Goal: Task Accomplishment & Management: Manage account settings

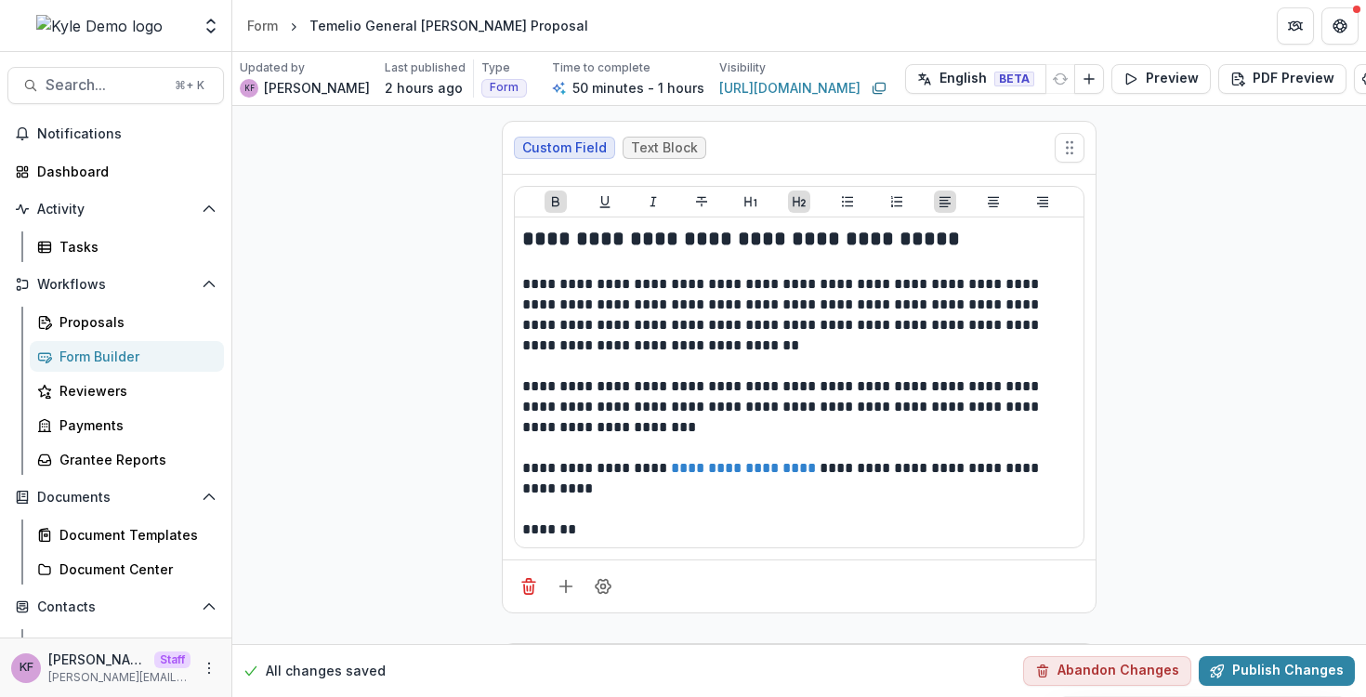
scroll to position [964, 0]
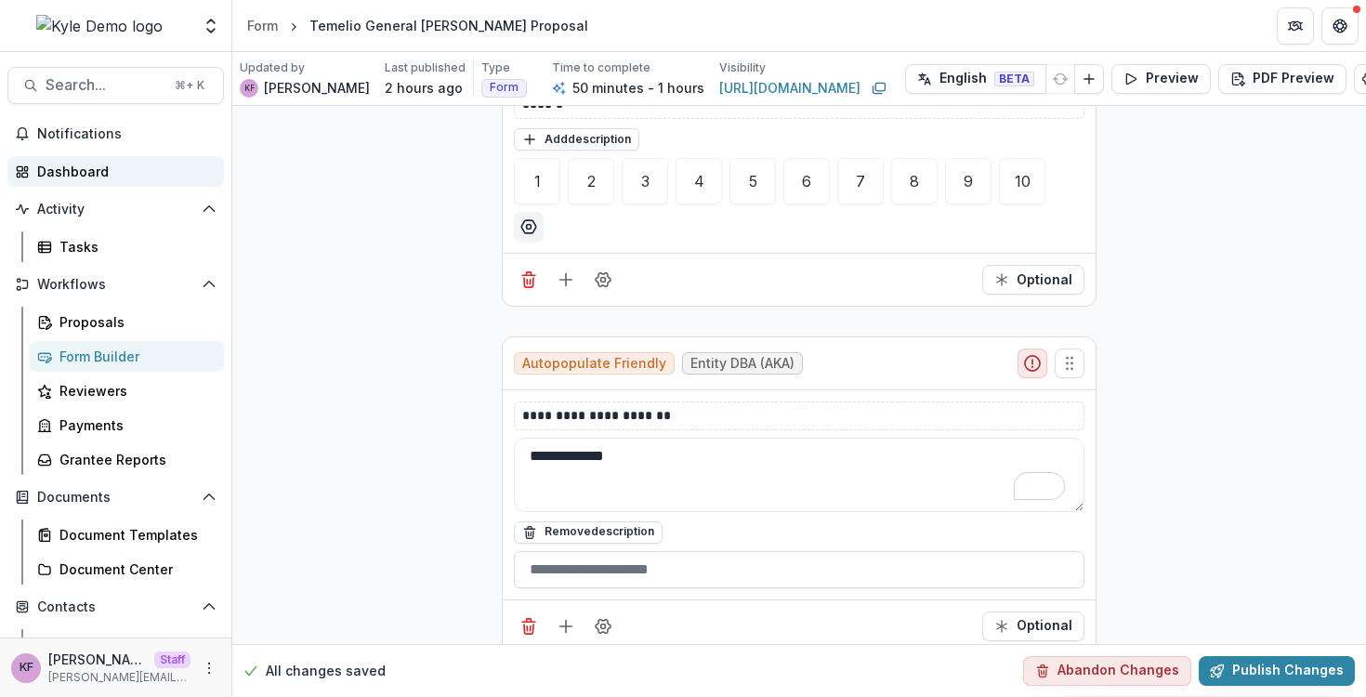
click at [126, 178] on div "Dashboard" at bounding box center [123, 172] width 172 height 20
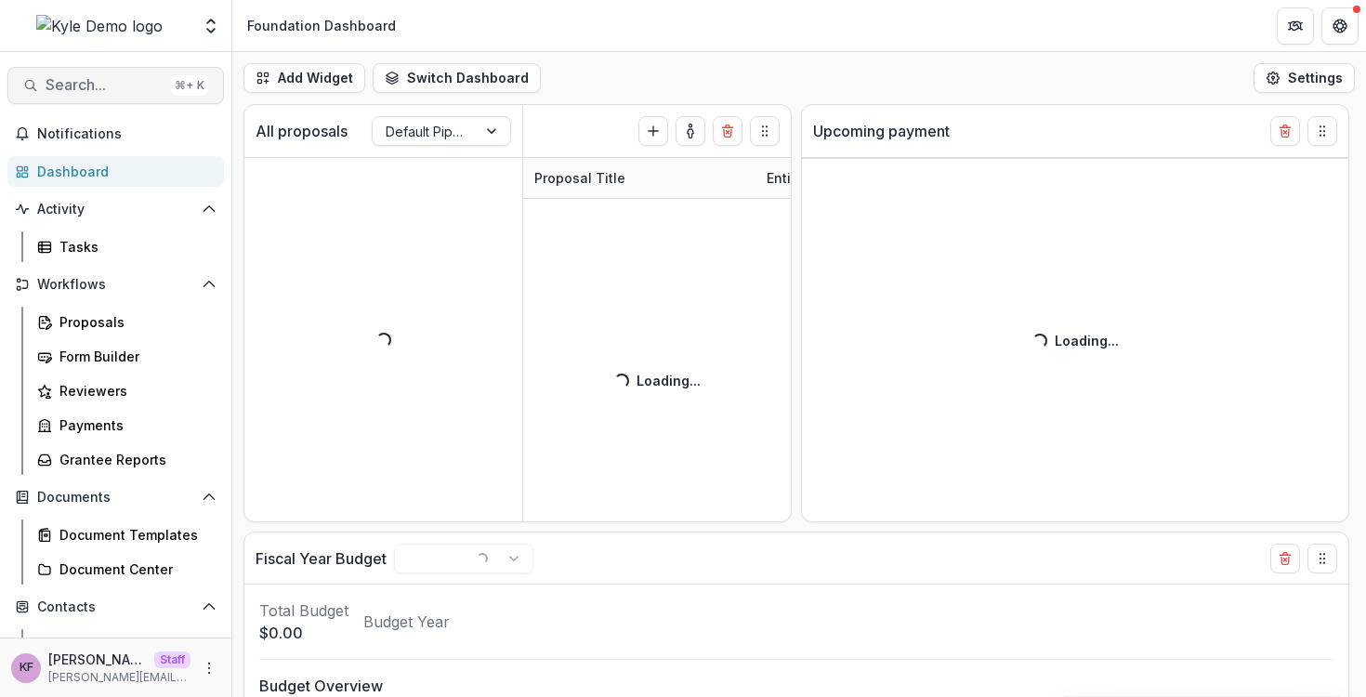
click at [103, 89] on span "Search..." at bounding box center [105, 85] width 118 height 18
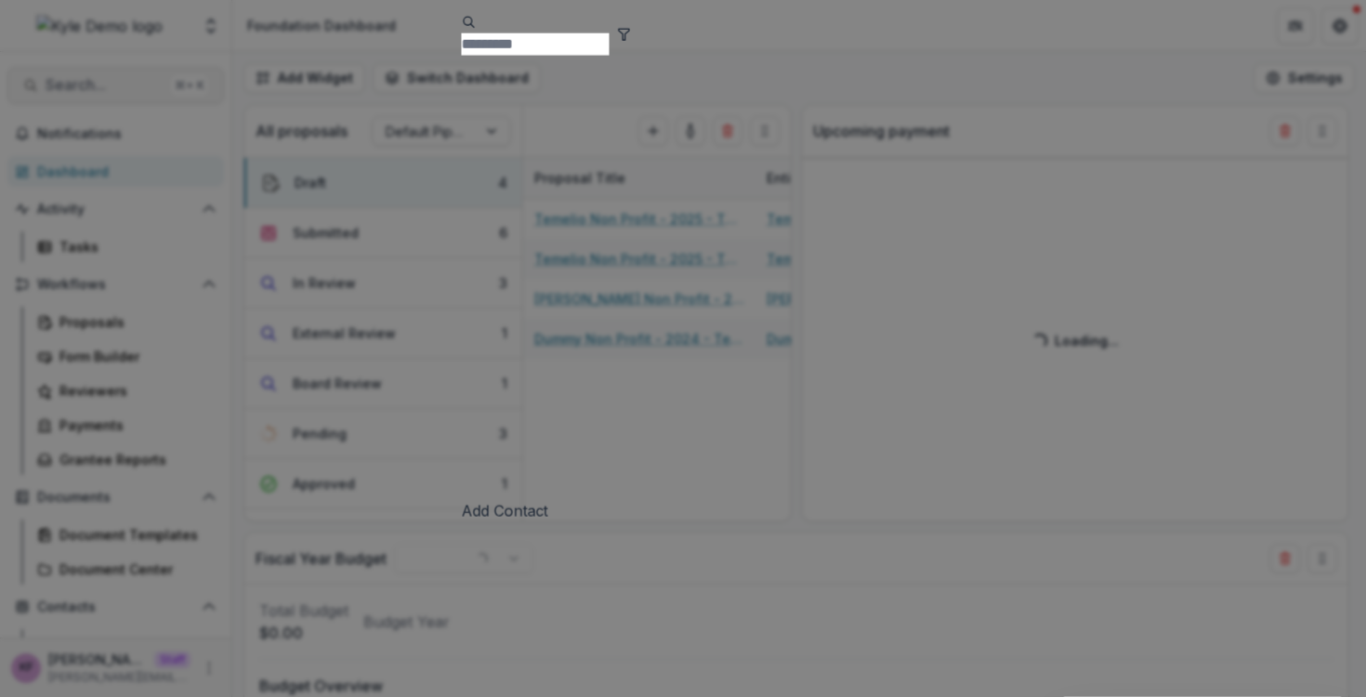
select select "******"
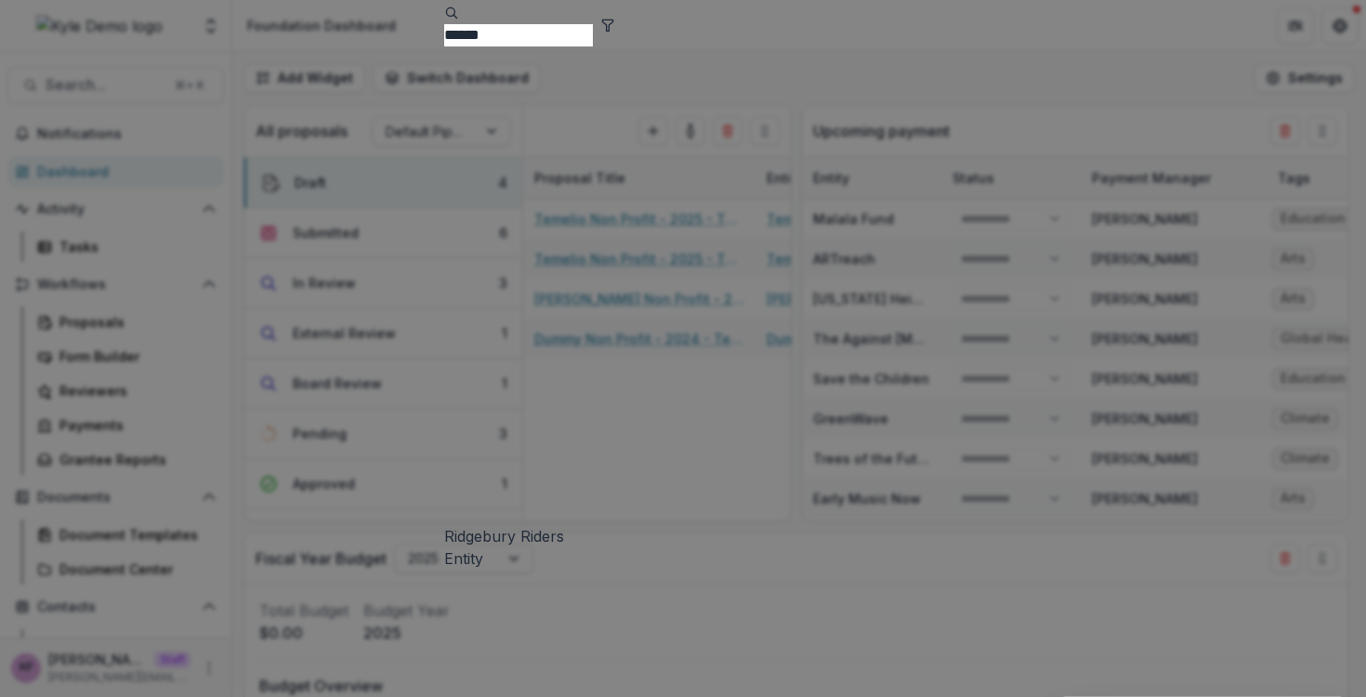
type input "******"
click at [444, 525] on div "Ridgebury Riders" at bounding box center [683, 536] width 479 height 22
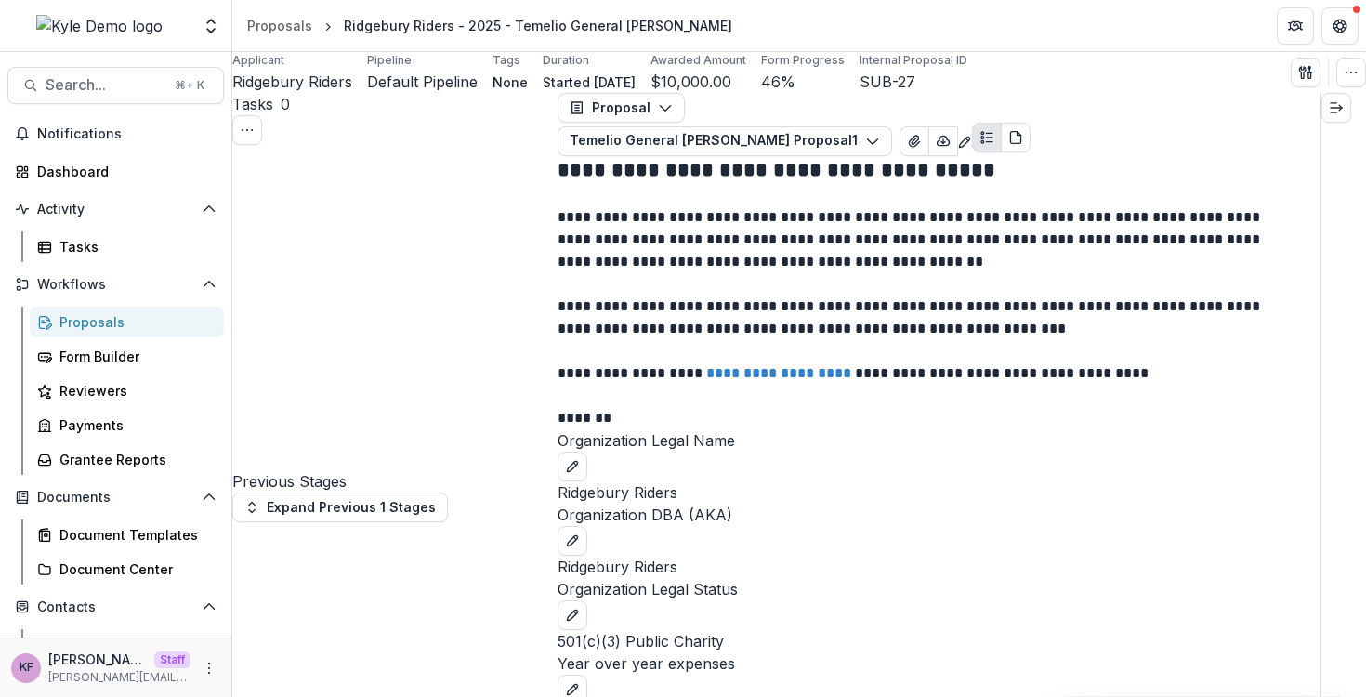
click at [403, 180] on div "Previous Stages" at bounding box center [394, 319] width 325 height 348
click at [403, 182] on div "Previous Stages" at bounding box center [394, 319] width 325 height 348
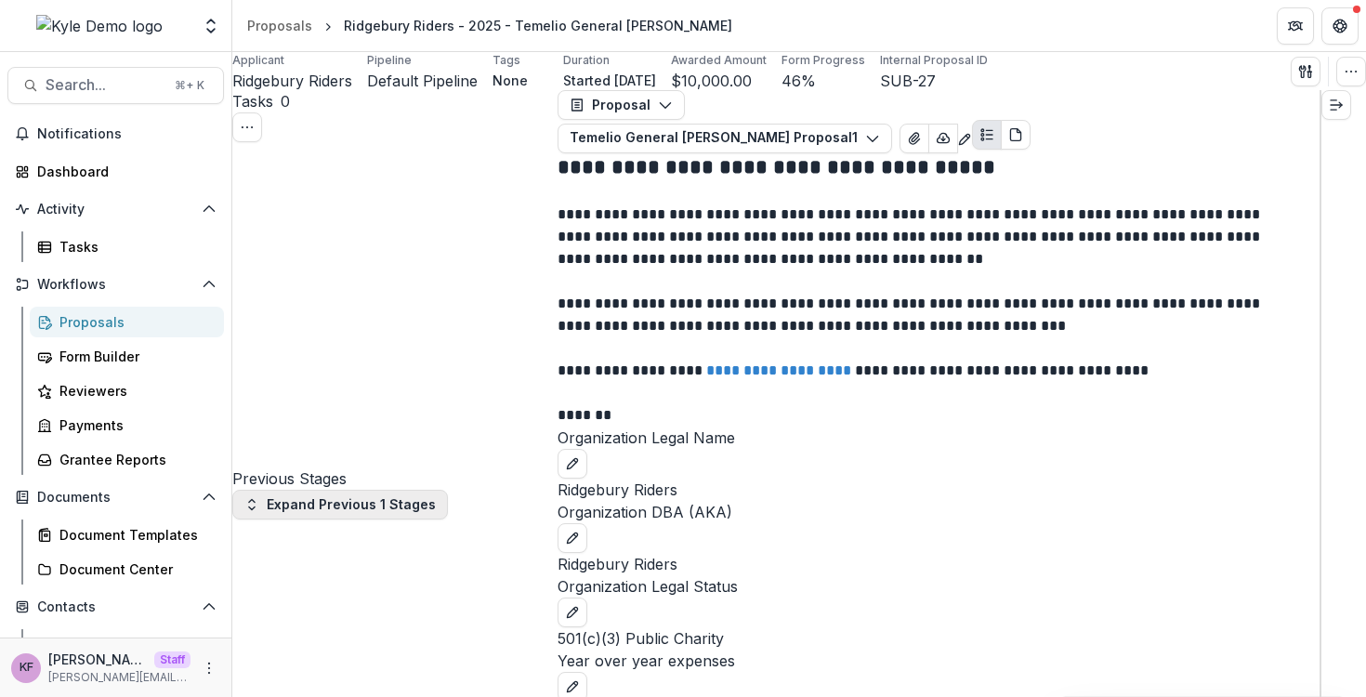
click at [356, 490] on button "Expand Previous 1 Stages" at bounding box center [340, 505] width 216 height 30
click at [310, 490] on button "Move here" at bounding box center [270, 501] width 77 height 22
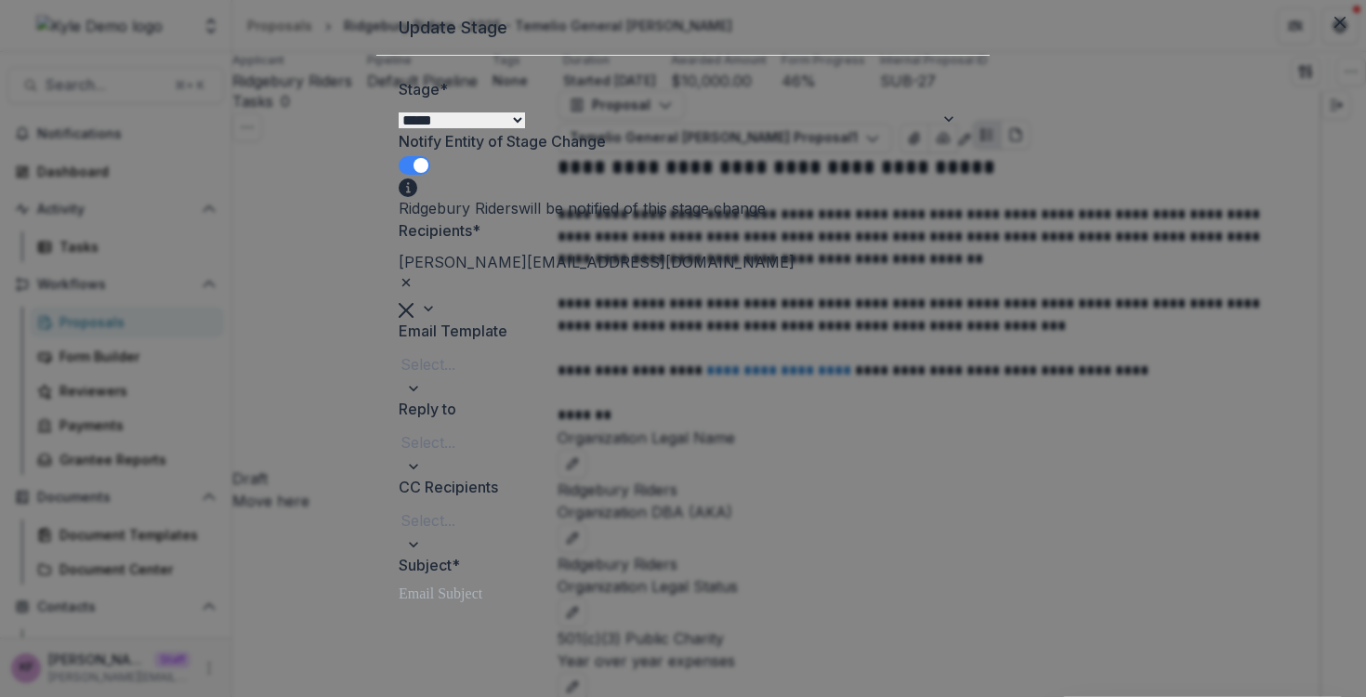
scroll to position [102, 0]
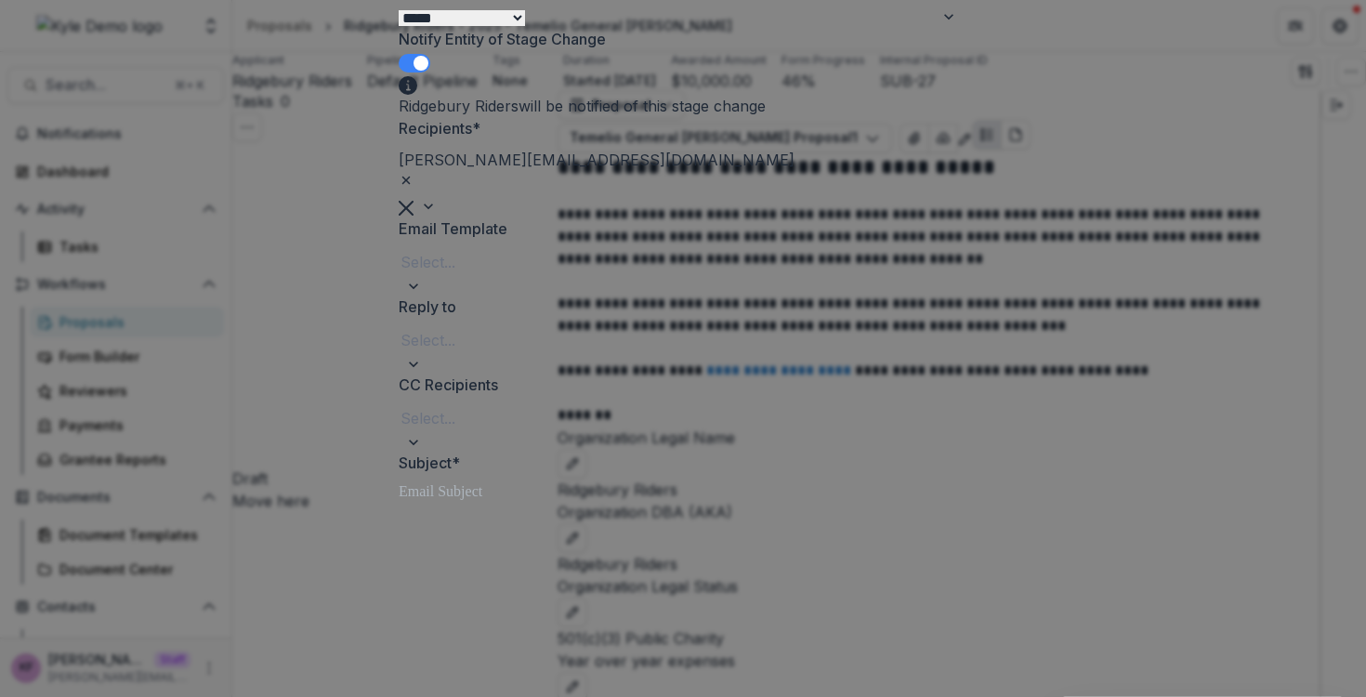
click at [430, 72] on span at bounding box center [415, 63] width 32 height 19
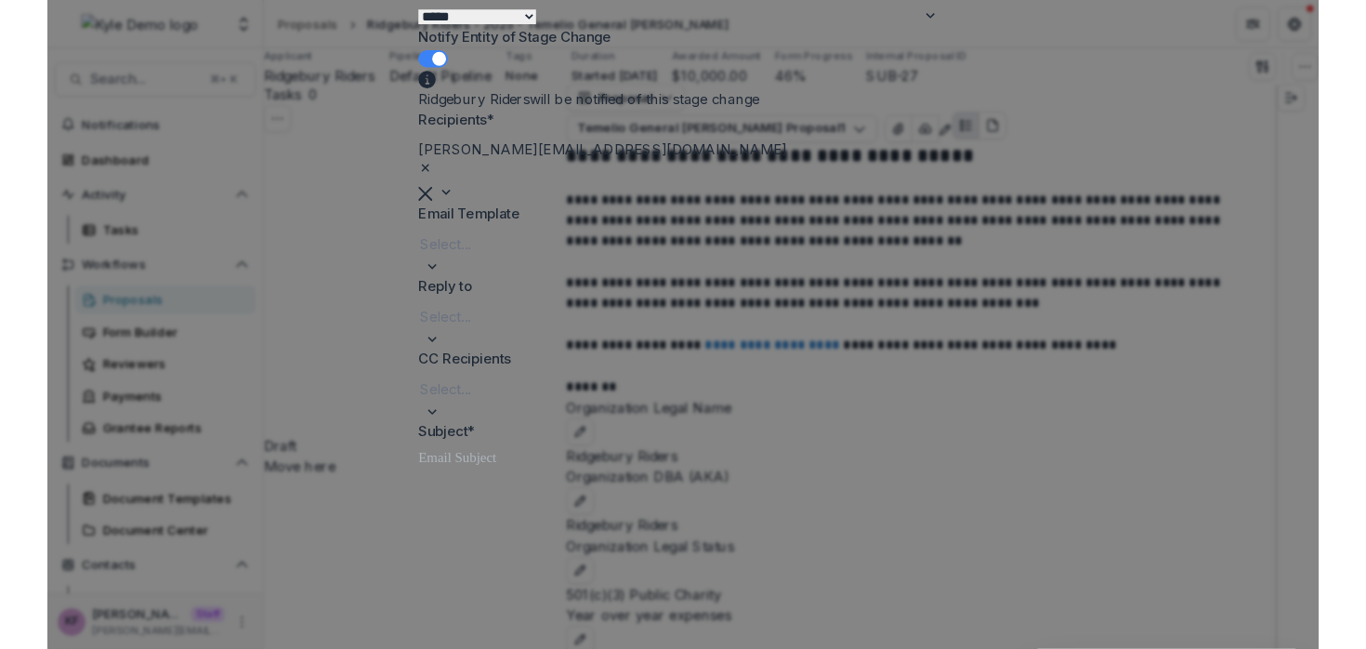
scroll to position [0, 0]
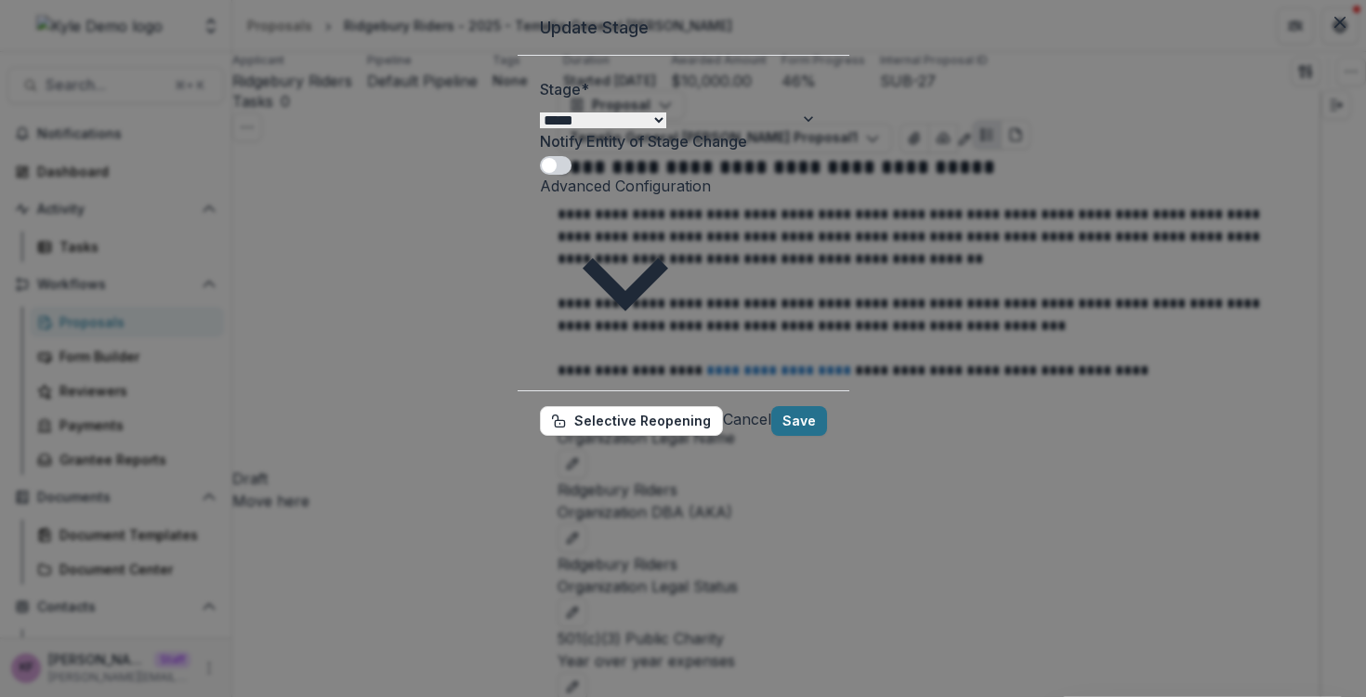
click at [827, 406] on button "Save" at bounding box center [799, 421] width 56 height 30
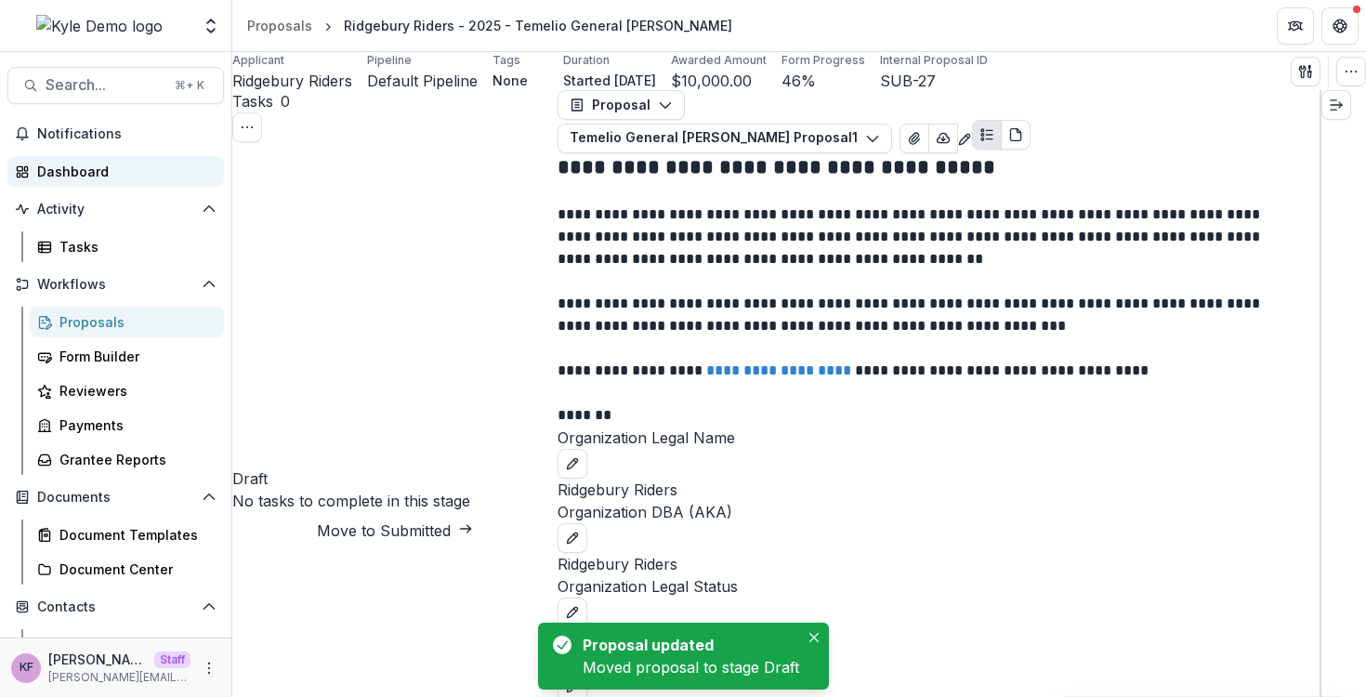
click at [134, 169] on div "Dashboard" at bounding box center [123, 172] width 172 height 20
select select "******"
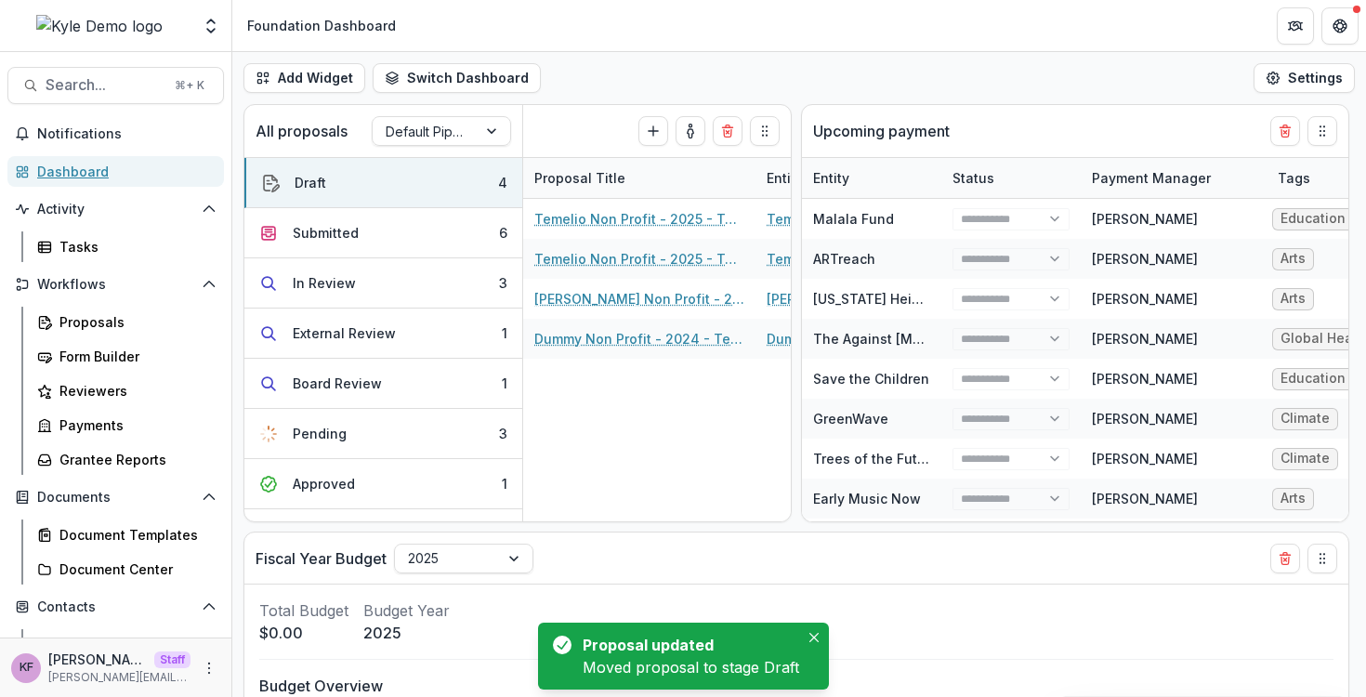
select select "******"
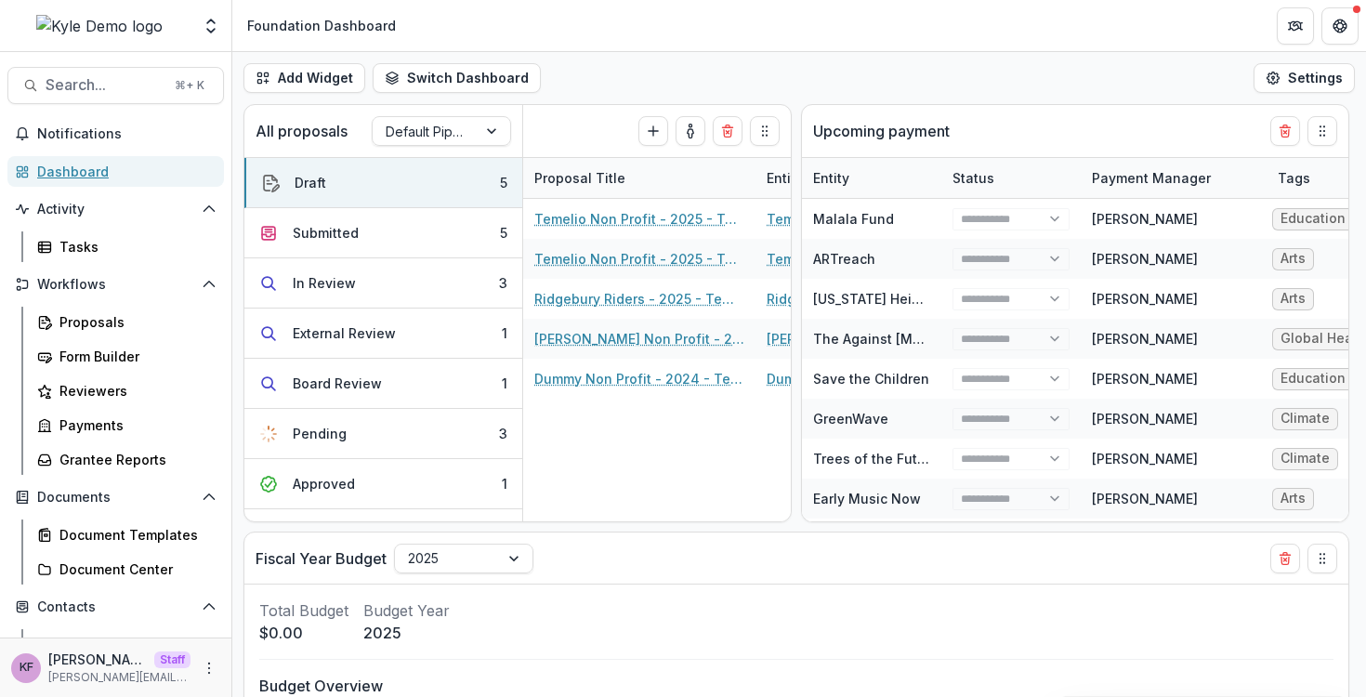
select select "******"
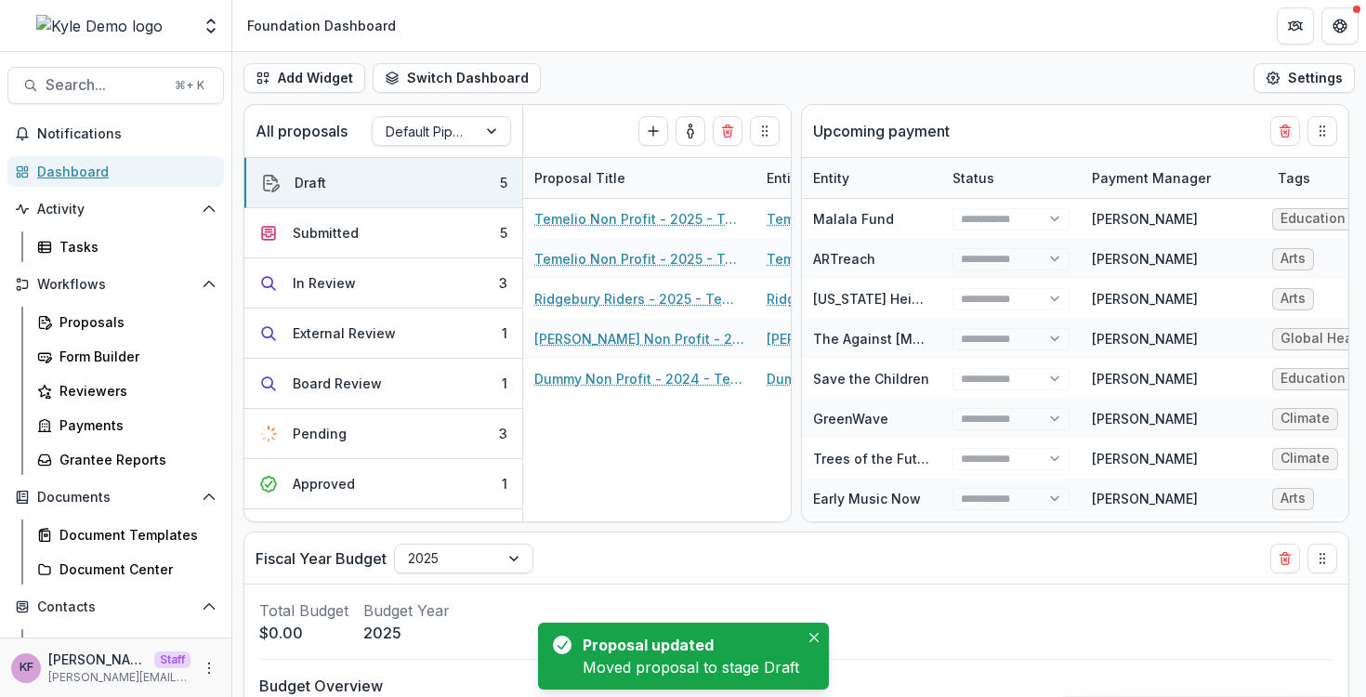
select select "******"
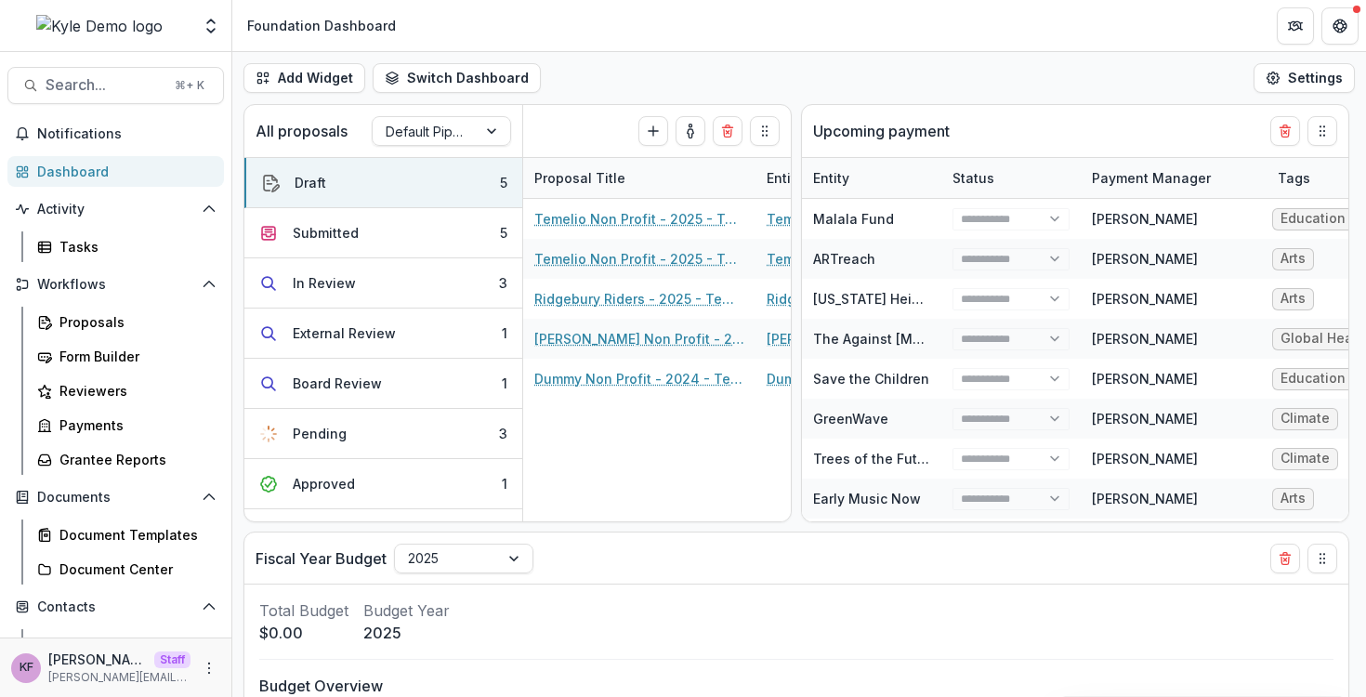
select select "******"
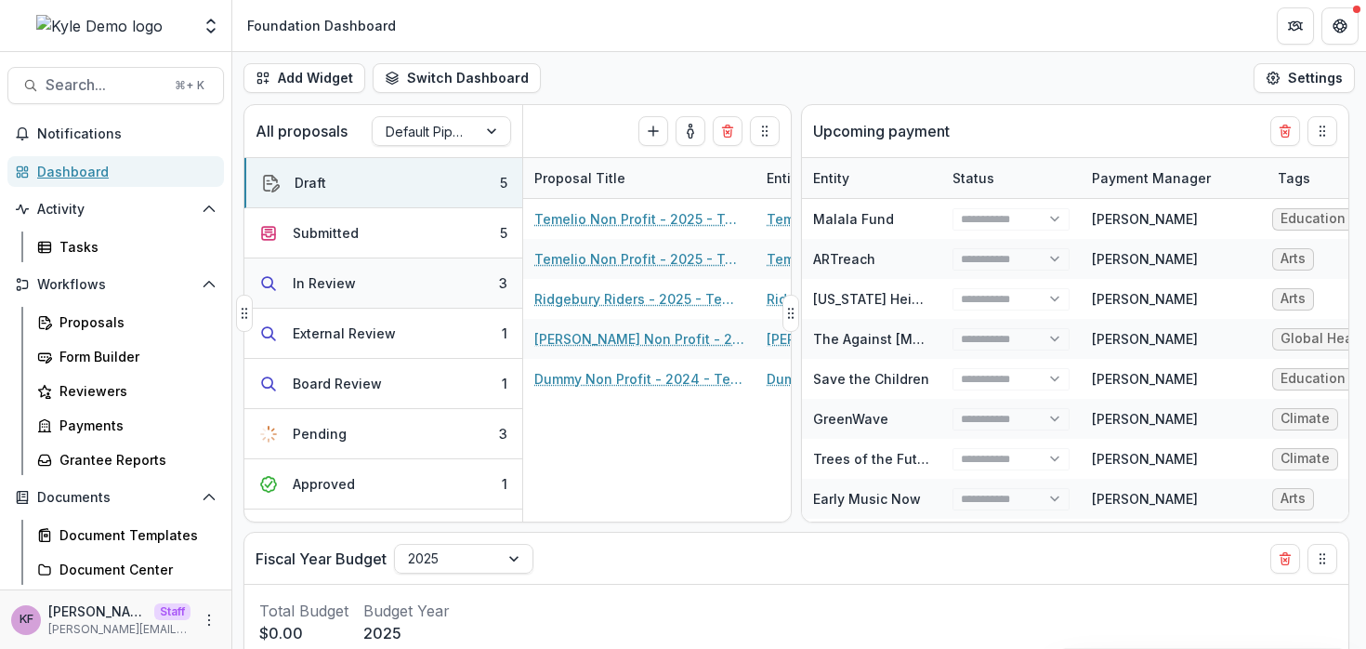
select select "******"
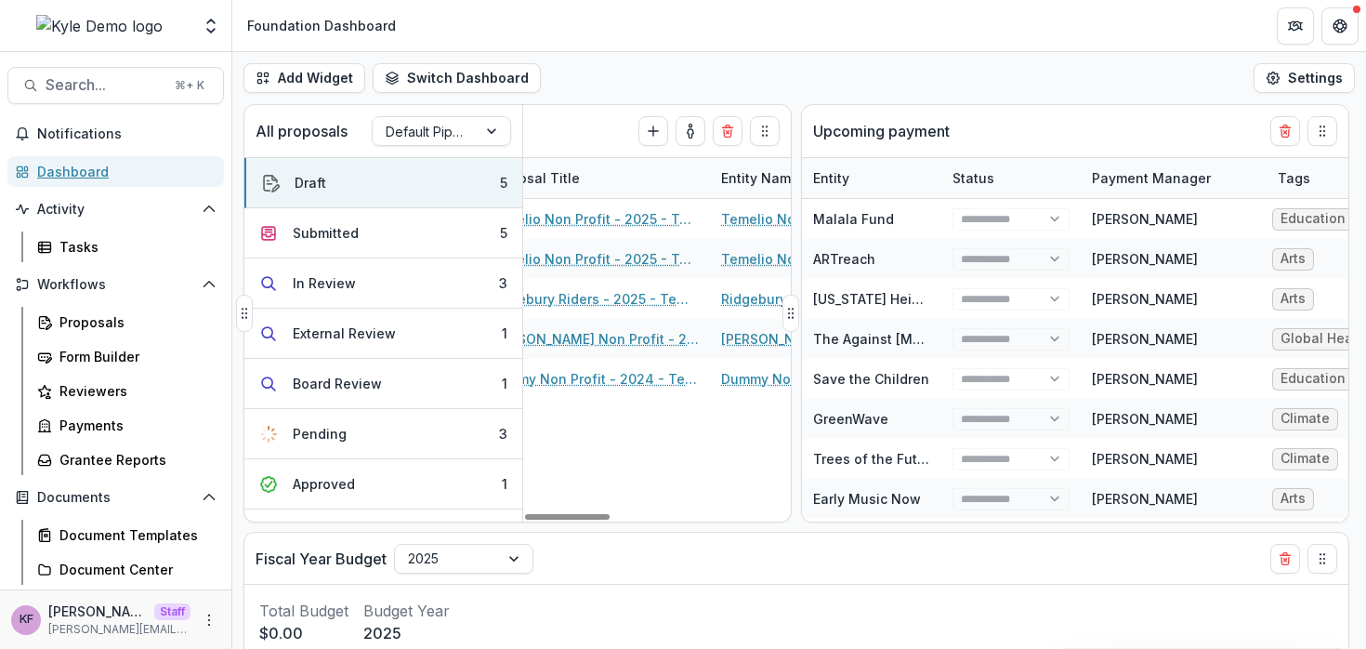
scroll to position [0, 20]
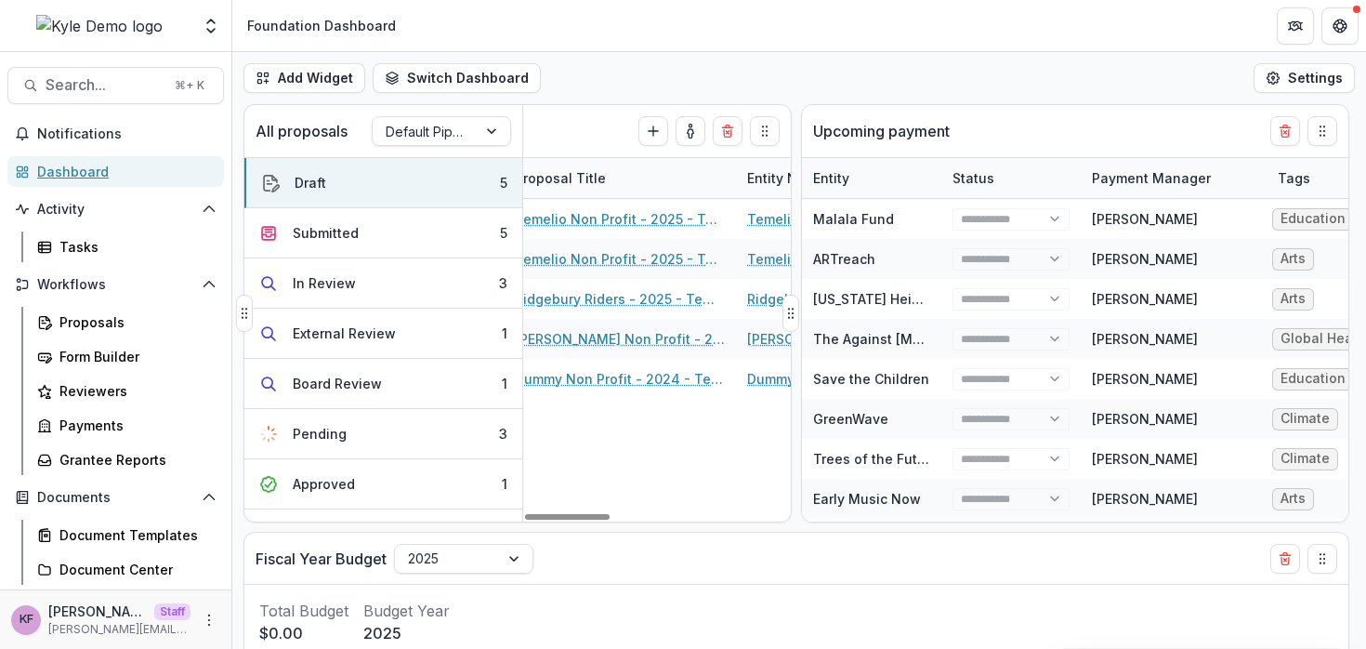
select select "******"
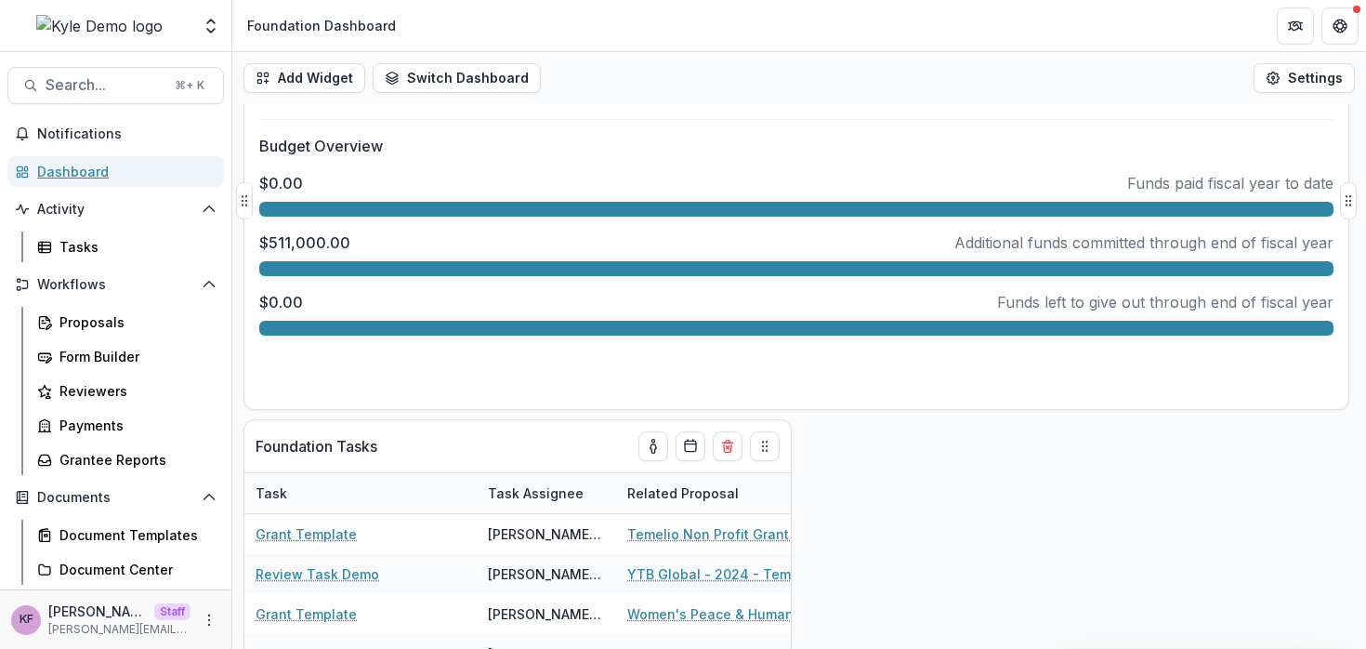
scroll to position [541, 0]
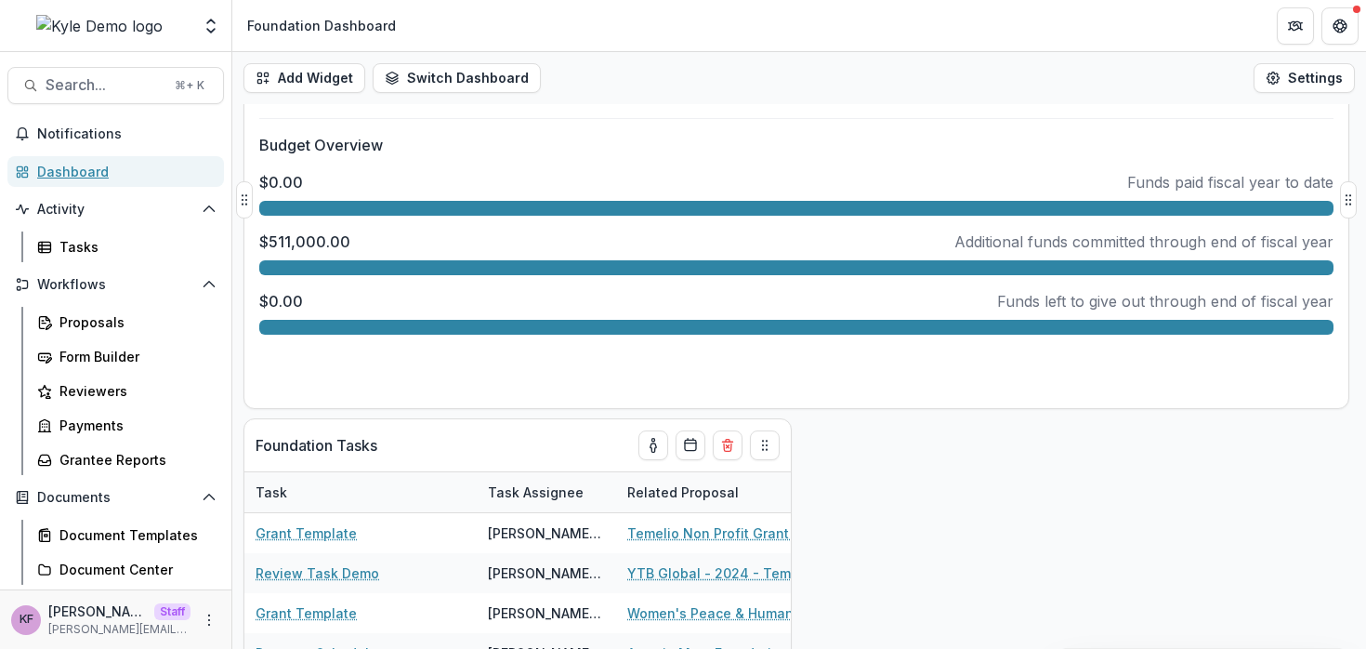
select select "******"
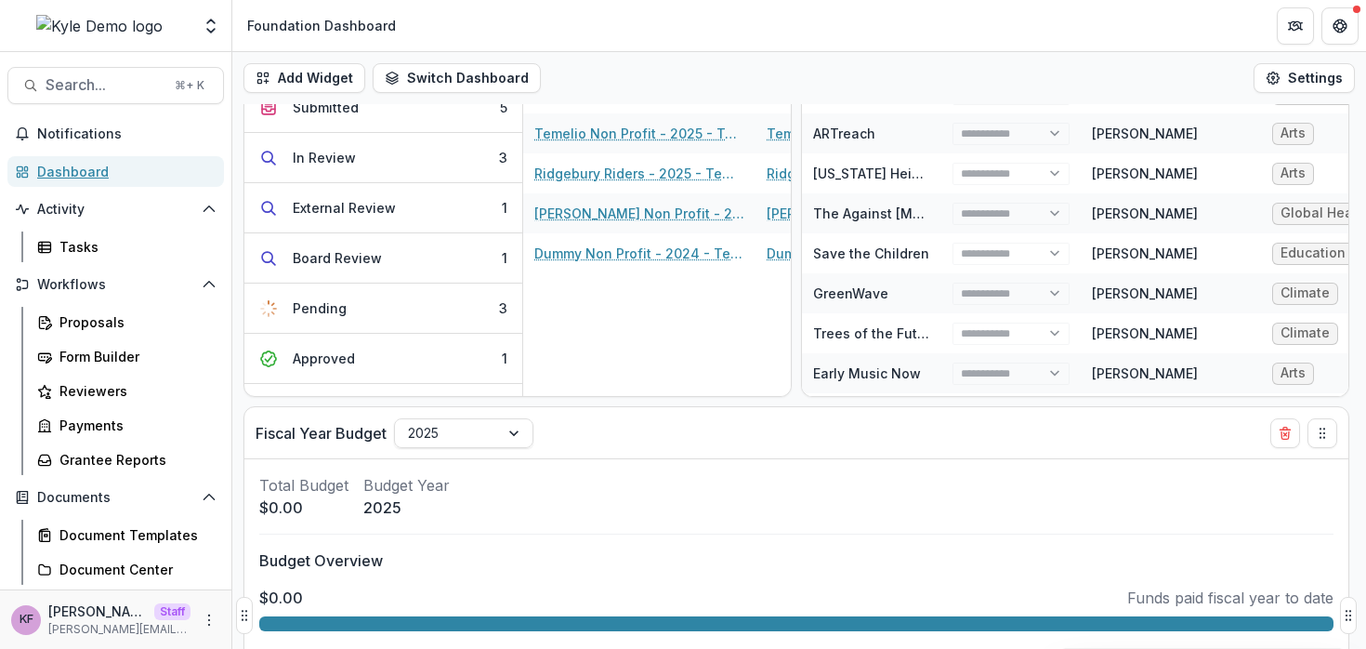
scroll to position [0, 0]
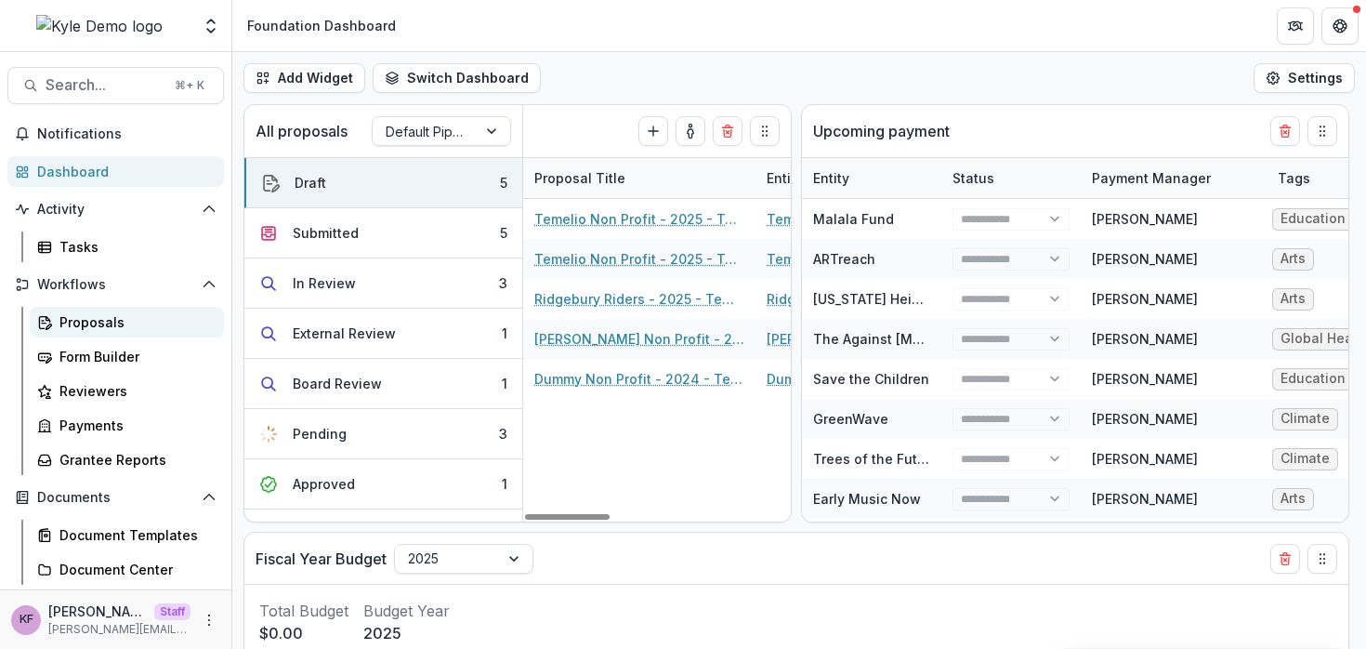
click at [138, 324] on div "Proposals" at bounding box center [134, 322] width 150 height 20
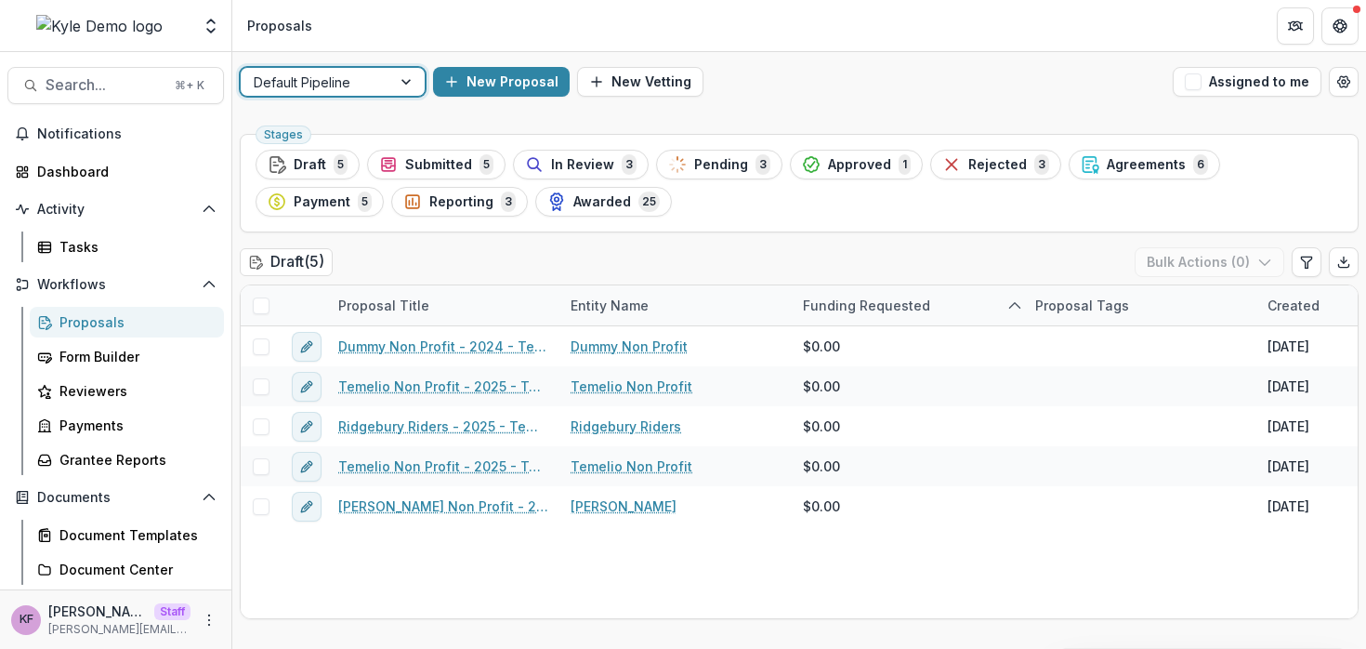
click at [401, 86] on div at bounding box center [407, 82] width 33 height 28
click at [448, 140] on div "Stages Draft 5 Submitted 5 In Review 3 Pending 3 Approved 1 Rejected 3 Agreemen…" at bounding box center [799, 183] width 1119 height 99
click at [555, 159] on span "In Review" at bounding box center [582, 165] width 63 height 16
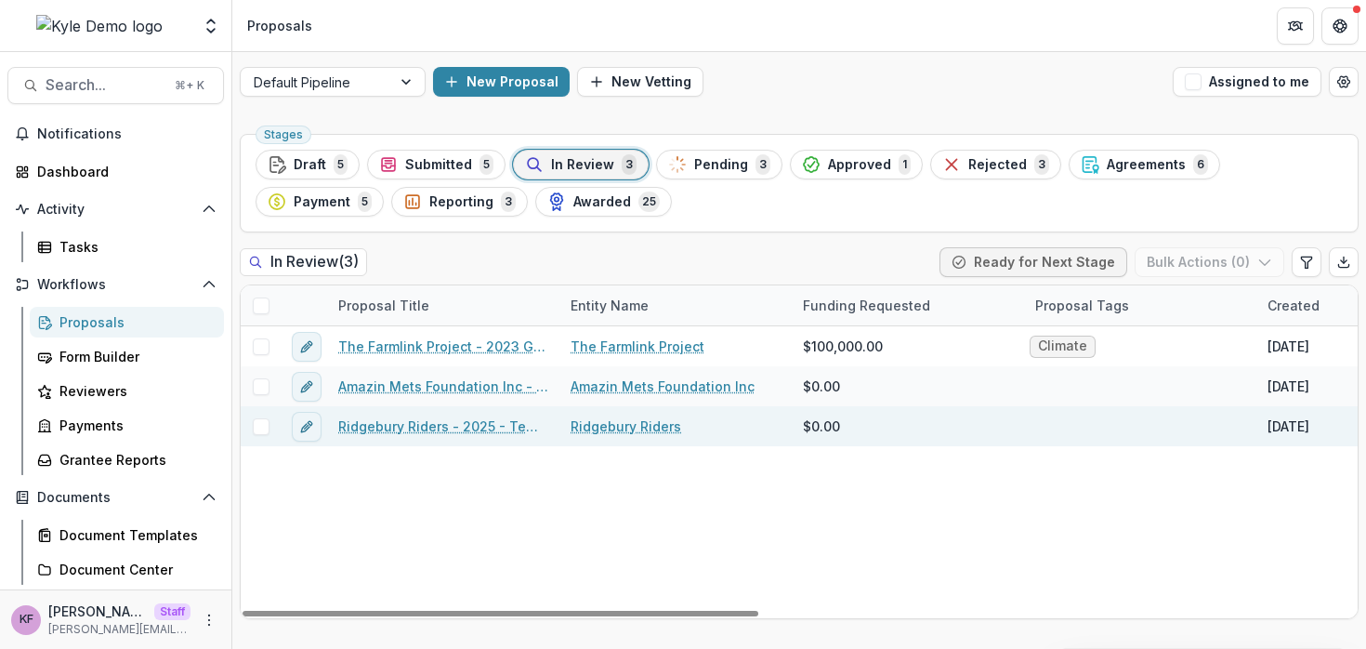
click at [424, 424] on link "Ridgebury Riders - 2025 - Temelio General [PERSON_NAME]" at bounding box center [443, 426] width 210 height 20
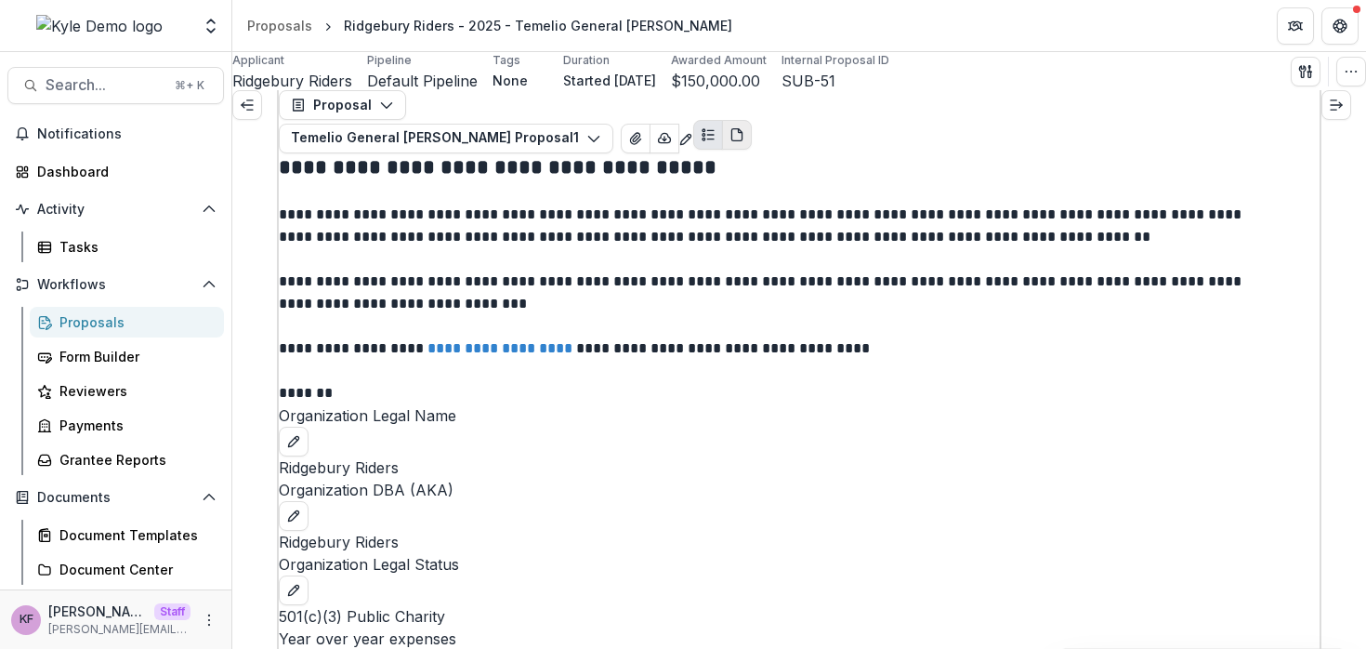
click at [752, 136] on button "PDF view" at bounding box center [737, 135] width 30 height 30
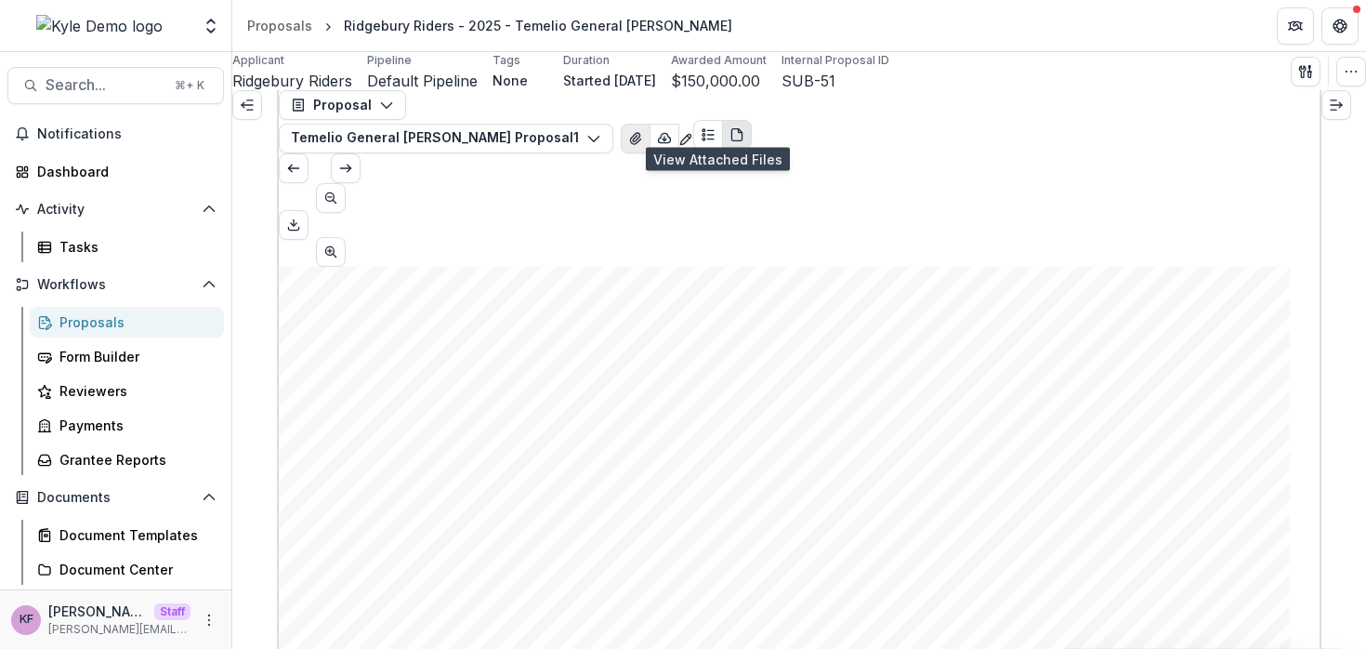
click at [651, 130] on button "View Attached Files" at bounding box center [636, 139] width 30 height 30
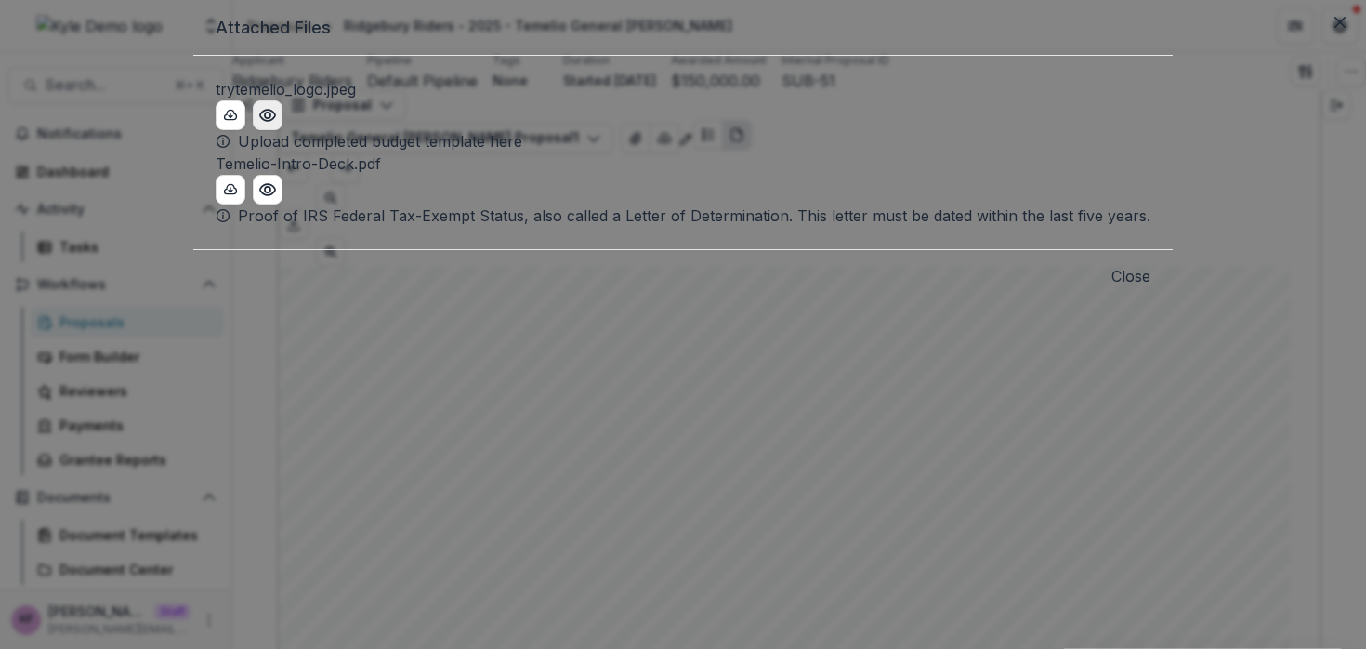
click at [283, 130] on button "Preview trytemelio_logo.jpeg" at bounding box center [268, 115] width 30 height 30
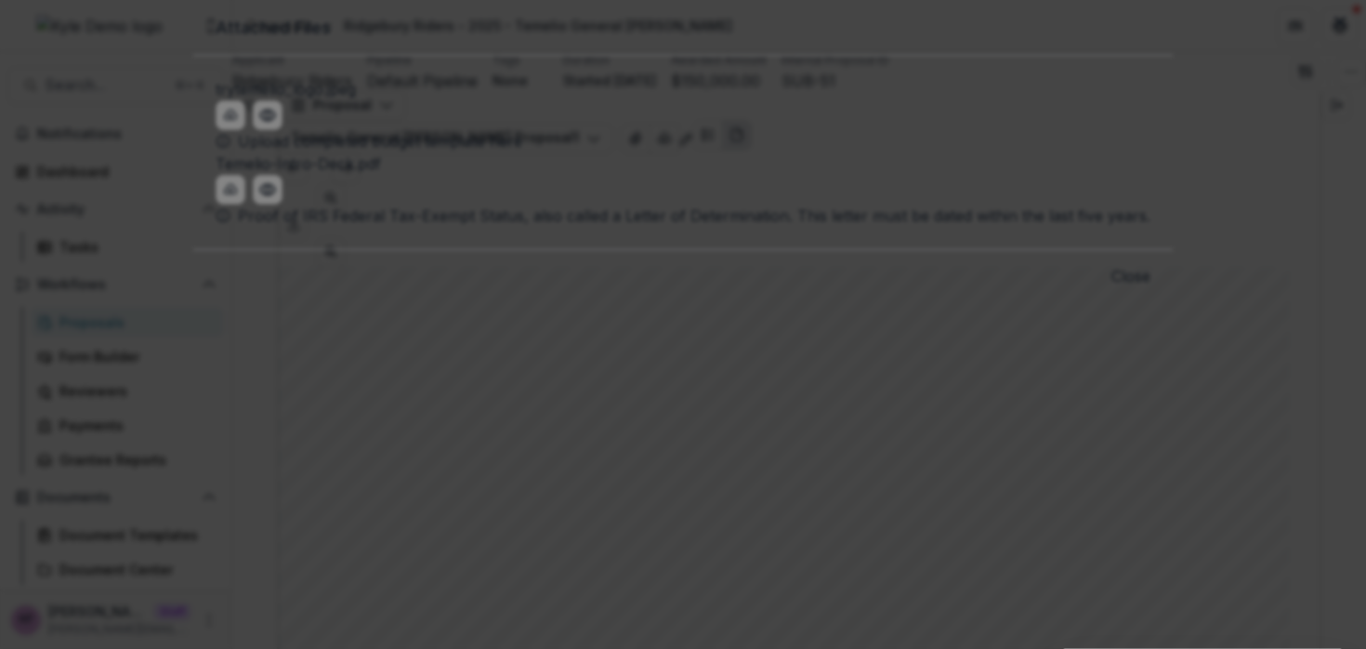
click at [1335, 28] on icon "Close" at bounding box center [1340, 22] width 11 height 11
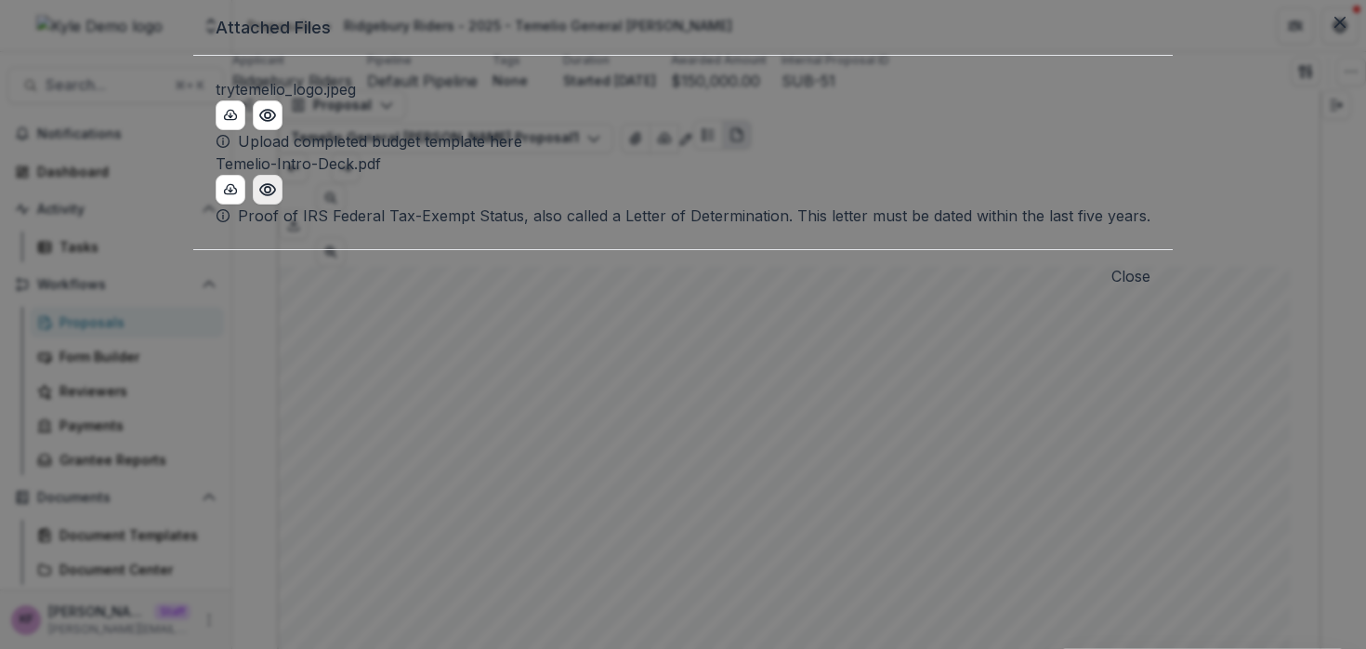
click at [283, 204] on button "Preview Temelio-Intro-Deck.pdf" at bounding box center [268, 190] width 30 height 30
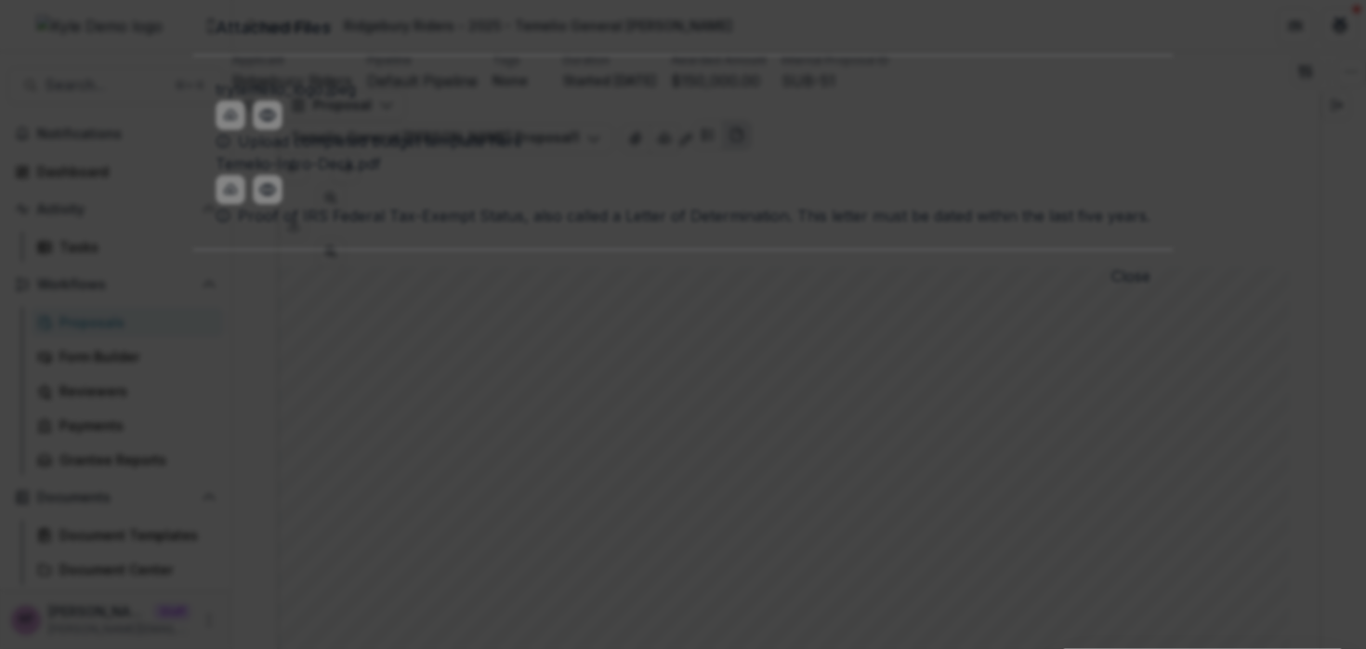
click at [1335, 28] on icon "Close" at bounding box center [1340, 22] width 11 height 11
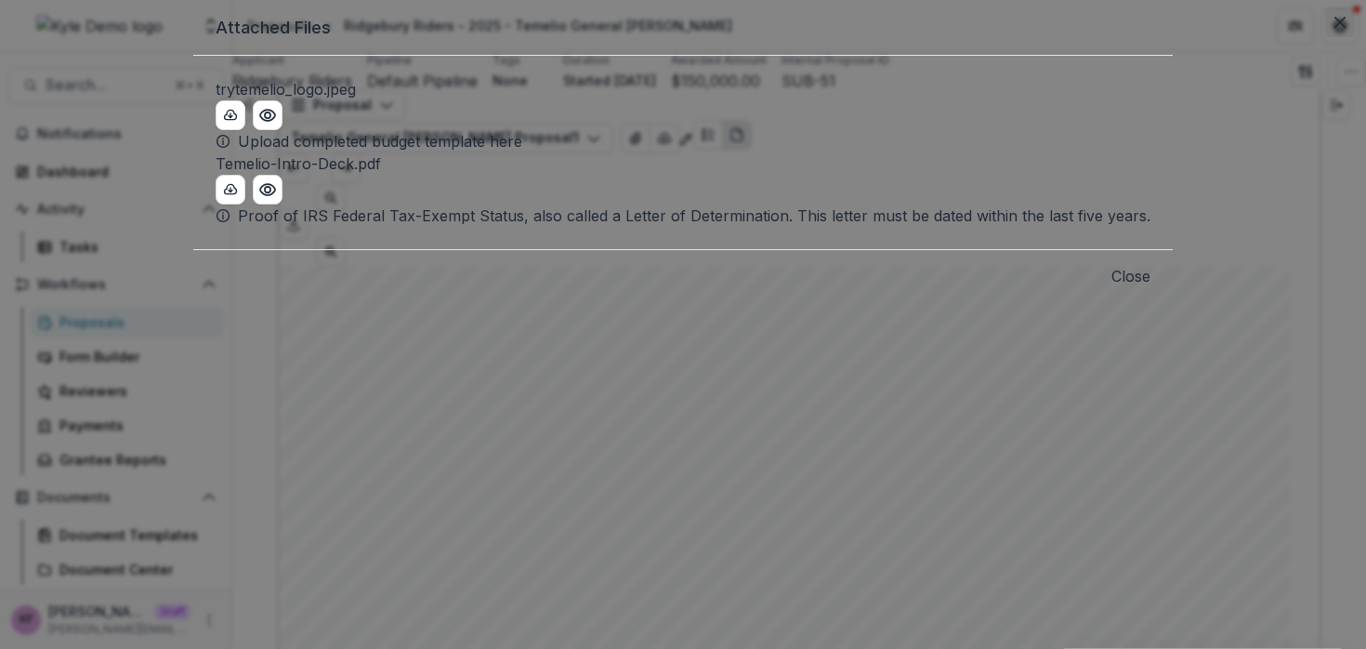
click at [1335, 28] on icon "Close" at bounding box center [1340, 22] width 11 height 11
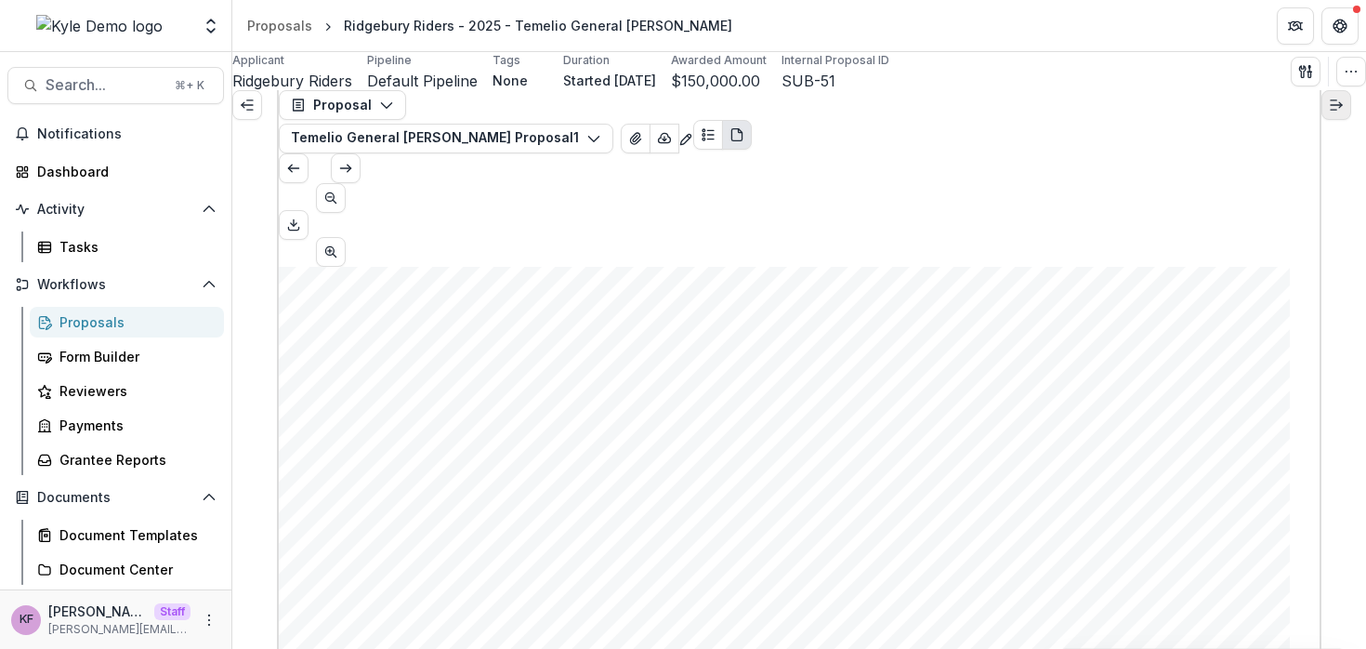
click at [1344, 112] on icon "Expand right" at bounding box center [1336, 105] width 15 height 15
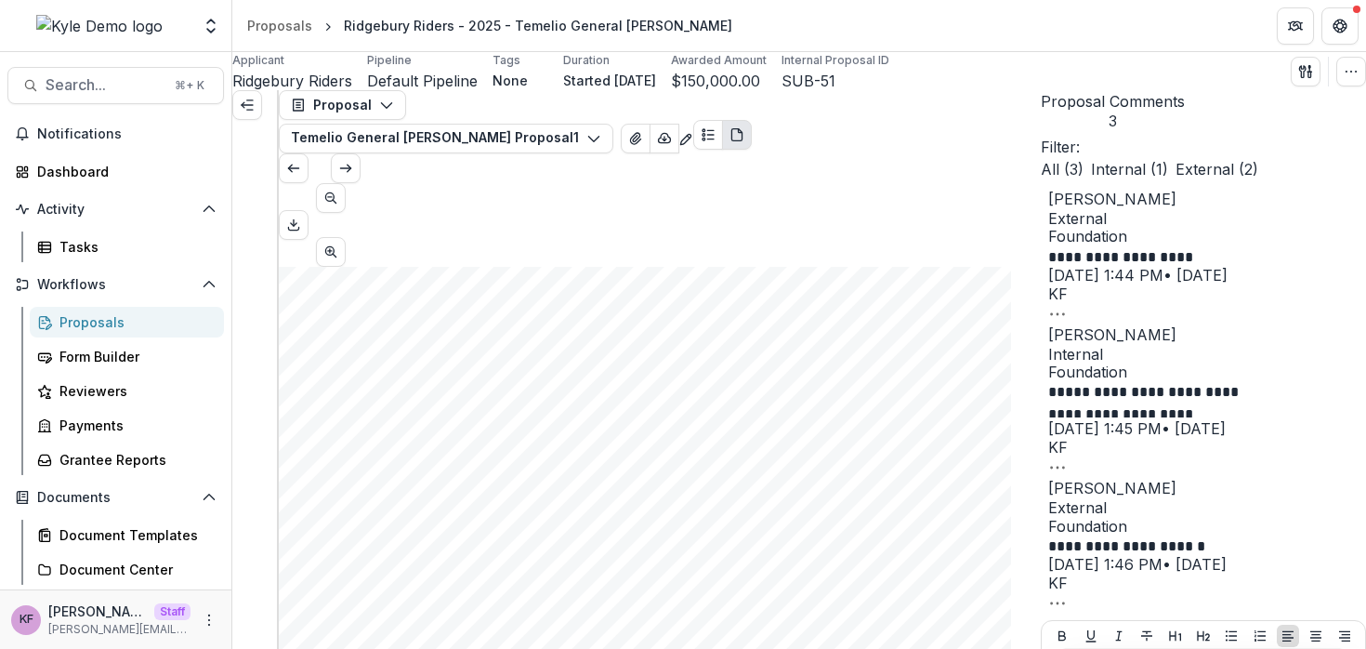
click at [1073, 82] on div "Applicant Ridgebury Riders Pipeline Default Pipeline Tags None All tags Duratio…" at bounding box center [799, 71] width 1134 height 38
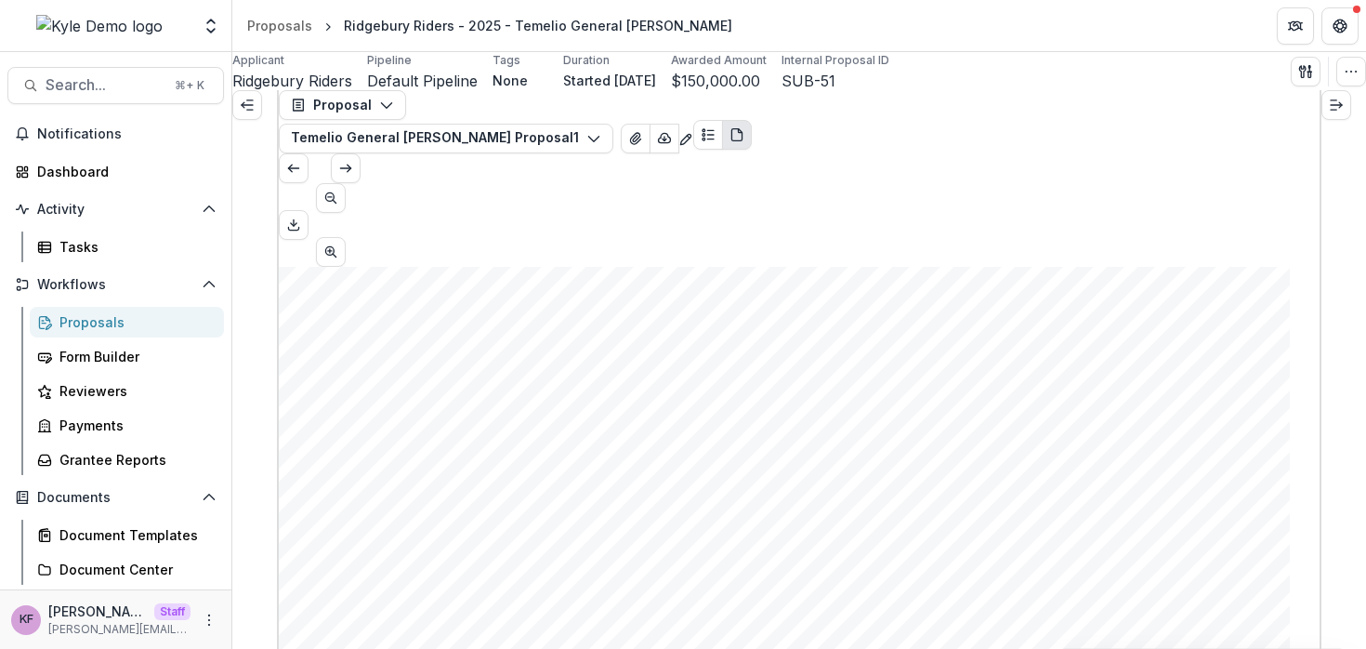
drag, startPoint x: 1046, startPoint y: 368, endPoint x: 530, endPoint y: 25, distance: 619.5
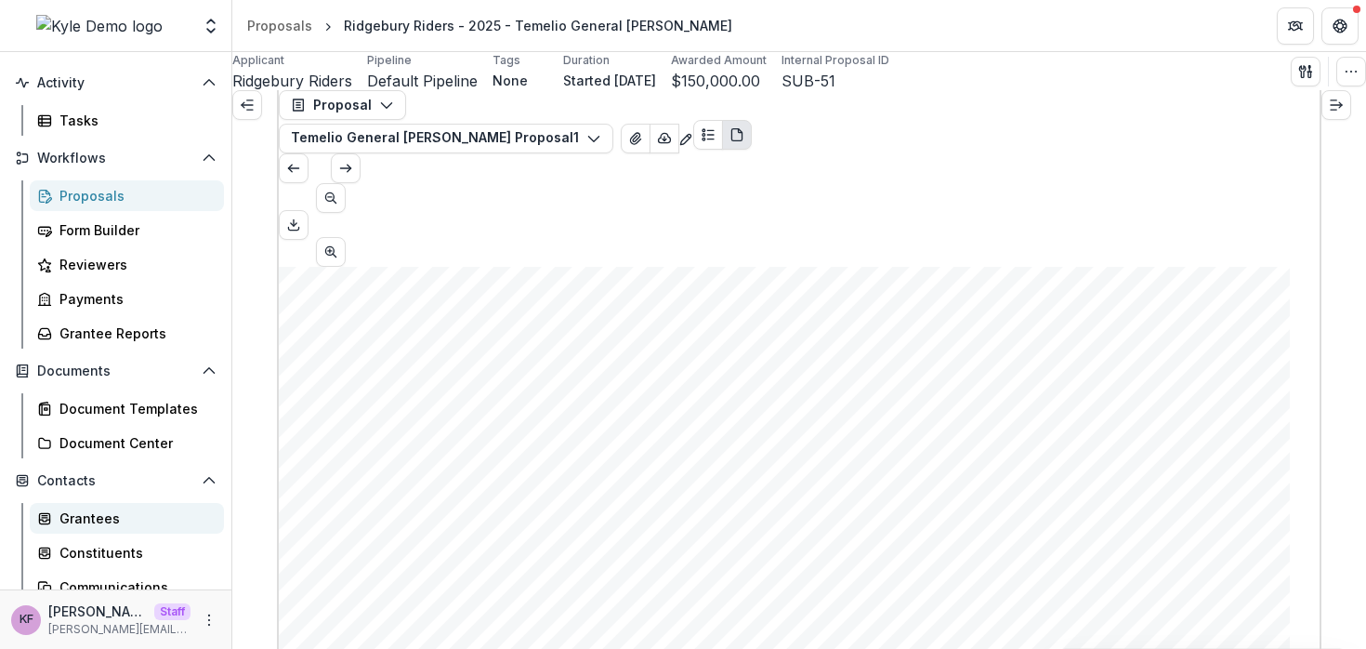
click at [122, 520] on div "Grantees" at bounding box center [134, 518] width 150 height 20
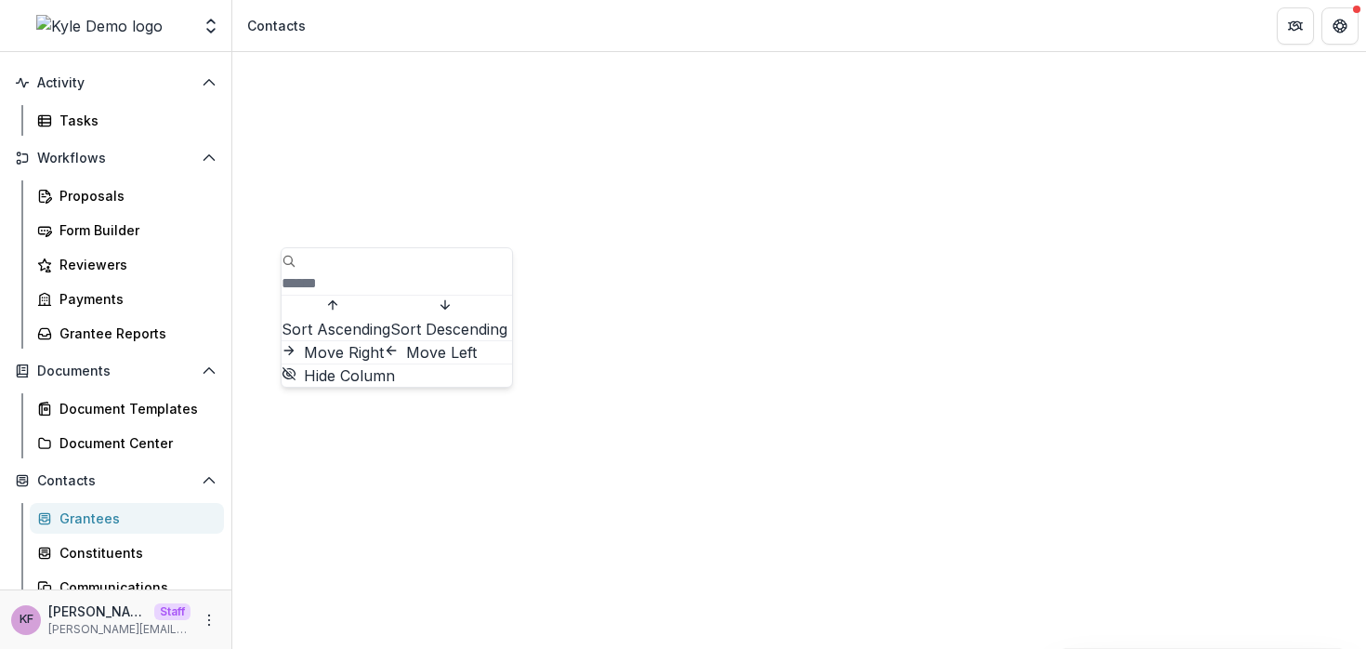
click at [390, 320] on span "Sort Ascending" at bounding box center [336, 329] width 109 height 19
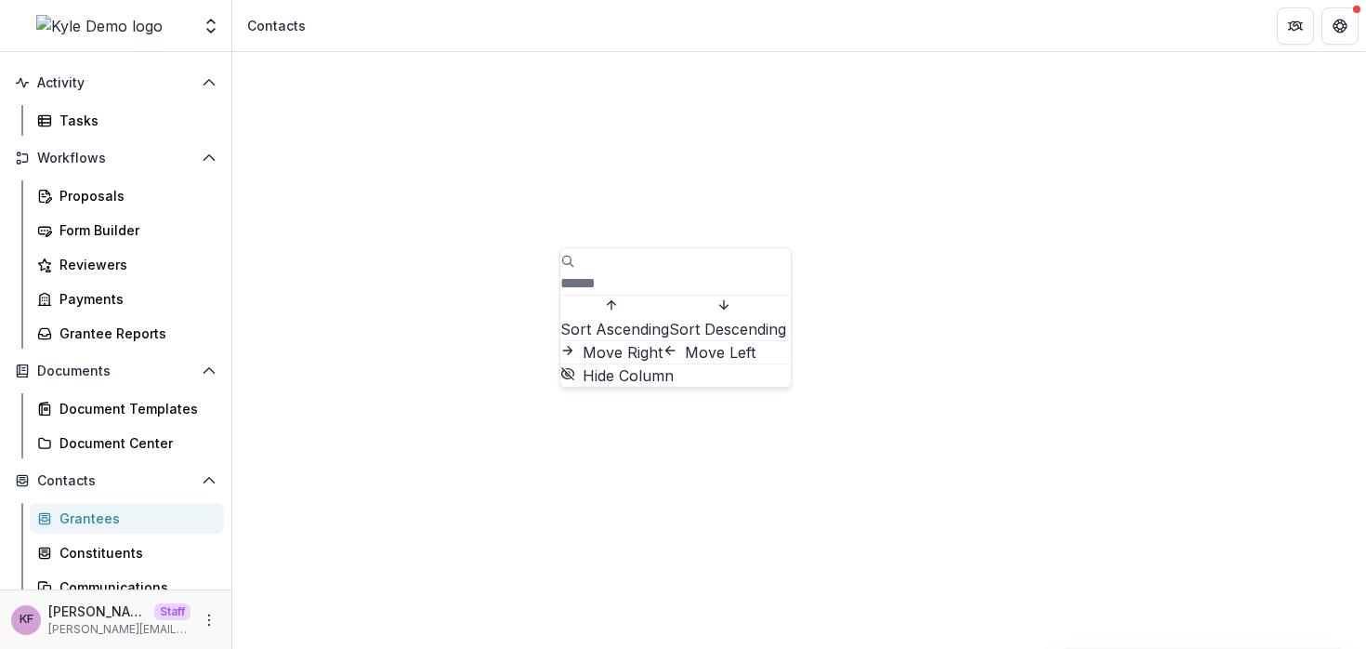
click at [658, 313] on button "Sort Ascending" at bounding box center [614, 318] width 109 height 45
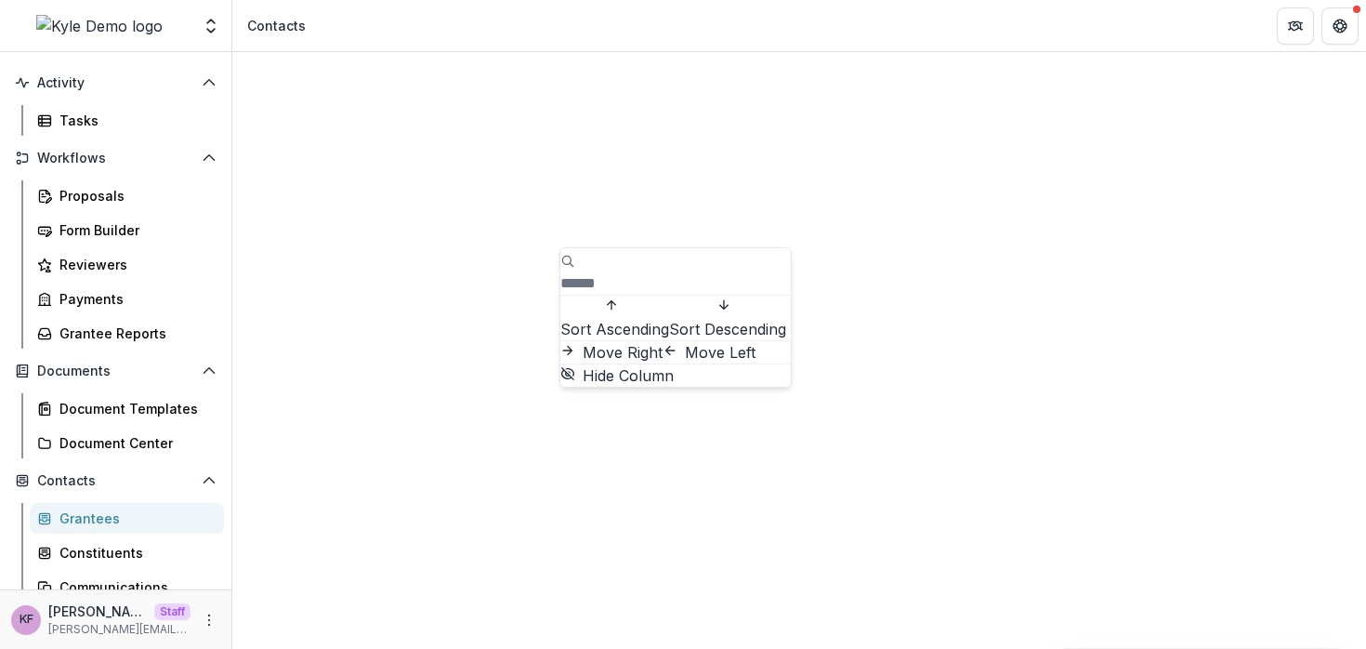
click at [669, 338] on span "Sort Descending" at bounding box center [727, 329] width 117 height 19
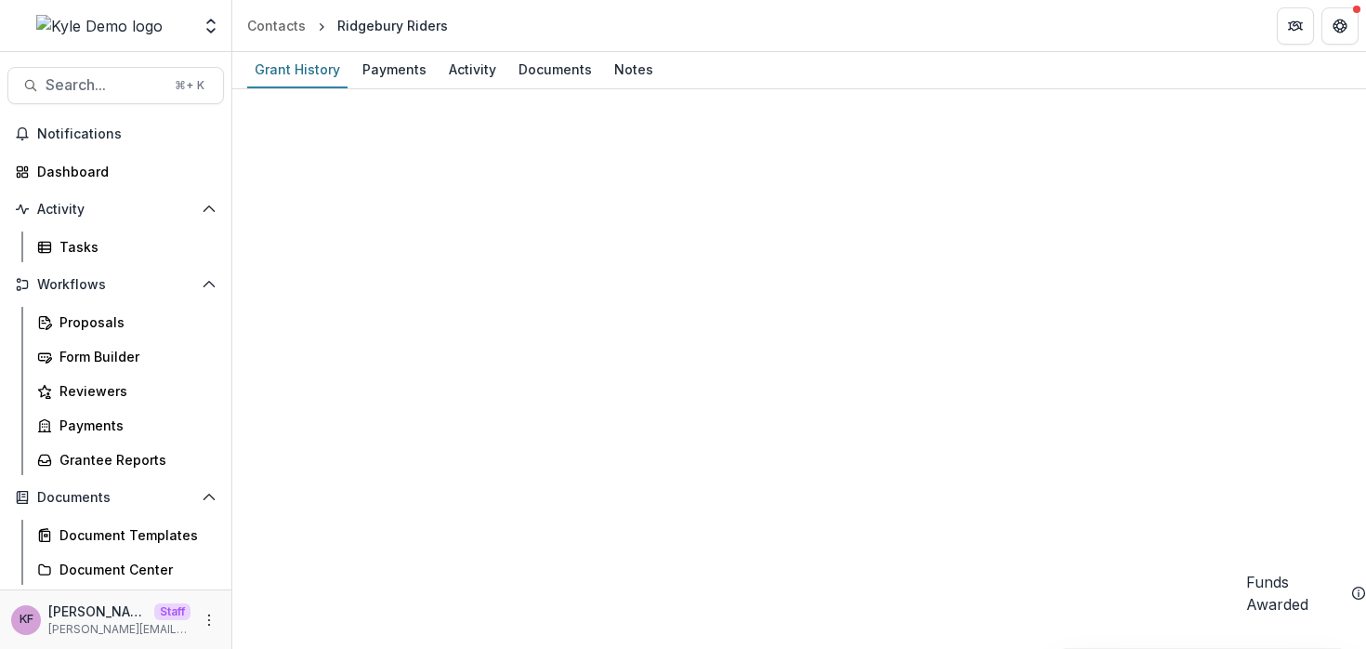
scroll to position [1162, 0]
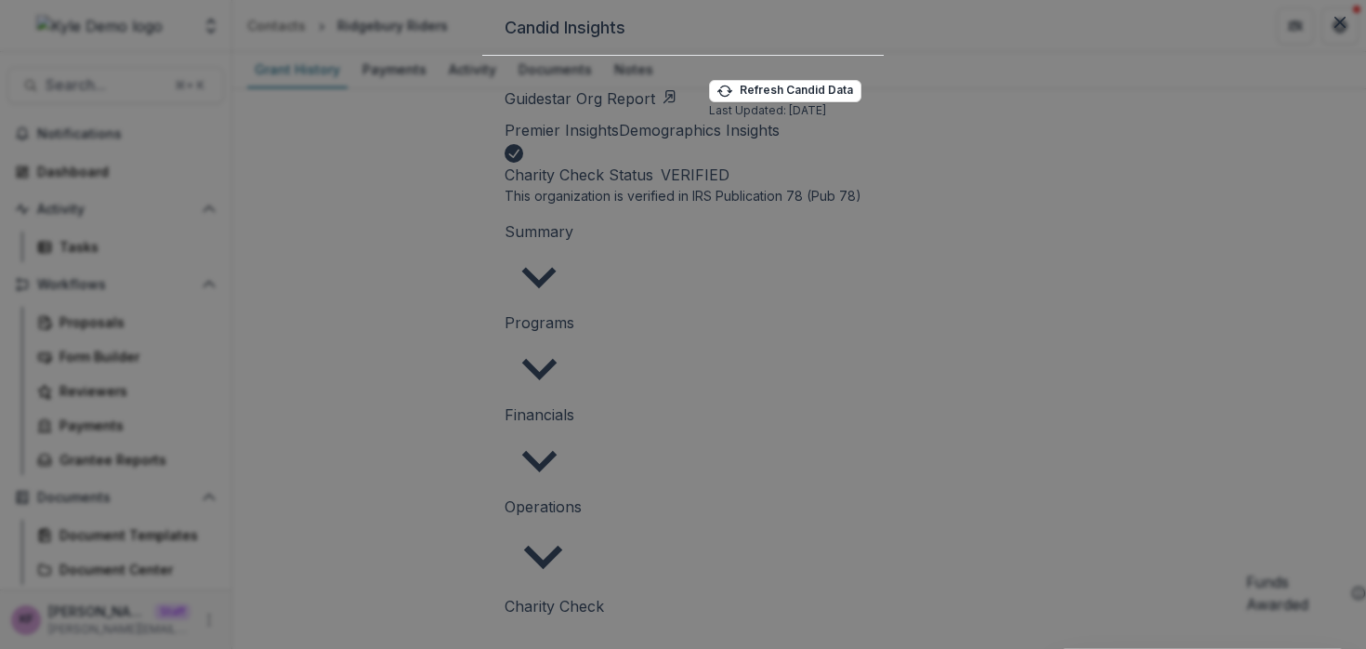
click at [573, 241] on span "Summary" at bounding box center [539, 231] width 69 height 19
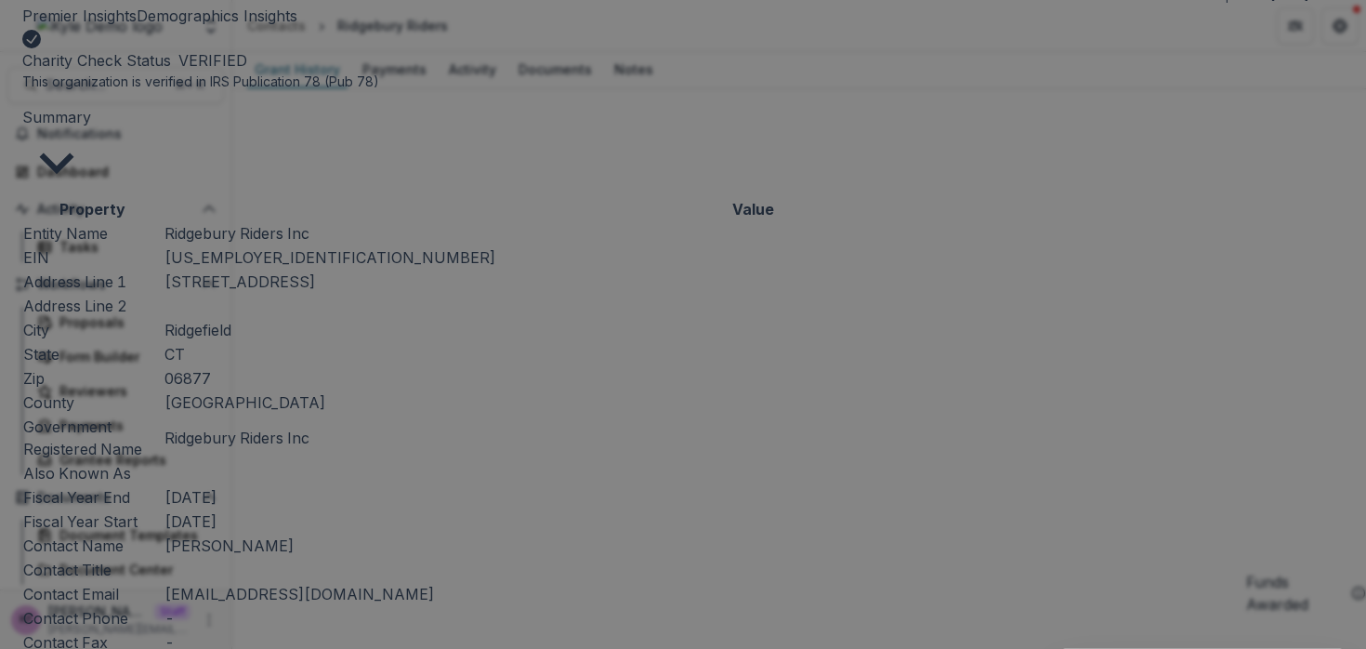
scroll to position [788, 0]
click at [112, 258] on div "Candid Insights Guidestar Org Report Refresh Candid Data Last Updated: 09/22/20…" at bounding box center [683, 324] width 1366 height 649
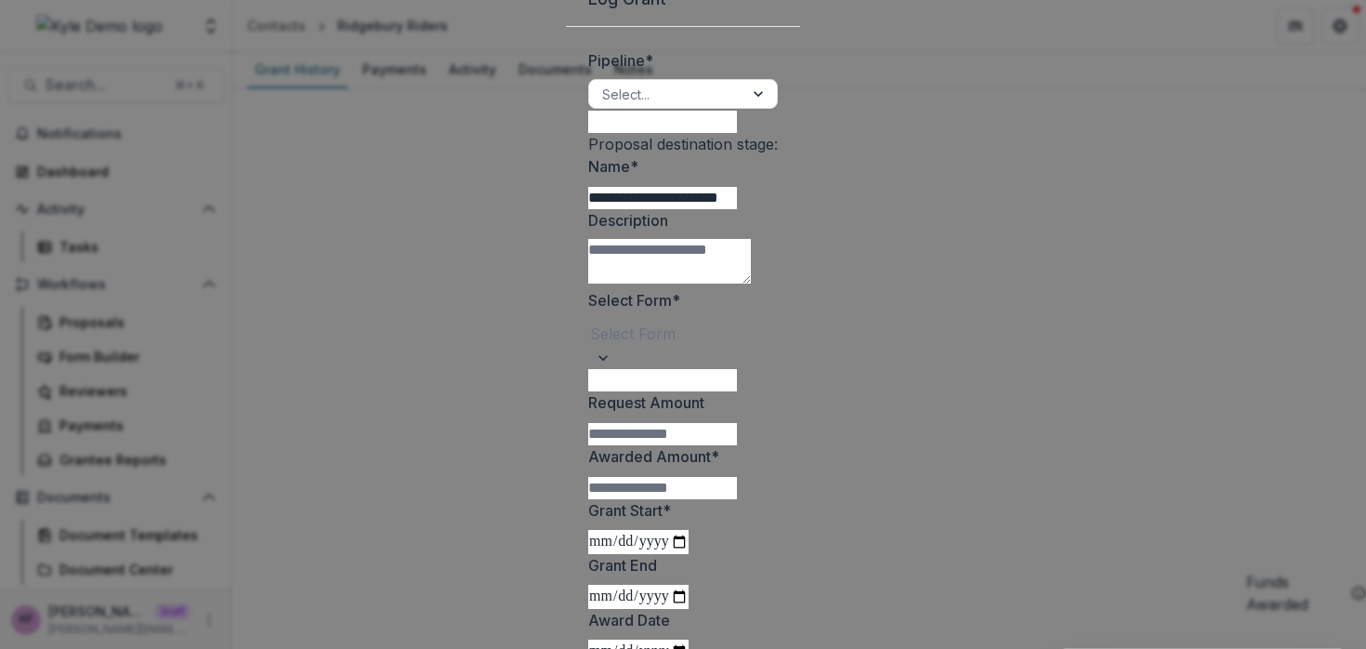
scroll to position [5, 0]
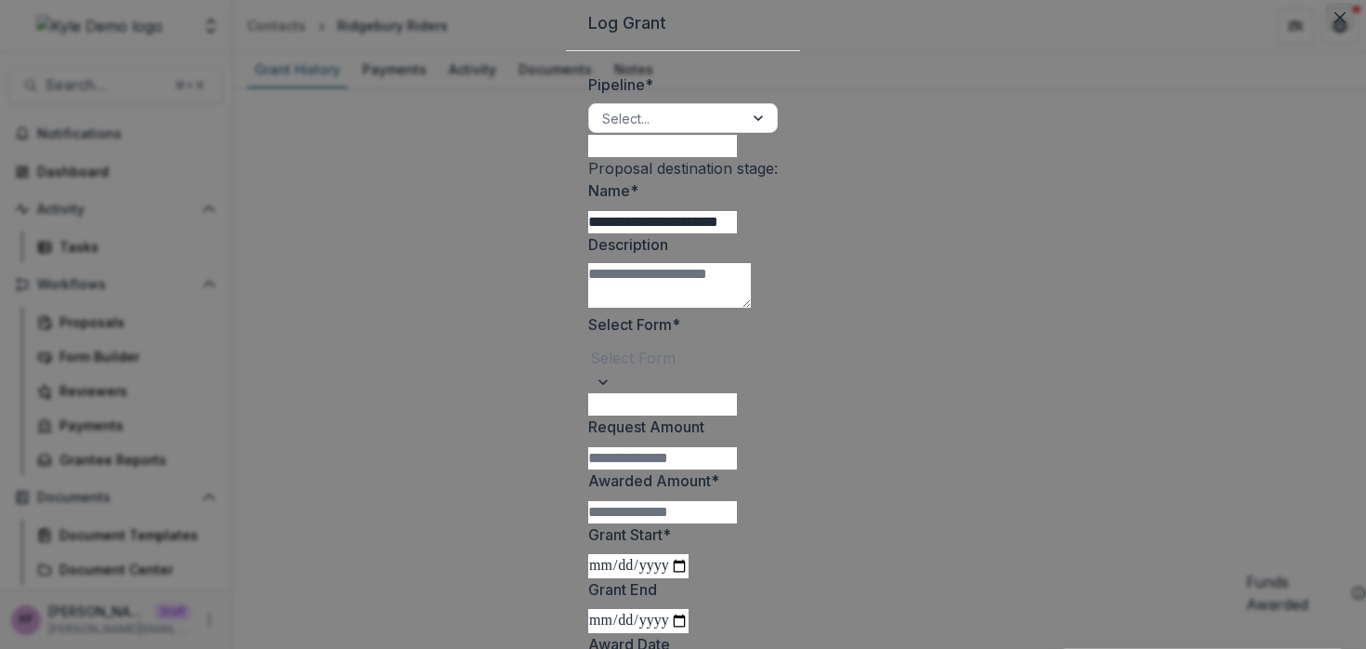
click at [1325, 33] on button "Close" at bounding box center [1340, 18] width 30 height 30
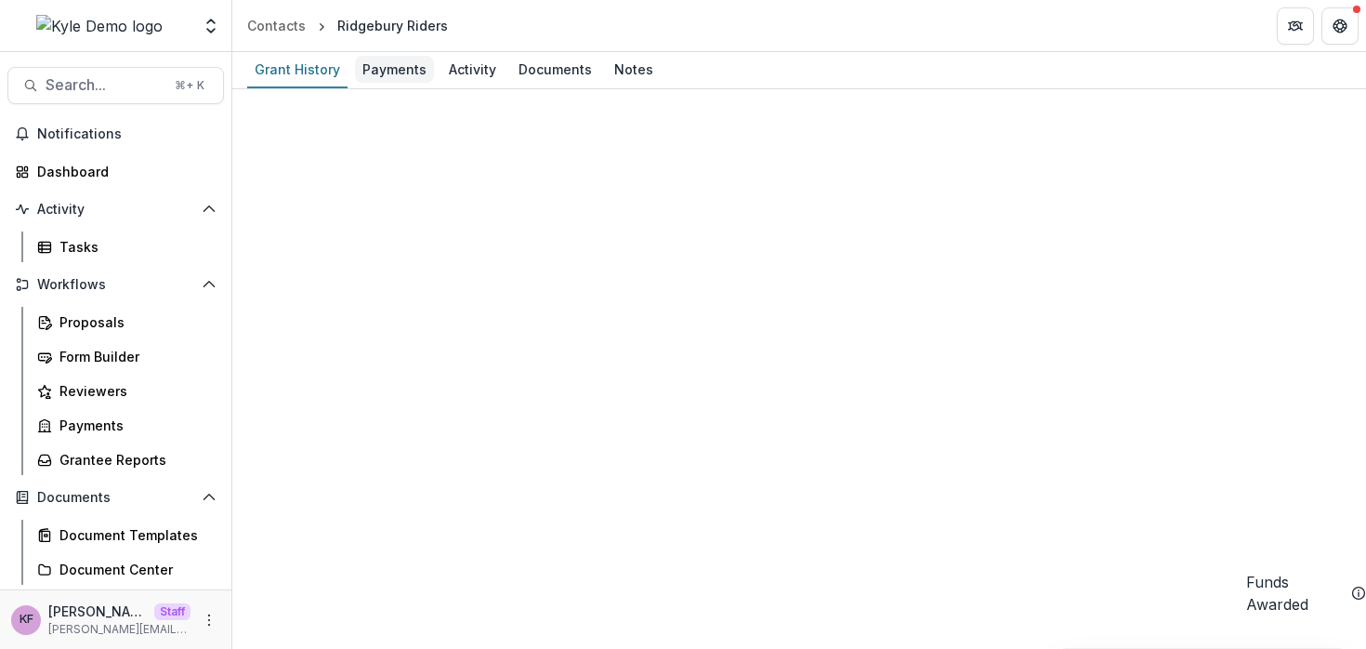
click at [400, 71] on div "Payments" at bounding box center [394, 69] width 79 height 27
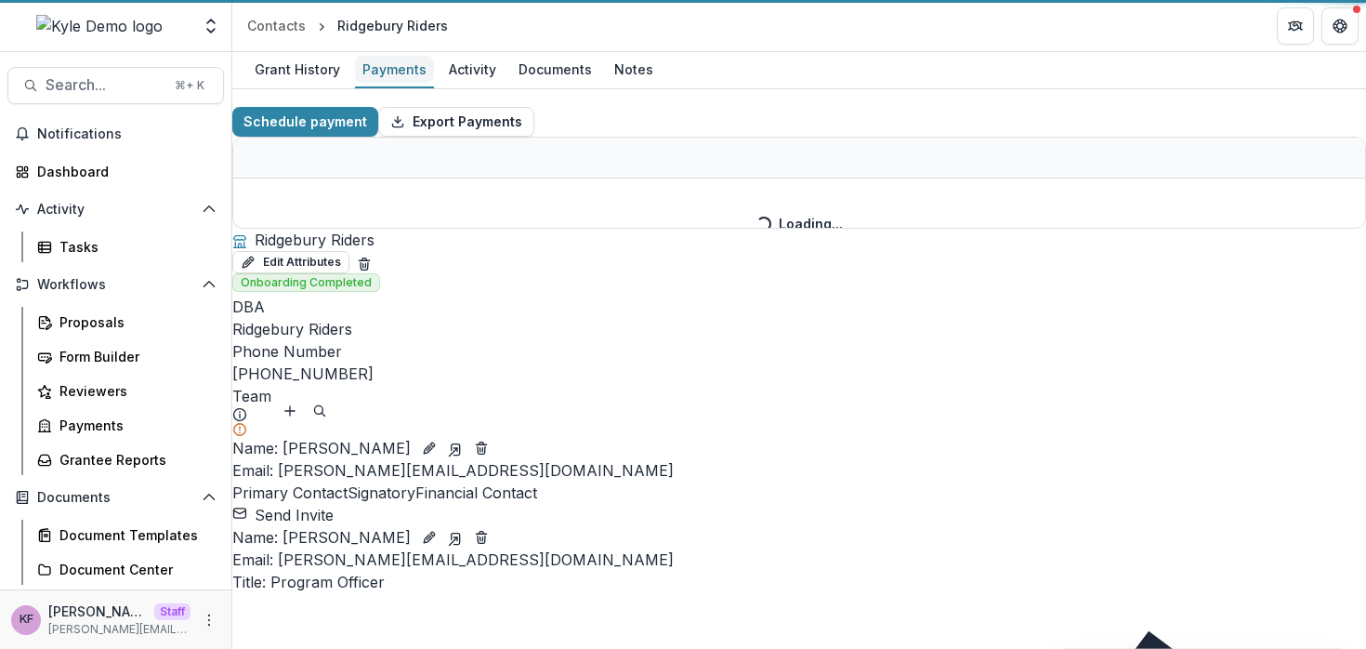
select select "******"
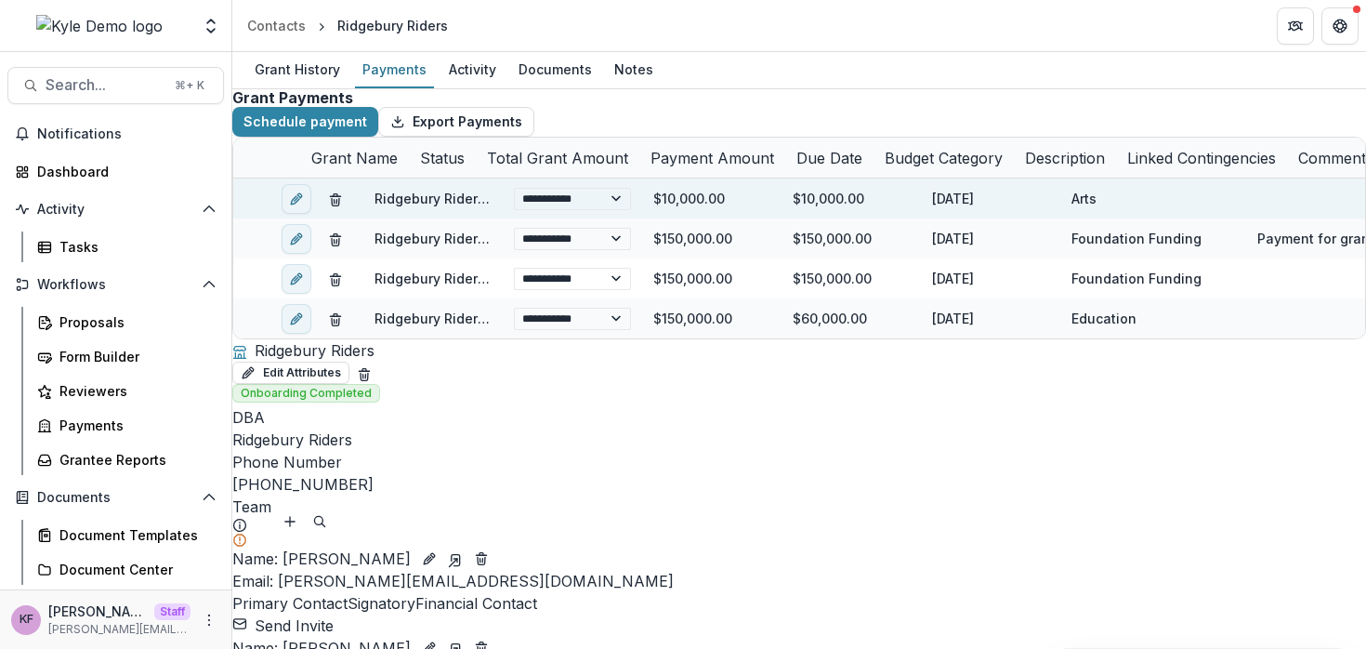
select select "******"
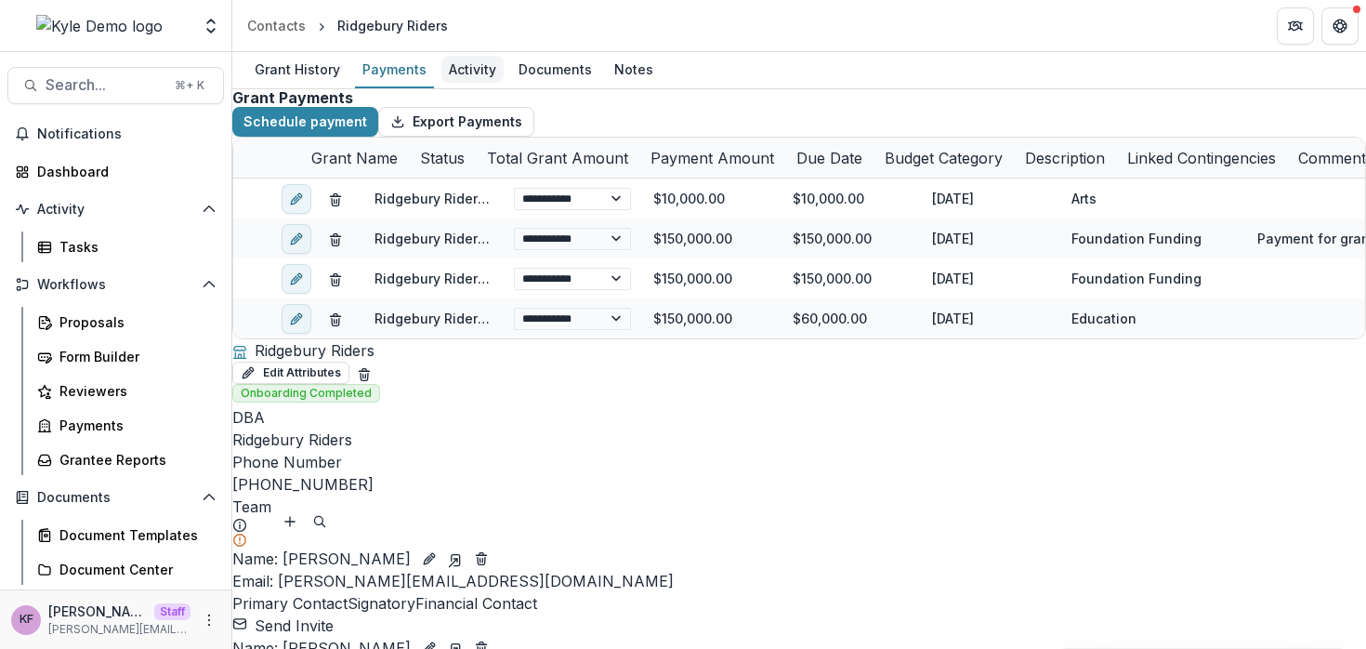
click at [475, 76] on div "Activity" at bounding box center [472, 69] width 62 height 27
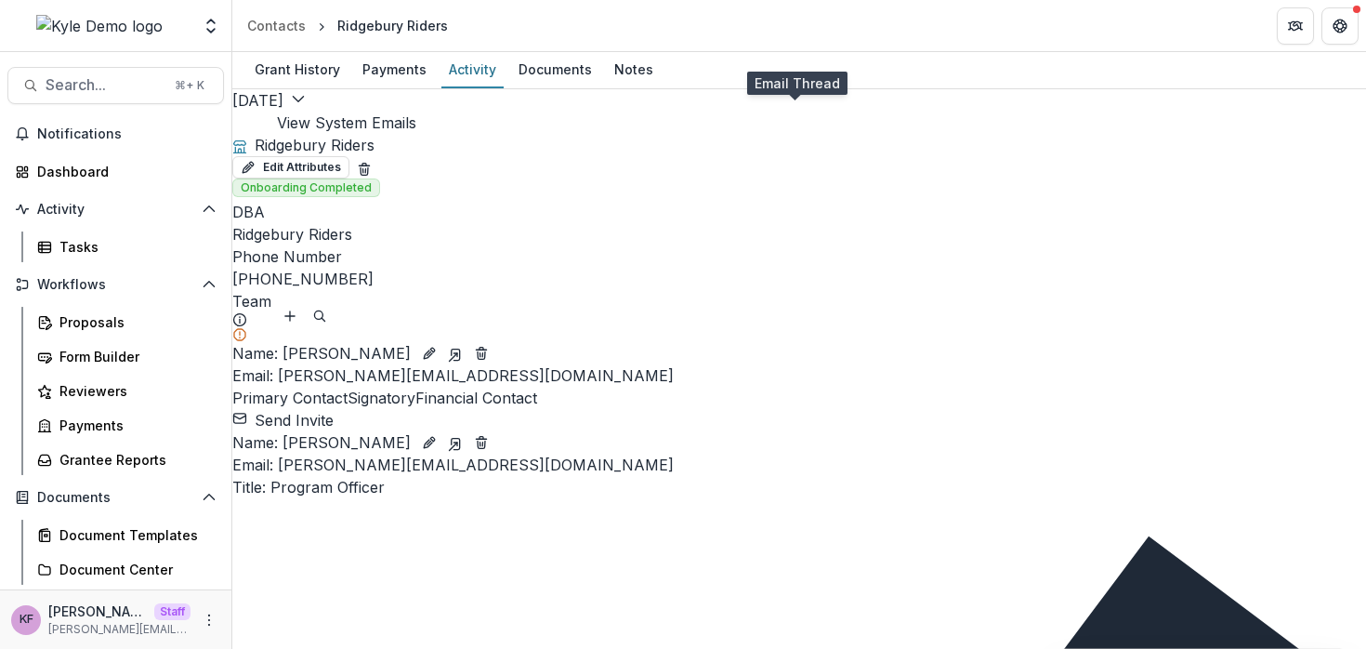
click at [262, 123] on div at bounding box center [262, 123] width 0 height 0
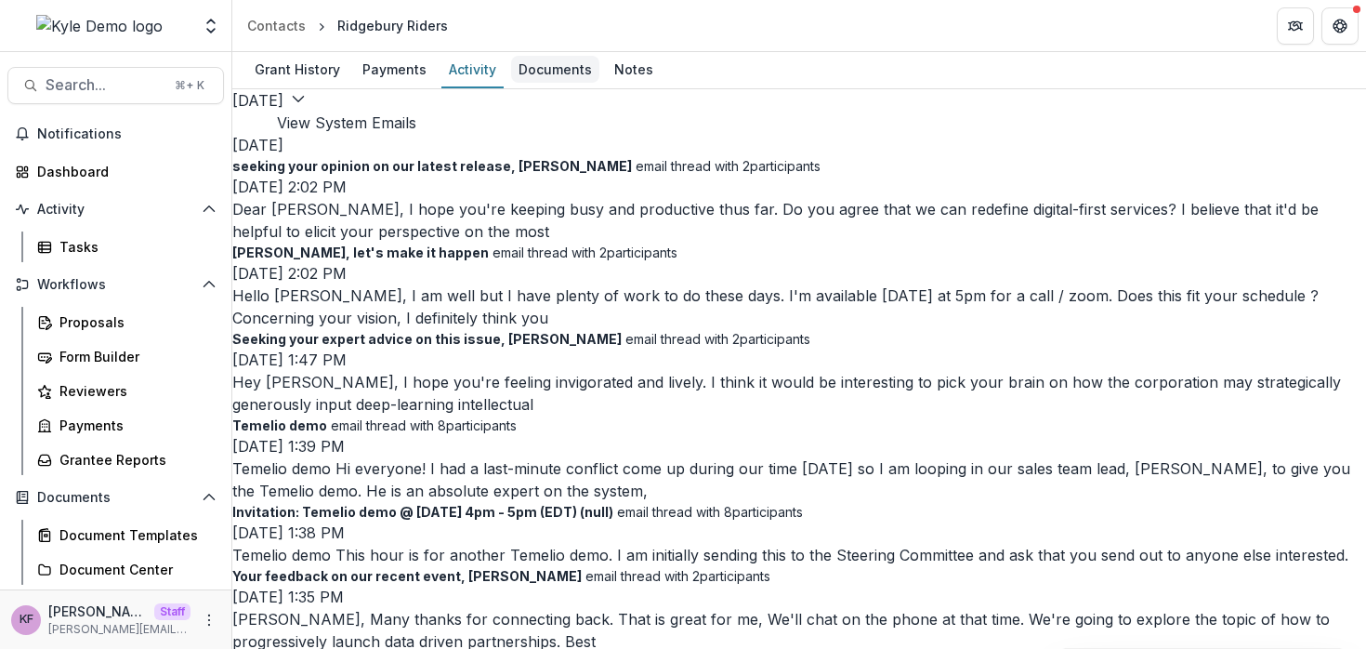
click at [544, 68] on div "Documents" at bounding box center [555, 69] width 88 height 27
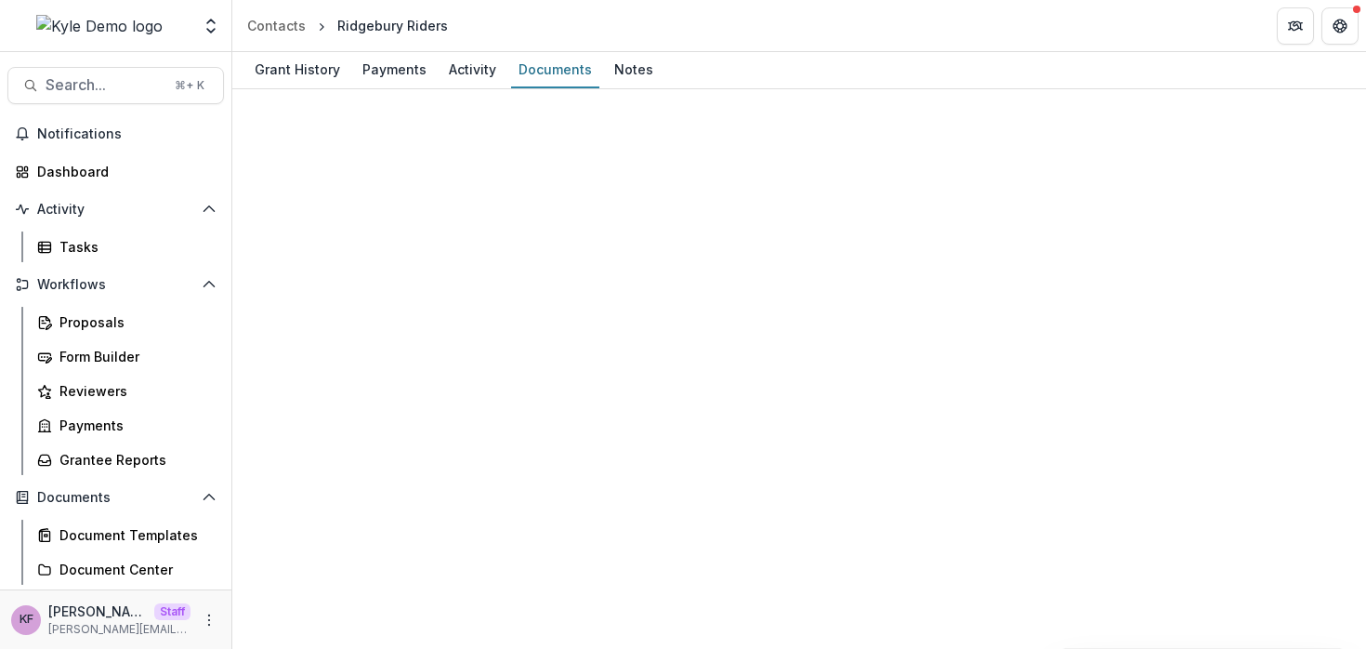
click at [617, 81] on div "Notes" at bounding box center [634, 69] width 54 height 27
click at [470, 77] on div "Activity" at bounding box center [472, 69] width 62 height 27
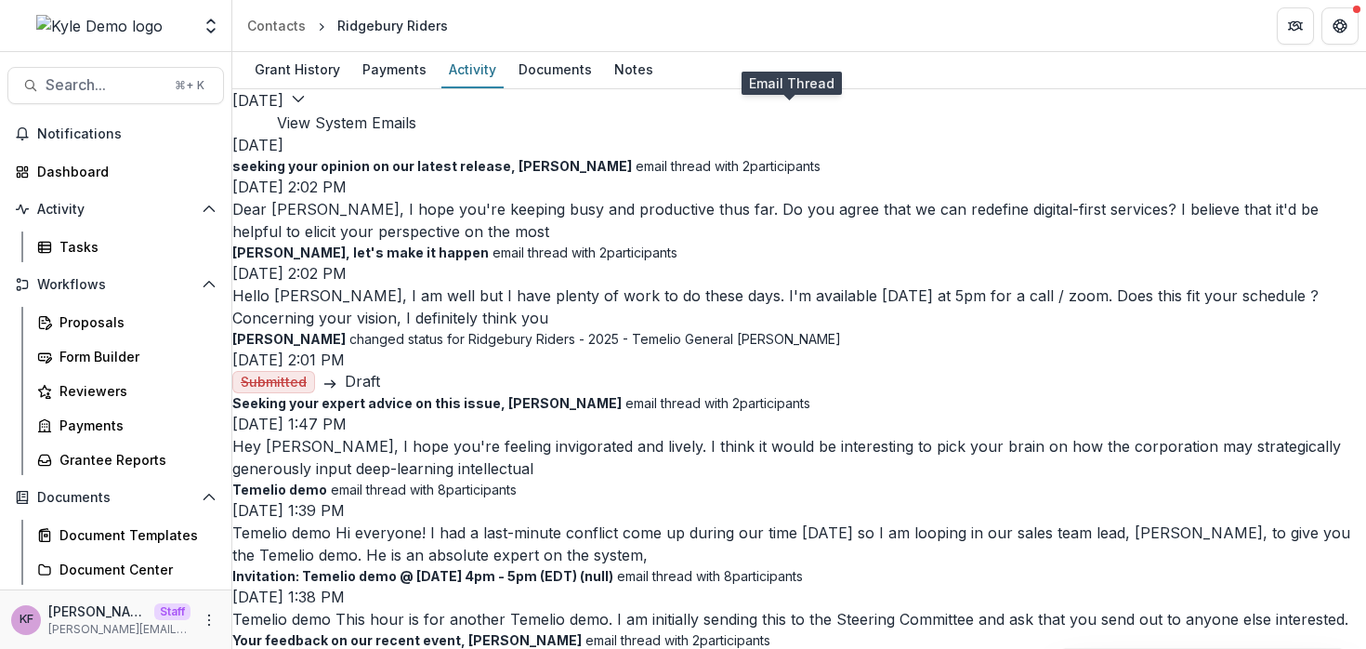
click at [262, 123] on icon at bounding box center [262, 123] width 0 height 0
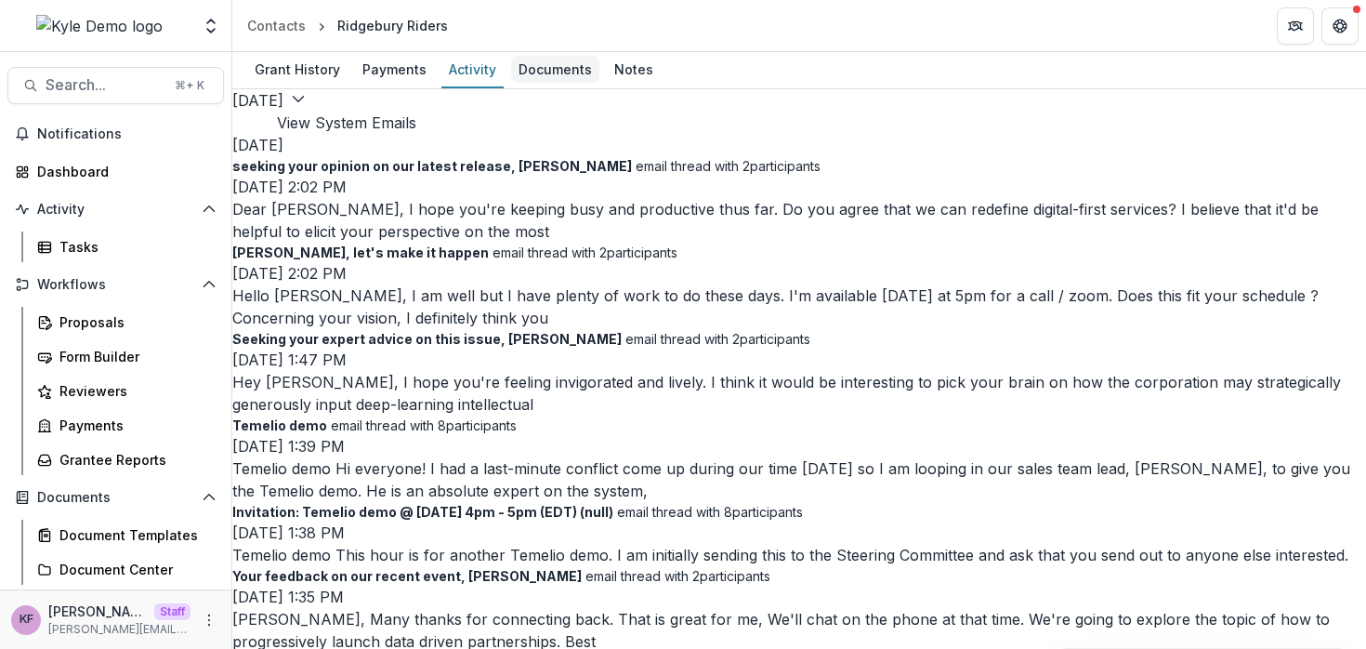
click at [547, 74] on div "Documents" at bounding box center [555, 69] width 88 height 27
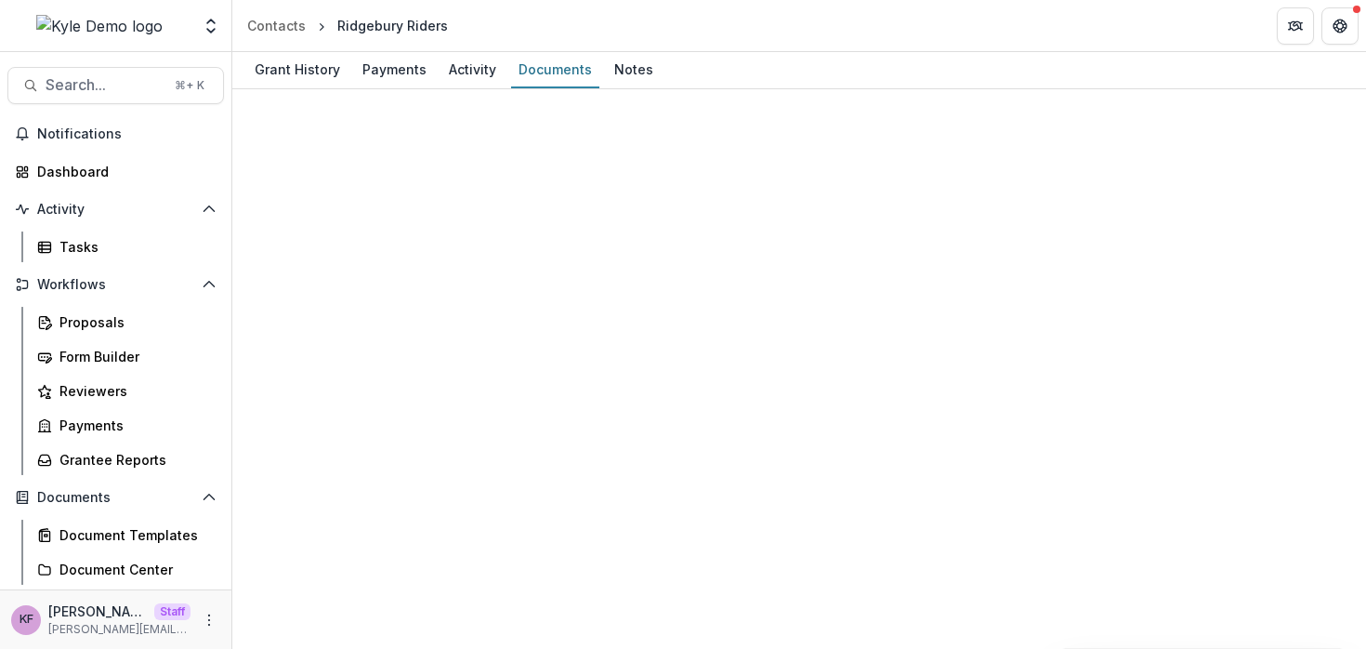
click at [640, 60] on div "Notes" at bounding box center [634, 69] width 54 height 27
click at [290, 102] on div "New Note Select proposal" at bounding box center [799, 140] width 1134 height 102
click at [283, 108] on button "New Note" at bounding box center [287, 104] width 110 height 30
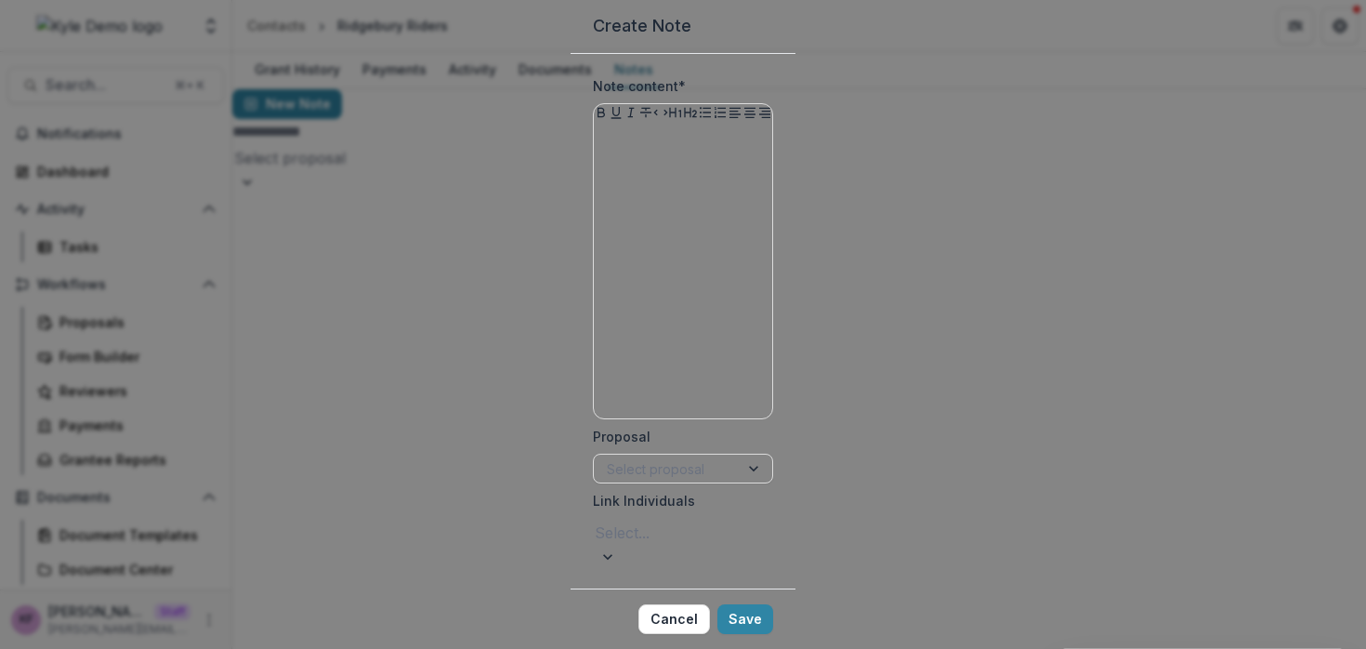
scroll to position [7, 0]
click at [601, 310] on div at bounding box center [683, 271] width 164 height 279
click at [288, 429] on div "Create Note Note content * Proposal Select proposal Link Individuals Select... …" at bounding box center [683, 324] width 1366 height 649
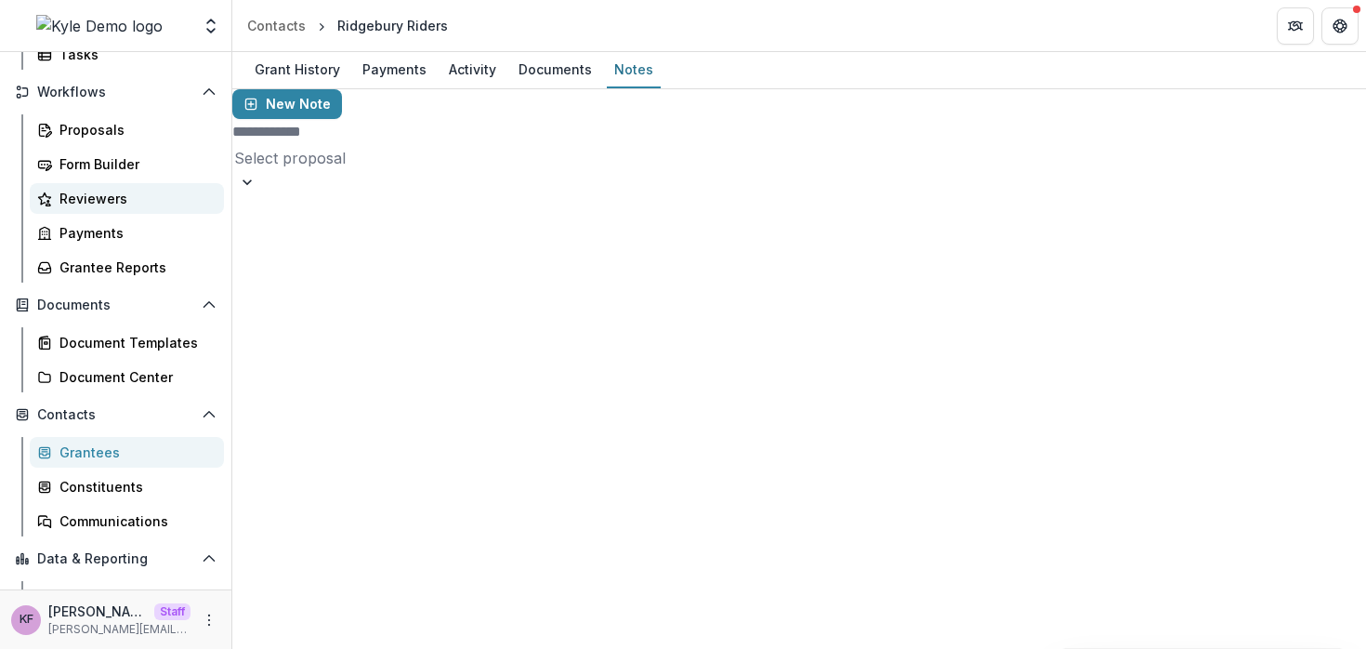
scroll to position [196, 0]
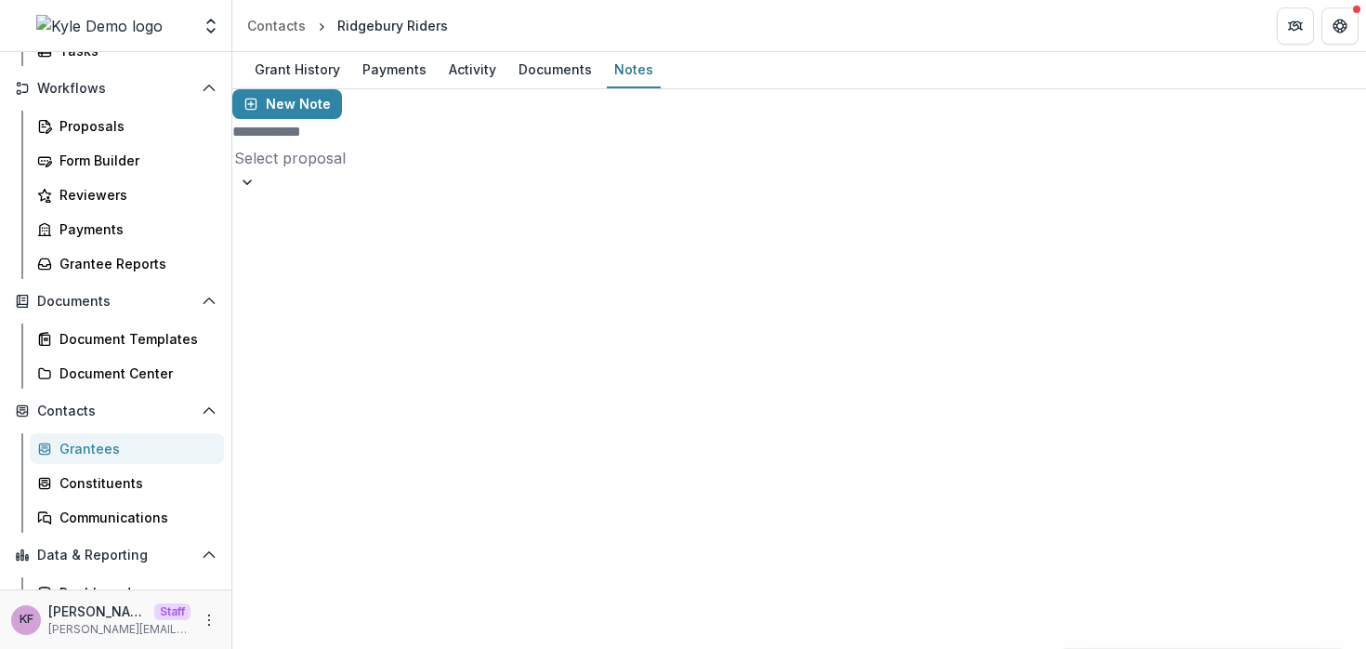
click at [73, 448] on div "Grantees" at bounding box center [134, 449] width 150 height 20
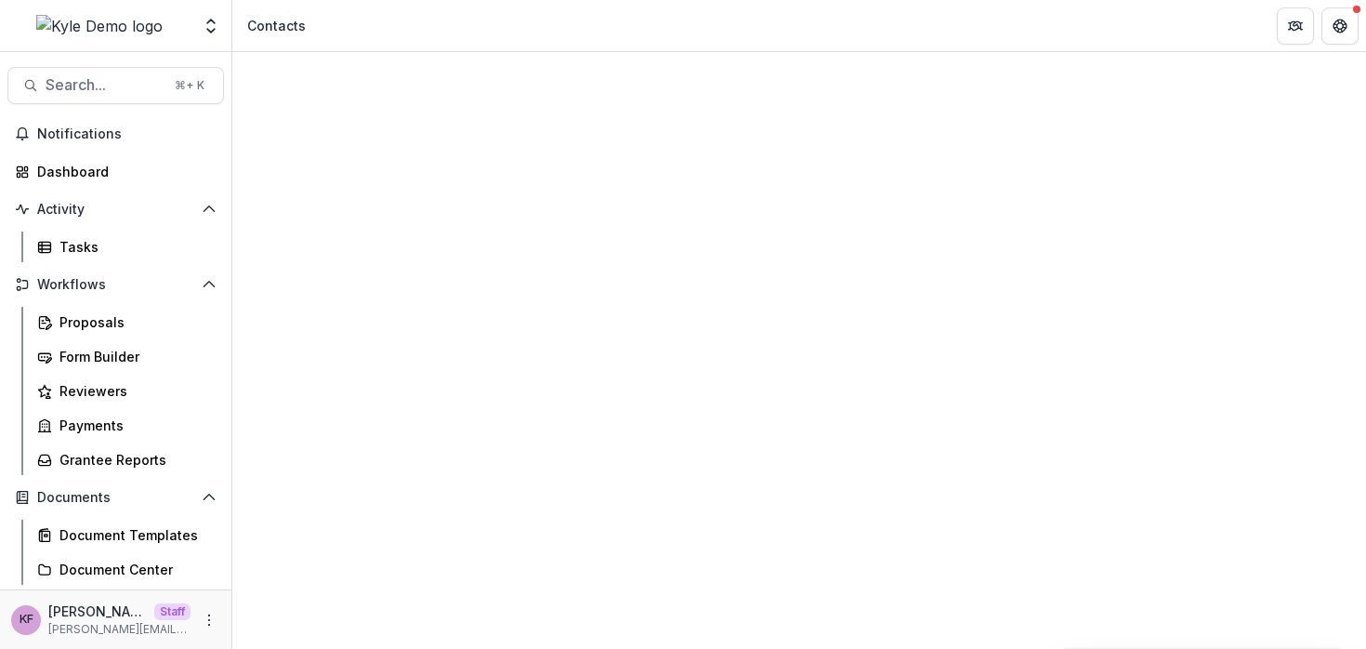
click at [839, 572] on div "Climate" at bounding box center [843, 583] width 231 height 22
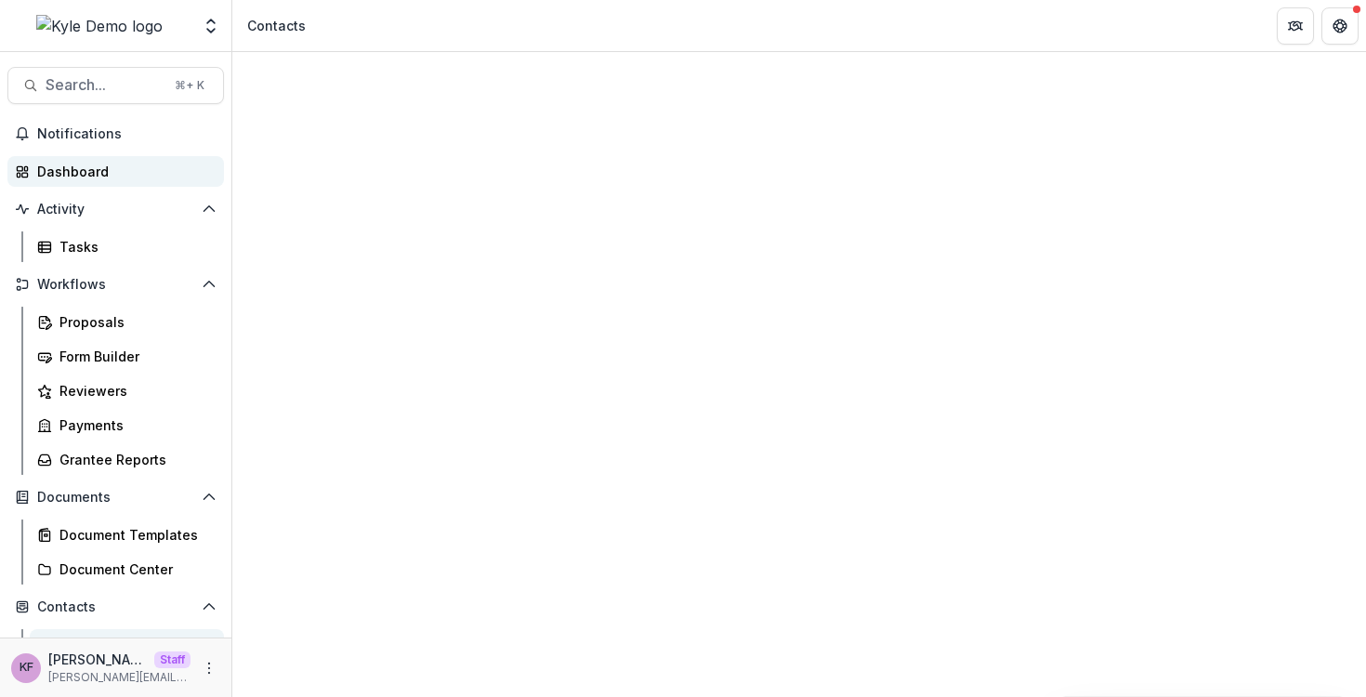
click at [112, 178] on div "Dashboard" at bounding box center [123, 172] width 172 height 20
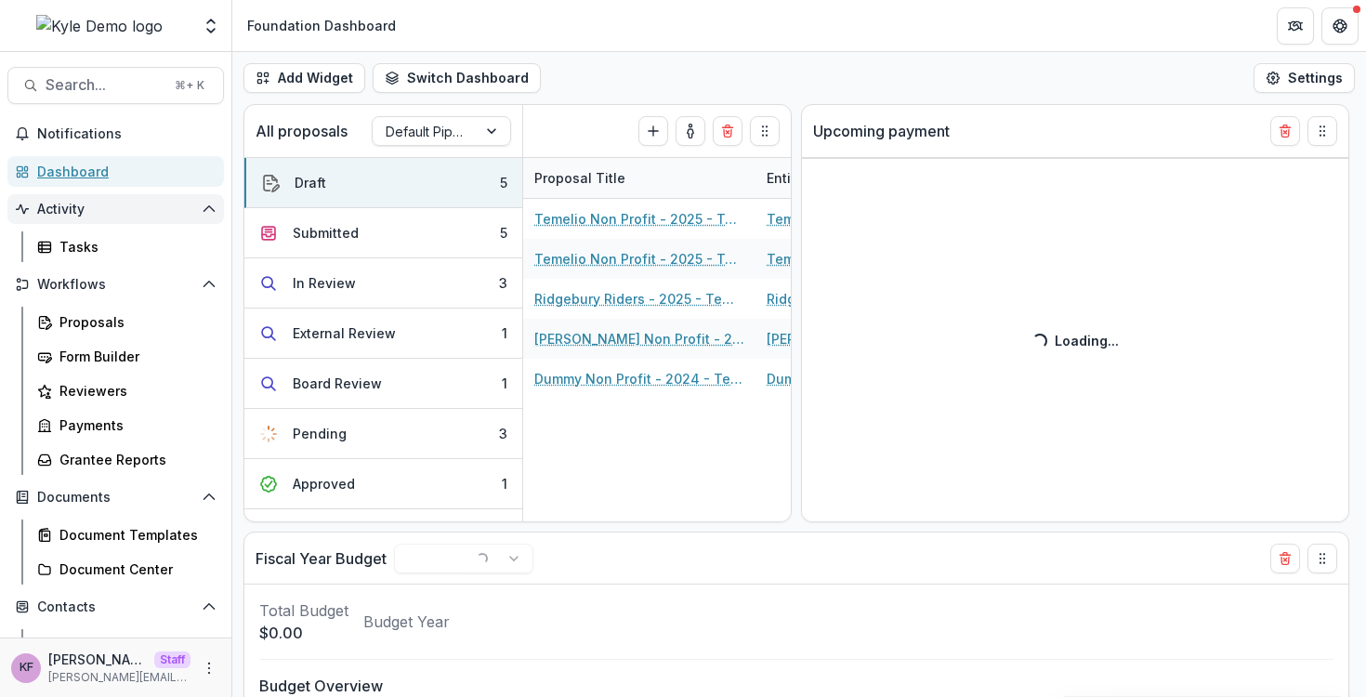
select select "******"
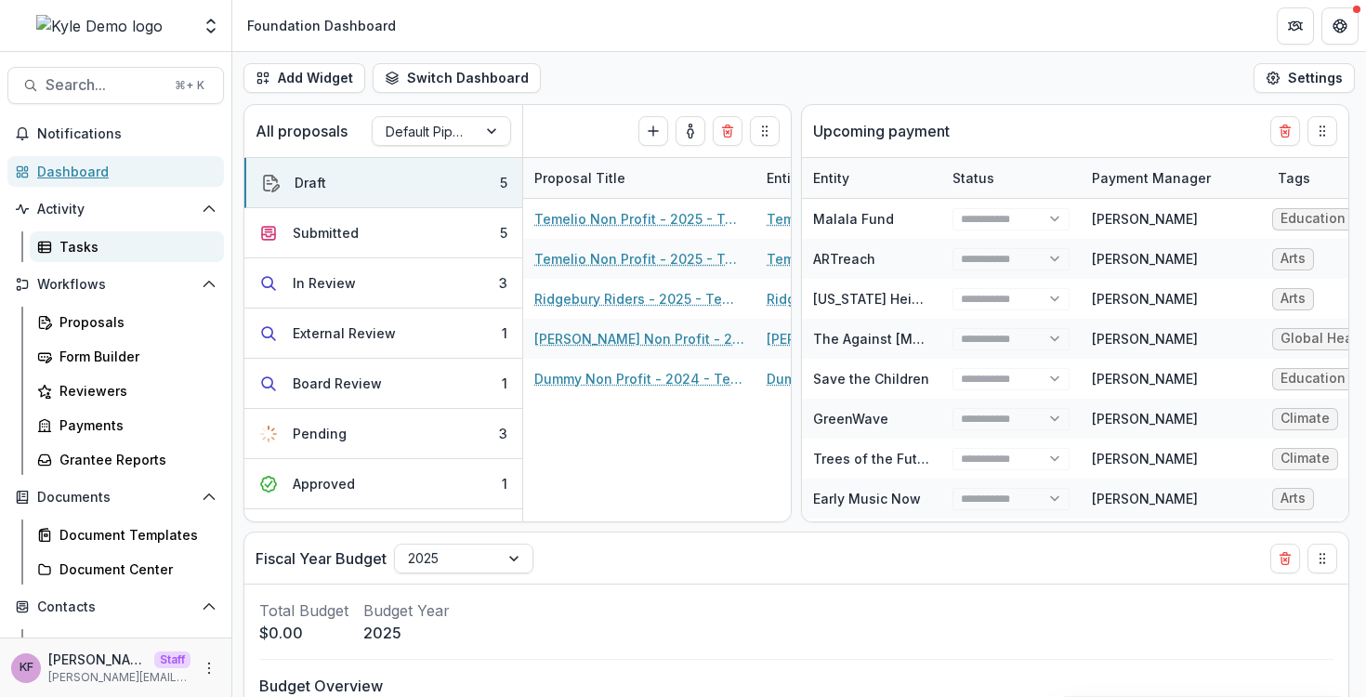
select select "******"
click at [445, 69] on button "Switch Dashboard" at bounding box center [457, 78] width 168 height 30
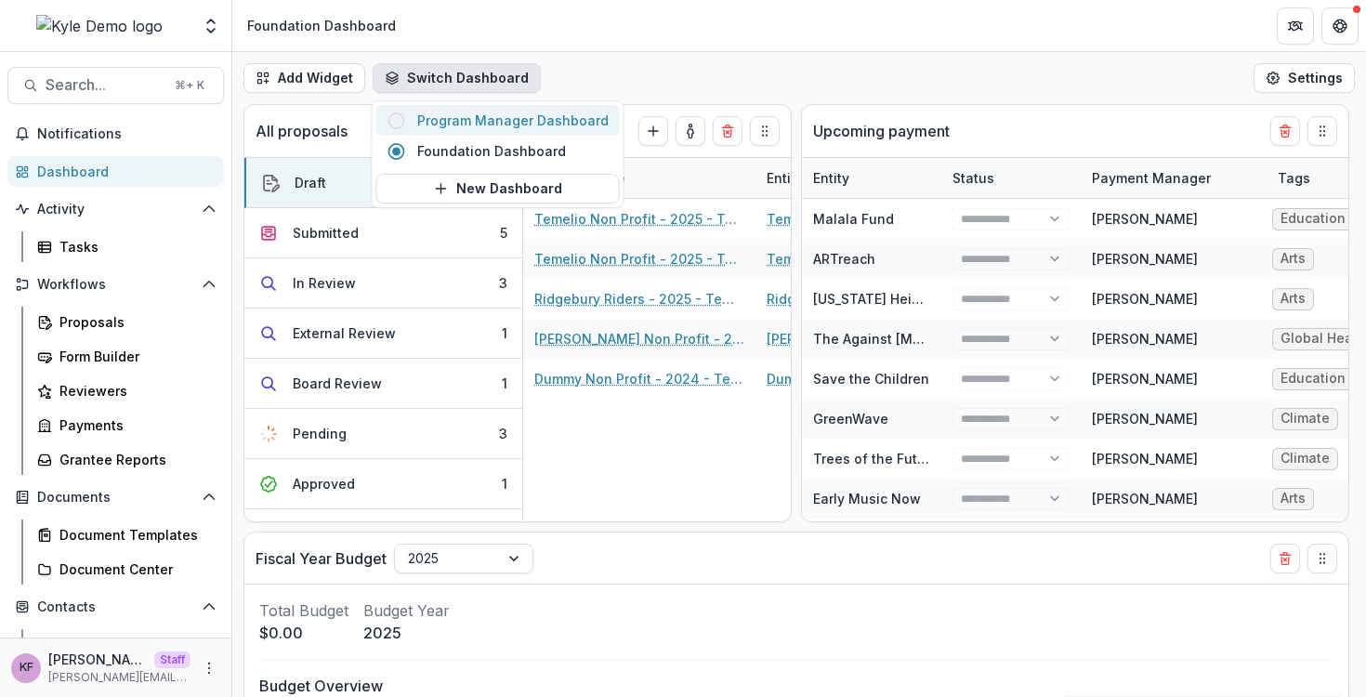
click at [456, 125] on span "Program Manager Dashboard" at bounding box center [512, 121] width 191 height 20
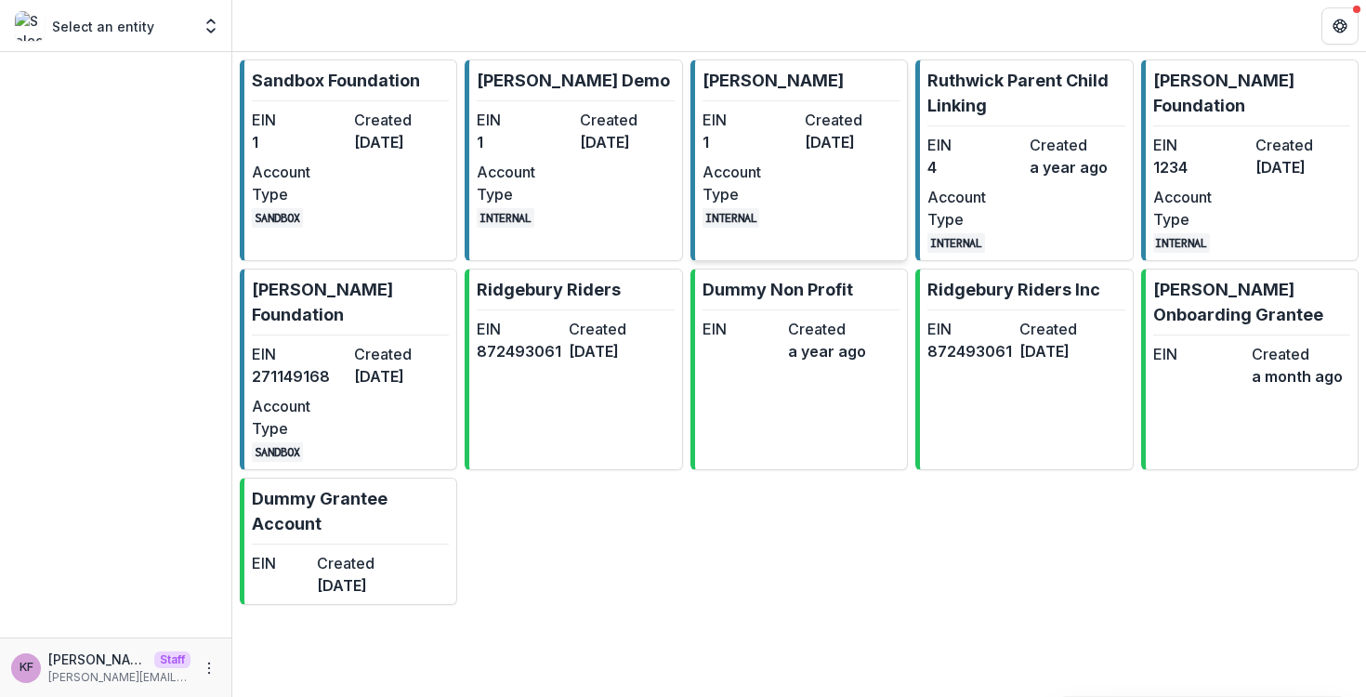
click at [772, 173] on dt "Account Type" at bounding box center [750, 183] width 95 height 45
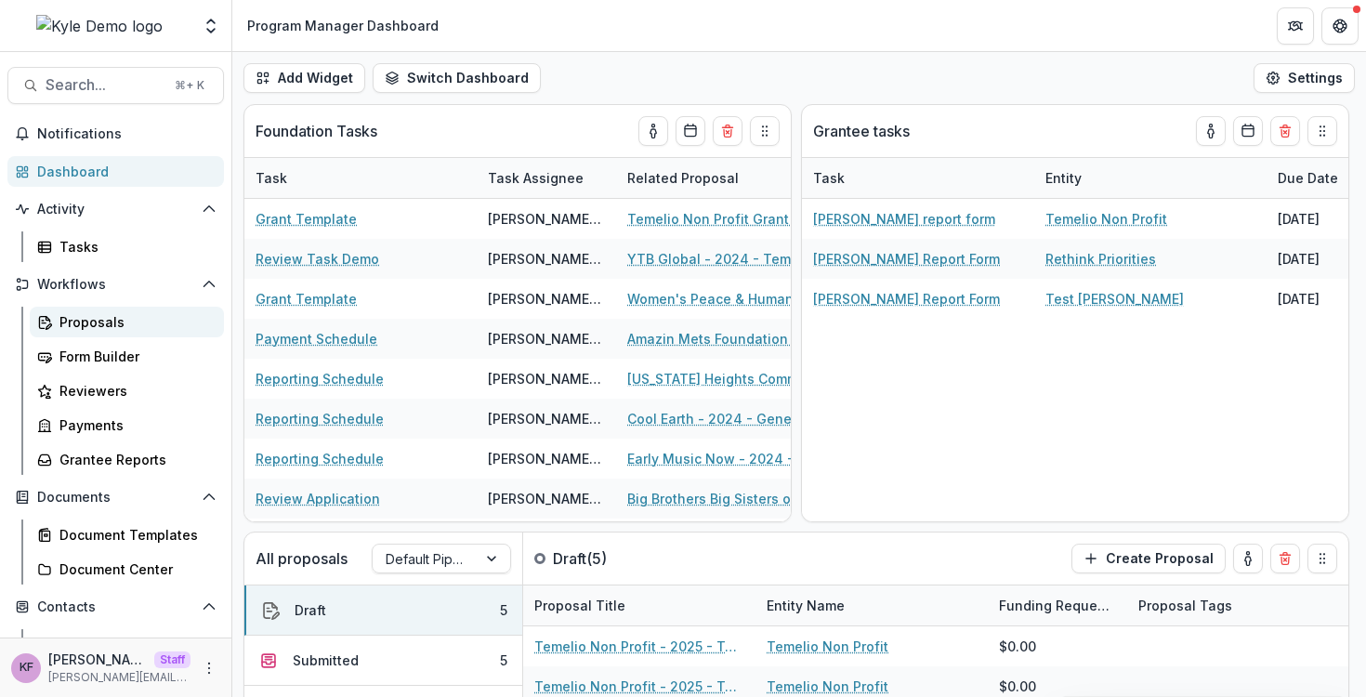
click at [105, 332] on link "Proposals" at bounding box center [127, 322] width 194 height 31
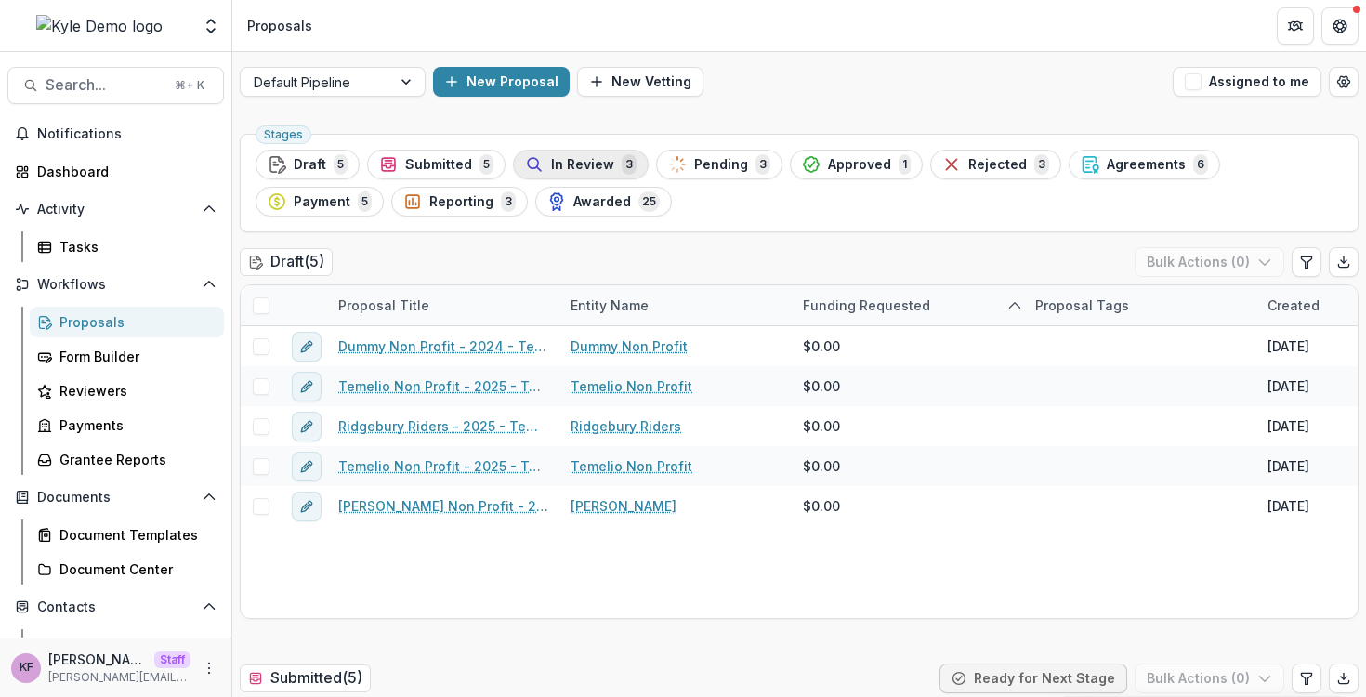
click at [548, 155] on div "In Review 3" at bounding box center [581, 164] width 112 height 20
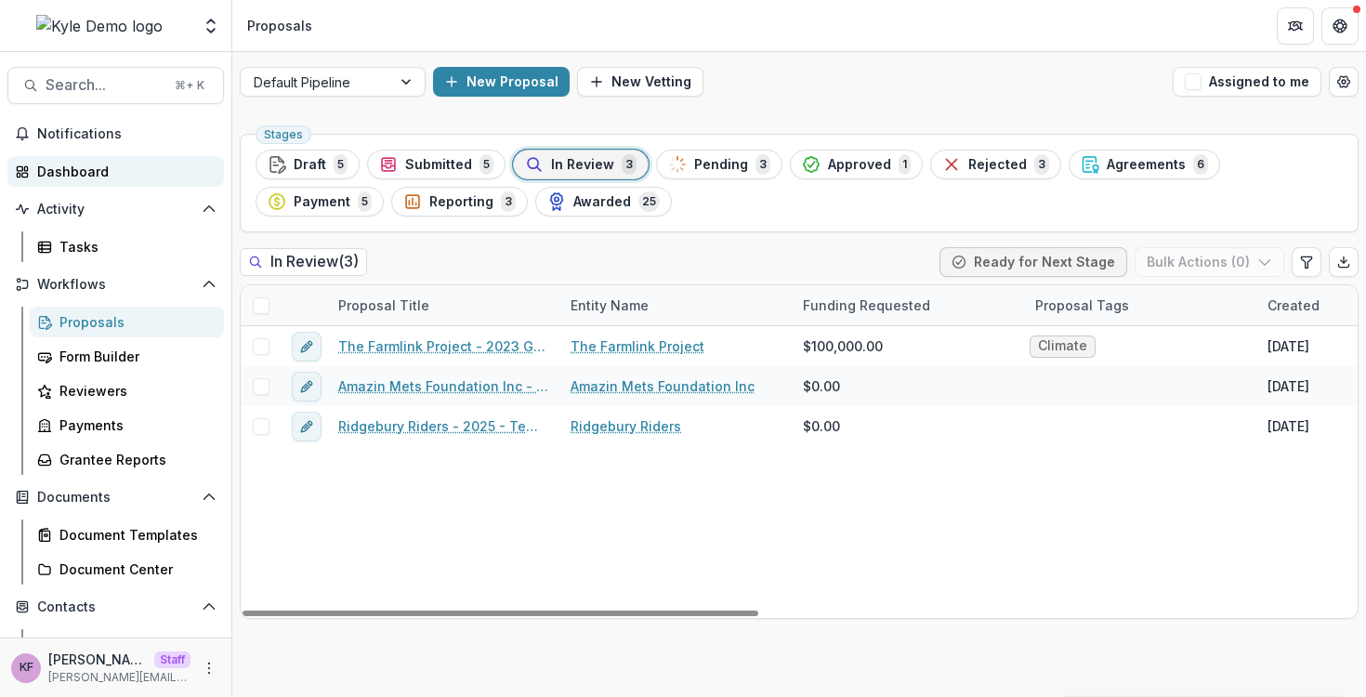
click at [116, 180] on div "Dashboard" at bounding box center [123, 172] width 172 height 20
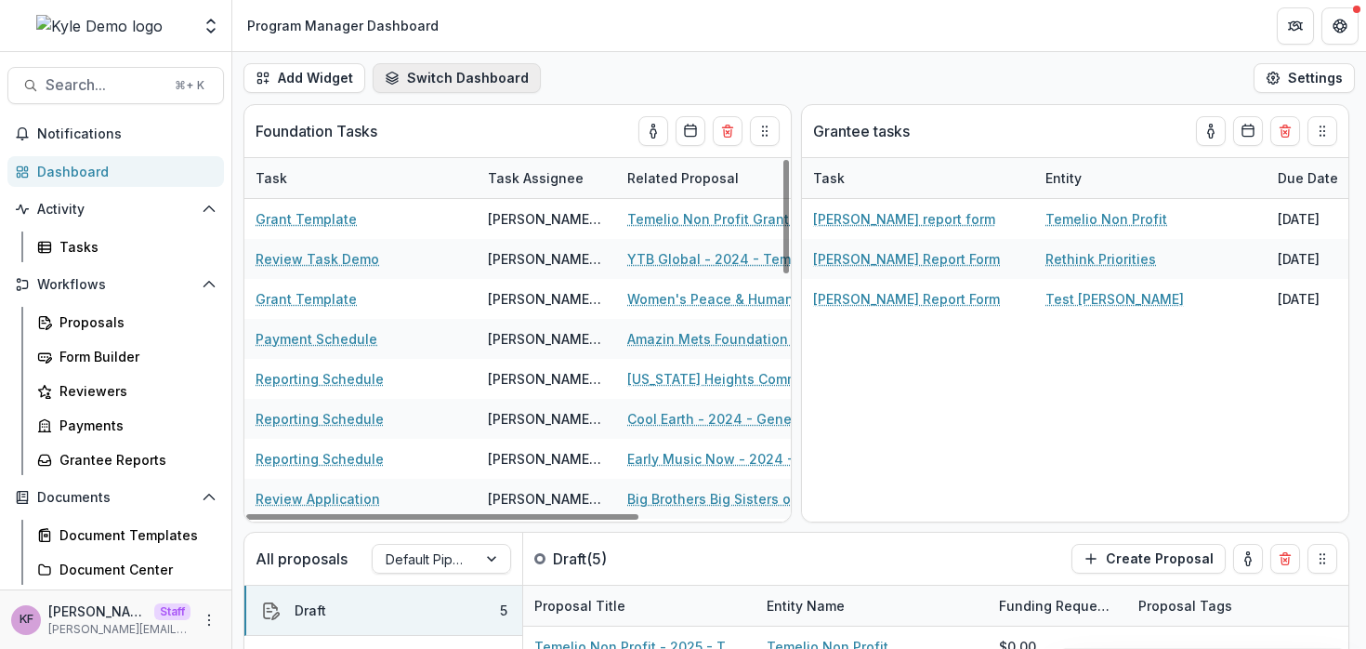
click at [481, 86] on button "Switch Dashboard" at bounding box center [457, 78] width 168 height 30
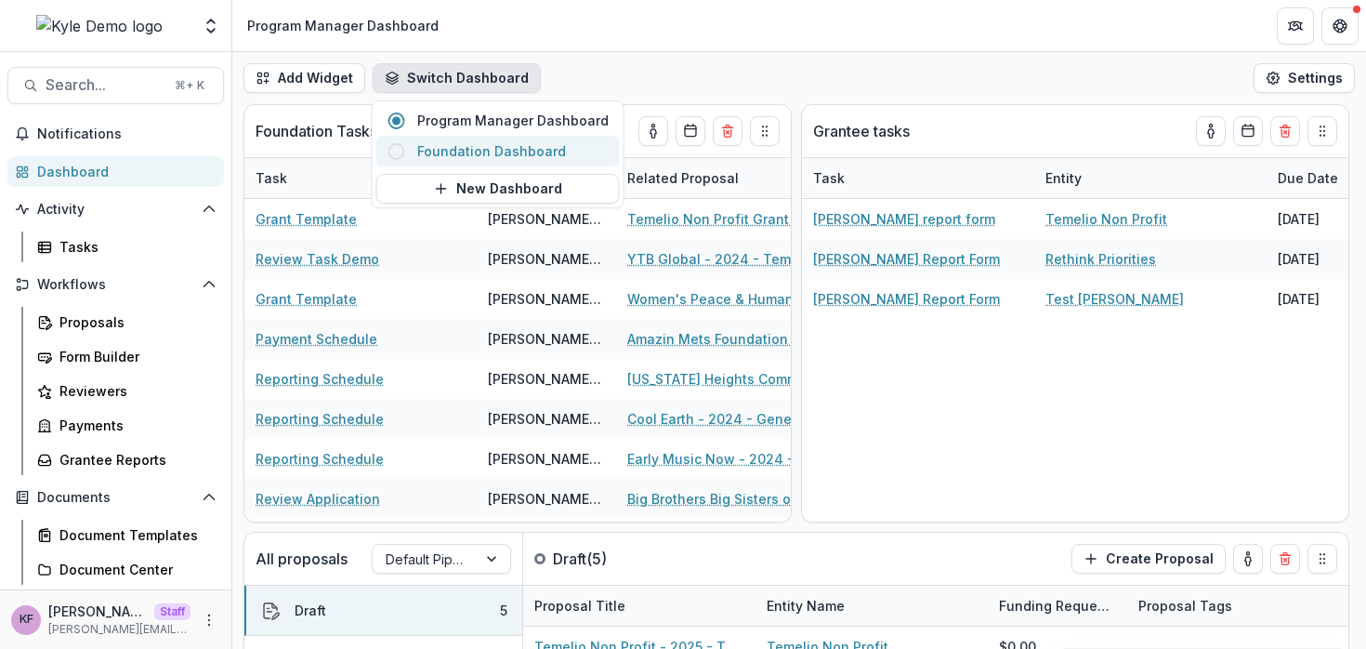
click at [498, 164] on button "Foundation Dashboard" at bounding box center [498, 151] width 244 height 31
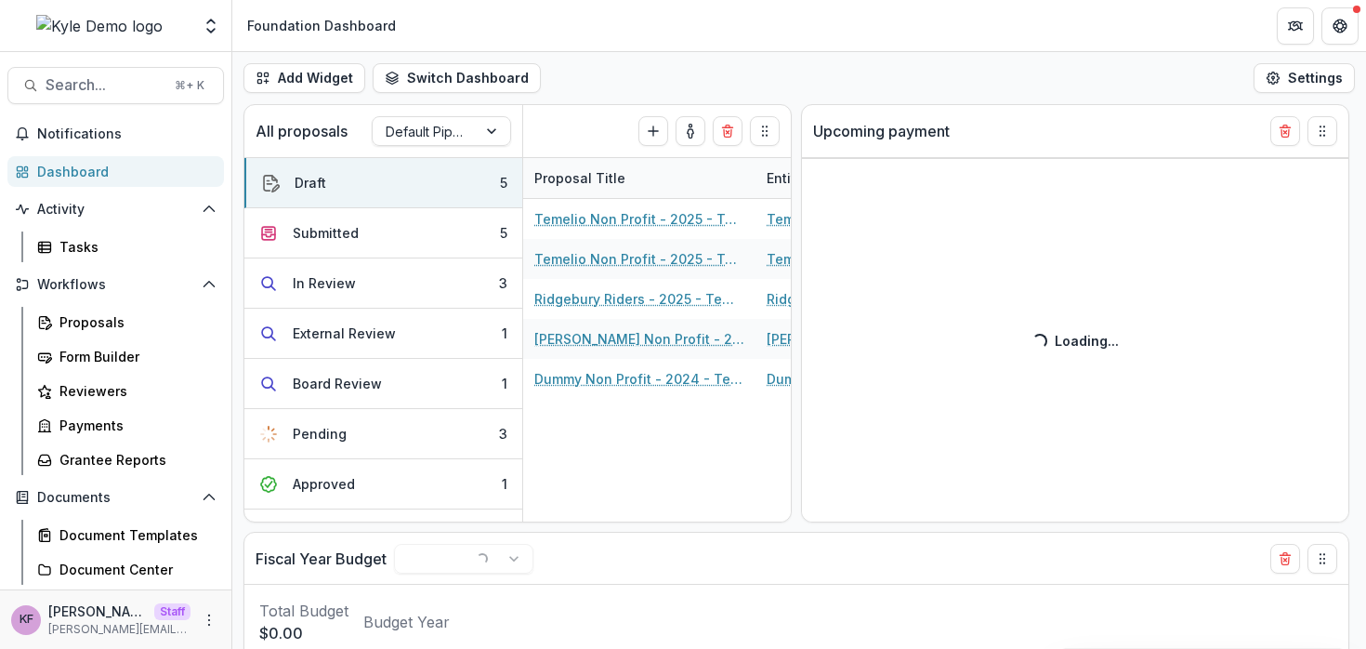
select select "******"
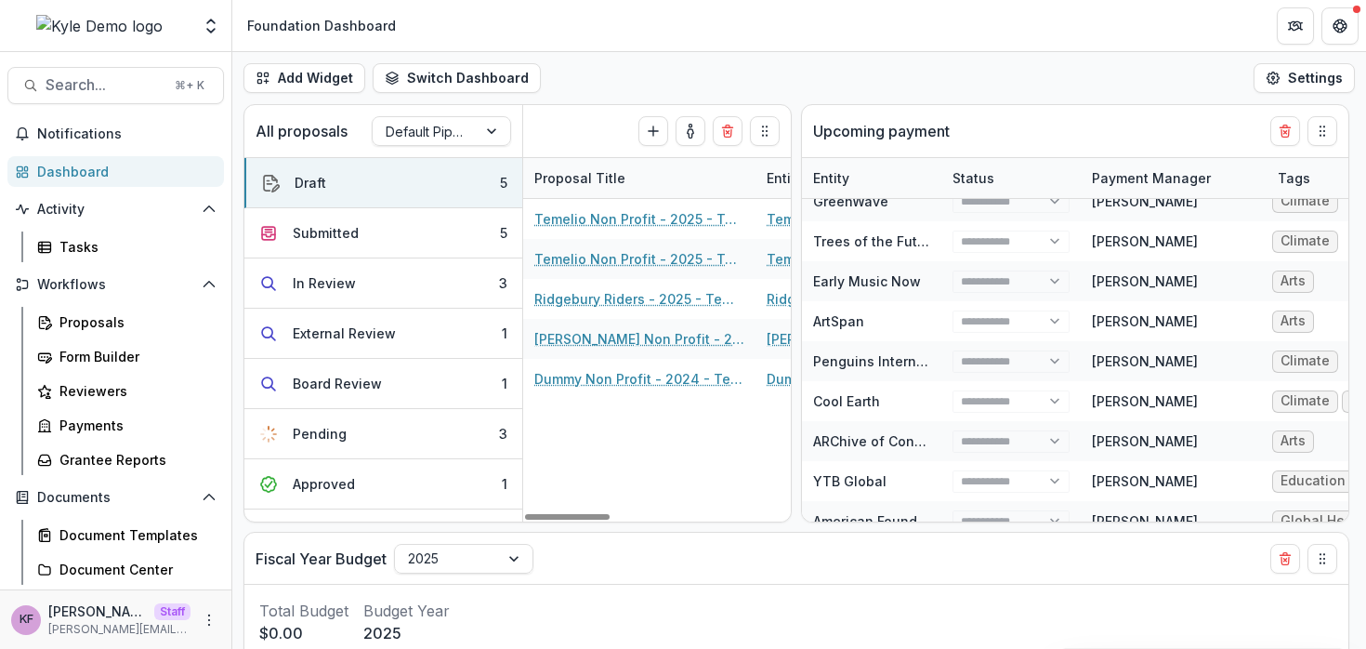
select select "******"
click at [119, 322] on div "Proposals" at bounding box center [134, 322] width 150 height 20
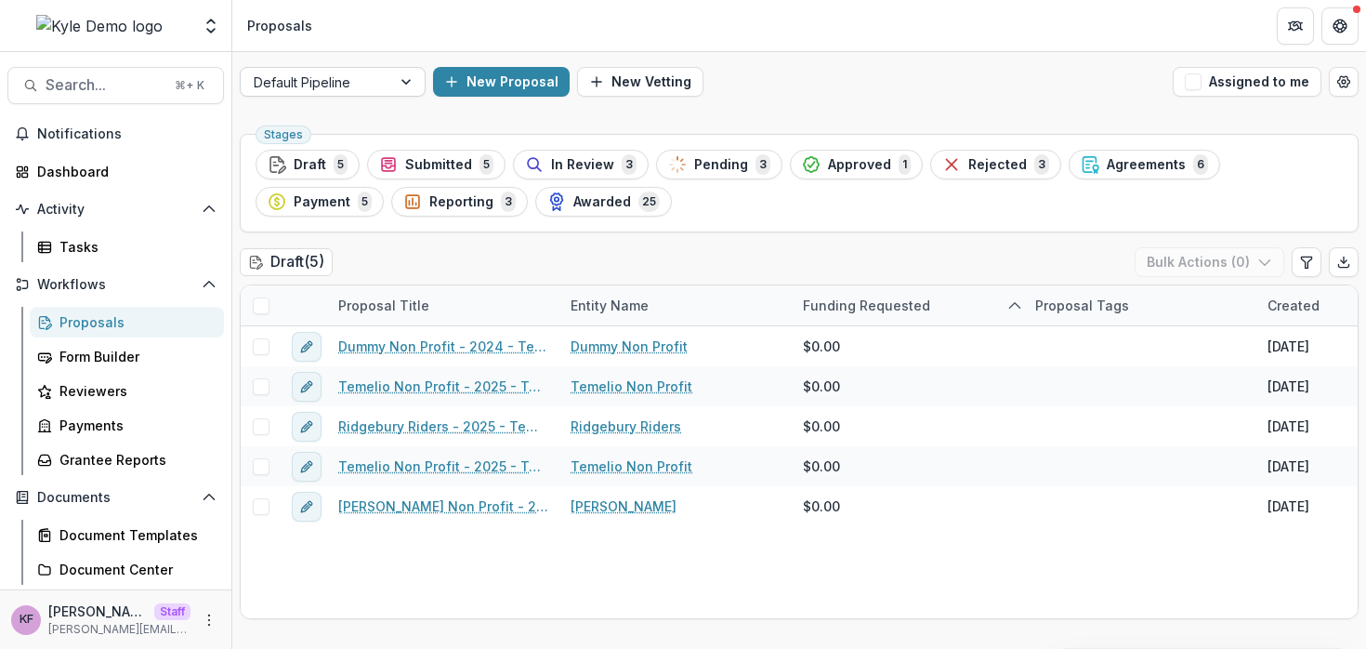
click at [389, 79] on div "Default Pipeline" at bounding box center [316, 82] width 151 height 27
click at [515, 247] on div "Draft ( 5 ) Bulk Actions ( 0 )" at bounding box center [799, 265] width 1119 height 37
click at [389, 79] on div "Default Pipeline" at bounding box center [316, 82] width 151 height 27
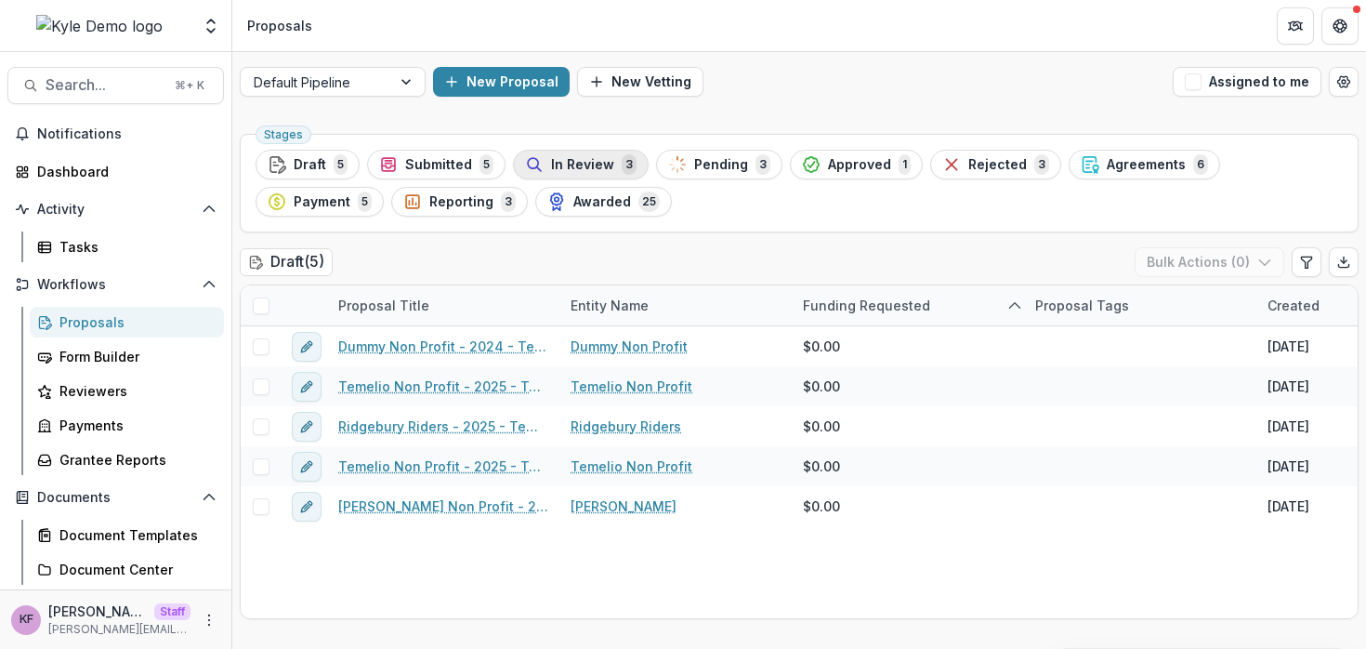
click at [558, 161] on span "In Review" at bounding box center [582, 165] width 63 height 16
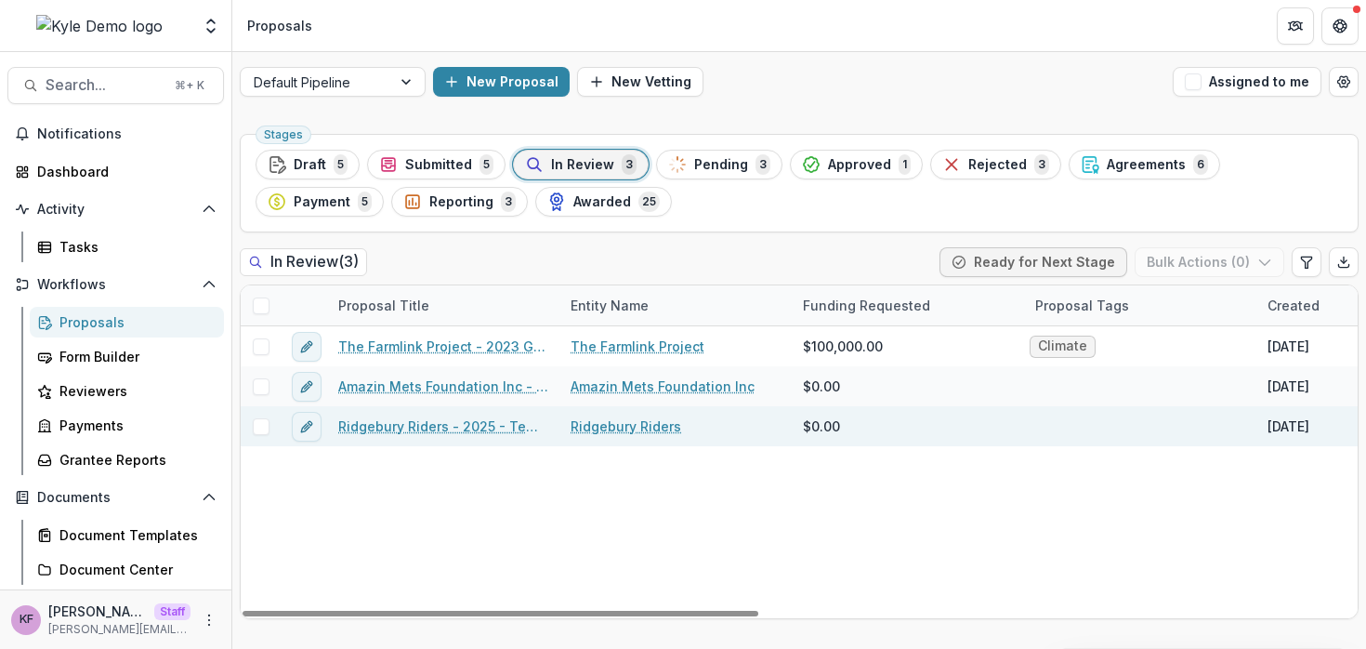
click at [464, 428] on link "Ridgebury Riders - 2025 - Temelio General [PERSON_NAME]" at bounding box center [443, 426] width 210 height 20
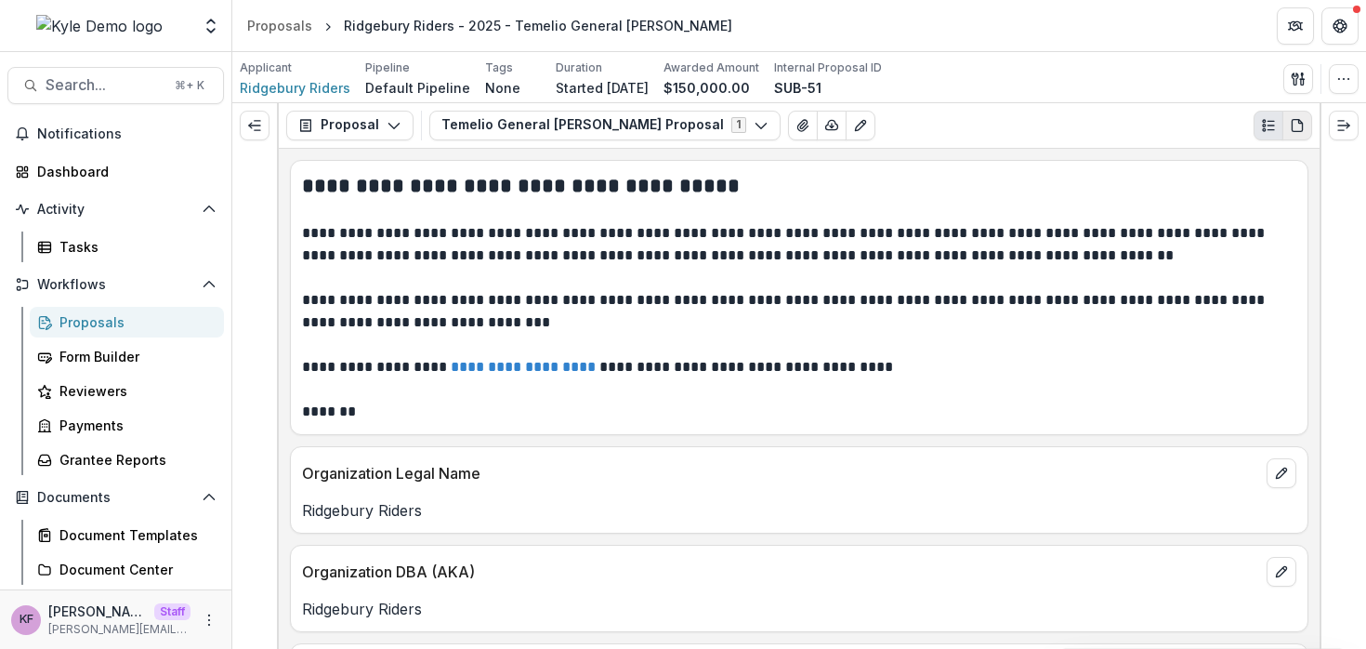
click at [1298, 125] on icon "PDF view" at bounding box center [1297, 125] width 15 height 15
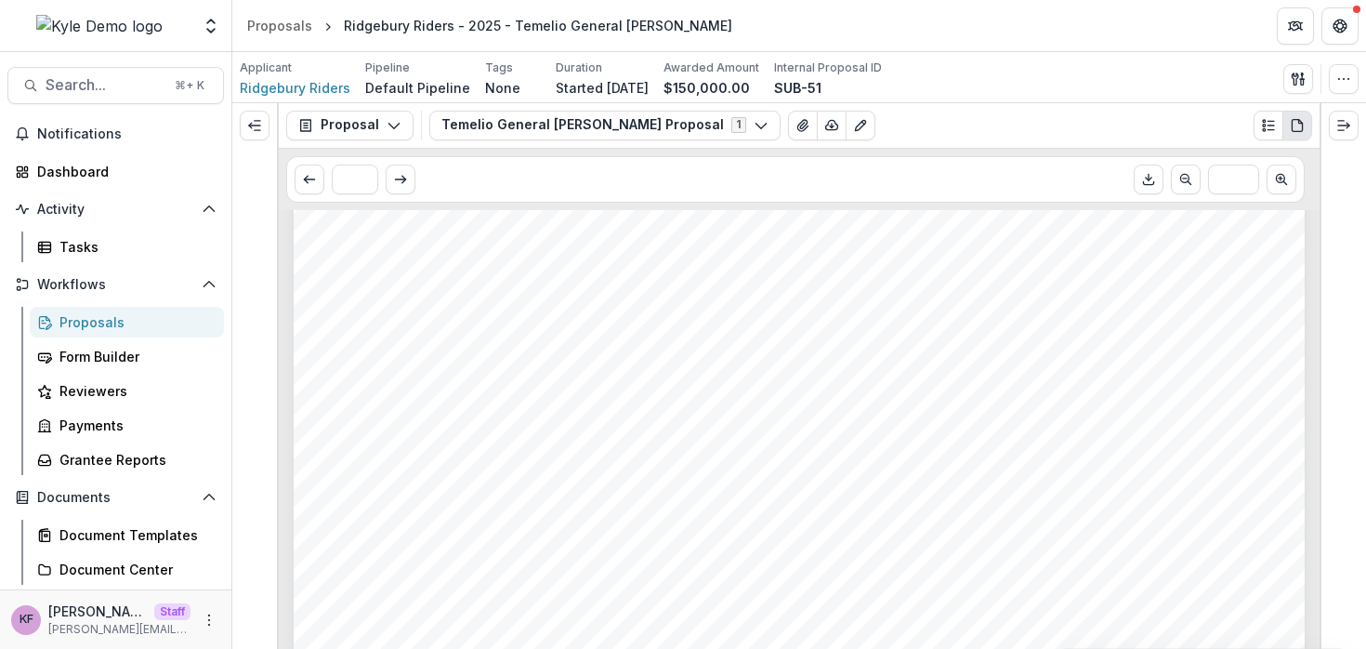
scroll to position [1562, 0]
click at [1260, 116] on button "Plaintext view" at bounding box center [1269, 126] width 30 height 30
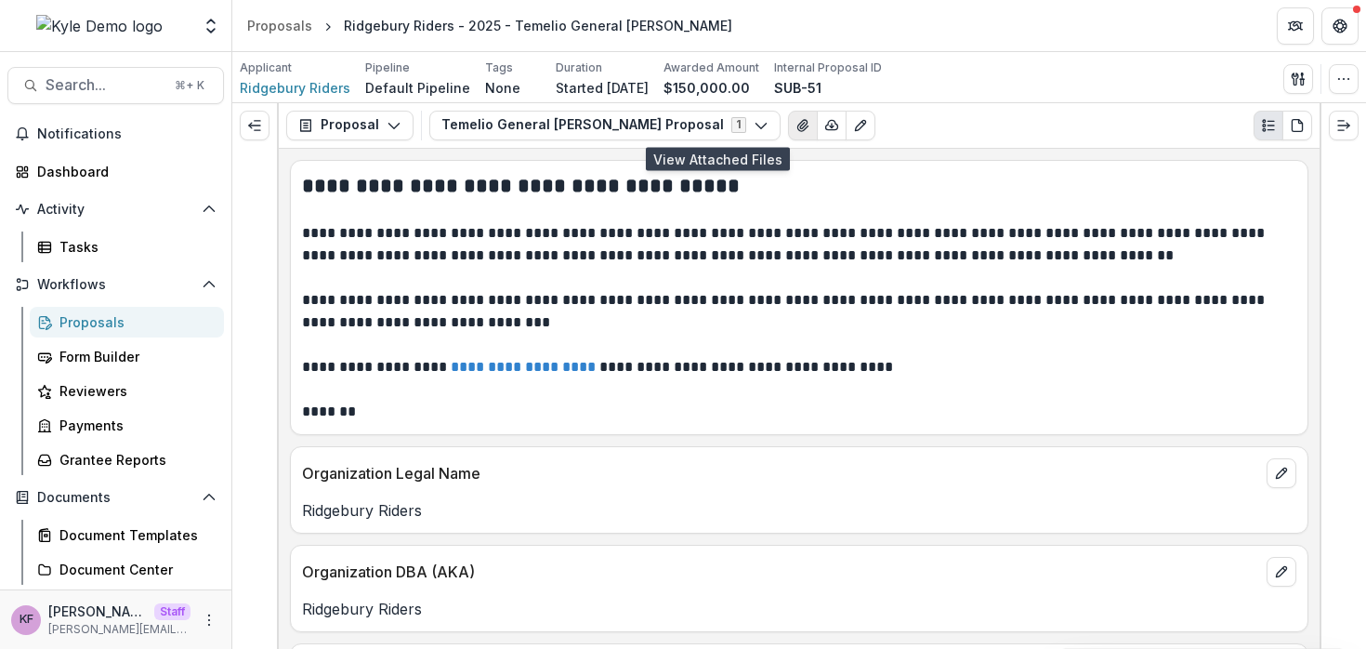
click at [796, 121] on icon "View Attached Files" at bounding box center [803, 125] width 15 height 15
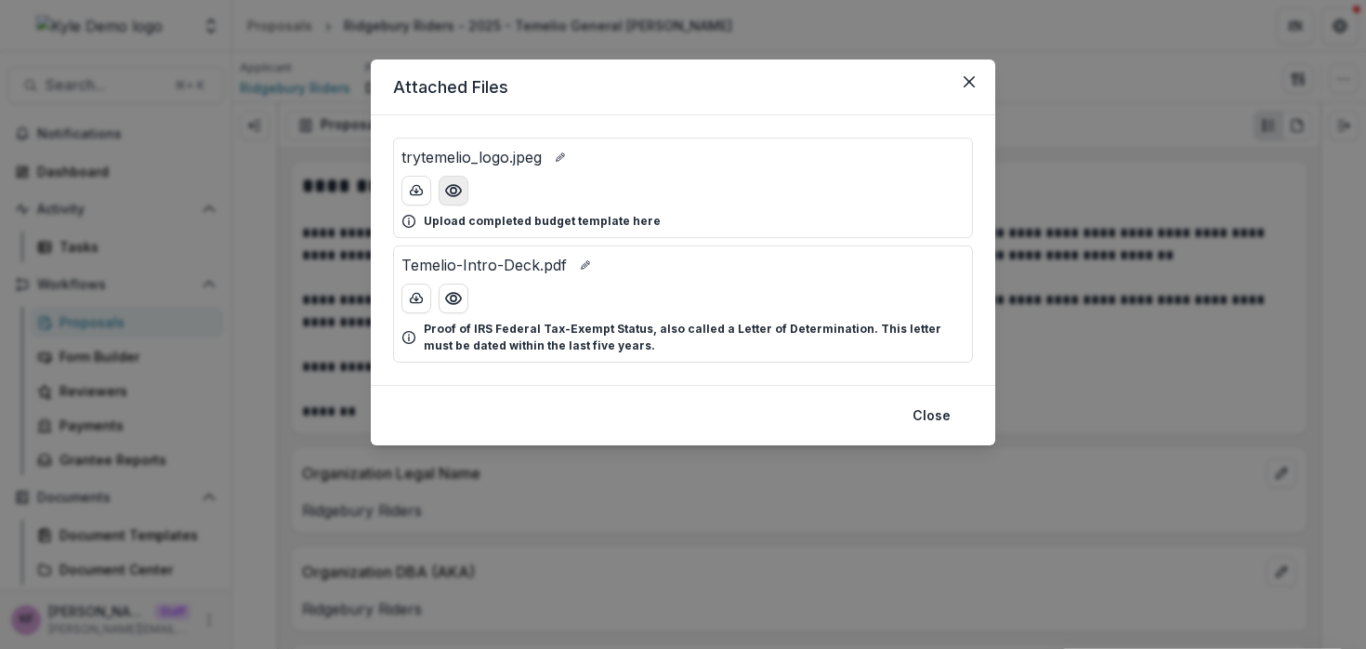
click at [455, 186] on icon "Preview trytemelio_logo.jpeg" at bounding box center [453, 190] width 19 height 19
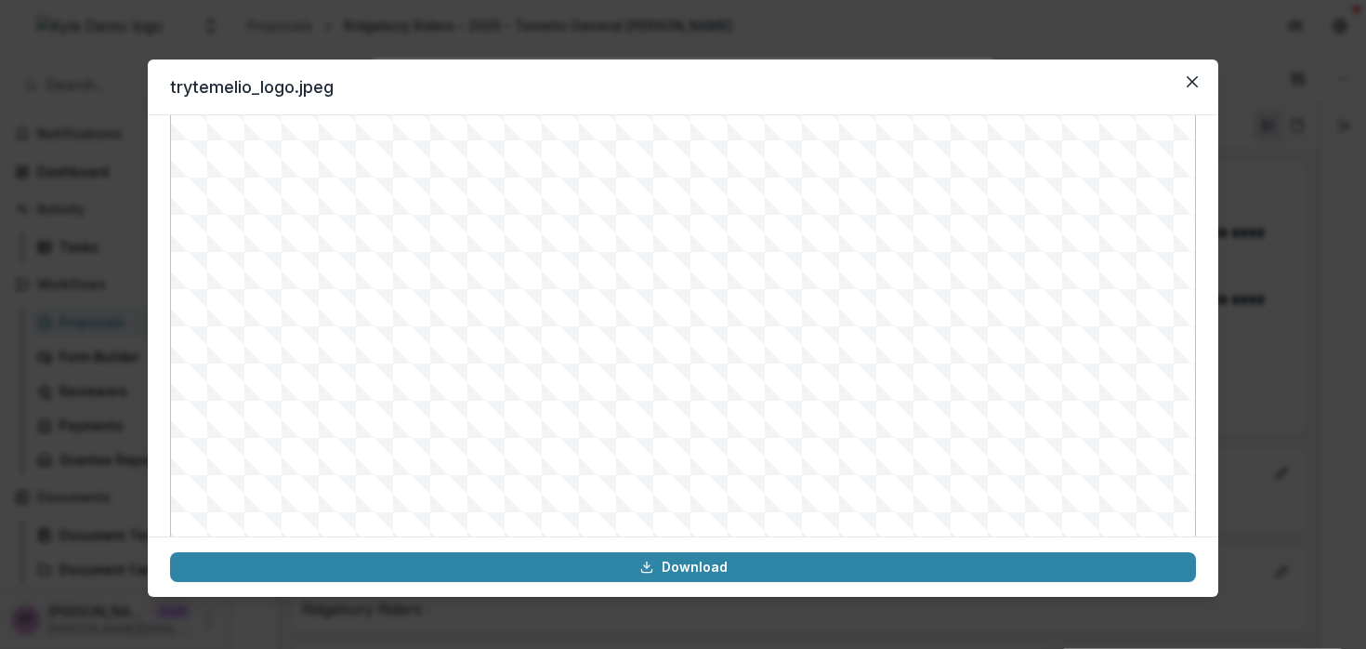
scroll to position [0, 0]
click at [1181, 84] on button "Close" at bounding box center [1193, 82] width 30 height 30
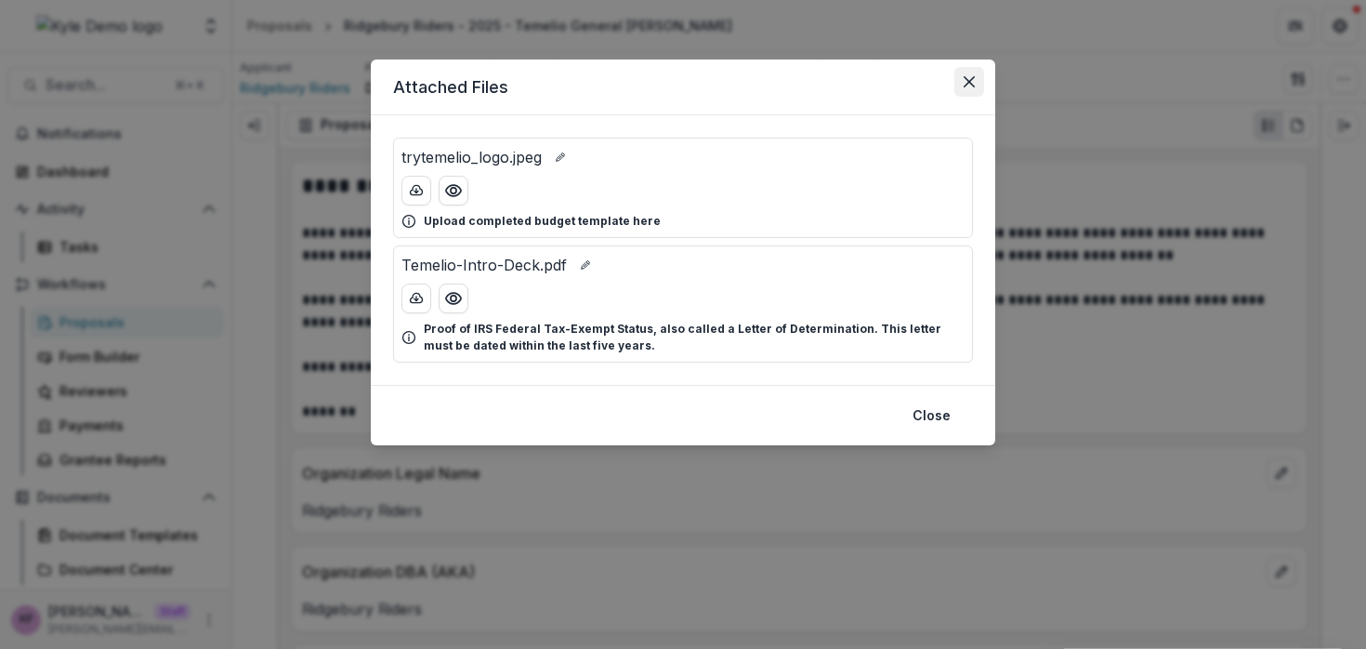
click at [967, 89] on button "Close" at bounding box center [970, 82] width 30 height 30
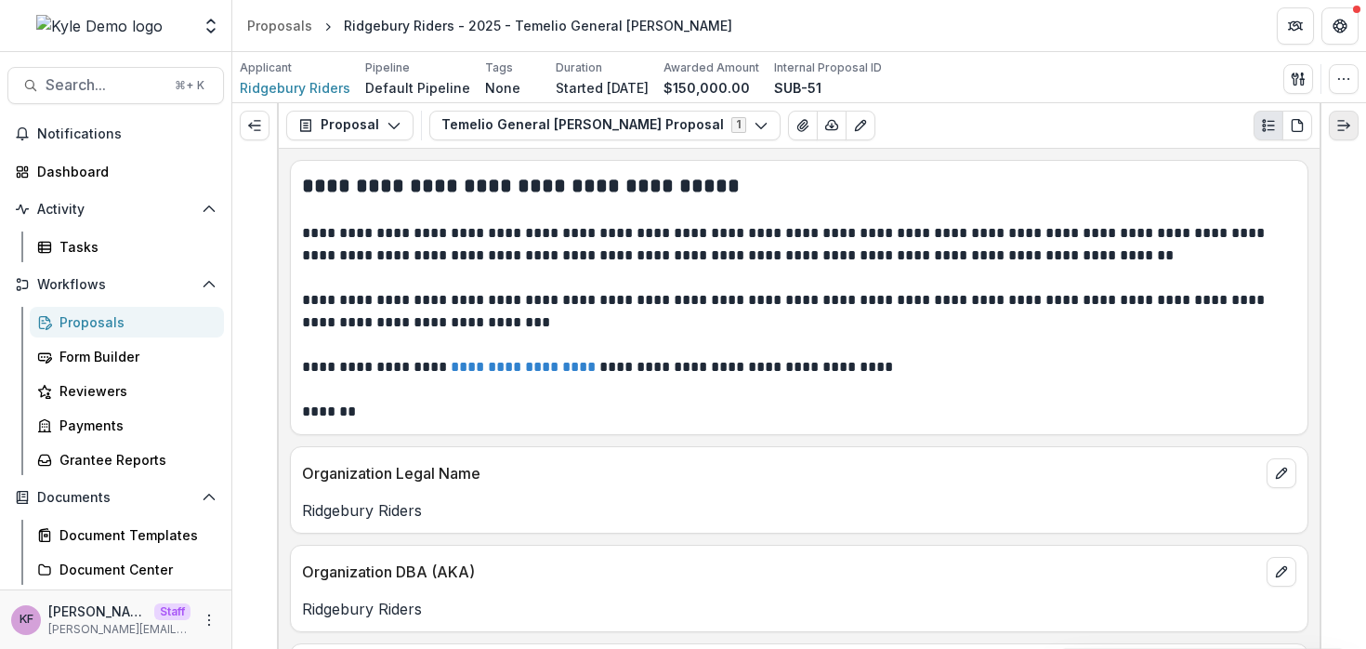
click at [1348, 133] on button "Expand right" at bounding box center [1344, 126] width 30 height 30
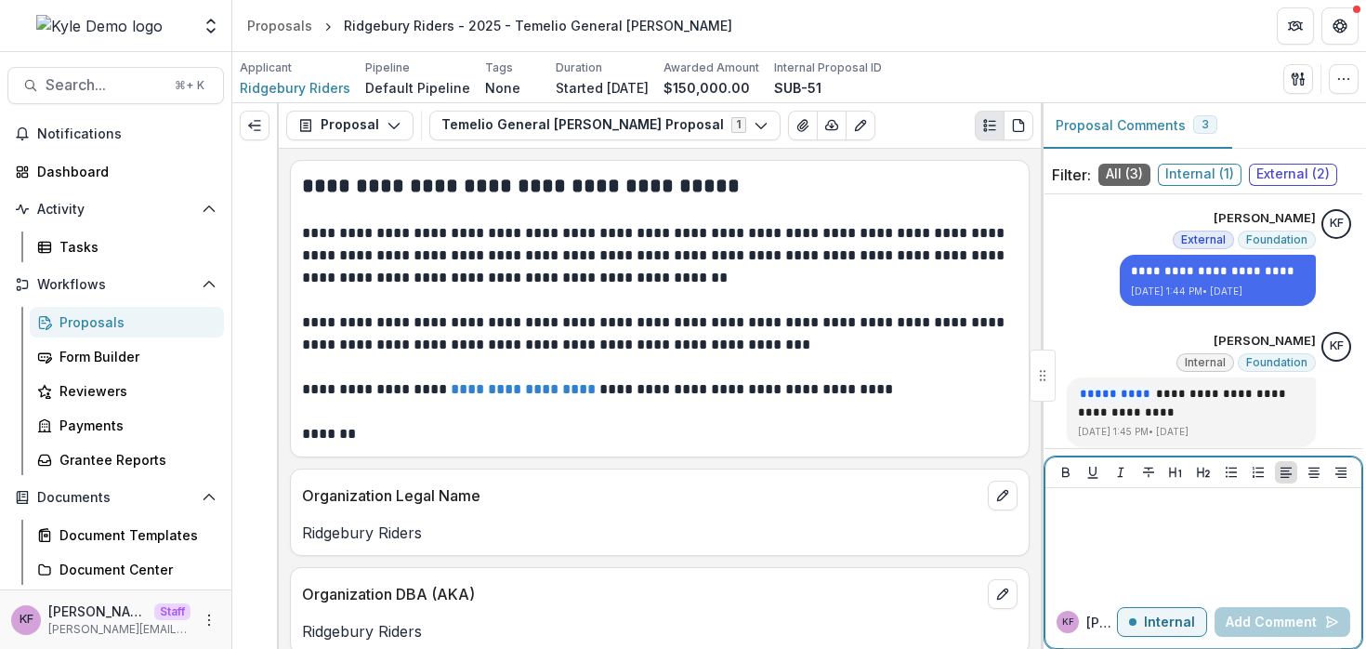
click at [1141, 523] on div at bounding box center [1203, 541] width 301 height 93
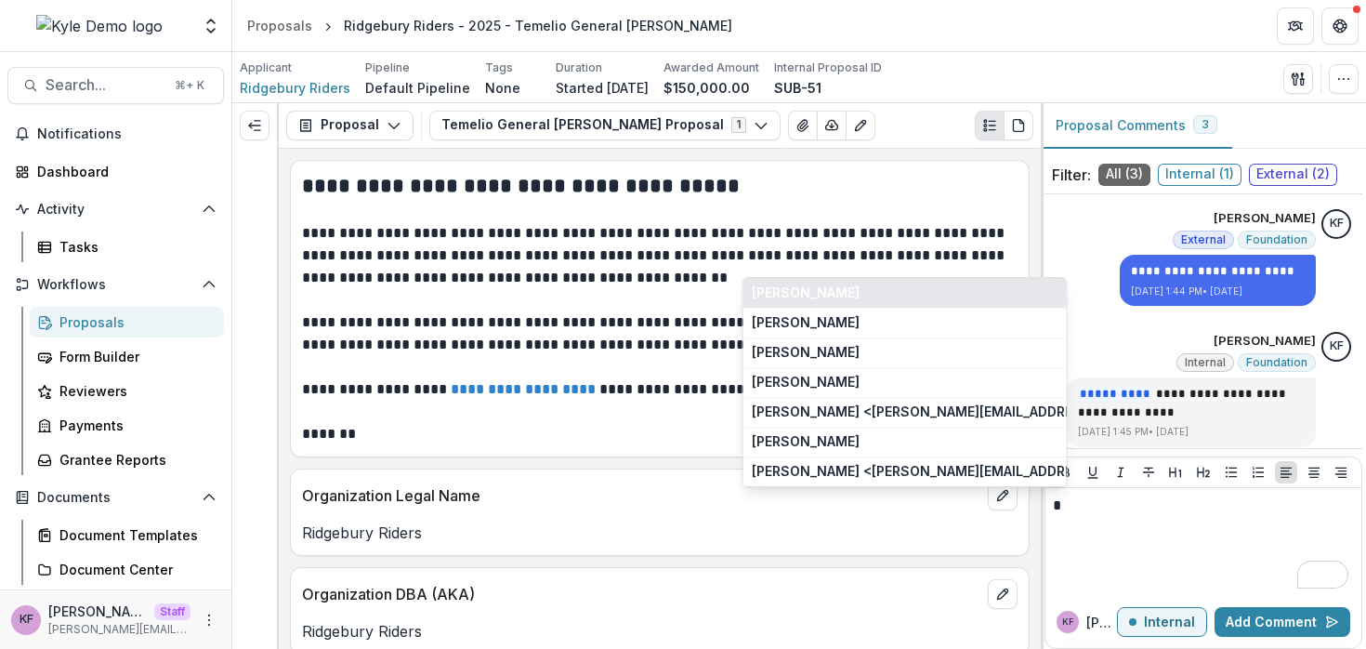
click at [876, 297] on button "[PERSON_NAME]" at bounding box center [905, 293] width 323 height 30
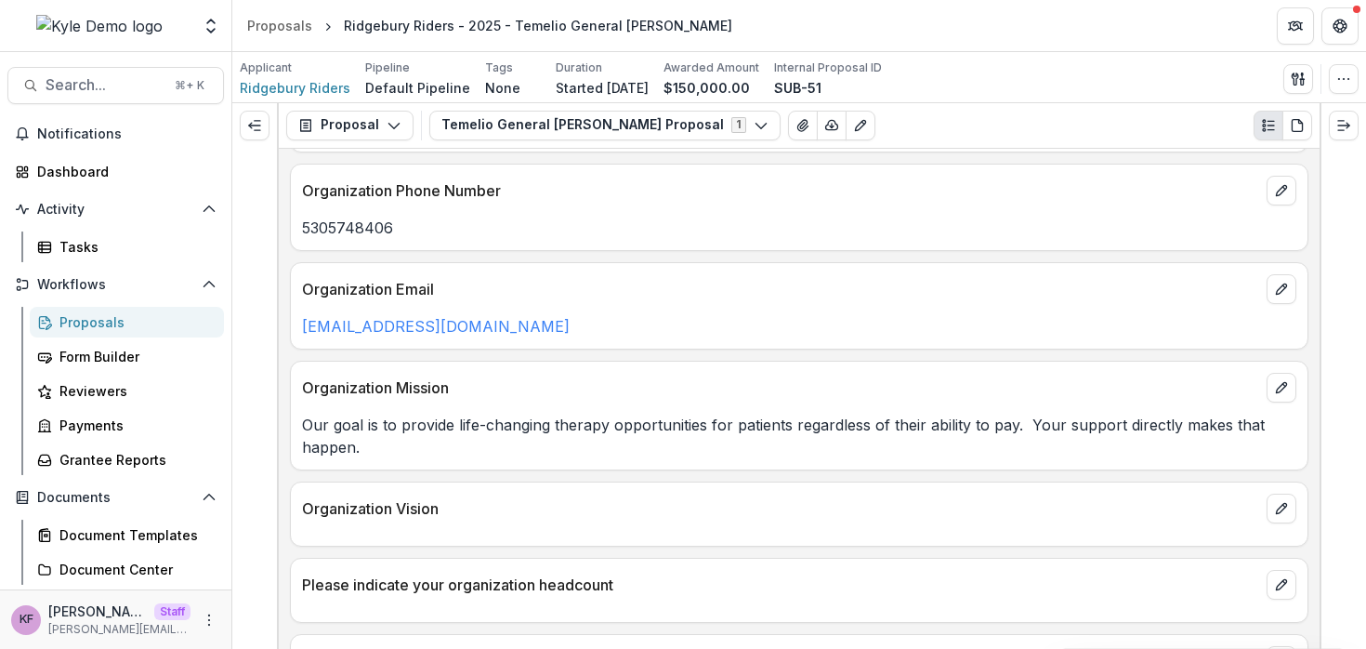
scroll to position [1019, 0]
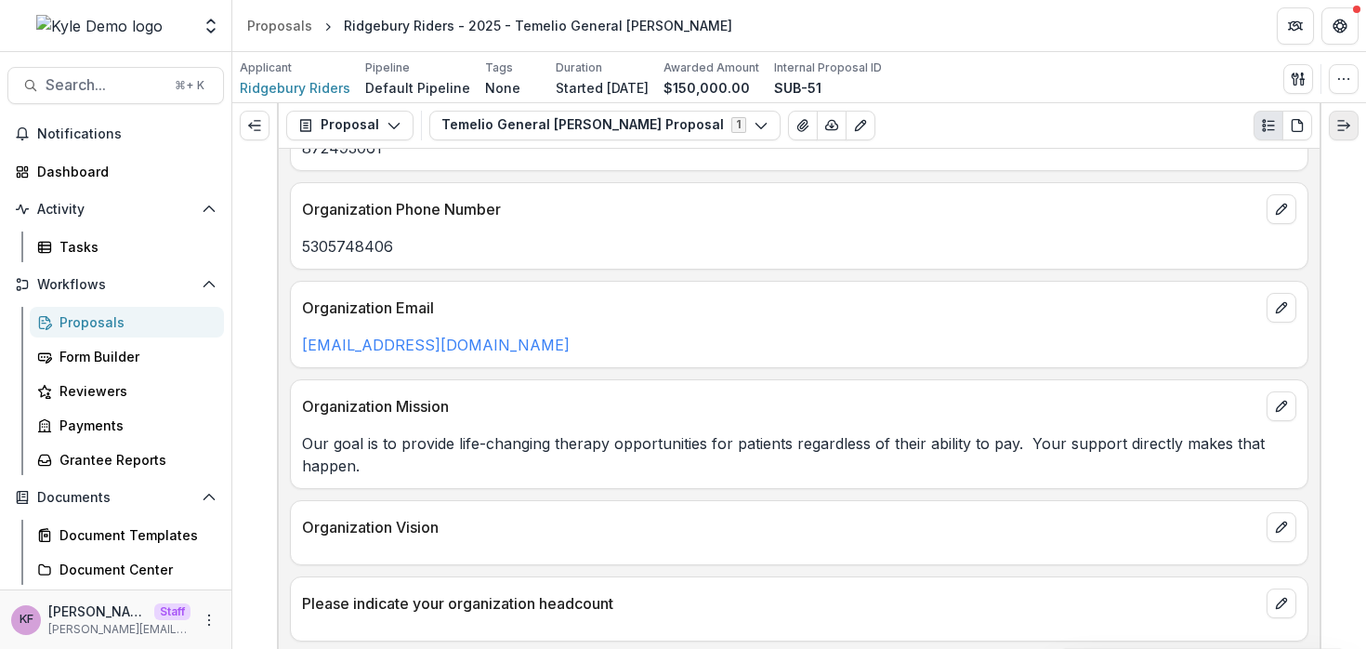
click at [1336, 138] on button "Expand right" at bounding box center [1344, 126] width 30 height 30
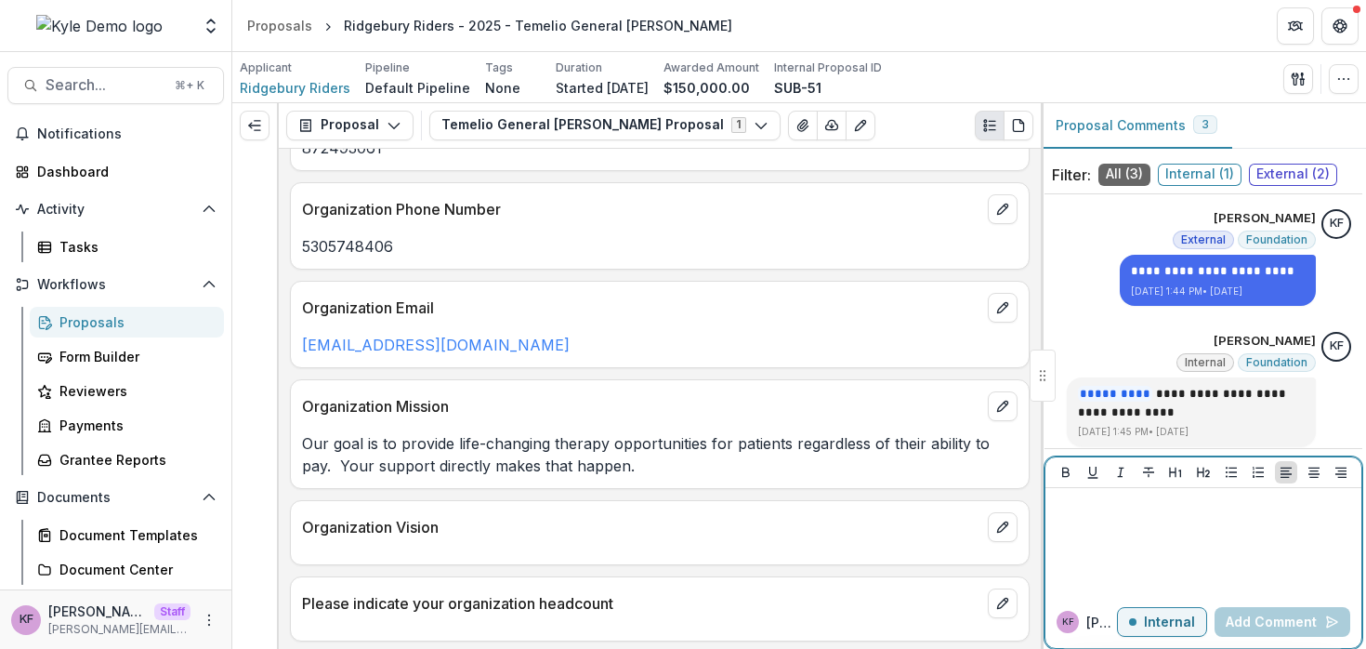
click at [1146, 571] on div at bounding box center [1203, 541] width 301 height 93
click at [1152, 600] on div "[PERSON_NAME] F Internal Add Comment" at bounding box center [1204, 622] width 316 height 52
click at [1152, 612] on button "Internal" at bounding box center [1162, 622] width 90 height 30
click at [1149, 555] on div at bounding box center [1203, 541] width 301 height 93
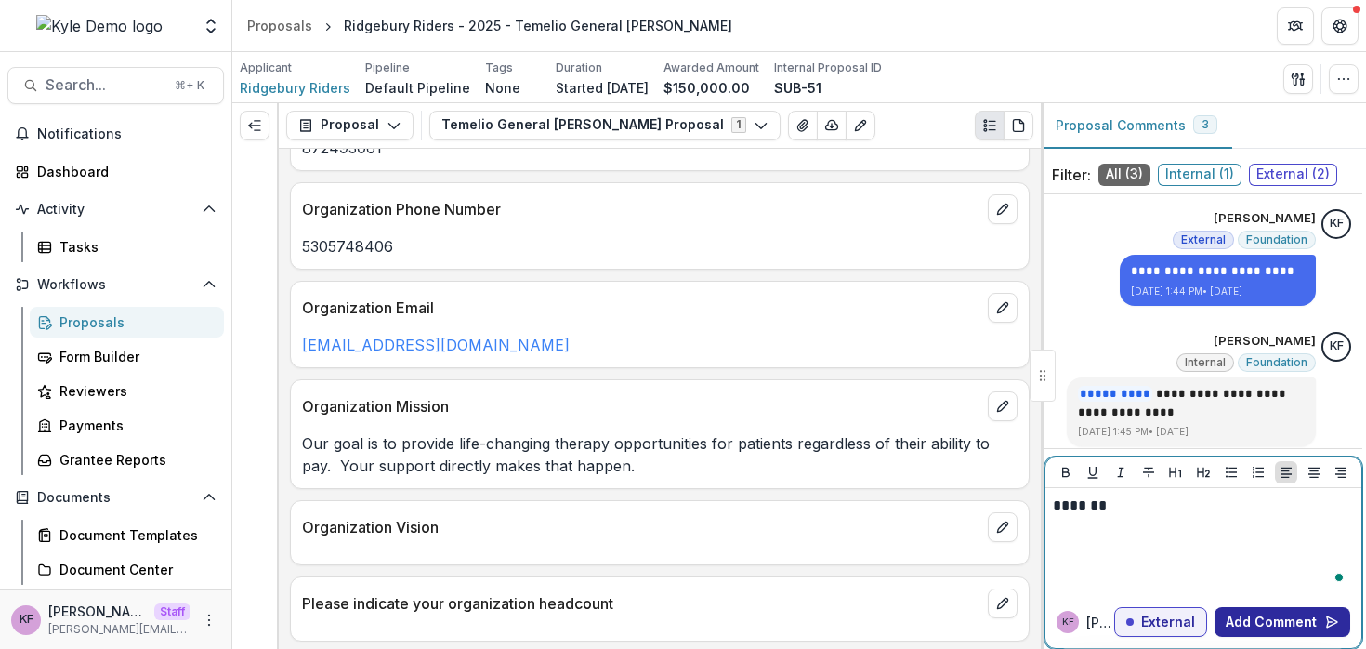
click at [1230, 614] on button "Add Comment" at bounding box center [1283, 622] width 136 height 30
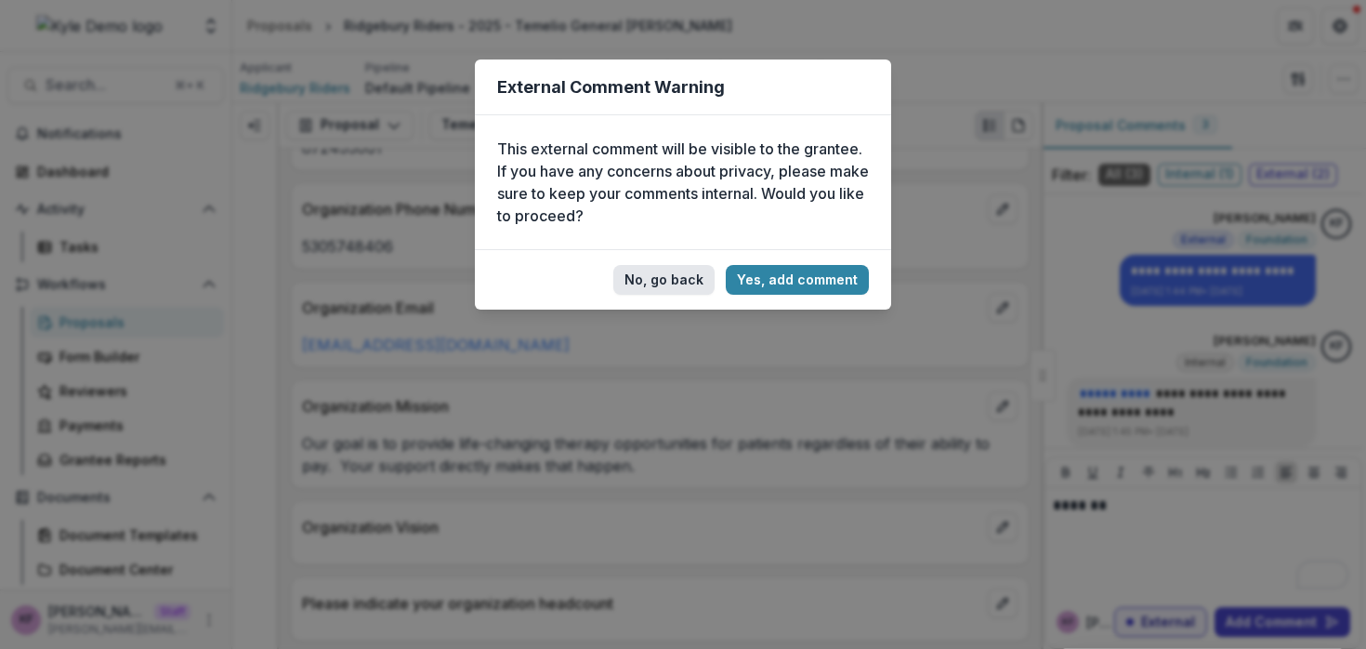
click at [668, 279] on button "No, go back" at bounding box center [663, 280] width 101 height 30
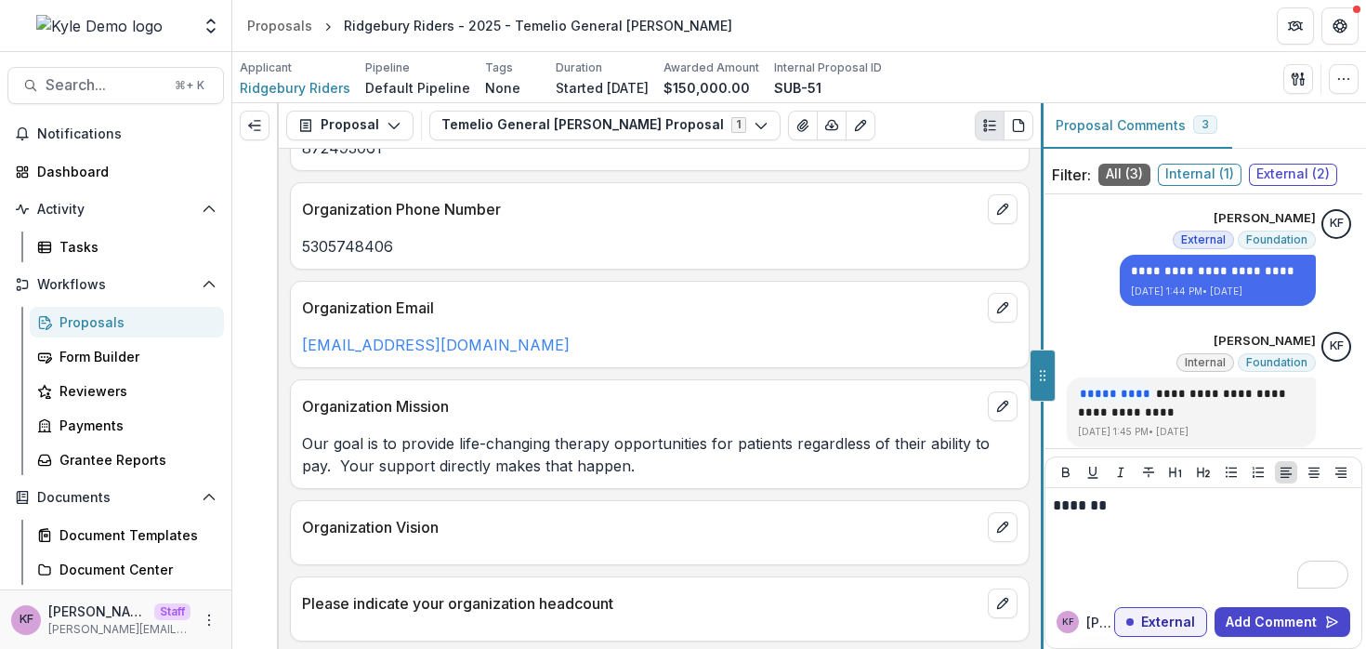
scroll to position [1019, 0]
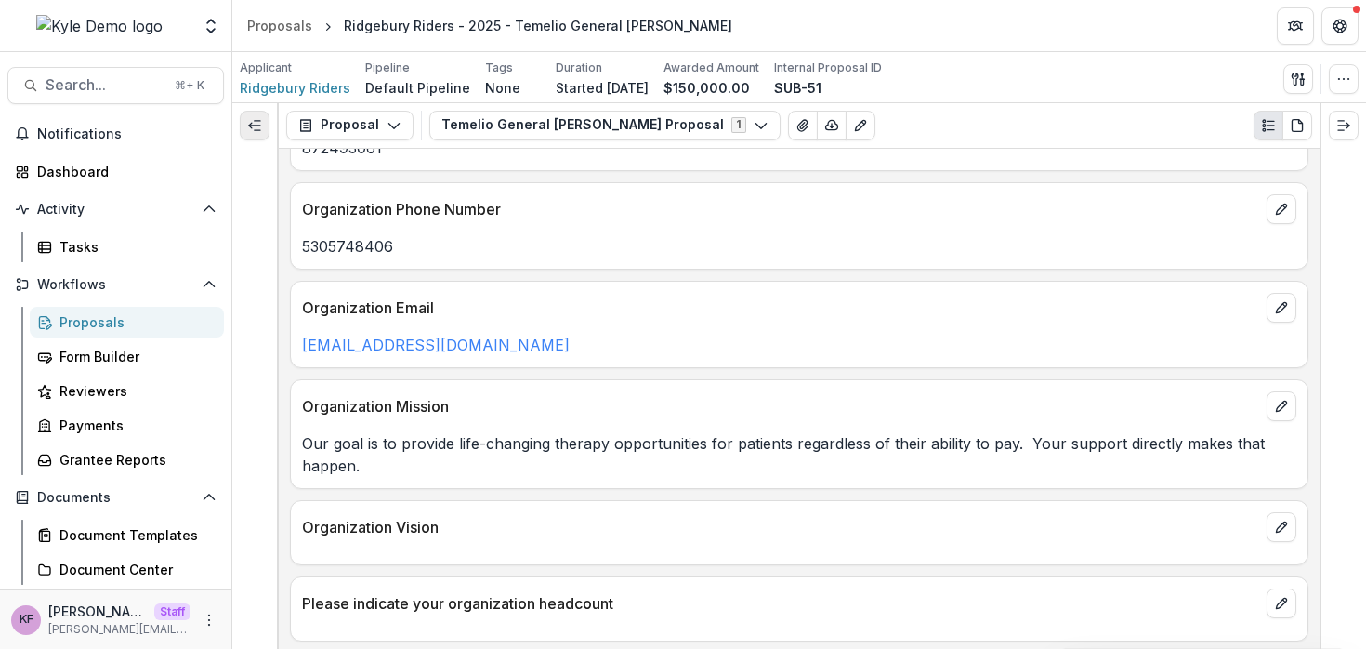
click at [260, 132] on icon "Expand left" at bounding box center [254, 125] width 15 height 15
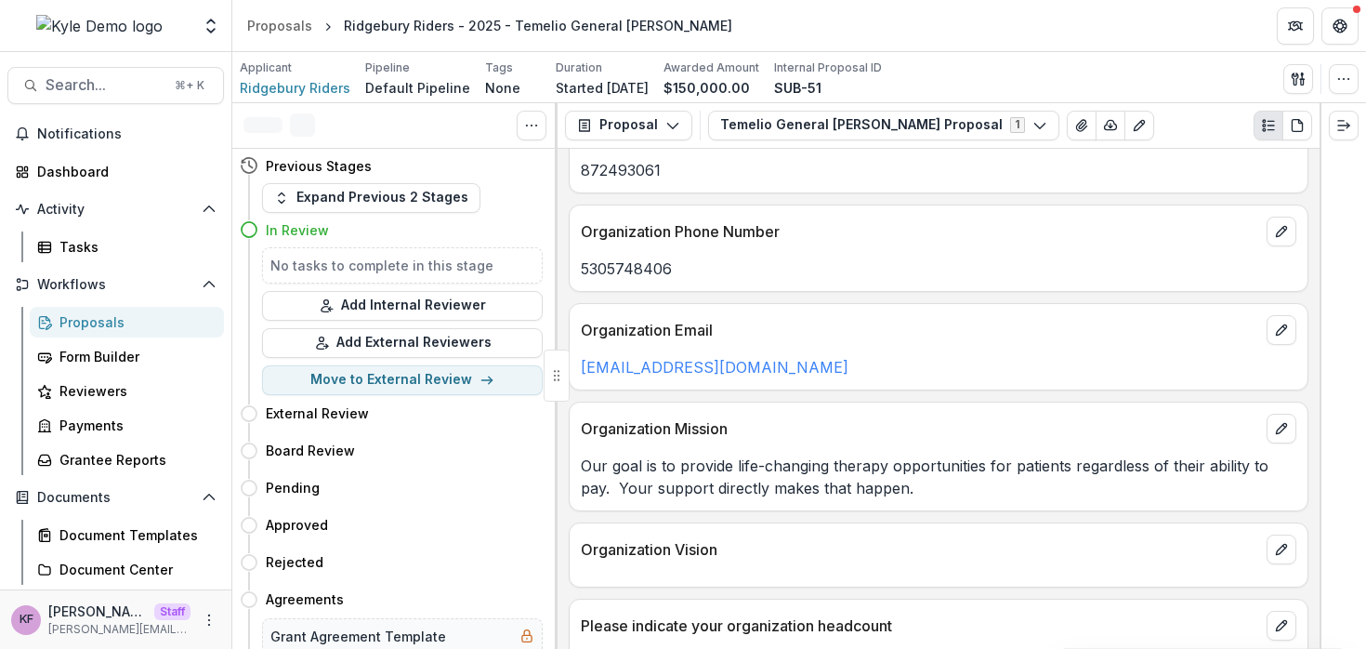
scroll to position [1041, 0]
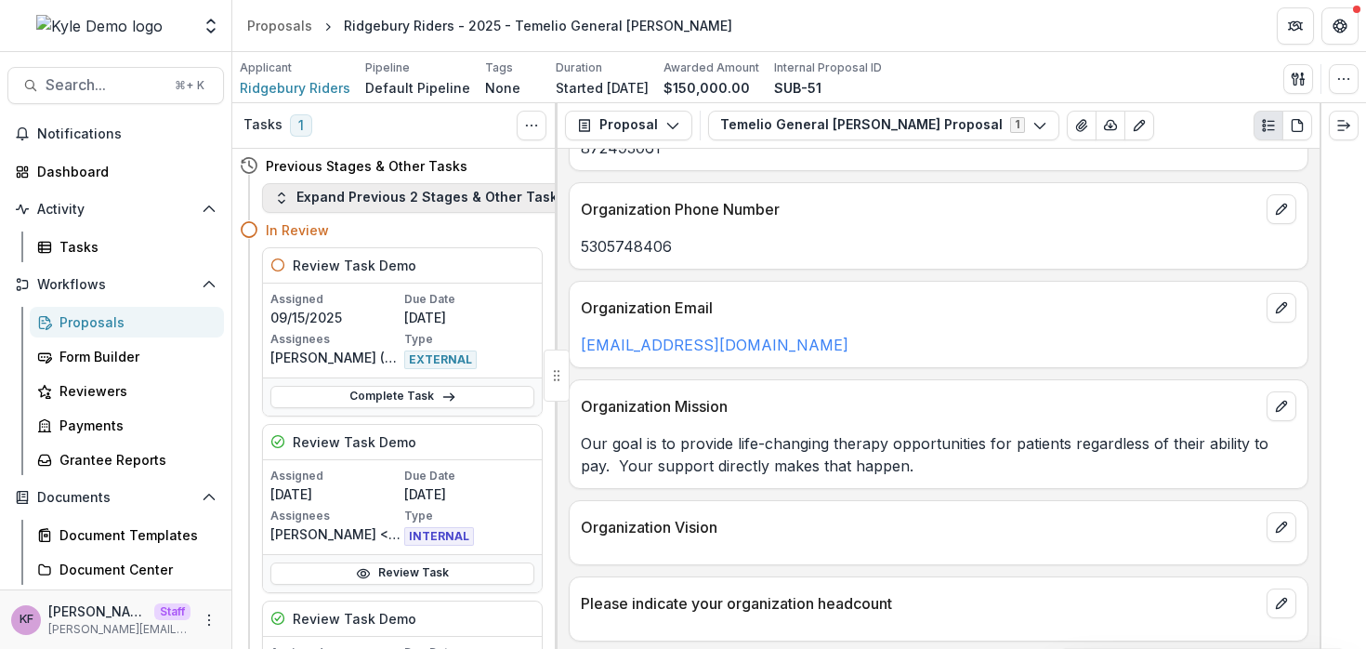
click at [401, 202] on button "Expand Previous 2 Stages & Other Tasks" at bounding box center [419, 198] width 315 height 30
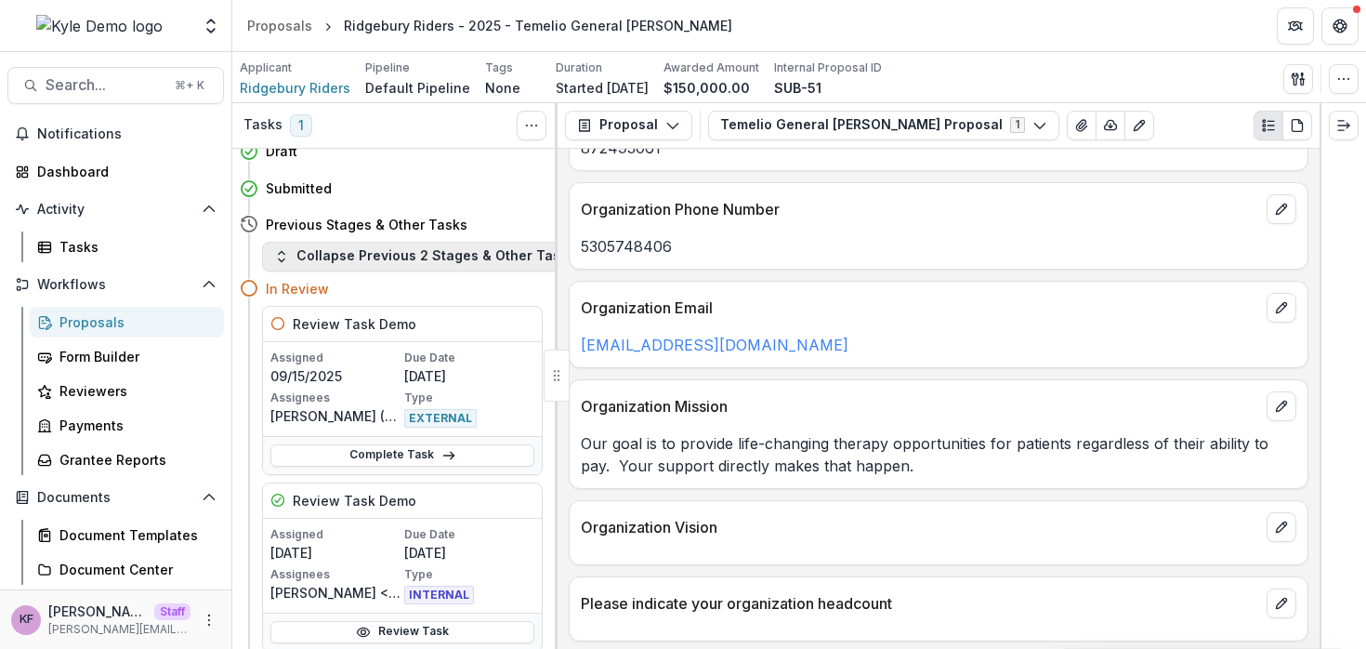
scroll to position [15, 0]
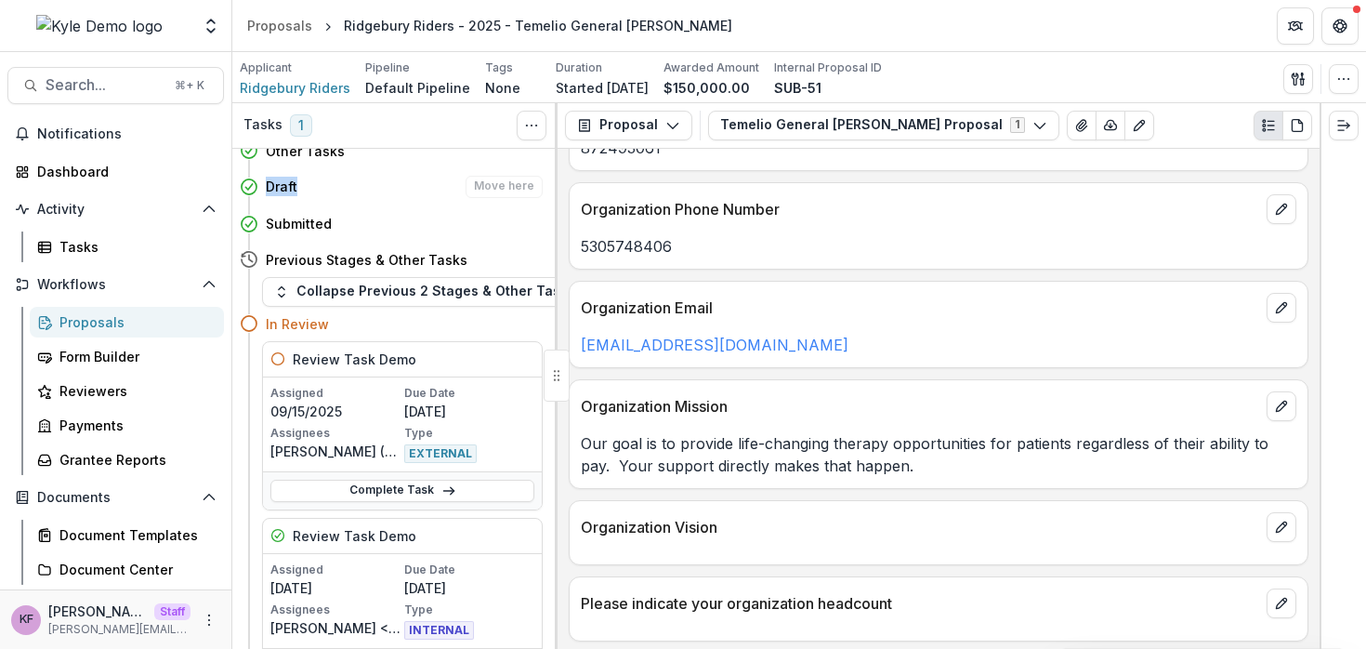
drag, startPoint x: 269, startPoint y: 183, endPoint x: 321, endPoint y: 184, distance: 52.1
click at [321, 184] on div "Draft Move here" at bounding box center [404, 187] width 277 height 22
click at [321, 191] on div "Draft Move here" at bounding box center [404, 187] width 277 height 22
drag, startPoint x: 338, startPoint y: 225, endPoint x: 254, endPoint y: 225, distance: 84.6
click at [254, 225] on div "Submitted Move here" at bounding box center [391, 223] width 303 height 37
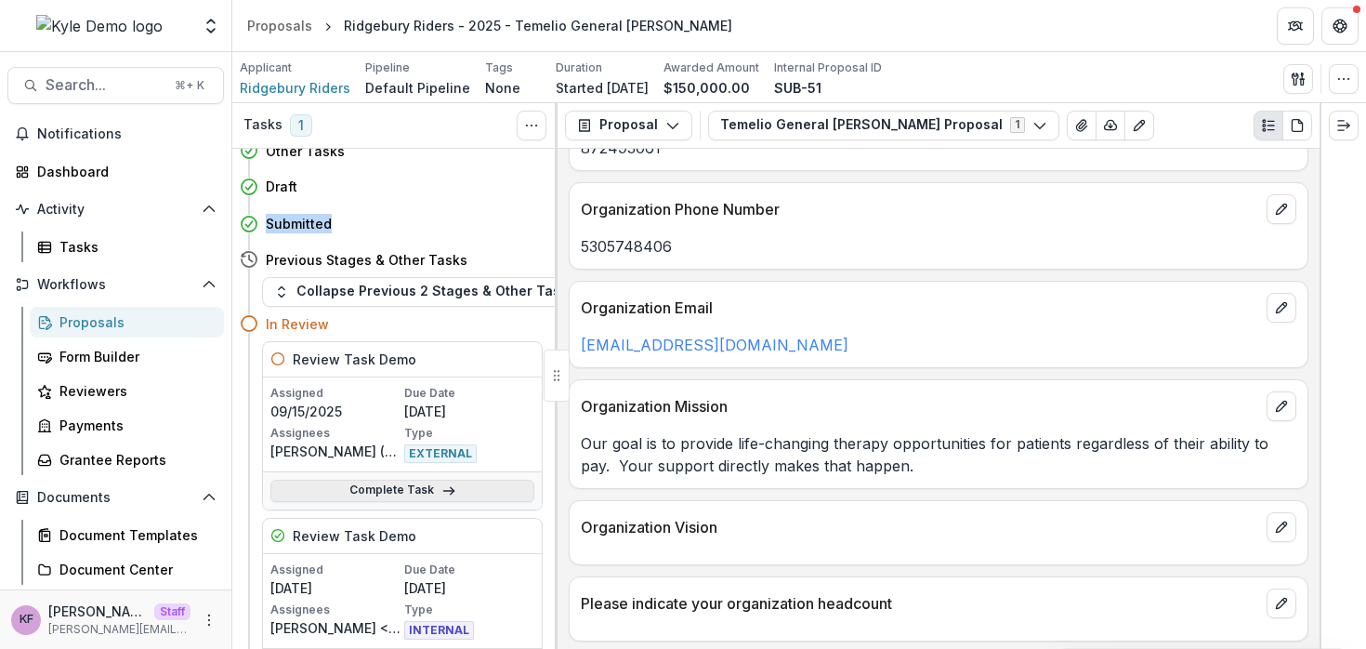
click at [371, 483] on link "Complete Task" at bounding box center [402, 491] width 264 height 22
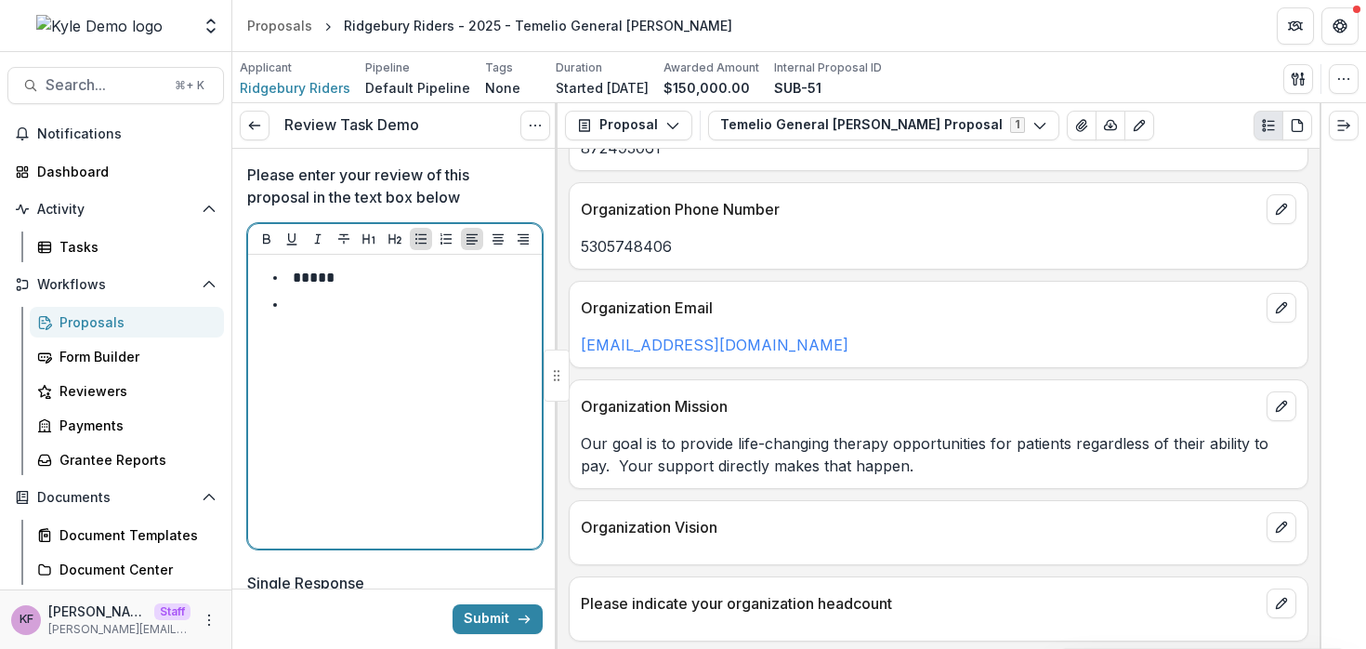
click at [380, 320] on div "*****" at bounding box center [395, 401] width 279 height 279
click at [336, 308] on li "To enrich screen reader interactions, please activate Accessibility in Grammarl…" at bounding box center [406, 305] width 257 height 24
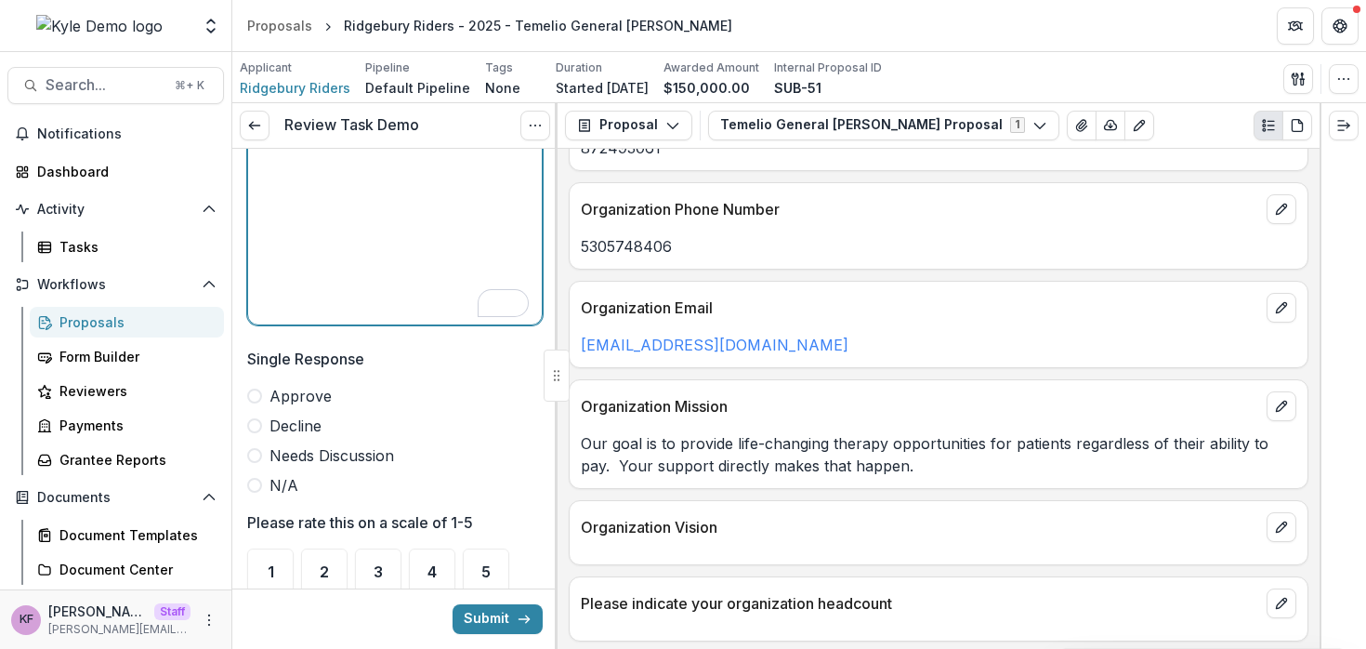
scroll to position [289, 0]
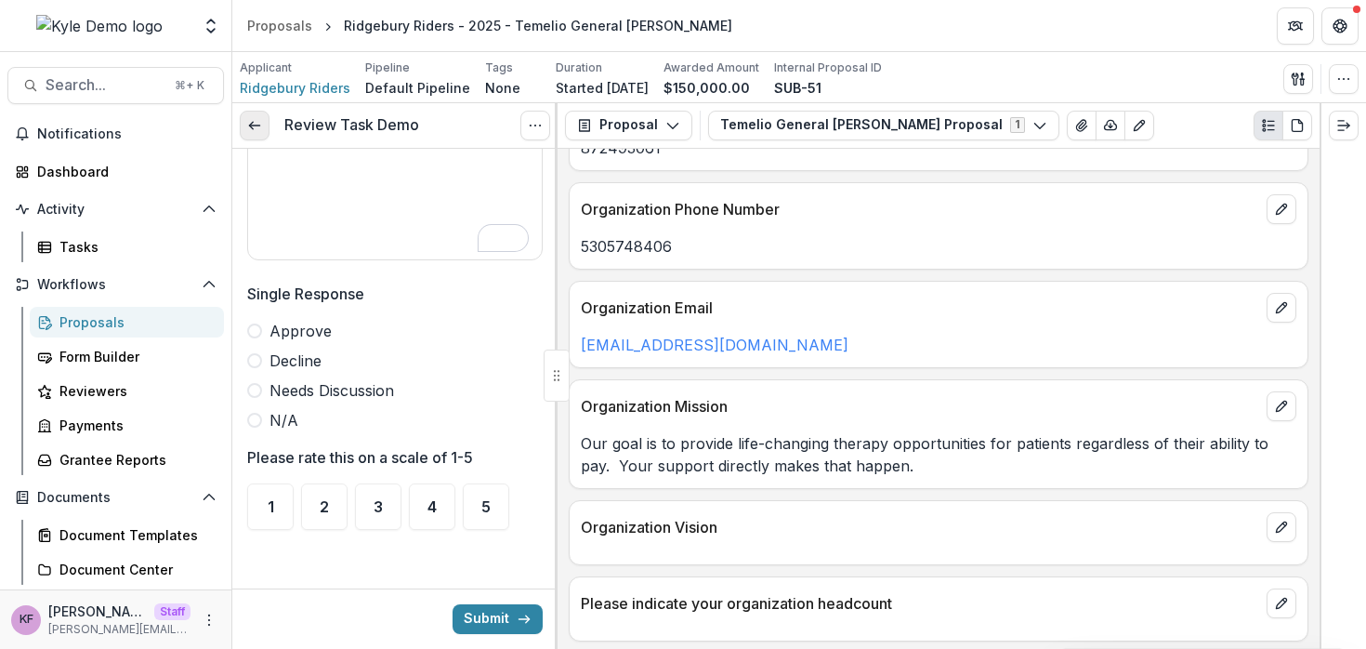
click at [257, 132] on link at bounding box center [255, 126] width 30 height 30
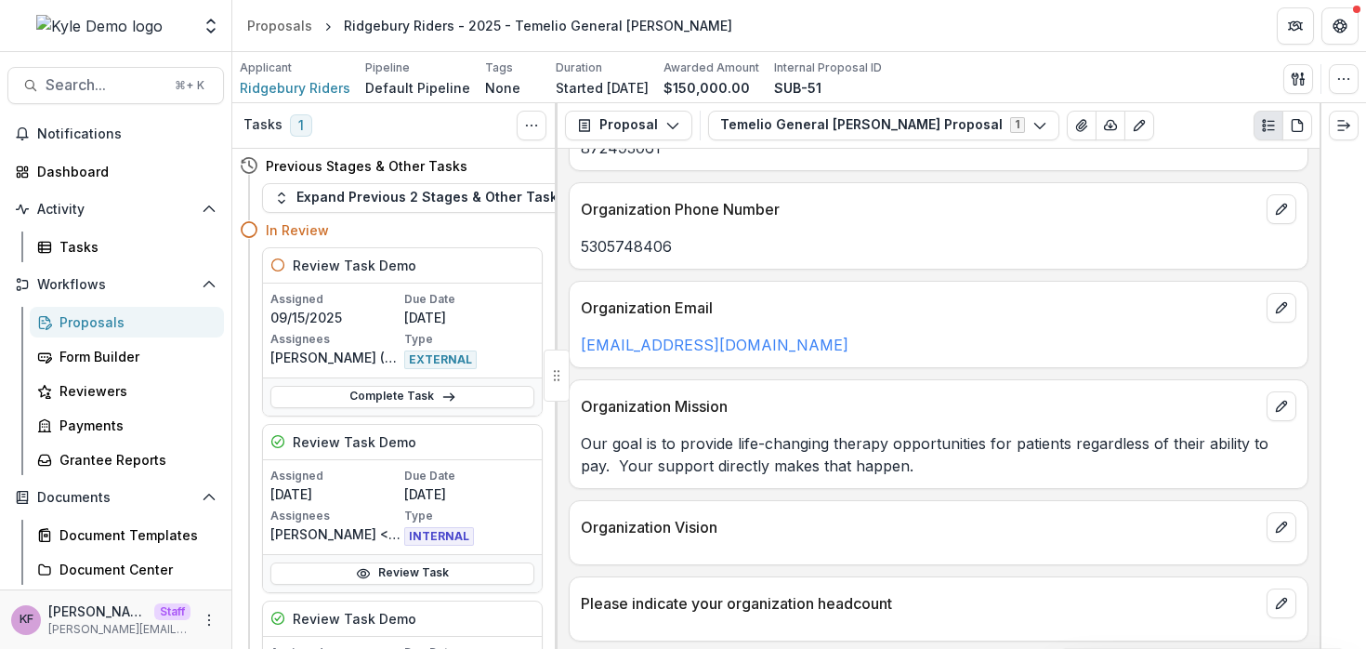
click at [138, 325] on div "Proposals" at bounding box center [134, 322] width 150 height 20
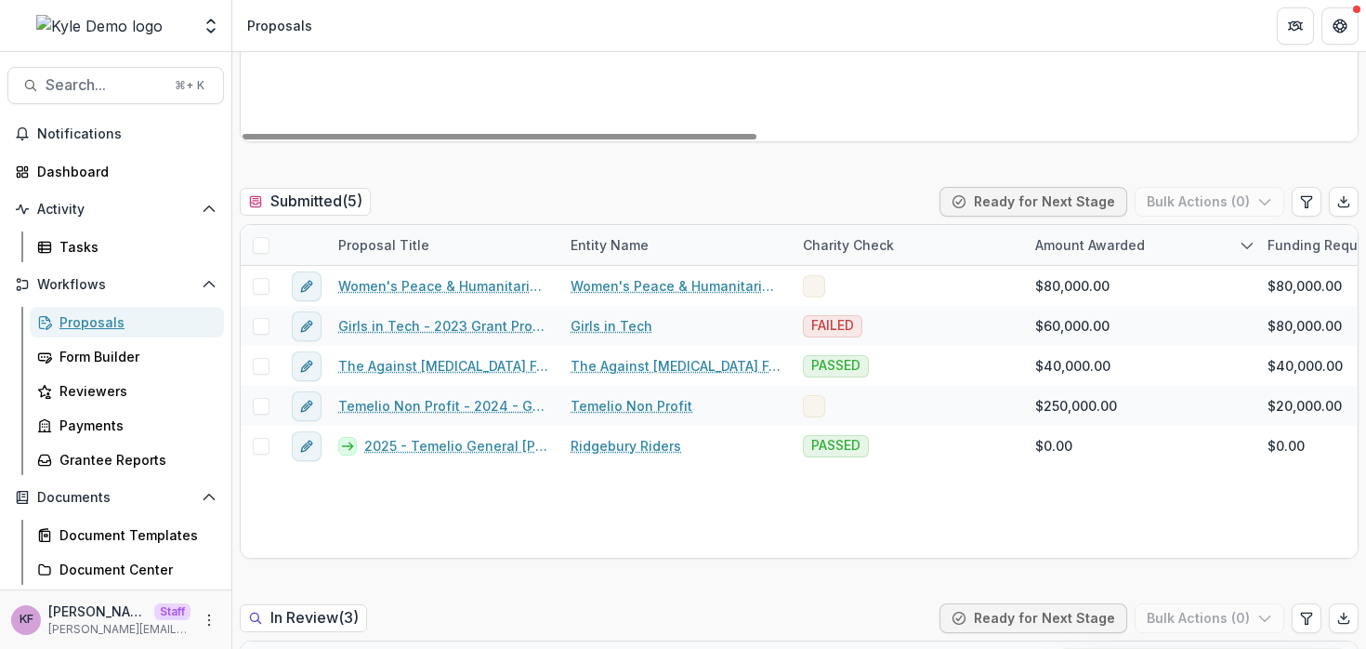
scroll to position [520, 0]
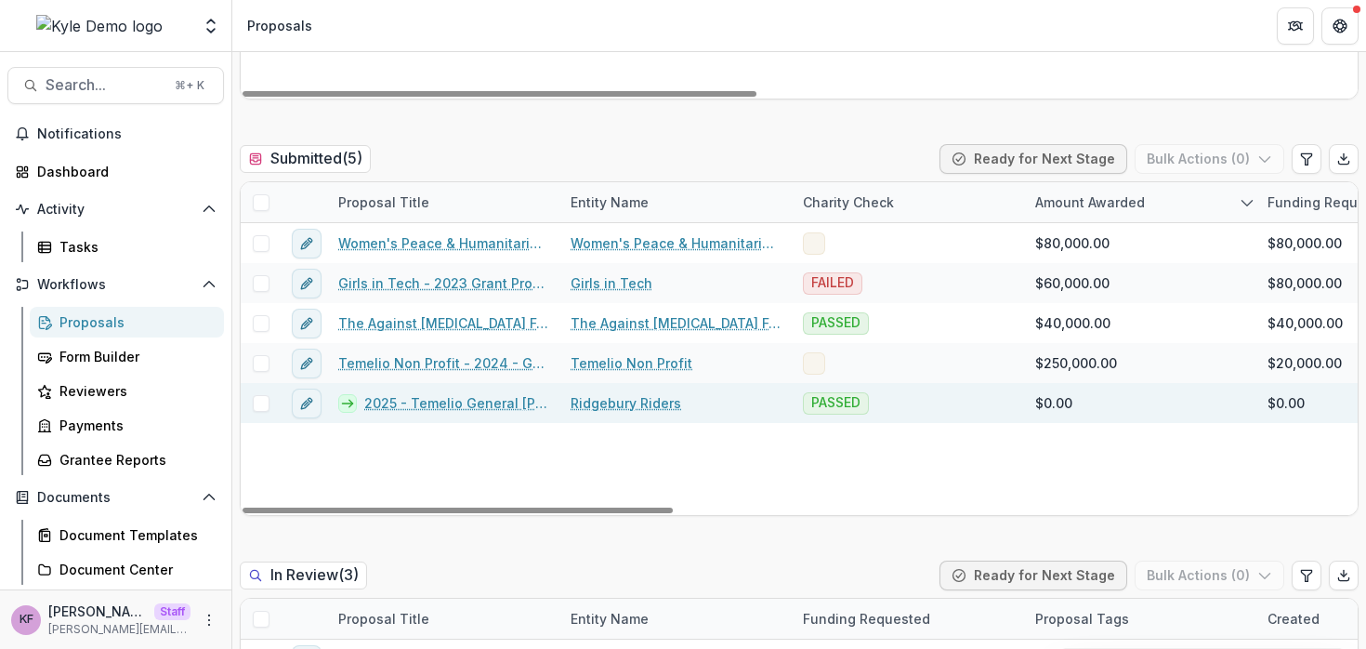
click at [437, 401] on link "2025 - Temelio General [PERSON_NAME] Proposal Spreadsheet test" at bounding box center [456, 403] width 184 height 20
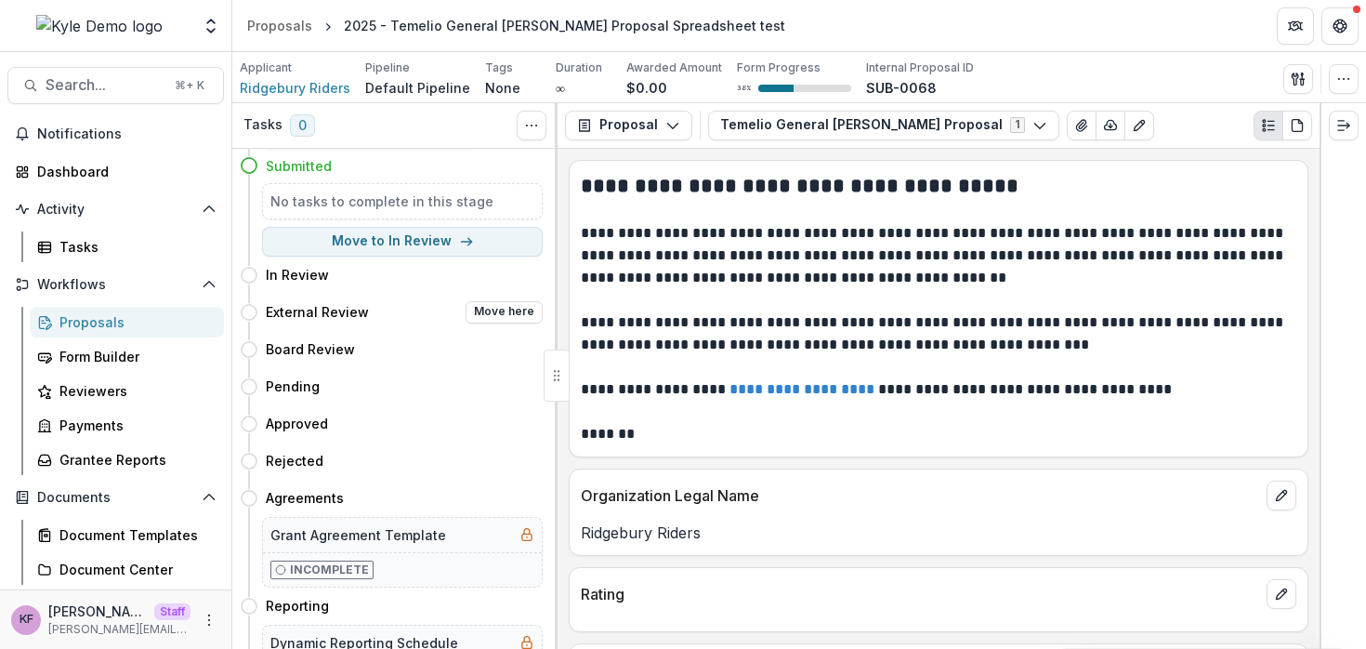
scroll to position [78, 0]
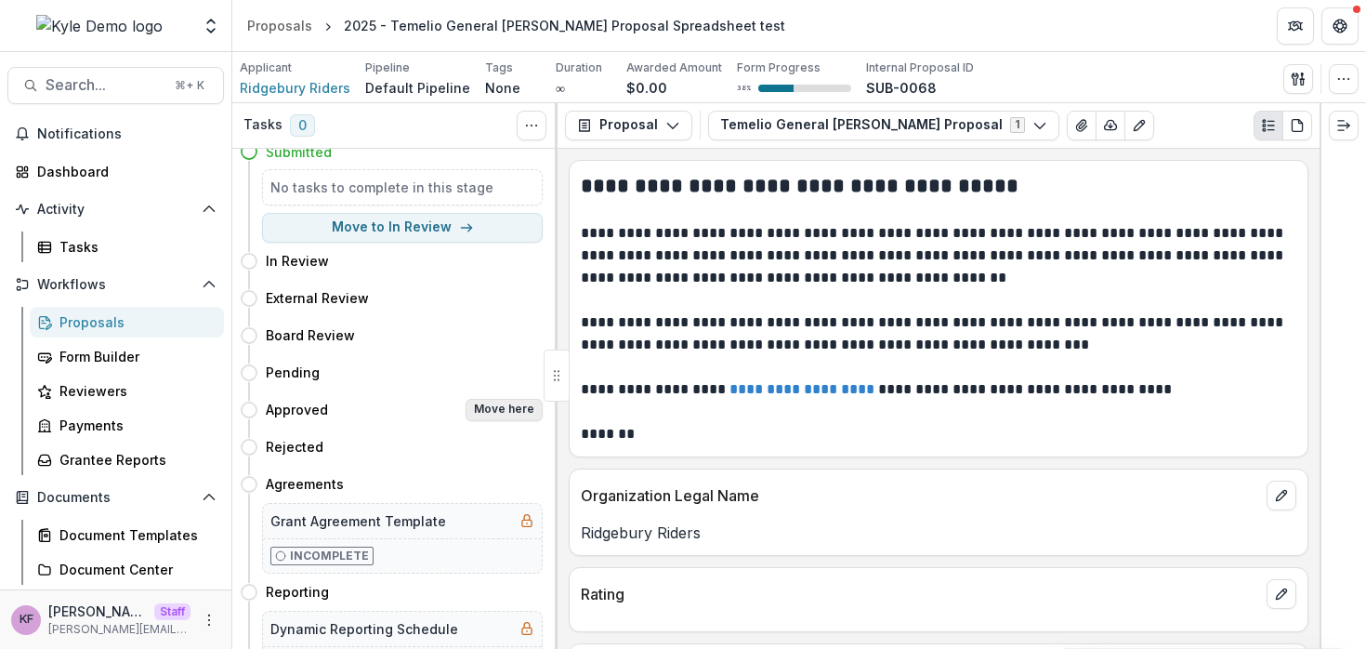
click at [478, 404] on button "Move here" at bounding box center [504, 410] width 77 height 22
select select "********"
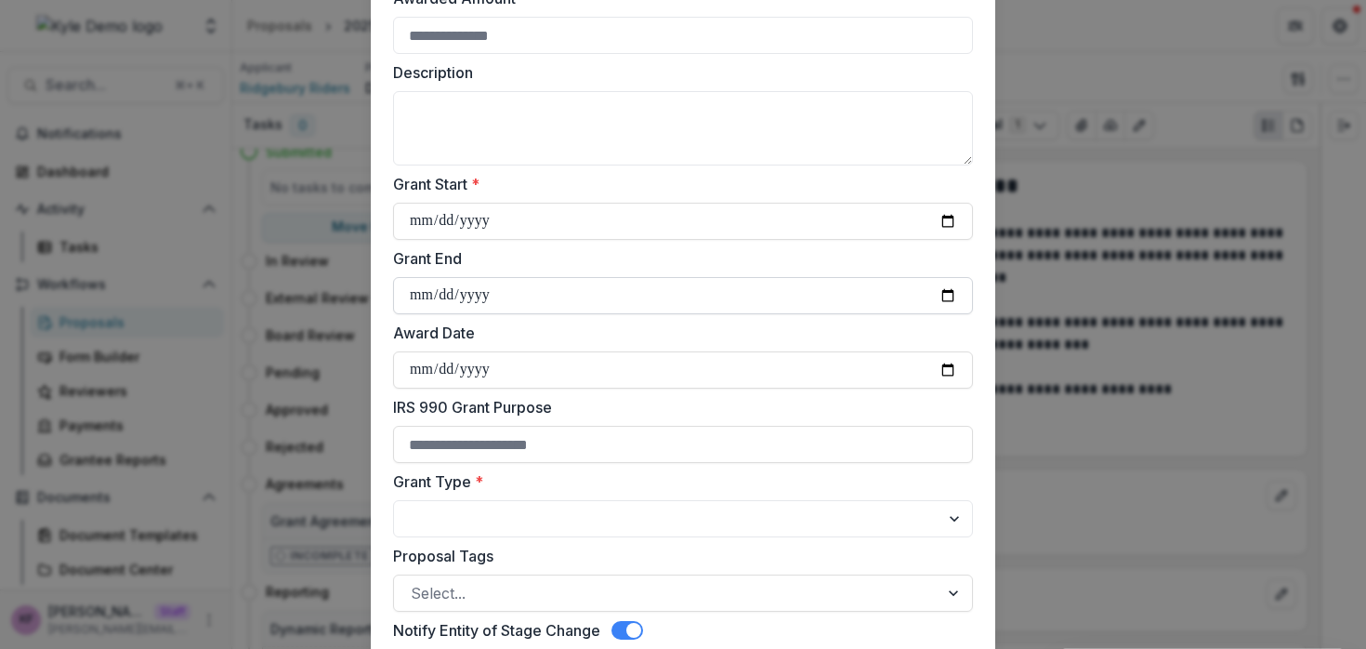
scroll to position [229, 0]
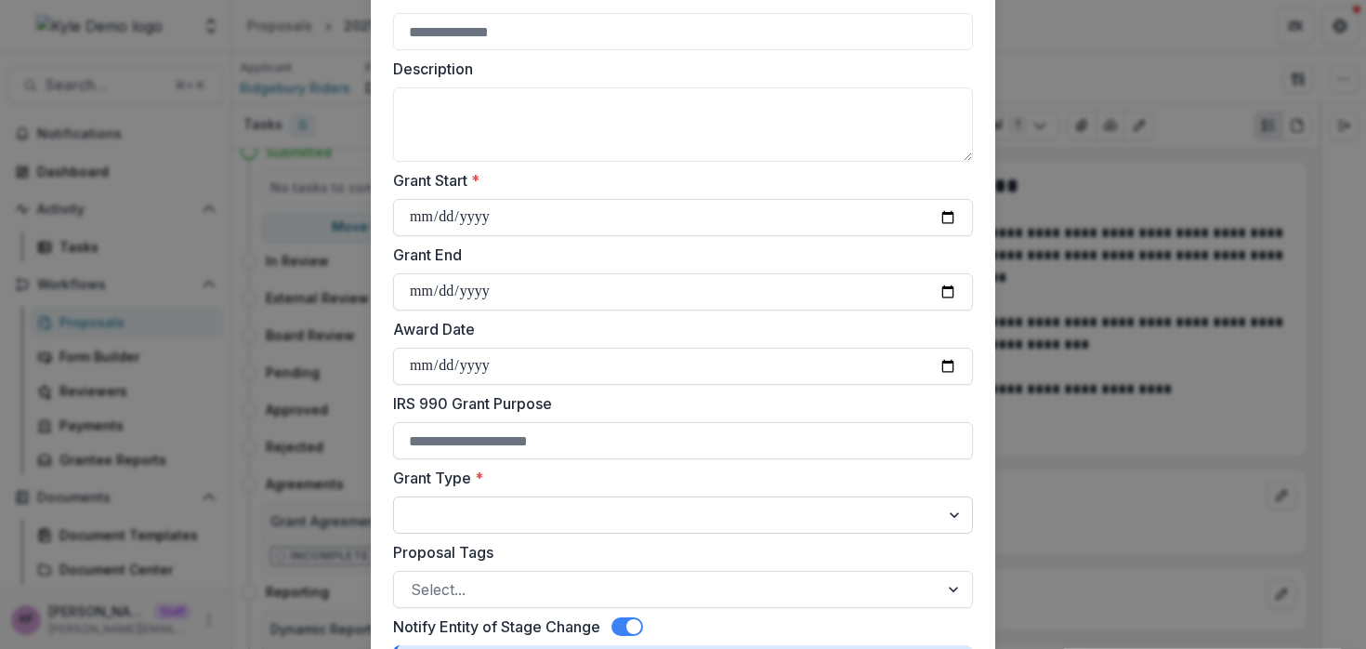
click at [485, 505] on select "**********" at bounding box center [683, 514] width 580 height 37
click at [393, 496] on select "**********" at bounding box center [683, 514] width 580 height 37
click at [513, 509] on select "**********" at bounding box center [683, 514] width 580 height 37
click at [393, 496] on select "**********" at bounding box center [683, 514] width 580 height 37
click at [534, 523] on select "**********" at bounding box center [683, 514] width 580 height 37
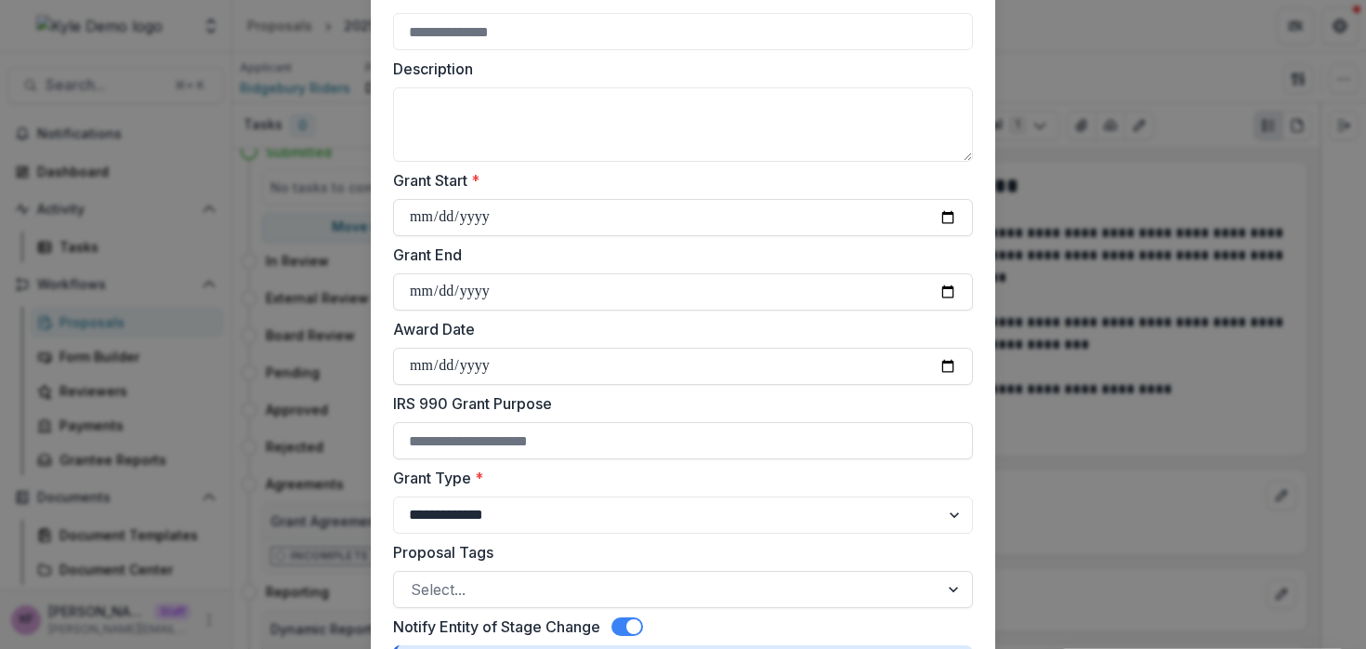
select select "**********"
click at [393, 496] on select "**********" at bounding box center [683, 514] width 580 height 37
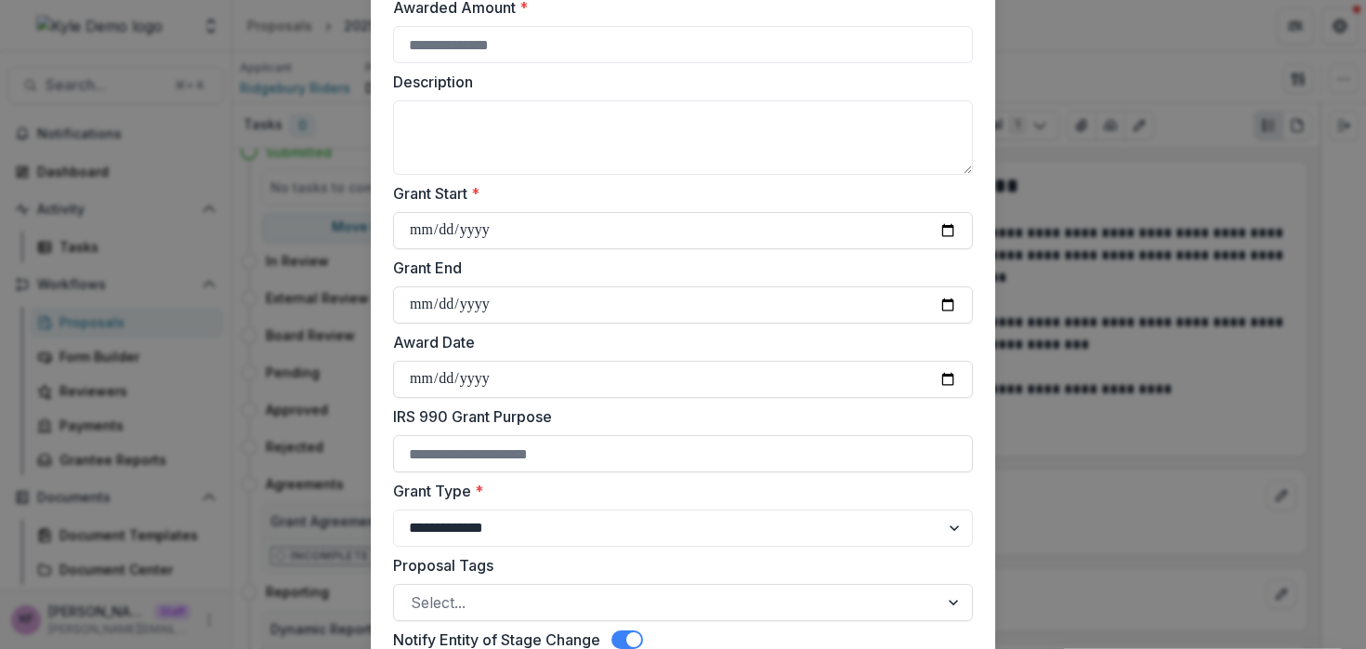
scroll to position [215, 0]
click at [495, 593] on div at bounding box center [666, 603] width 511 height 26
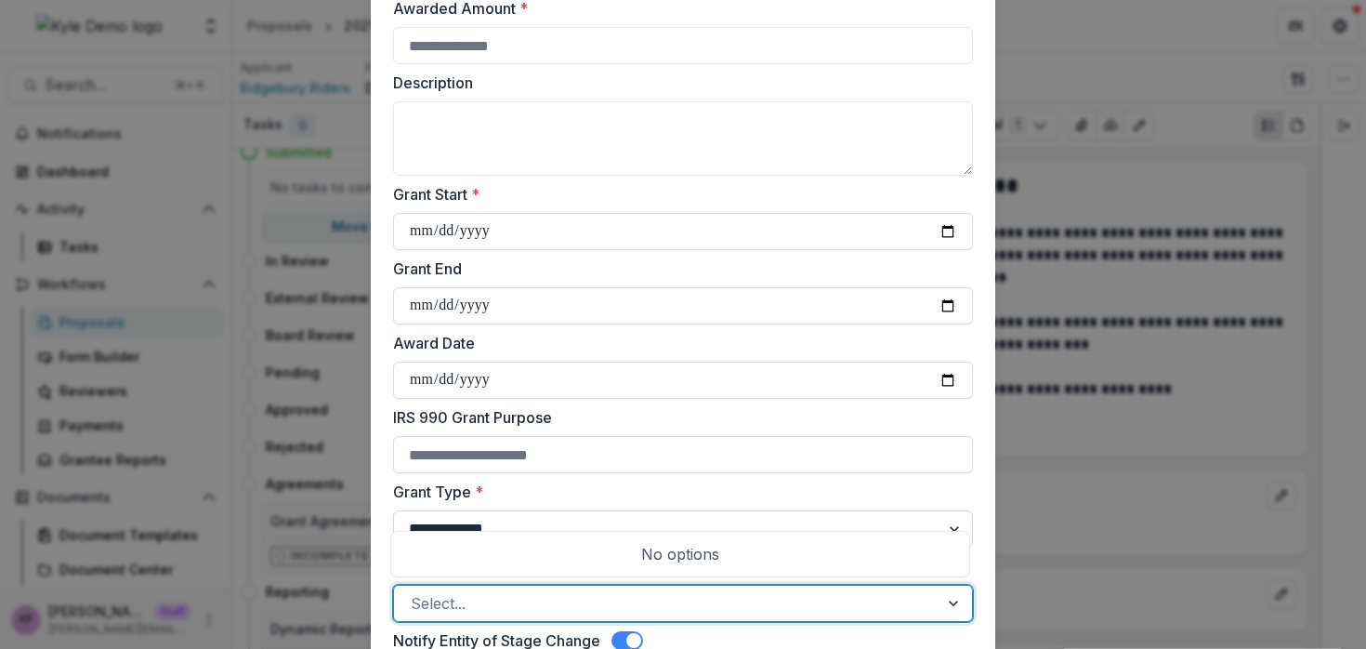
click at [513, 510] on select "**********" at bounding box center [683, 528] width 580 height 37
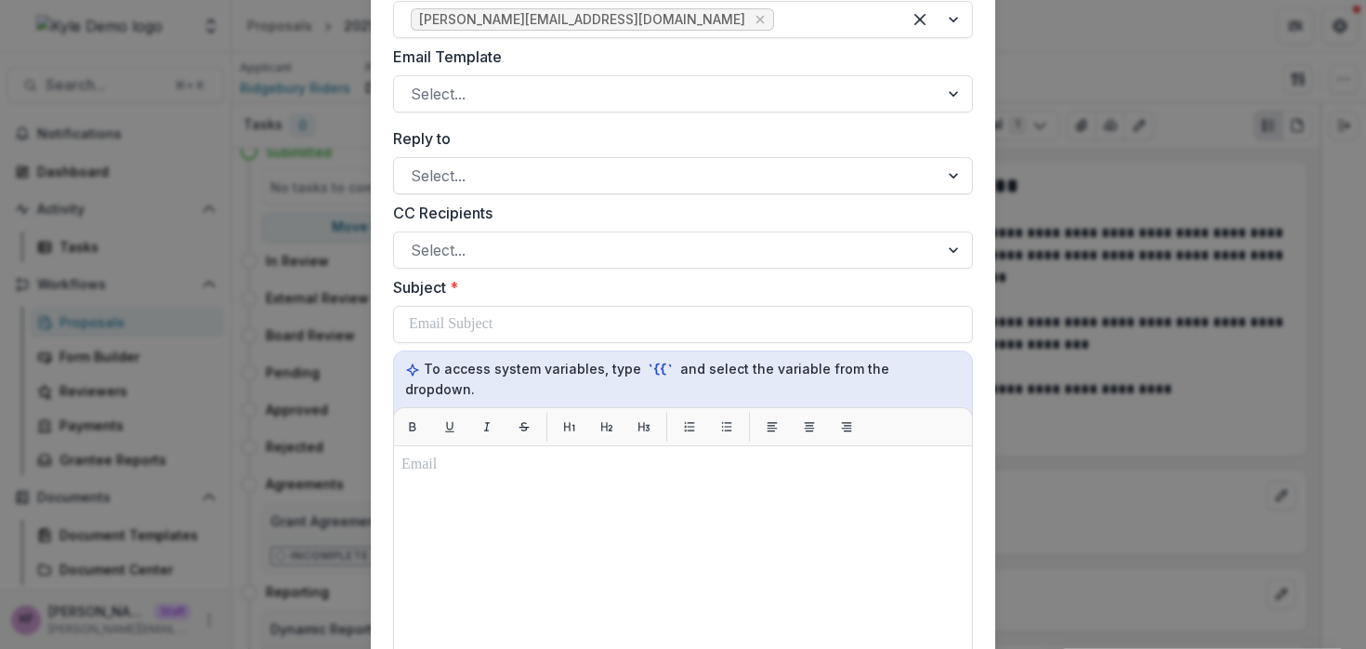
scroll to position [961, 0]
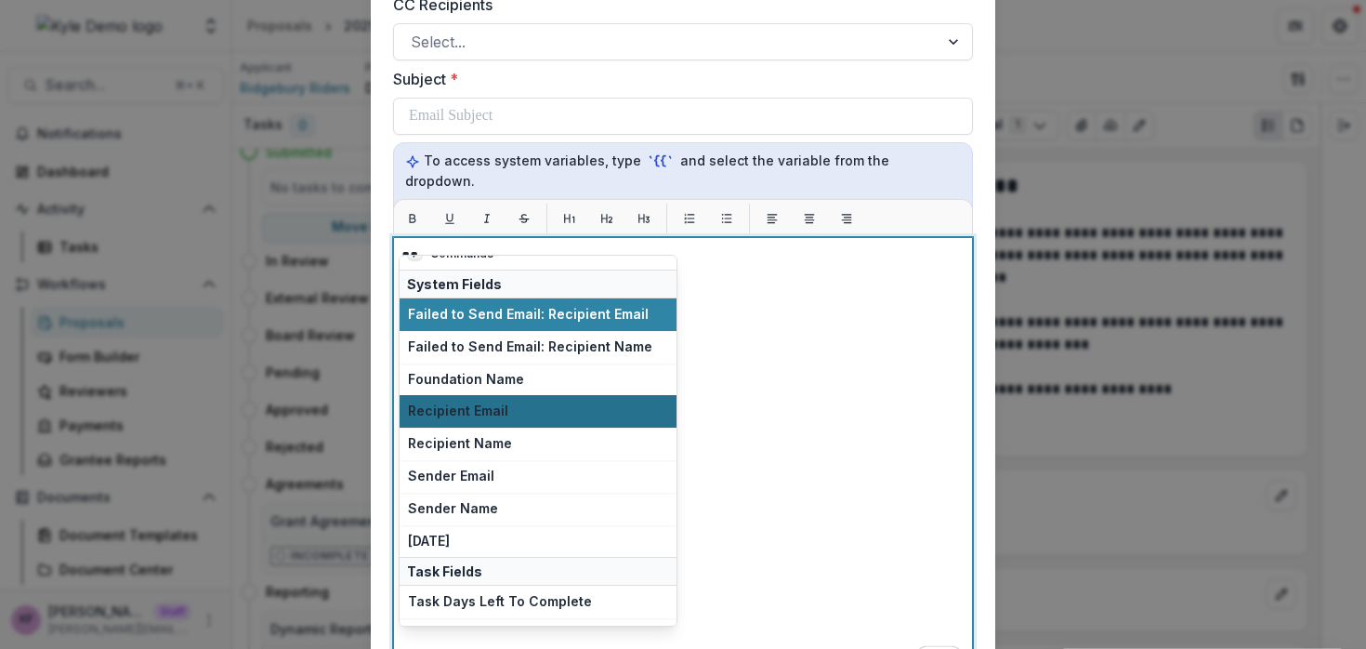
scroll to position [20, 0]
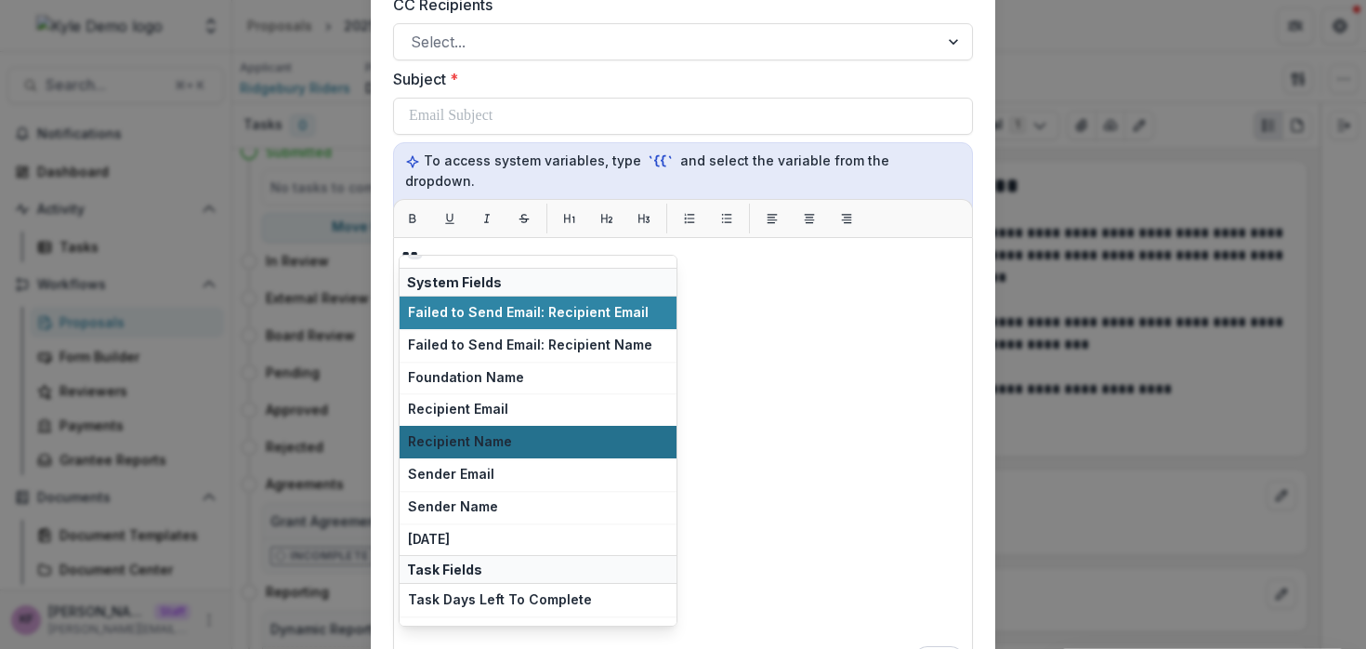
click at [525, 430] on button "Recipient Name" at bounding box center [538, 442] width 277 height 33
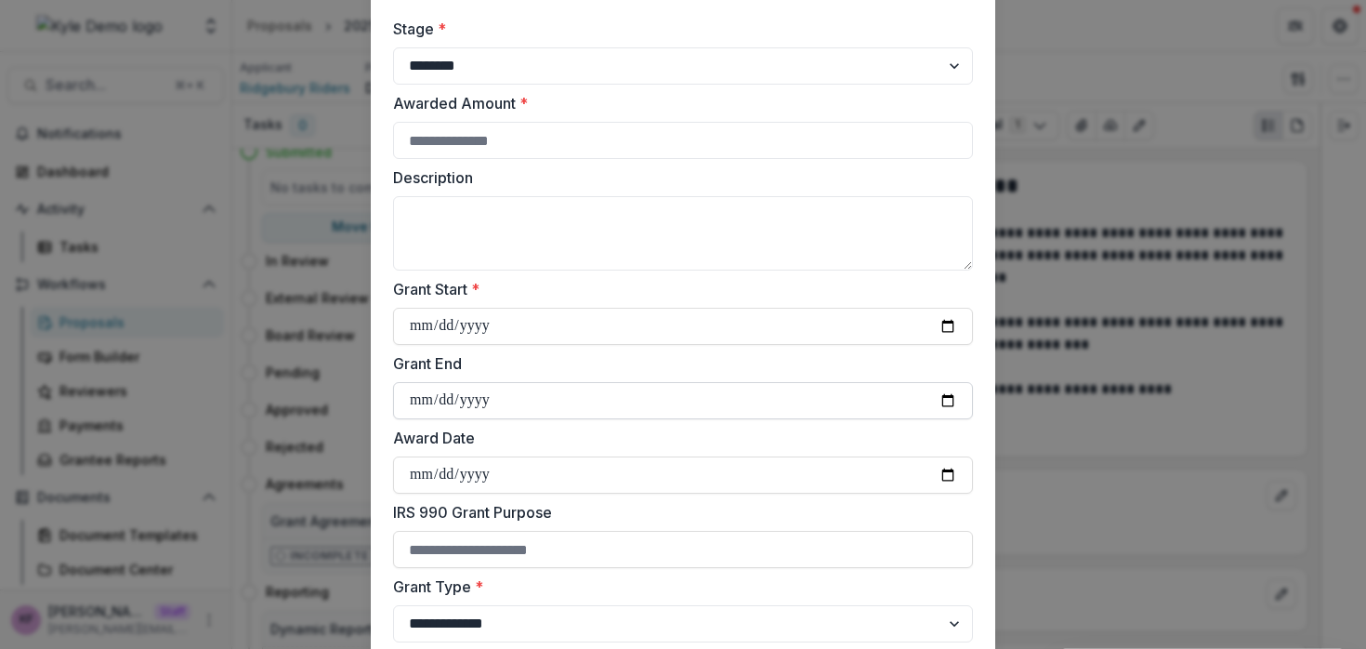
scroll to position [0, 0]
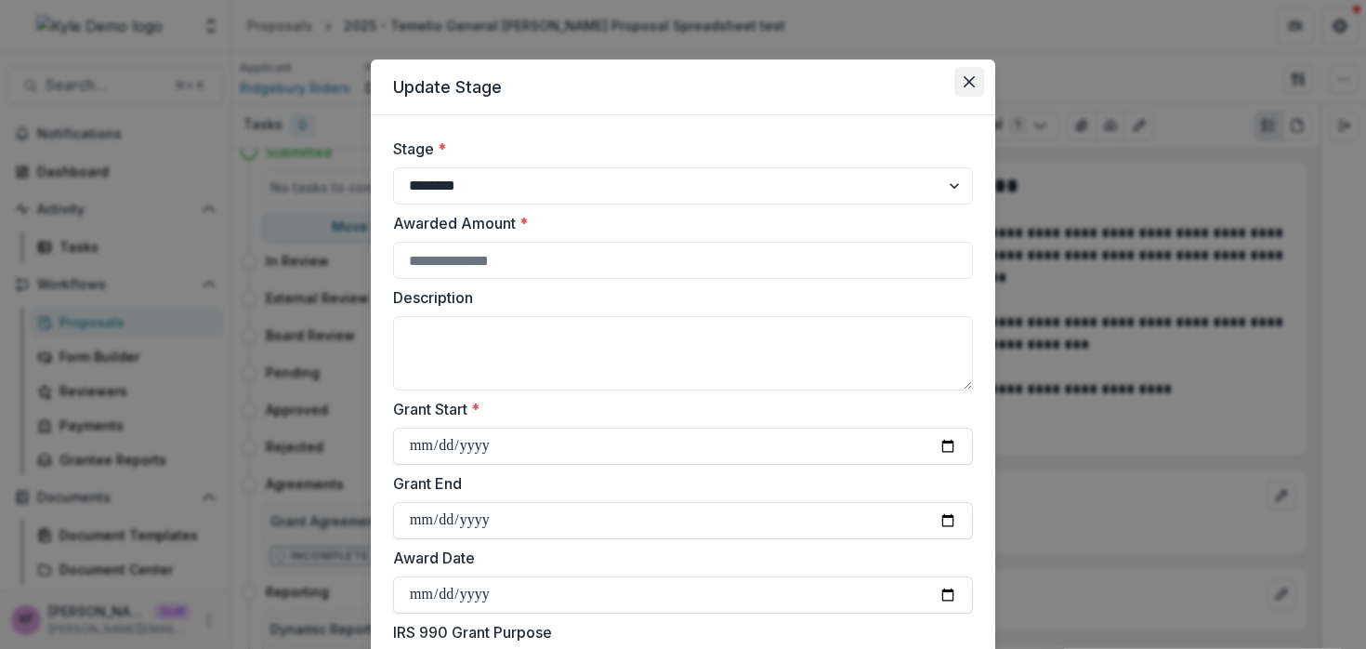
click at [967, 75] on button "Close" at bounding box center [970, 82] width 30 height 30
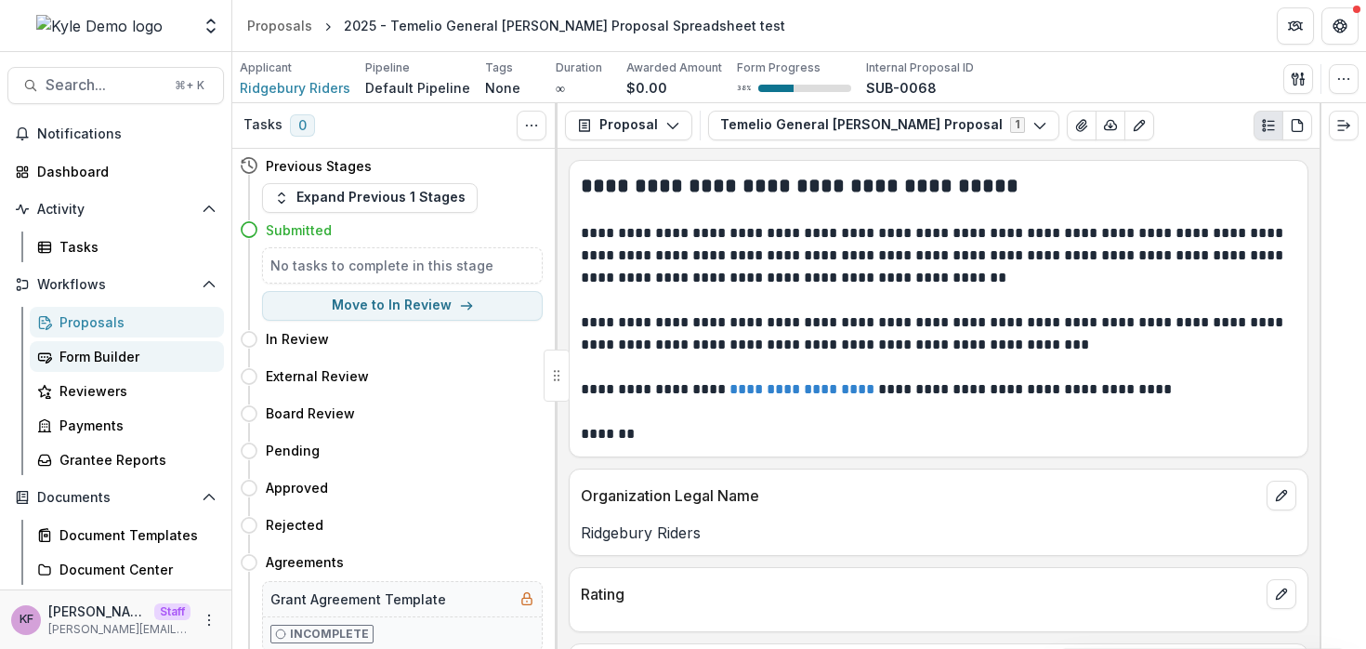
click at [112, 355] on div "Form Builder" at bounding box center [134, 357] width 150 height 20
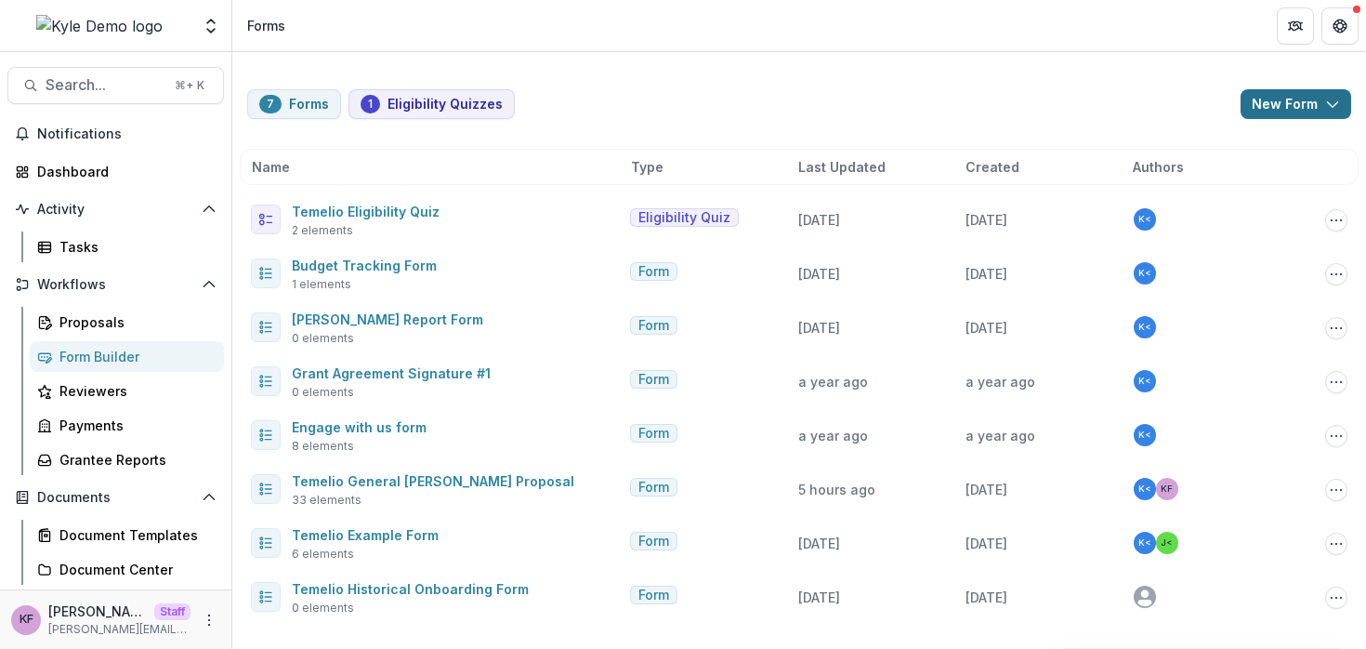
click at [1318, 105] on button "New Form" at bounding box center [1296, 104] width 111 height 30
click at [1098, 94] on div "7 Forms 1 Eligibility Quizzes New Form New Eligibility Quiz New Form" at bounding box center [799, 104] width 1104 height 30
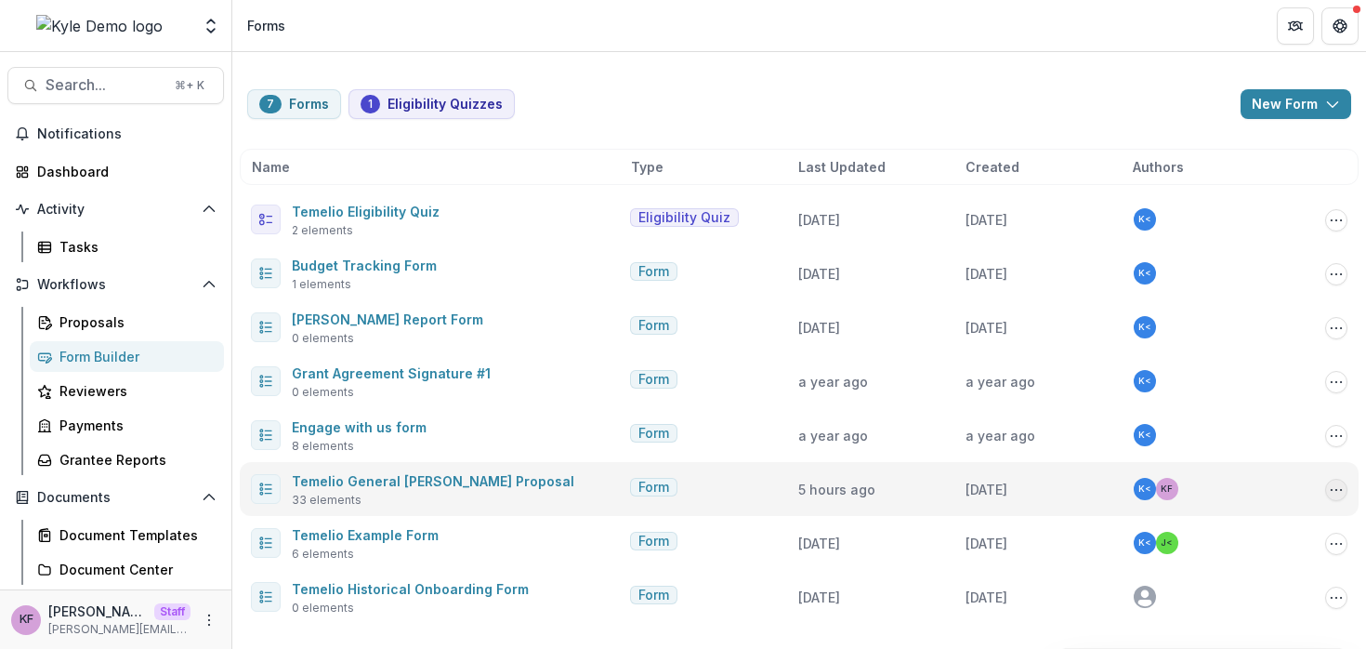
click at [1339, 489] on icon "Options" at bounding box center [1336, 489] width 15 height 15
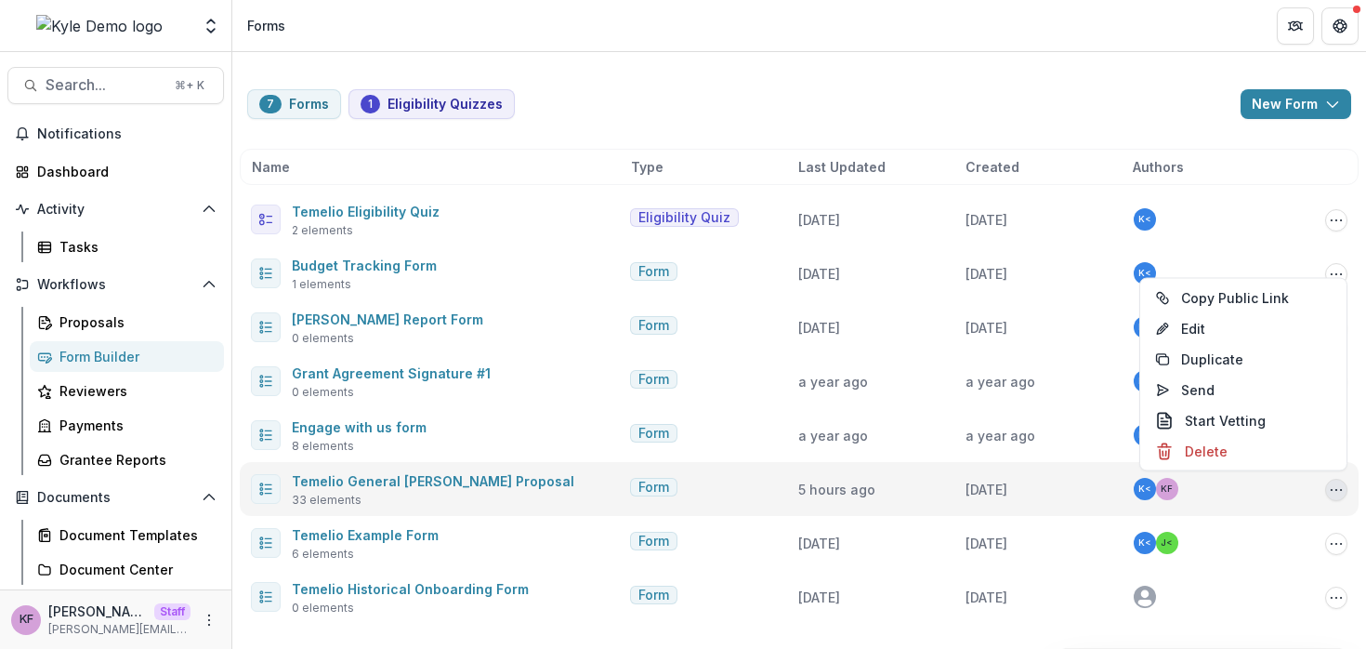
click at [512, 481] on div "Temelio General [PERSON_NAME] Proposal 33 elements" at bounding box center [437, 488] width 372 height 39
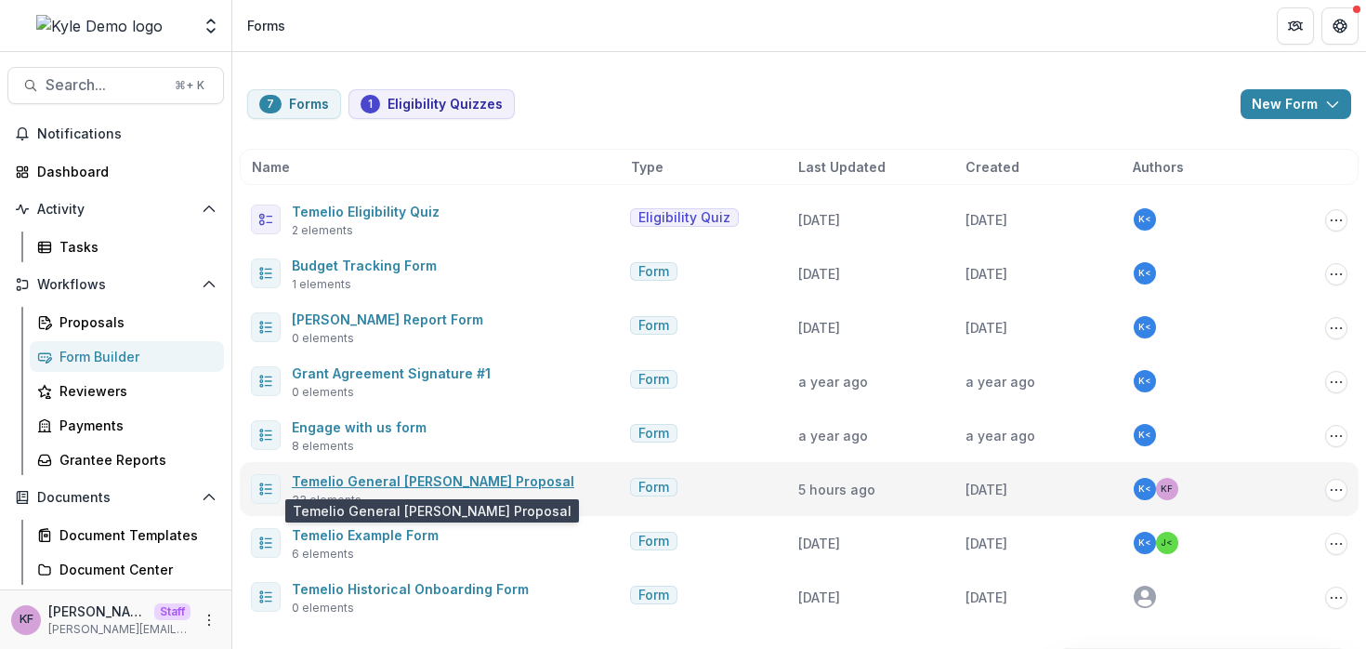
click at [454, 482] on link "Temelio General [PERSON_NAME] Proposal" at bounding box center [433, 481] width 283 height 16
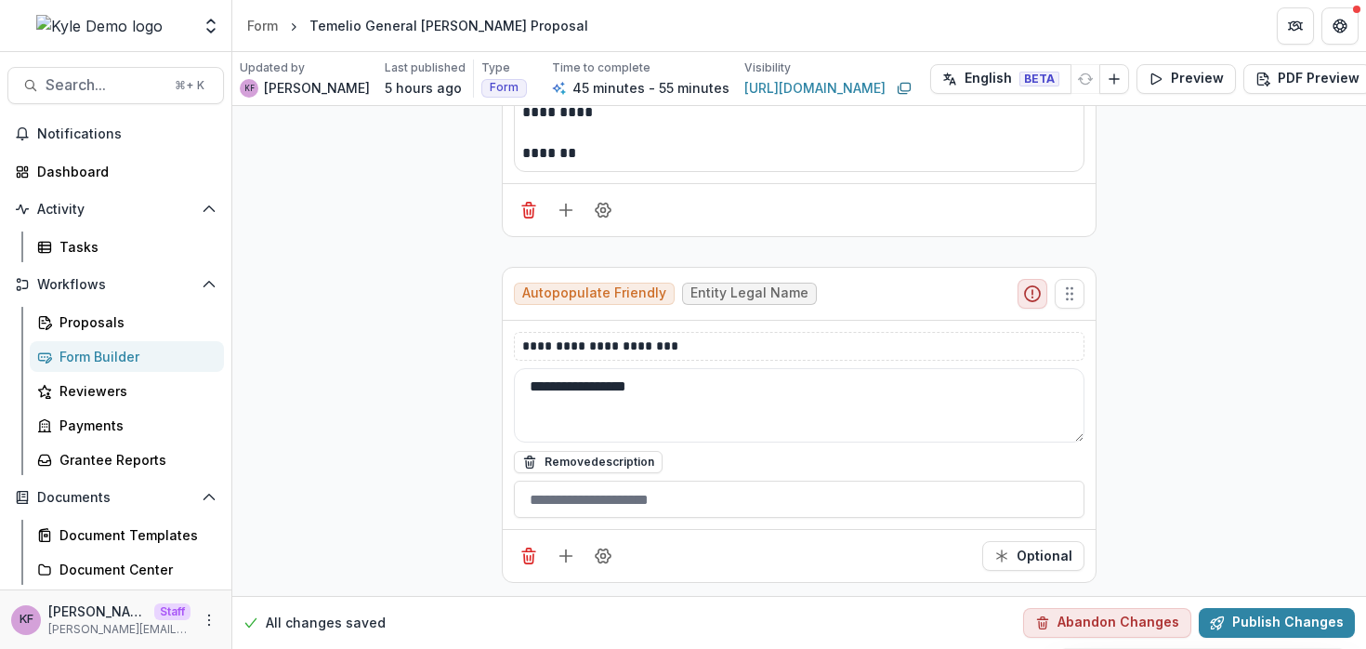
scroll to position [377, 0]
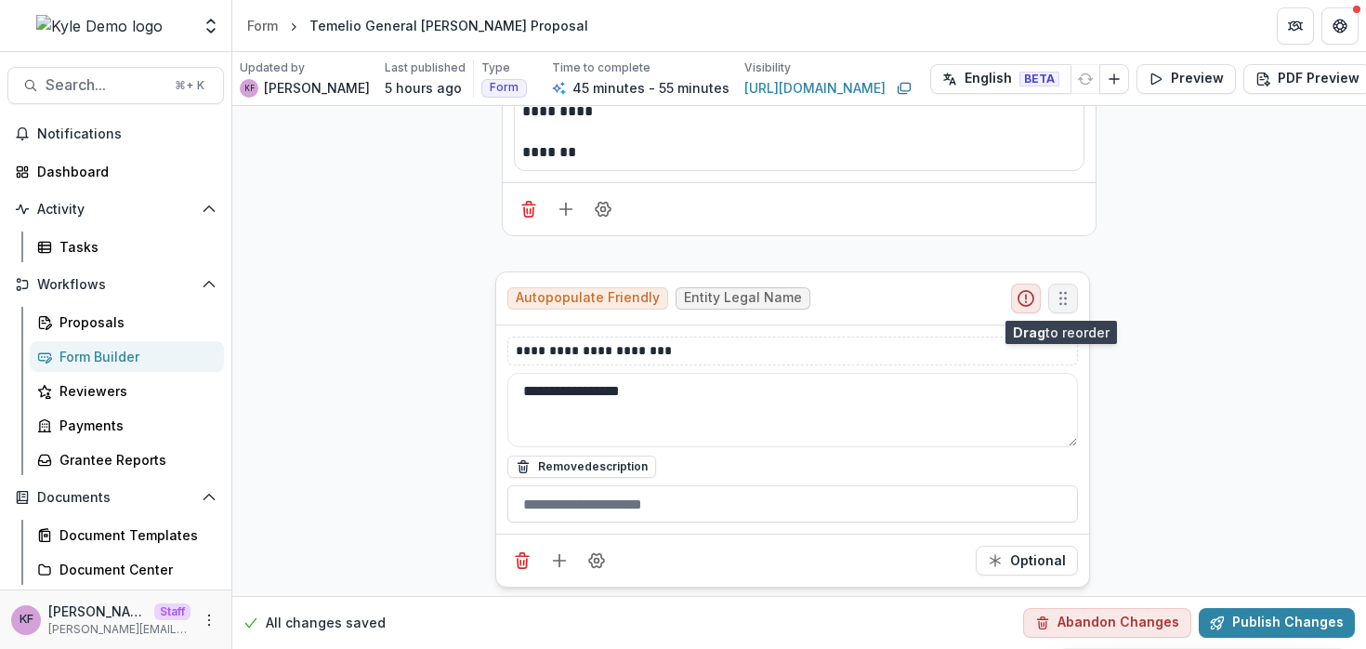
click at [1056, 294] on icon "Move field" at bounding box center [1063, 298] width 19 height 19
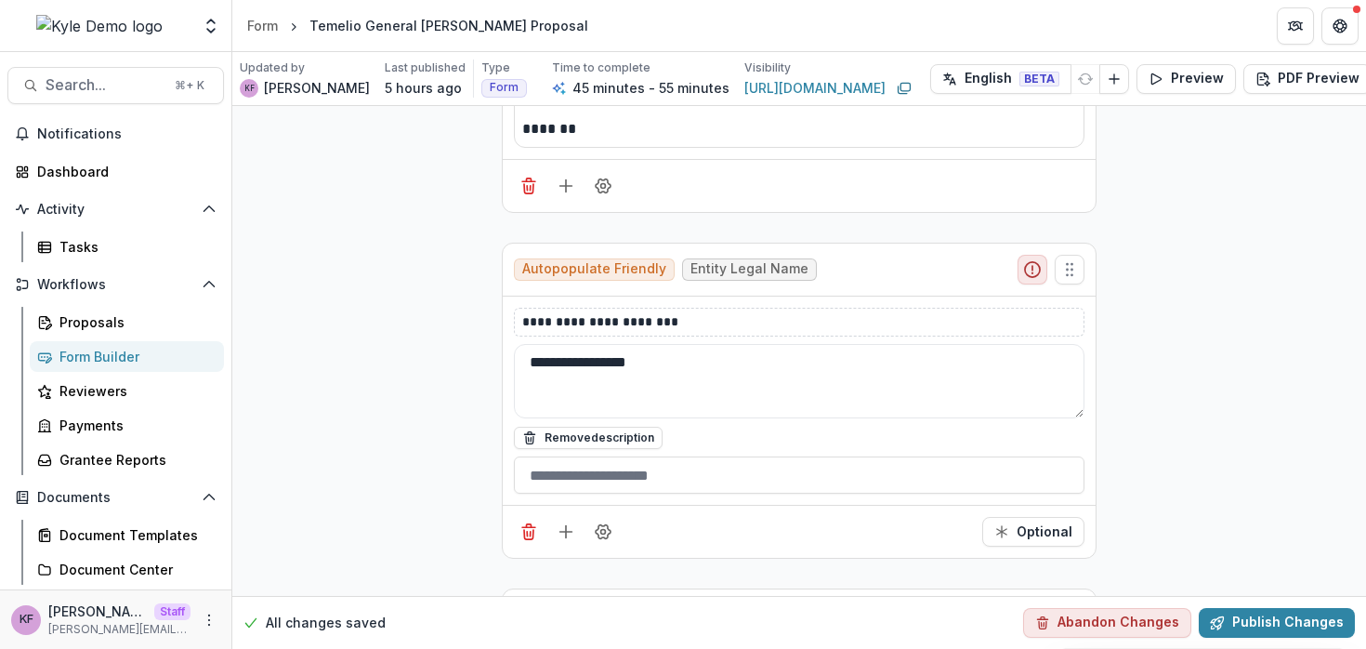
scroll to position [403, 0]
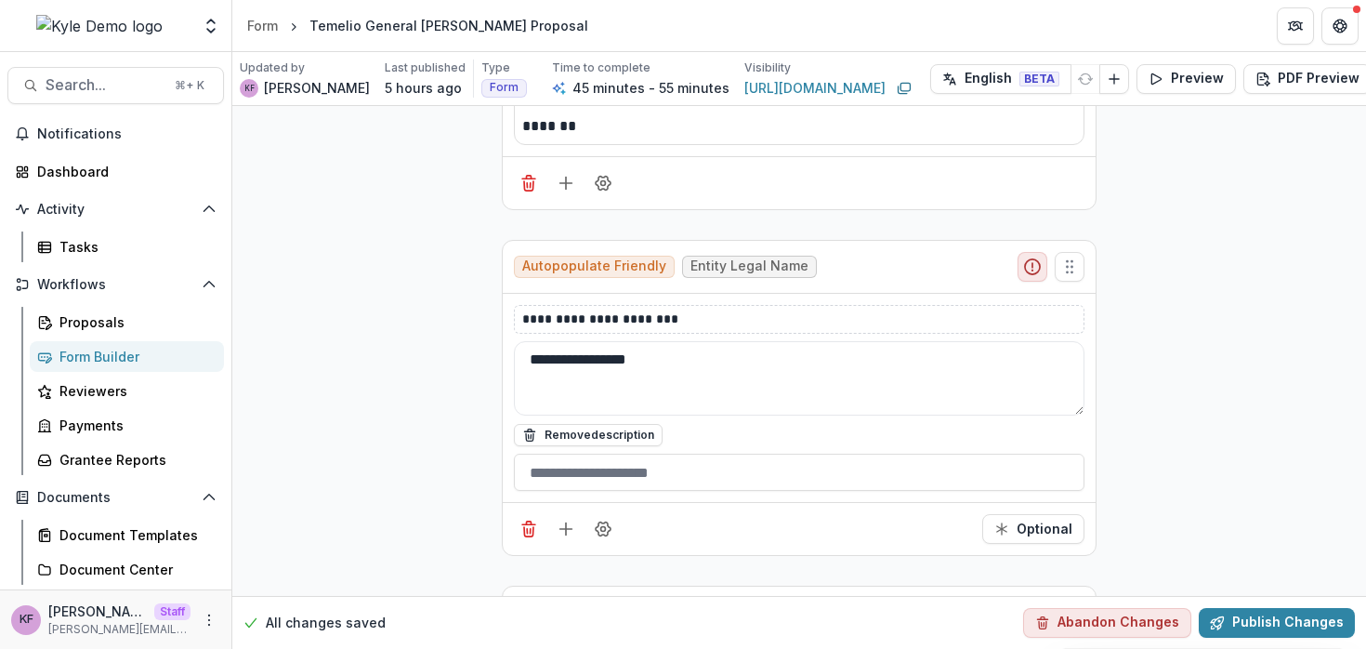
click at [697, 308] on div "**********" at bounding box center [799, 319] width 571 height 29
click at [697, 310] on p "**********" at bounding box center [799, 320] width 554 height 20
click at [566, 523] on line "Add field" at bounding box center [566, 529] width 0 height 12
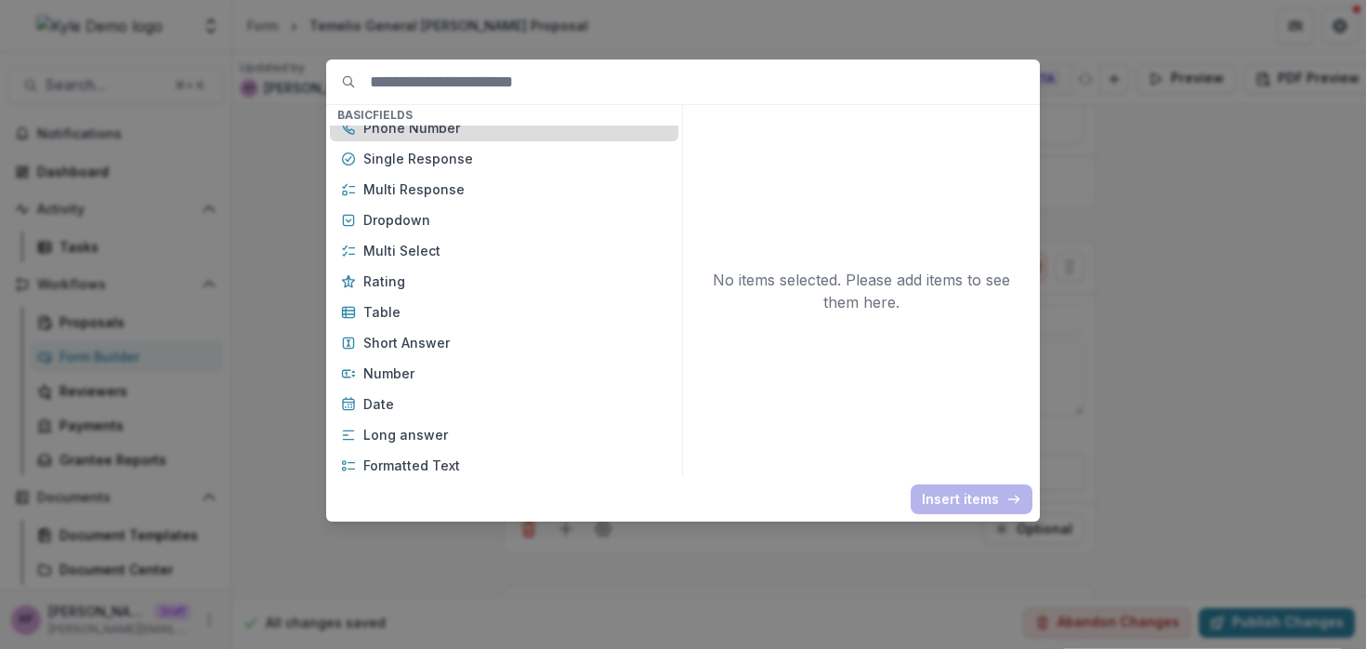
scroll to position [165, 0]
click at [285, 303] on div "Basic Fields New Page File Download File Upload Text Block Currency Phone Numbe…" at bounding box center [683, 324] width 1366 height 649
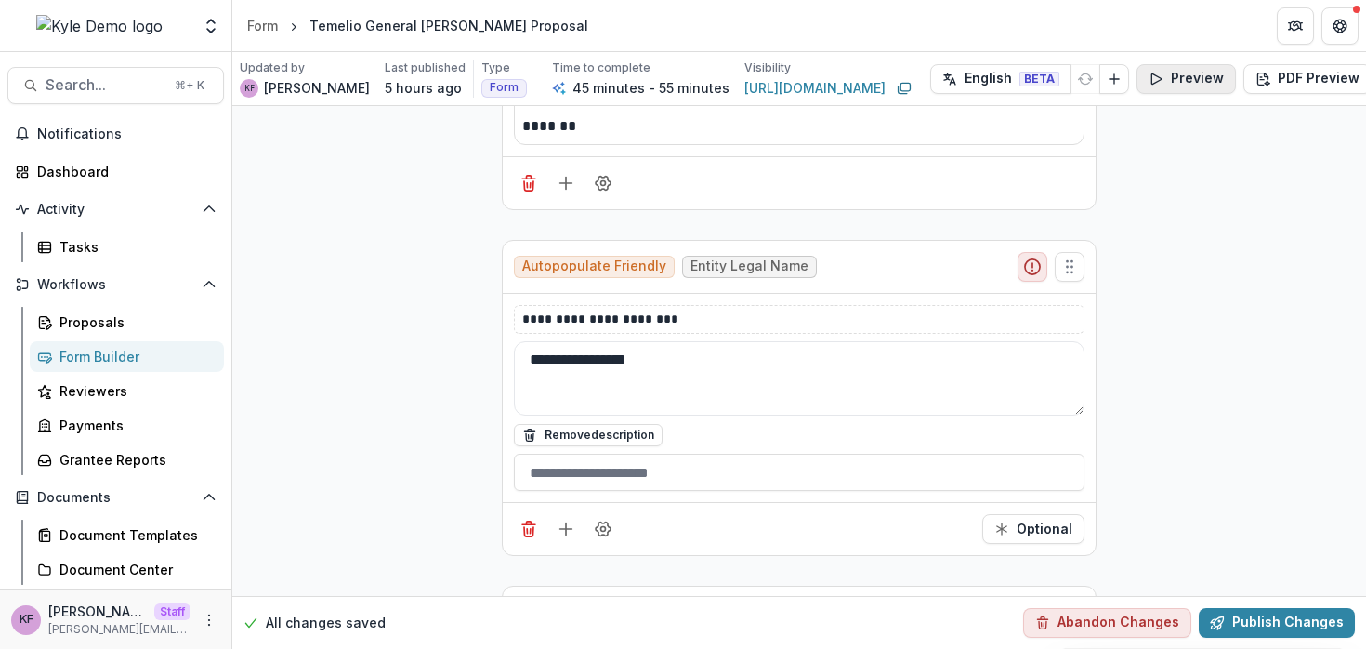
click at [1156, 86] on button "Preview" at bounding box center [1186, 79] width 99 height 30
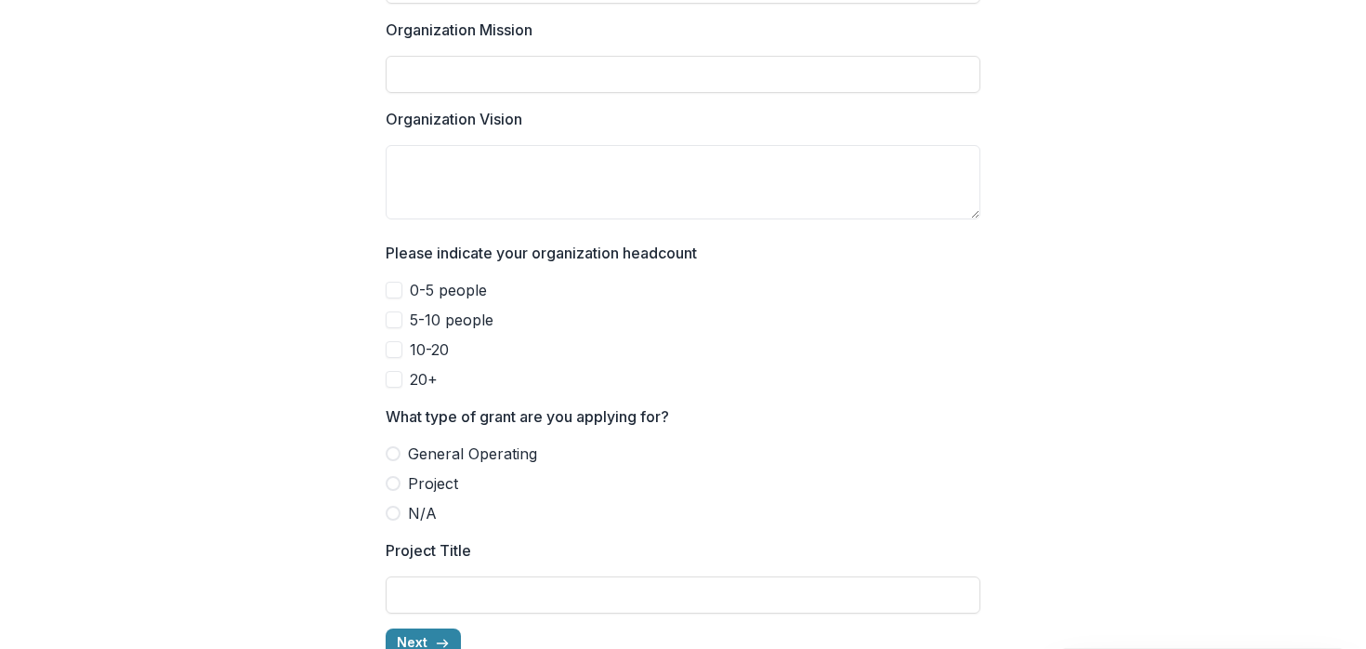
scroll to position [1920, 0]
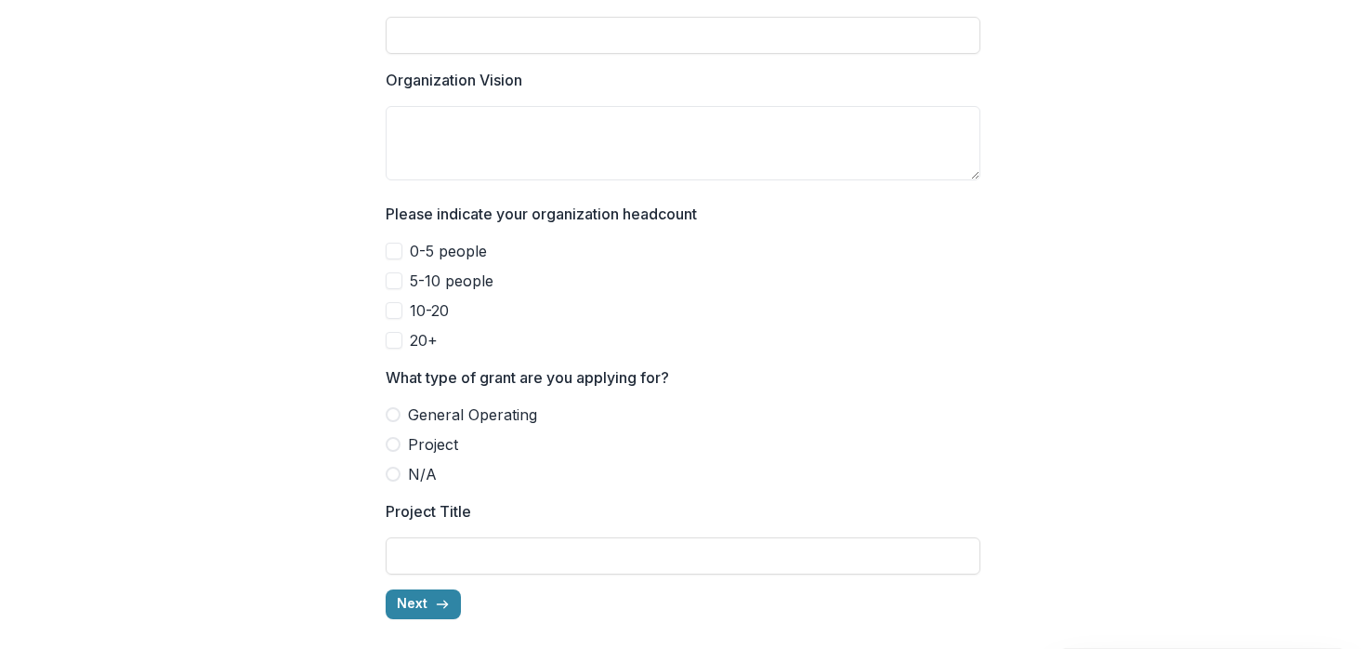
click at [435, 405] on span "General Operating" at bounding box center [472, 414] width 129 height 22
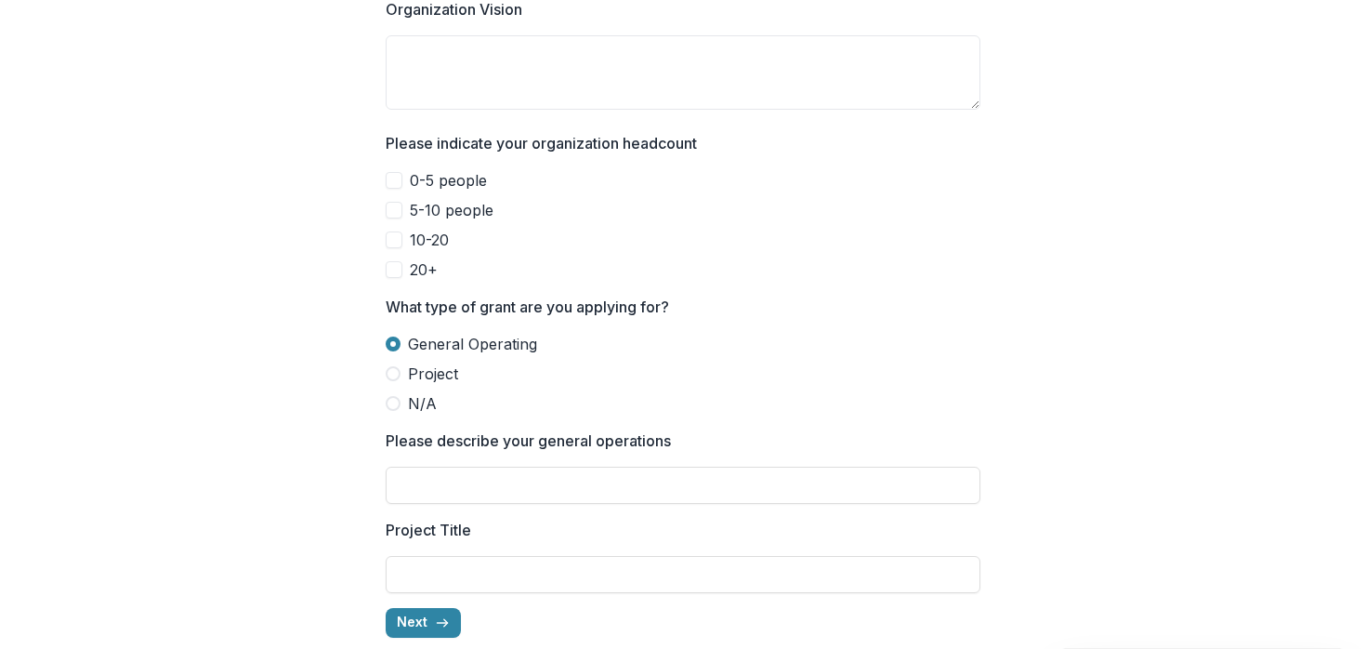
scroll to position [1997, 0]
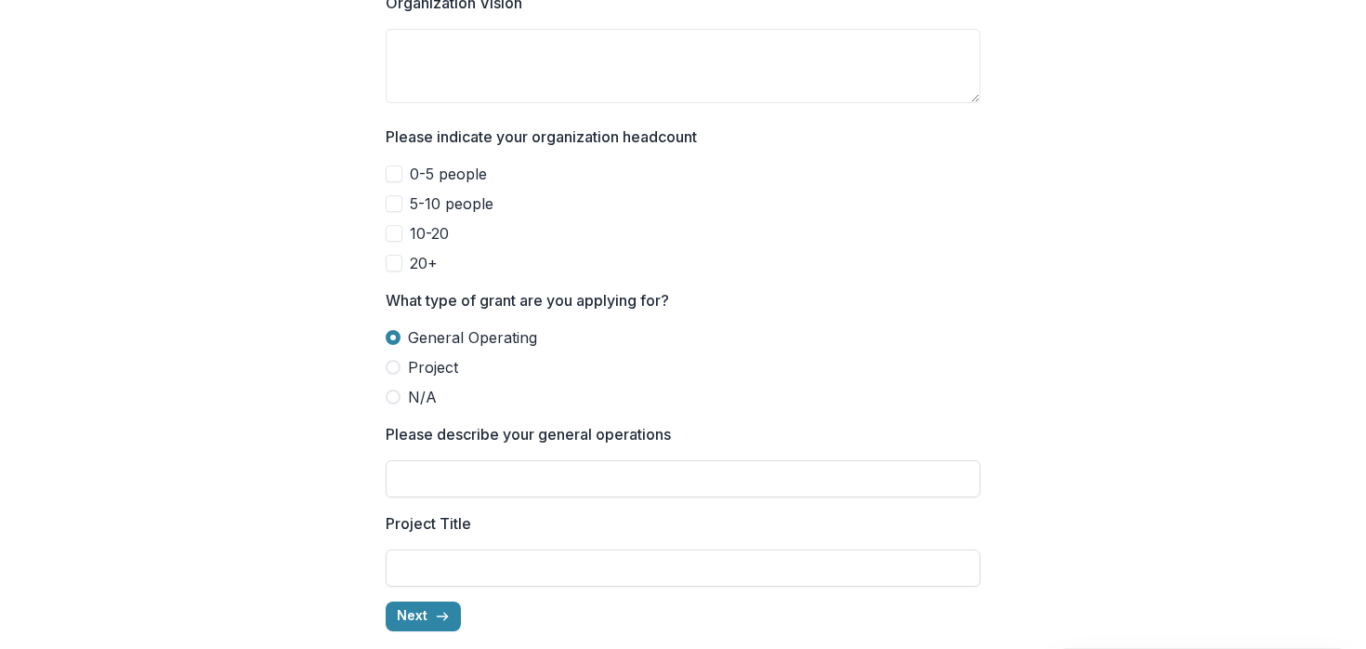
click at [408, 356] on span "Project" at bounding box center [433, 367] width 50 height 22
click at [418, 326] on span "General Operating" at bounding box center [472, 337] width 129 height 22
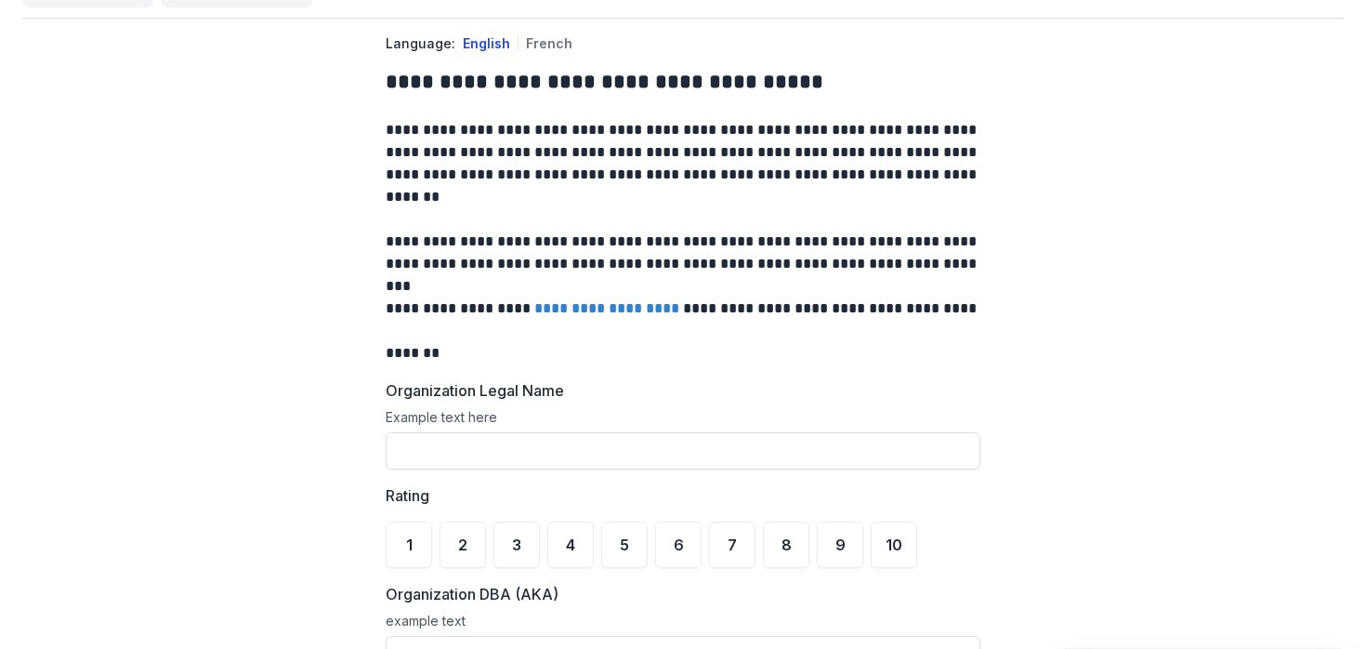
scroll to position [0, 0]
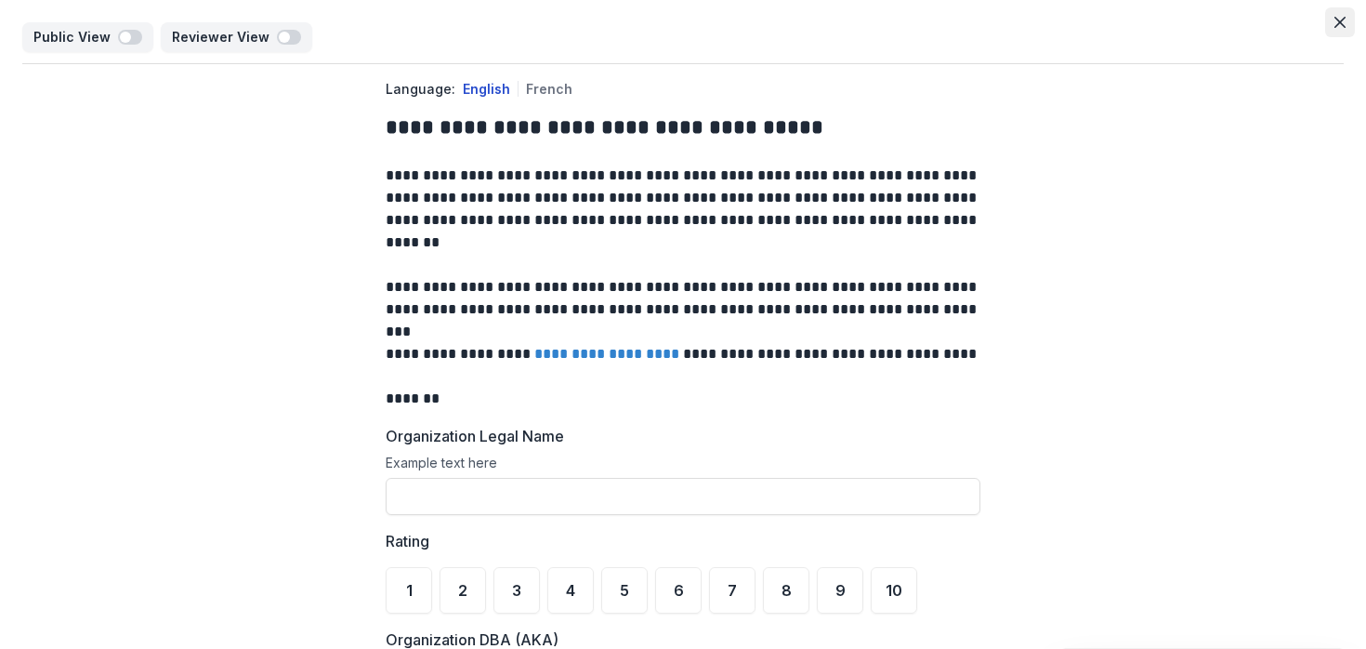
click at [1337, 29] on button "Close" at bounding box center [1340, 22] width 30 height 30
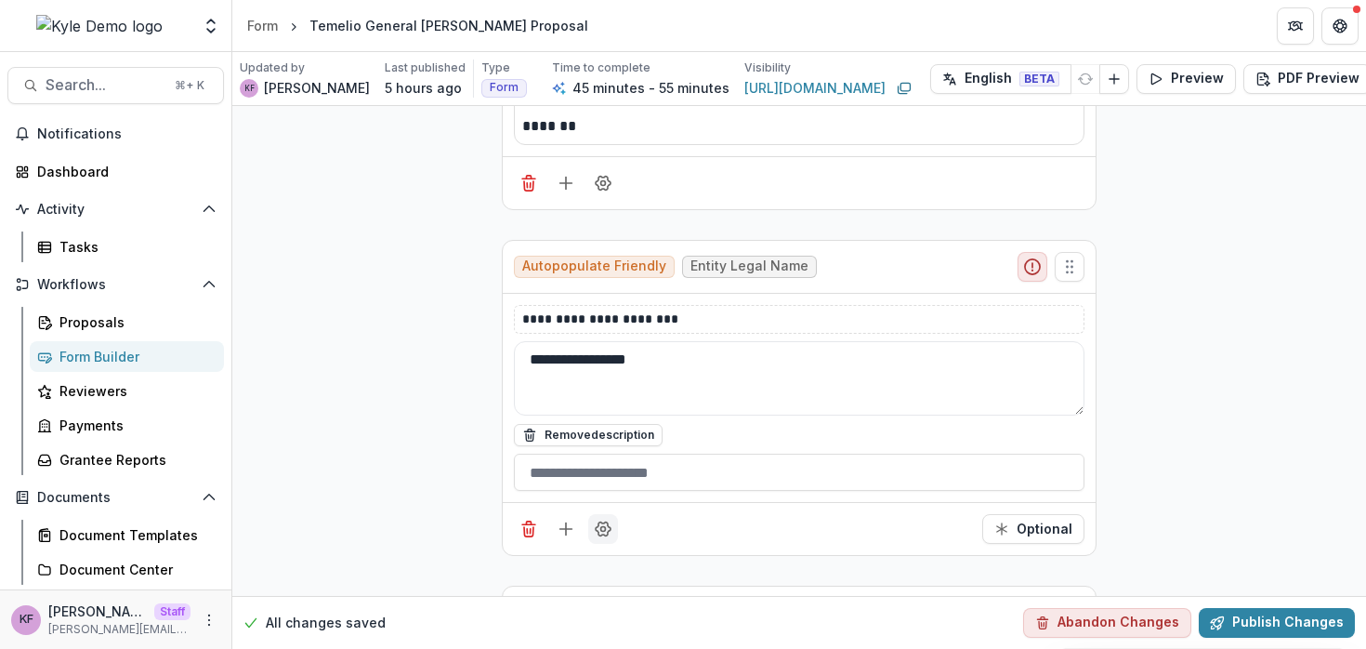
click at [610, 530] on button "Field Settings" at bounding box center [603, 529] width 30 height 30
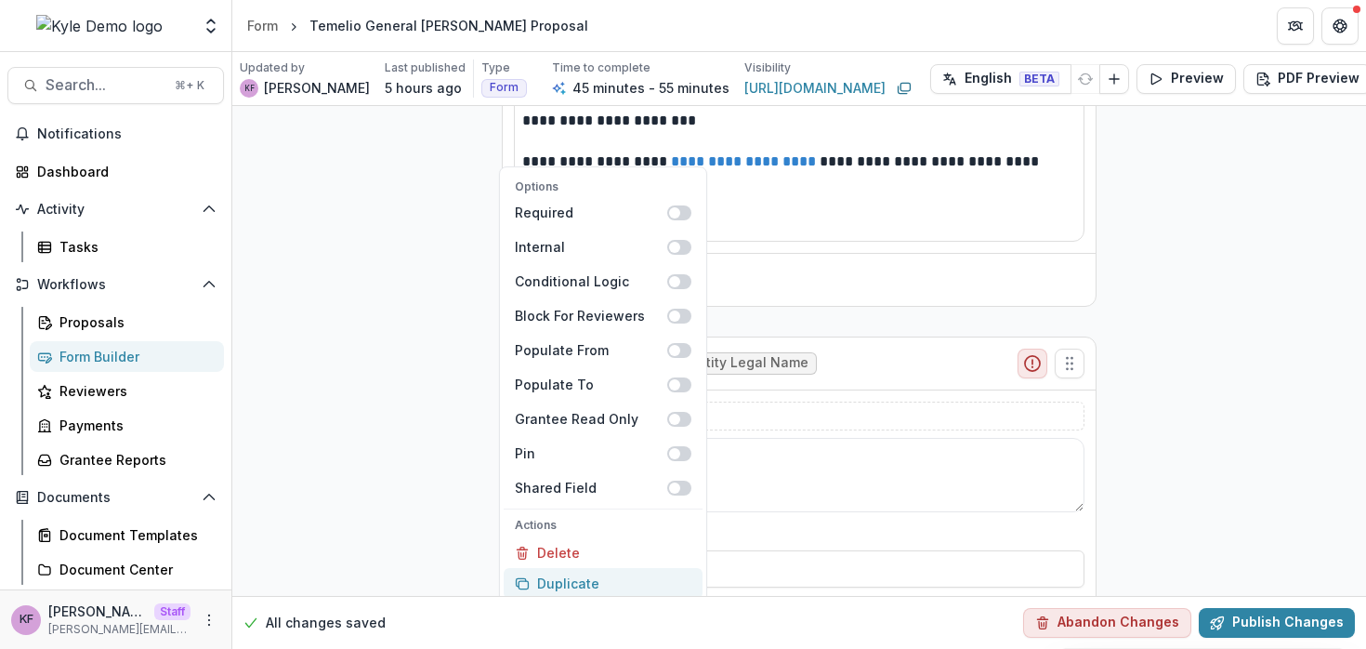
scroll to position [309, 0]
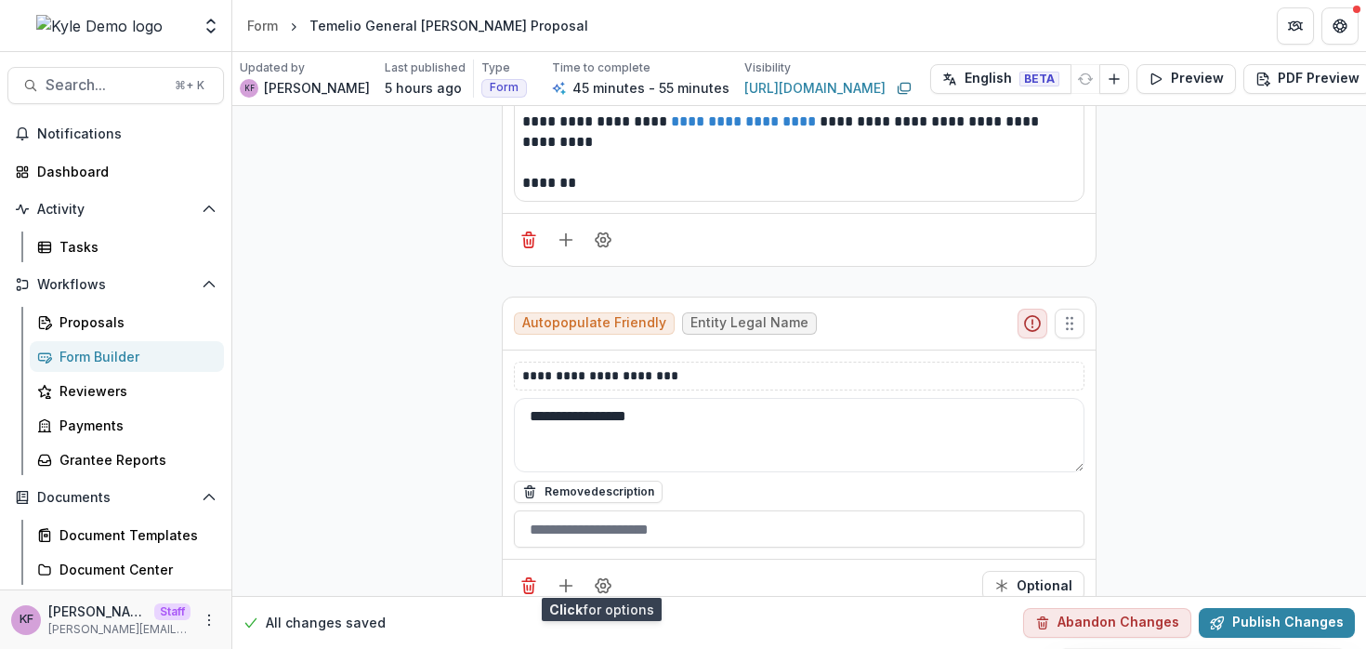
scroll to position [376, 0]
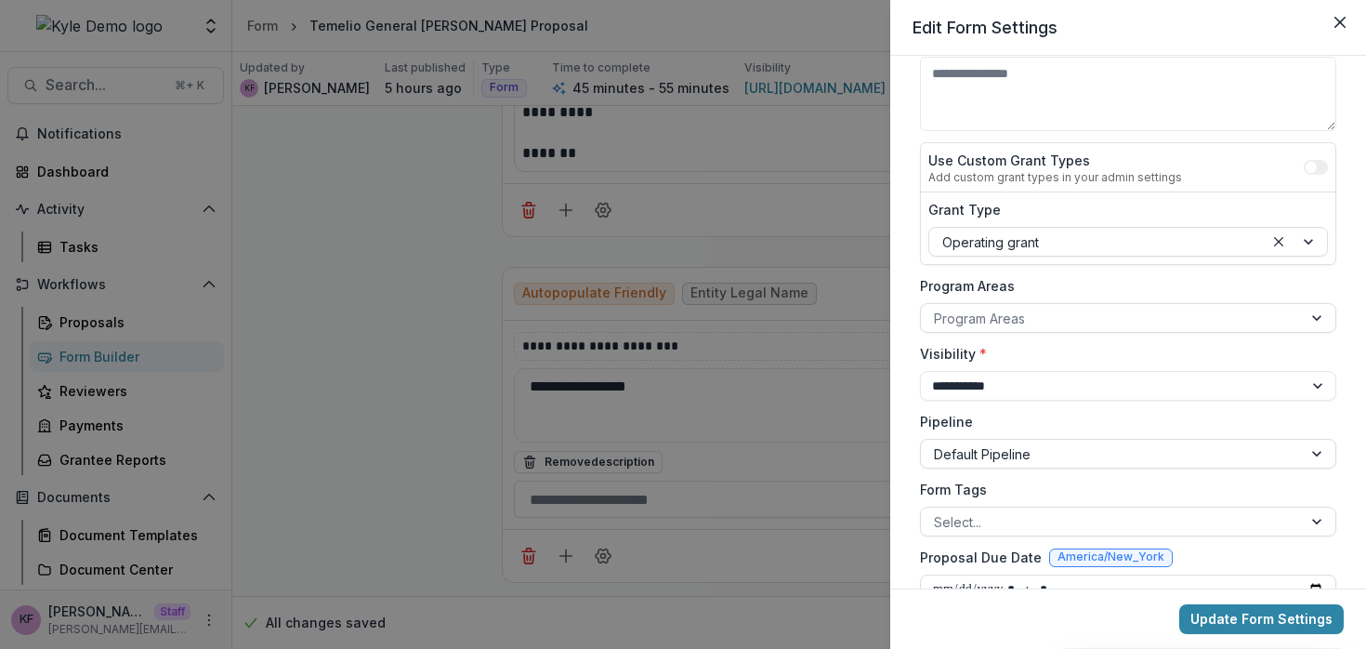
scroll to position [156, 0]
click at [1006, 519] on div at bounding box center [1111, 522] width 355 height 23
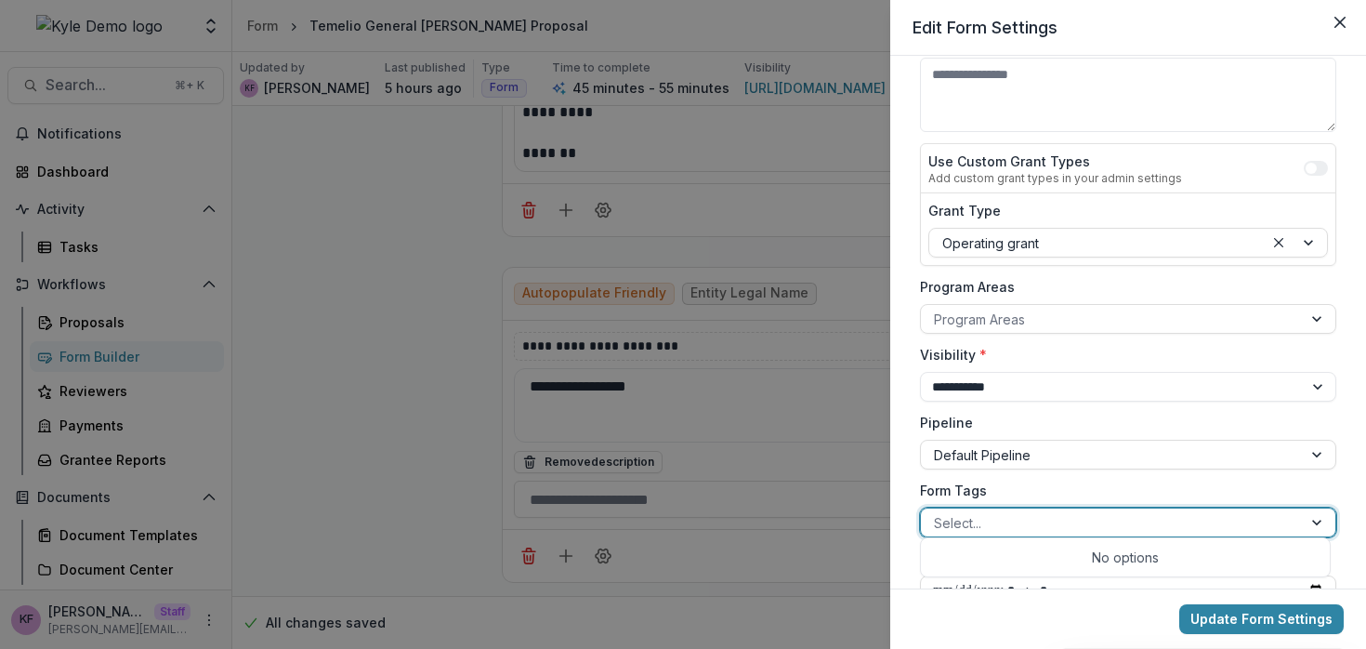
scroll to position [167, 0]
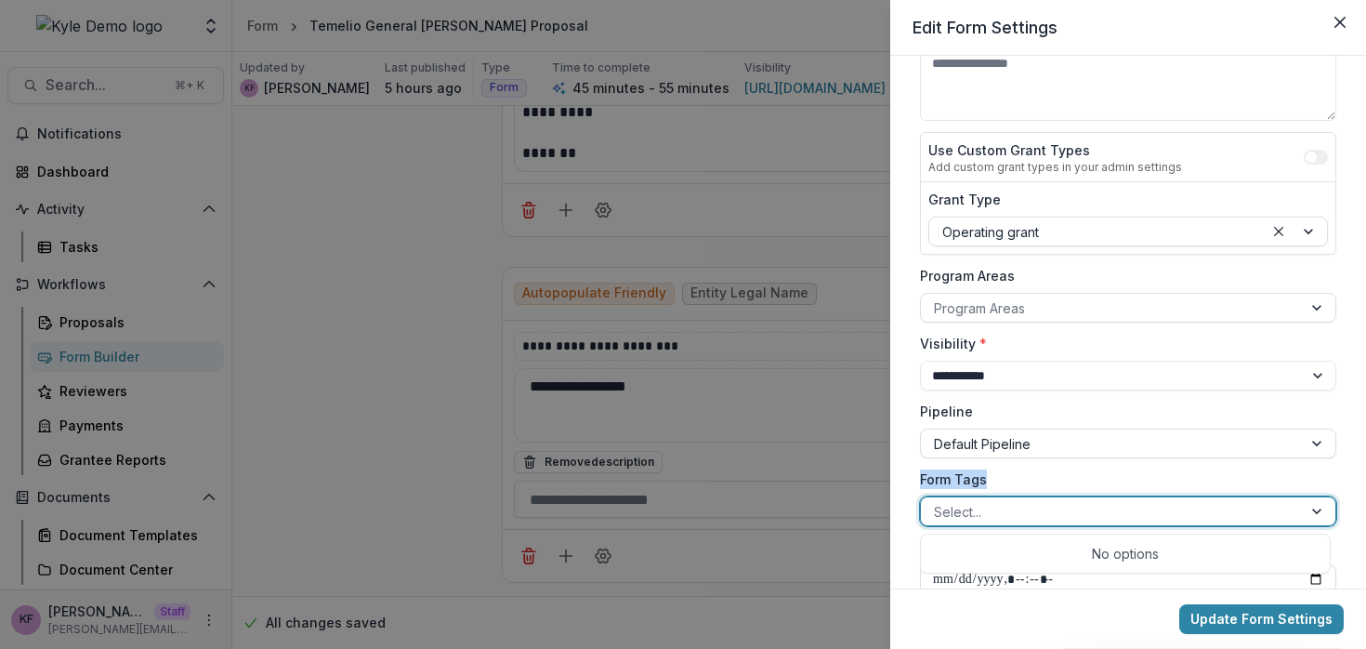
click at [1016, 469] on label "Form Tags" at bounding box center [1122, 479] width 405 height 20
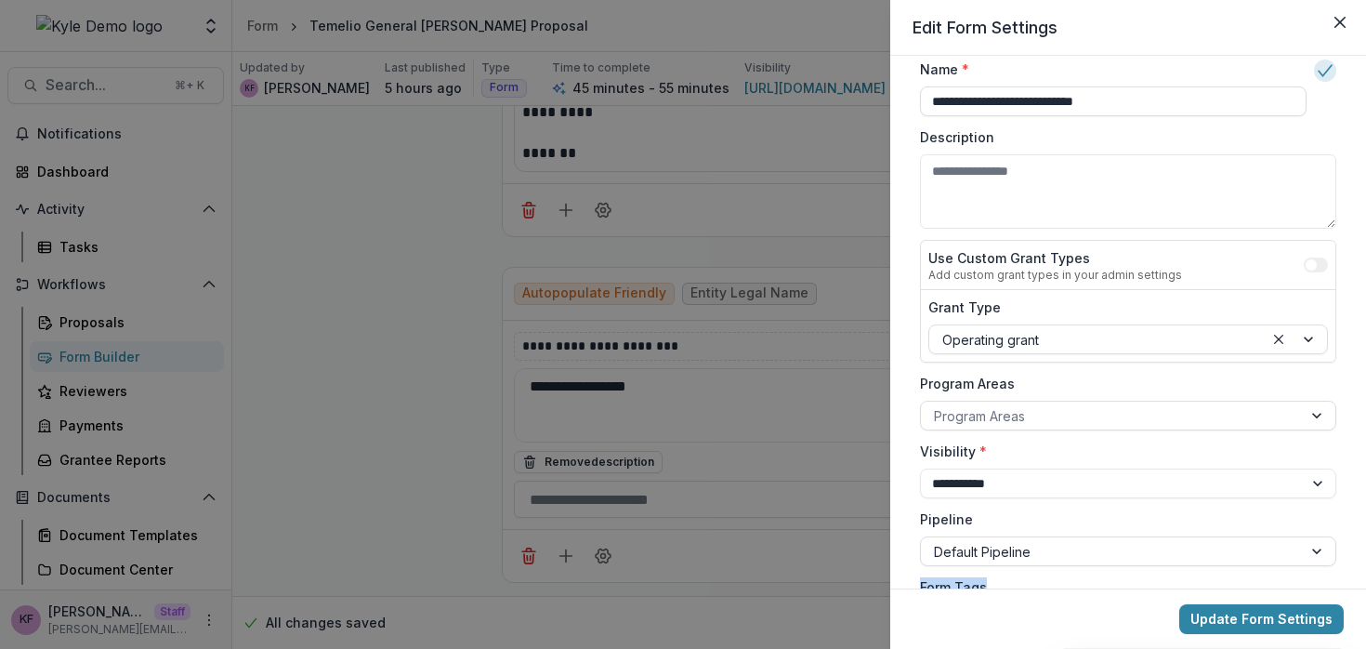
scroll to position [0, 0]
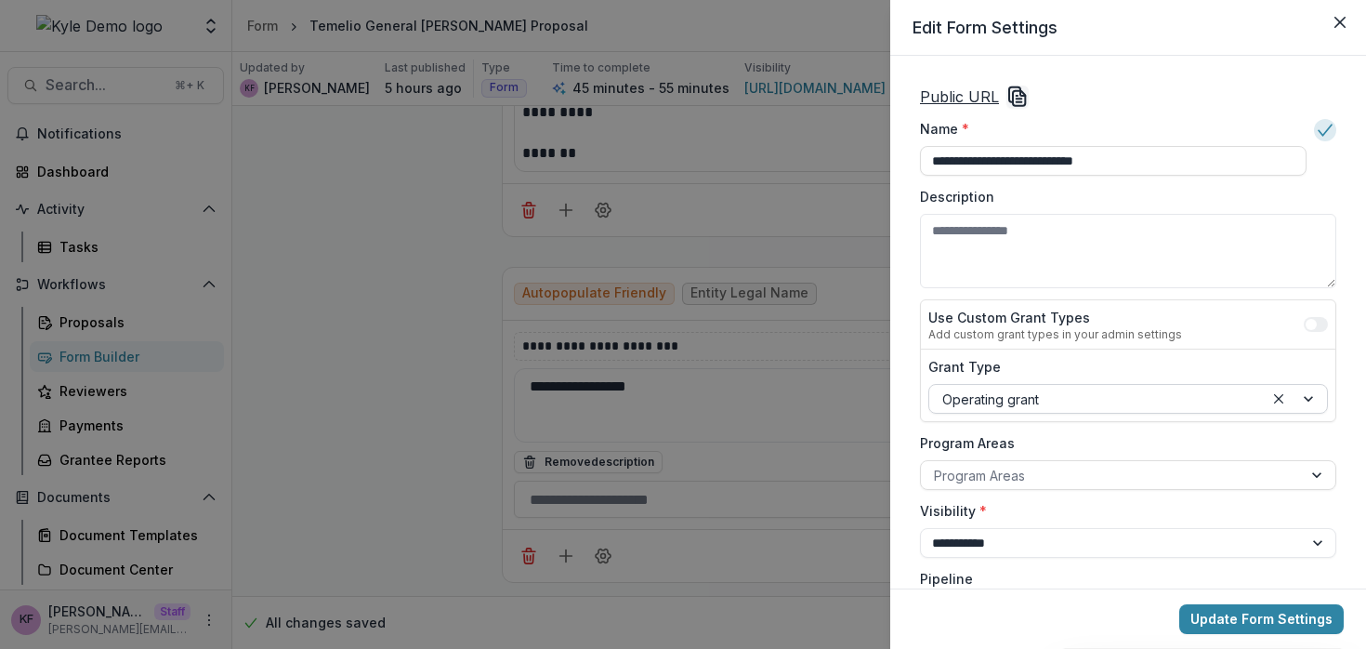
click at [1053, 403] on div at bounding box center [1096, 399] width 309 height 23
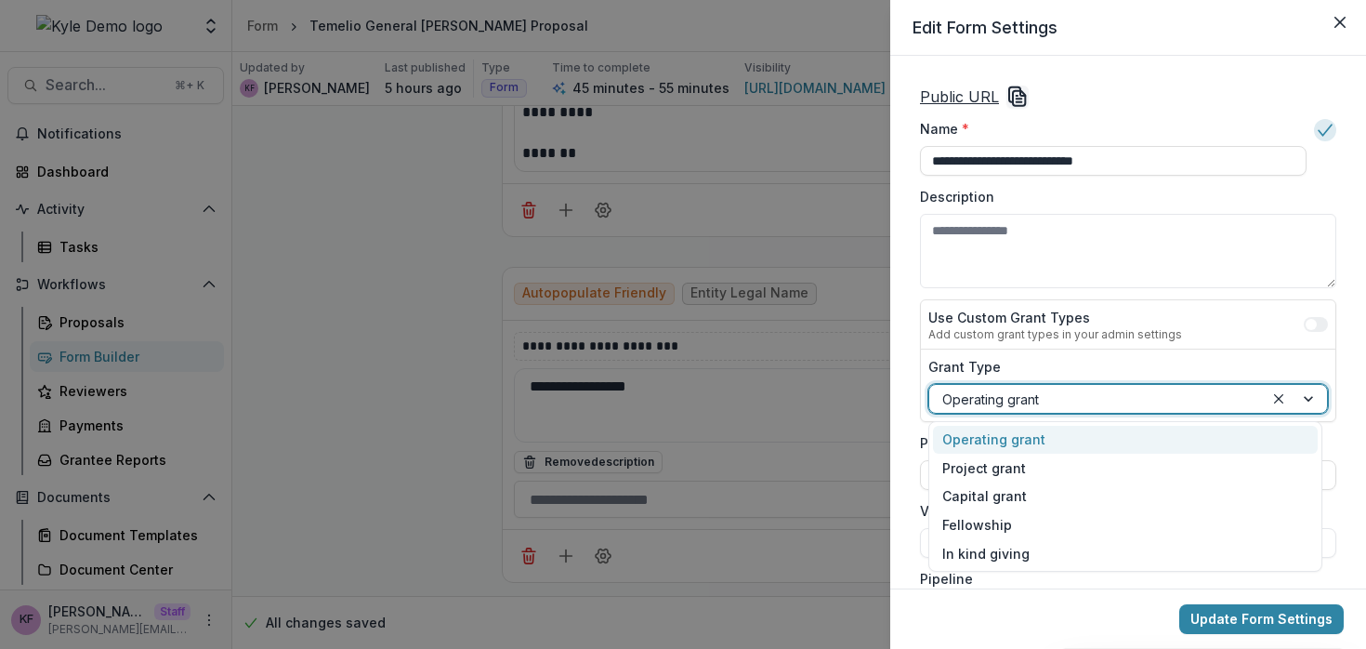
click at [1064, 358] on label "Grant Type" at bounding box center [1123, 367] width 389 height 20
click at [946, 389] on input "Grant Type" at bounding box center [944, 399] width 4 height 20
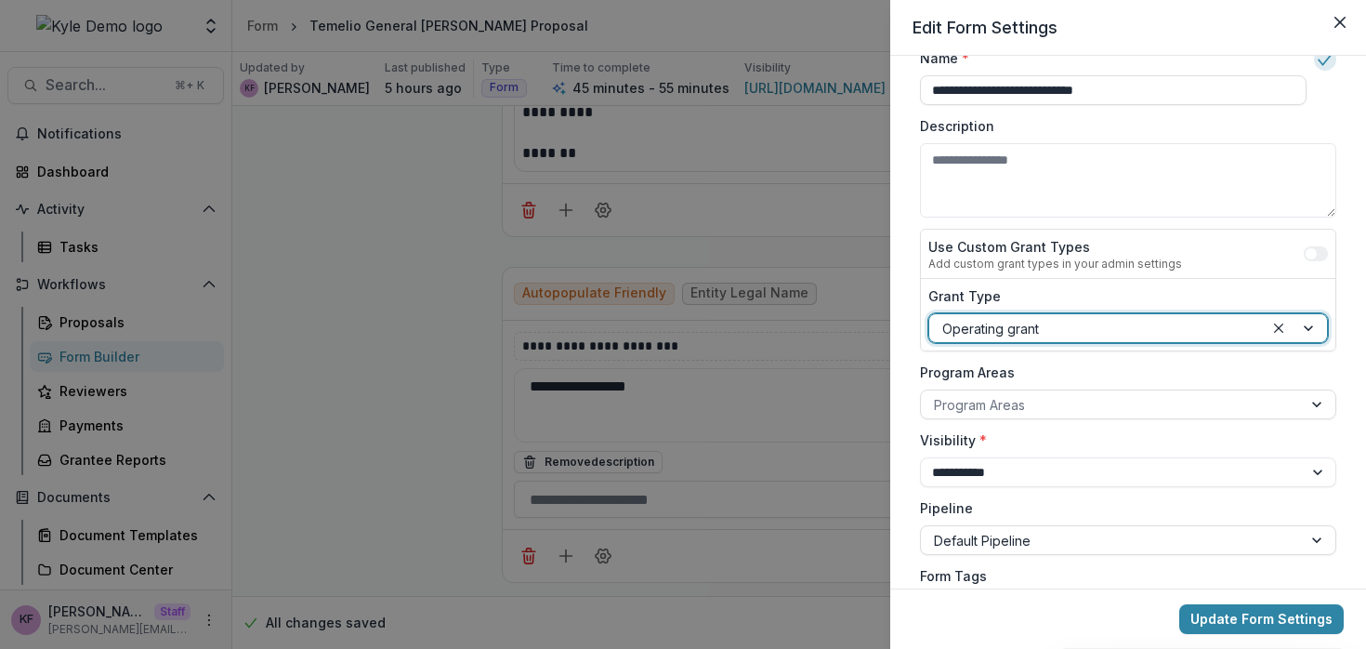
scroll to position [72, 0]
click at [1051, 471] on select "**********" at bounding box center [1128, 471] width 416 height 30
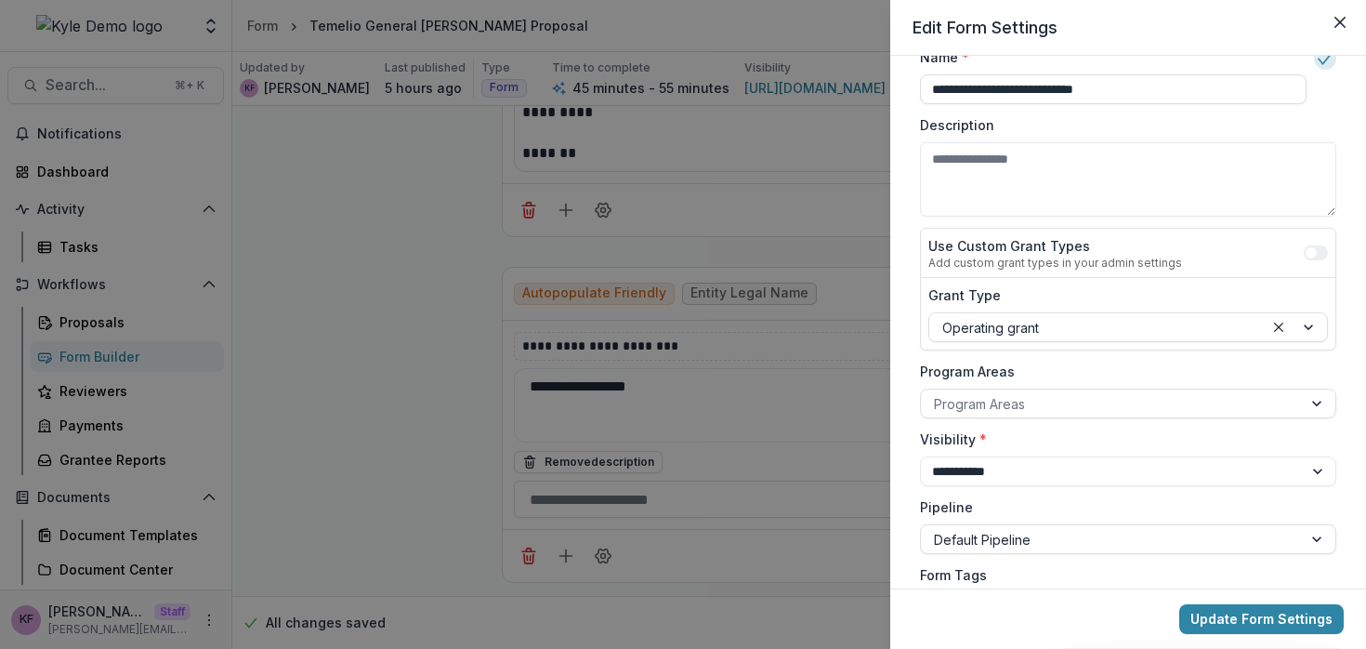
scroll to position [26, 0]
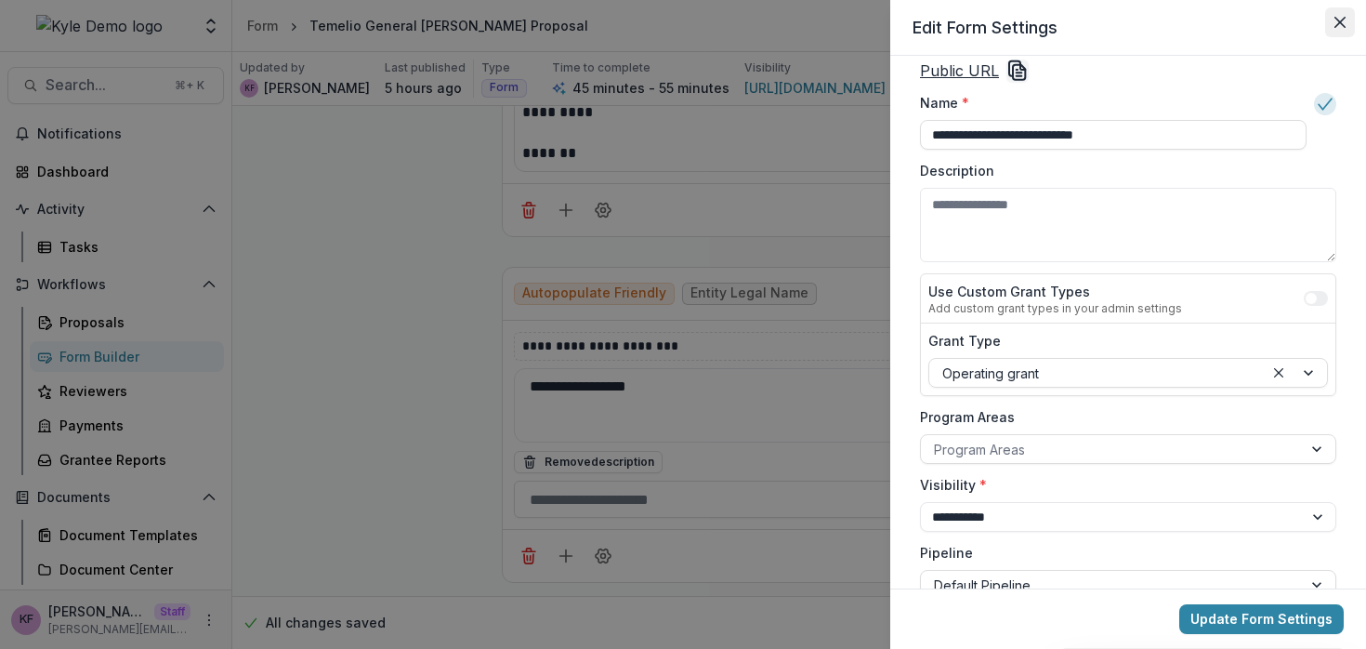
click at [1330, 29] on button "Close" at bounding box center [1340, 22] width 30 height 30
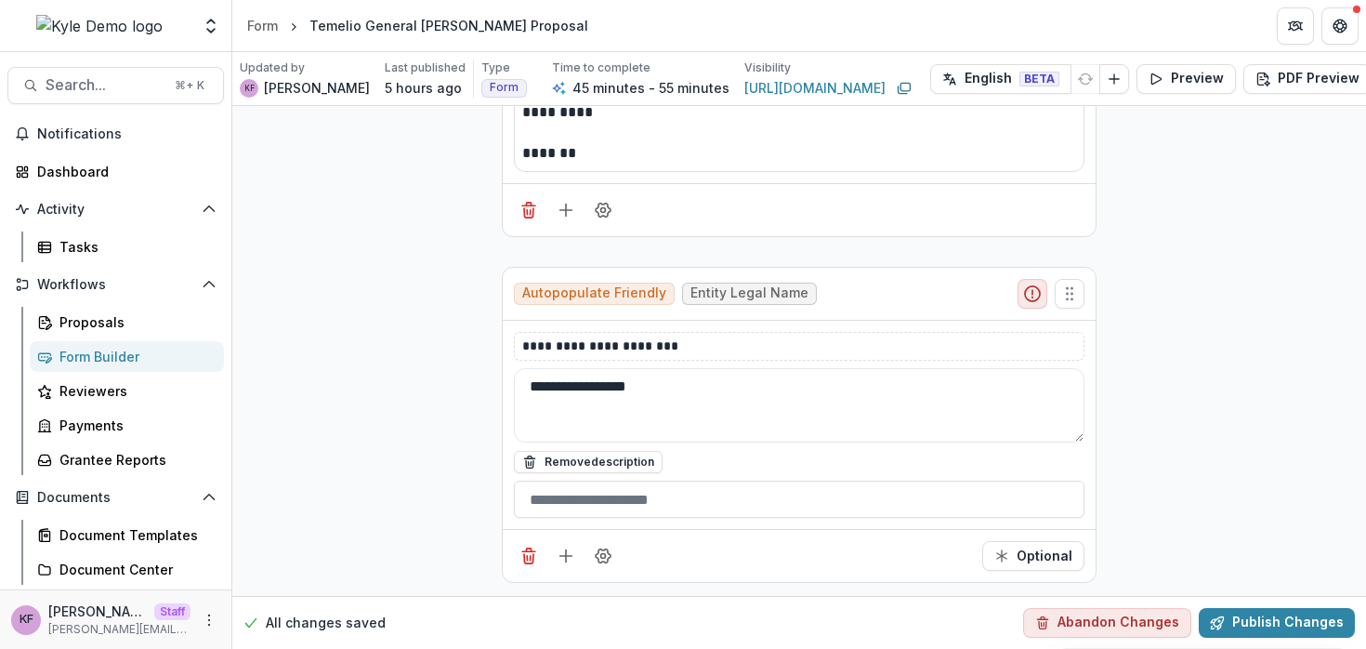
click at [135, 350] on div "Form Builder" at bounding box center [134, 357] width 150 height 20
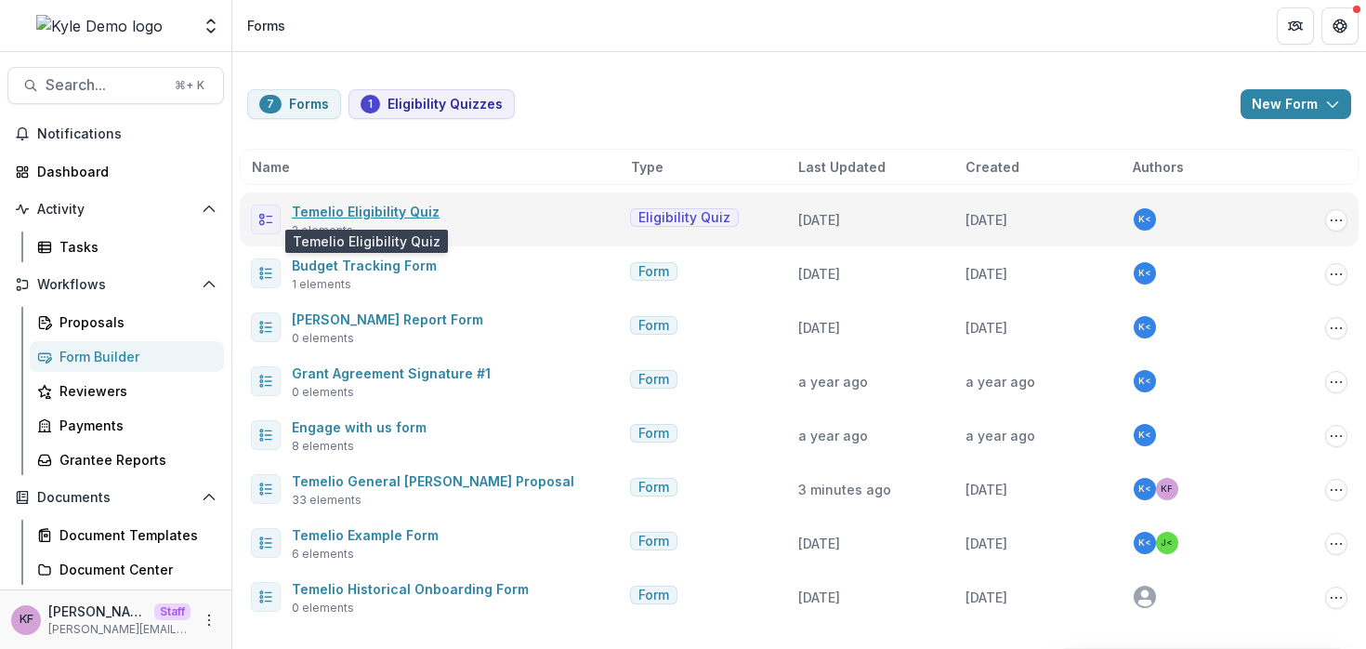
click at [408, 212] on link "Temelio Eligibility Quiz" at bounding box center [366, 212] width 148 height 16
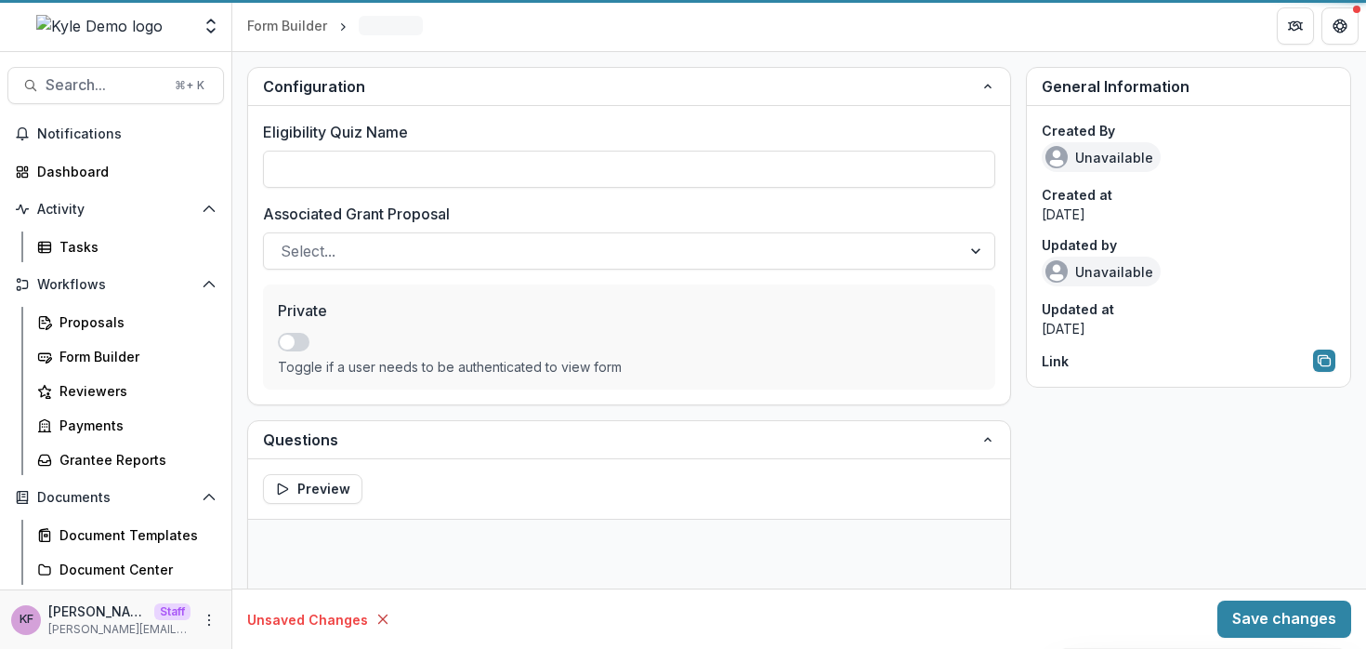
type input "**********"
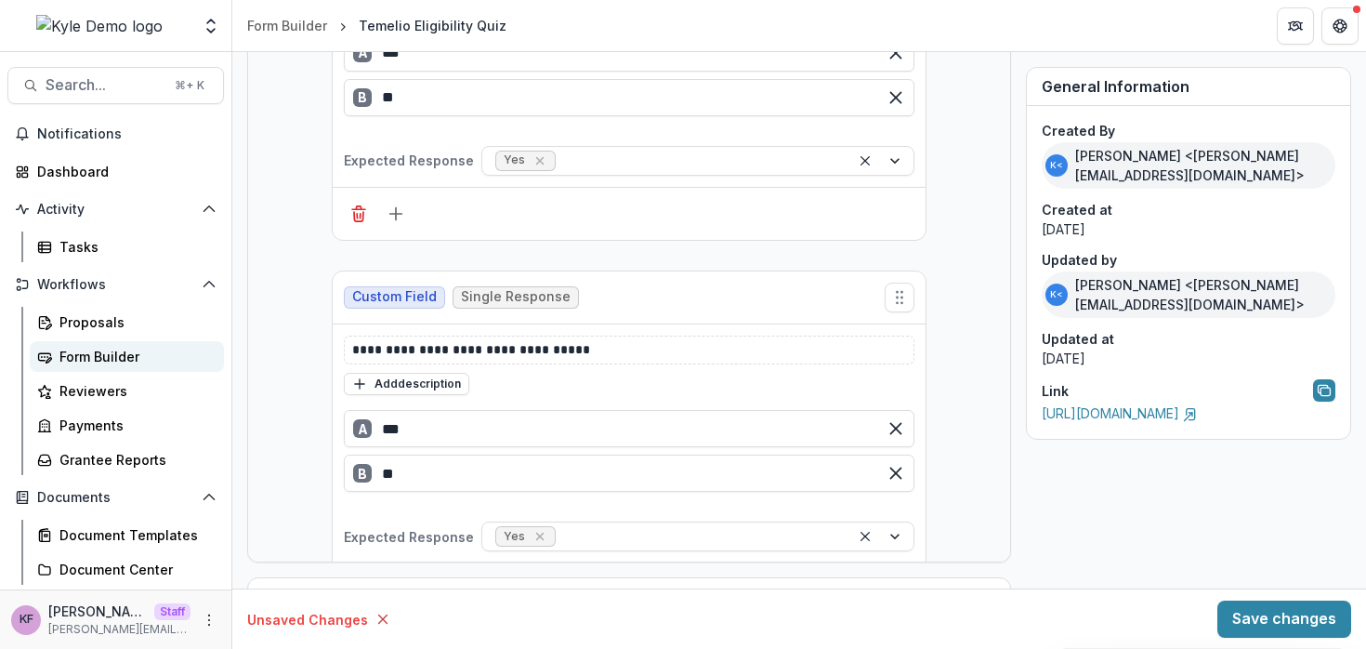
click at [147, 356] on div "Form Builder" at bounding box center [134, 357] width 150 height 20
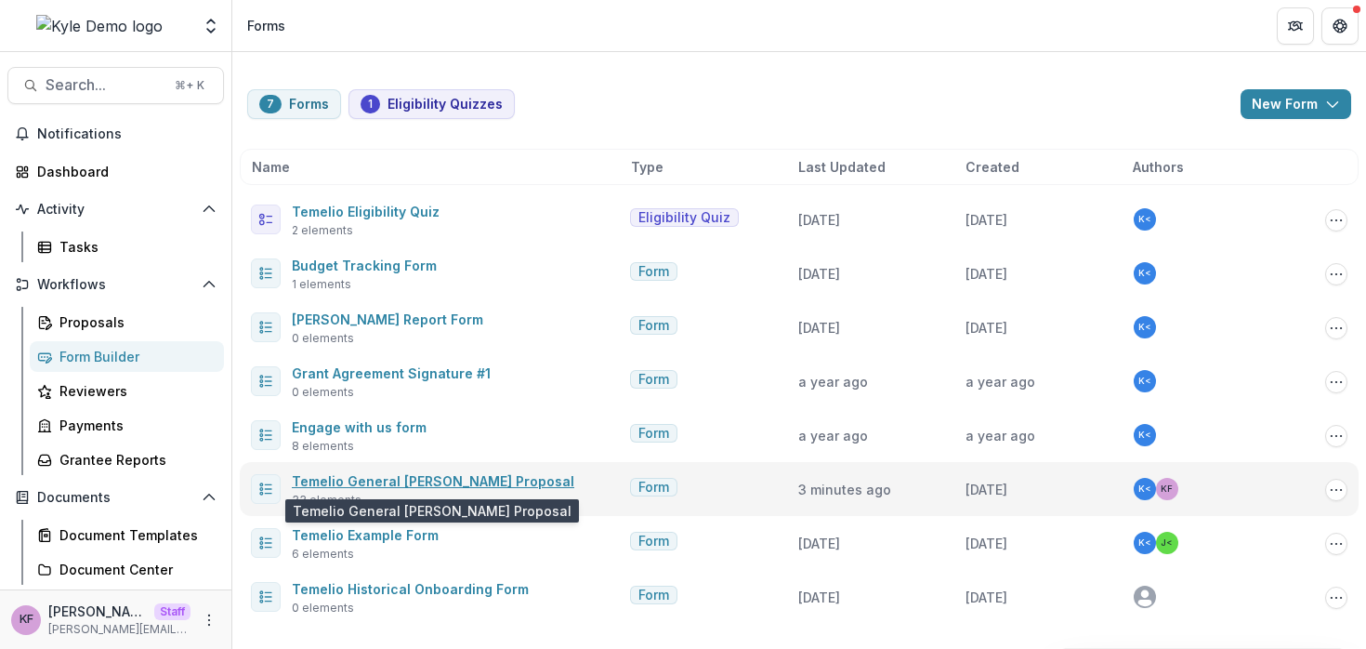
click at [375, 476] on link "Temelio General [PERSON_NAME] Proposal" at bounding box center [433, 481] width 283 height 16
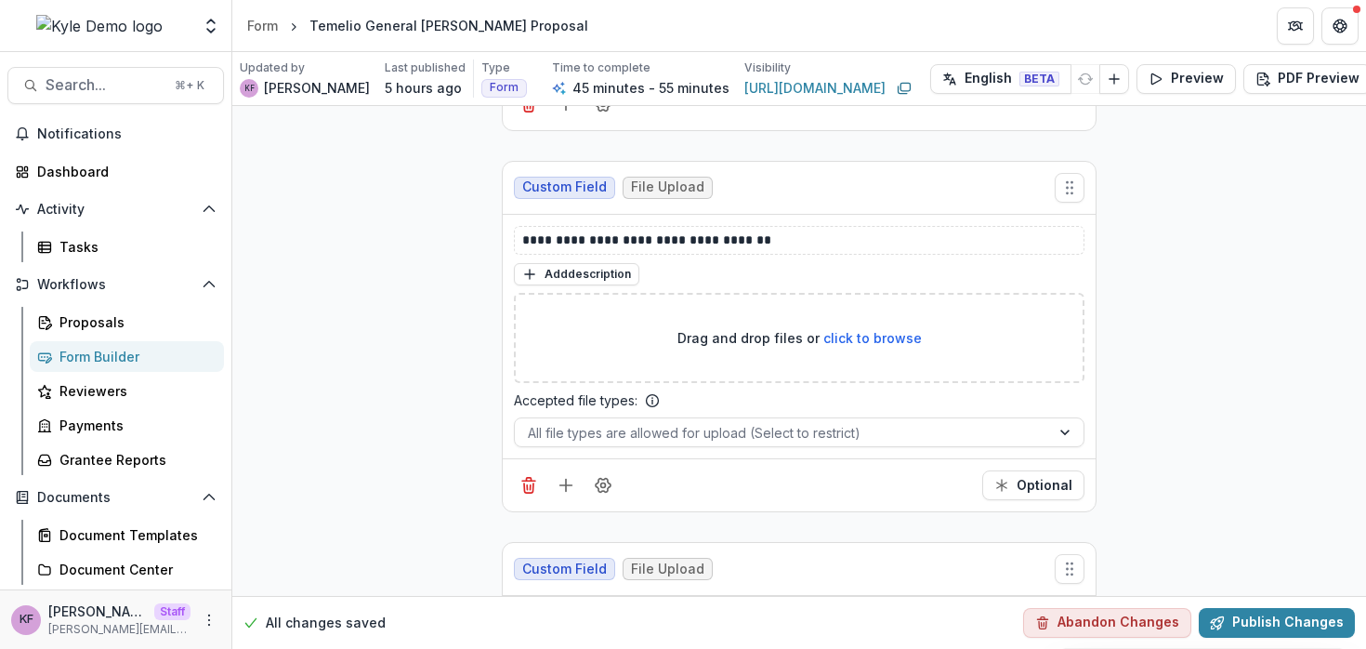
scroll to position [10693, 0]
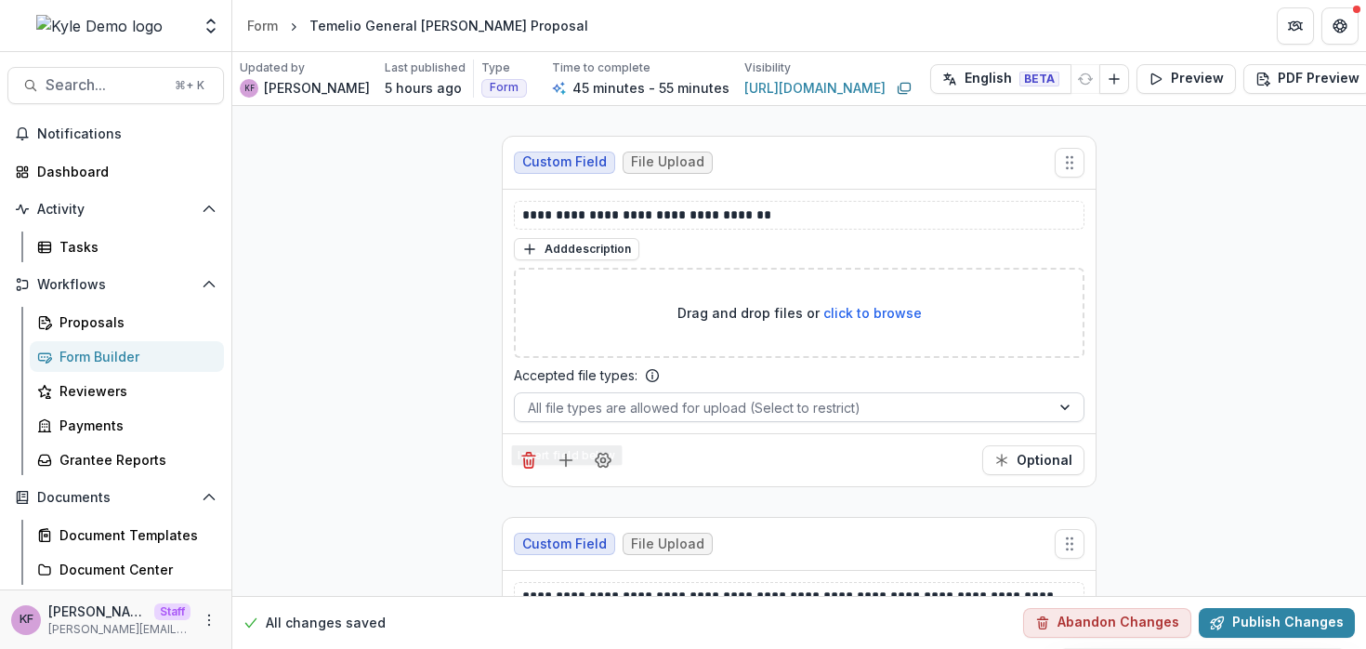
click at [714, 396] on div at bounding box center [782, 407] width 509 height 23
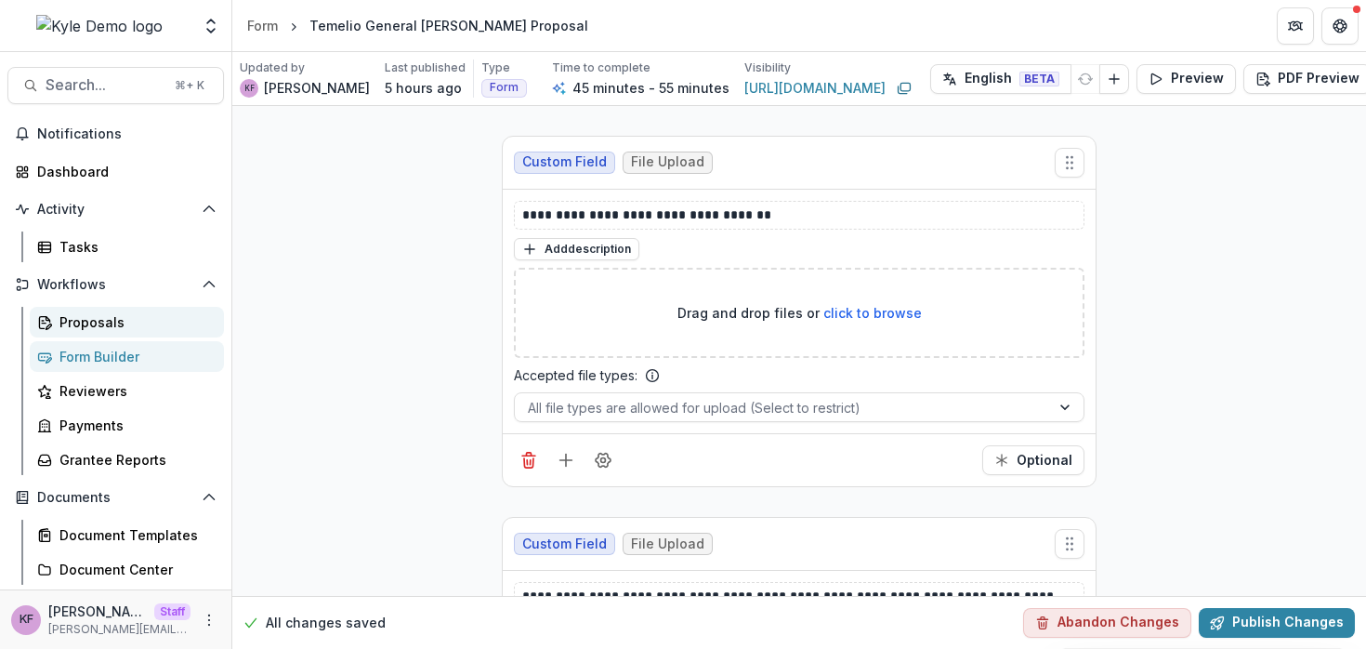
click at [104, 325] on div "Proposals" at bounding box center [134, 322] width 150 height 20
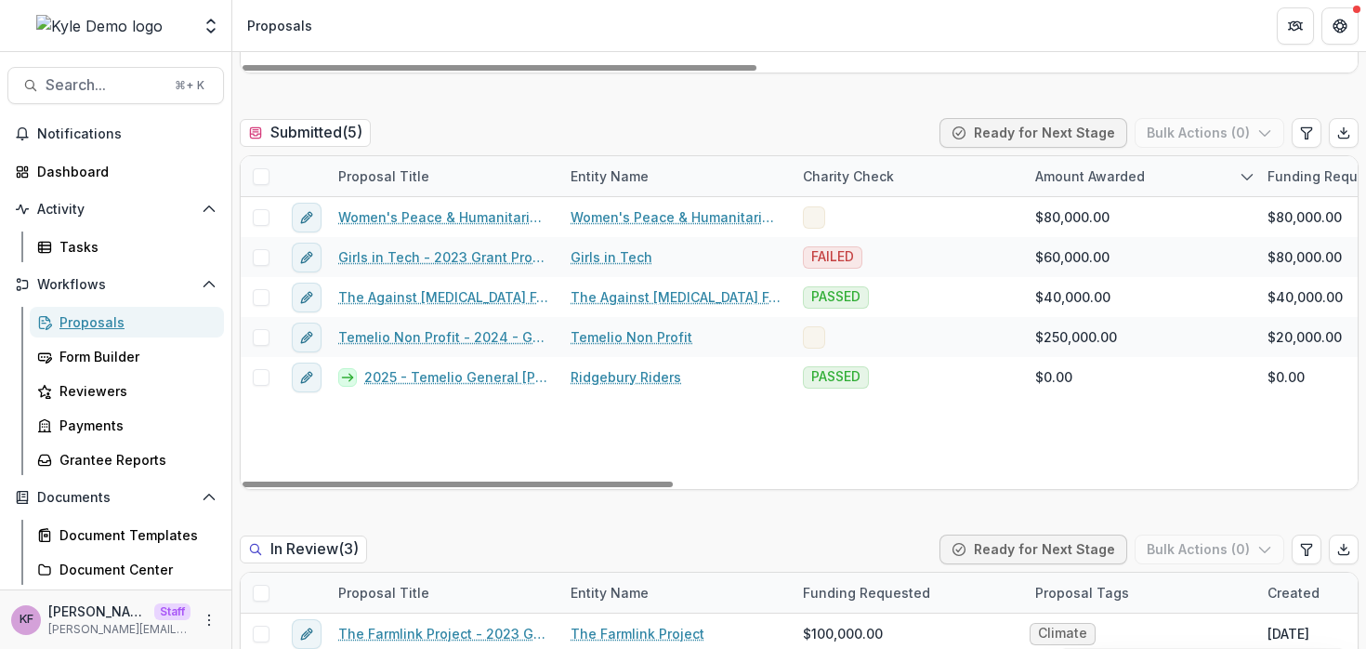
scroll to position [740, 0]
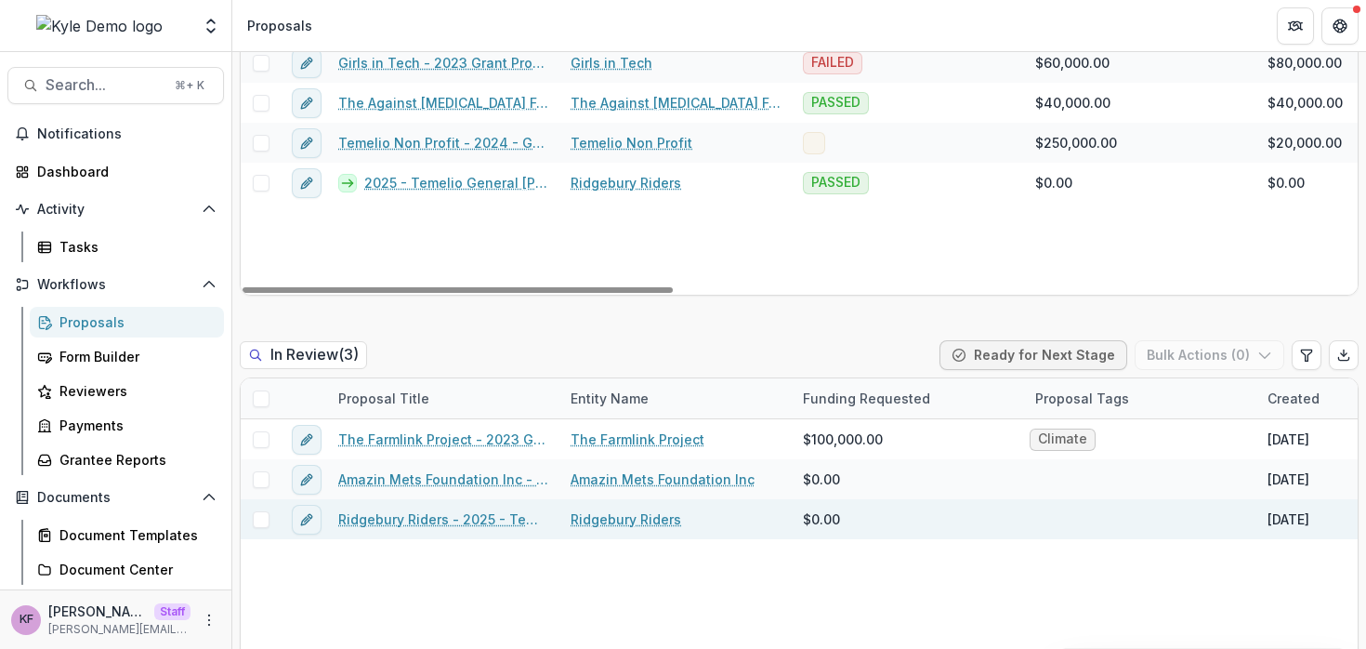
click at [416, 523] on link "Ridgebury Riders - 2025 - Temelio General [PERSON_NAME]" at bounding box center [443, 519] width 210 height 20
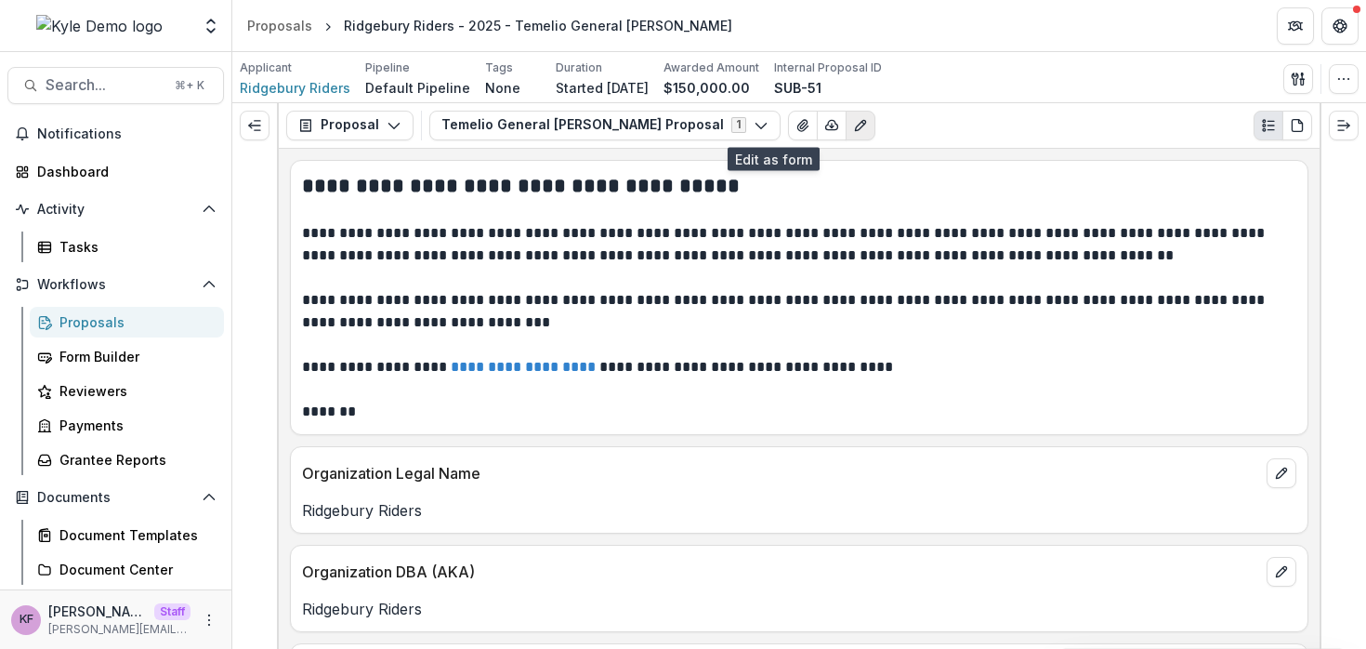
click at [853, 125] on icon "Edit as form" at bounding box center [860, 125] width 15 height 15
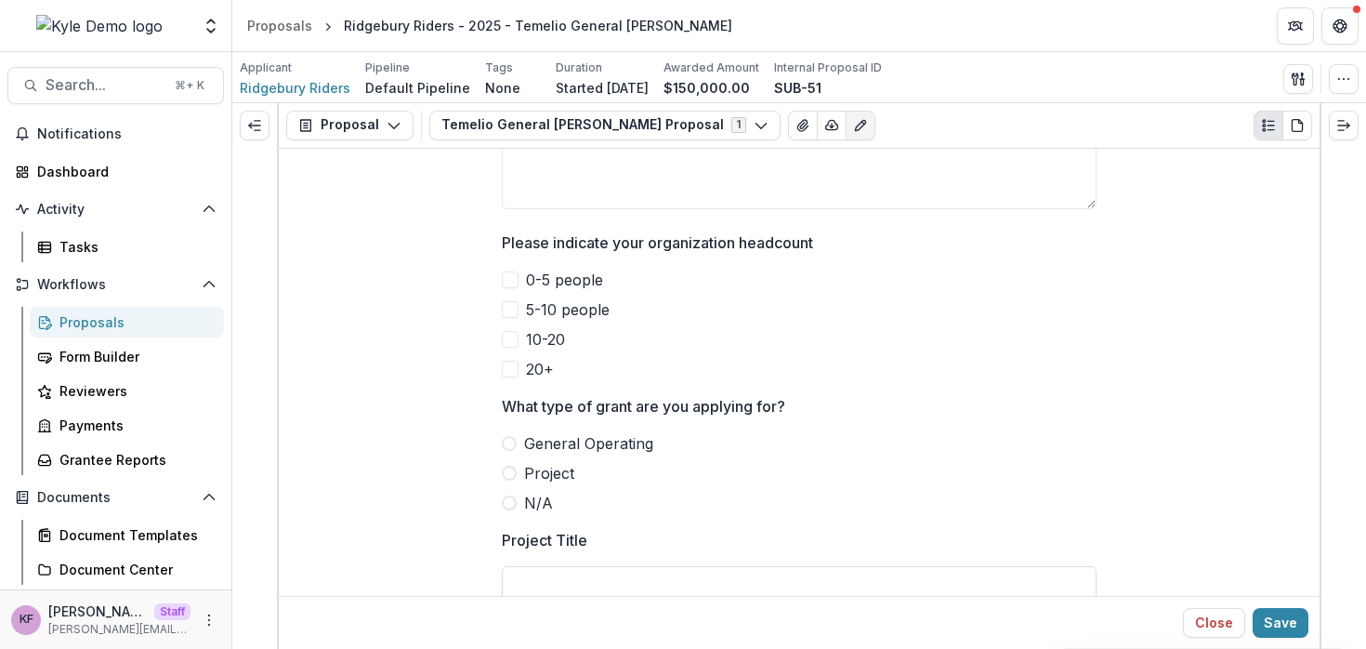
scroll to position [1284, 0]
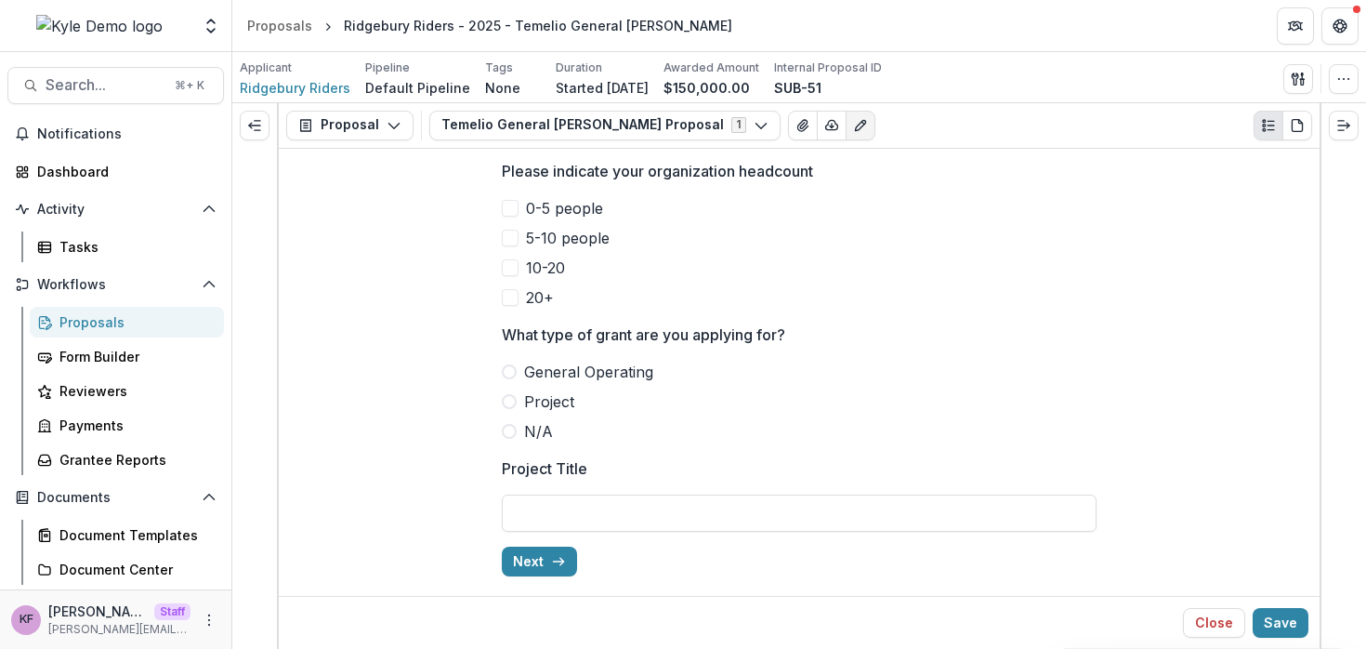
click at [542, 549] on button "Next" at bounding box center [539, 562] width 75 height 30
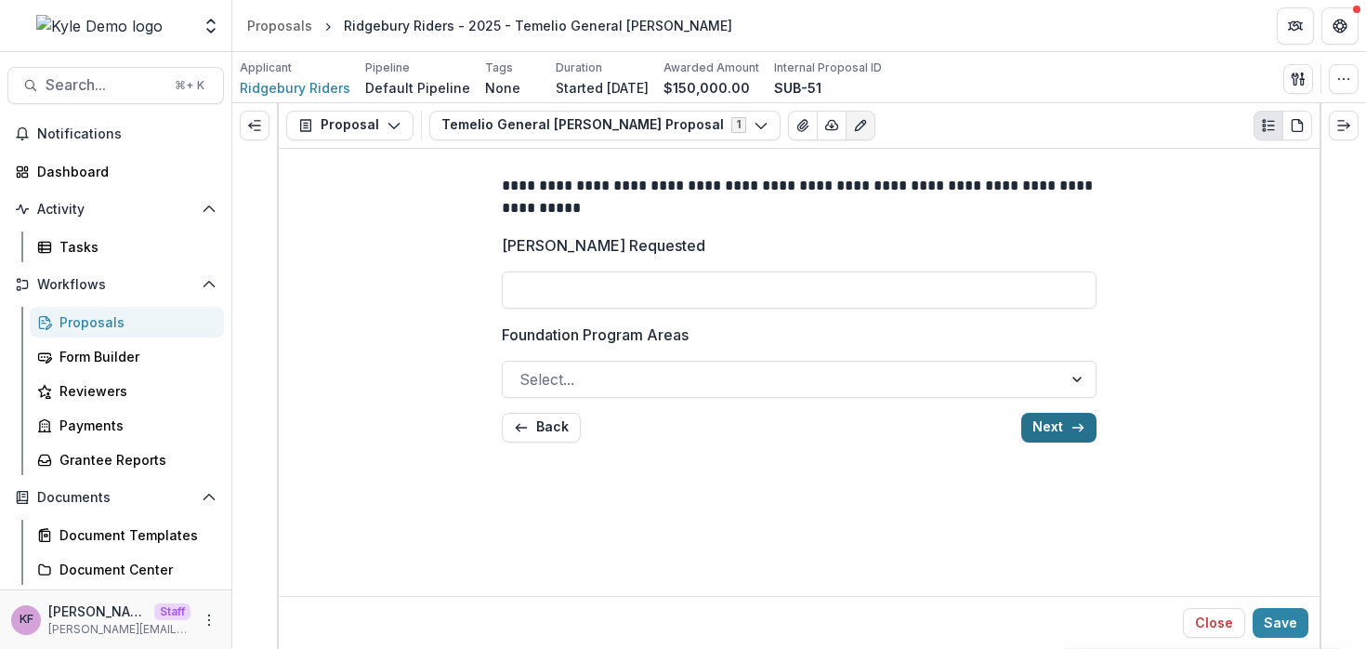
click at [1042, 428] on button "Next" at bounding box center [1058, 428] width 75 height 30
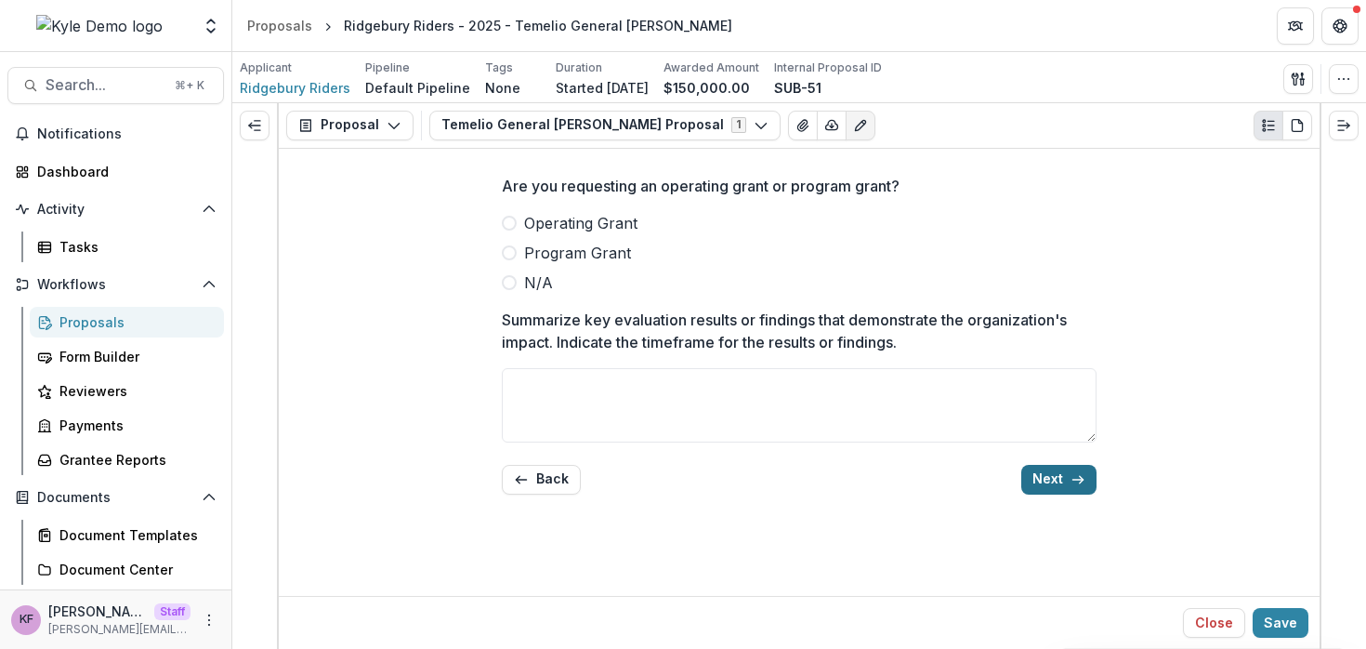
click at [1048, 473] on button "Next" at bounding box center [1058, 480] width 75 height 30
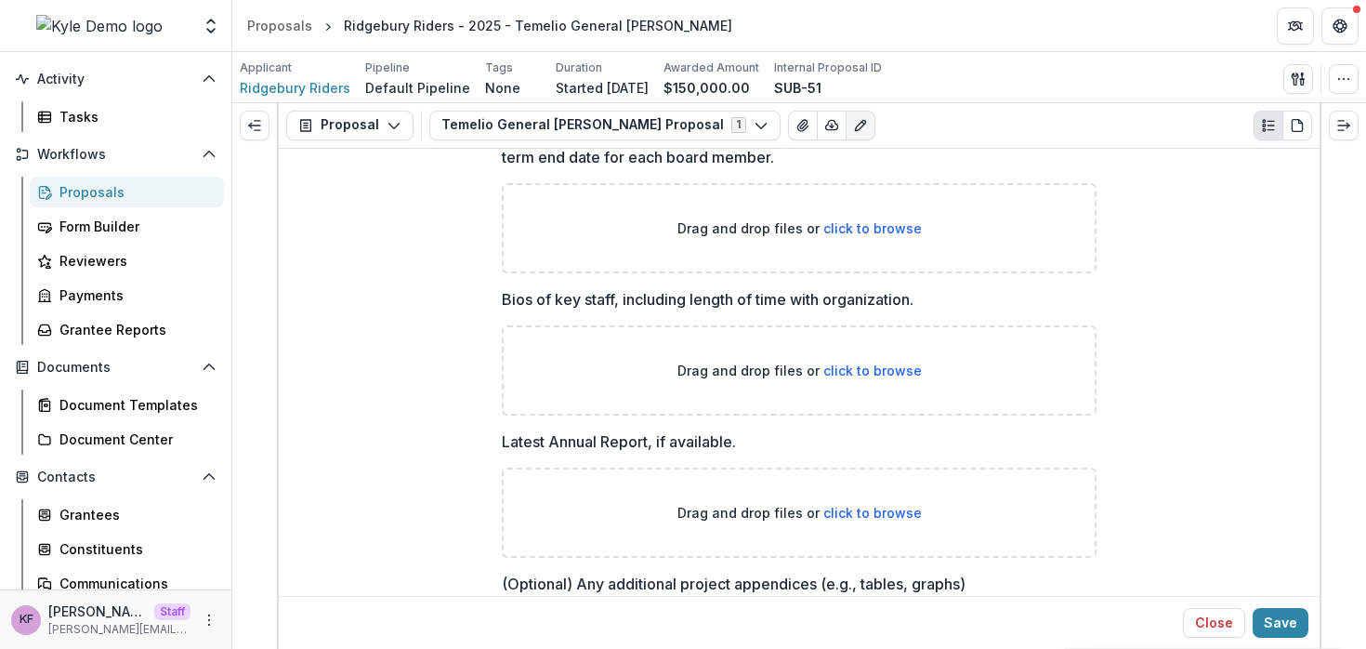
scroll to position [132, 0]
click at [96, 517] on div "Grantees" at bounding box center [134, 513] width 150 height 20
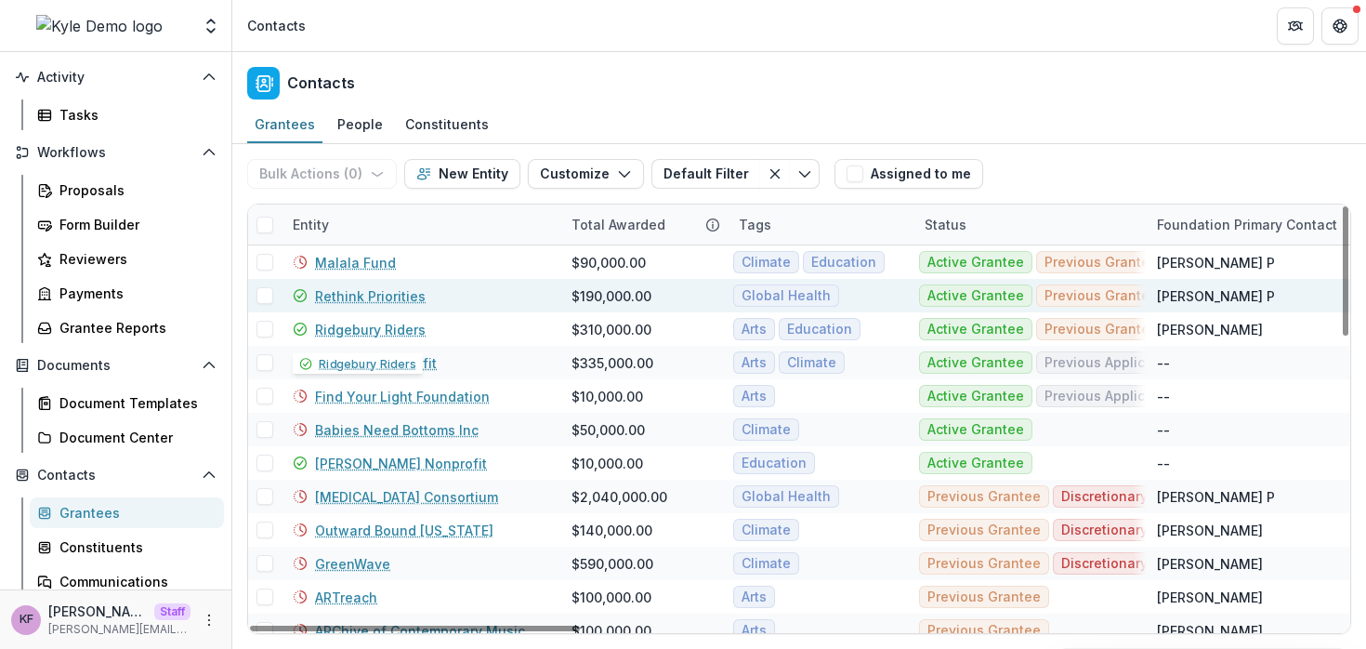
click at [402, 296] on link "Rethink Priorities" at bounding box center [370, 296] width 111 height 20
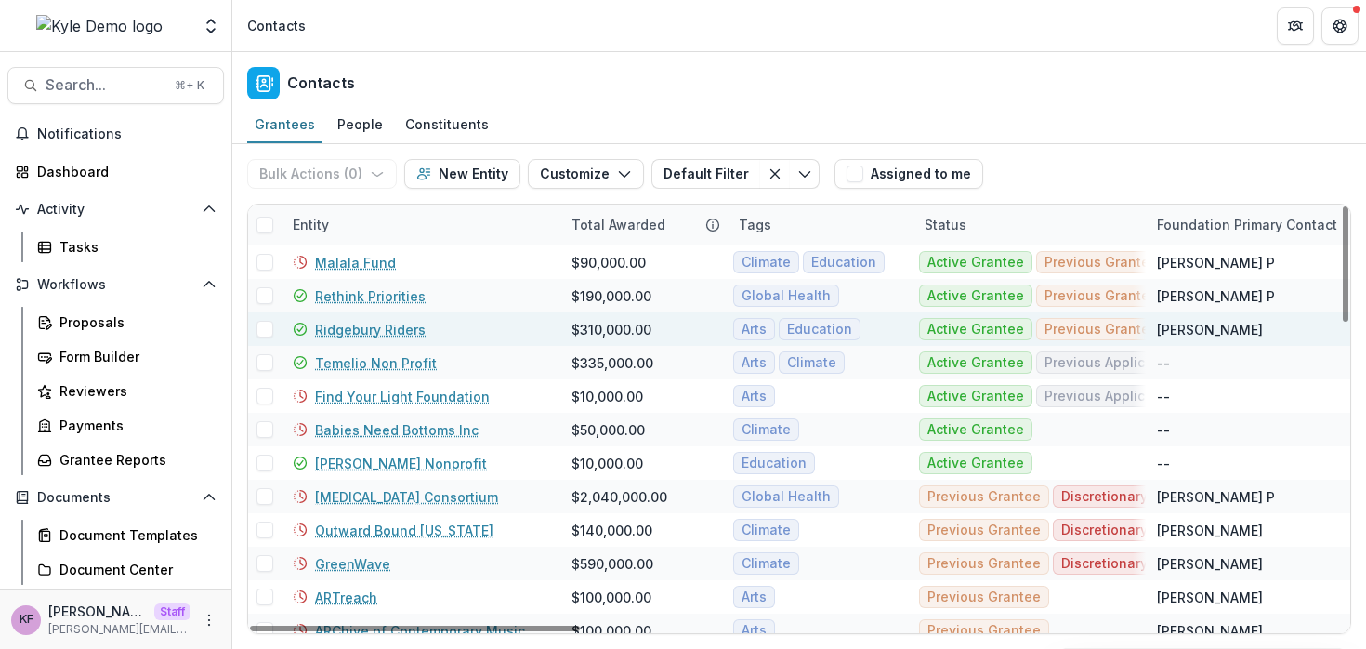
click at [361, 333] on link "Ridgebury Riders" at bounding box center [370, 330] width 111 height 20
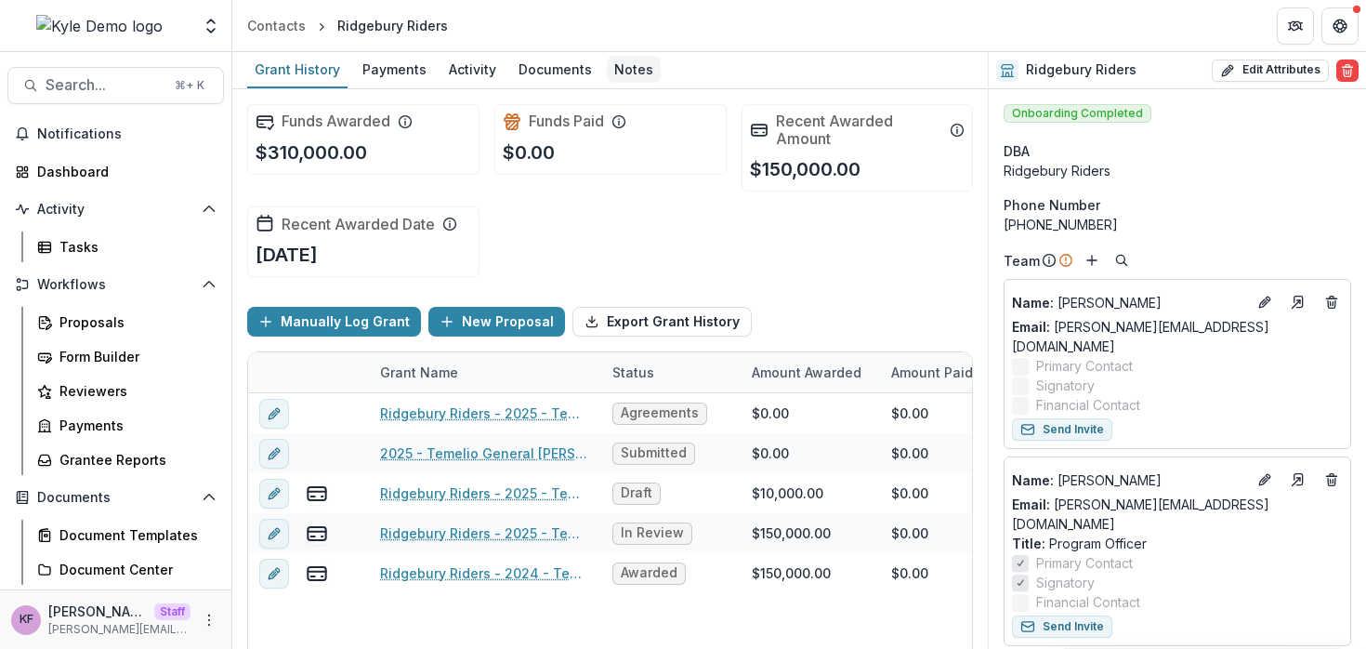
click at [632, 70] on div "Notes" at bounding box center [634, 69] width 54 height 27
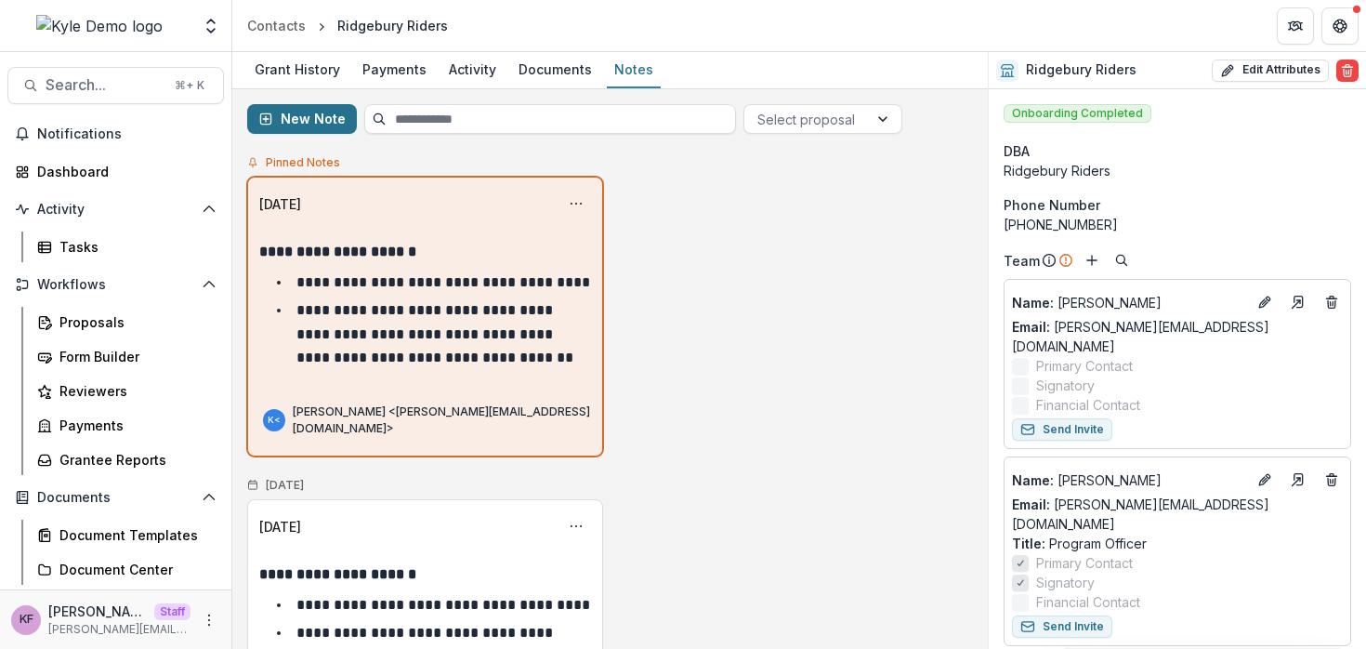
click at [287, 118] on button "New Note" at bounding box center [302, 119] width 110 height 30
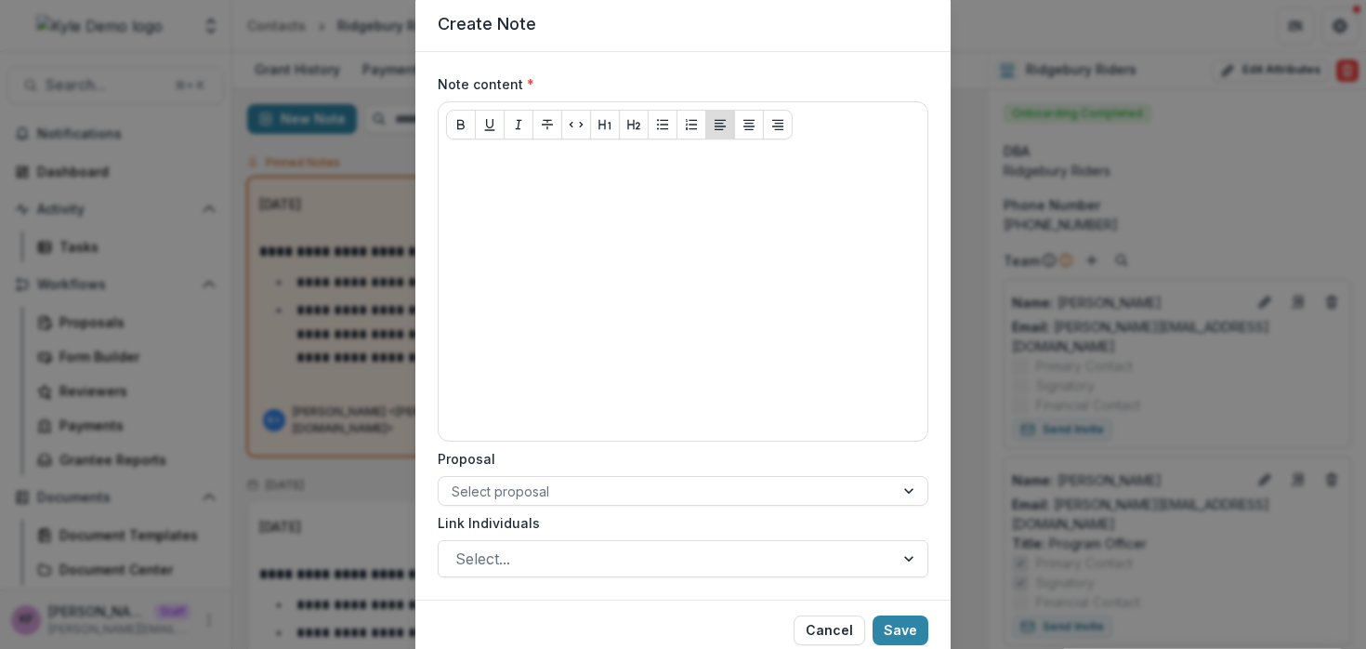
scroll to position [64, 0]
click at [560, 495] on div at bounding box center [666, 490] width 429 height 23
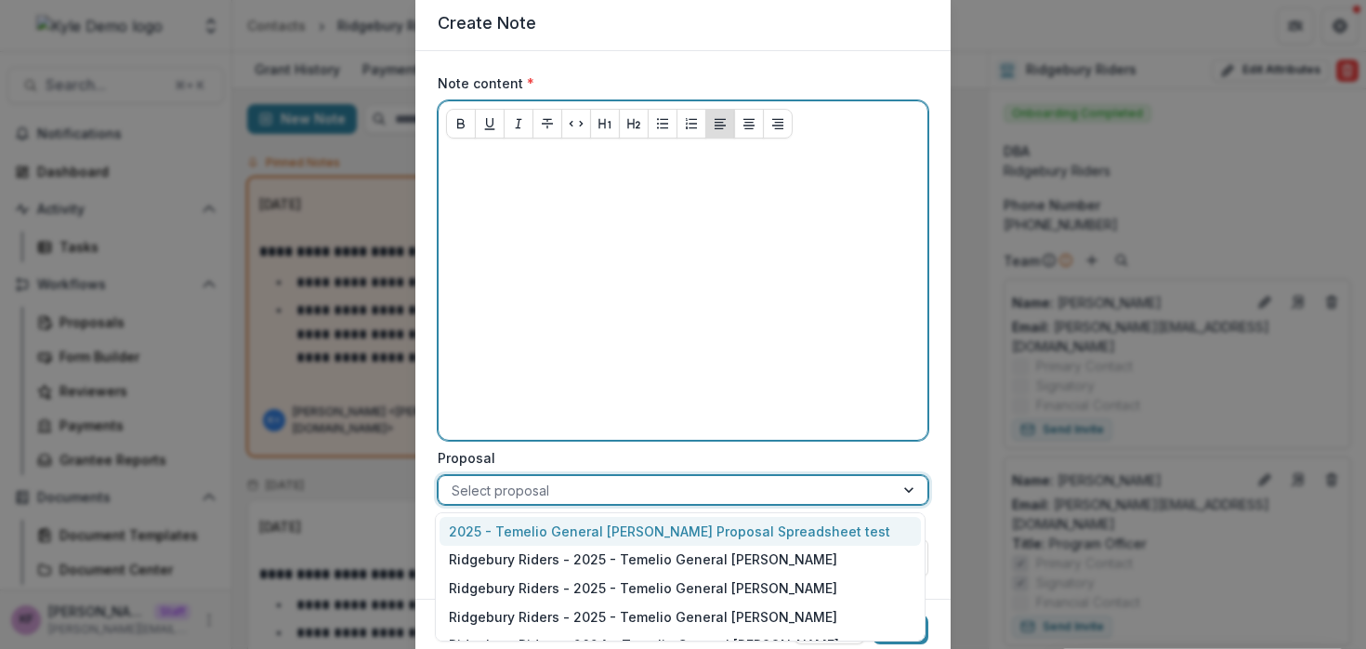
click at [552, 334] on div at bounding box center [683, 292] width 474 height 279
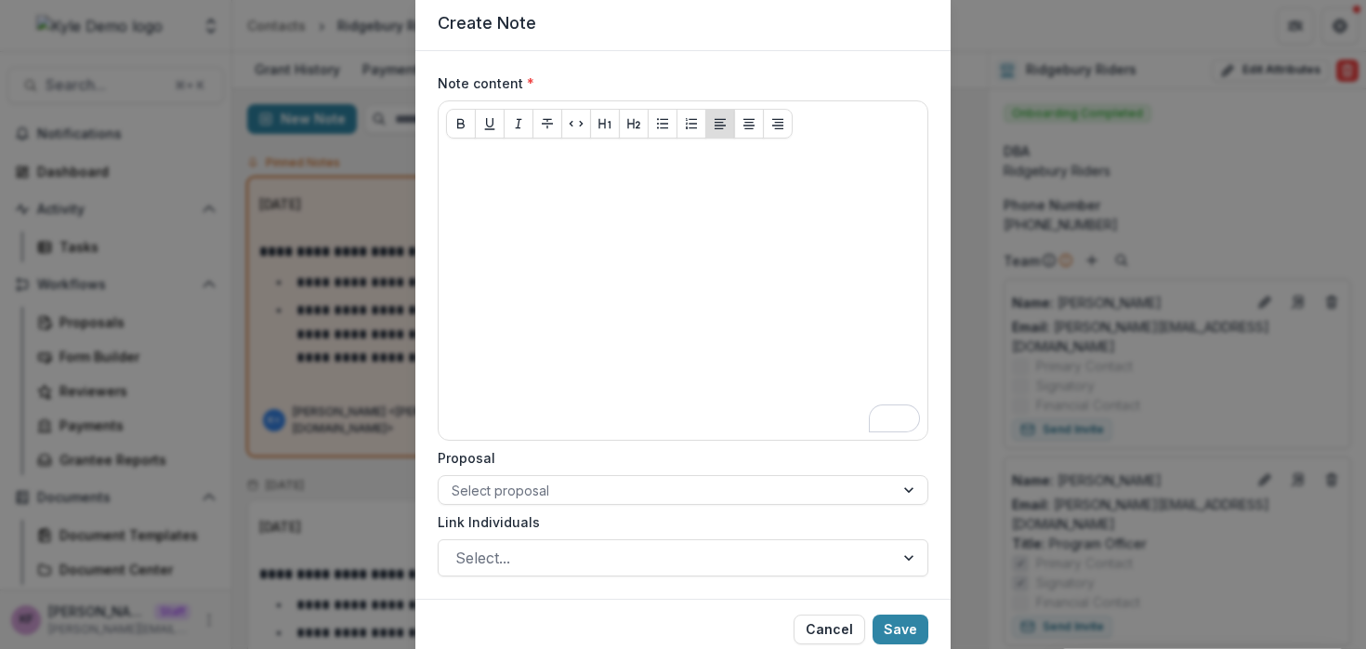
click at [234, 308] on div "Create Note Note content * Proposal Select proposal Link Individuals Select... …" at bounding box center [683, 324] width 1366 height 649
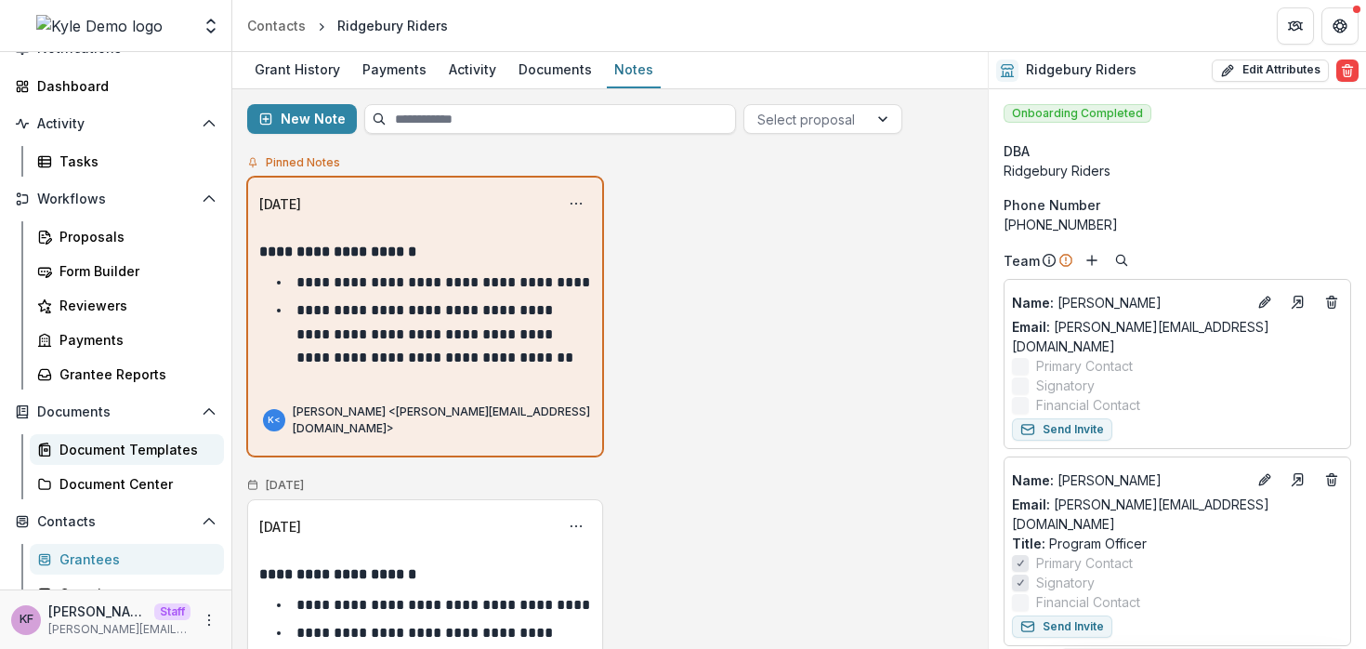
scroll to position [86, 0]
click at [125, 560] on div "Grantees" at bounding box center [134, 558] width 150 height 20
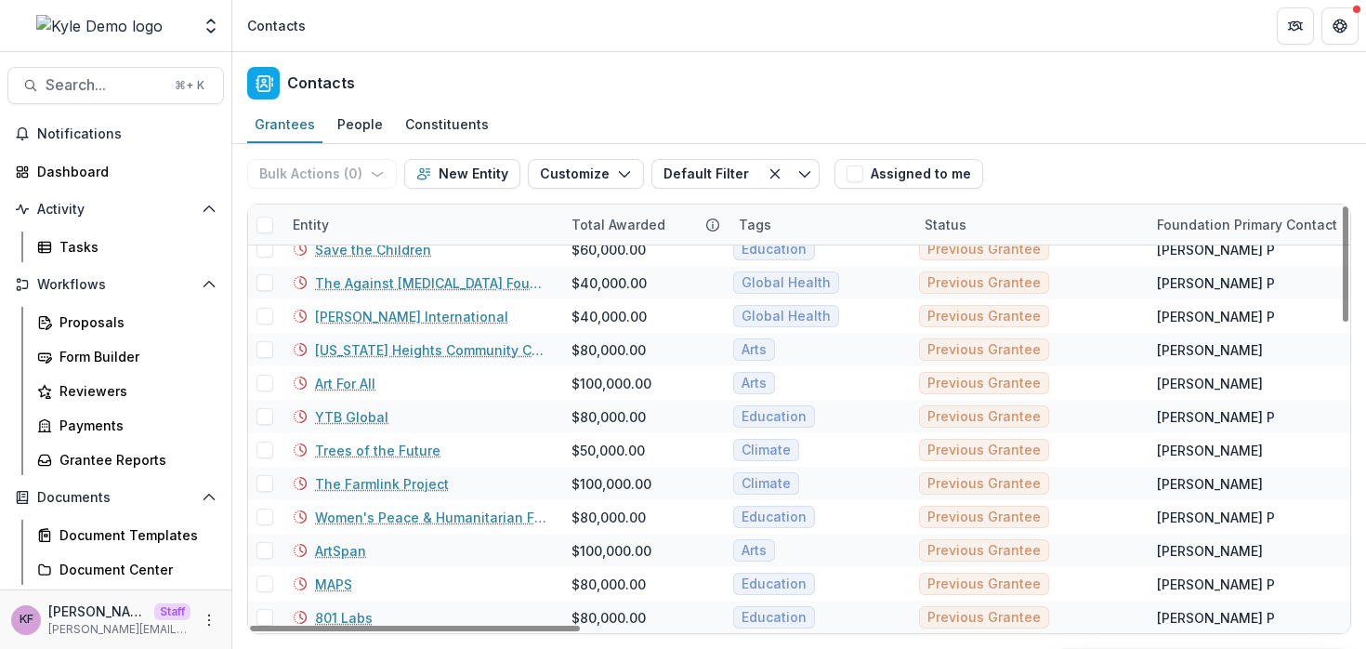
scroll to position [261, 0]
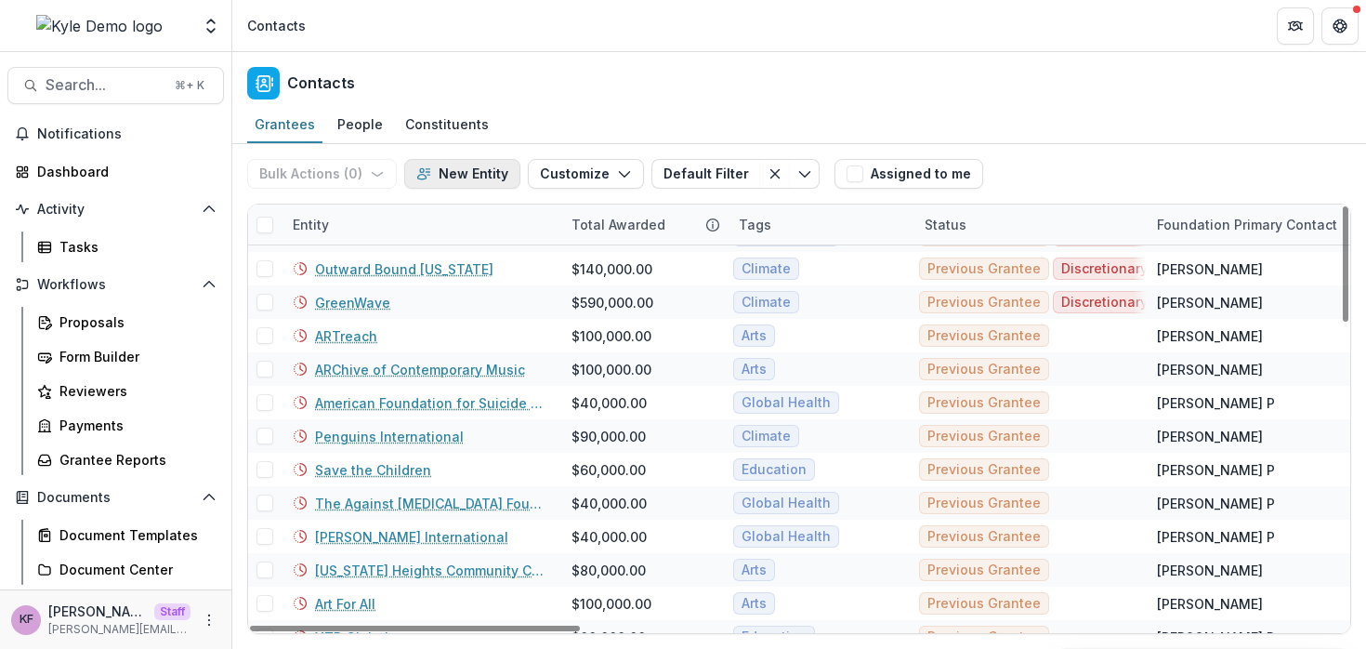
click at [457, 174] on button "New Entity" at bounding box center [462, 174] width 116 height 30
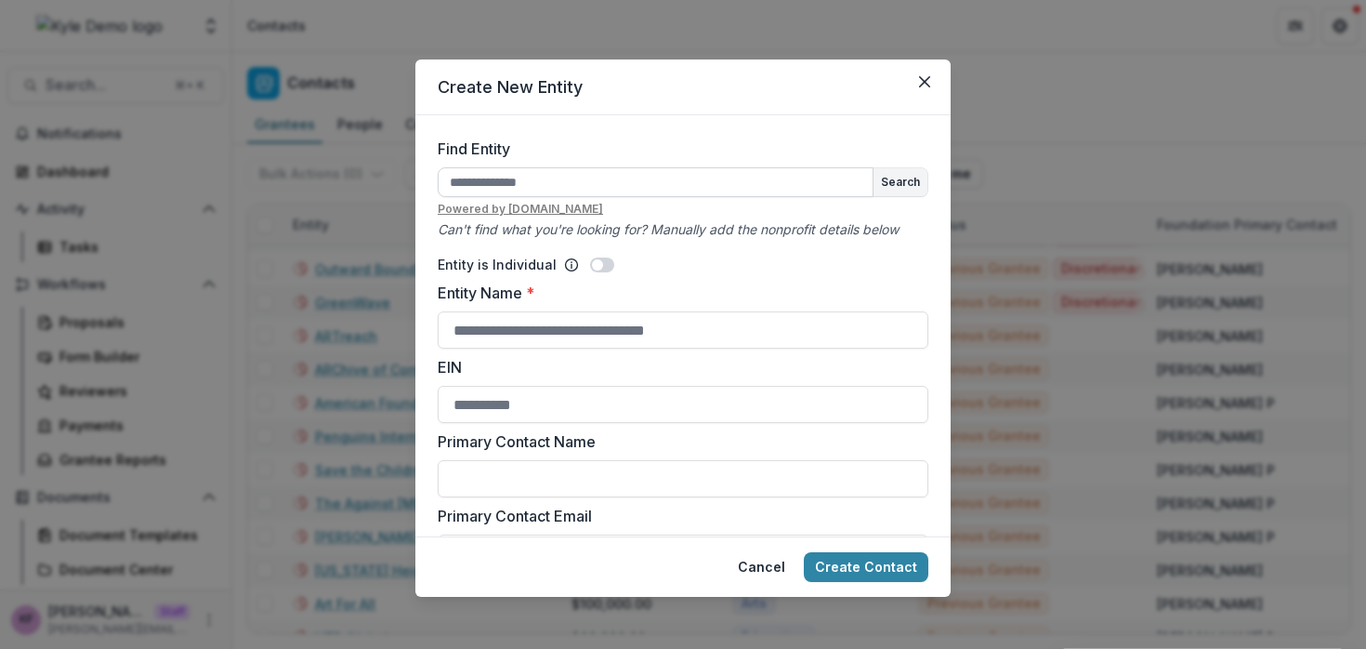
click at [494, 173] on input "Find Entity" at bounding box center [656, 182] width 436 height 30
type input "**********"
click at [881, 187] on button "Search" at bounding box center [901, 182] width 54 height 28
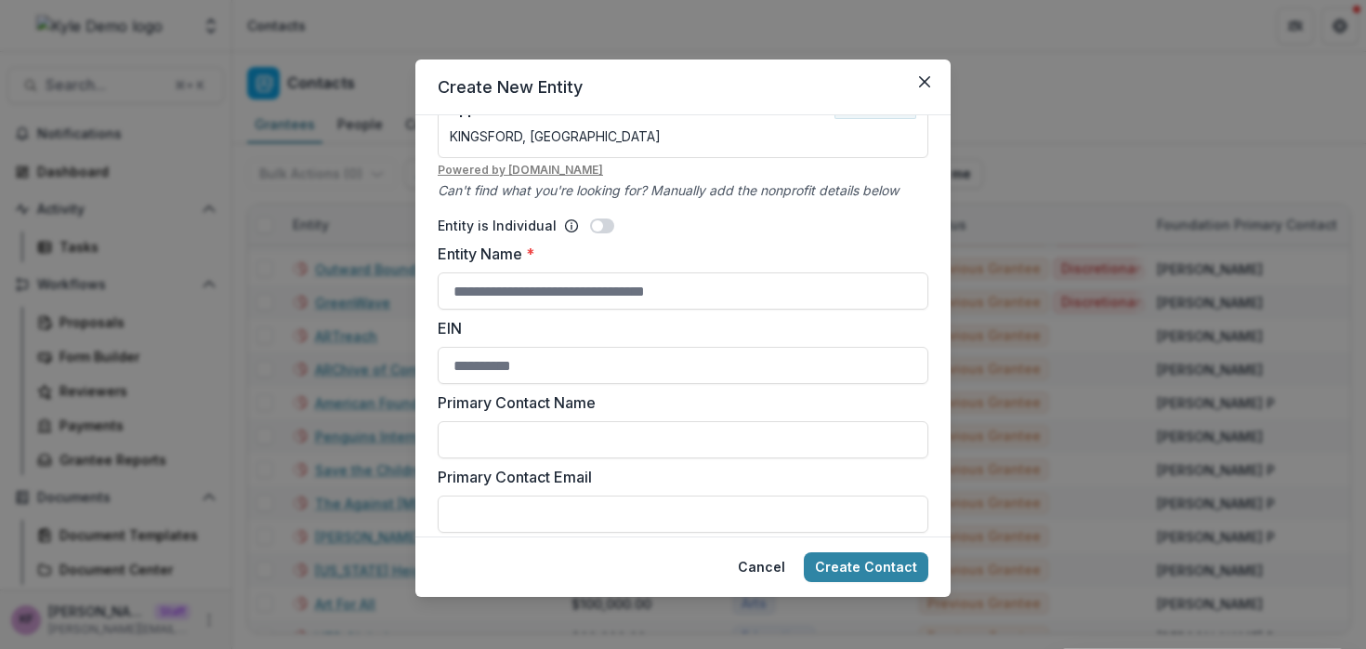
scroll to position [338, 0]
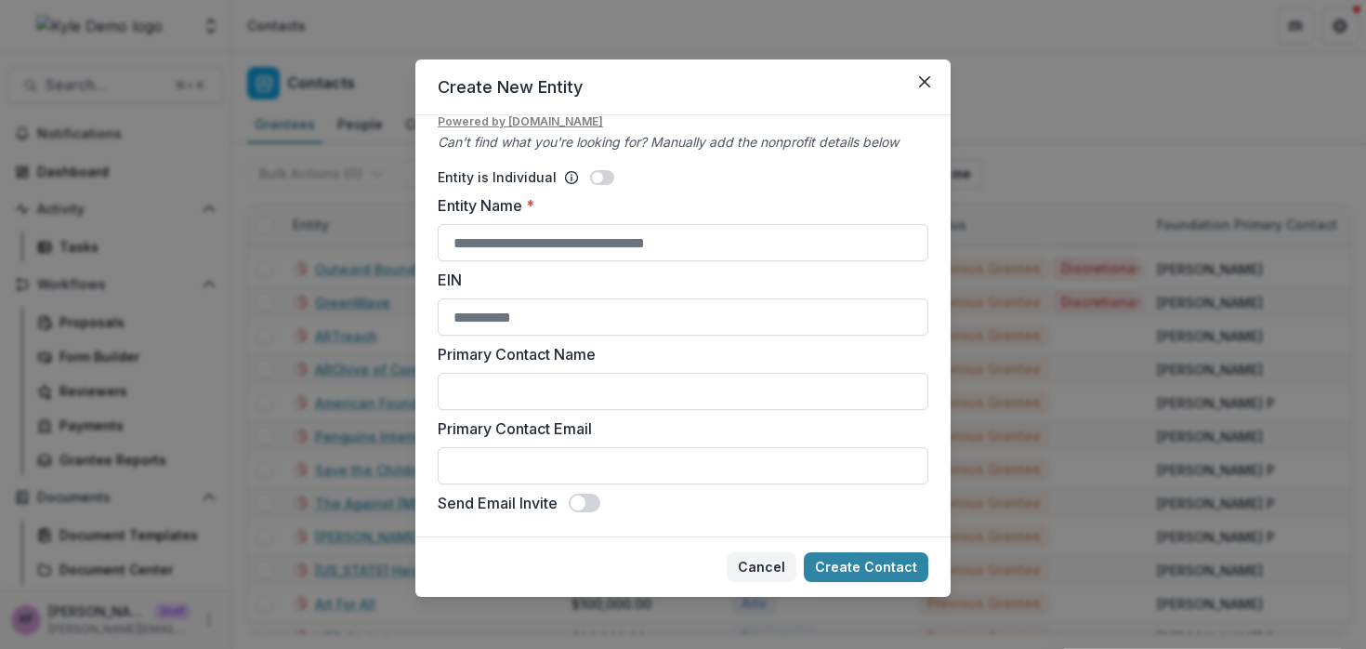
click at [748, 558] on button "Cancel" at bounding box center [762, 567] width 70 height 30
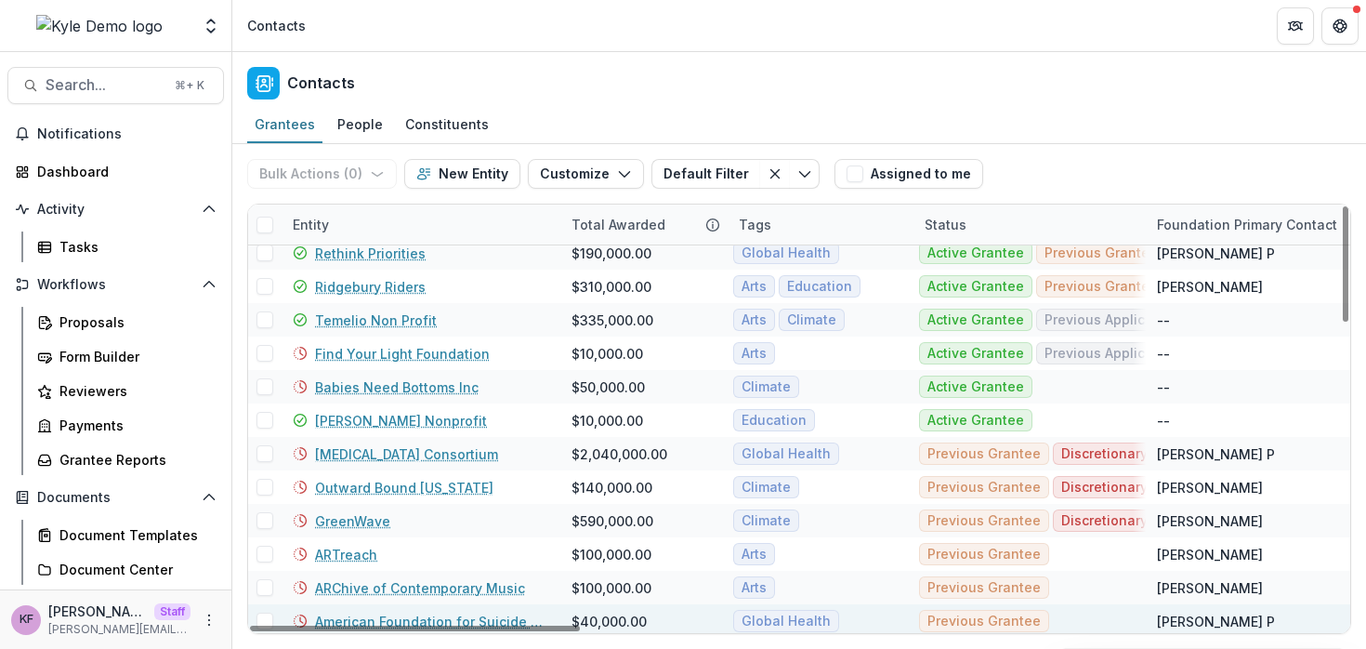
scroll to position [0, 0]
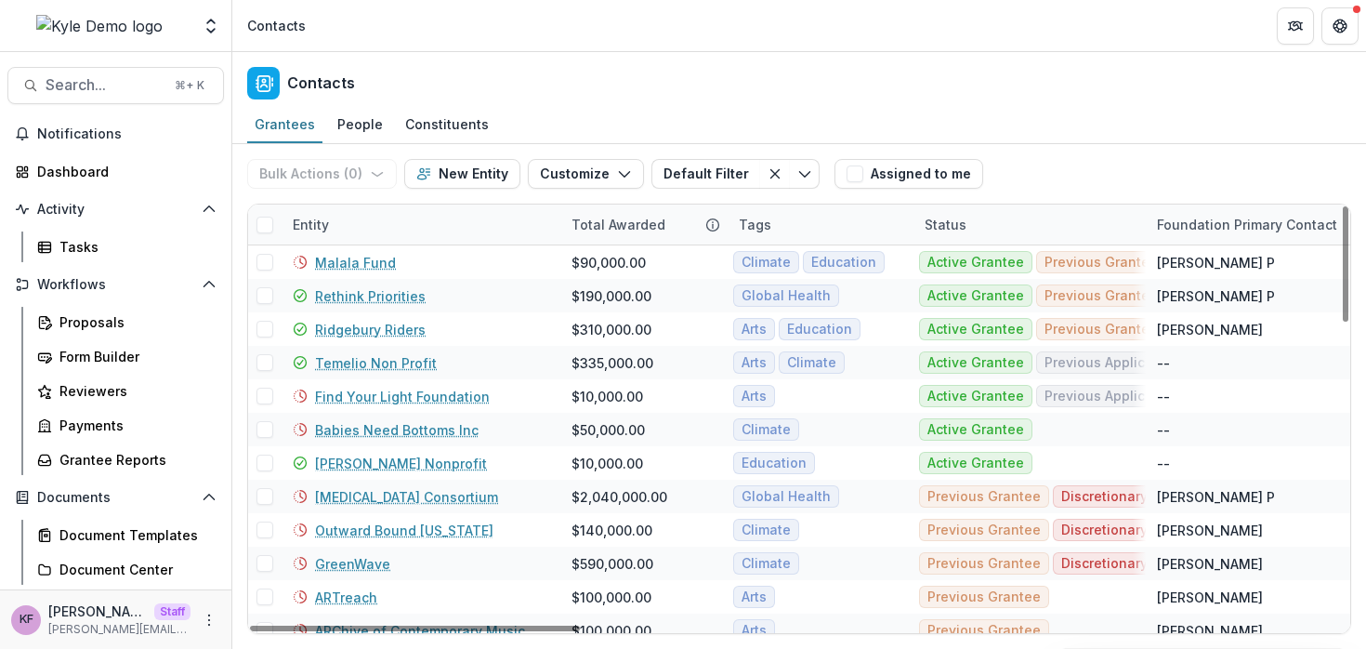
click at [808, 227] on div "Tags" at bounding box center [821, 224] width 186 height 40
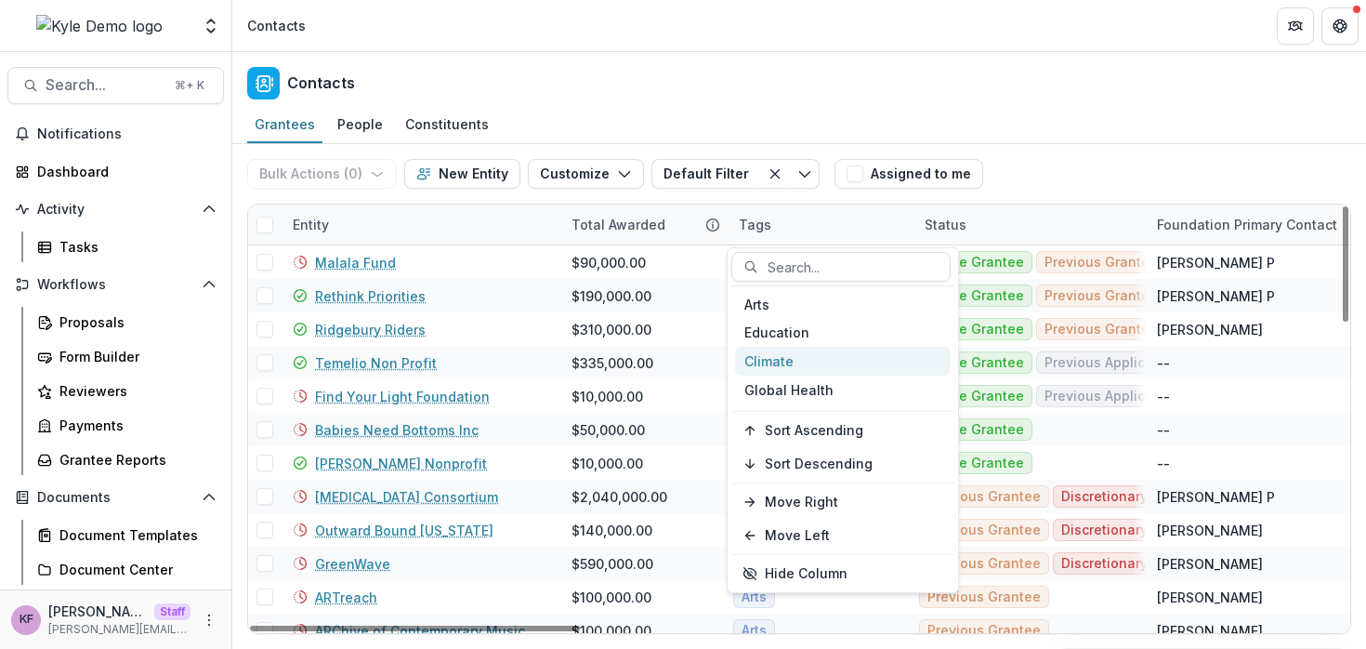
click at [802, 371] on div "Climate" at bounding box center [843, 361] width 216 height 29
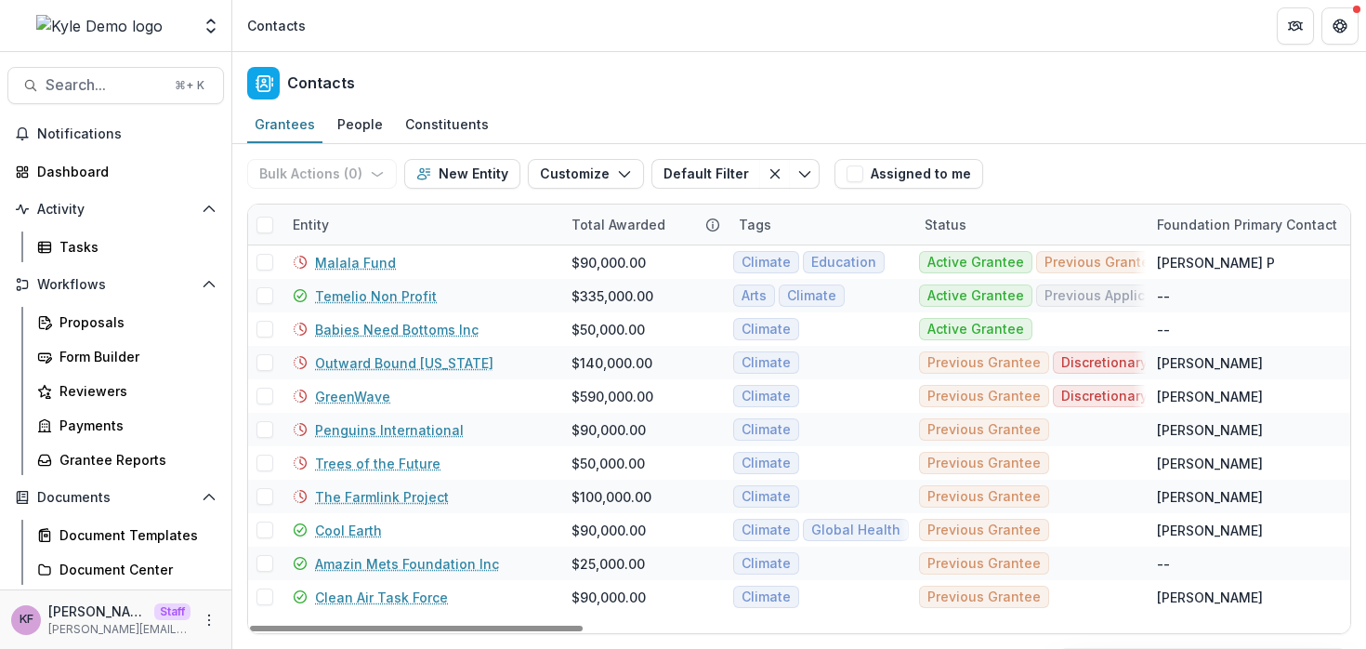
click at [809, 202] on div "Bulk Actions ( 0 ) Send Email Create Proposals Create Tasks New Entity Customiz…" at bounding box center [537, 173] width 580 height 59
click at [982, 231] on div "Status" at bounding box center [1030, 224] width 232 height 40
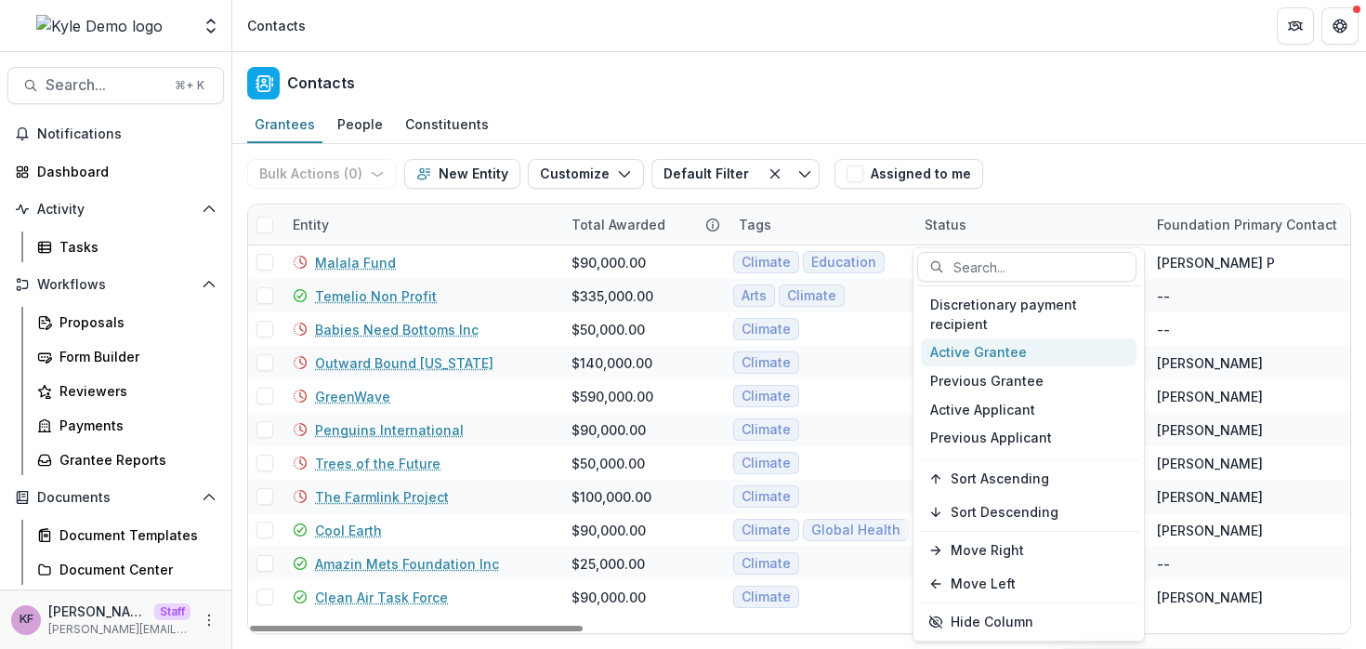
click at [968, 354] on div "Active Grantee" at bounding box center [1029, 352] width 216 height 29
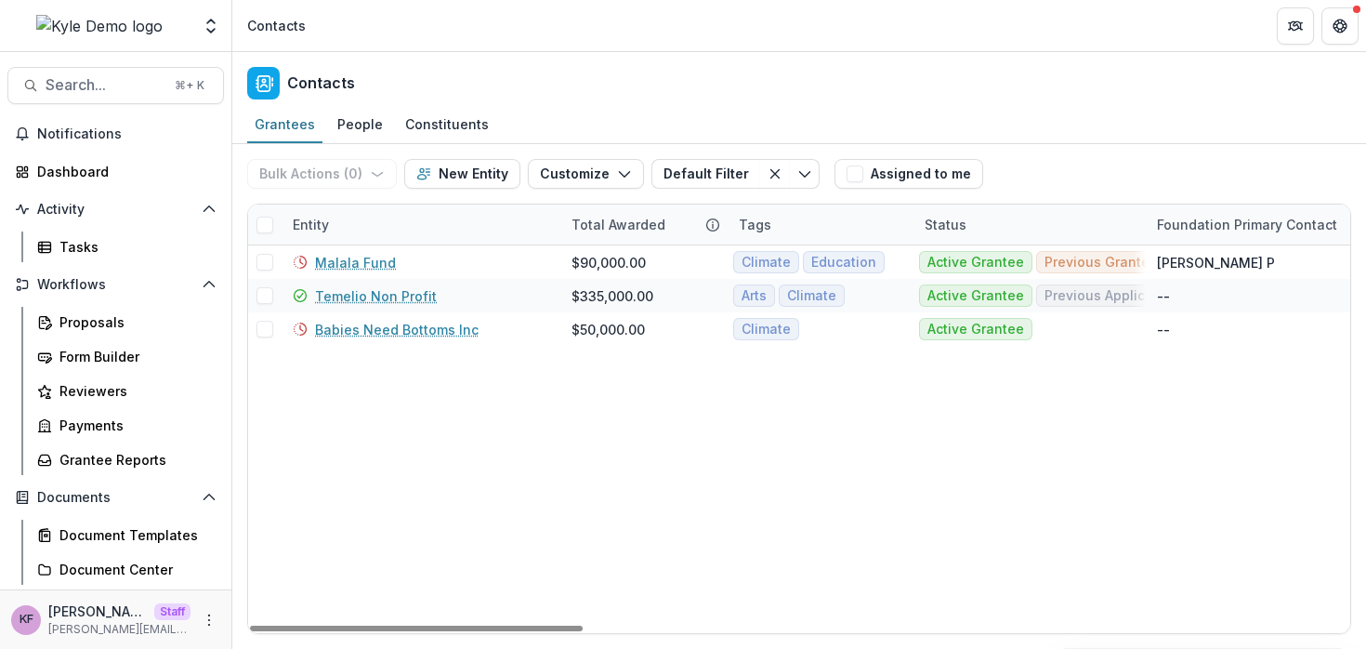
click at [991, 233] on div "Status" at bounding box center [1030, 224] width 232 height 40
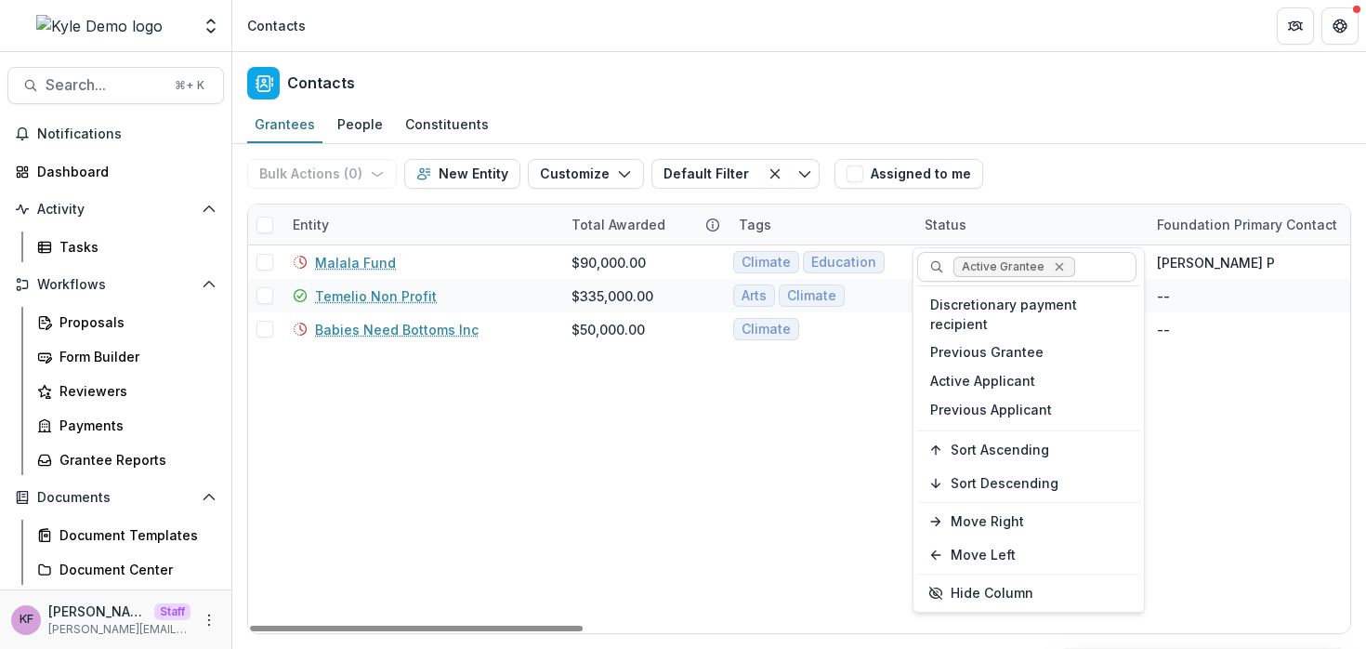
click at [1057, 267] on icon "Remove Active Grantee" at bounding box center [1059, 266] width 15 height 15
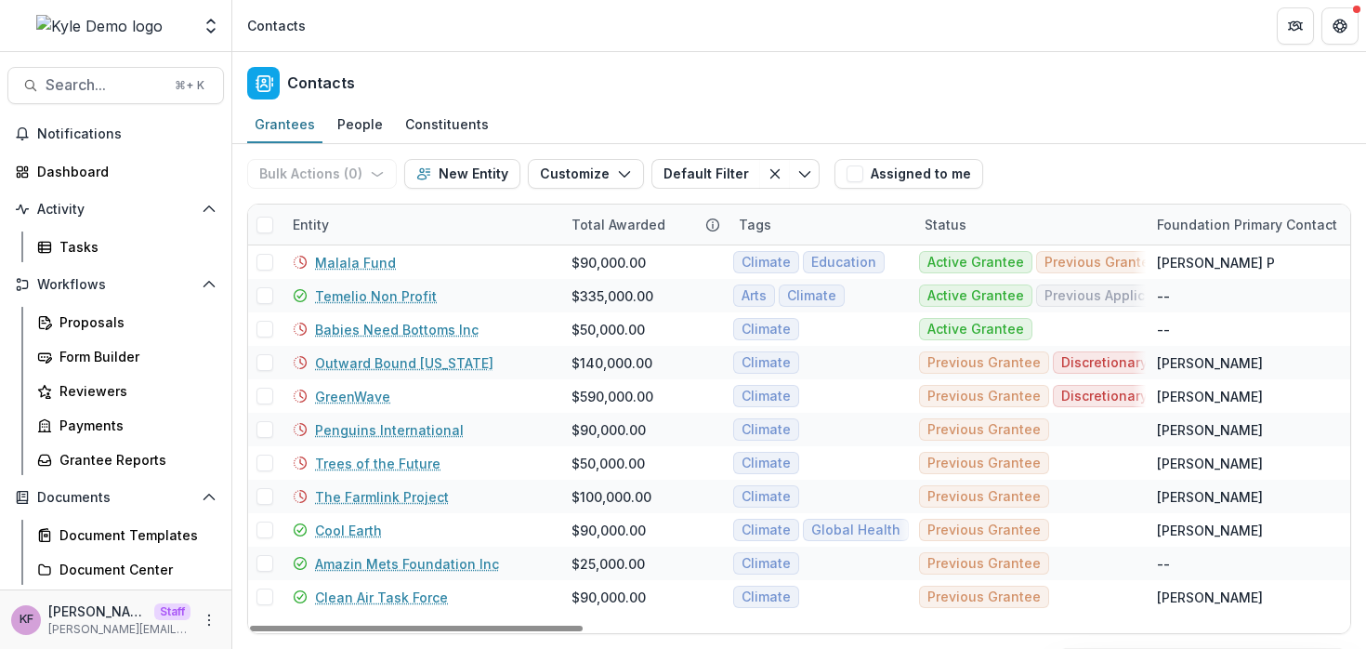
click at [818, 204] on div "Entity Total Awarded Tags Status Foundation Primary Contact EIN Primary Contact…" at bounding box center [799, 419] width 1104 height 430
click at [784, 218] on div "Tags" at bounding box center [821, 224] width 186 height 40
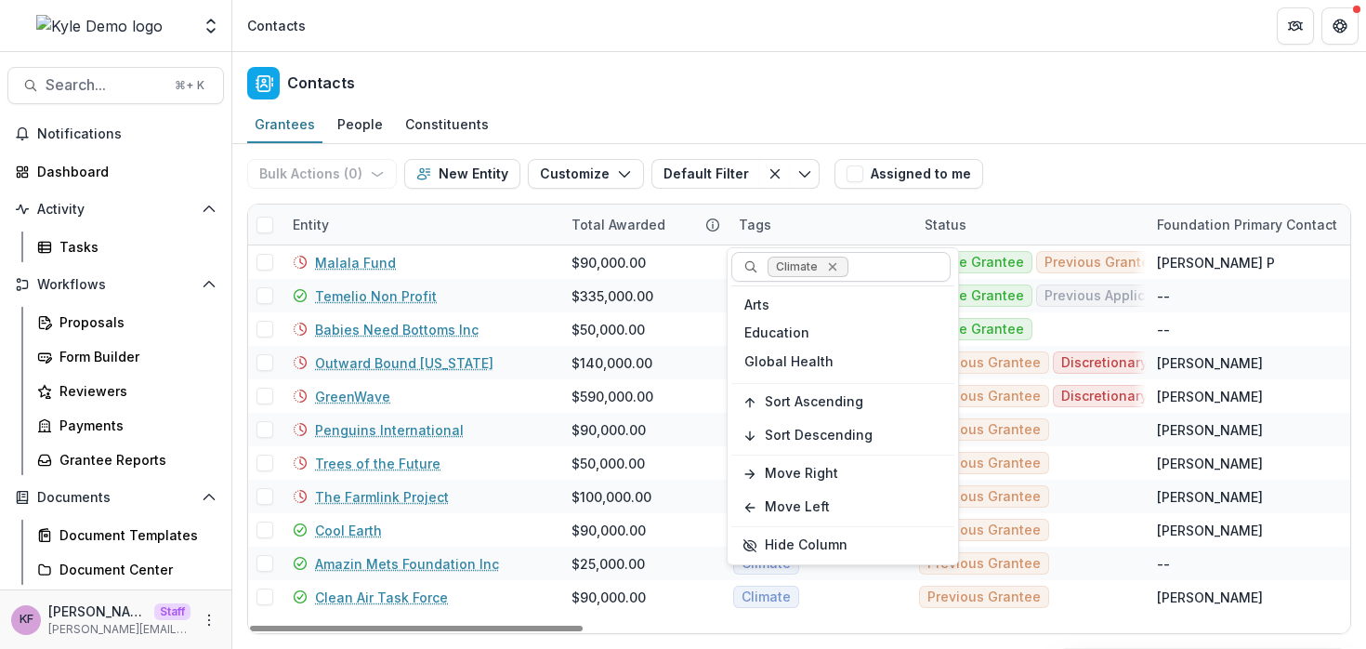
click at [837, 267] on icon "Remove Climate" at bounding box center [832, 266] width 15 height 15
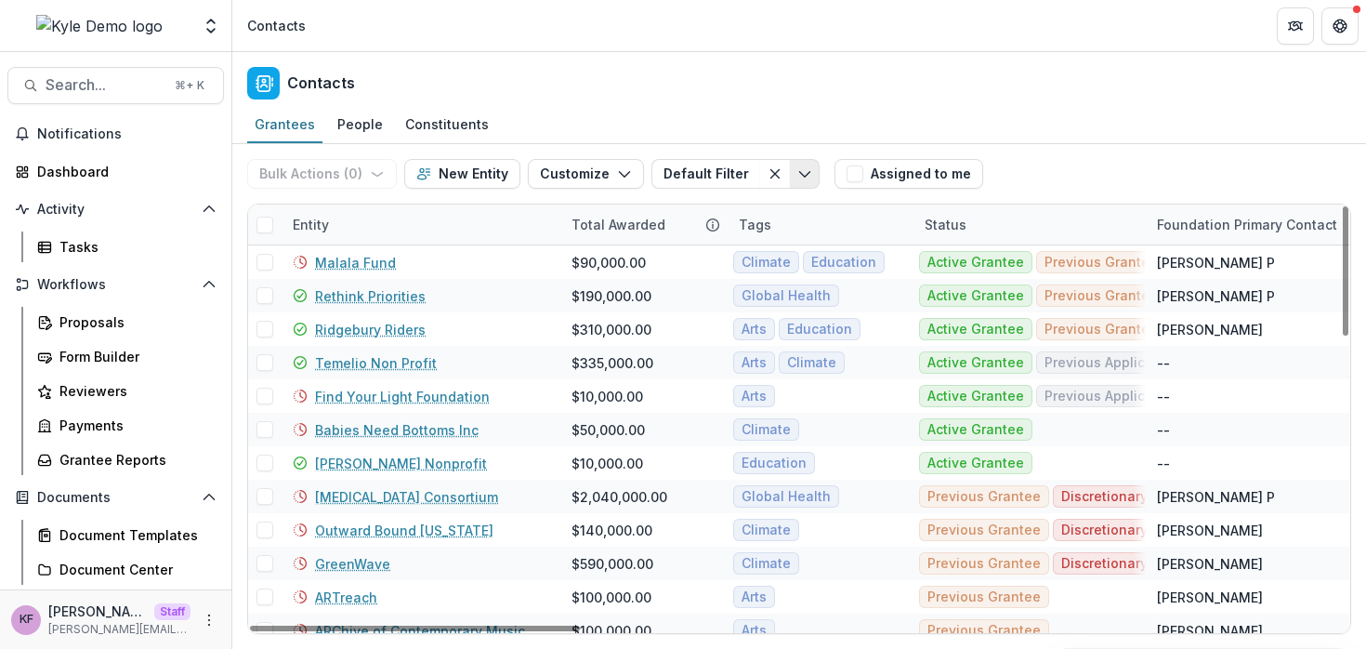
click at [794, 184] on button "Toggle menu" at bounding box center [805, 174] width 30 height 30
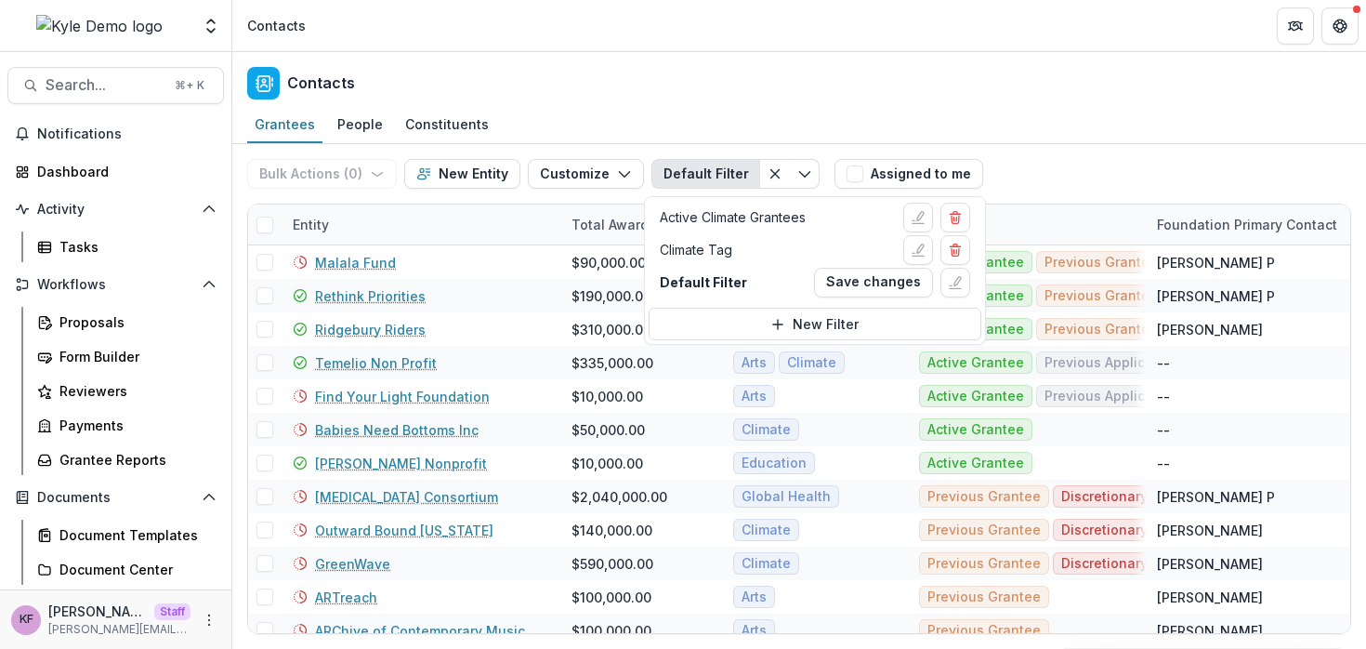
click at [816, 183] on div "Bulk Actions ( 0 ) Send Email Create Proposals Create Tasks New Entity Customiz…" at bounding box center [537, 173] width 580 height 59
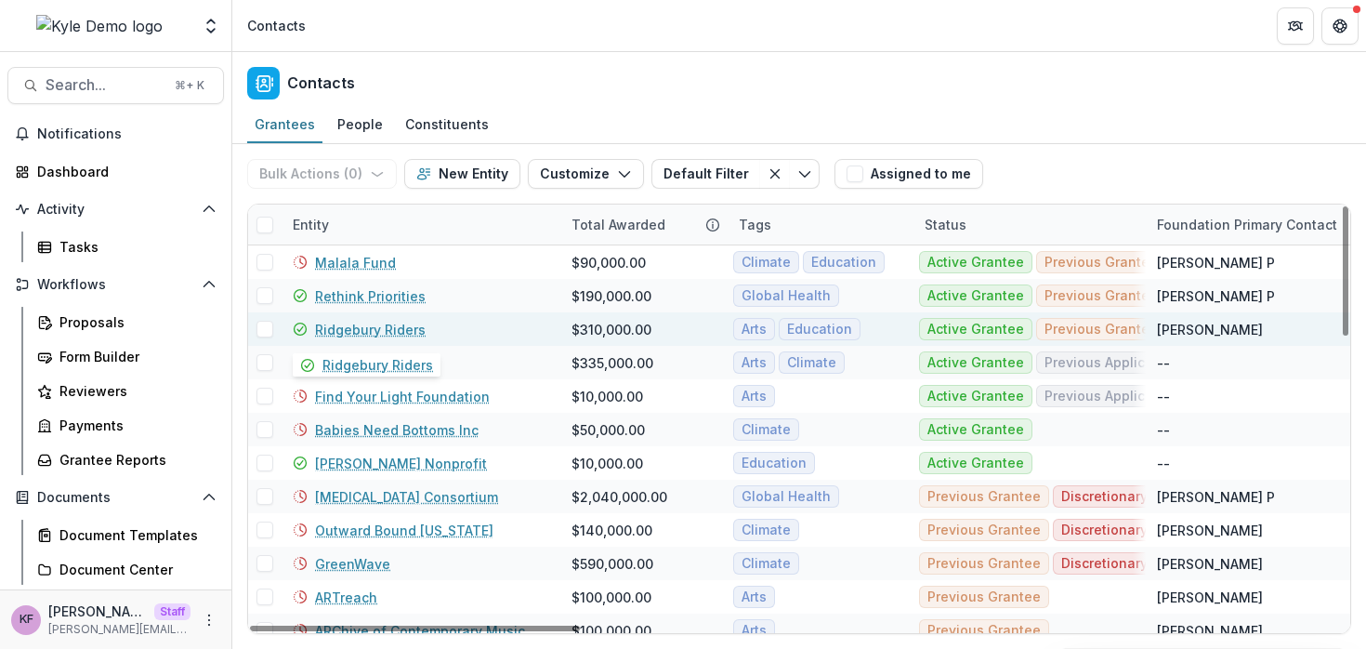
click at [412, 333] on link "Ridgebury Riders" at bounding box center [370, 330] width 111 height 20
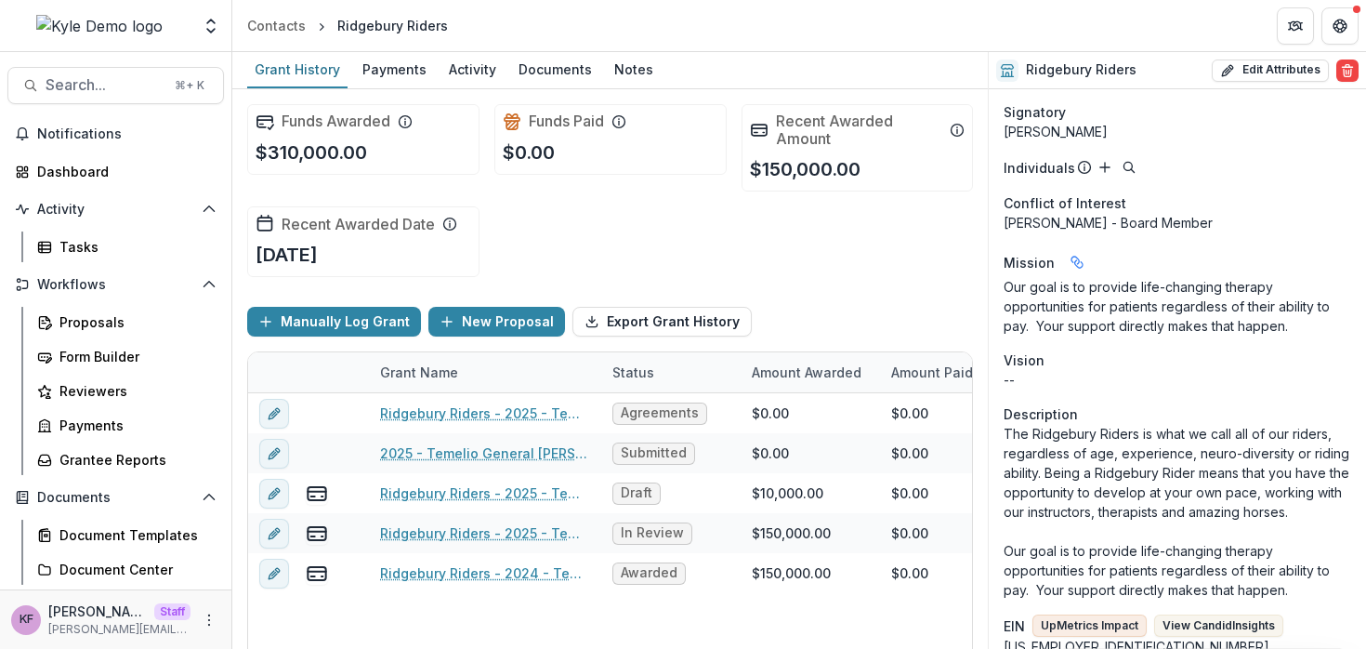
scroll to position [1166, 0]
click at [1212, 613] on button "View Candid Insights" at bounding box center [1218, 624] width 129 height 22
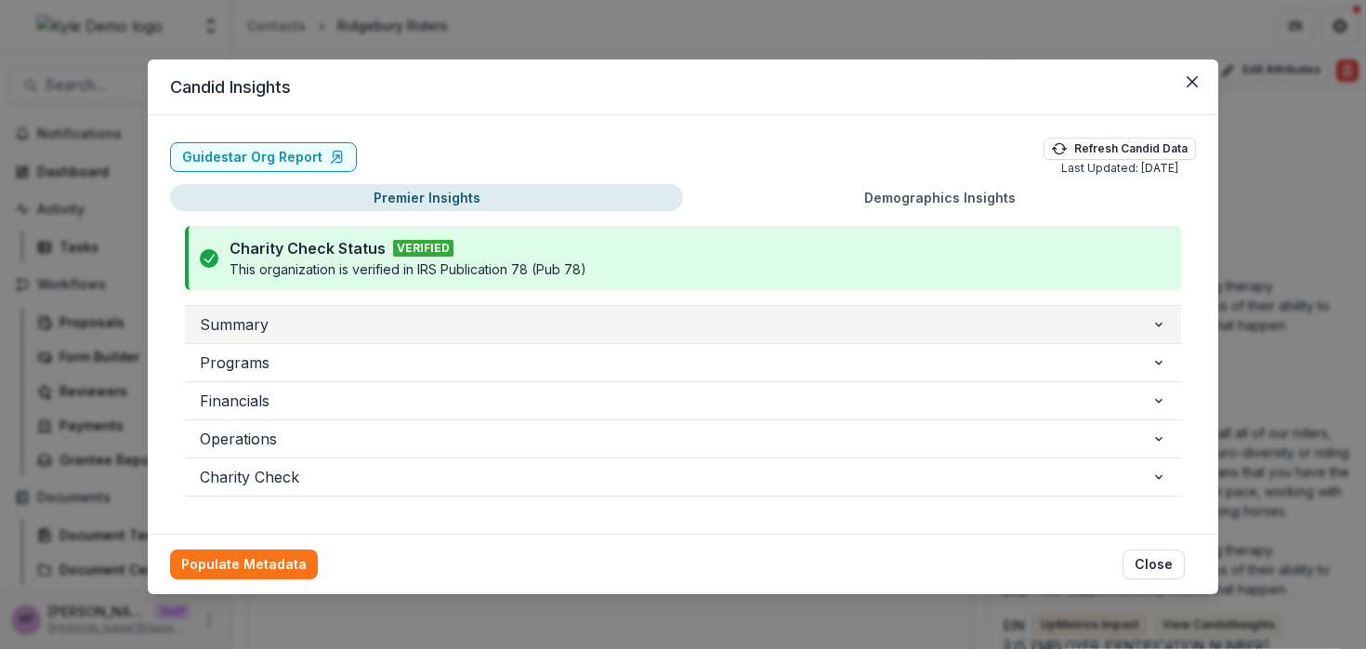
click at [651, 317] on span "Summary" at bounding box center [676, 324] width 952 height 22
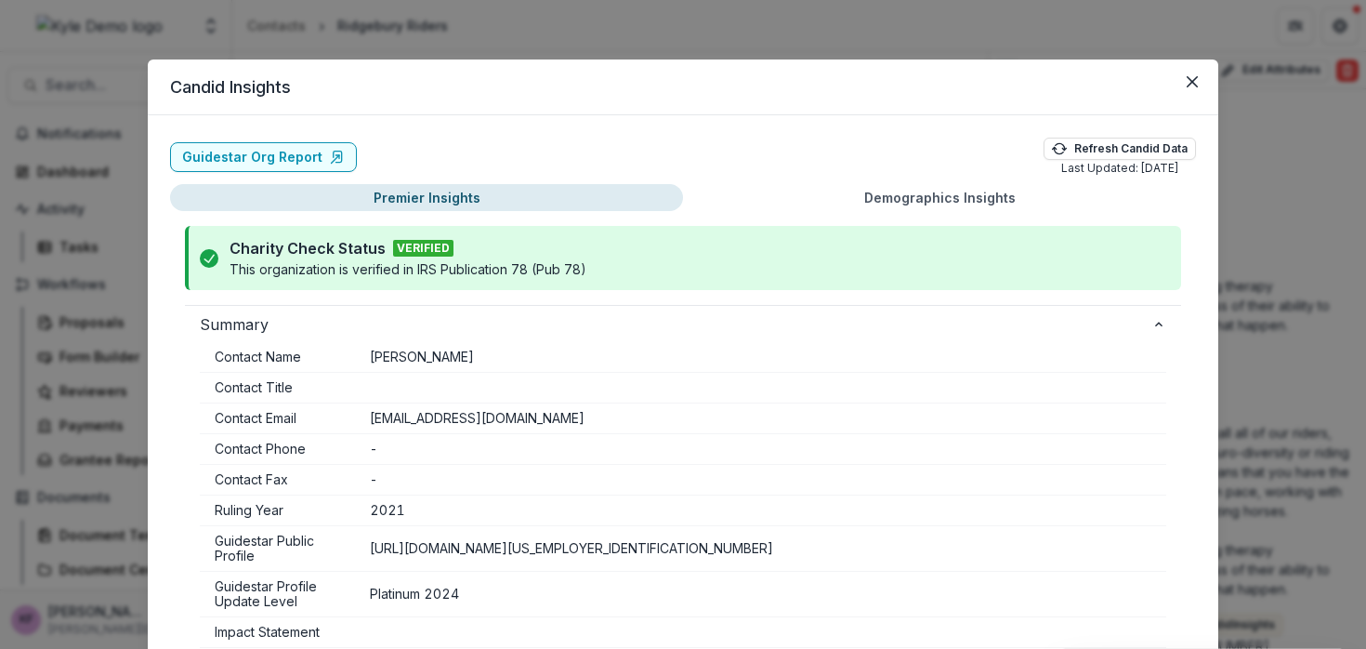
scroll to position [388, 0]
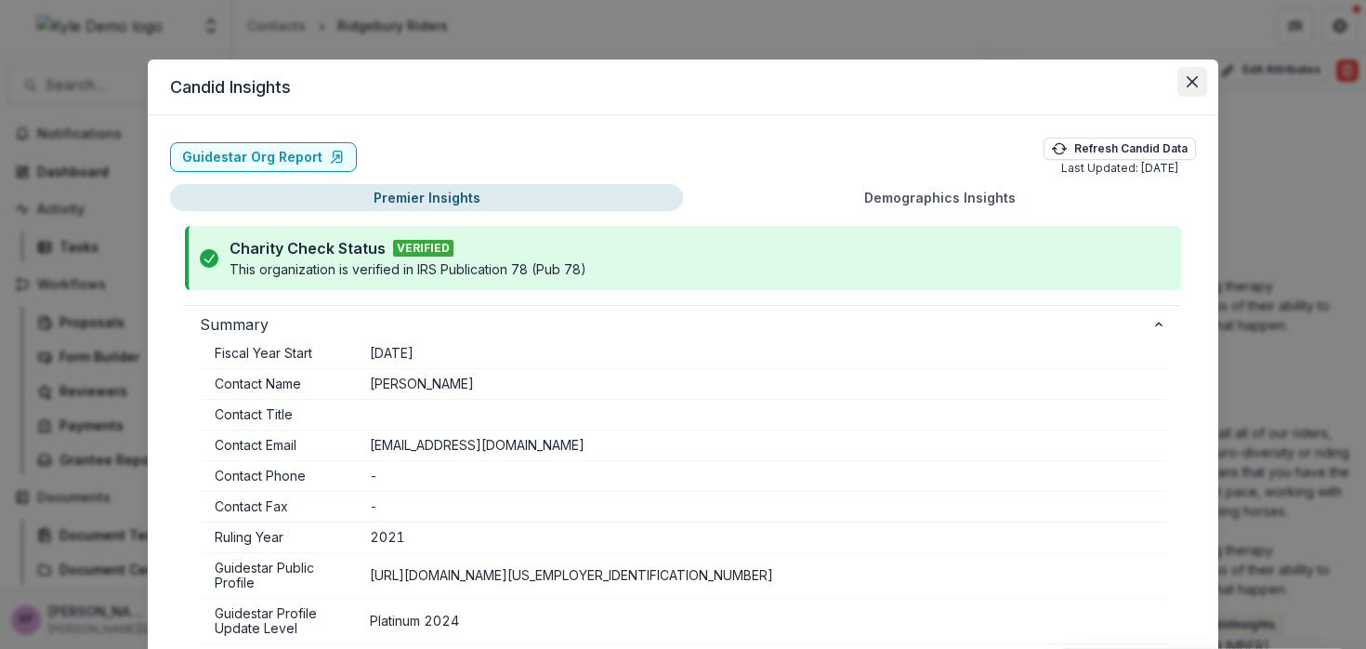
click at [1188, 84] on icon "Close" at bounding box center [1192, 81] width 11 height 11
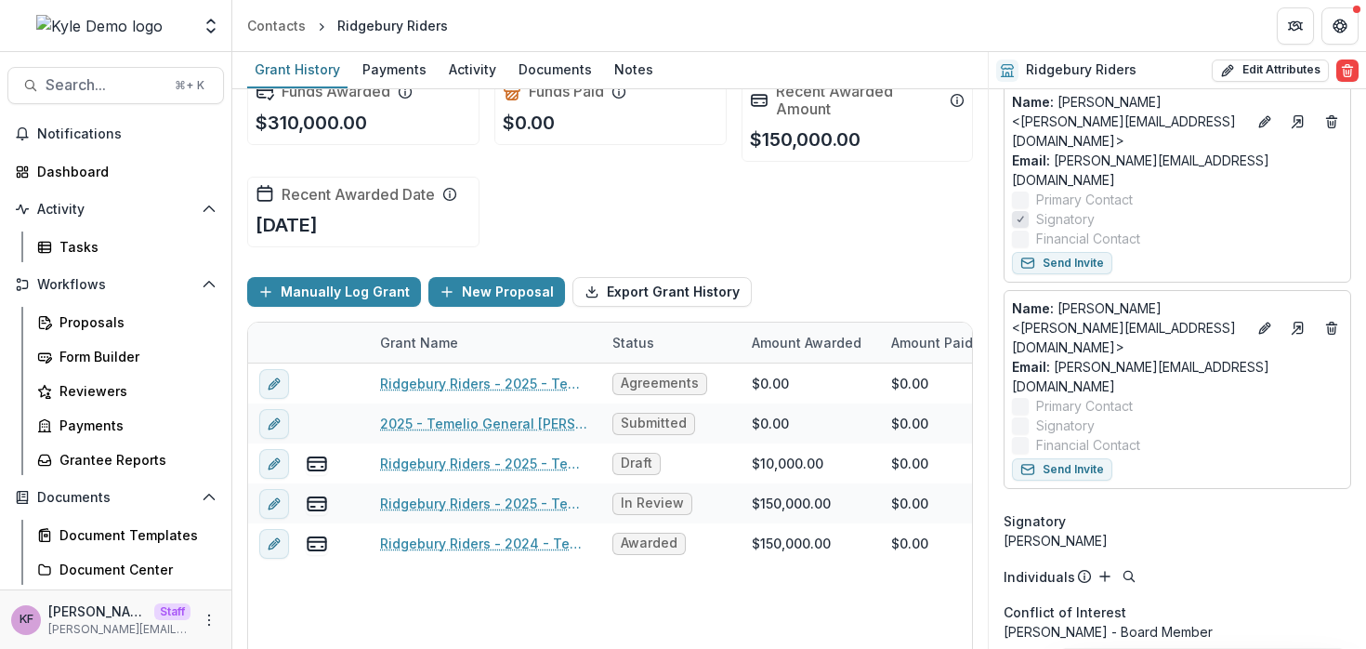
scroll to position [32, 0]
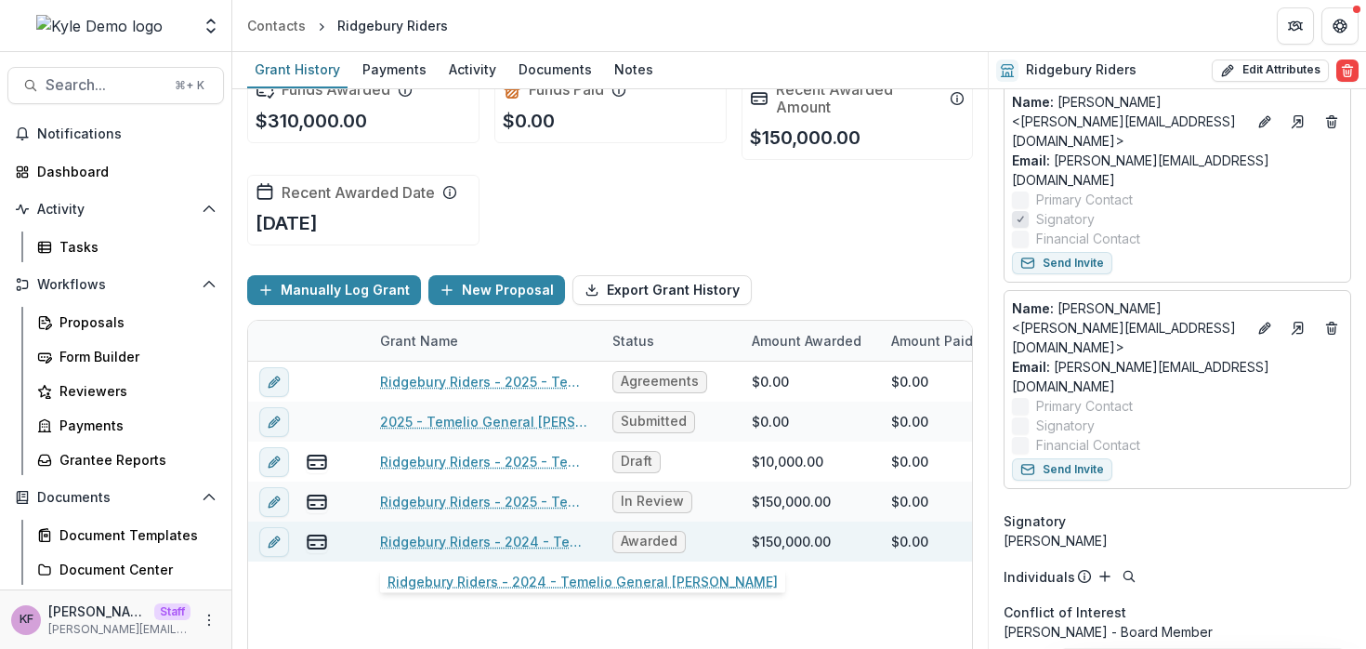
click at [434, 538] on link "Ridgebury Riders - 2024 - Temelio General [PERSON_NAME]" at bounding box center [485, 542] width 210 height 20
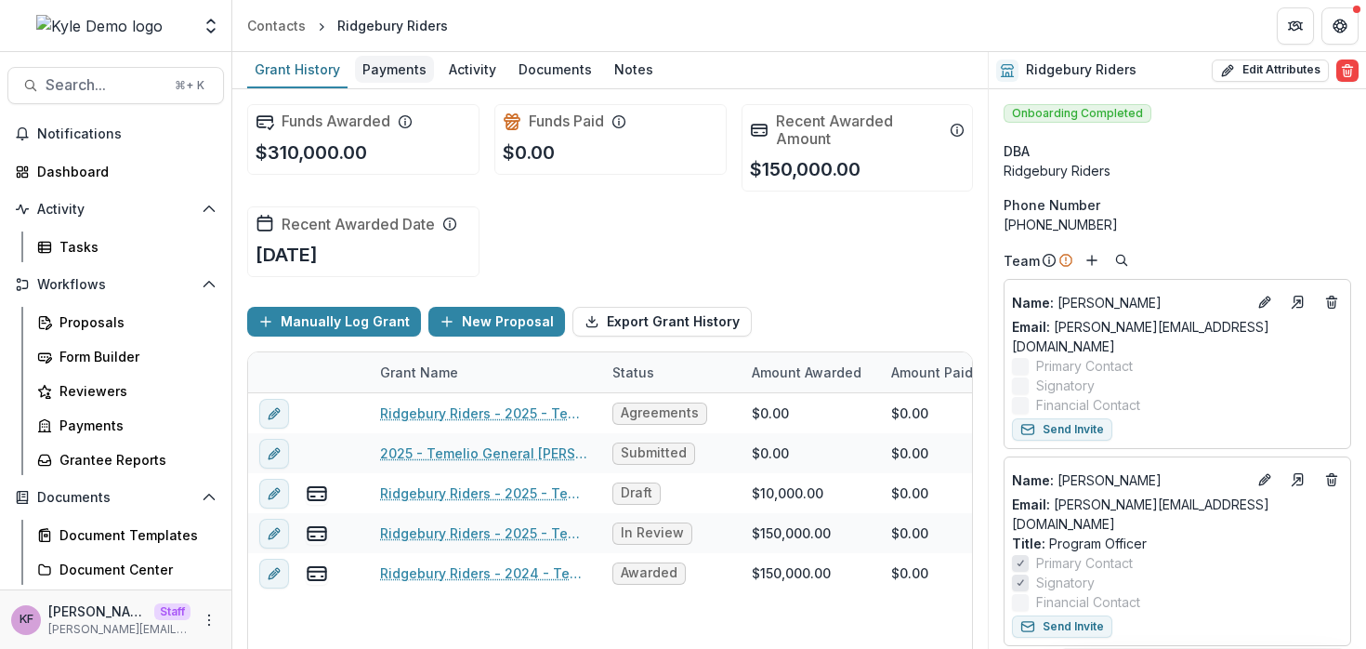
click at [393, 76] on div "Payments" at bounding box center [394, 69] width 79 height 27
select select "******"
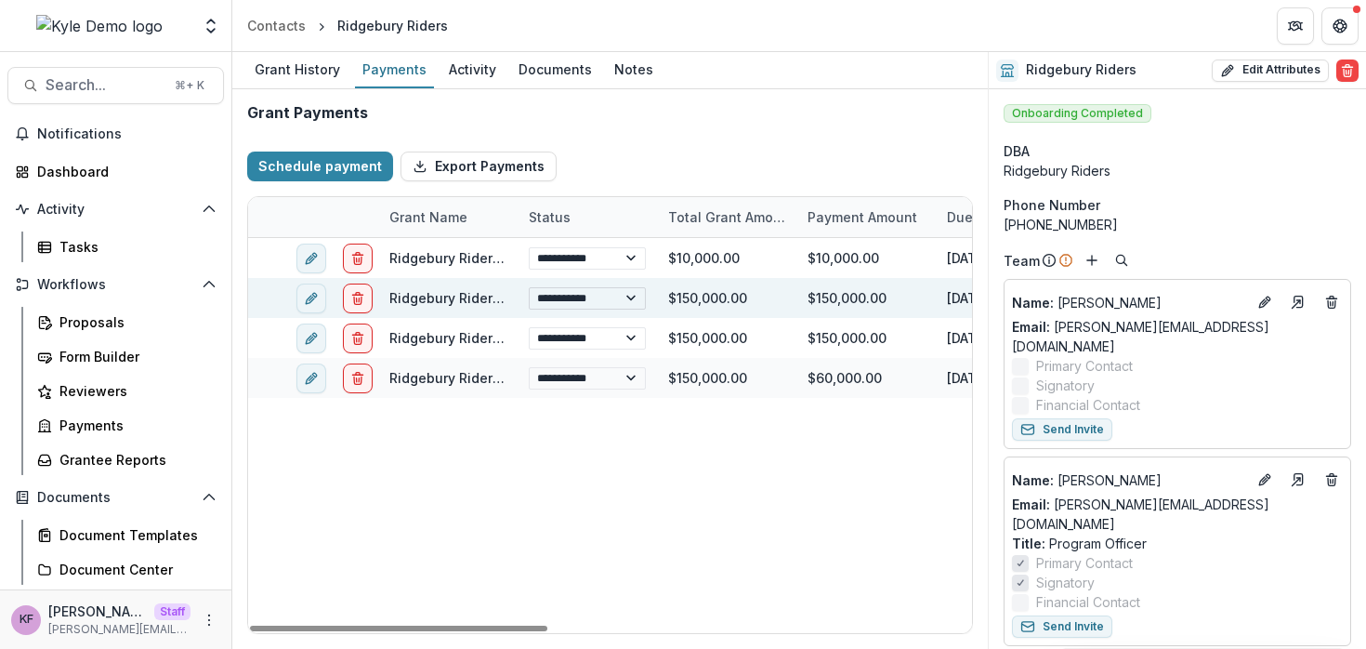
click at [560, 293] on select "**********" at bounding box center [587, 298] width 117 height 22
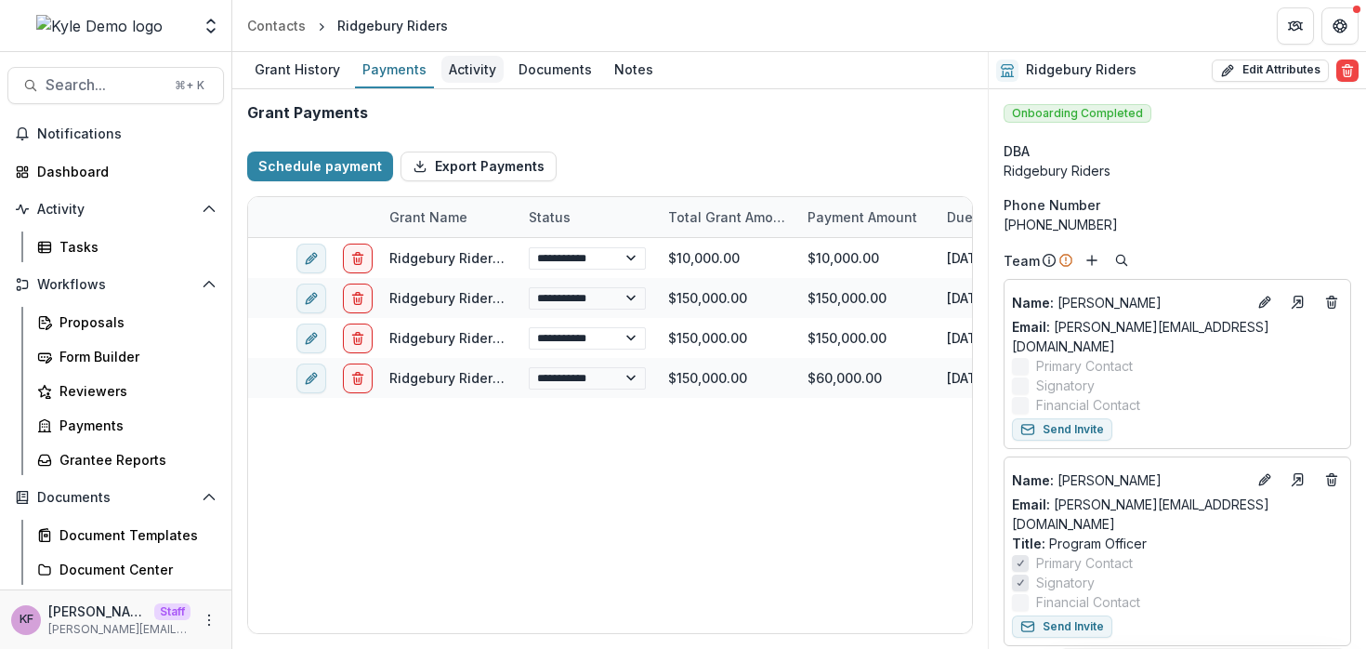
click at [449, 68] on div "Activity" at bounding box center [472, 69] width 62 height 27
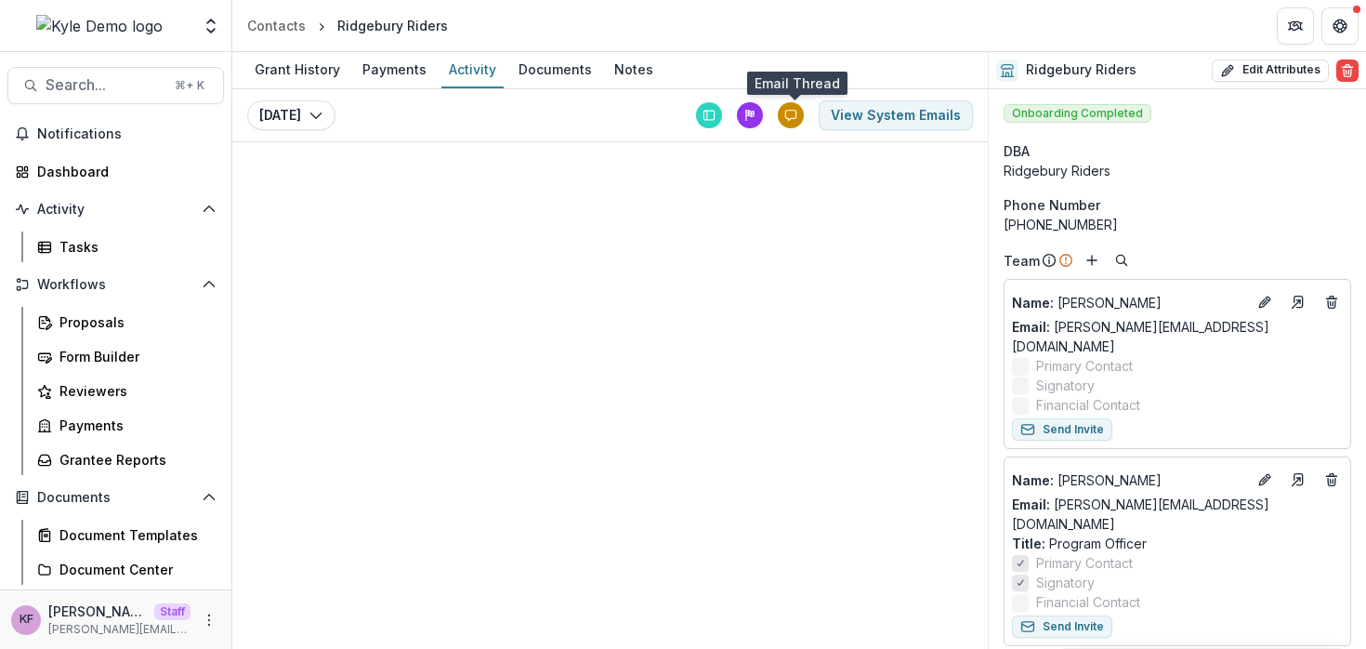
click at [797, 112] on icon at bounding box center [790, 115] width 13 height 13
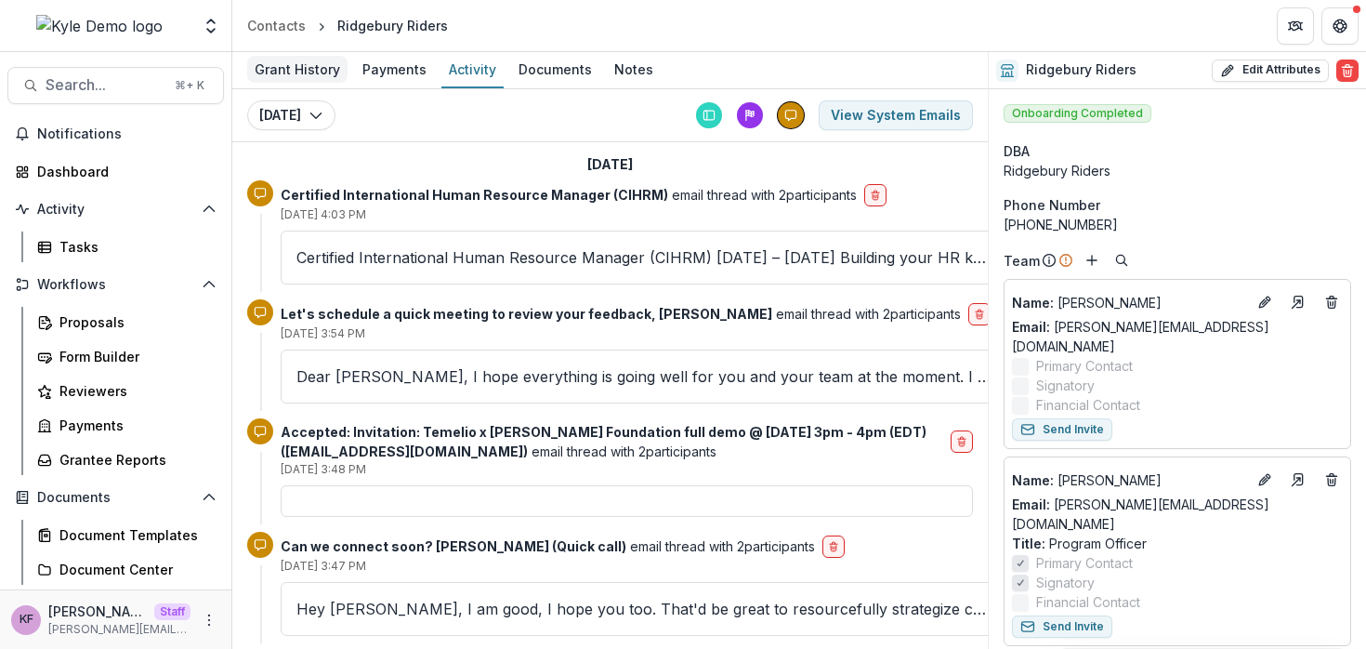
click at [319, 71] on div "Grant History" at bounding box center [297, 69] width 100 height 27
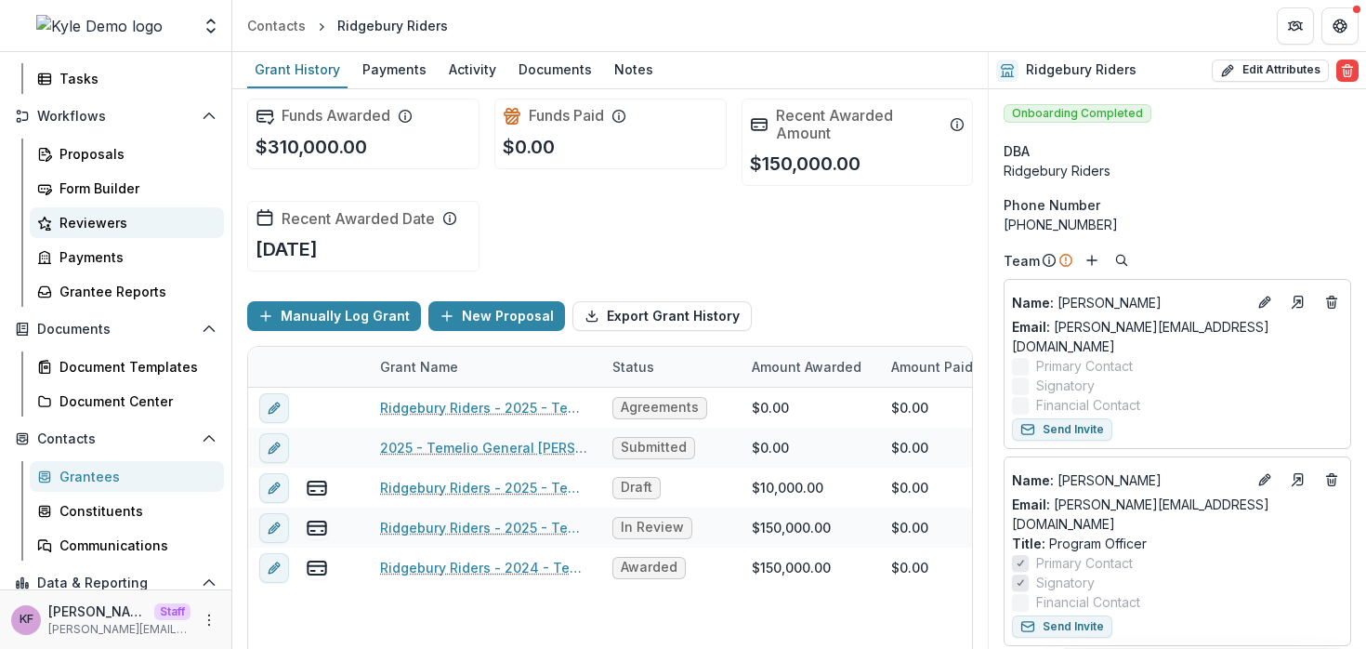
scroll to position [196, 0]
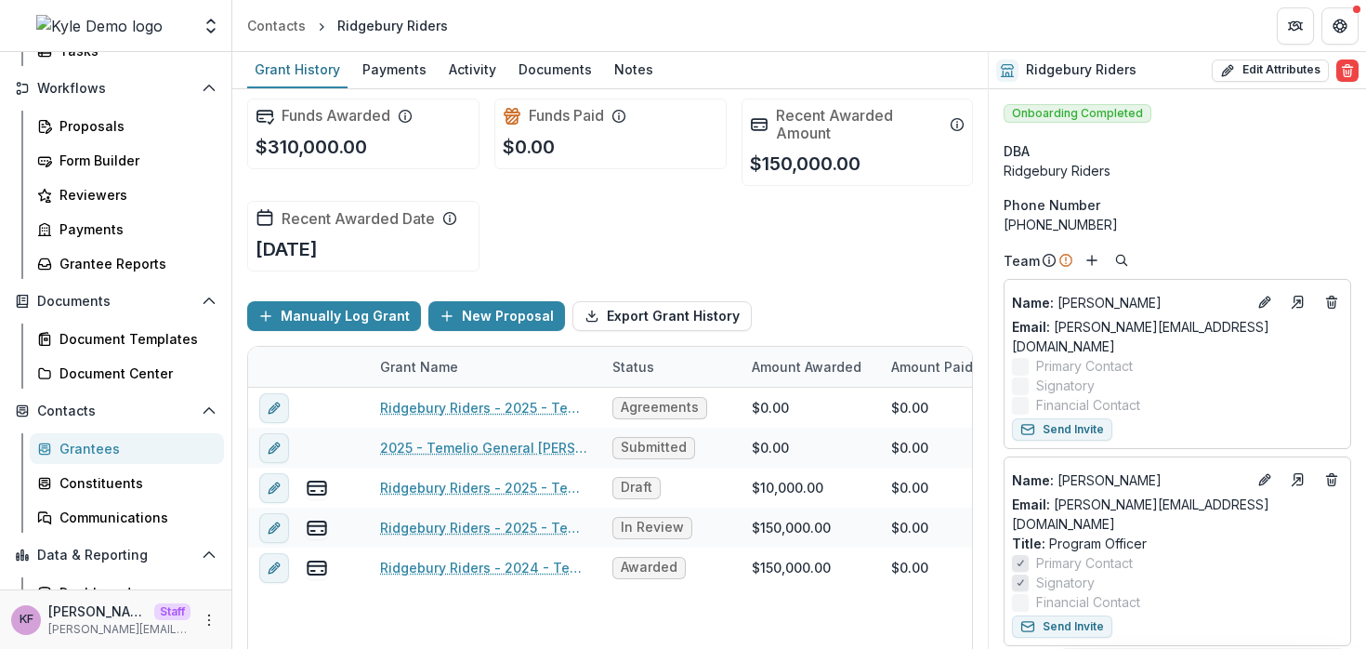
click at [90, 453] on div "Grantees" at bounding box center [134, 449] width 150 height 20
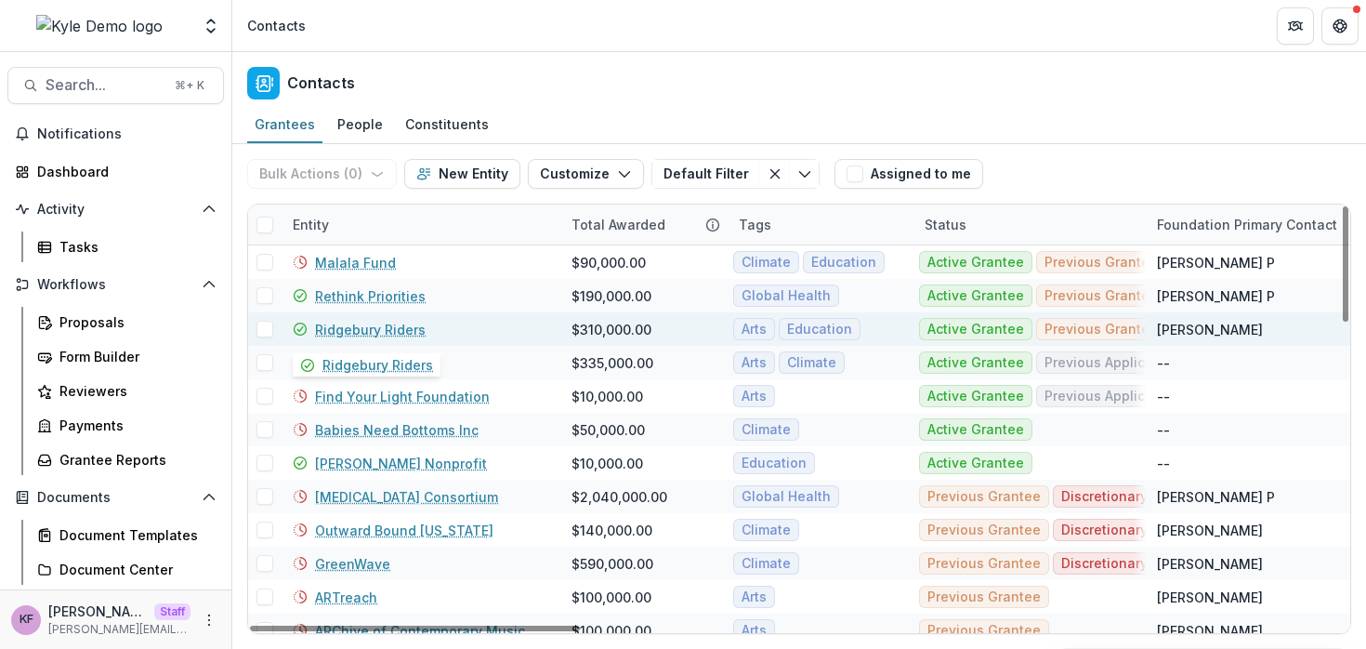
click at [394, 328] on link "Ridgebury Riders" at bounding box center [370, 330] width 111 height 20
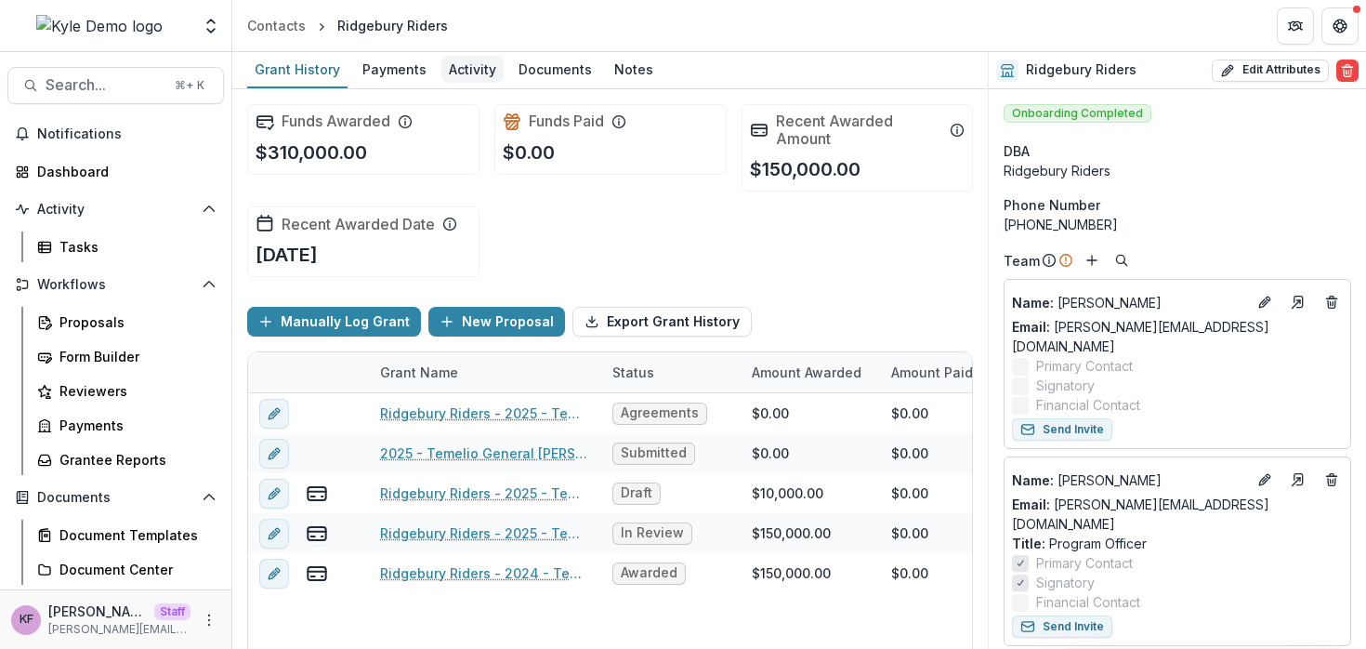
click at [453, 83] on link "Activity" at bounding box center [472, 70] width 62 height 36
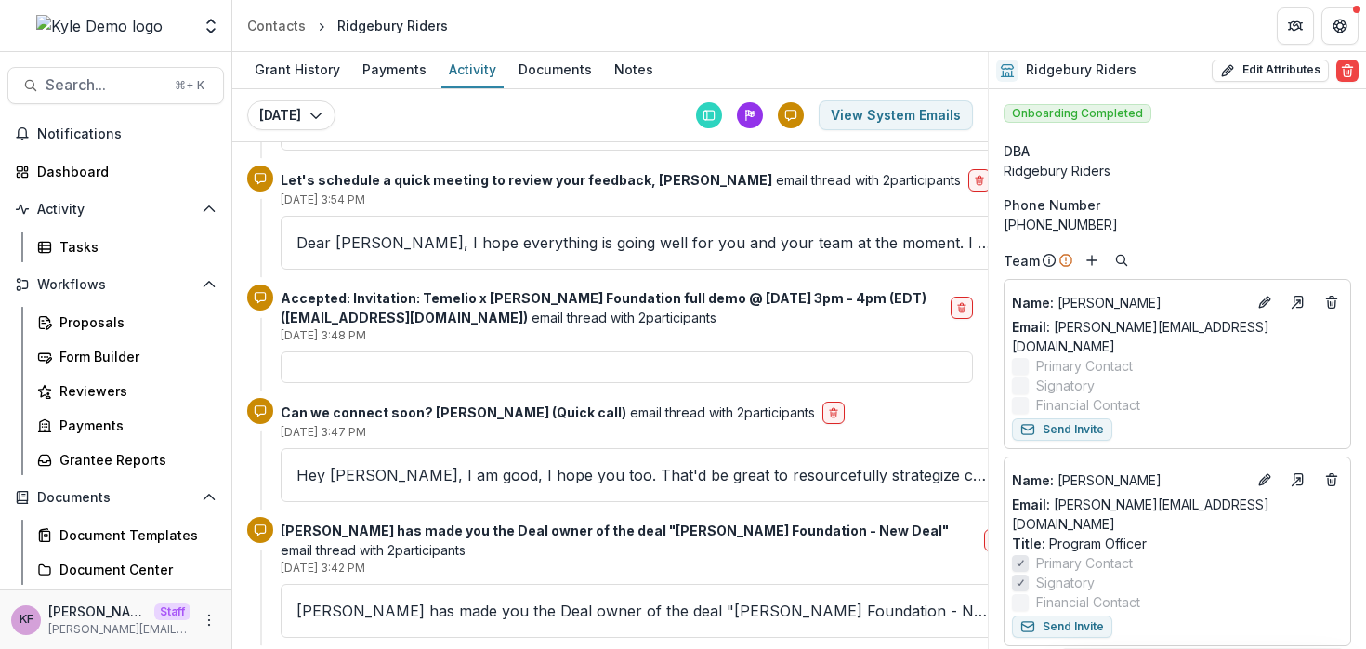
scroll to position [123, 0]
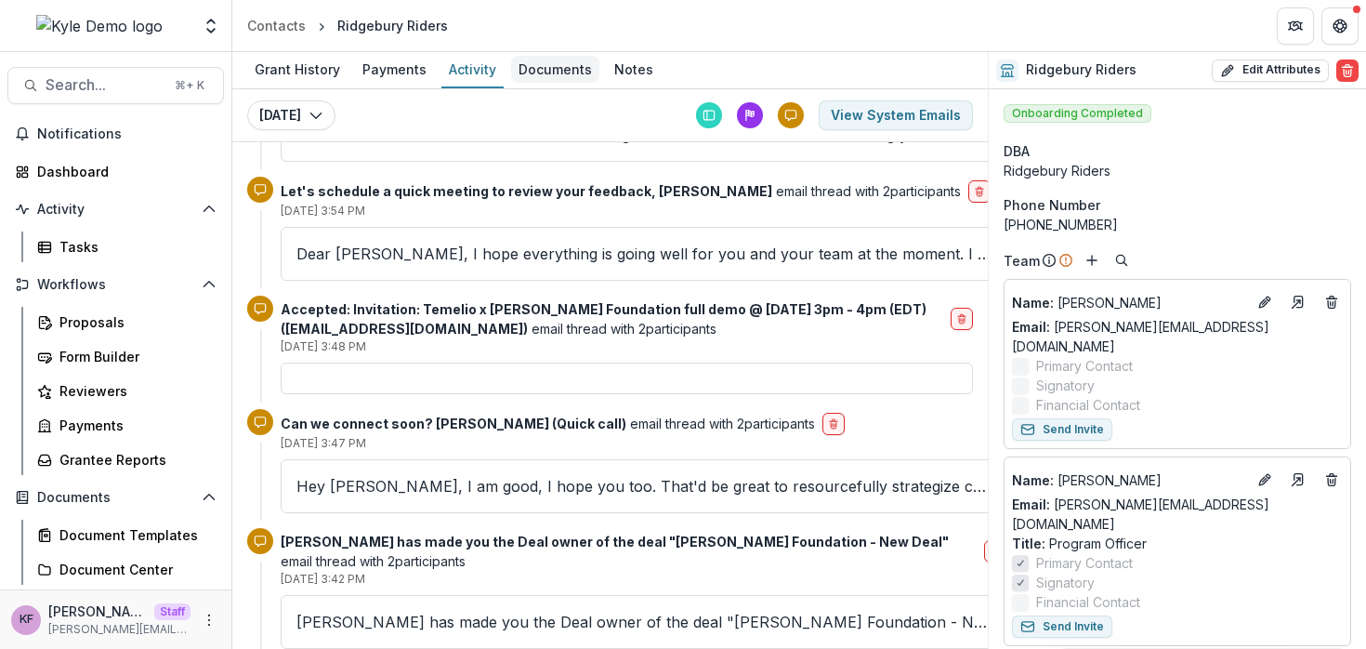
click at [539, 67] on div "Documents" at bounding box center [555, 69] width 88 height 27
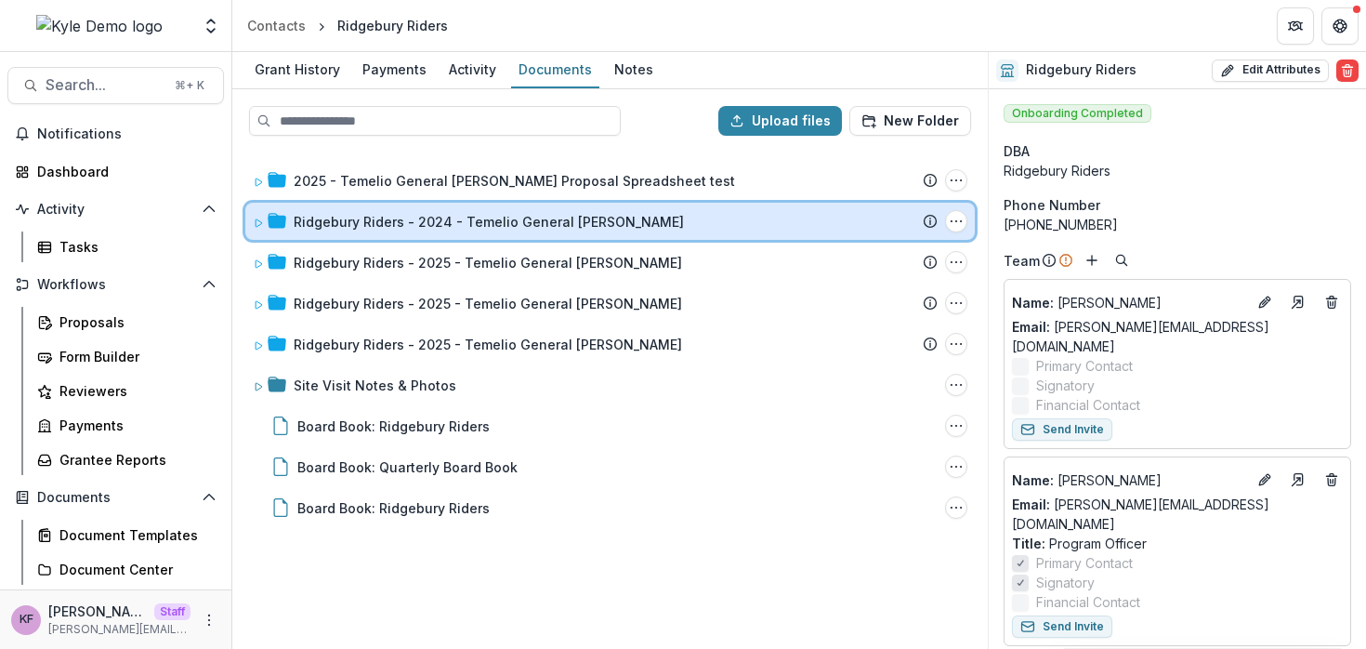
click at [284, 225] on icon at bounding box center [277, 220] width 19 height 15
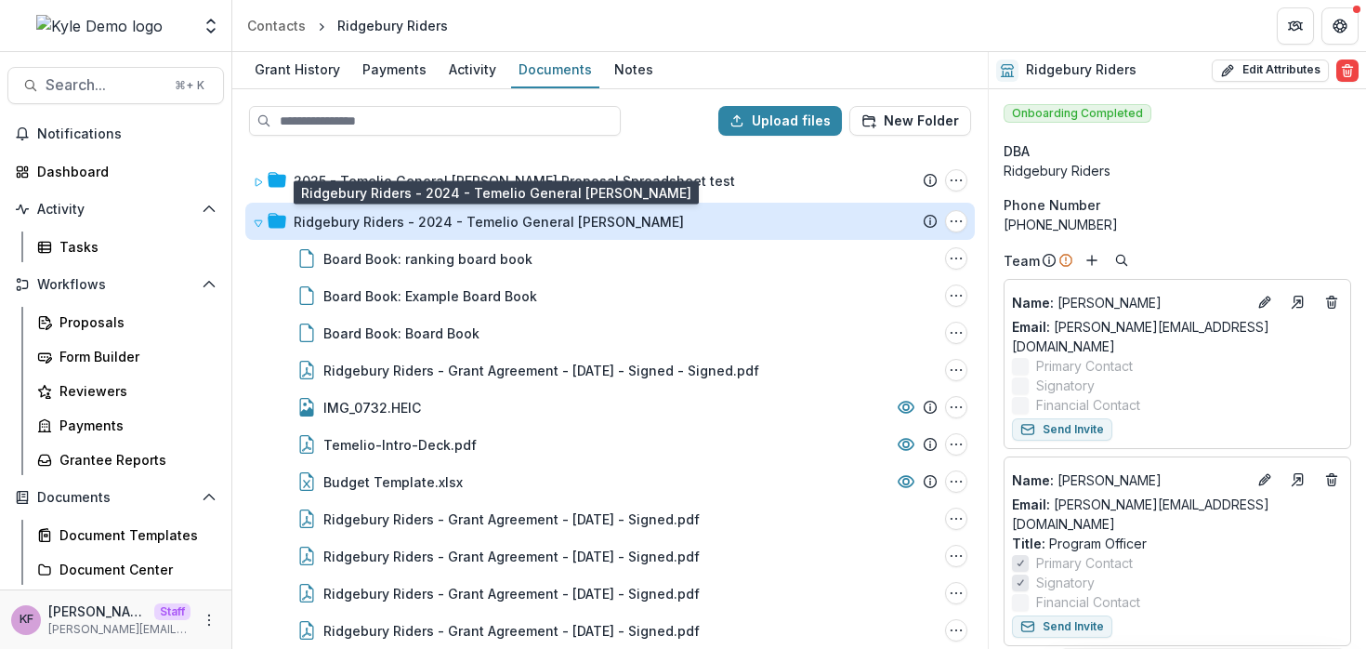
click at [363, 226] on div "Ridgebury Riders - 2024 - Temelio General [PERSON_NAME]" at bounding box center [489, 222] width 390 height 20
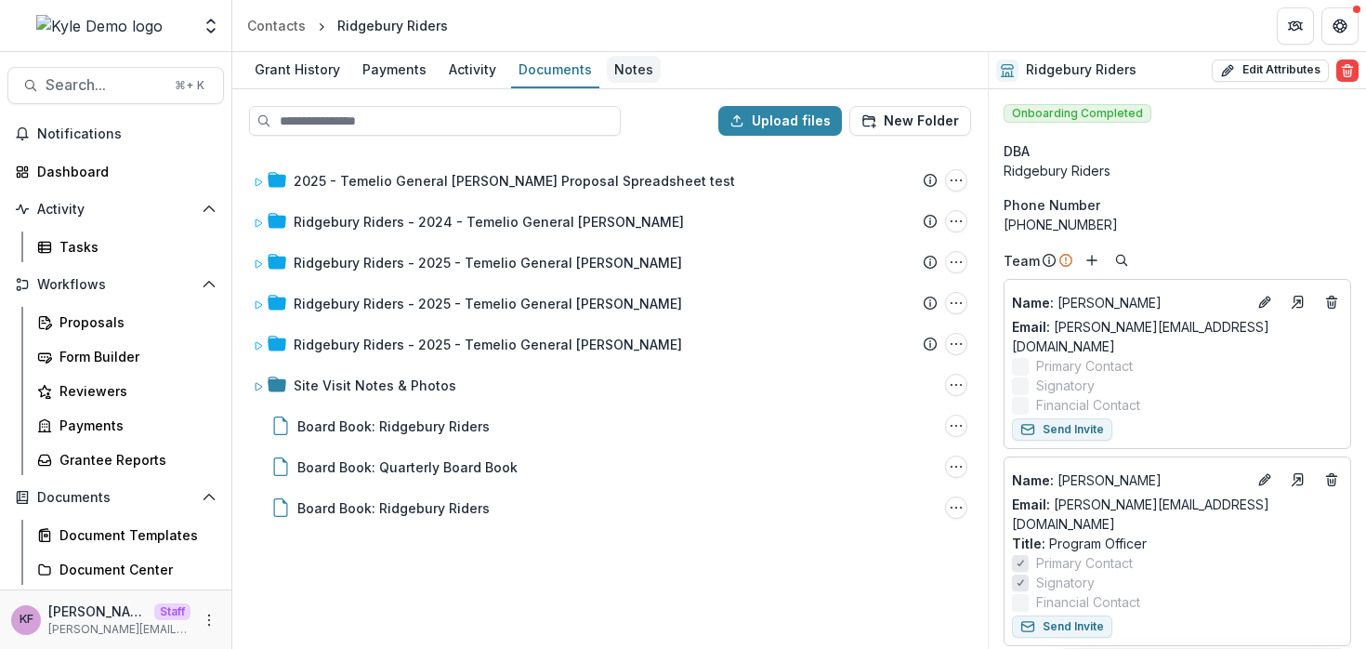
click at [617, 70] on div "Notes" at bounding box center [634, 69] width 54 height 27
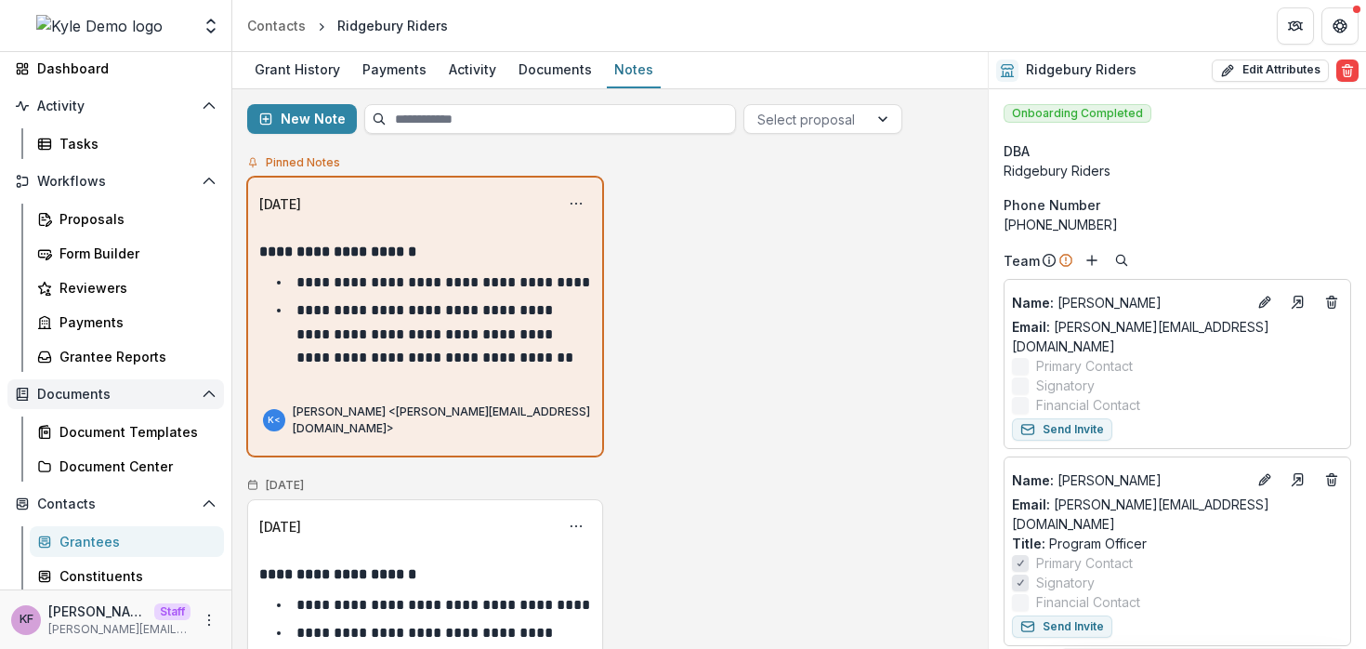
scroll to position [116, 0]
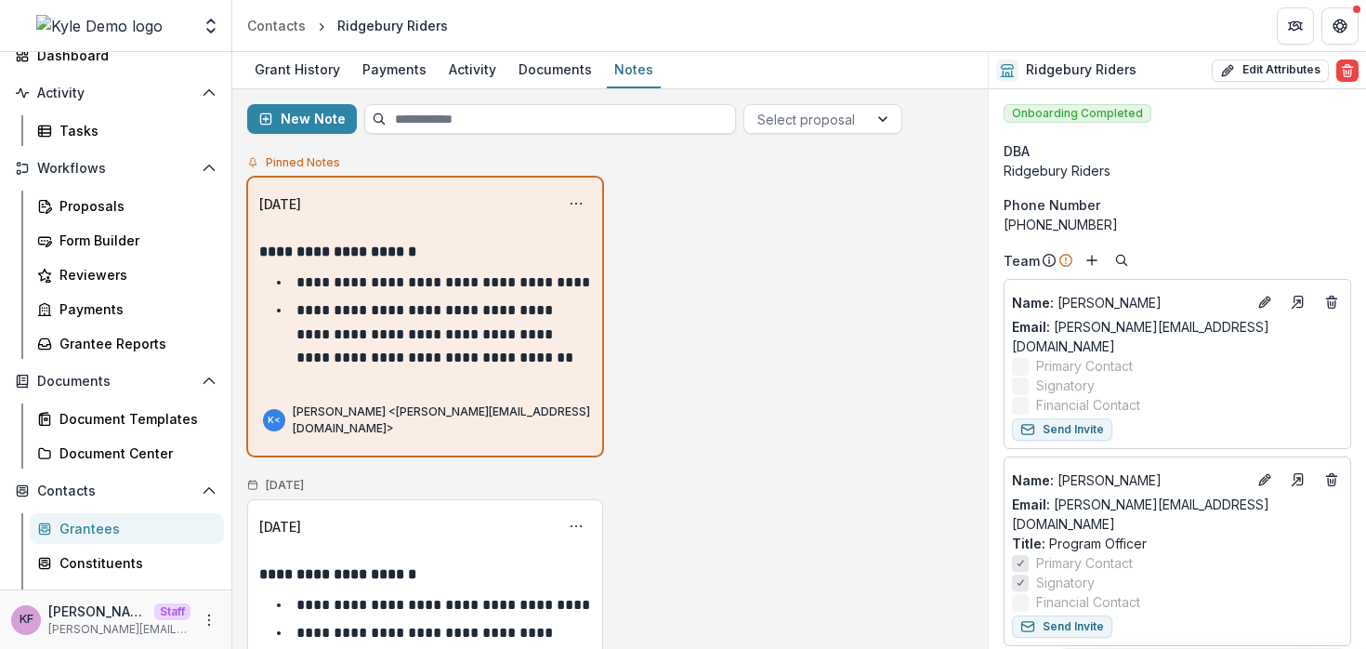
click at [83, 523] on div "Grantees" at bounding box center [134, 529] width 150 height 20
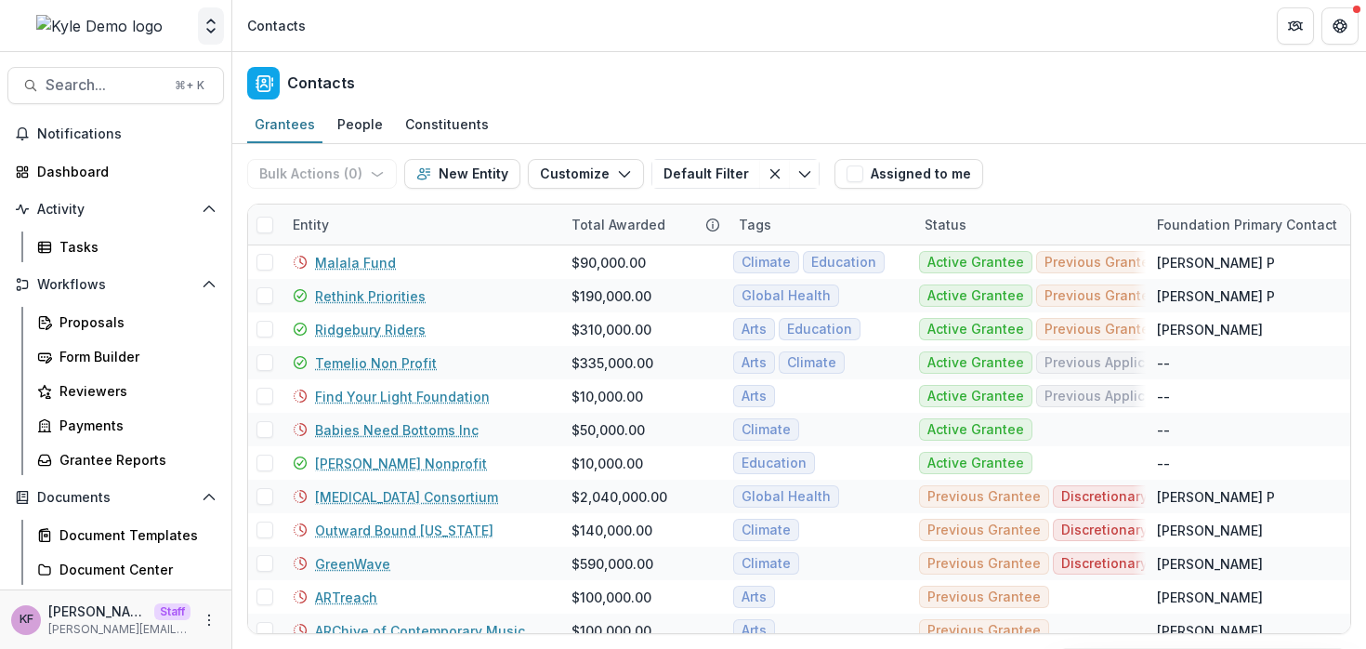
click at [205, 38] on button "Open entity switcher" at bounding box center [211, 25] width 26 height 37
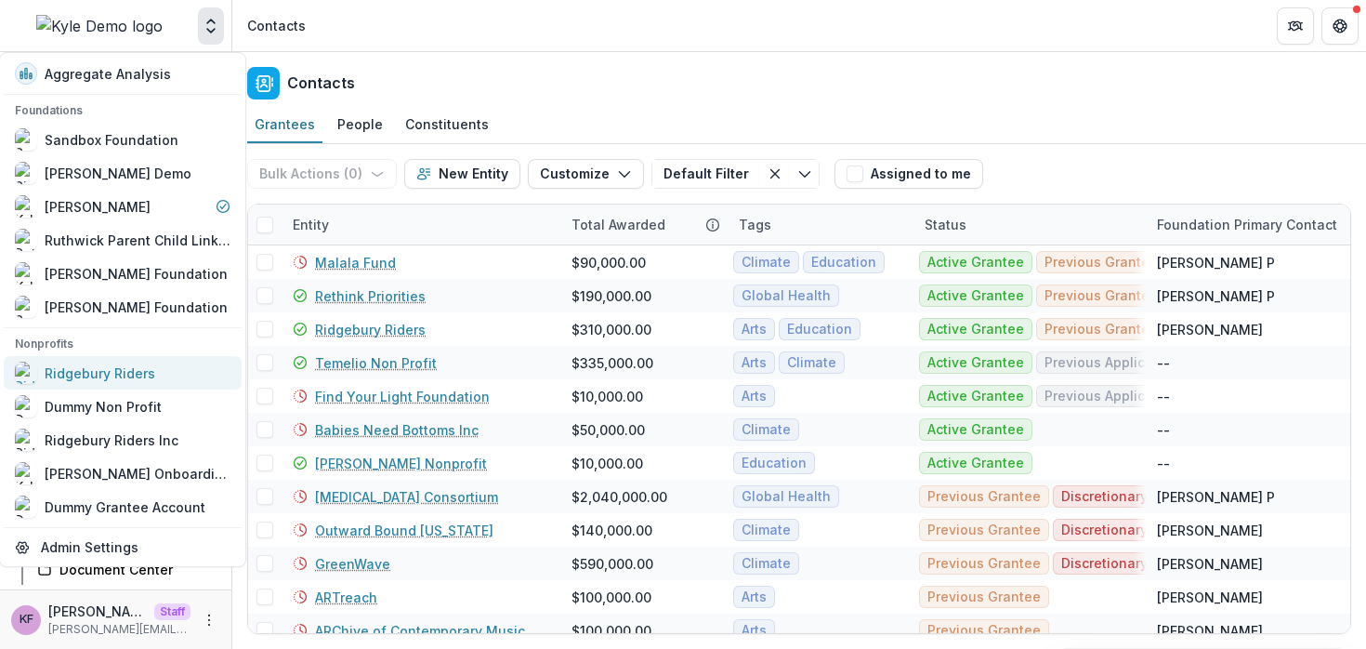
click at [170, 381] on div "Ridgebury Riders" at bounding box center [123, 373] width 216 height 22
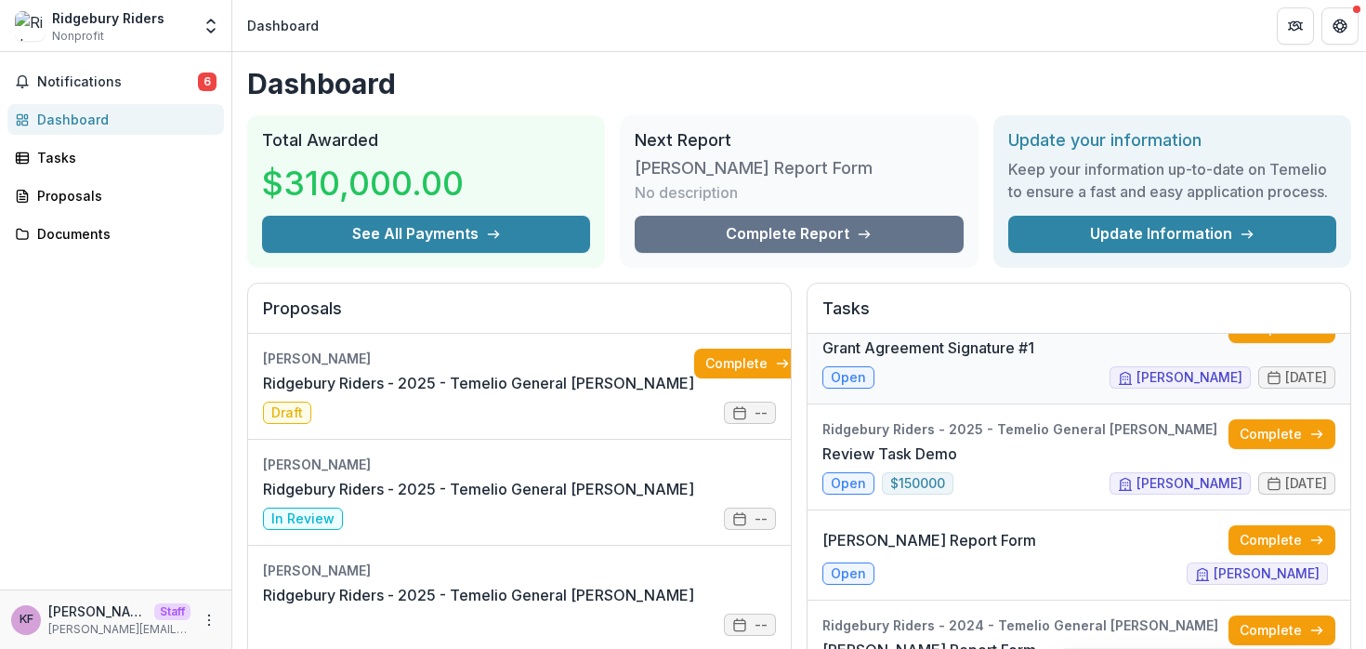
scroll to position [142, 0]
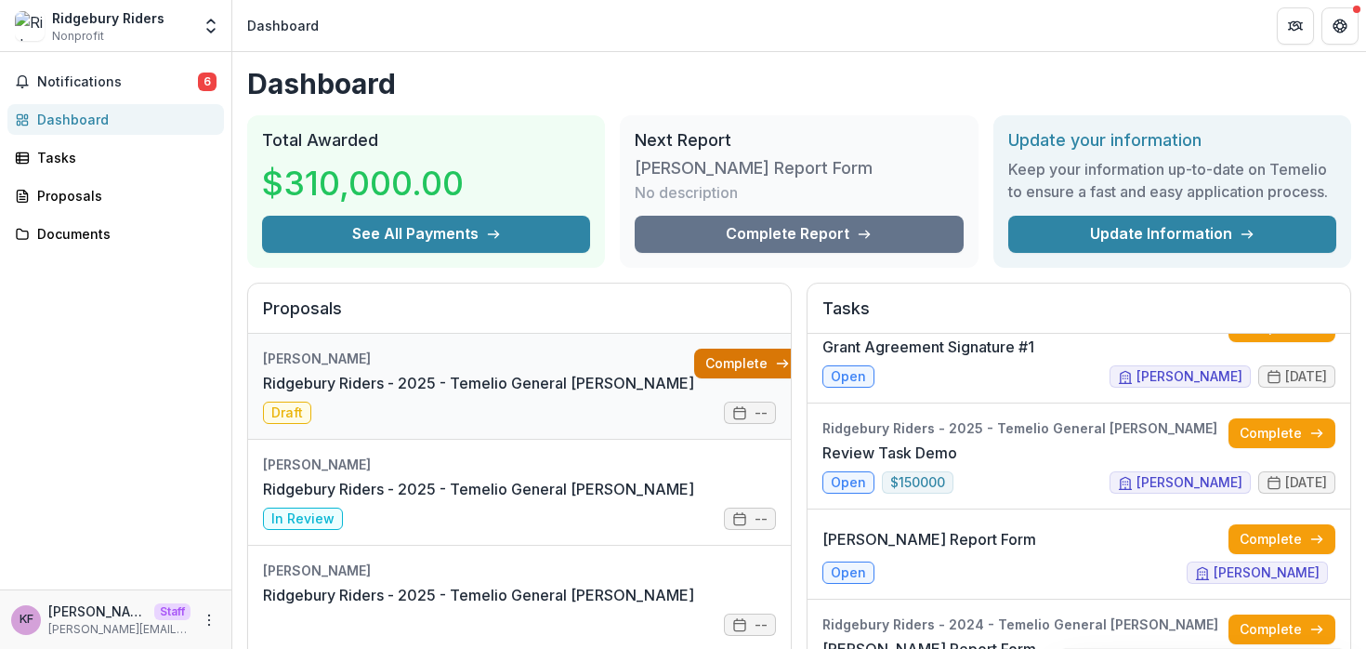
click at [694, 370] on link "Complete" at bounding box center [747, 364] width 107 height 30
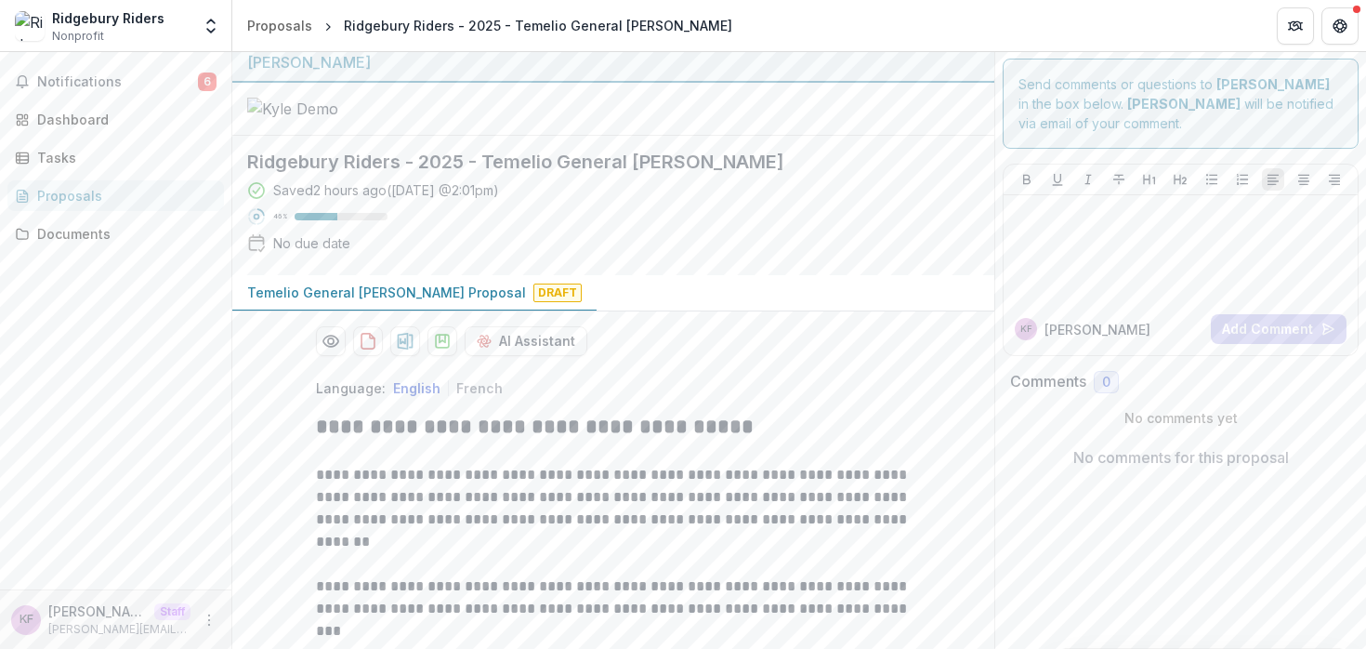
scroll to position [7, 0]
click at [1025, 225] on div at bounding box center [1180, 250] width 339 height 93
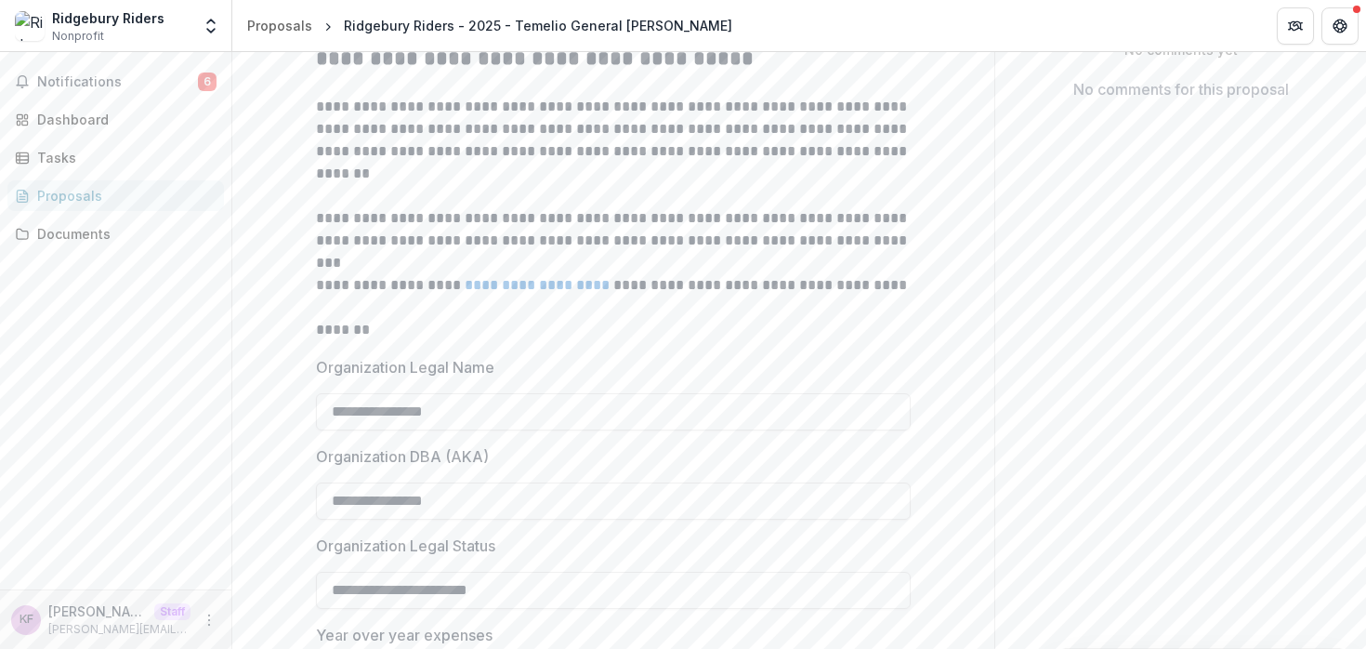
scroll to position [0, 0]
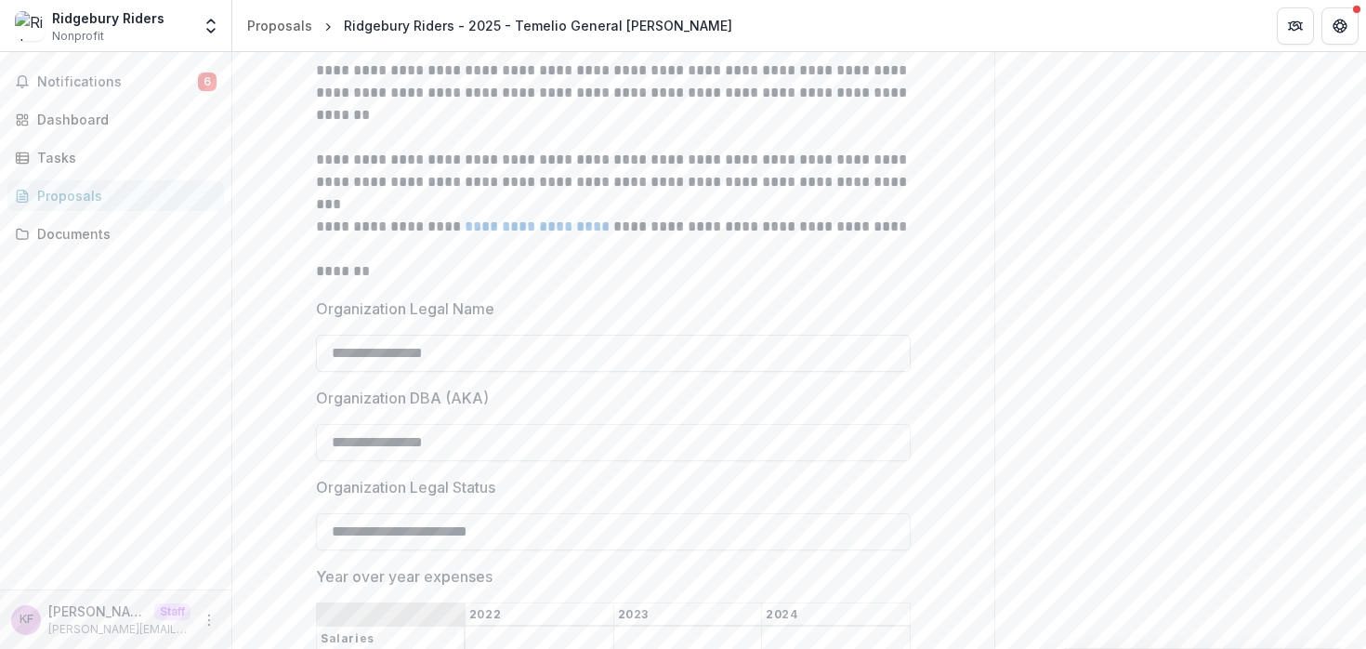
click at [504, 372] on input "**********" at bounding box center [613, 353] width 595 height 37
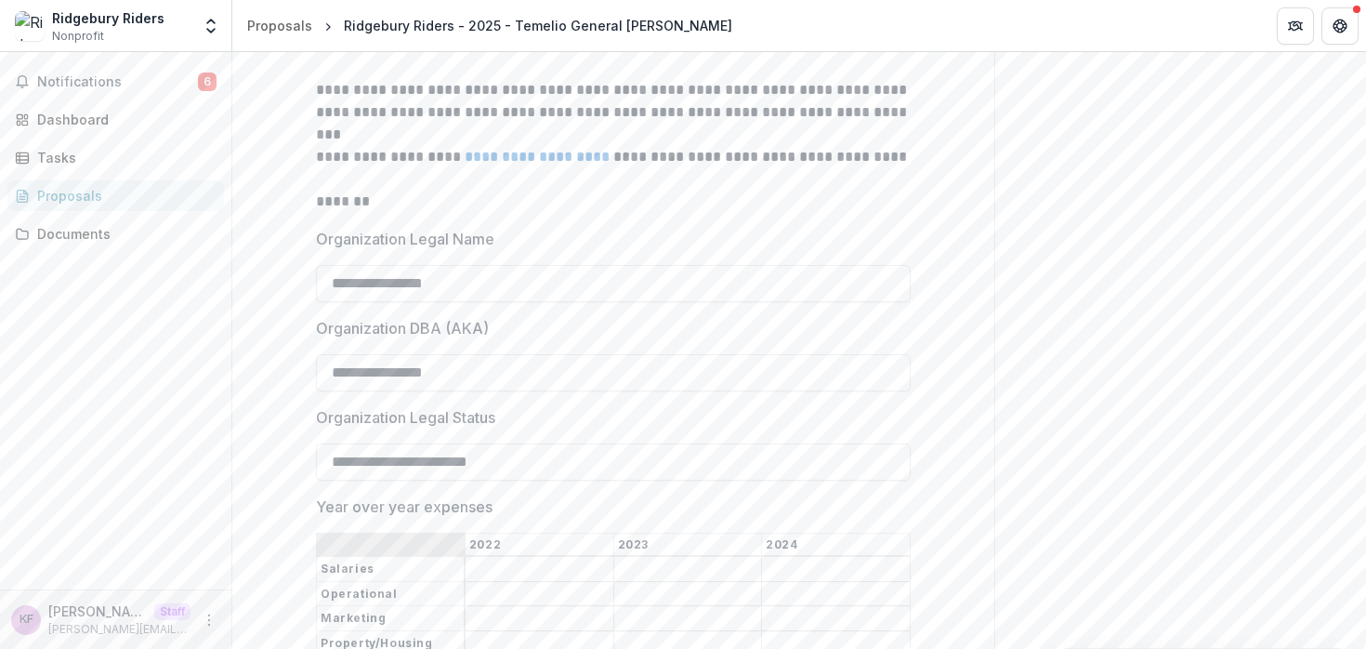
click at [520, 250] on label "Organization Legal Name" at bounding box center [608, 239] width 584 height 22
click at [520, 302] on input "**********" at bounding box center [613, 283] width 595 height 37
type input "**********"
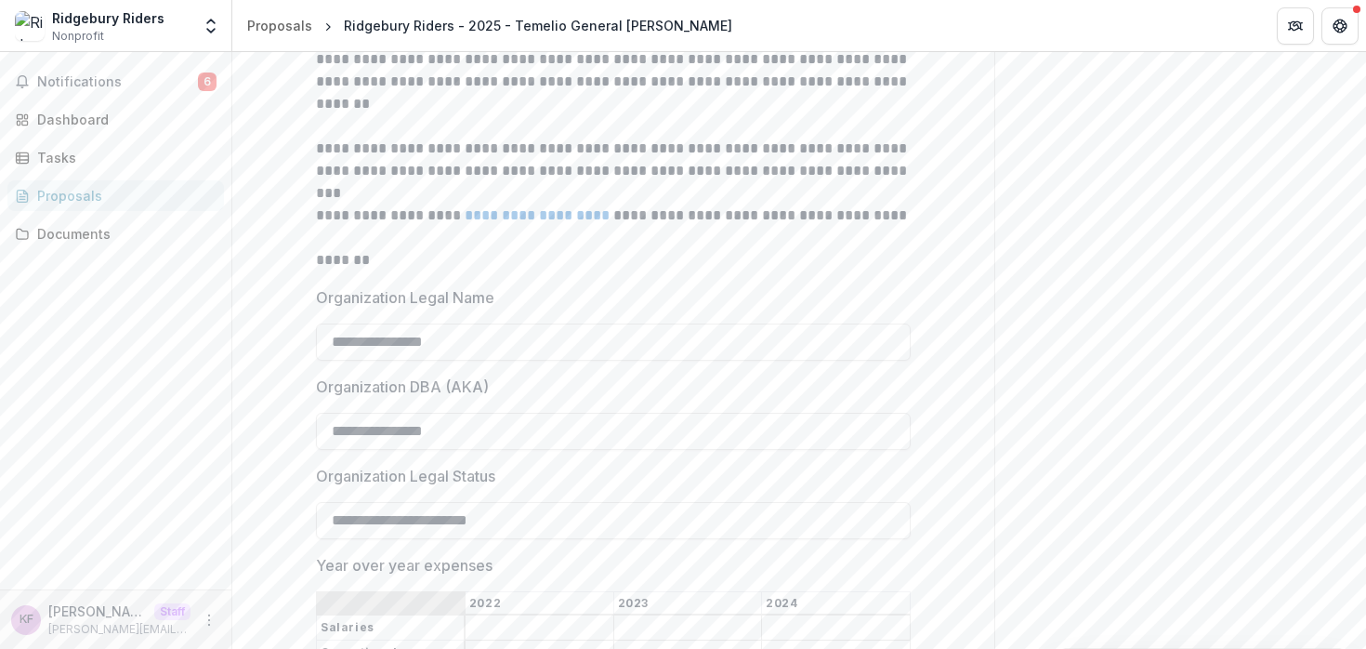
scroll to position [383, 0]
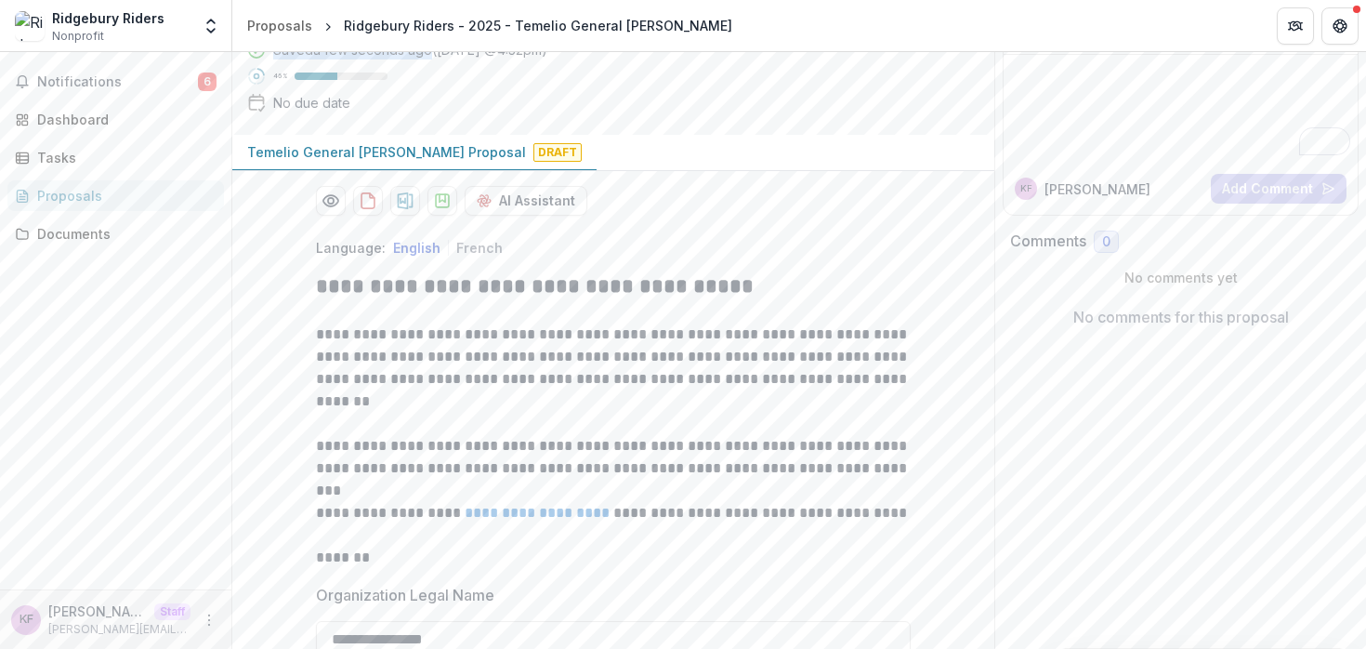
drag, startPoint x: 275, startPoint y: 202, endPoint x: 428, endPoint y: 198, distance: 153.4
click at [428, 59] on div "Saved a few seconds ago ( Today @ 4:32pm )" at bounding box center [410, 50] width 274 height 20
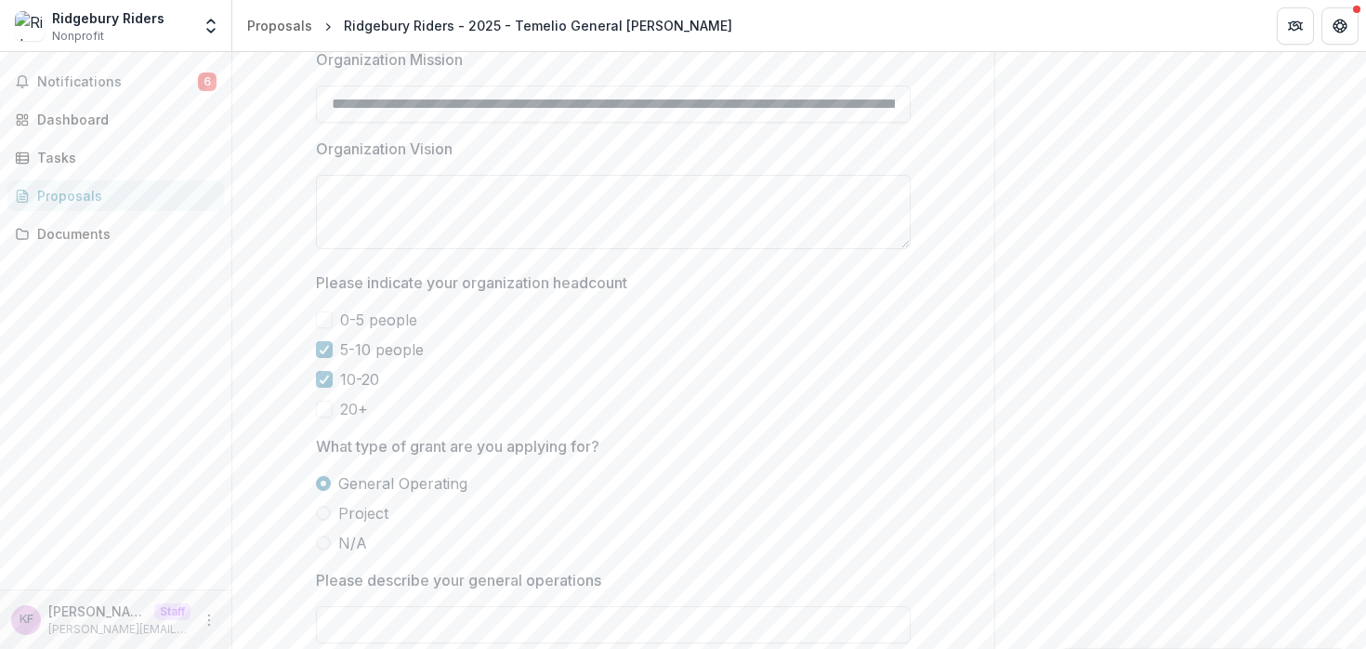
click at [551, 249] on textarea "Organization Vision" at bounding box center [613, 212] width 595 height 74
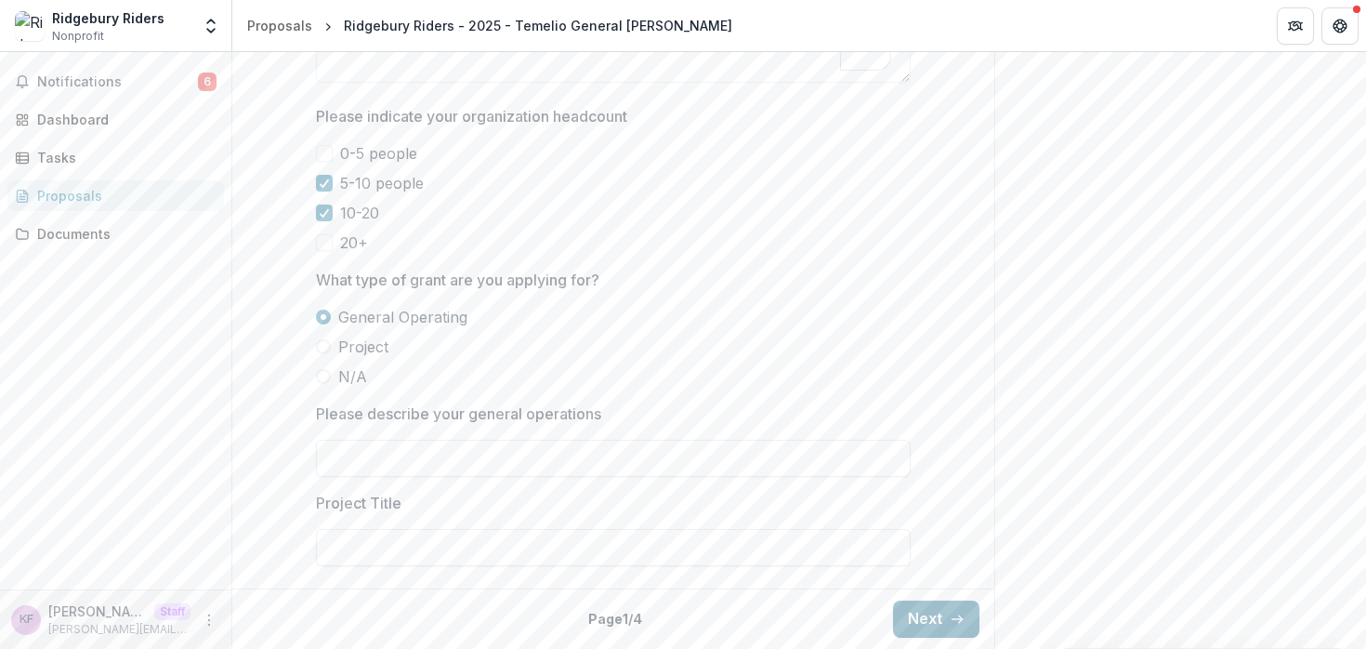
click at [939, 623] on button "Next" at bounding box center [936, 618] width 86 height 37
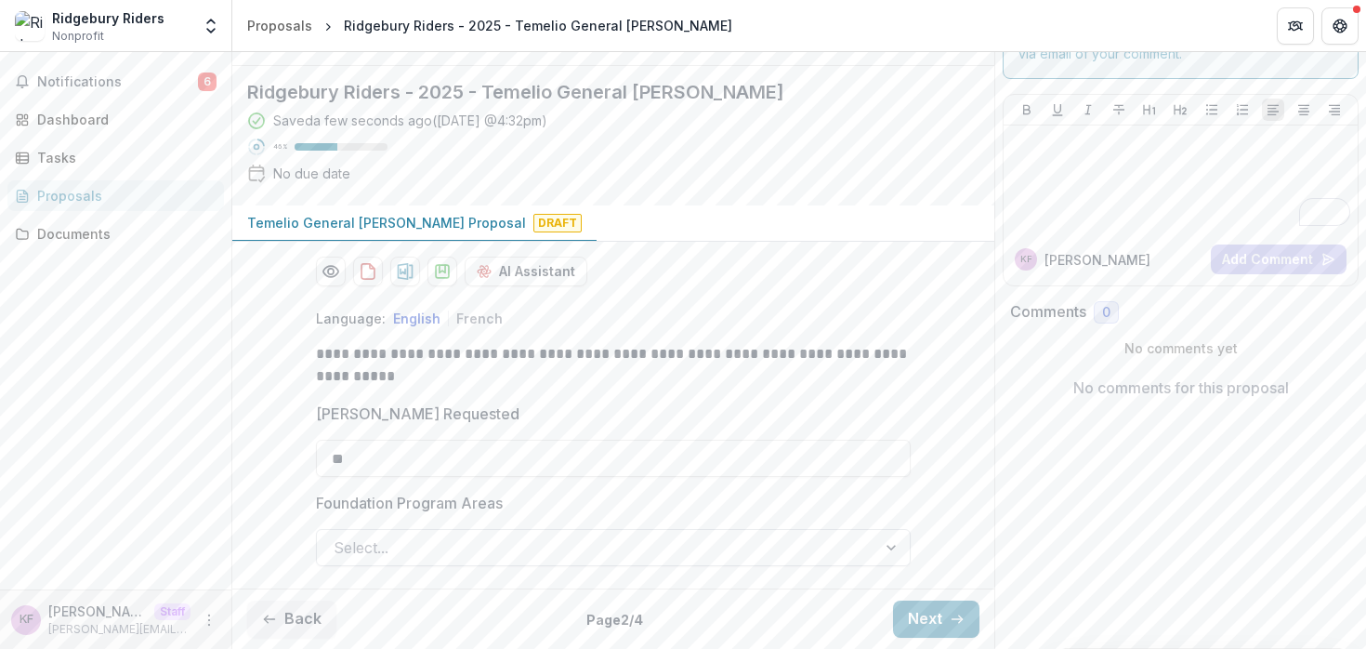
click at [492, 545] on div at bounding box center [597, 547] width 526 height 26
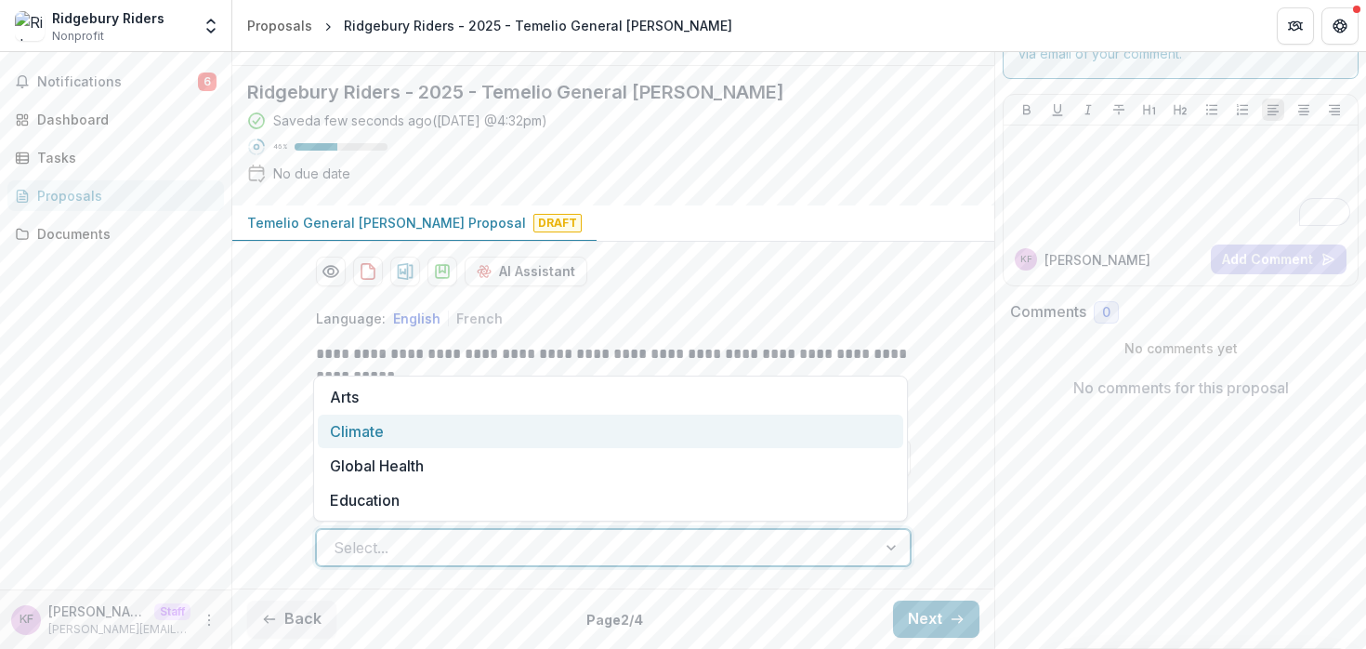
click at [402, 415] on div "Climate" at bounding box center [611, 432] width 586 height 34
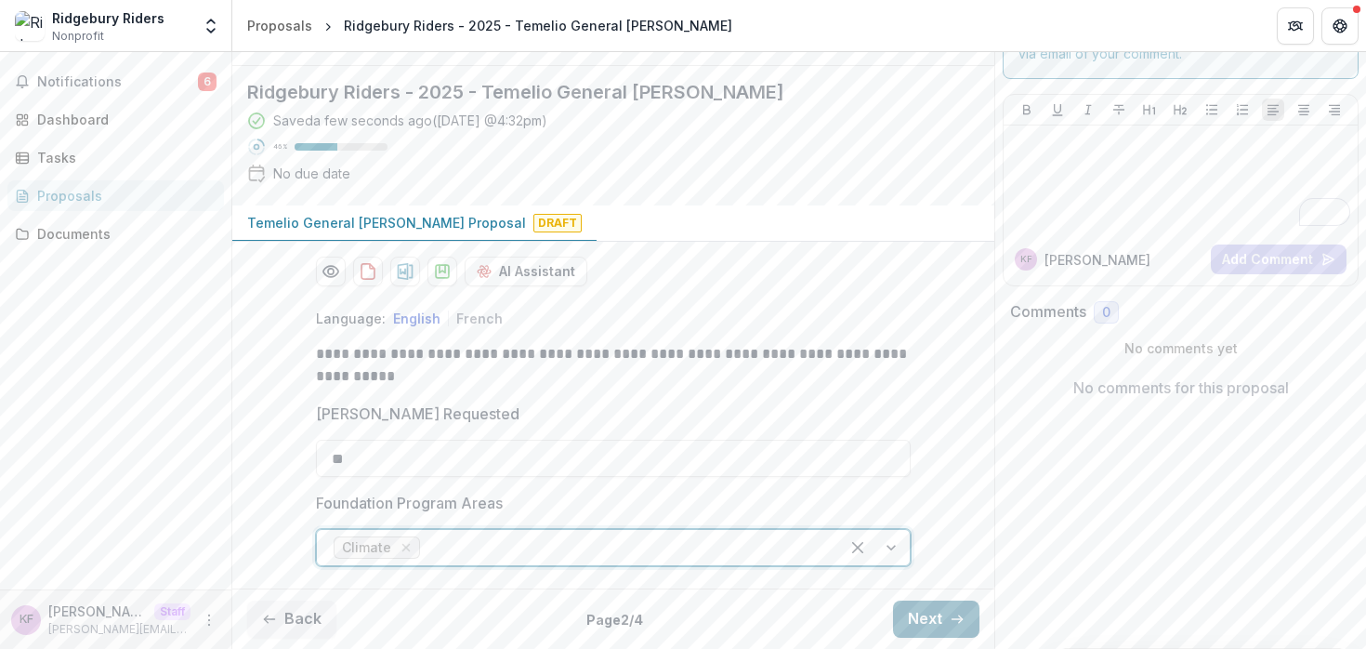
click at [918, 610] on button "Next" at bounding box center [936, 618] width 86 height 37
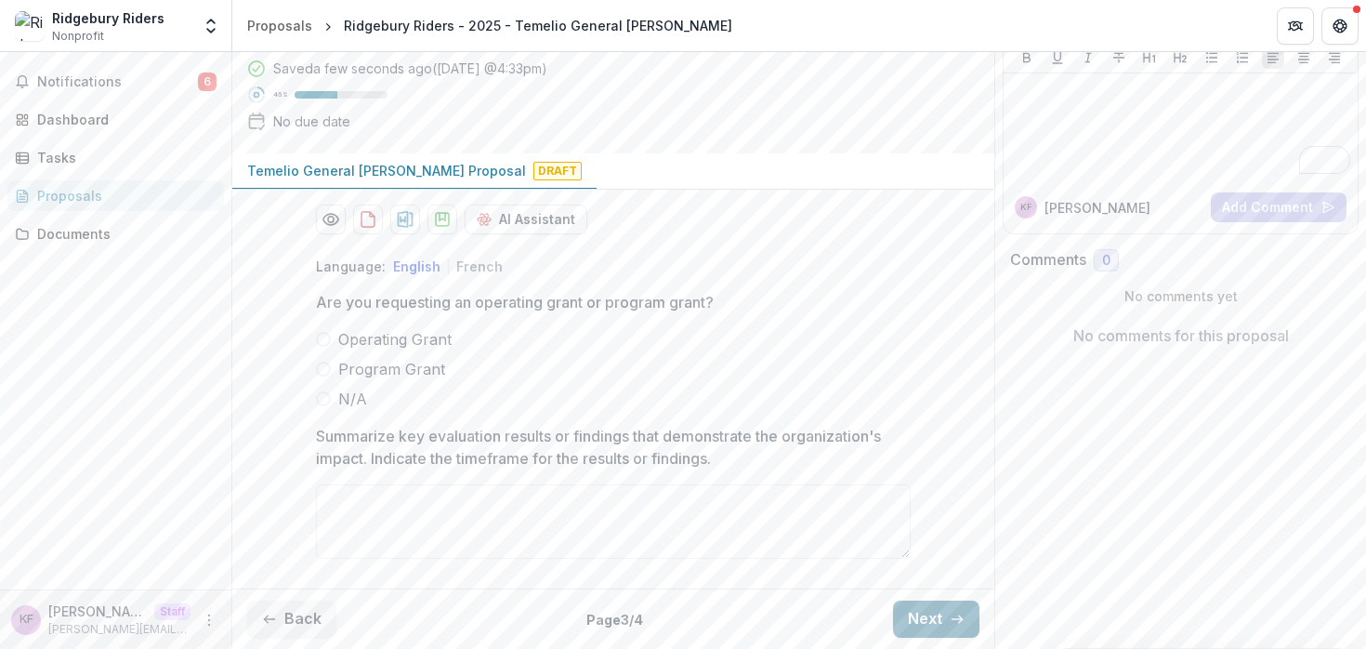
click at [918, 610] on button "Next" at bounding box center [936, 618] width 86 height 37
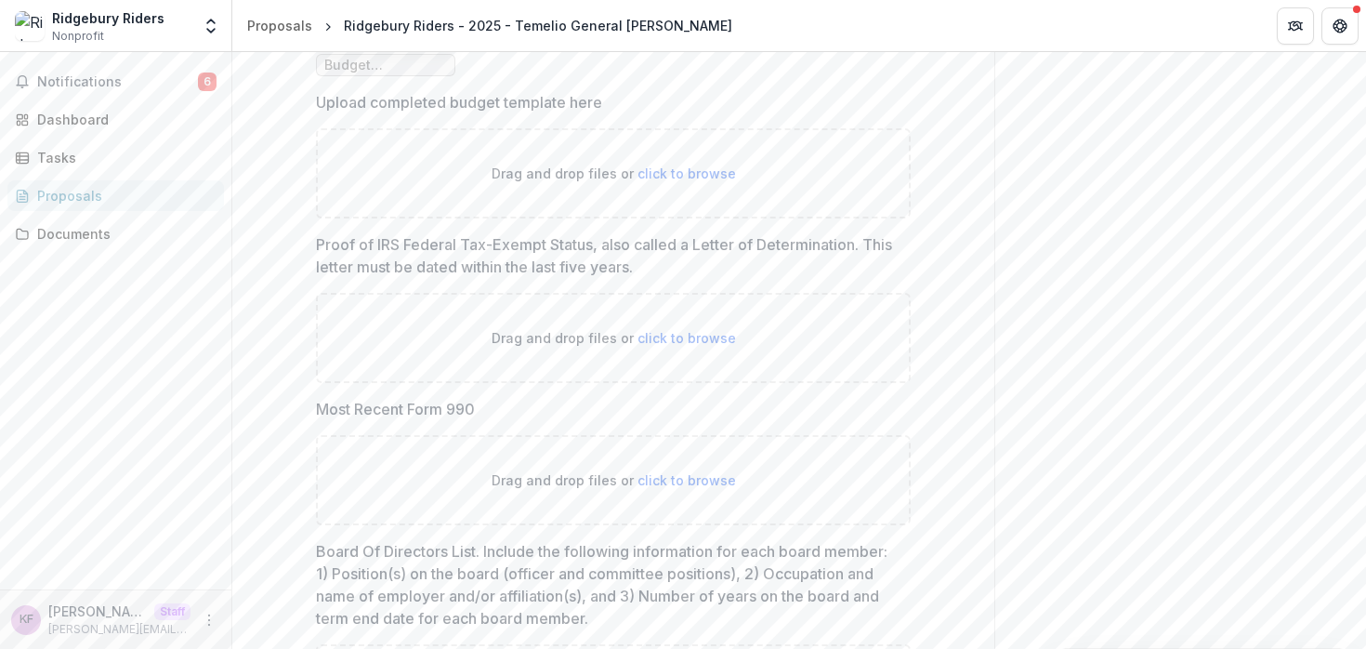
drag, startPoint x: 330, startPoint y: 376, endPoint x: 344, endPoint y: 379, distance: 14.2
click at [344, 379] on div "Language: English French Please download the following budget template, complet…" at bounding box center [613, 486] width 595 height 1377
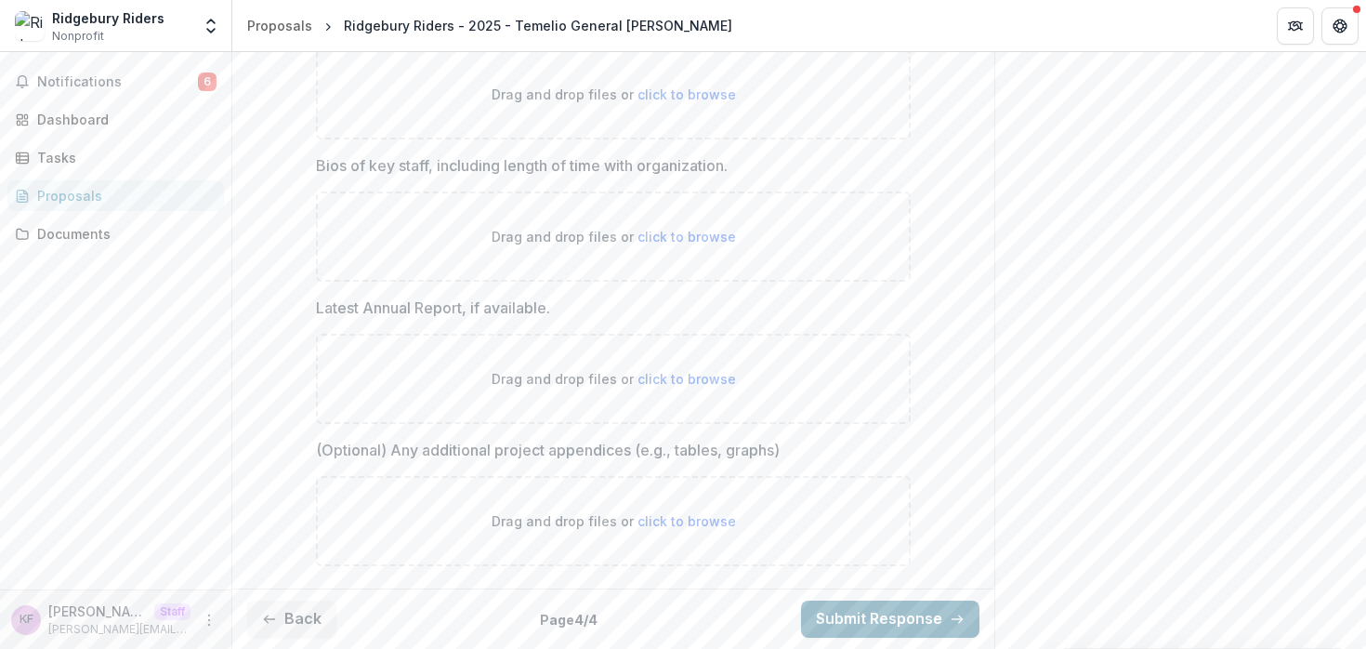
click at [888, 608] on button "Submit Response" at bounding box center [890, 618] width 178 height 37
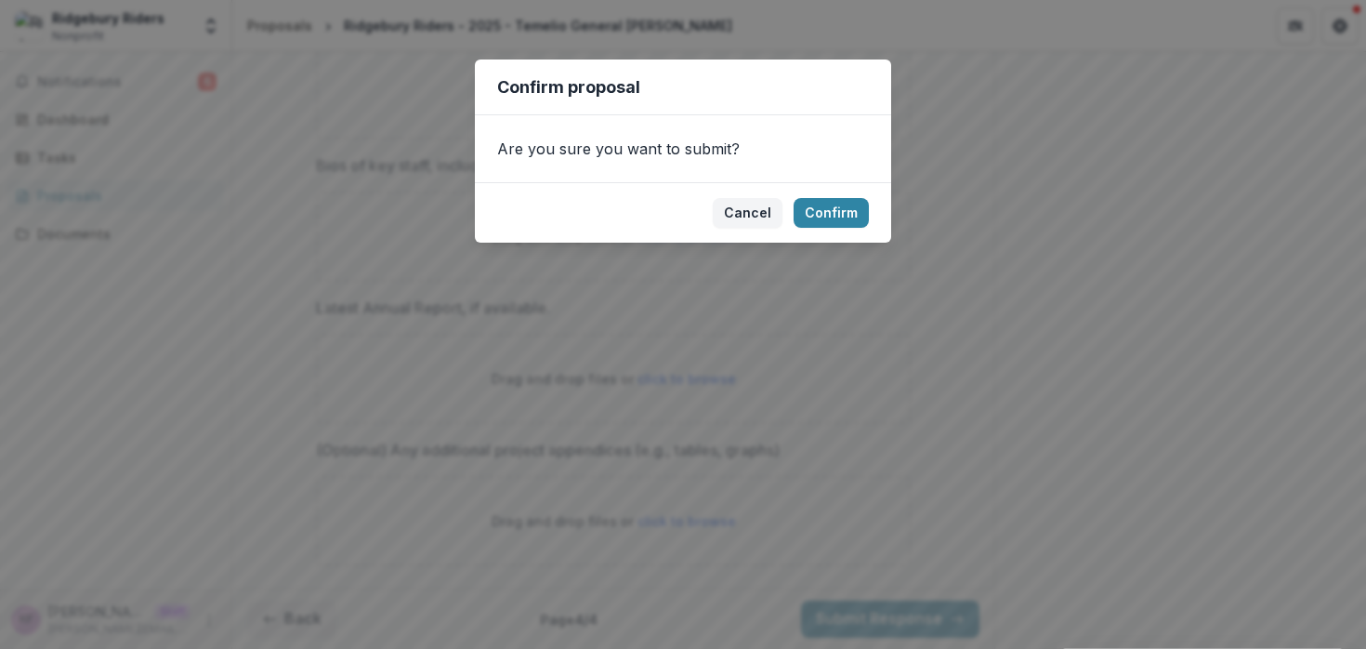
click at [830, 230] on footer "Cancel Confirm" at bounding box center [683, 212] width 416 height 60
click at [836, 219] on button "Confirm" at bounding box center [831, 213] width 75 height 30
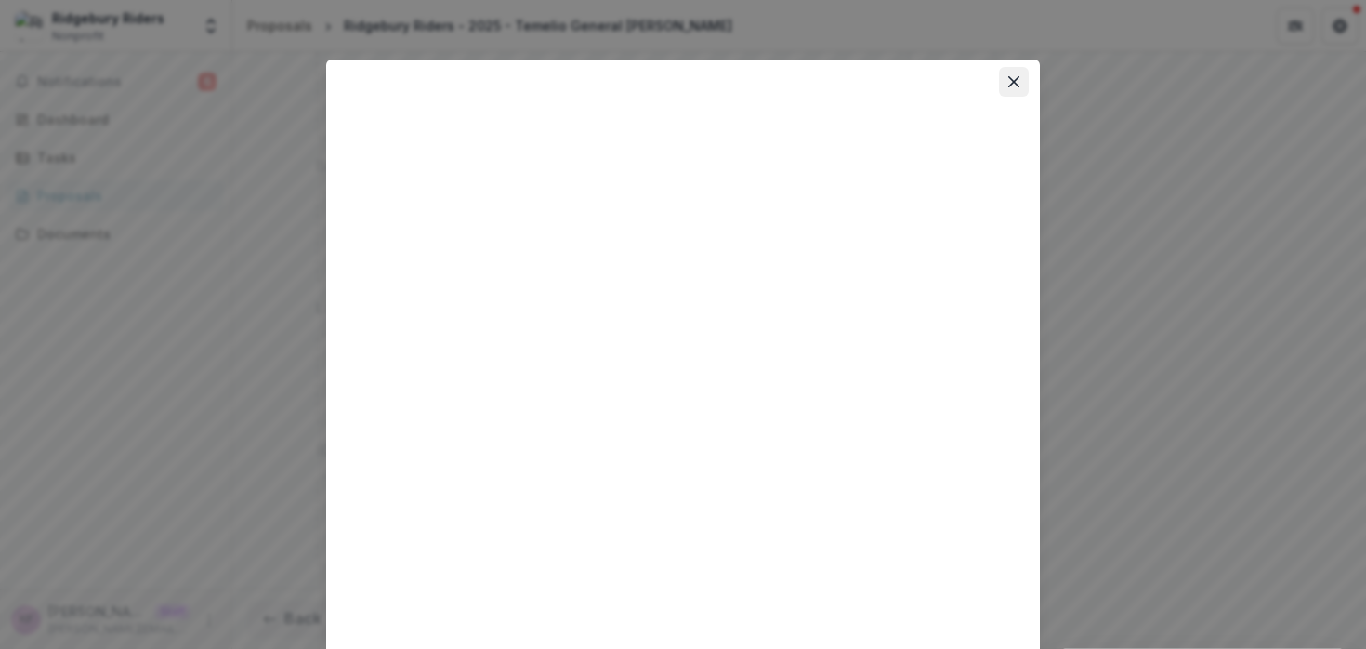
click at [1008, 85] on icon "Close" at bounding box center [1013, 81] width 11 height 11
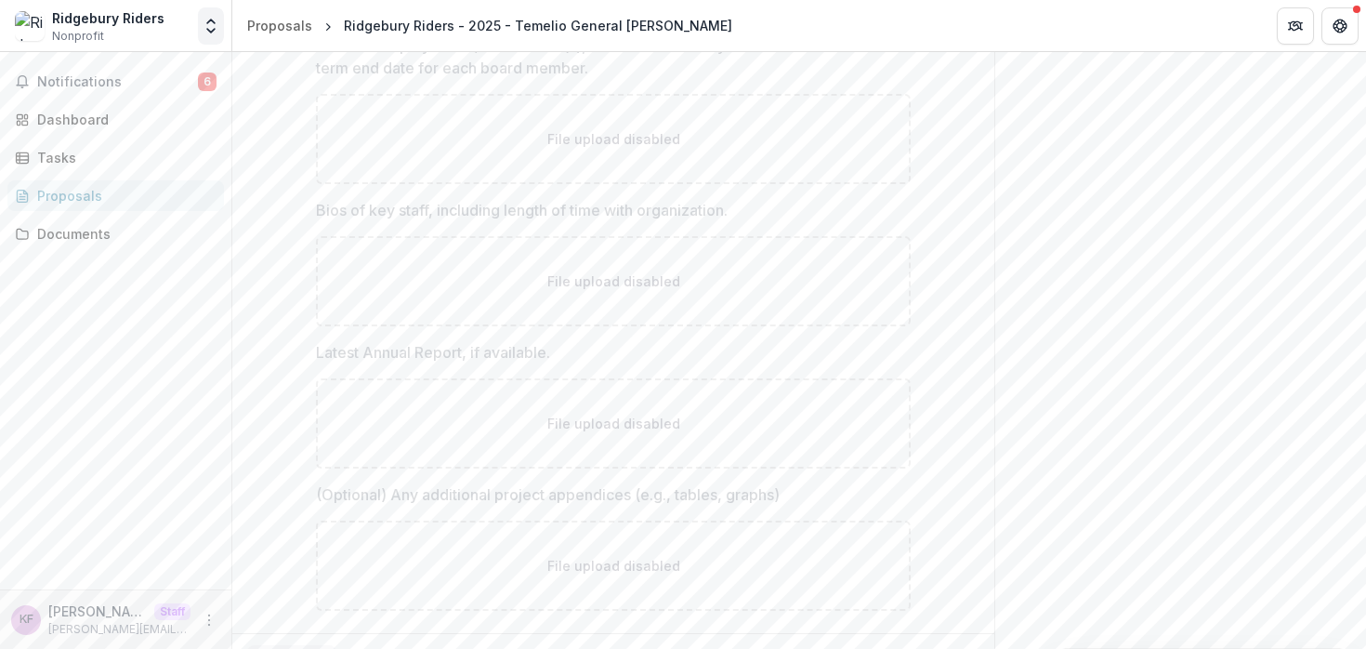
click at [206, 29] on icon "Open entity switcher" at bounding box center [211, 26] width 19 height 19
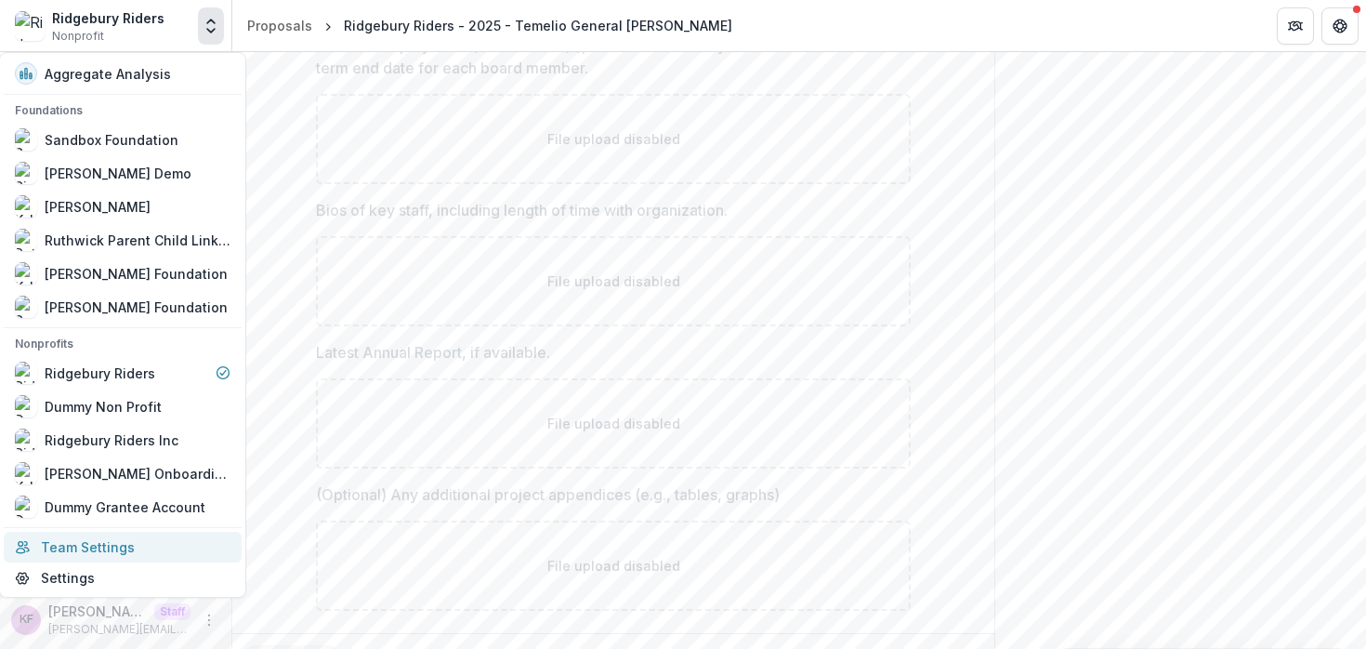
click at [119, 551] on link "Team Settings" at bounding box center [123, 547] width 238 height 31
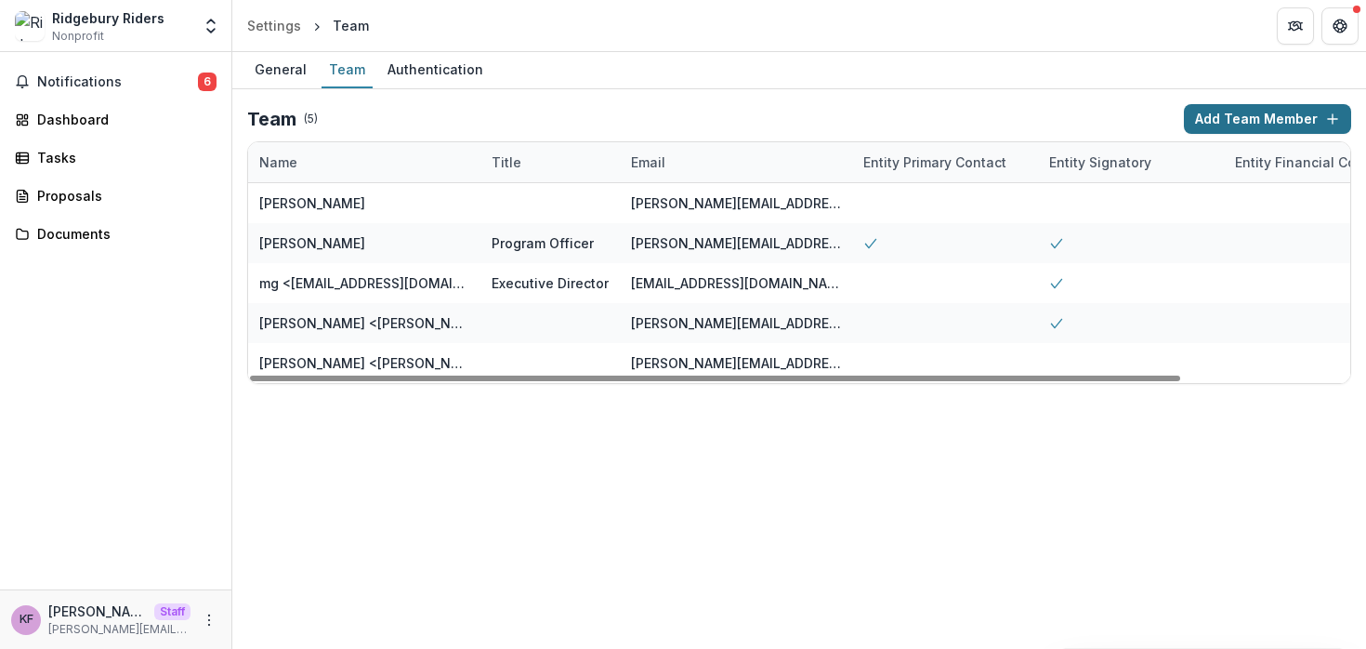
click at [1198, 107] on button "Add Team Member" at bounding box center [1267, 119] width 167 height 30
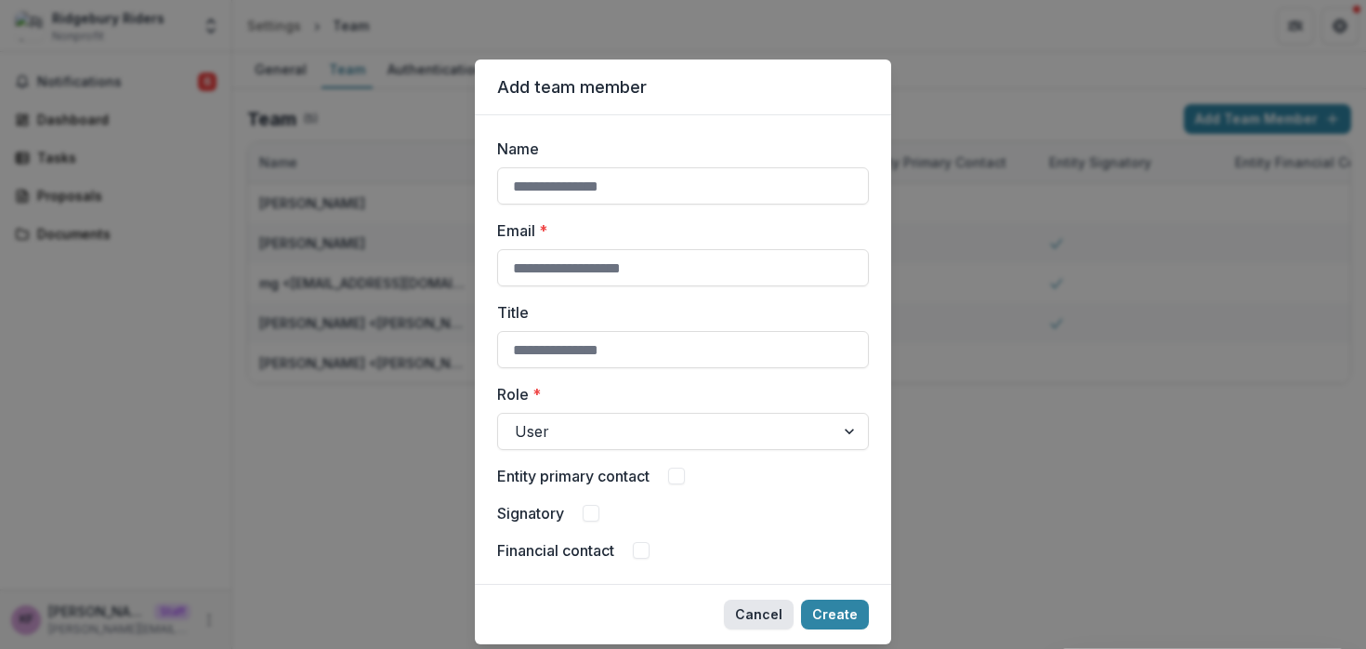
click at [758, 606] on button "Cancel" at bounding box center [759, 614] width 70 height 30
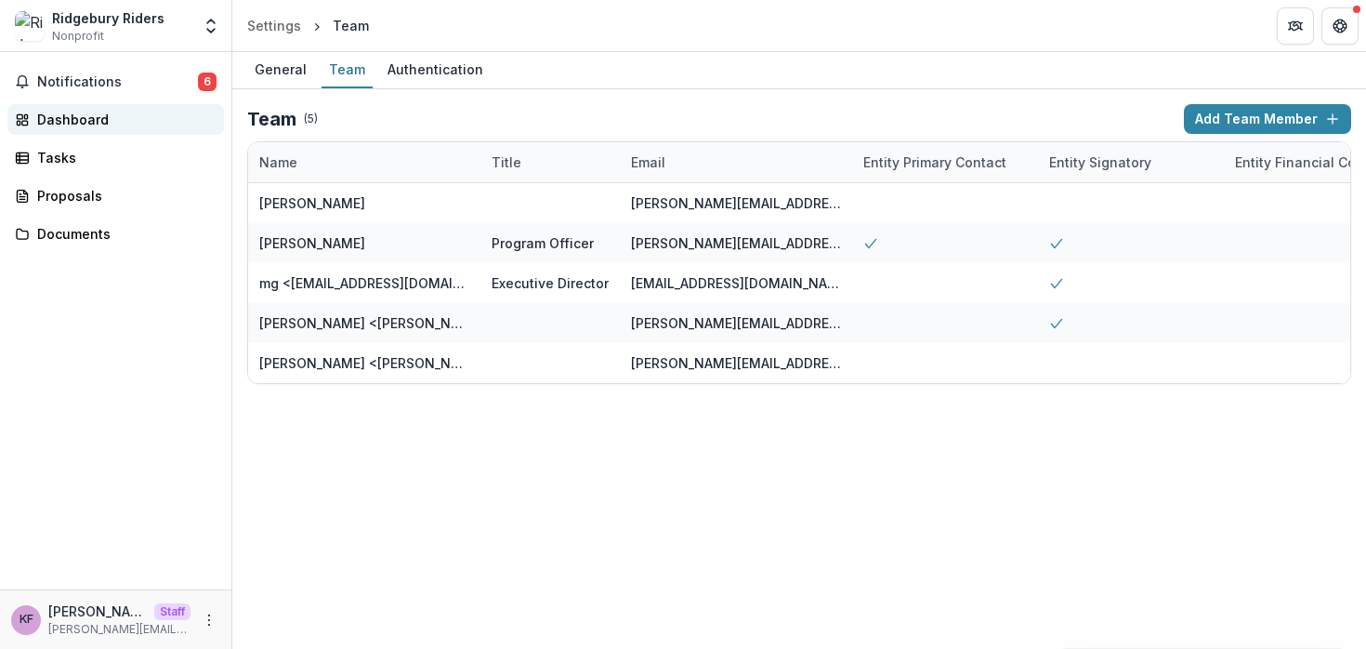
click at [87, 125] on div "Dashboard" at bounding box center [123, 120] width 172 height 20
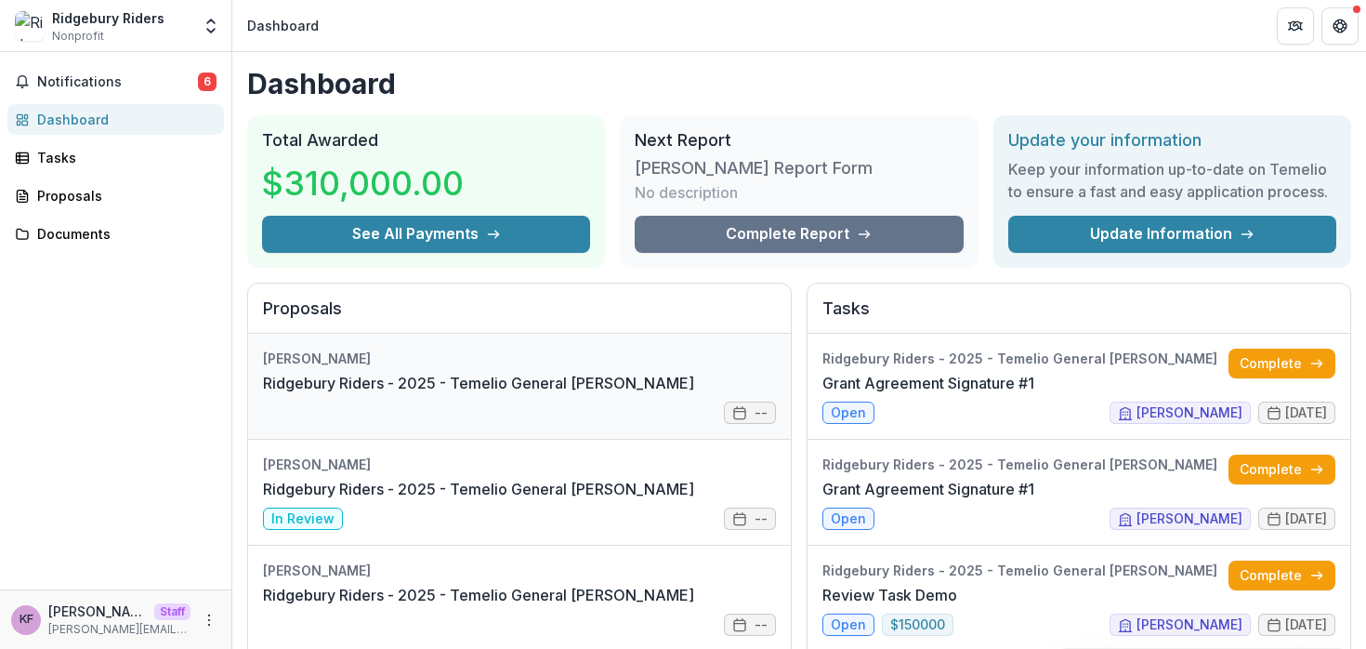
click at [624, 372] on link "Ridgebury Riders - 2025 - Temelio General [PERSON_NAME]" at bounding box center [478, 383] width 431 height 22
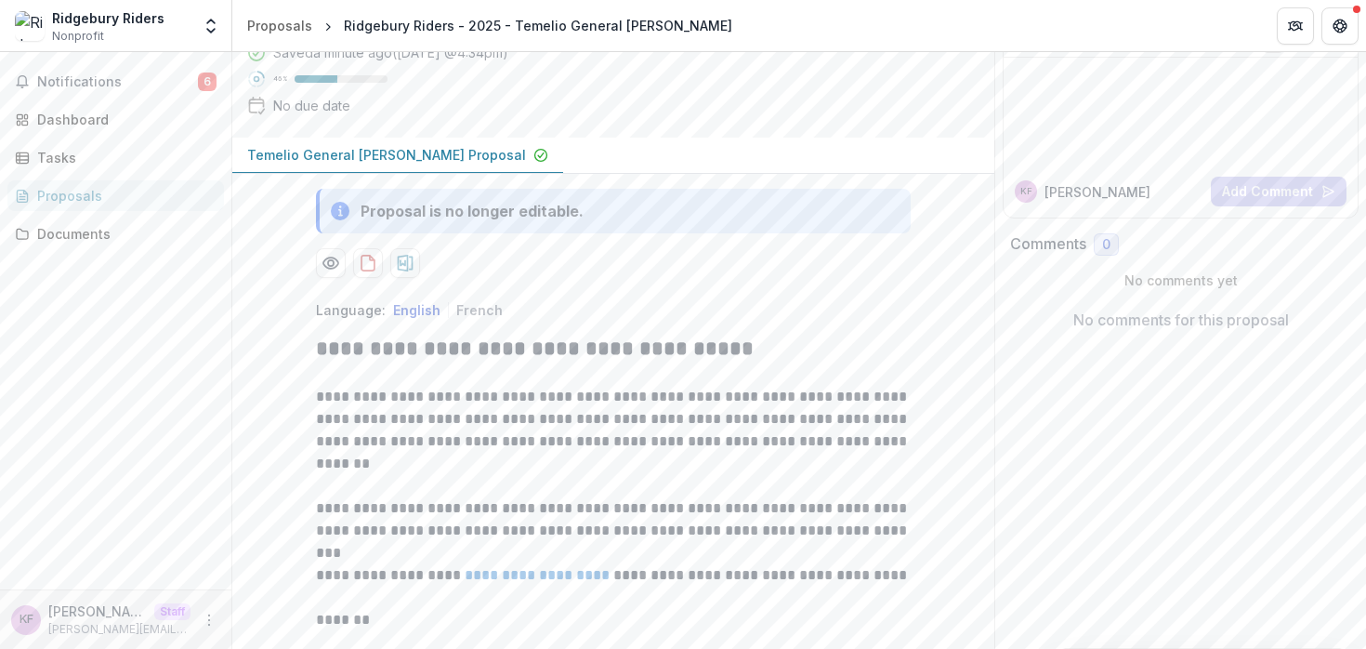
scroll to position [60, 0]
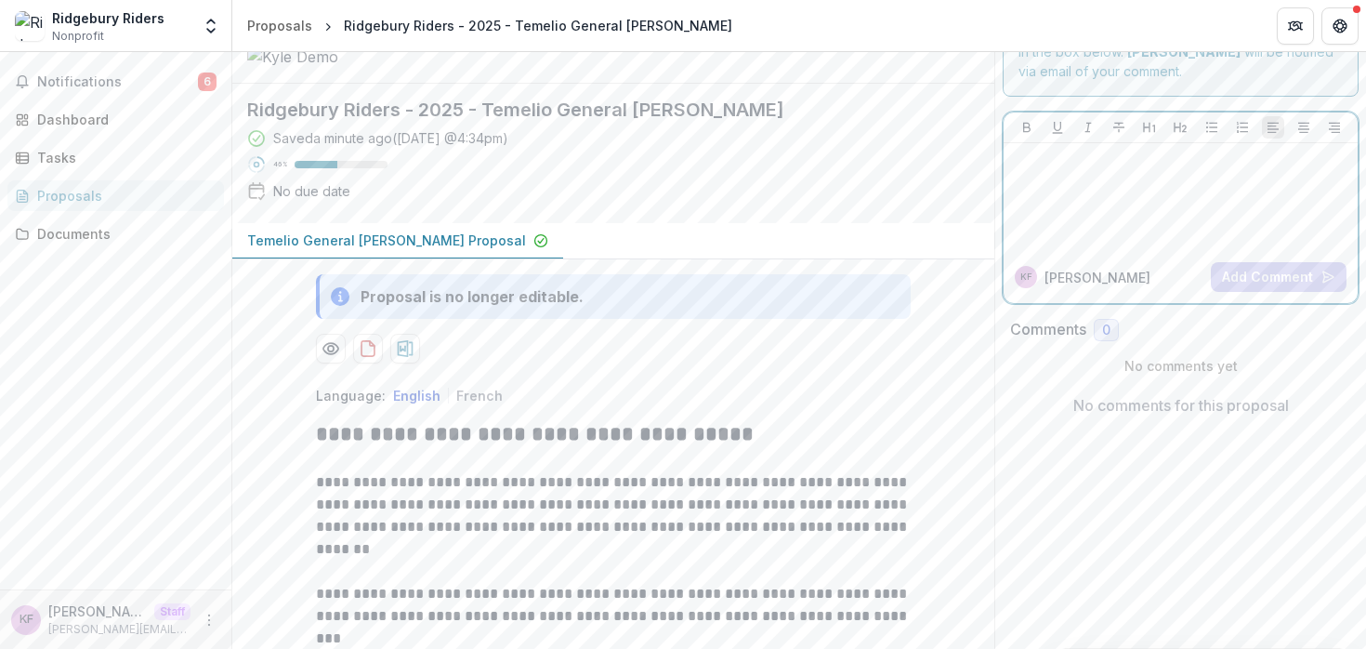
click at [1086, 216] on div at bounding box center [1180, 197] width 339 height 93
click at [217, 34] on icon "Open entity switcher" at bounding box center [211, 26] width 19 height 19
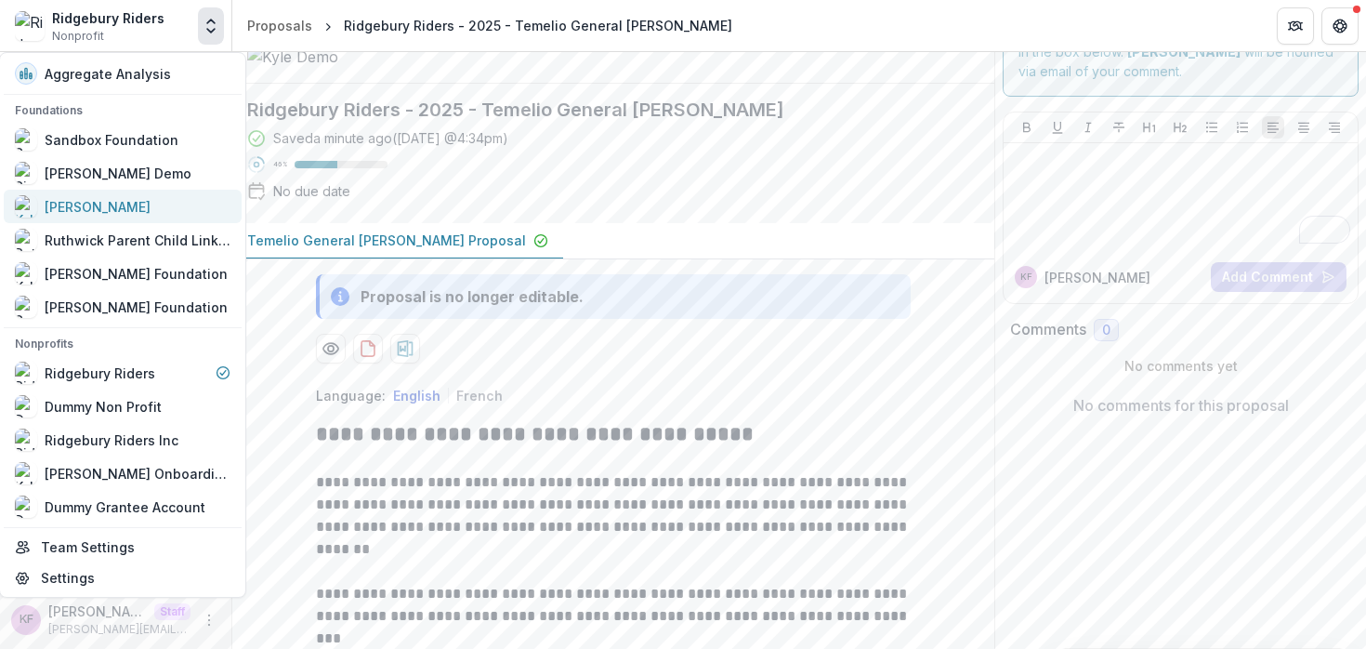
click at [140, 204] on div "[PERSON_NAME]" at bounding box center [123, 206] width 216 height 22
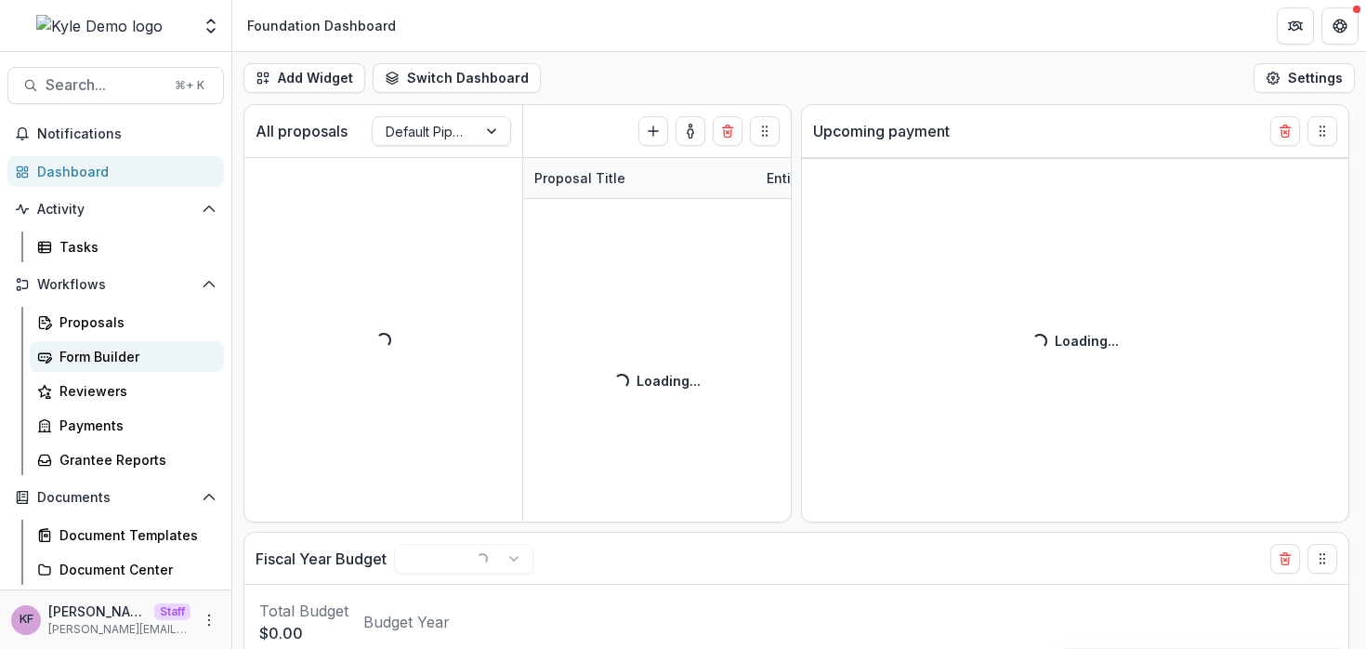
select select "******"
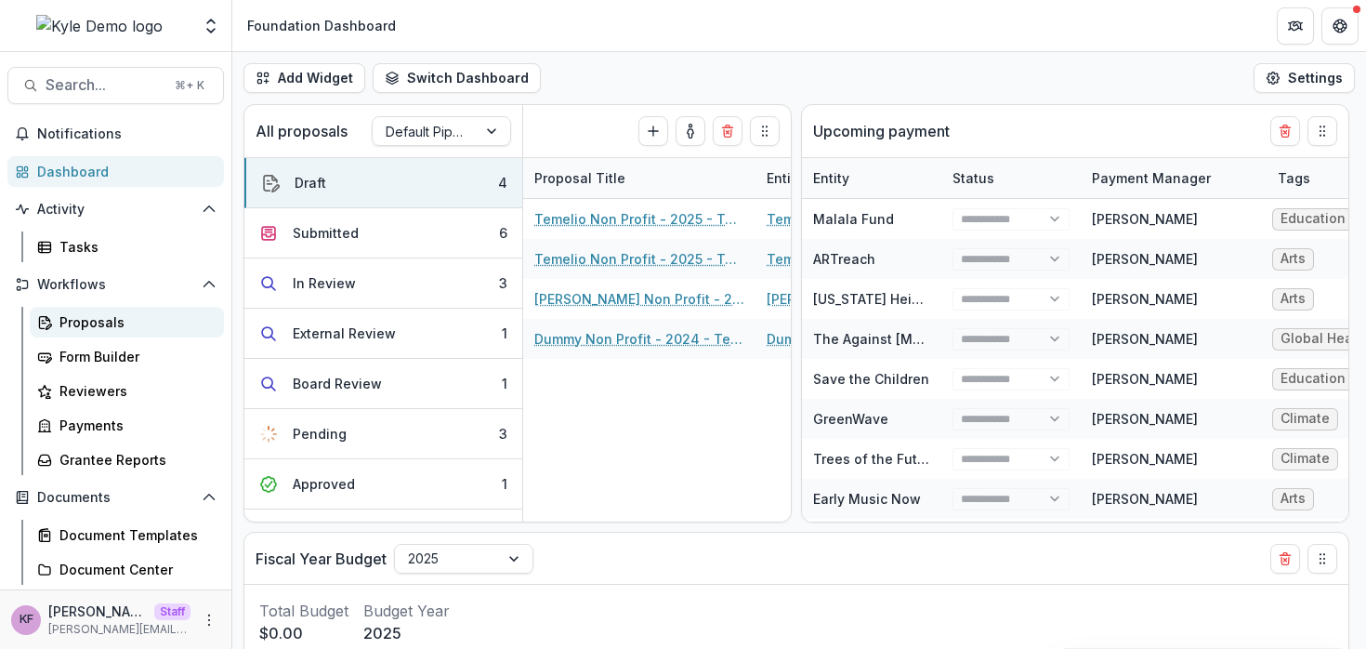
select select "******"
click at [104, 324] on div "Proposals" at bounding box center [134, 322] width 150 height 20
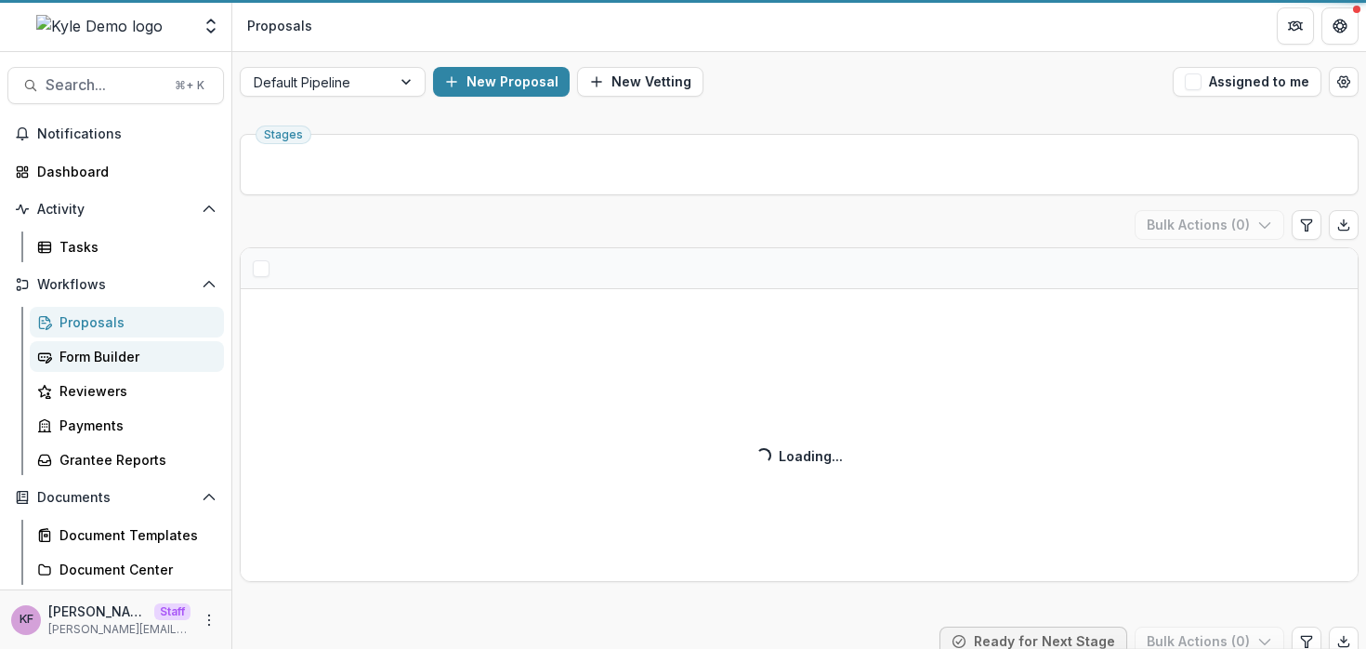
click at [154, 349] on div "Form Builder" at bounding box center [134, 357] width 150 height 20
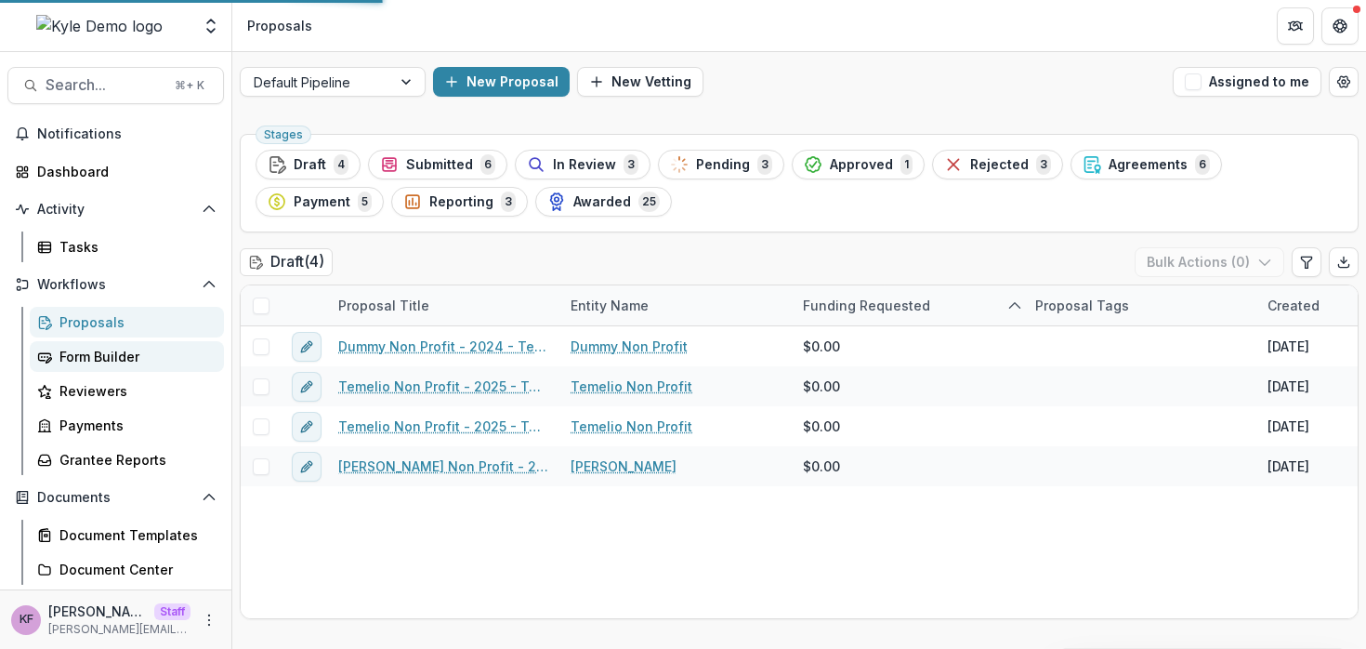
click at [69, 366] on link "Form Builder" at bounding box center [127, 356] width 194 height 31
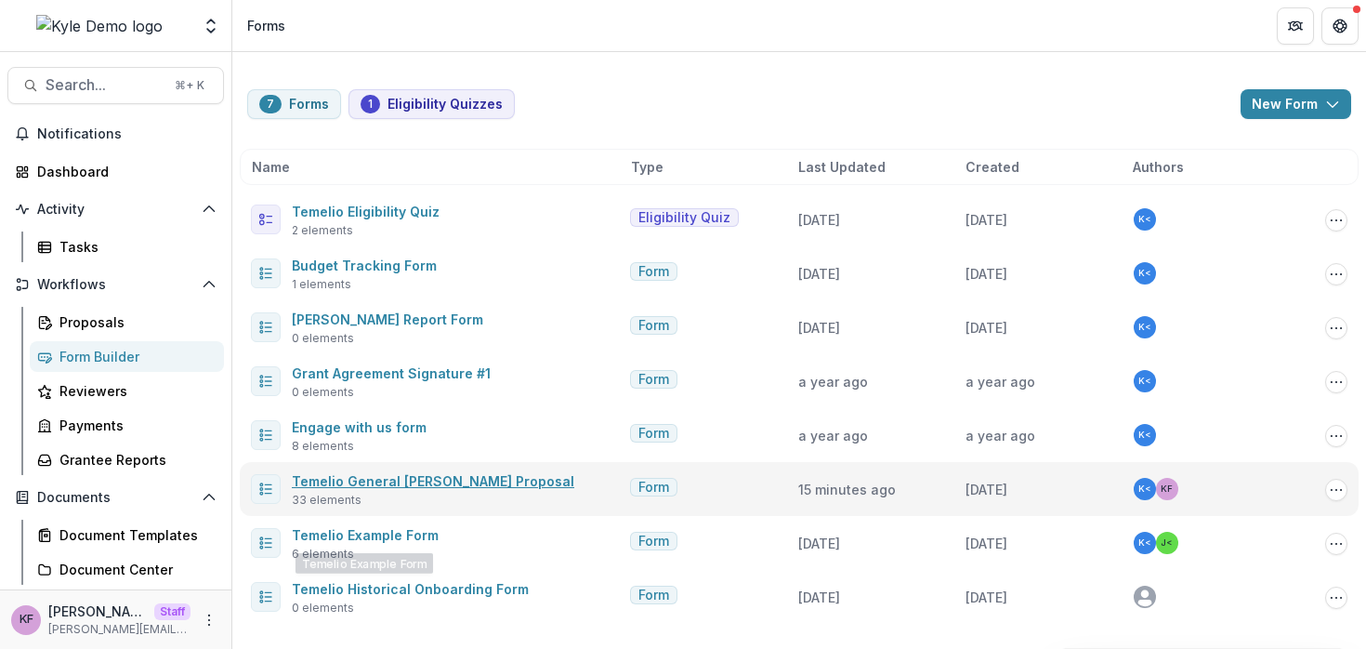
click at [376, 473] on link "Temelio General [PERSON_NAME] Proposal" at bounding box center [433, 481] width 283 height 16
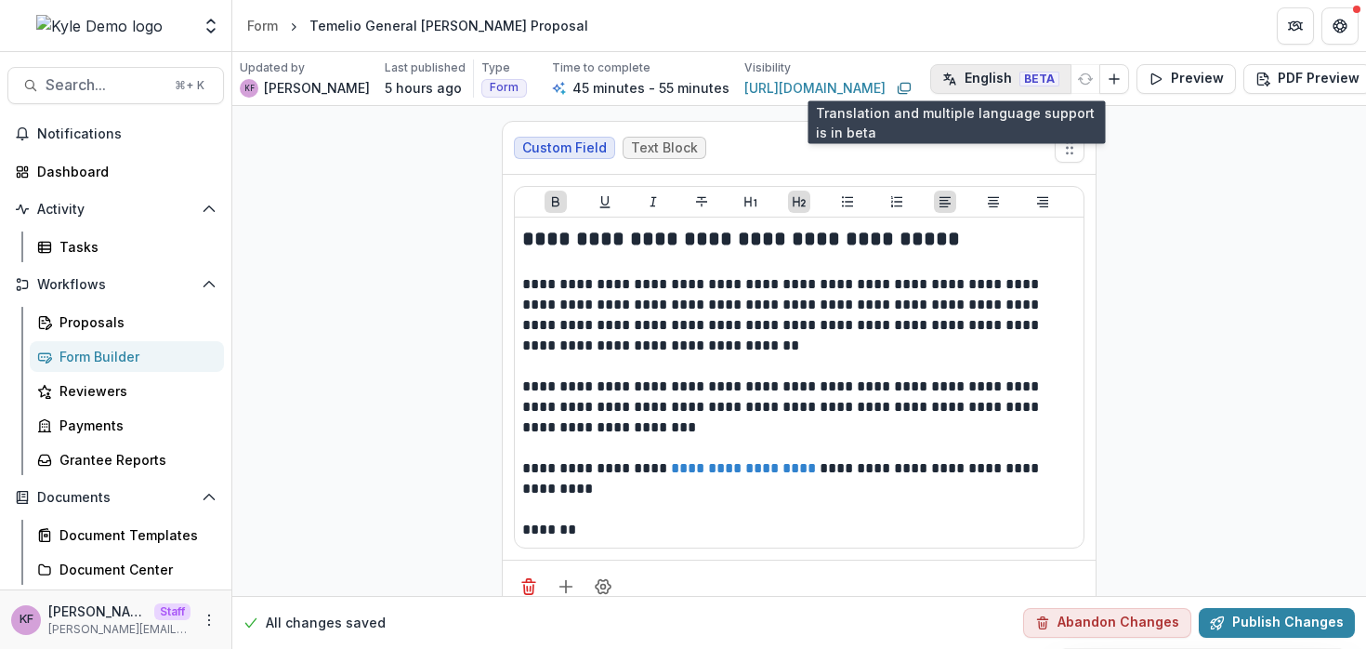
click at [977, 86] on button "English BETA" at bounding box center [1000, 79] width 141 height 30
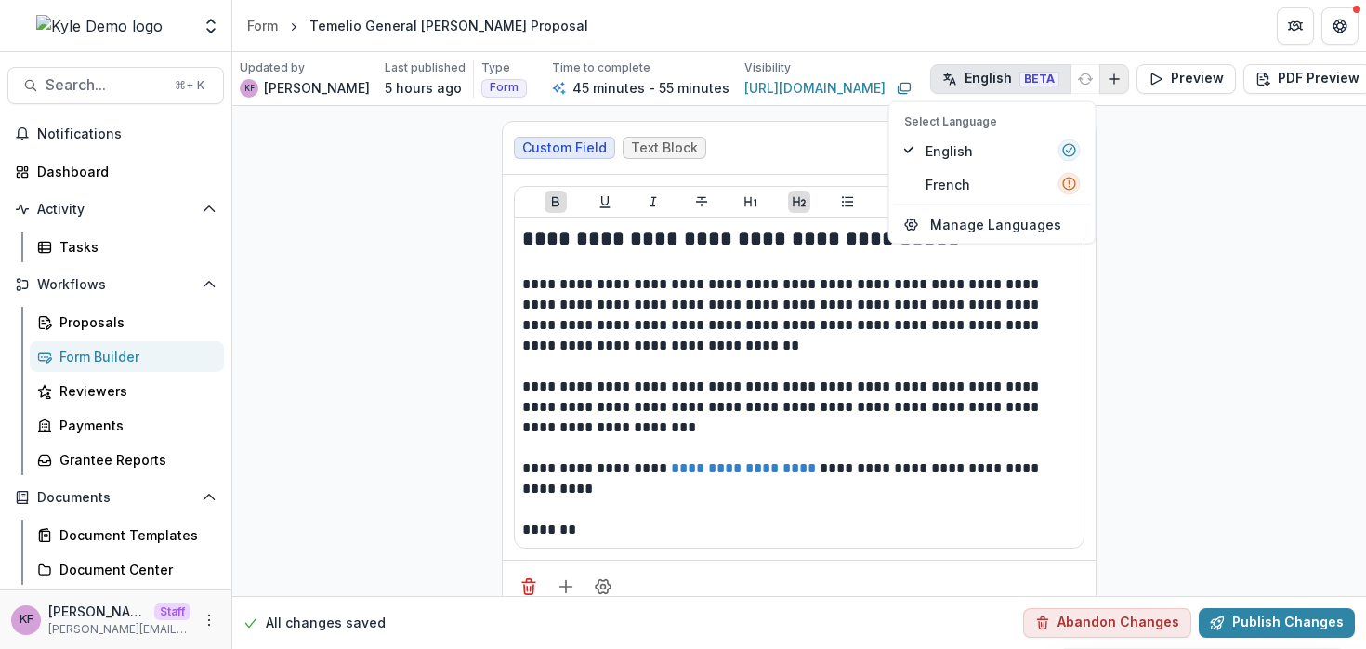
click at [1100, 72] on button "Add Language" at bounding box center [1115, 79] width 30 height 30
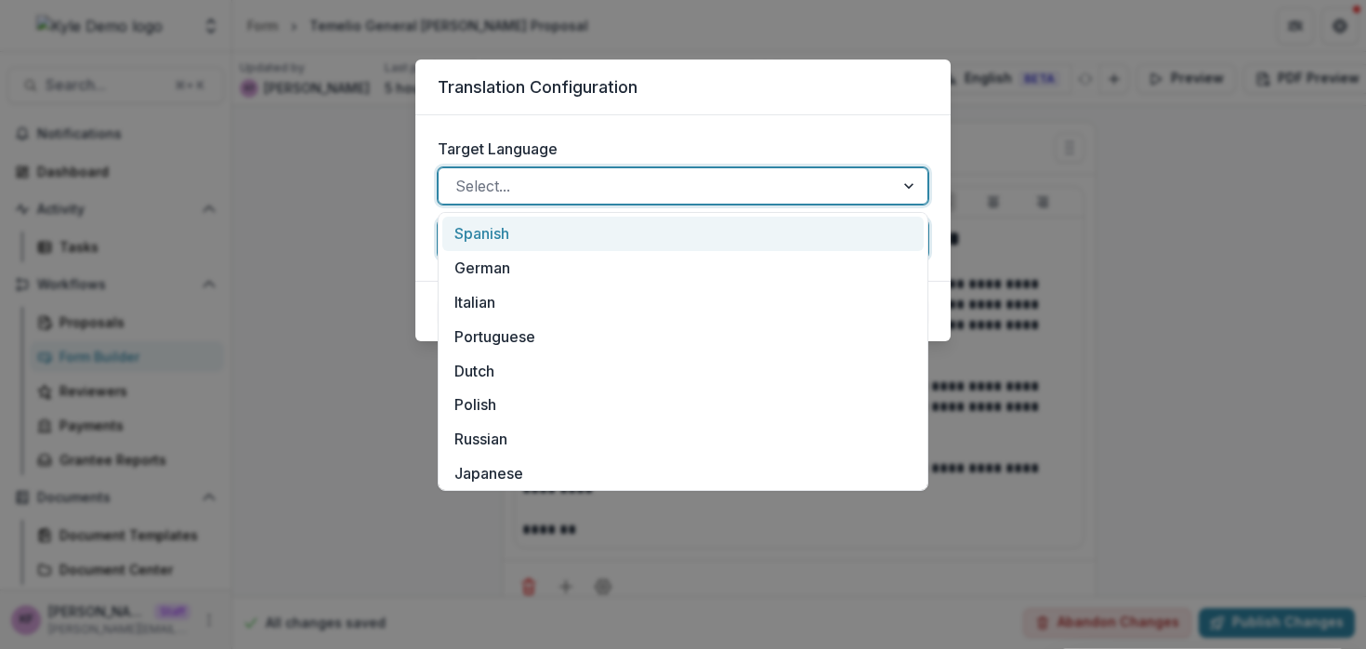
click at [667, 193] on div at bounding box center [666, 186] width 422 height 26
click at [616, 231] on div "Spanish" at bounding box center [682, 234] width 481 height 34
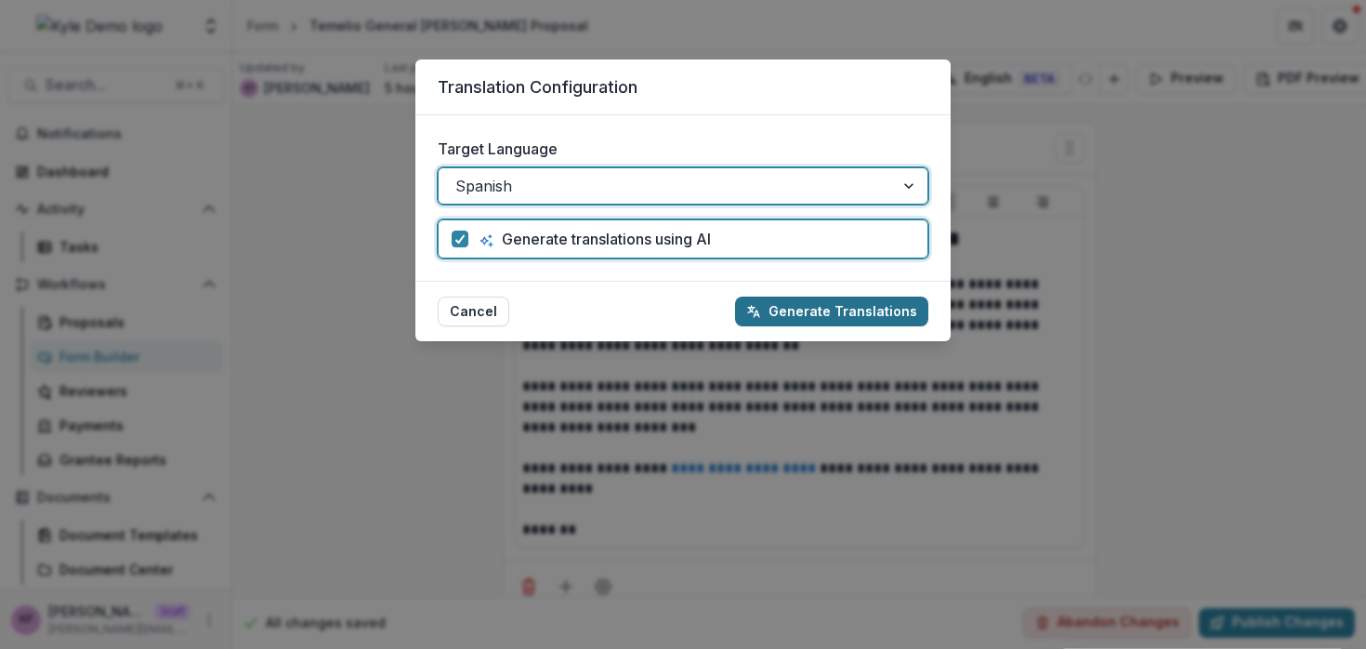
click at [783, 304] on button "Generate Translations" at bounding box center [831, 311] width 193 height 30
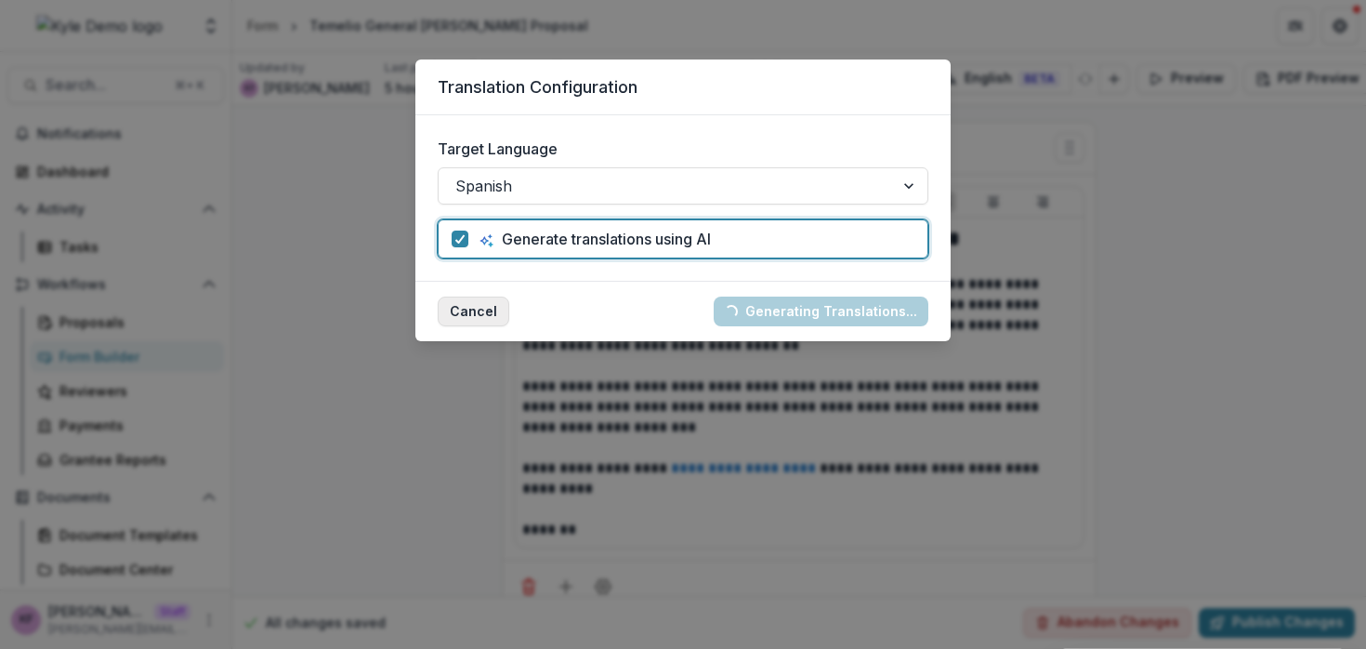
click at [465, 307] on button "Cancel" at bounding box center [474, 311] width 72 height 30
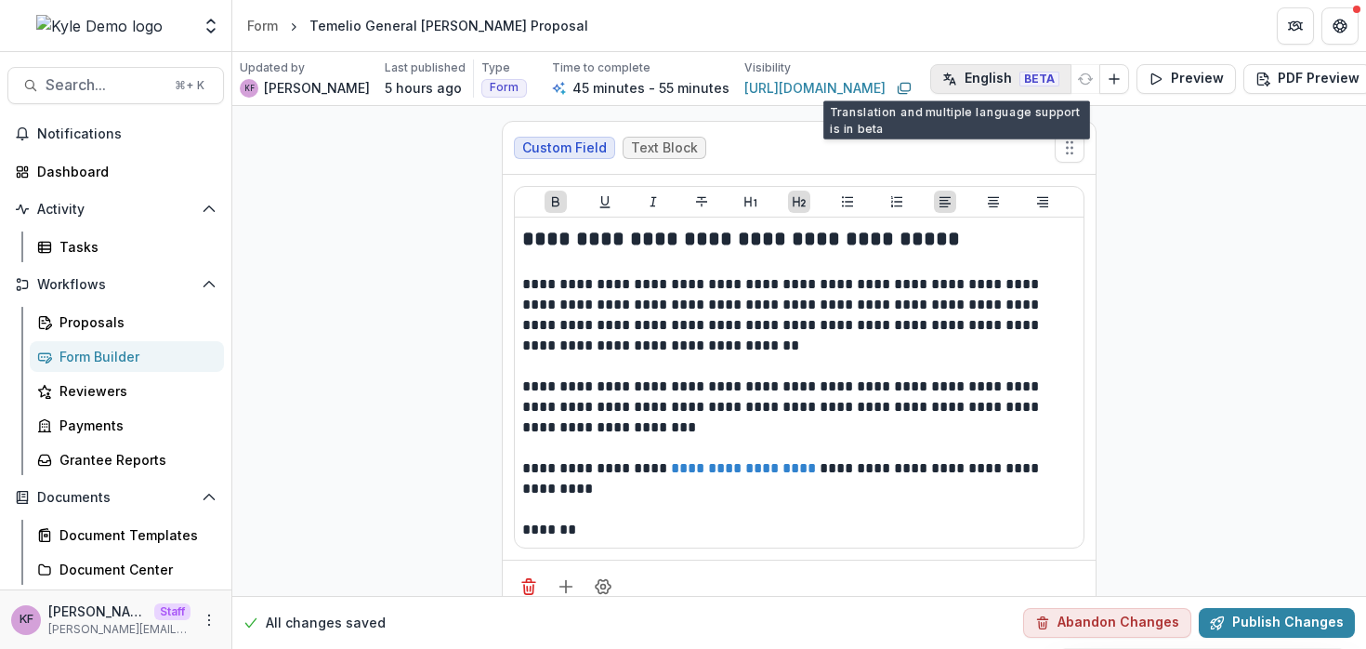
click at [985, 81] on button "English BETA" at bounding box center [1000, 79] width 141 height 30
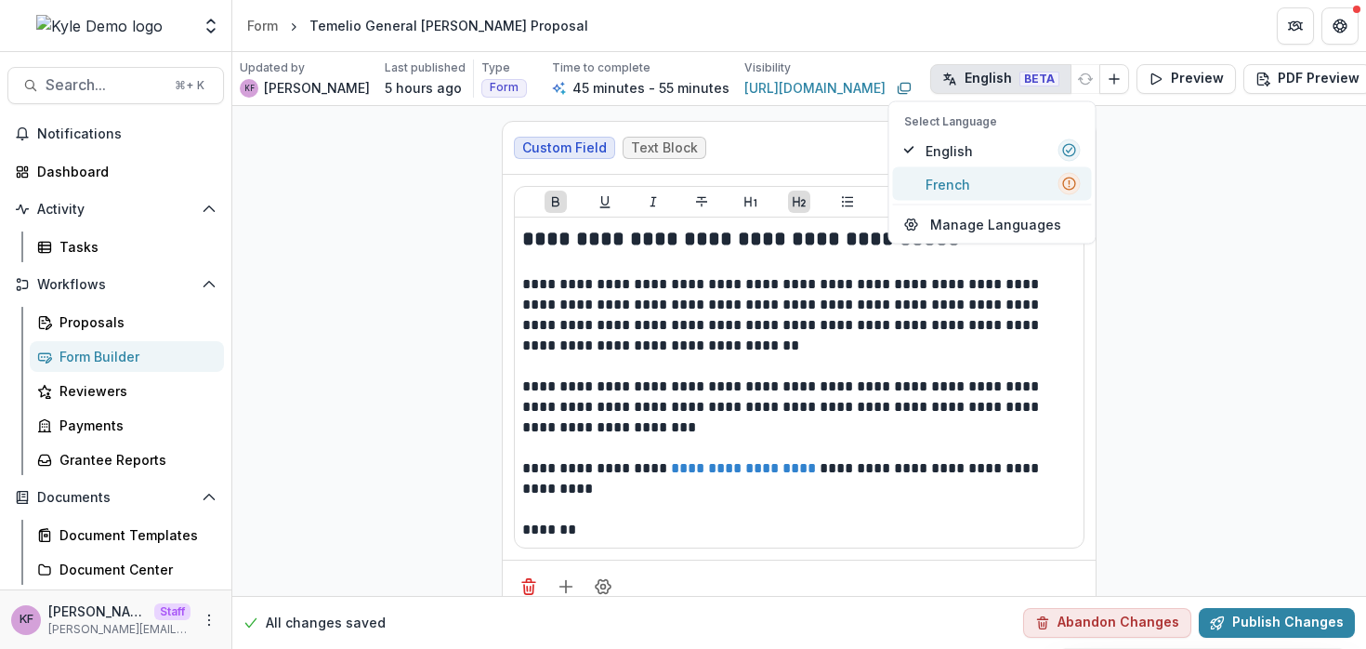
click at [965, 191] on span "French" at bounding box center [948, 184] width 45 height 20
type input "********"
type input "**********"
type input "****"
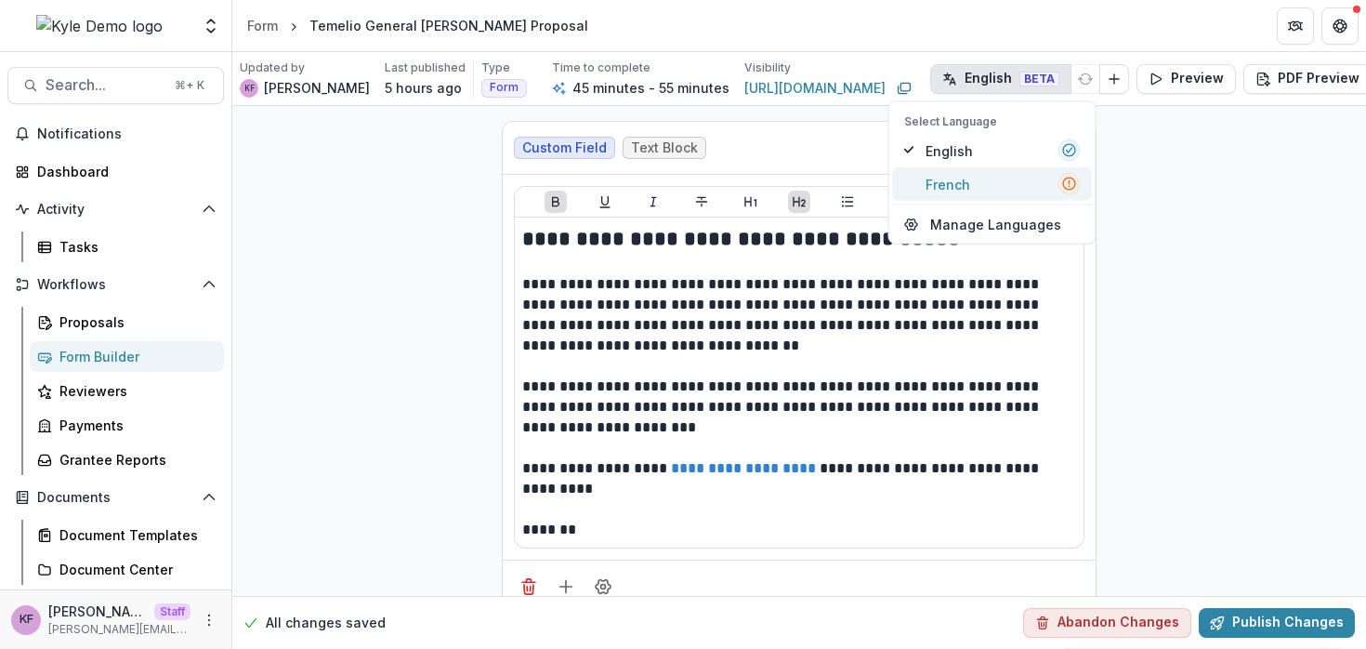
type input "**********"
type input "******"
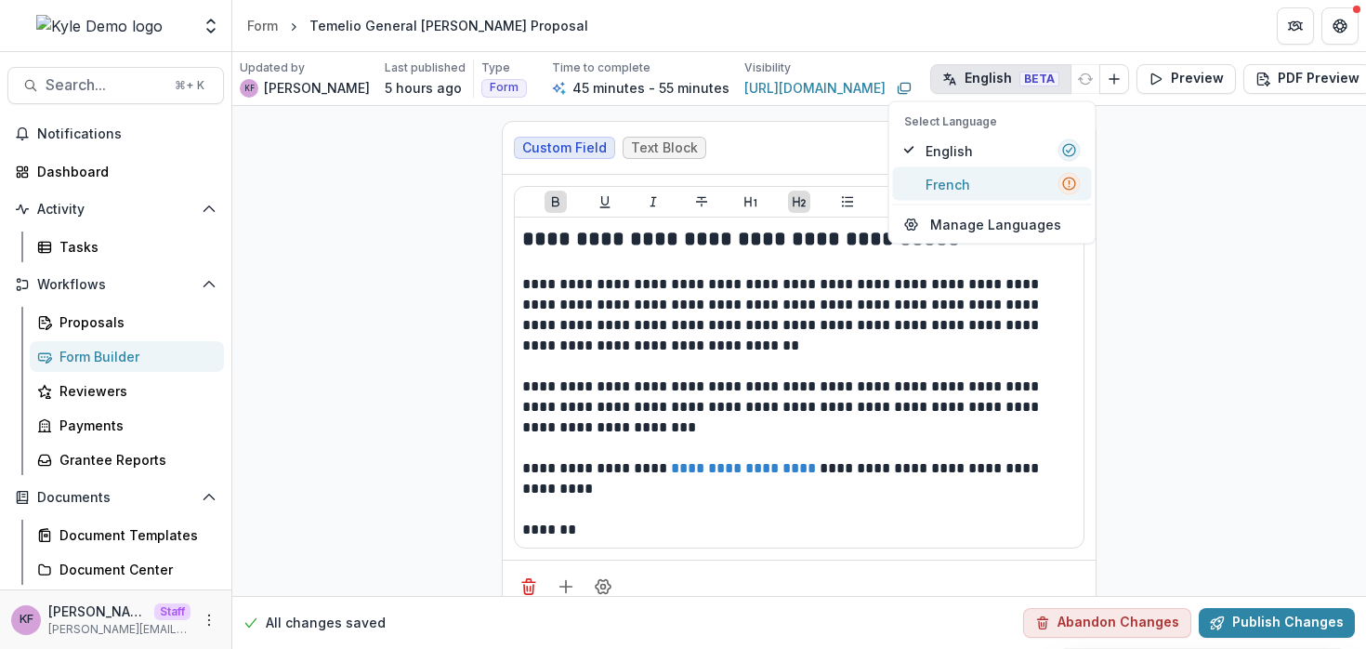
type input "**********"
type input "*********"
type input "**********"
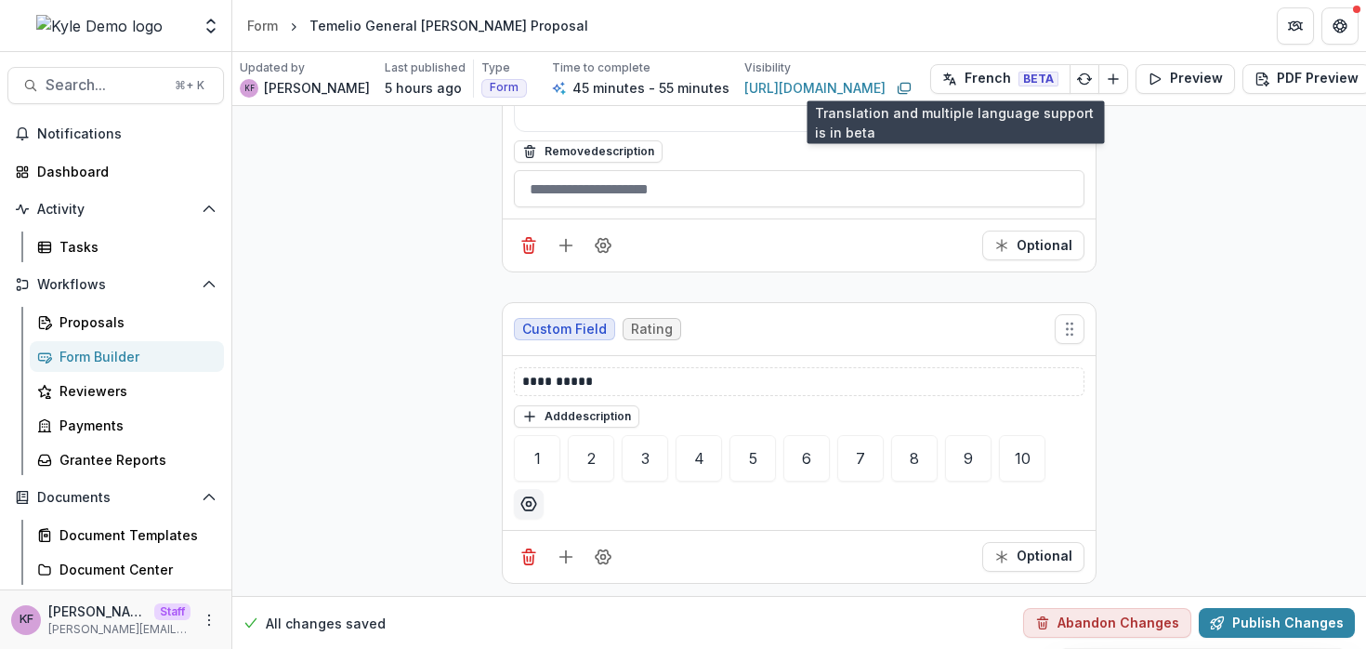
scroll to position [718, 0]
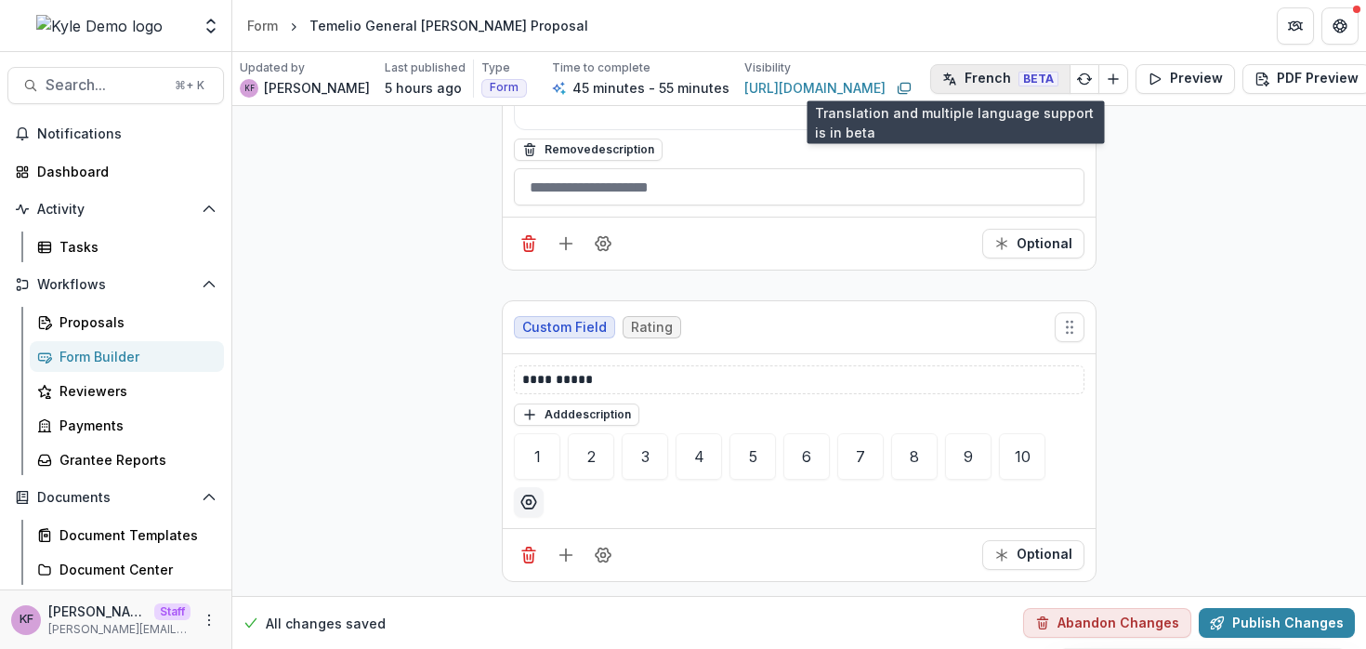
click at [995, 89] on button "French BETA" at bounding box center [1000, 79] width 140 height 30
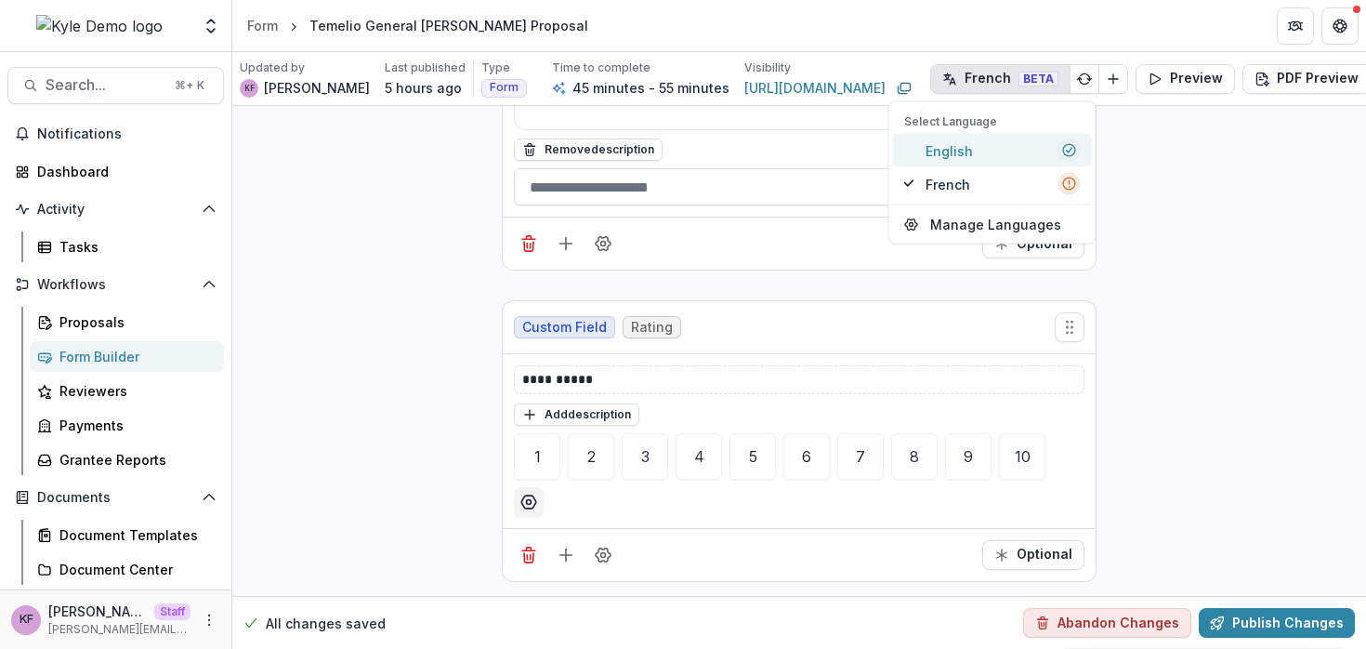
click at [954, 155] on span "English" at bounding box center [949, 150] width 47 height 20
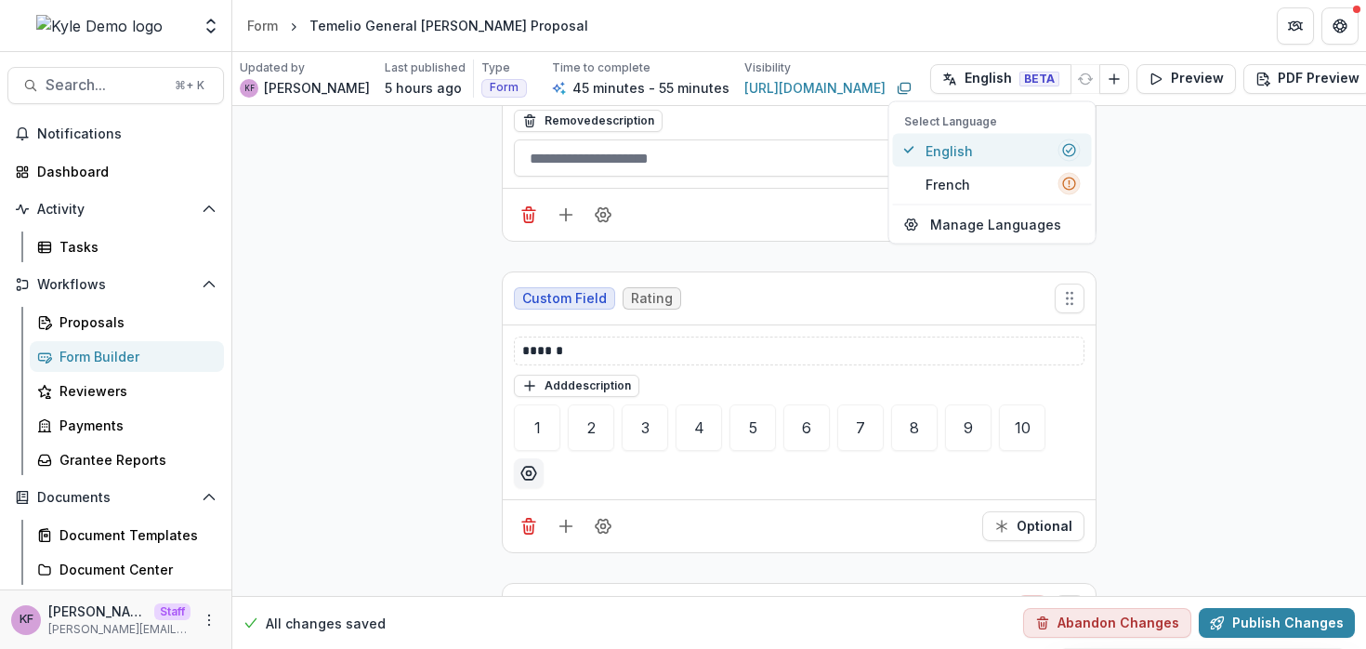
type textarea "**********"
type input "********"
type input "**********"
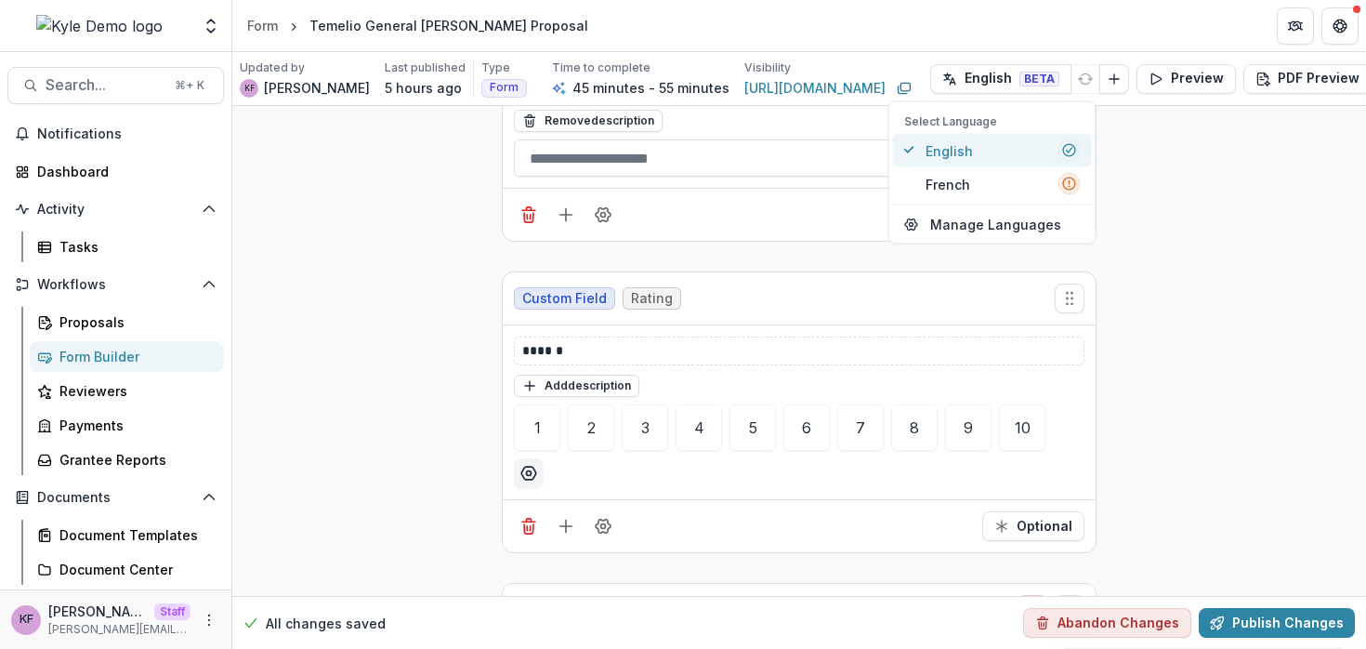
type input "*********"
type input "**********"
type input "*******"
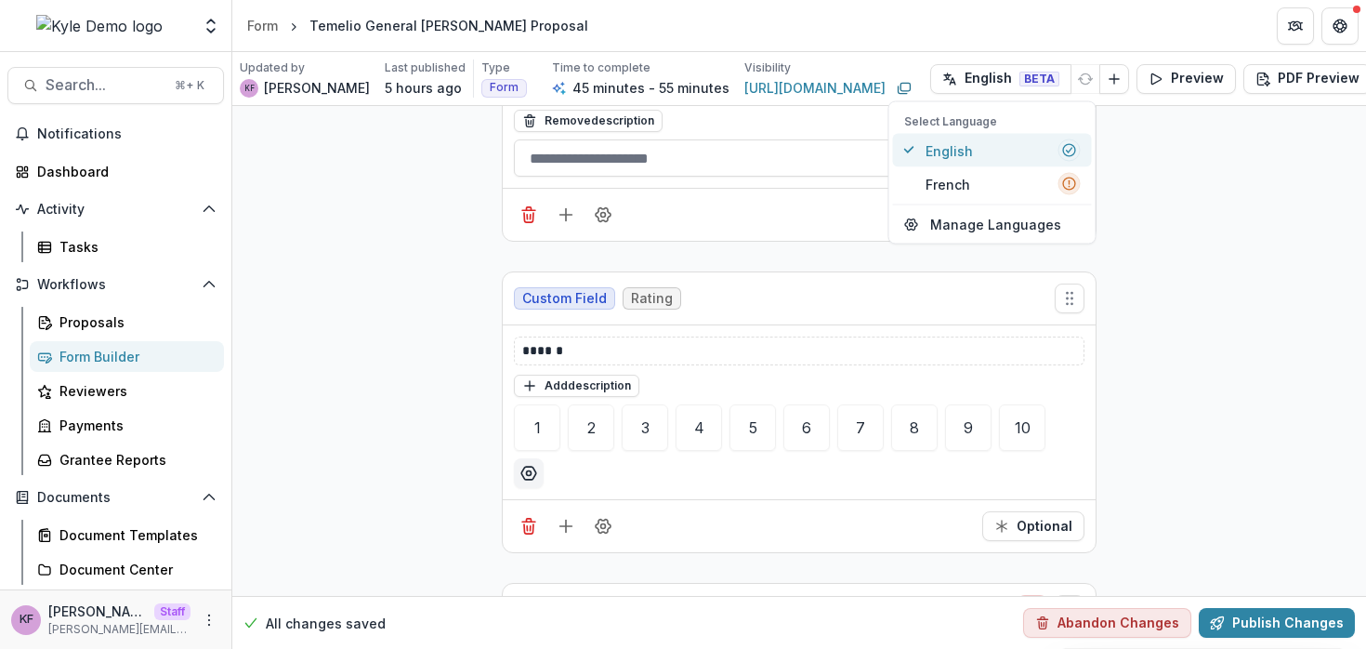
type input "*******"
type input "**********"
type input "*********"
type input "**********"
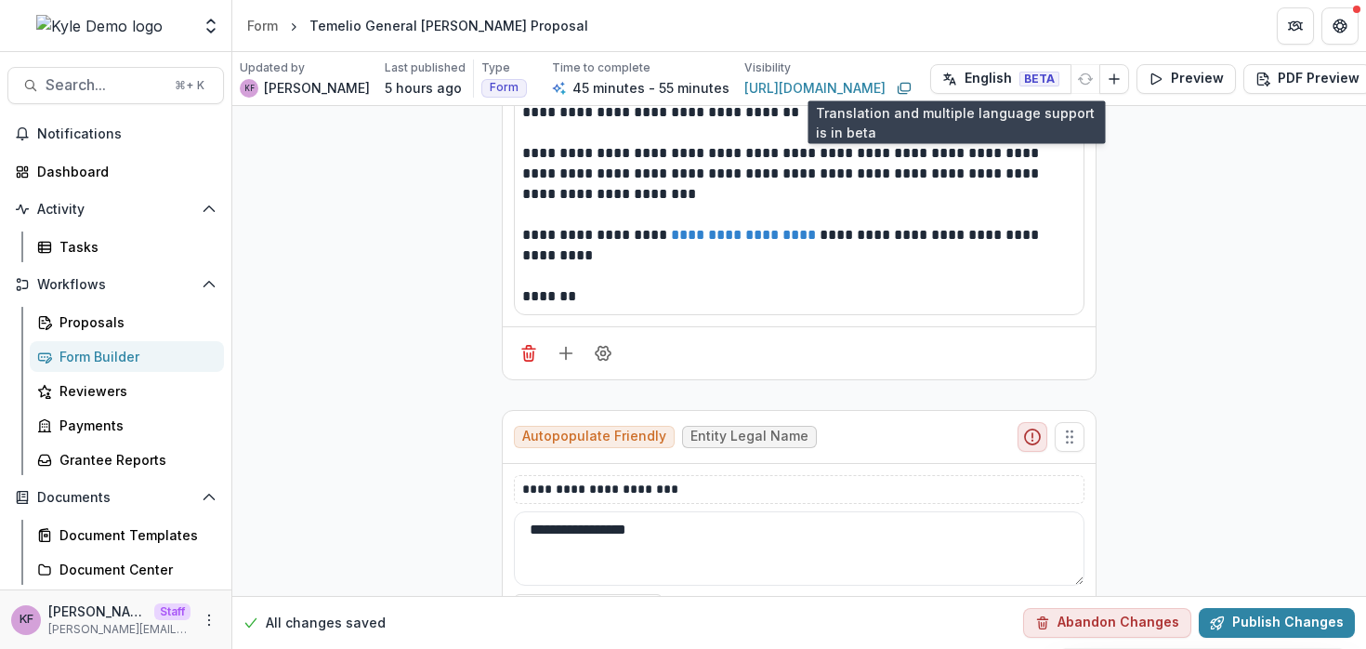
scroll to position [232, 0]
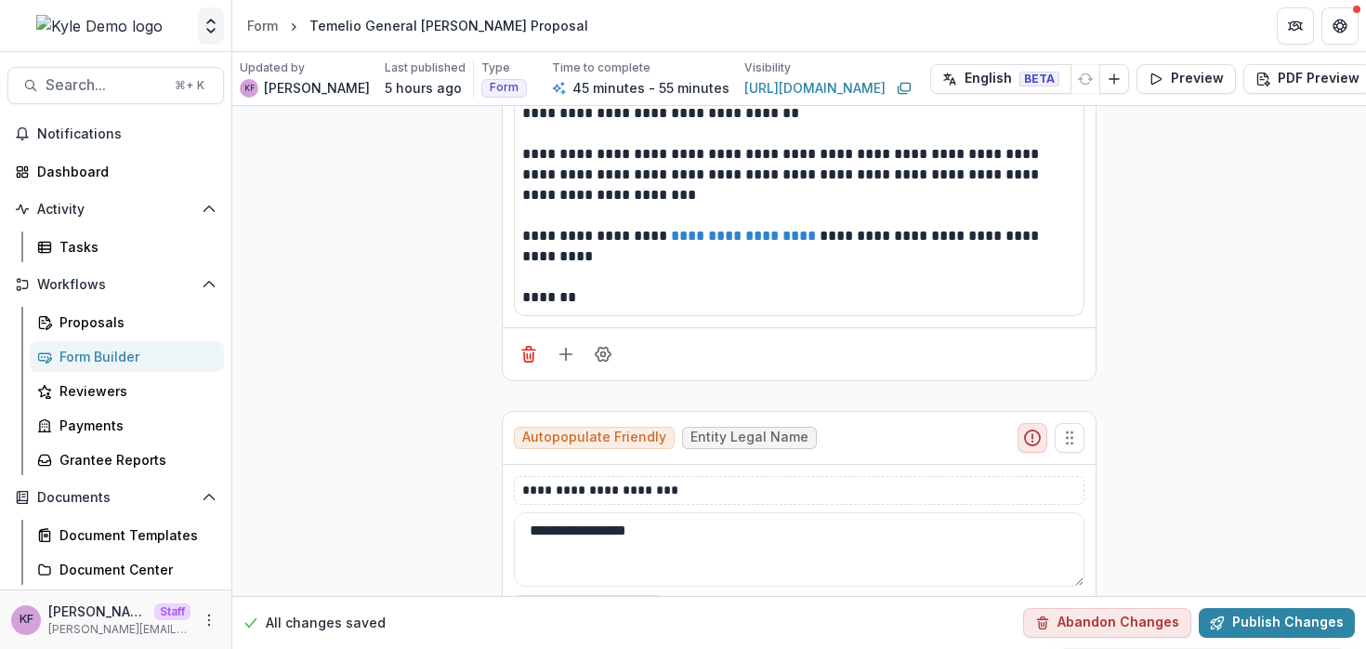
click at [213, 24] on icon "Open entity switcher" at bounding box center [211, 26] width 19 height 19
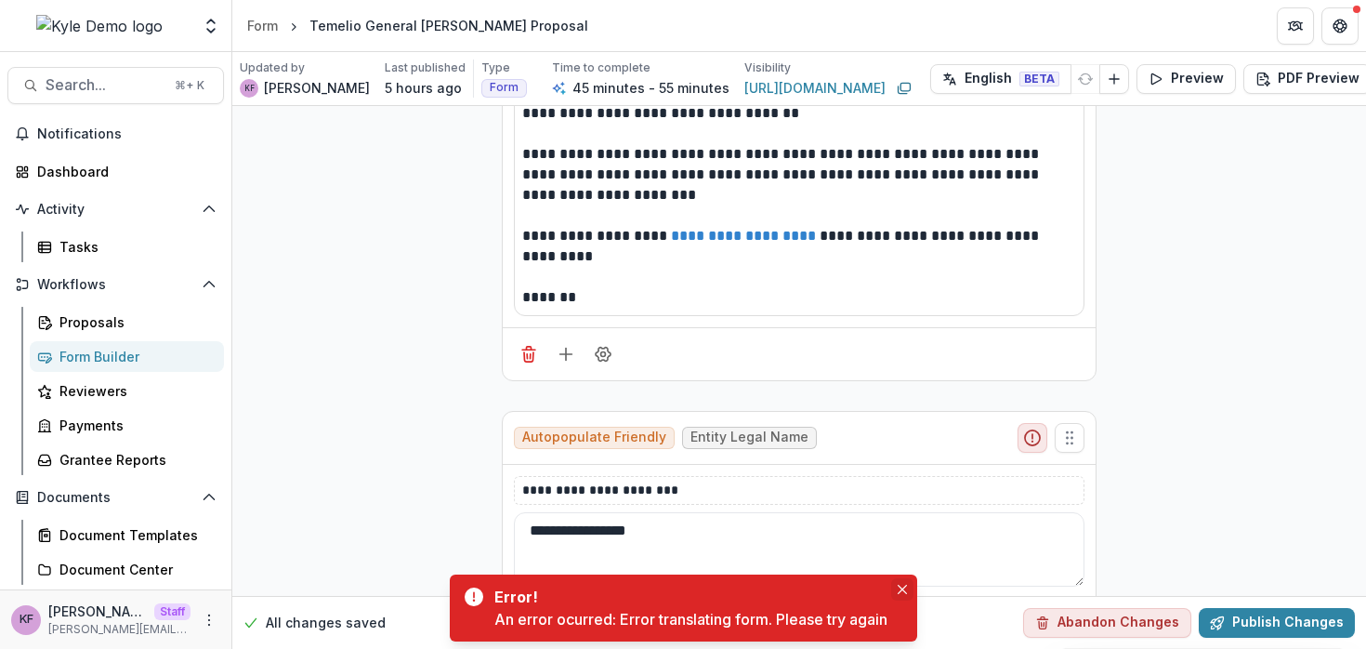
click at [903, 595] on button "Close" at bounding box center [902, 589] width 22 height 22
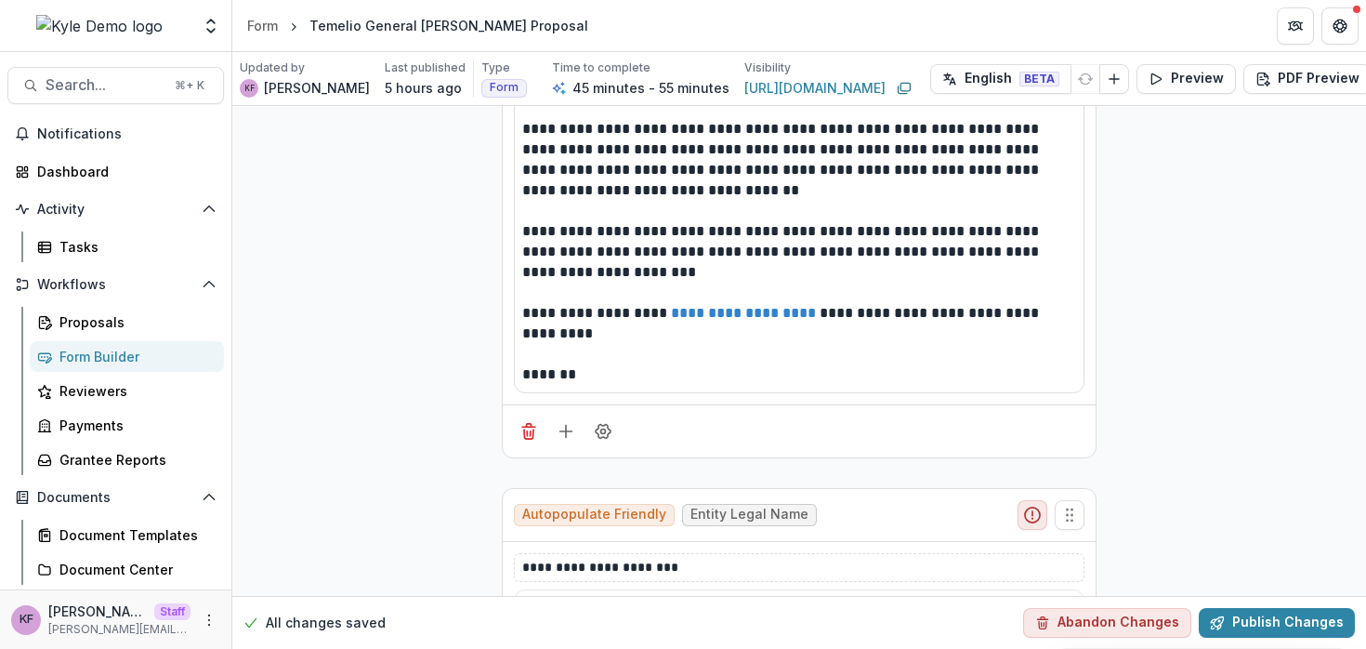
scroll to position [0, 0]
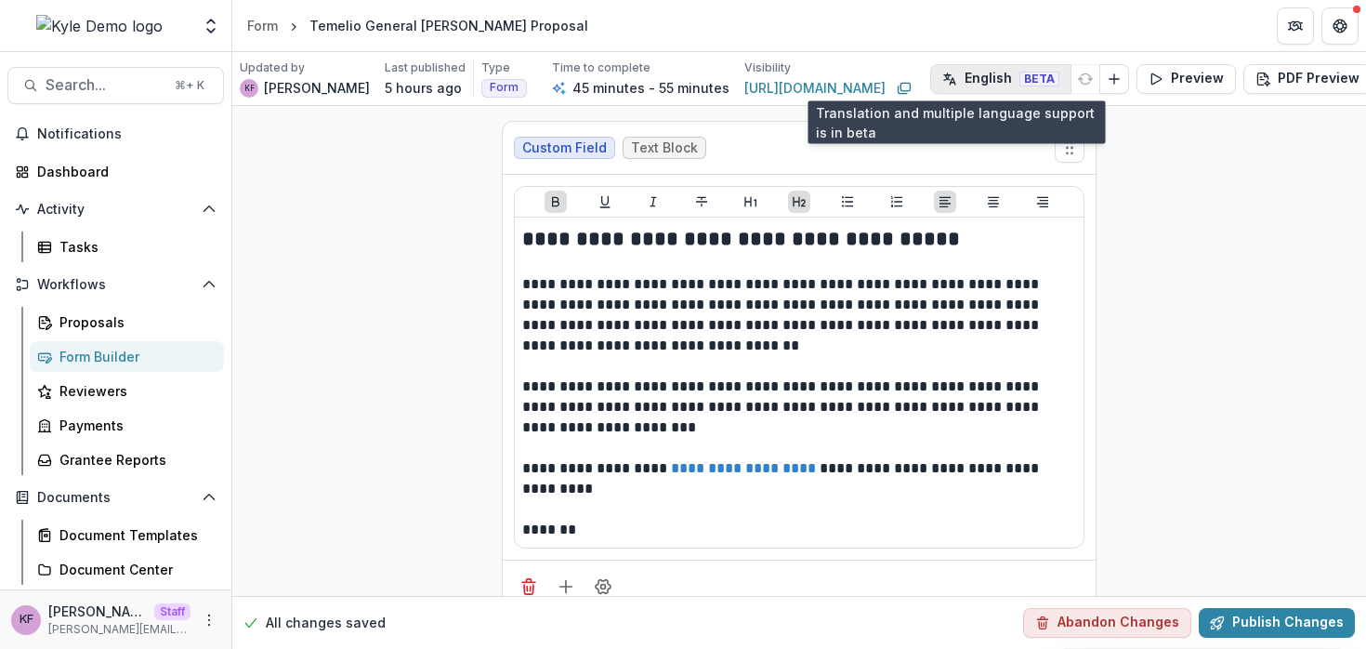
click at [977, 77] on button "English BETA" at bounding box center [1000, 79] width 141 height 30
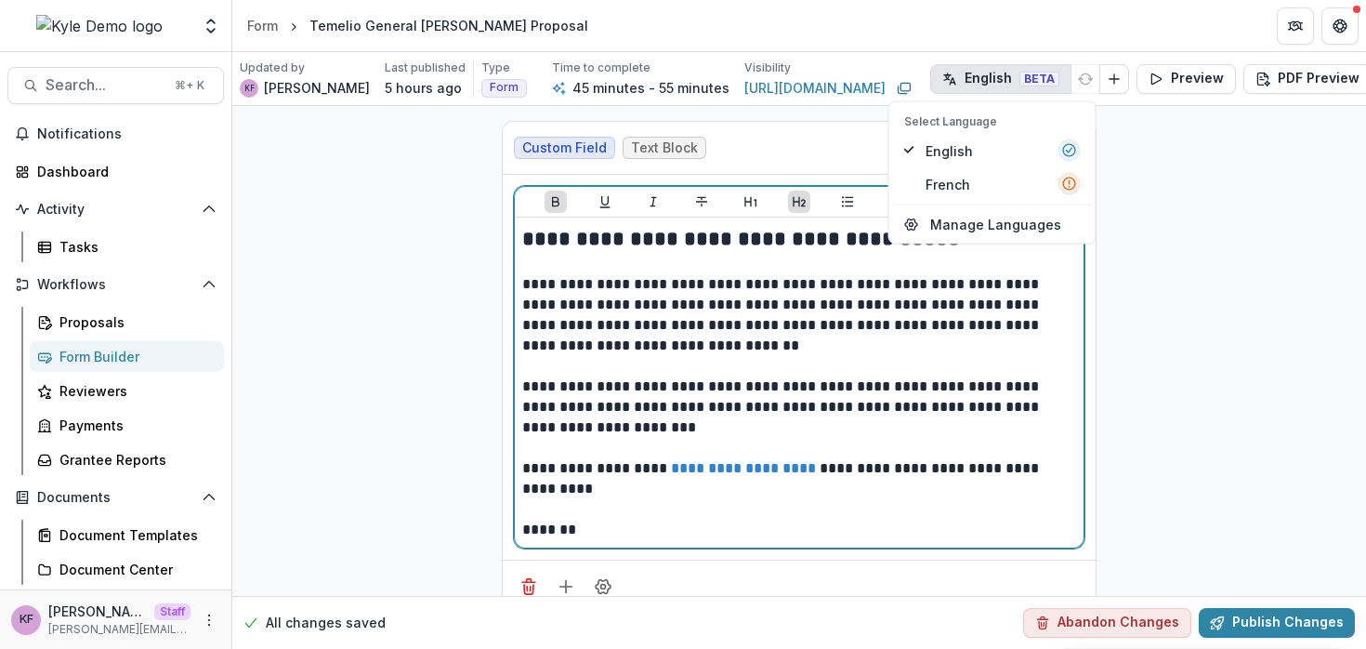
click at [916, 318] on p "**********" at bounding box center [799, 315] width 554 height 82
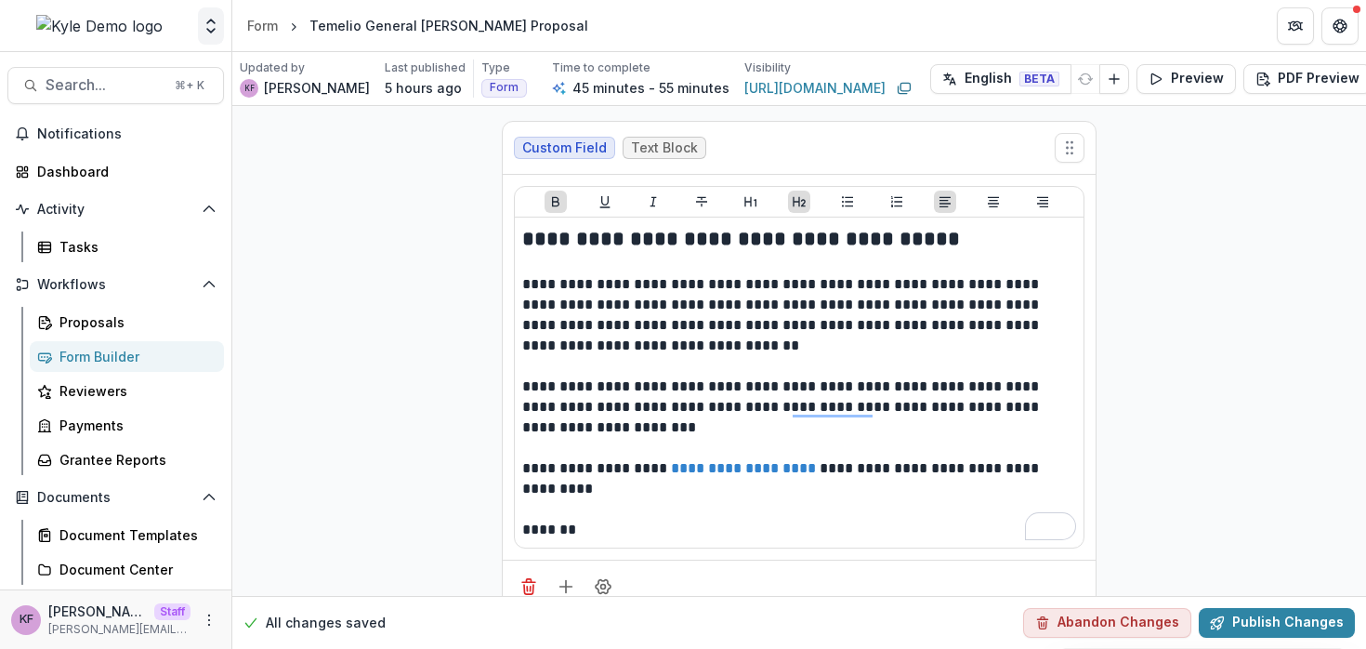
click at [216, 32] on icon "Open entity switcher" at bounding box center [211, 26] width 19 height 19
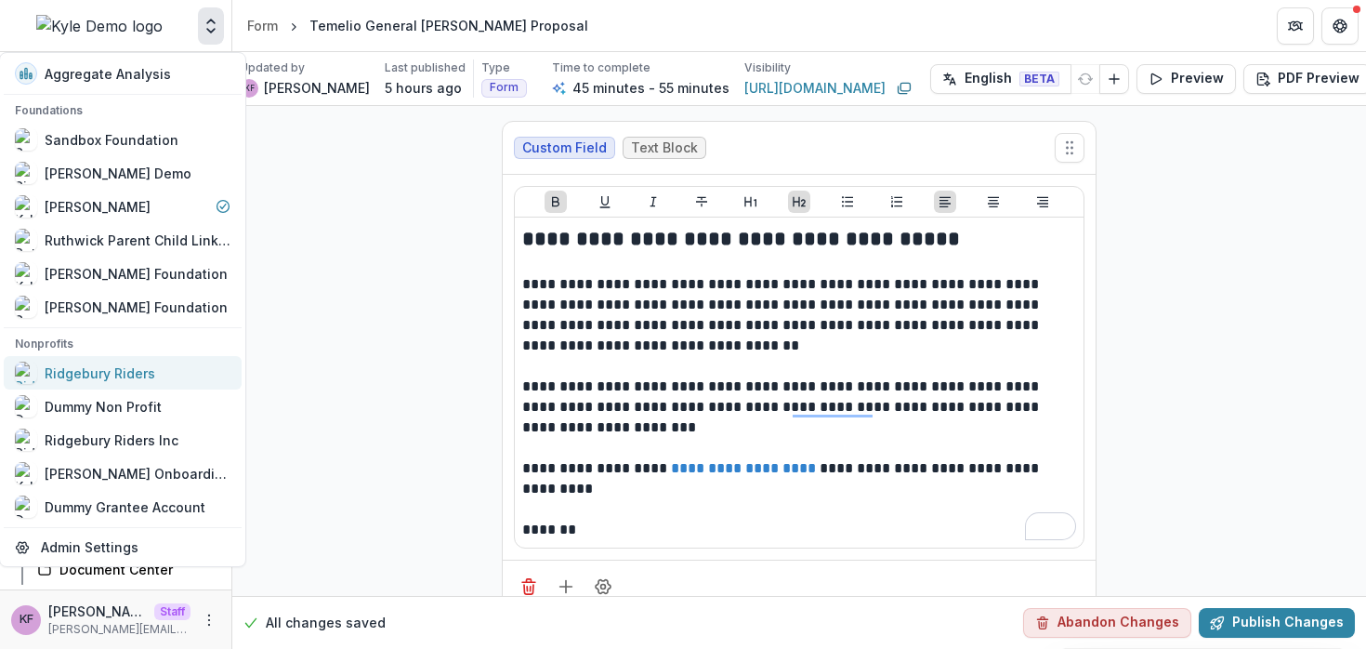
click at [113, 370] on div "Ridgebury Riders" at bounding box center [100, 373] width 111 height 20
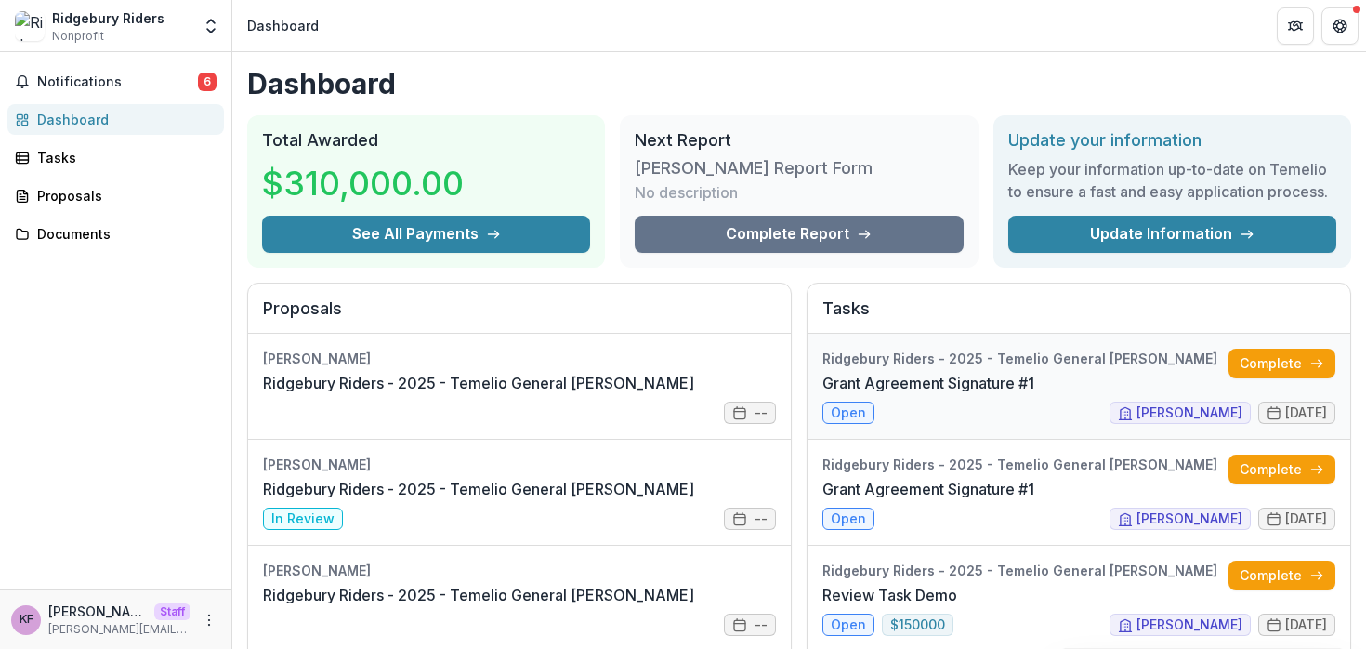
drag, startPoint x: 1171, startPoint y: 393, endPoint x: 1162, endPoint y: 421, distance: 29.4
click at [1034, 393] on link "Grant Agreement Signature #1" at bounding box center [929, 383] width 212 height 22
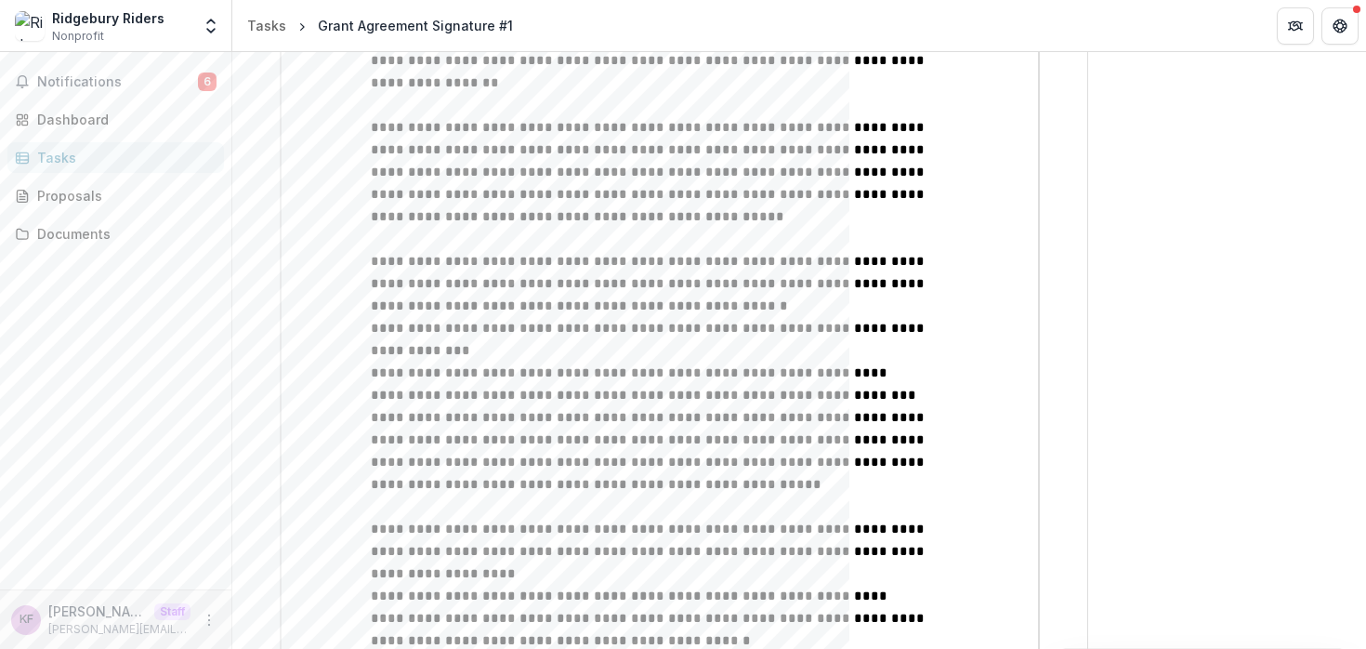
scroll to position [1287, 0]
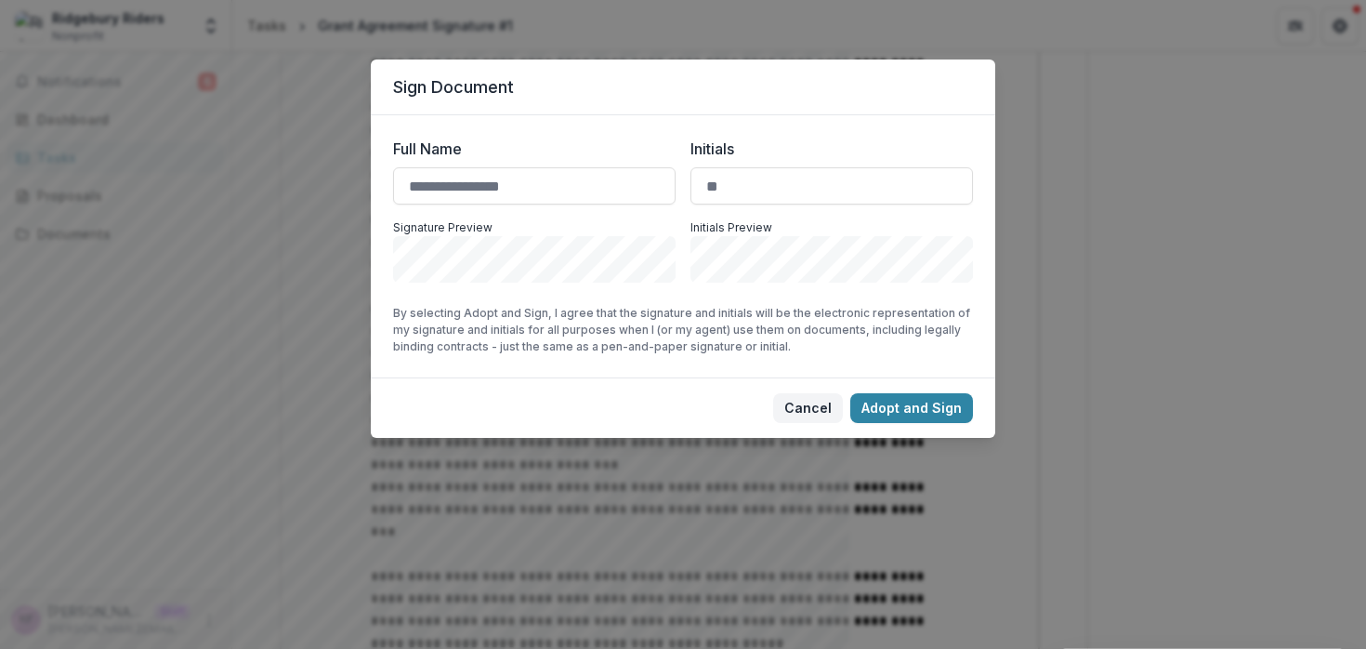
click at [784, 409] on button "Cancel" at bounding box center [808, 408] width 70 height 30
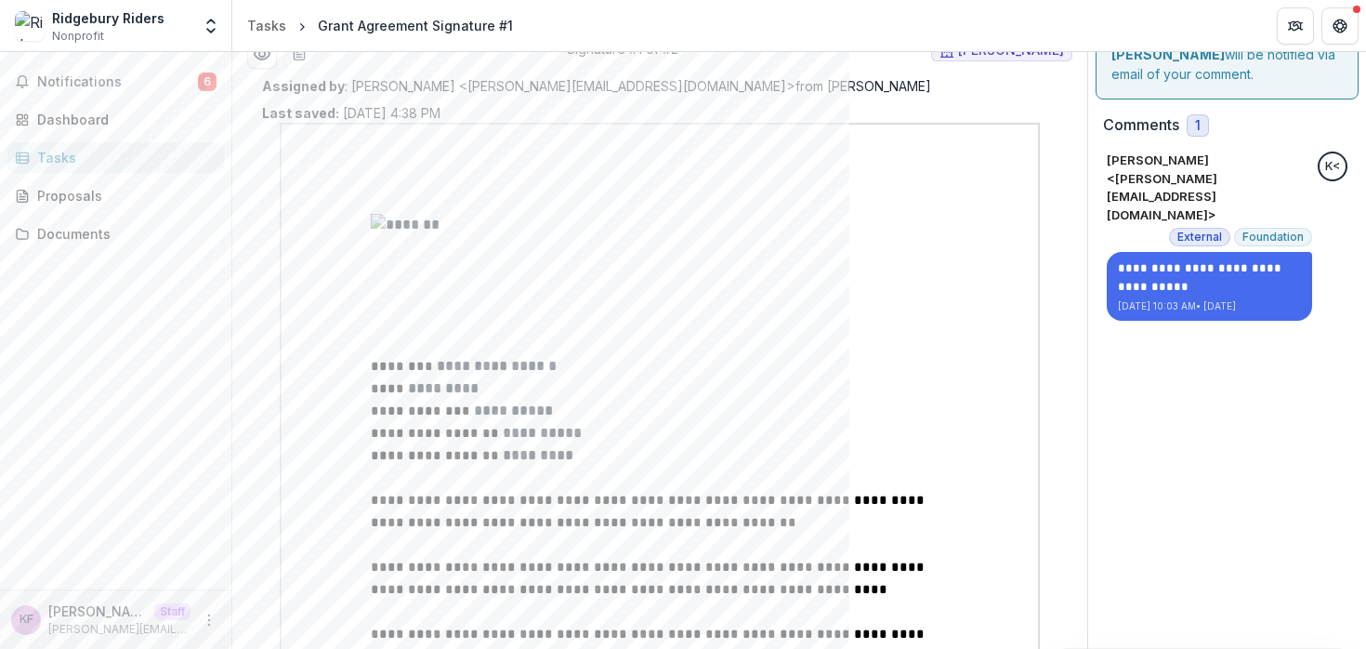
scroll to position [71, 0]
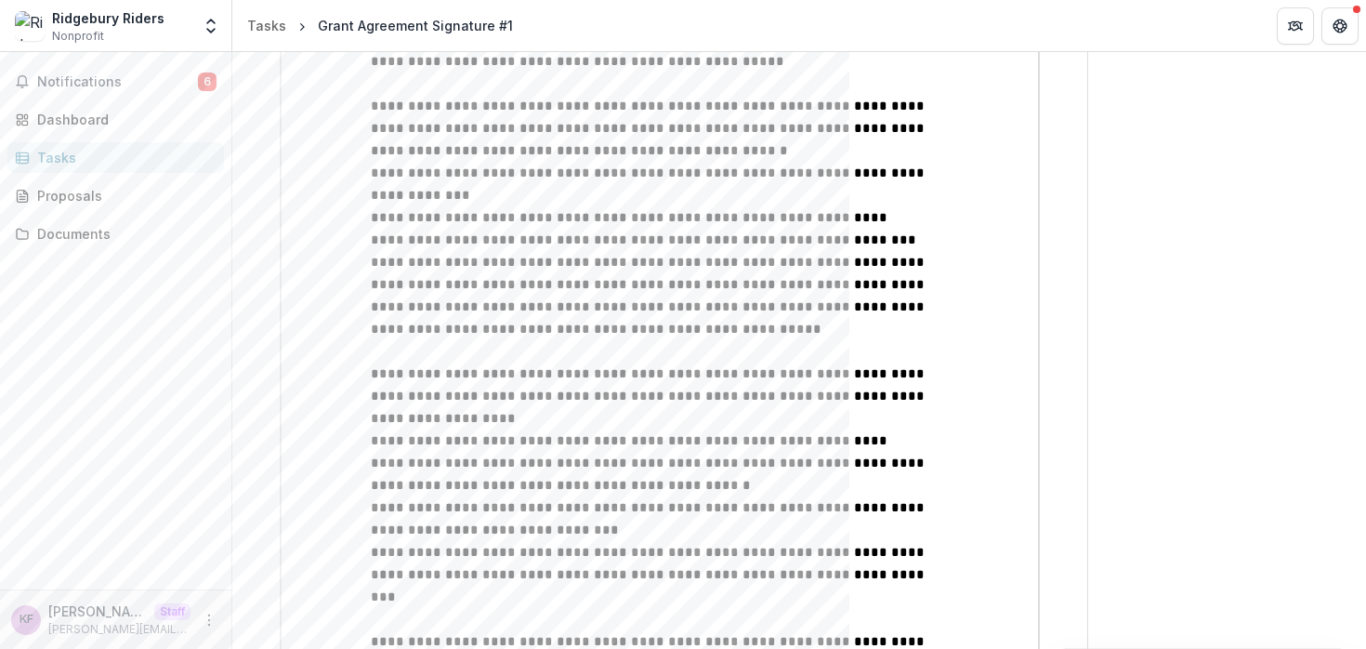
drag, startPoint x: 565, startPoint y: 469, endPoint x: 503, endPoint y: 449, distance: 65.5
click at [502, 449] on div "**********" at bounding box center [660, 33] width 578 height 1944
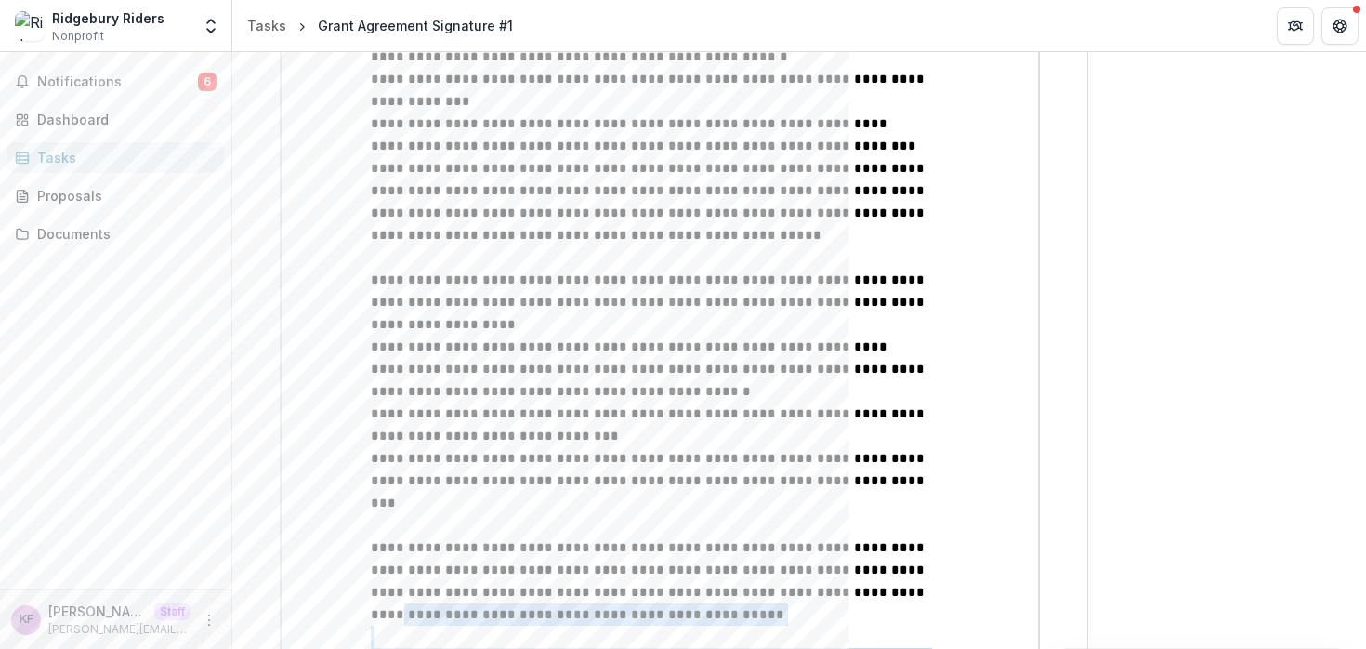
scroll to position [1317, 0]
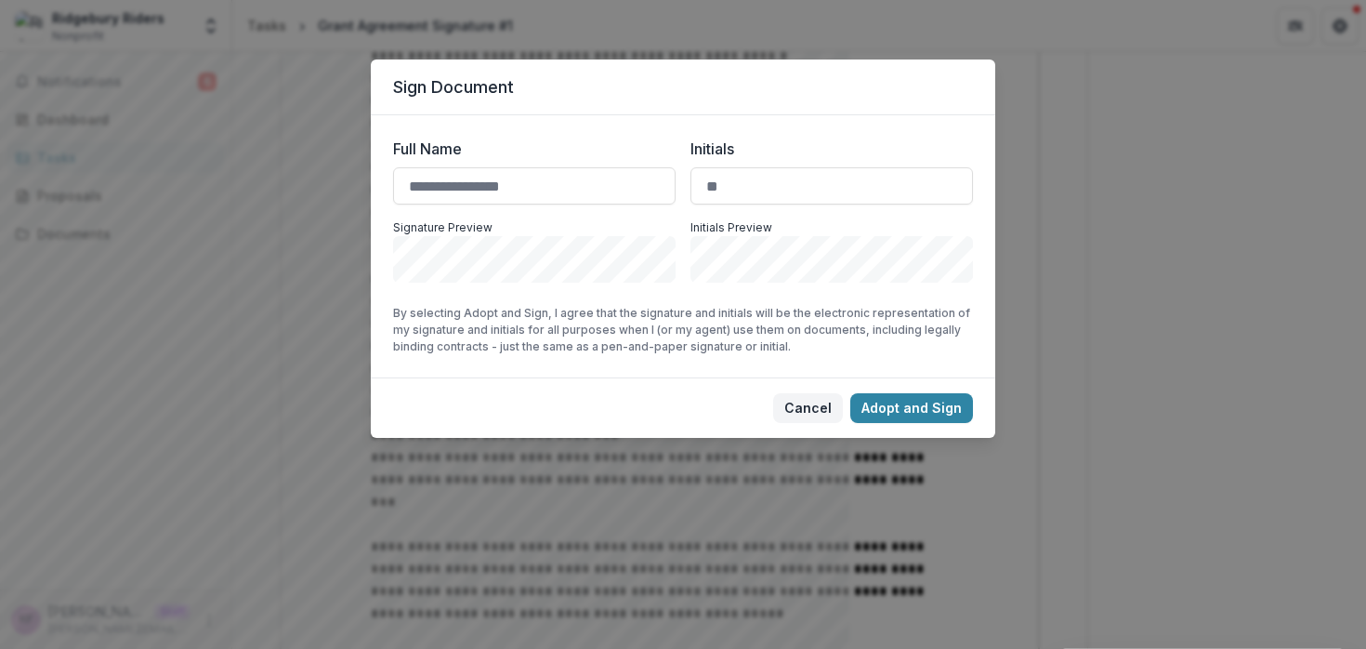
click at [794, 403] on button "Cancel" at bounding box center [808, 408] width 70 height 30
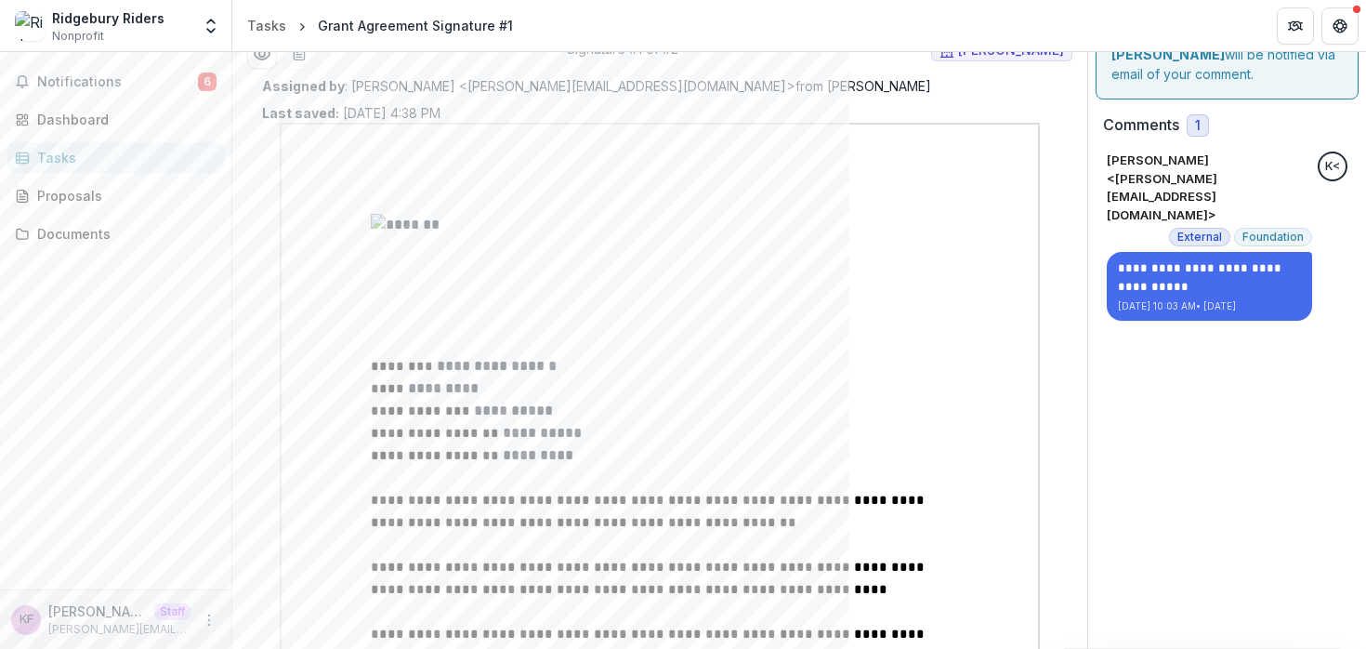
scroll to position [30, 0]
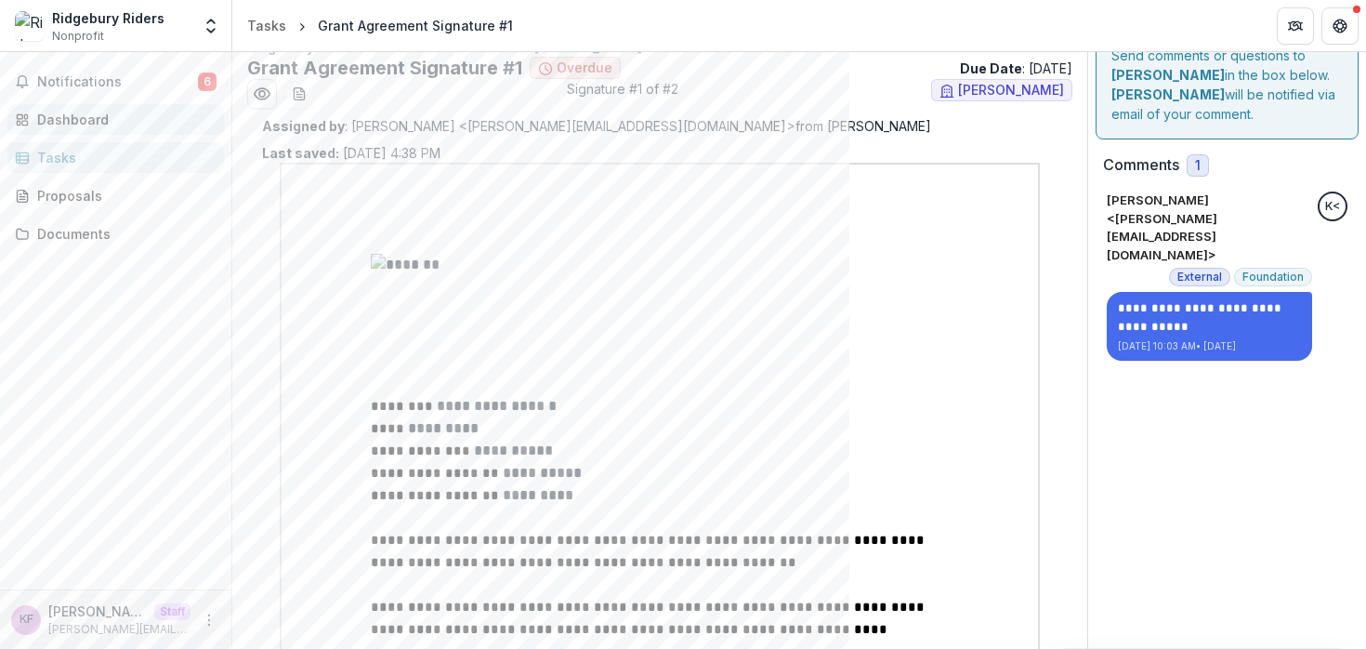
click at [76, 125] on div "Dashboard" at bounding box center [123, 120] width 172 height 20
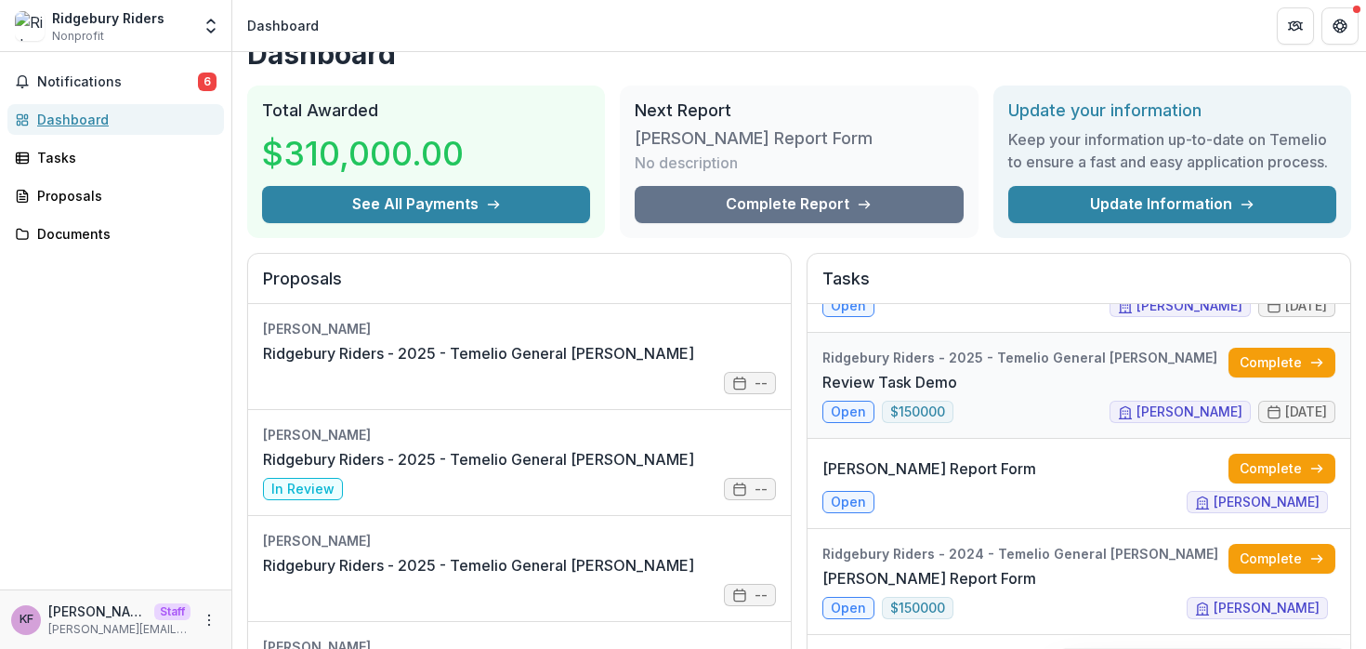
scroll to position [186, 0]
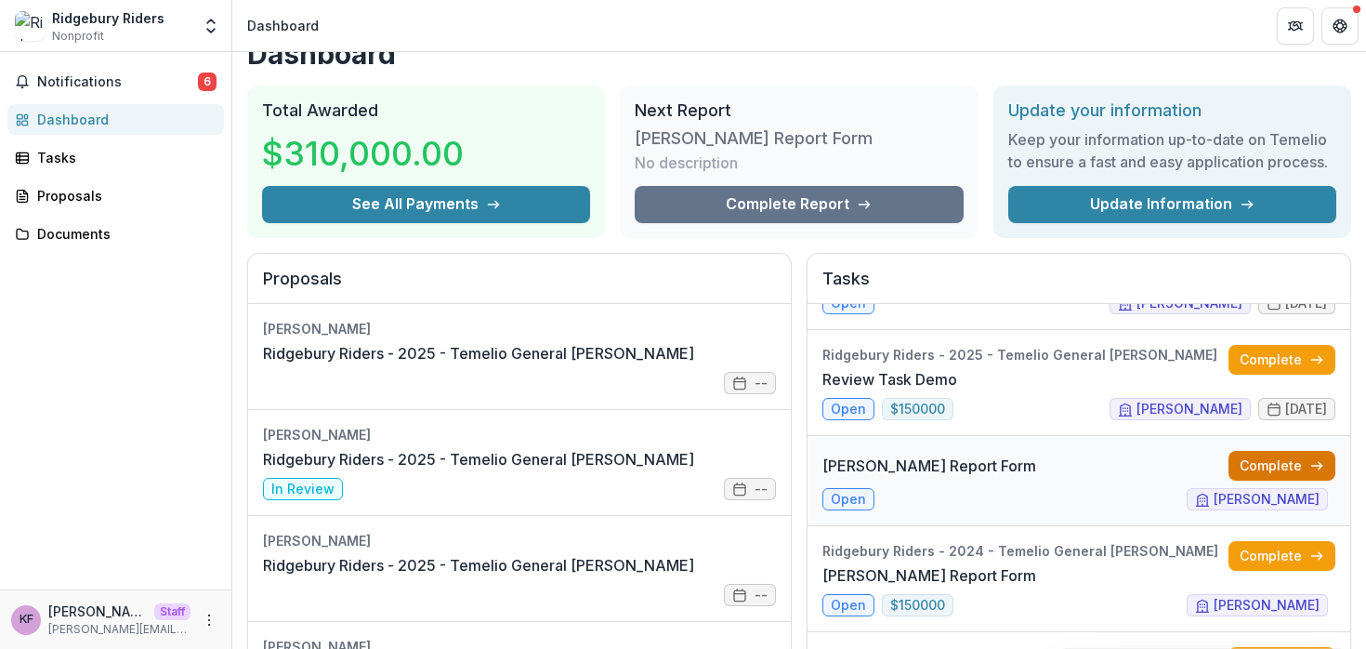
click at [1258, 463] on link "Complete" at bounding box center [1282, 466] width 107 height 30
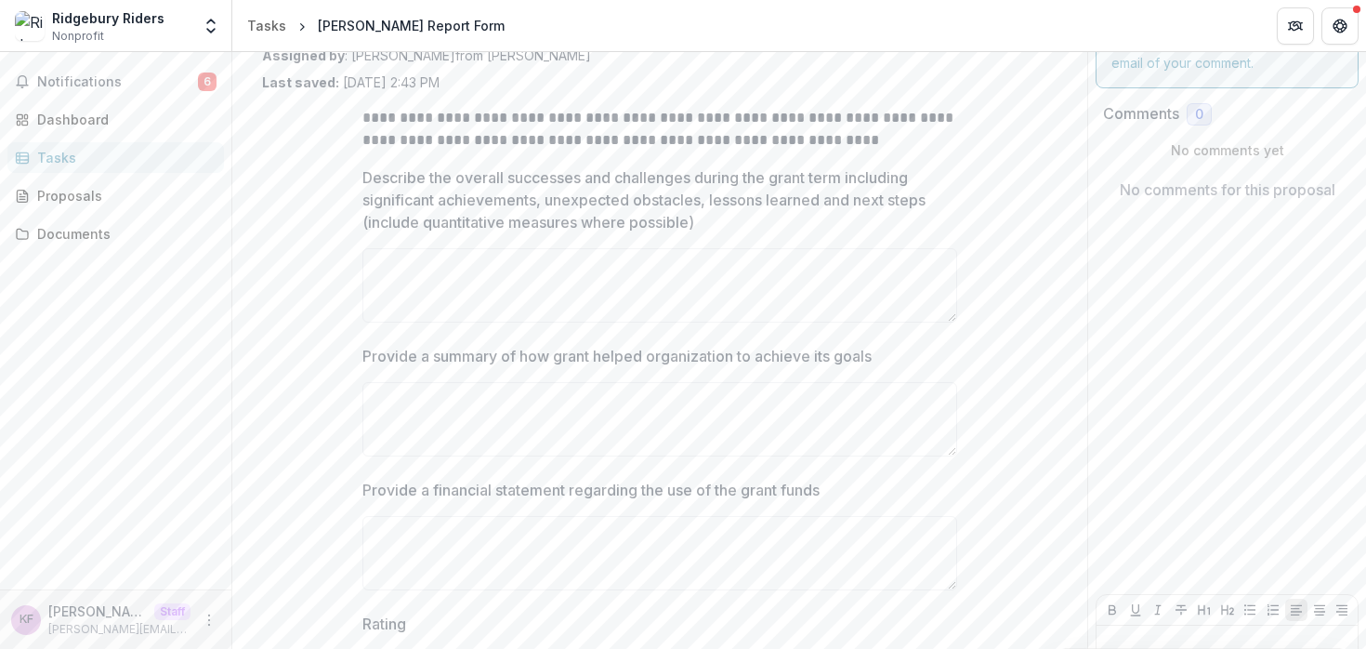
scroll to position [91, 0]
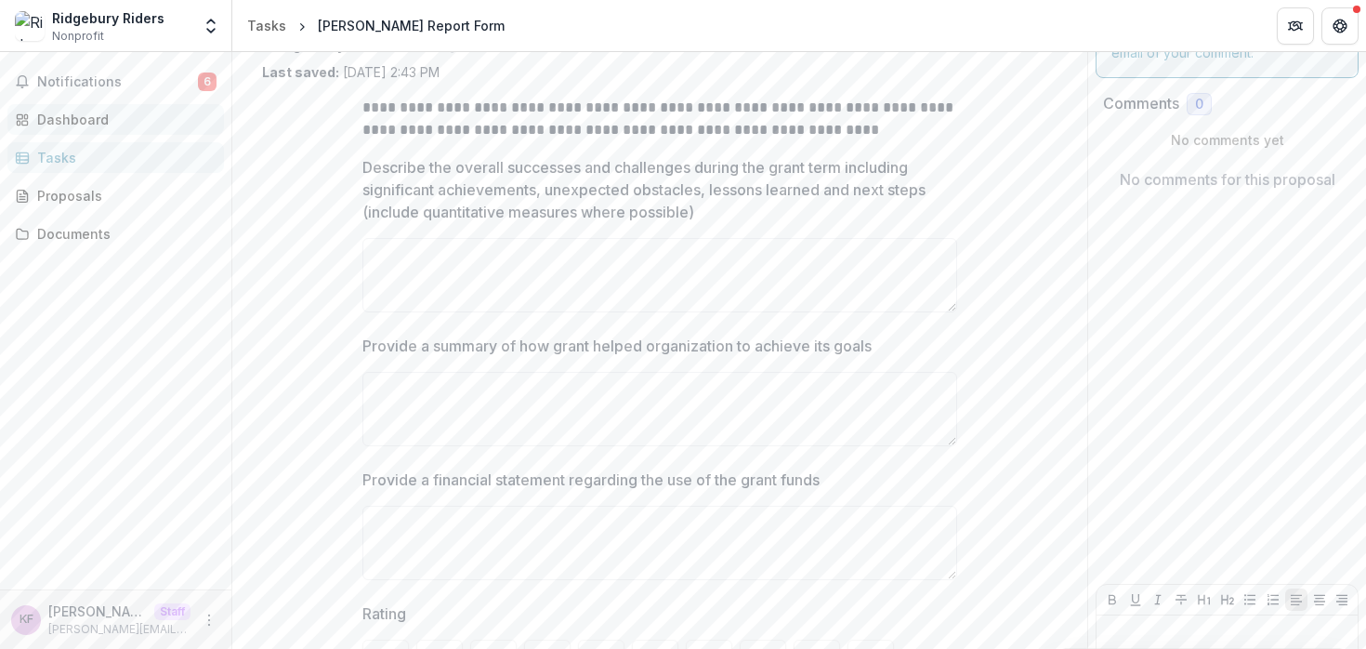
click at [152, 112] on div "Dashboard" at bounding box center [123, 120] width 172 height 20
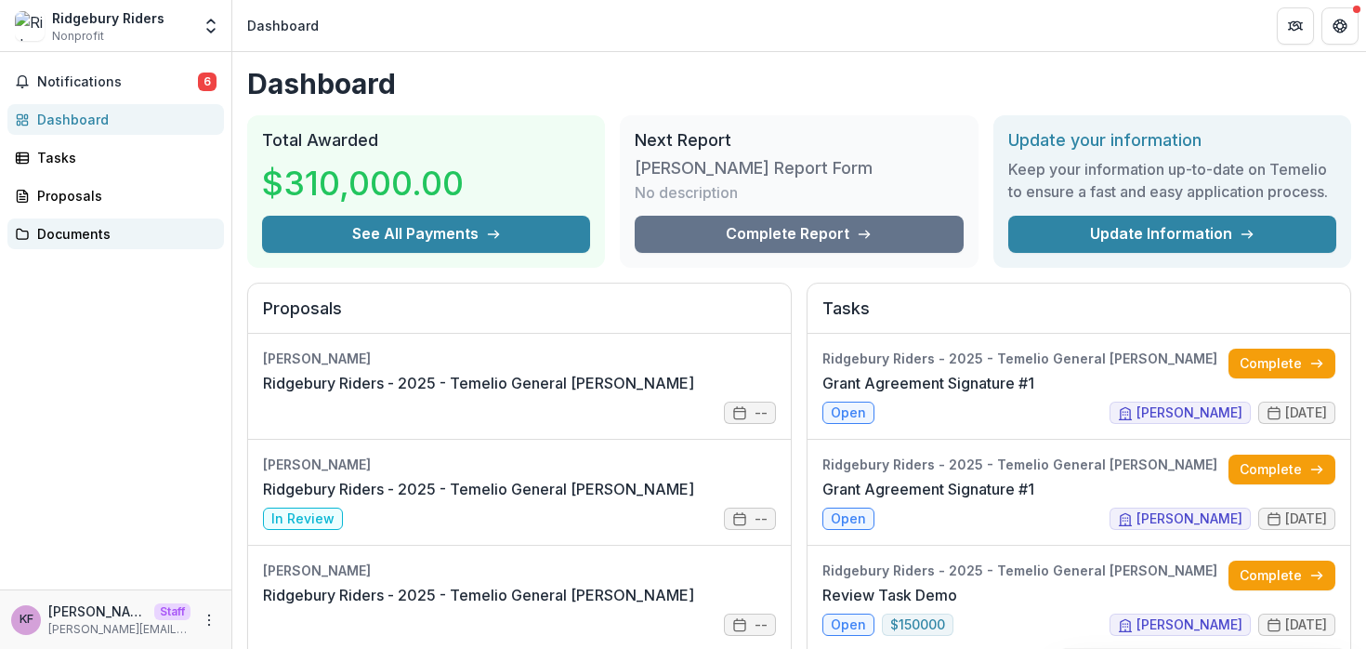
click at [99, 240] on div "Documents" at bounding box center [123, 234] width 172 height 20
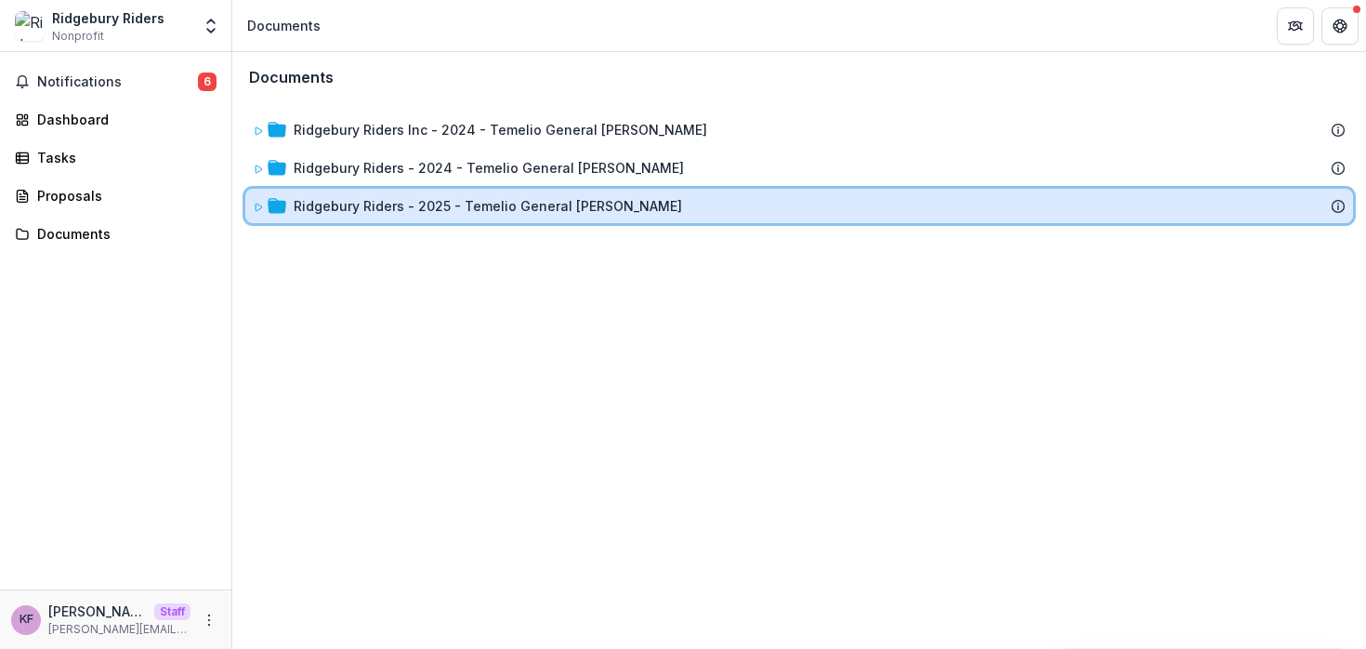
click at [261, 206] on icon at bounding box center [259, 207] width 7 height 7
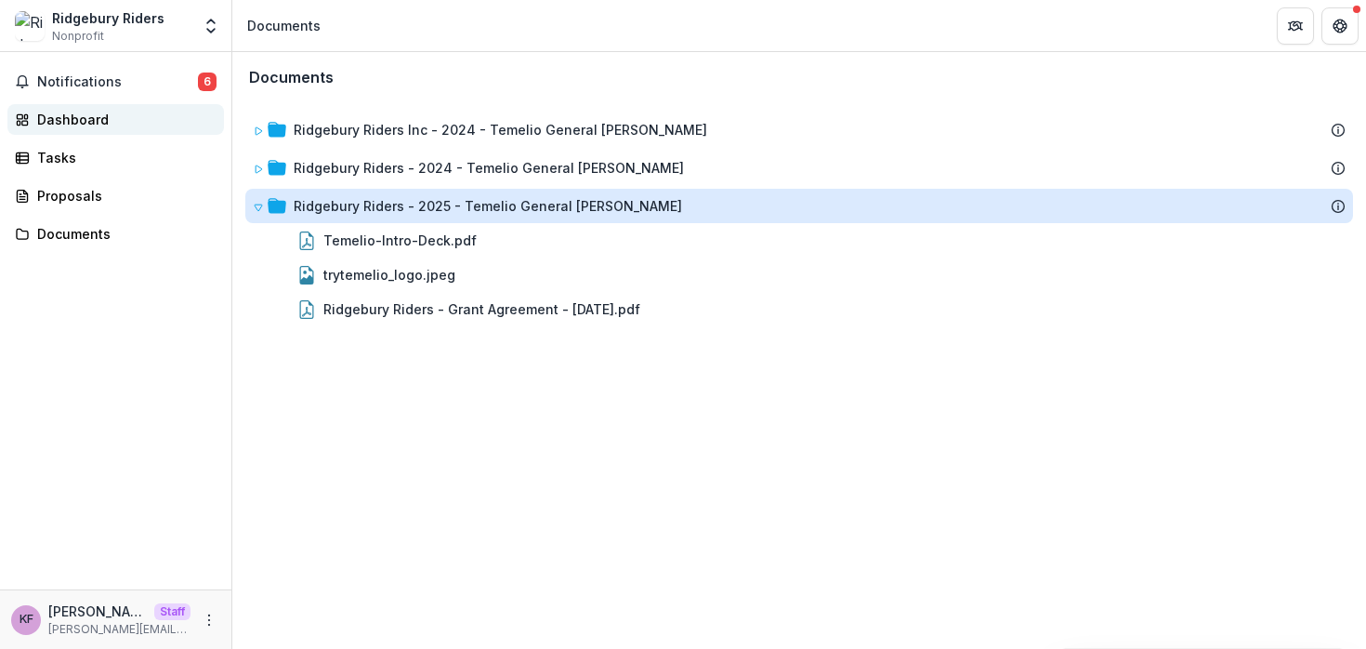
click at [124, 116] on div "Dashboard" at bounding box center [123, 120] width 172 height 20
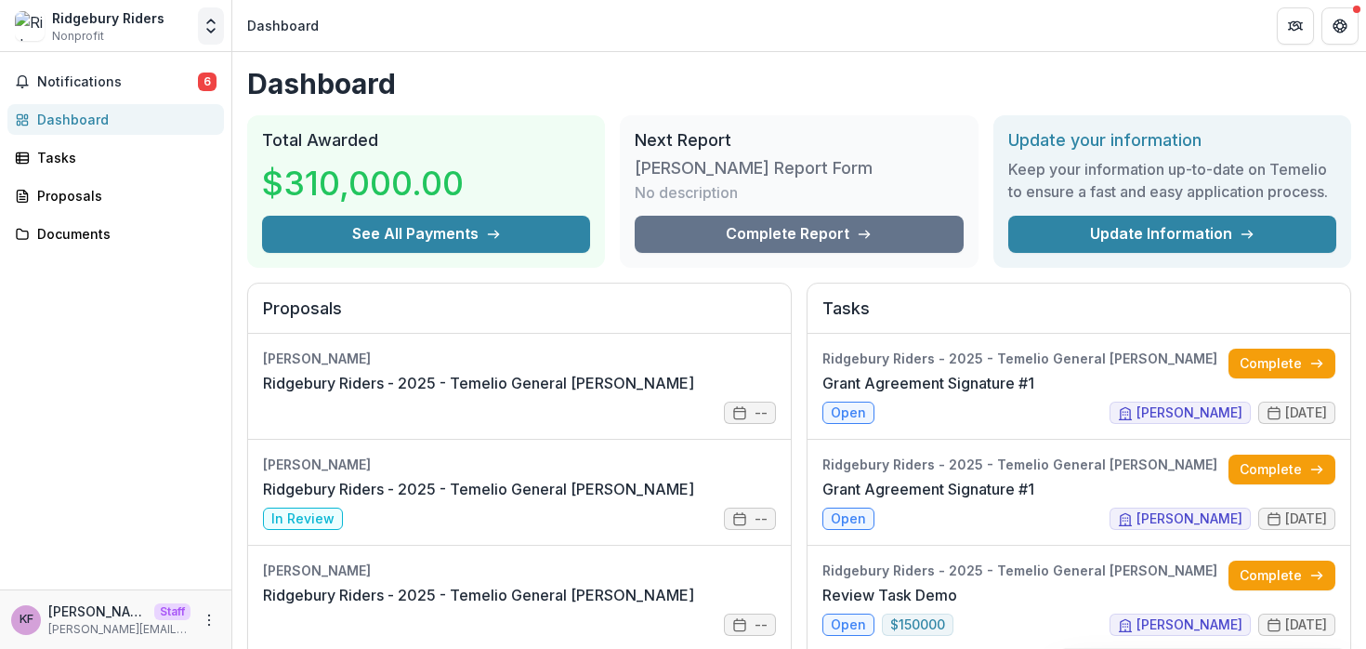
click at [207, 31] on icon "Open entity switcher" at bounding box center [211, 26] width 19 height 19
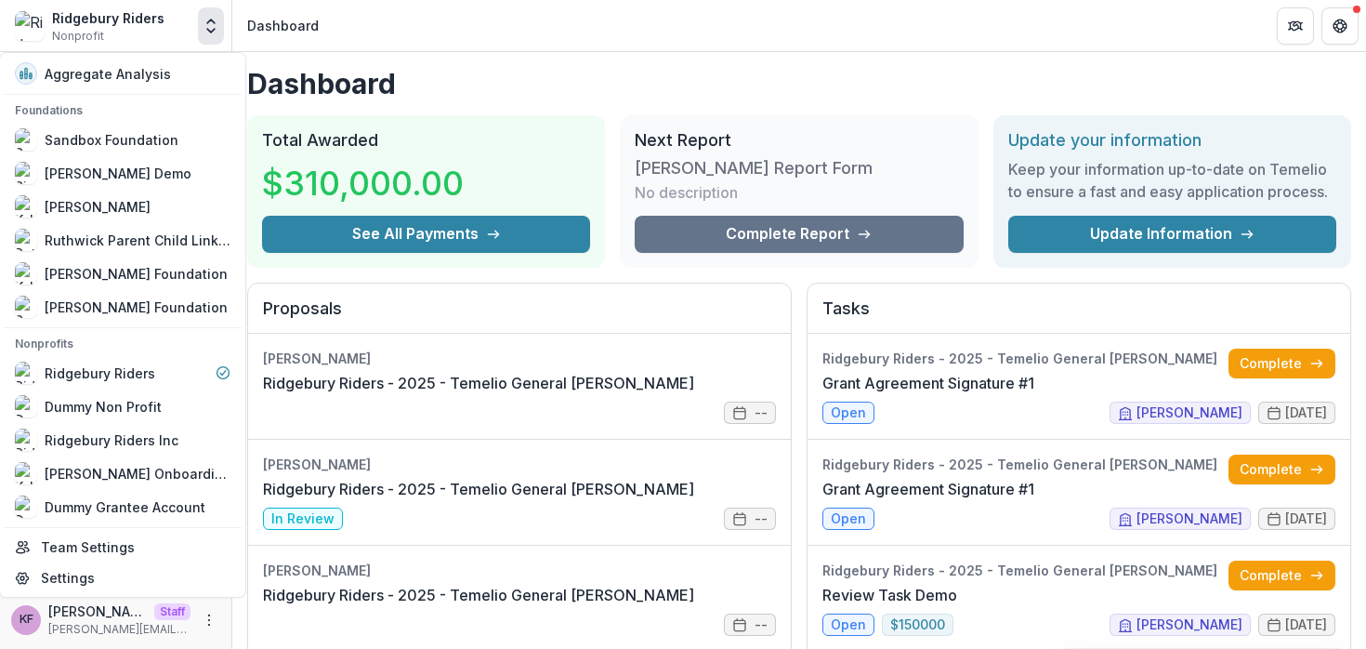
click at [586, 69] on h1 "Dashboard" at bounding box center [799, 83] width 1104 height 33
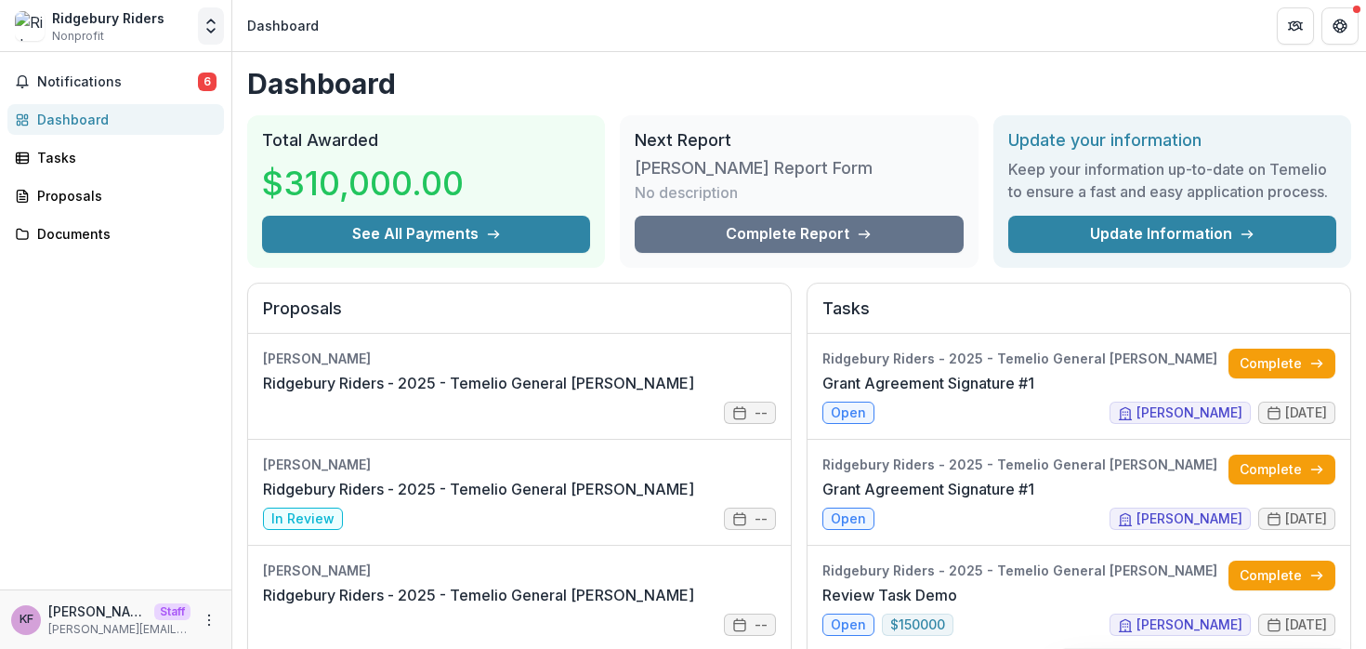
click at [213, 29] on polyline "Open entity switcher" at bounding box center [210, 31] width 7 height 4
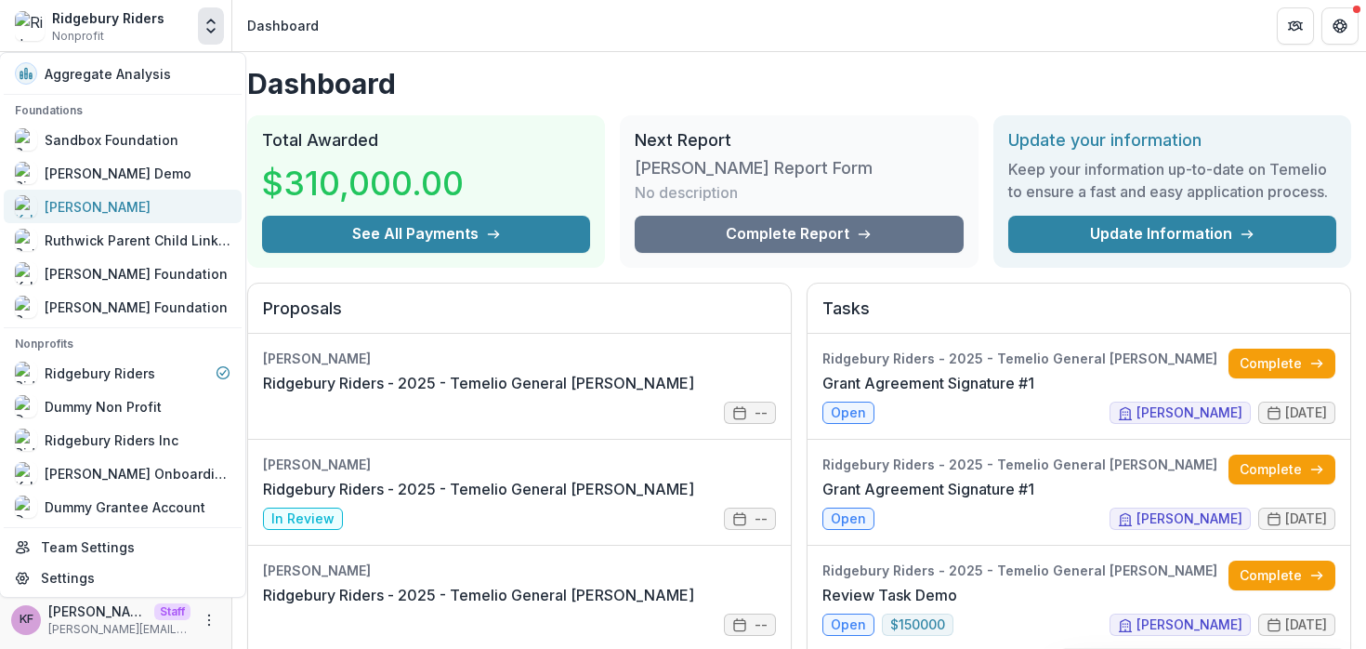
click at [147, 200] on div "[PERSON_NAME]" at bounding box center [123, 206] width 216 height 22
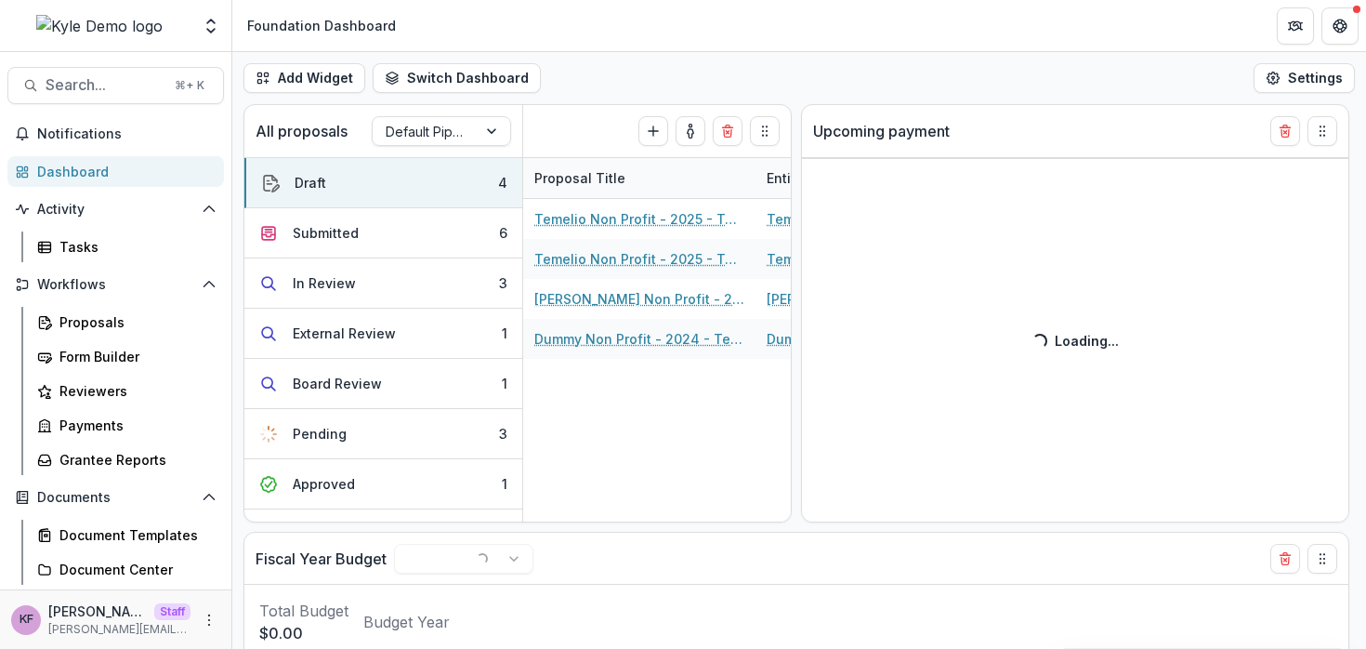
select select "******"
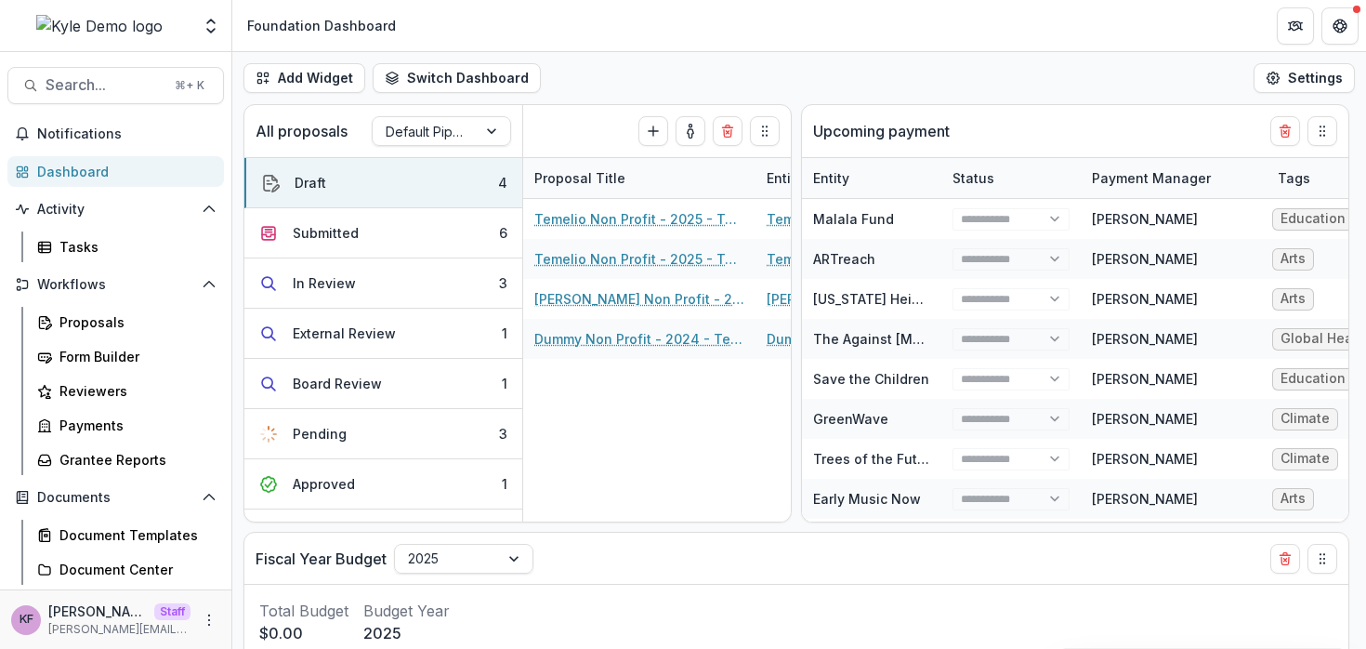
select select "******"
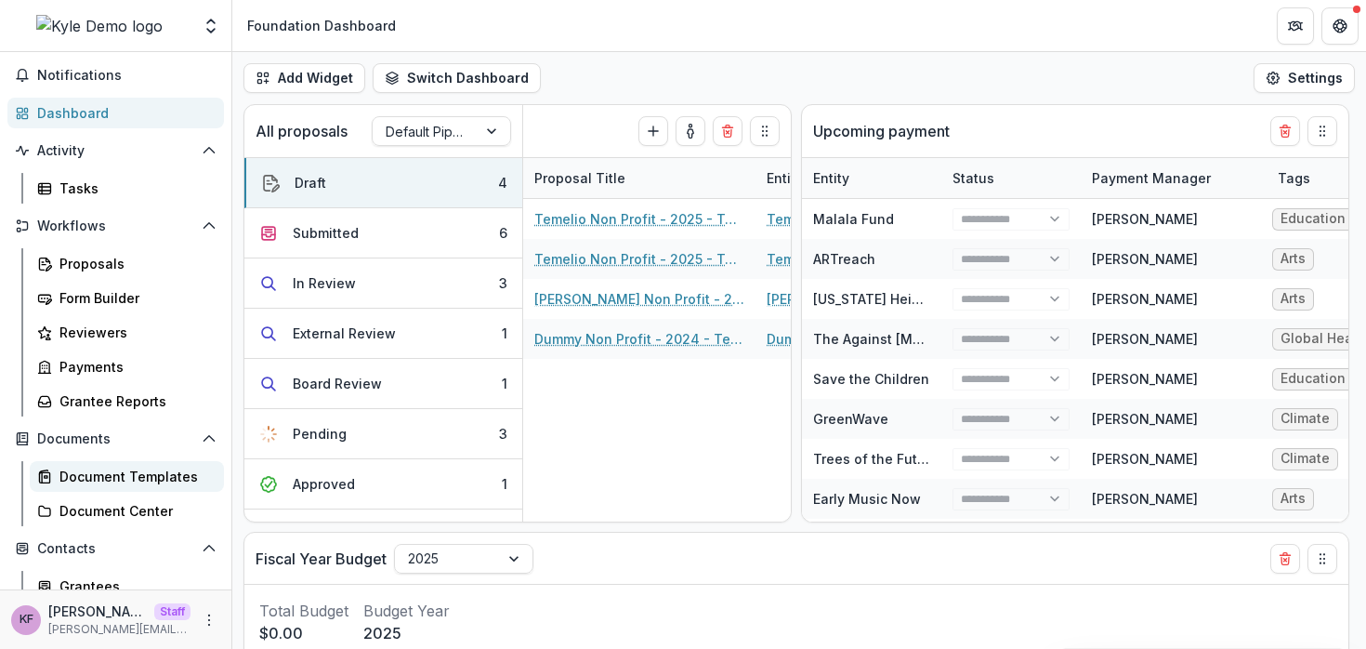
click at [99, 471] on div "Document Templates" at bounding box center [134, 477] width 150 height 20
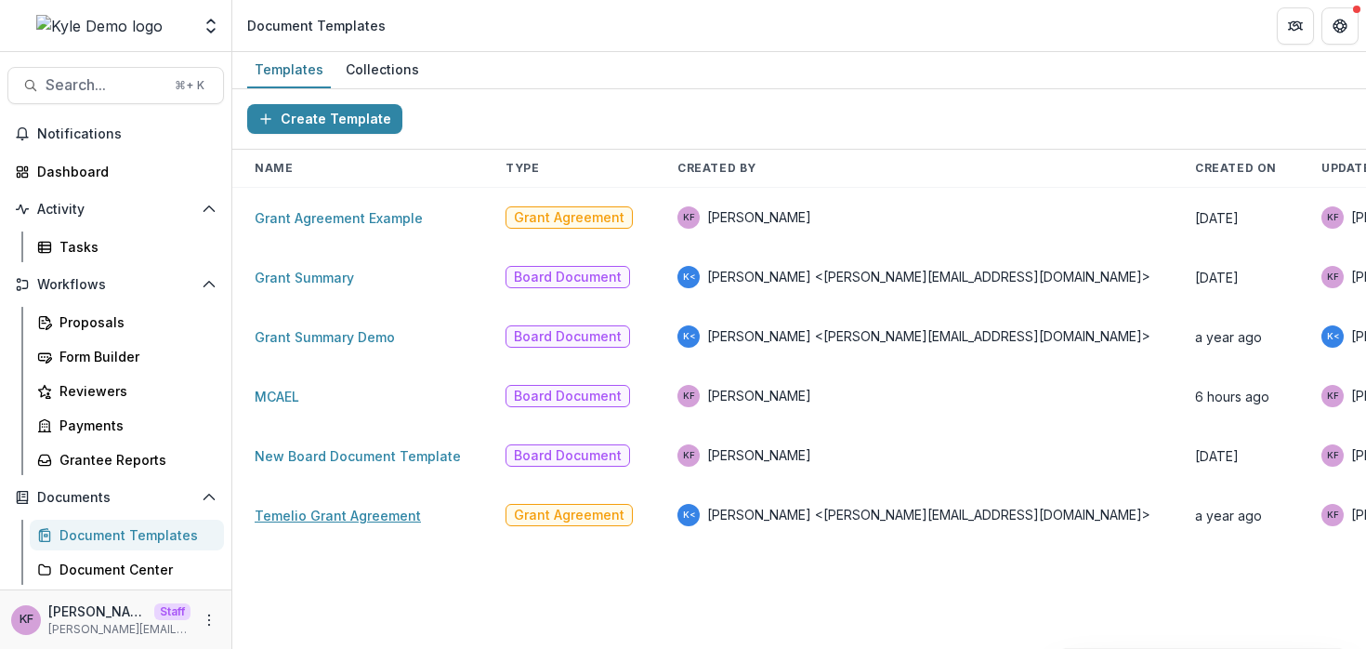
click at [341, 522] on link "Temelio Grant Agreement" at bounding box center [338, 515] width 166 height 16
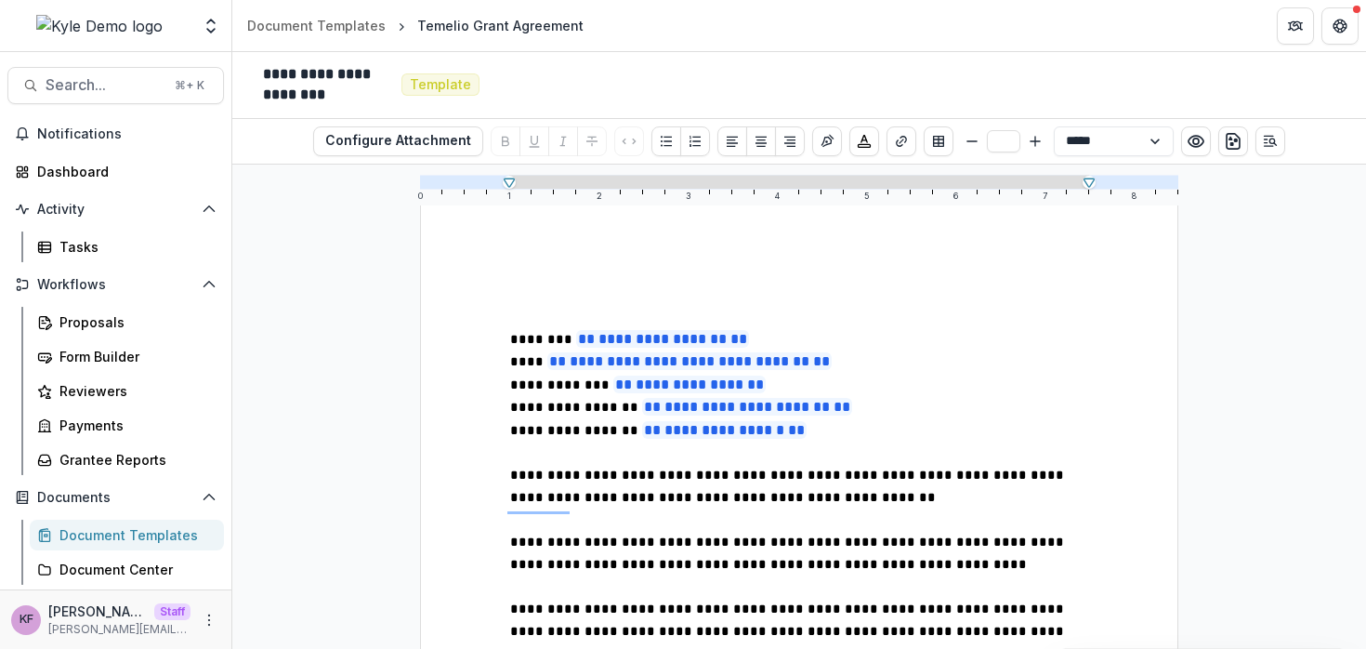
scroll to position [115, 0]
click at [573, 457] on p "To enrich screen reader interactions, please activate Accessibility in Grammarl…" at bounding box center [799, 453] width 578 height 22
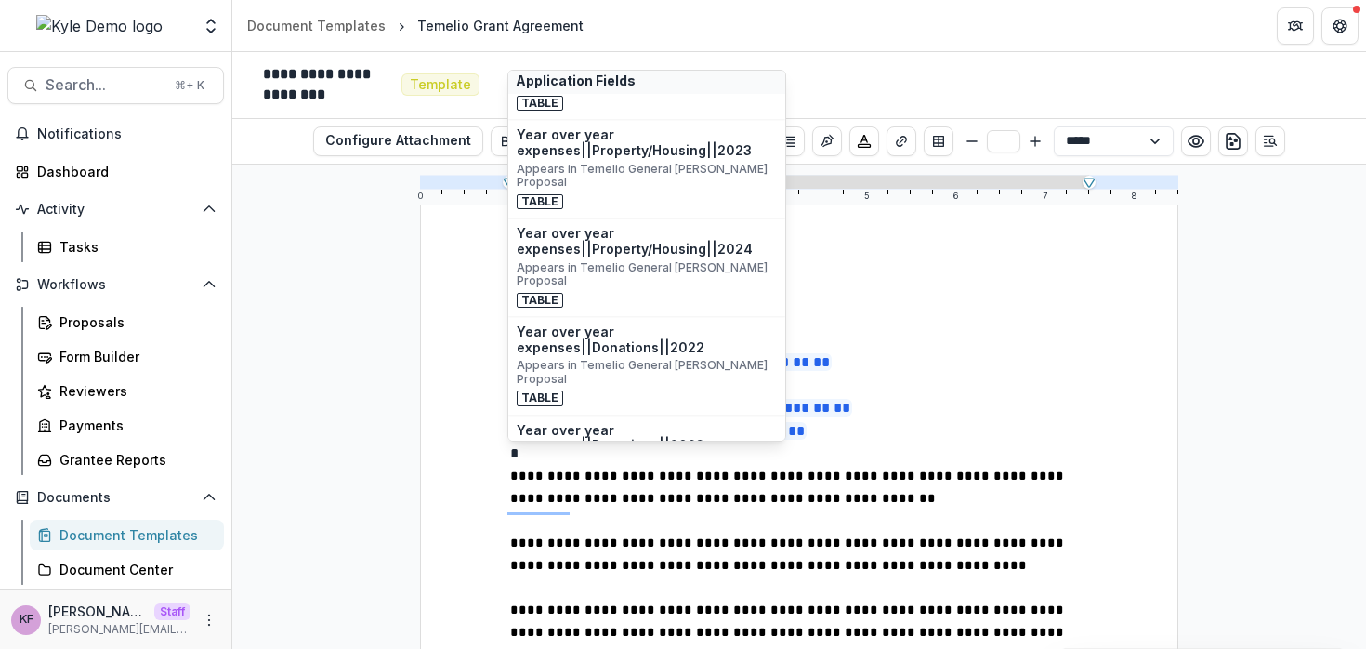
scroll to position [1418, 0]
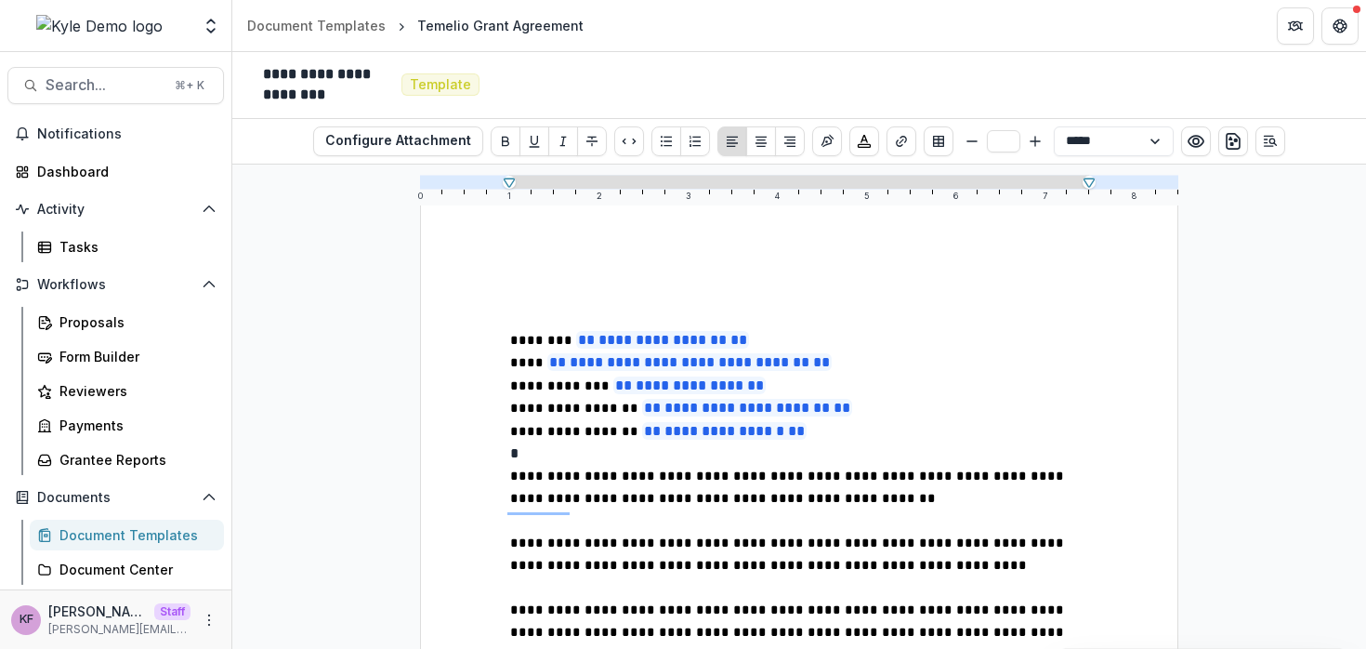
click at [609, 463] on p "*" at bounding box center [799, 453] width 578 height 22
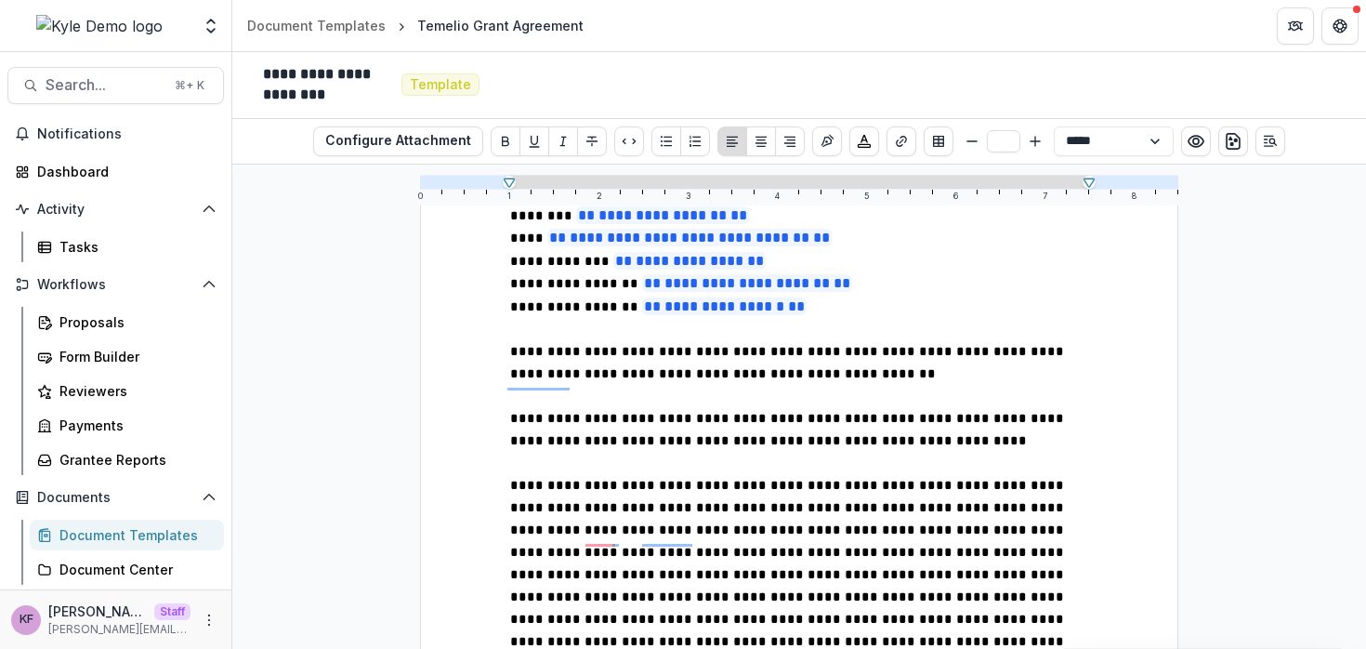
scroll to position [242, 0]
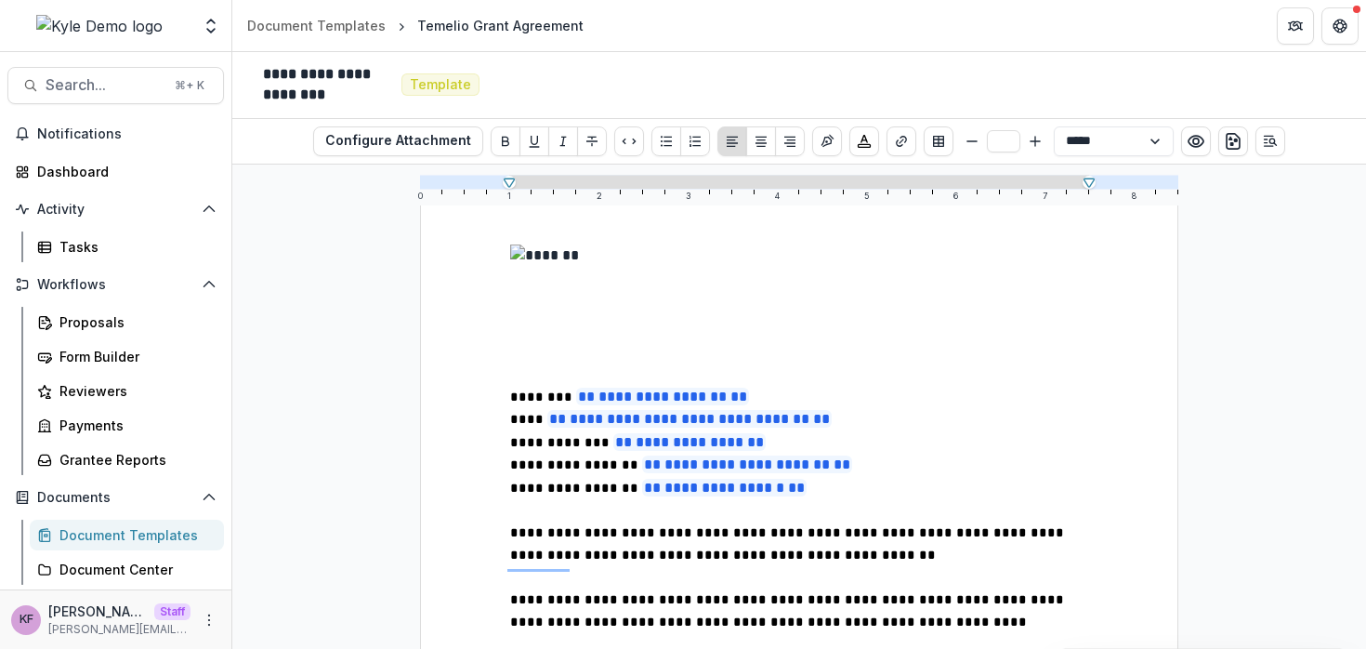
click at [92, 522] on link "Document Templates" at bounding box center [127, 535] width 194 height 31
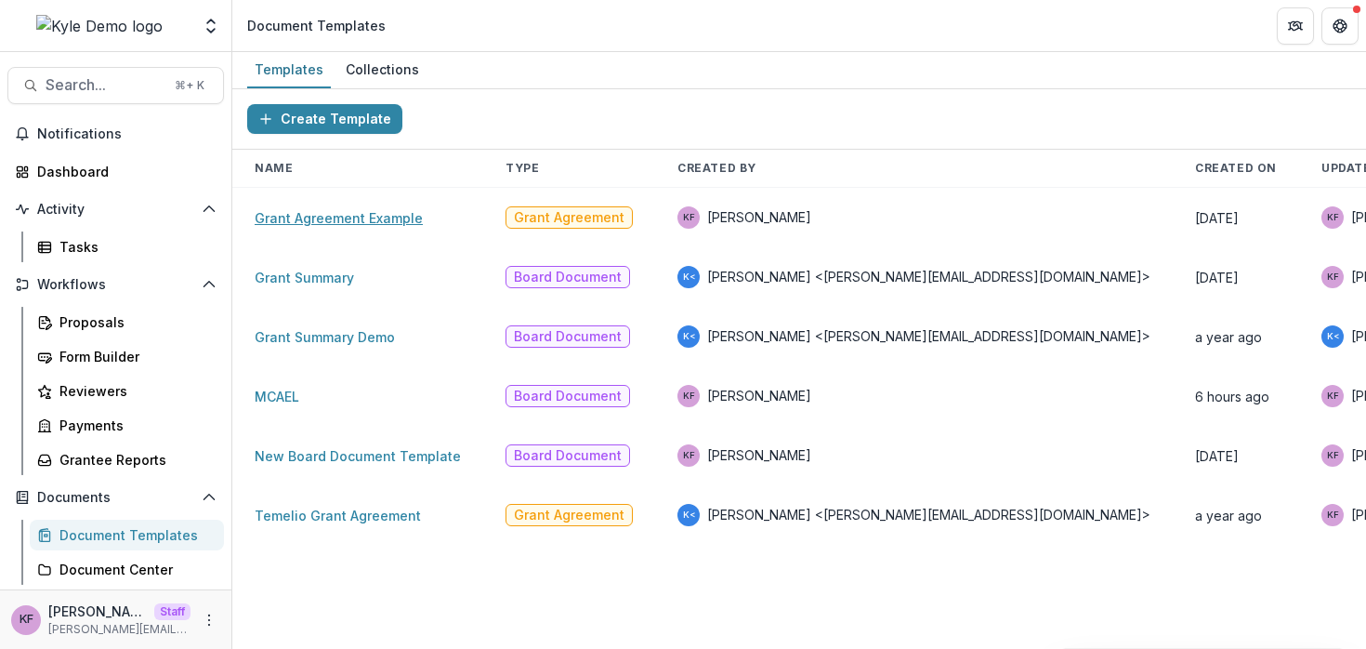
click at [351, 218] on link "Grant Agreement Example" at bounding box center [339, 218] width 168 height 16
click at [329, 287] on td "Grant Summary" at bounding box center [357, 276] width 251 height 59
click at [329, 282] on link "Grant Summary" at bounding box center [304, 278] width 99 height 16
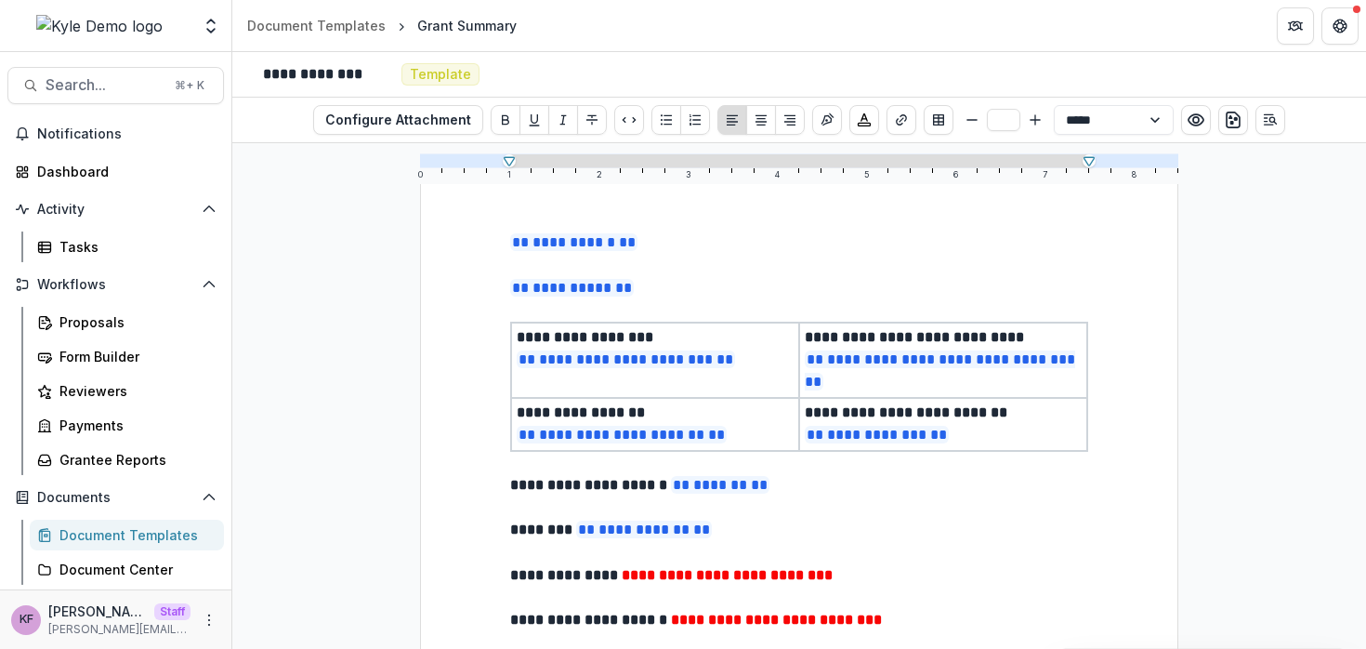
click at [138, 530] on div "Document Templates" at bounding box center [134, 535] width 150 height 20
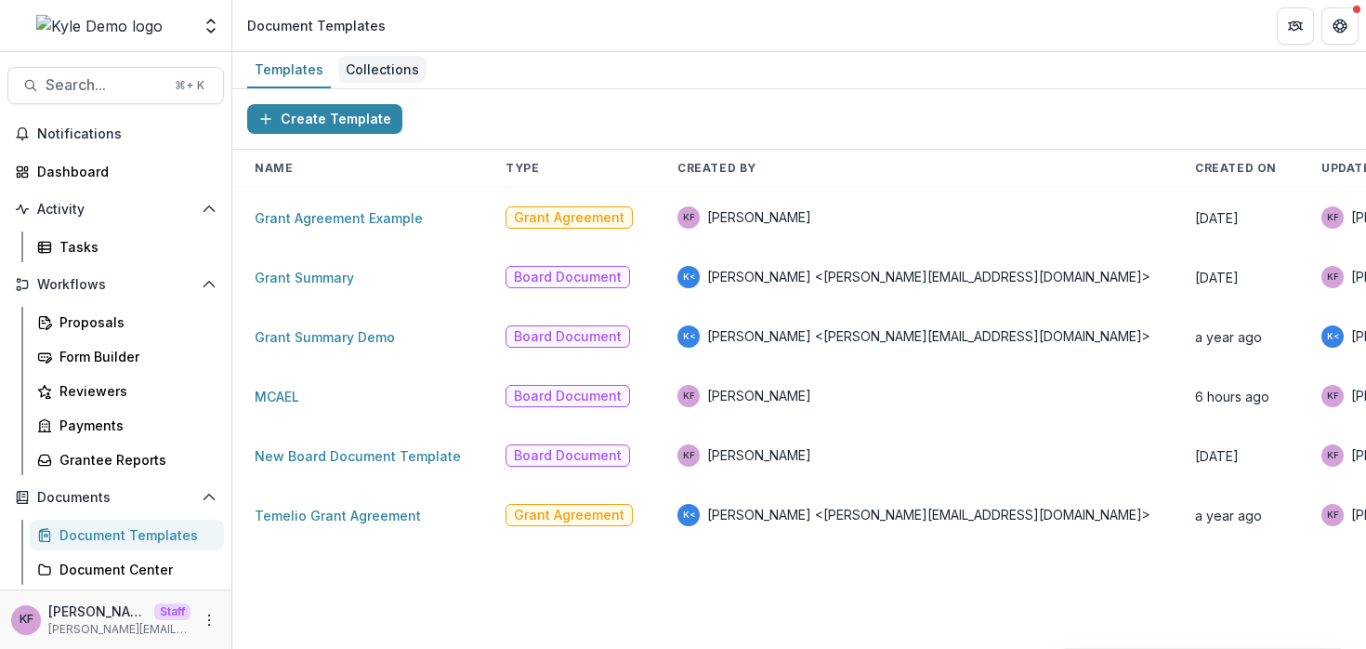
click at [376, 75] on div "Collections" at bounding box center [382, 69] width 88 height 27
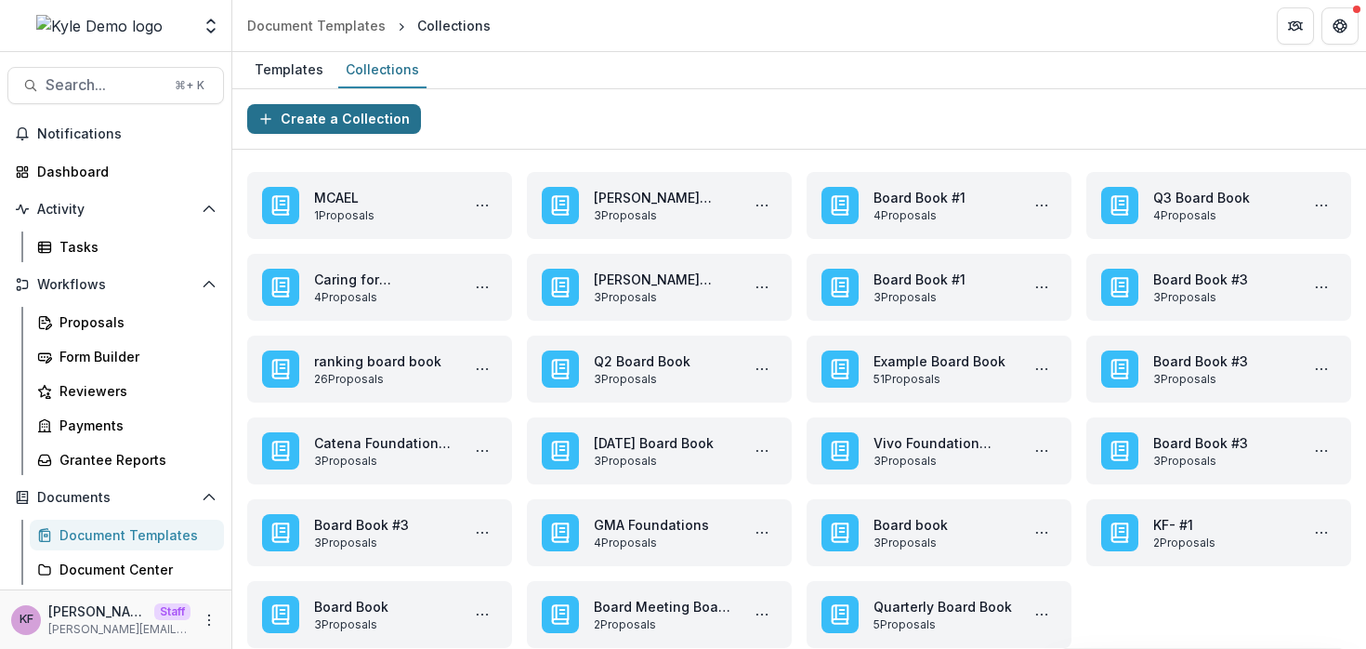
click at [372, 123] on button "Create a Collection" at bounding box center [334, 119] width 174 height 30
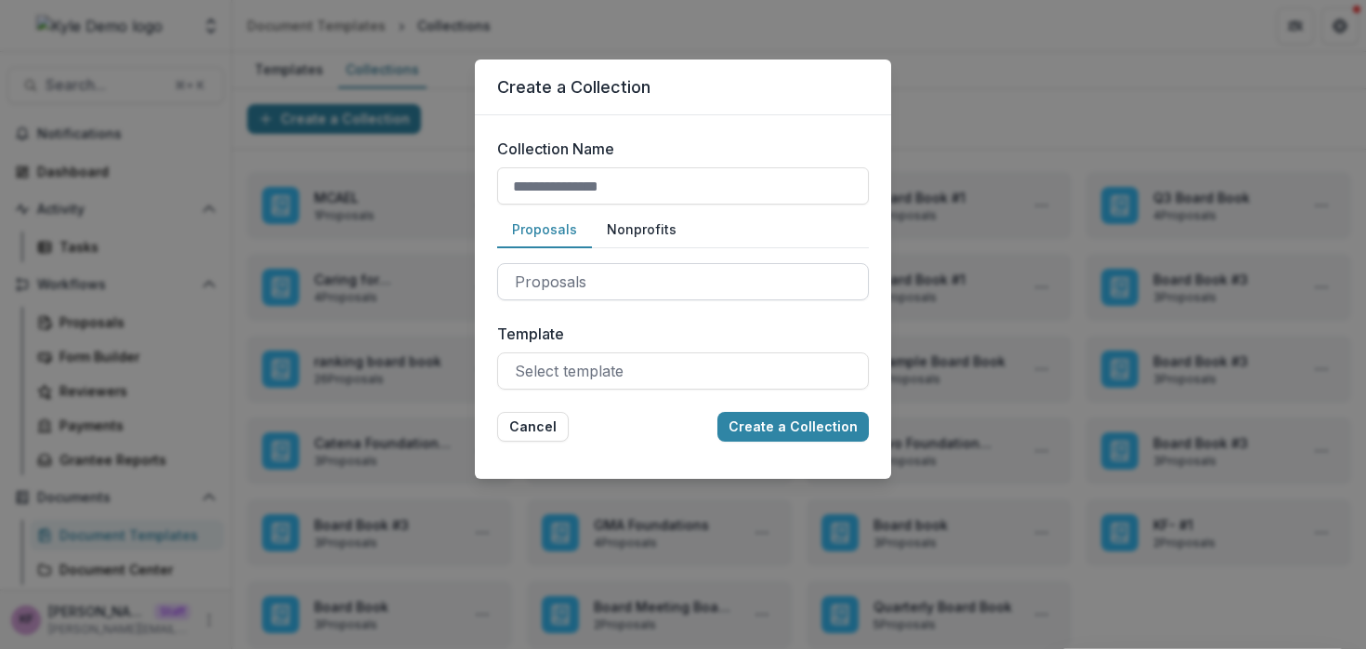
click at [580, 272] on div at bounding box center [683, 282] width 336 height 26
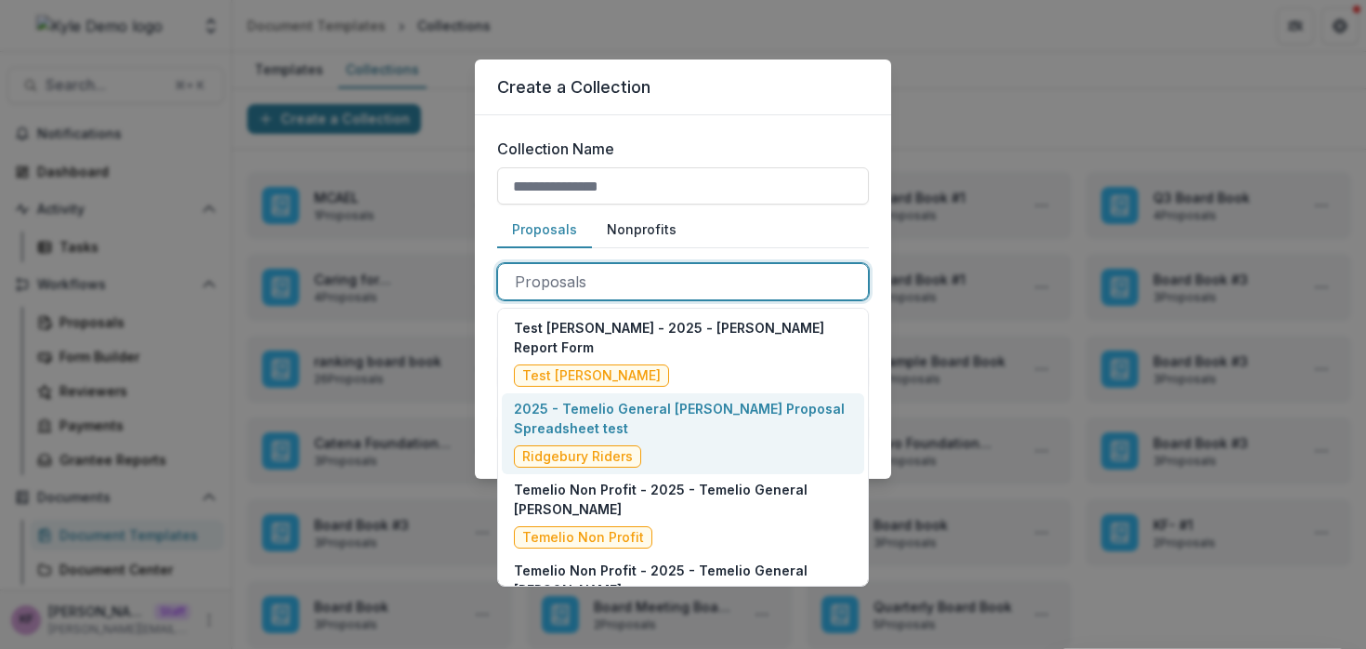
click at [616, 399] on p "2025 - Temelio General [PERSON_NAME] Proposal Spreadsheet test" at bounding box center [683, 418] width 338 height 39
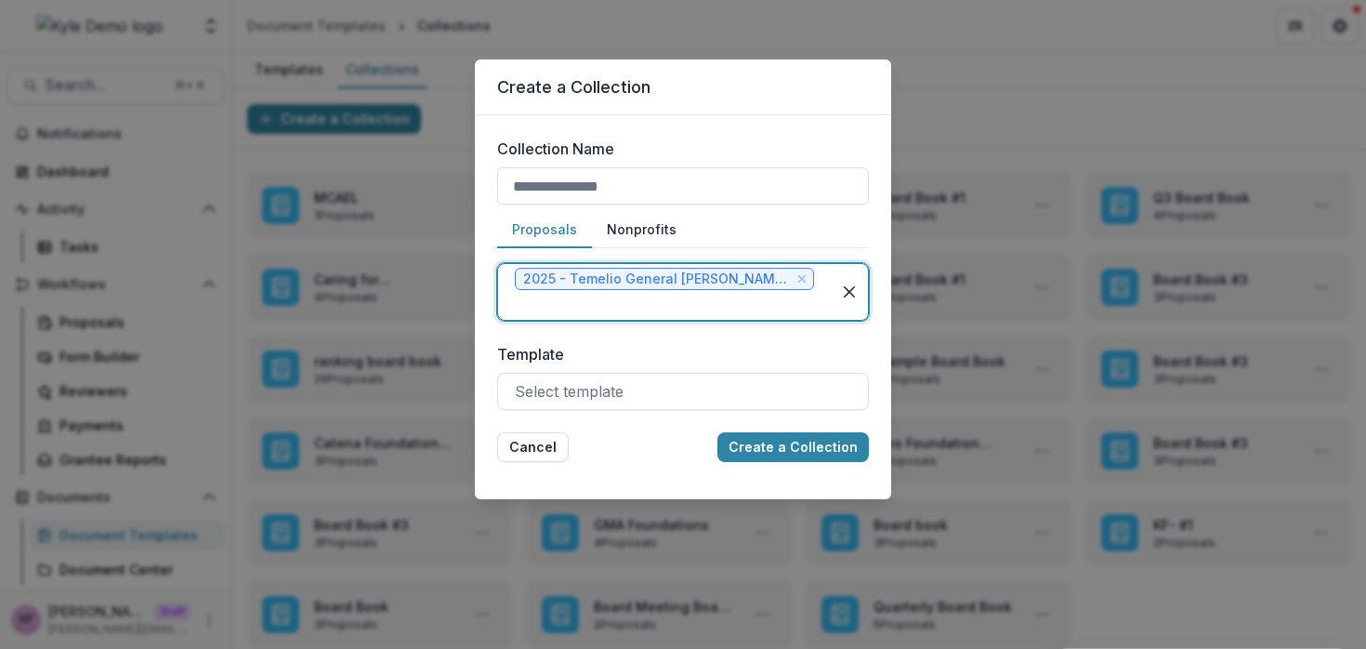
click at [623, 311] on div at bounding box center [664, 305] width 299 height 26
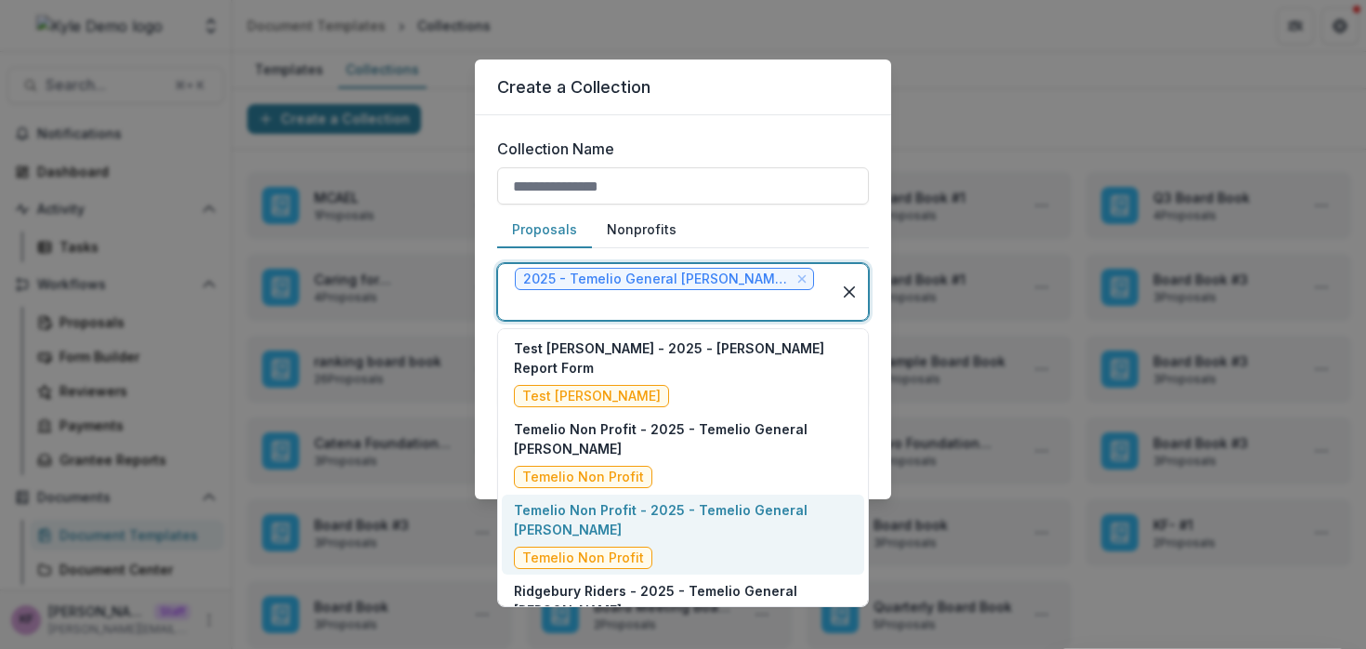
click at [657, 500] on p "Temelio Non Profit - 2025 - Temelio General [PERSON_NAME]" at bounding box center [683, 519] width 338 height 39
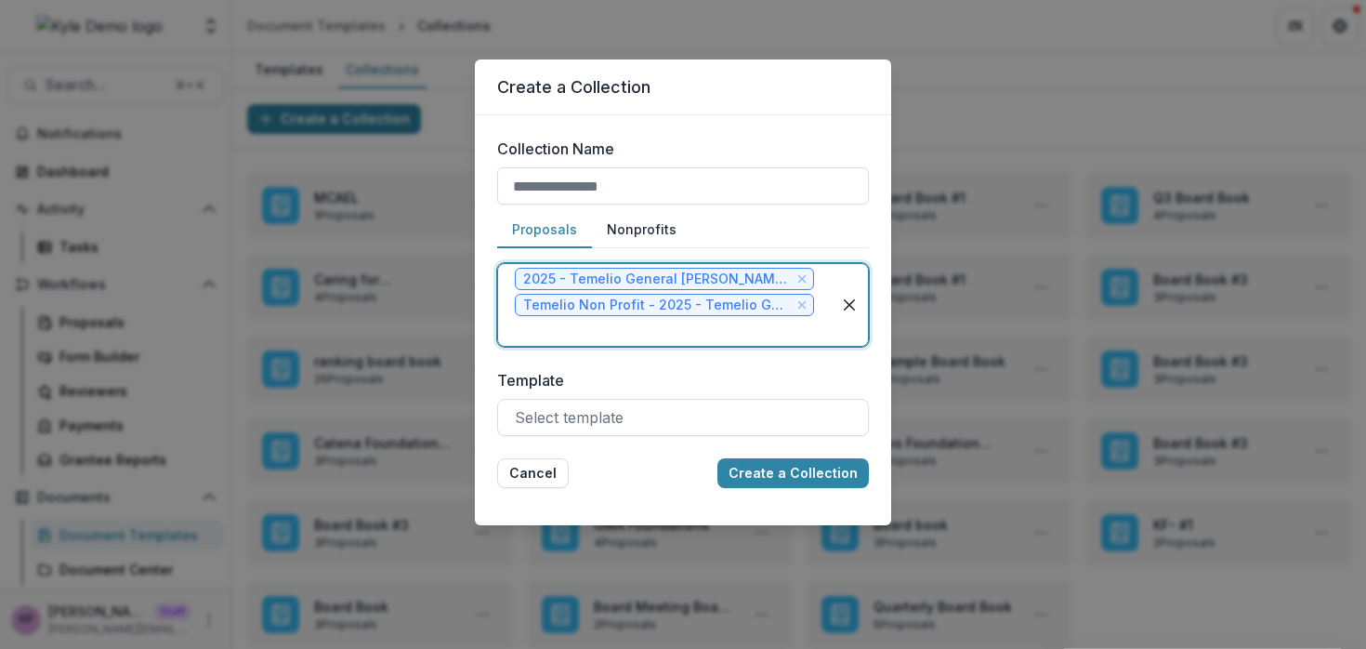
click at [657, 333] on div at bounding box center [664, 331] width 299 height 26
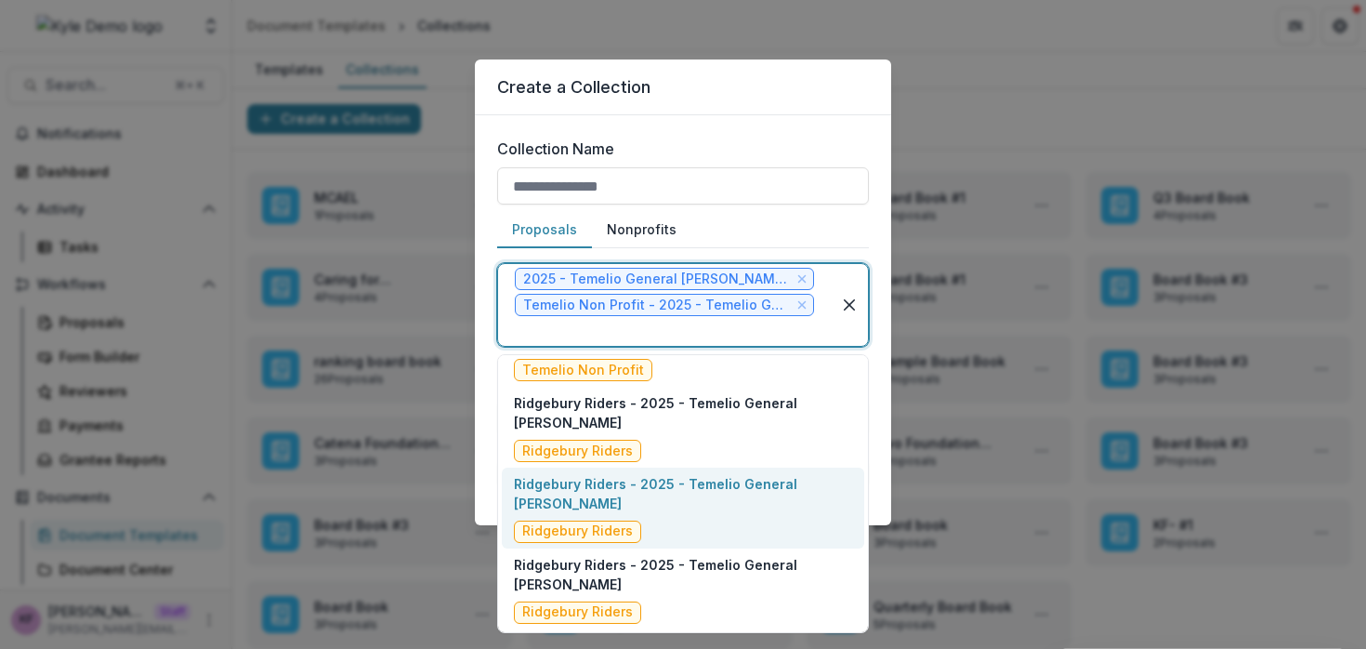
click at [669, 506] on div "Ridgebury Riders - 2025 - Temelio General Grant Proposal Ridgebury Riders" at bounding box center [683, 508] width 338 height 69
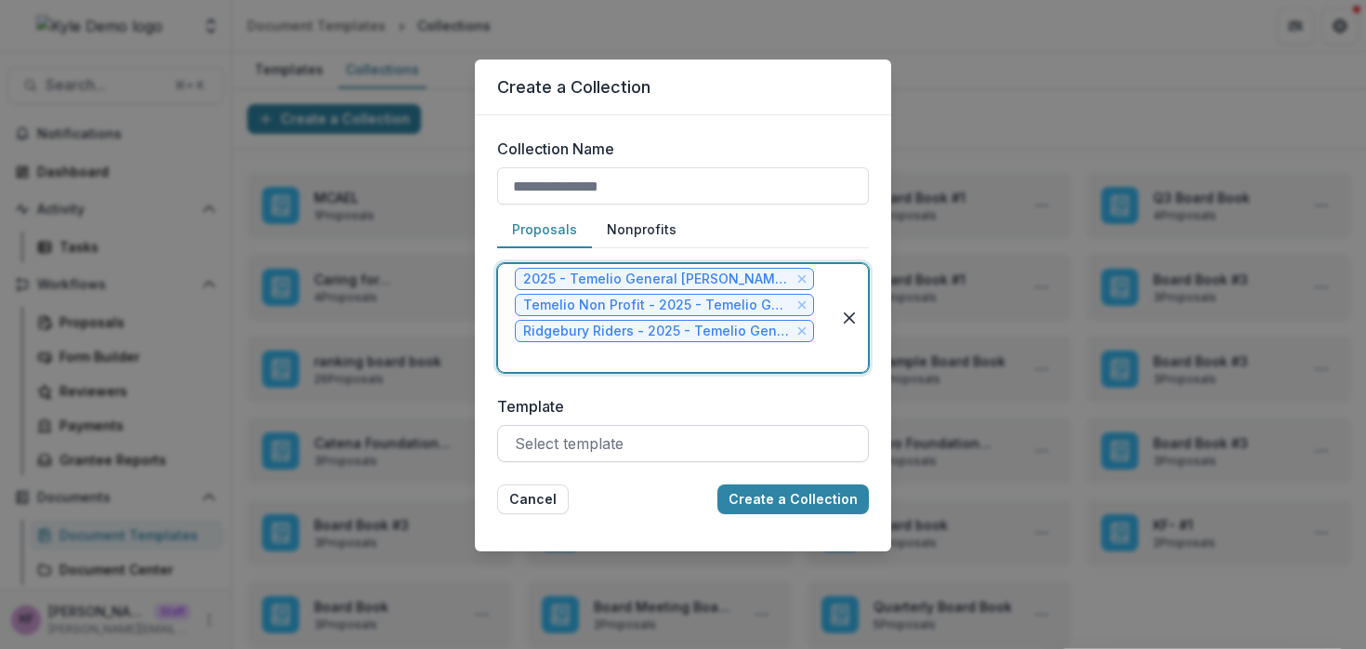
click at [635, 455] on div at bounding box center [683, 443] width 336 height 26
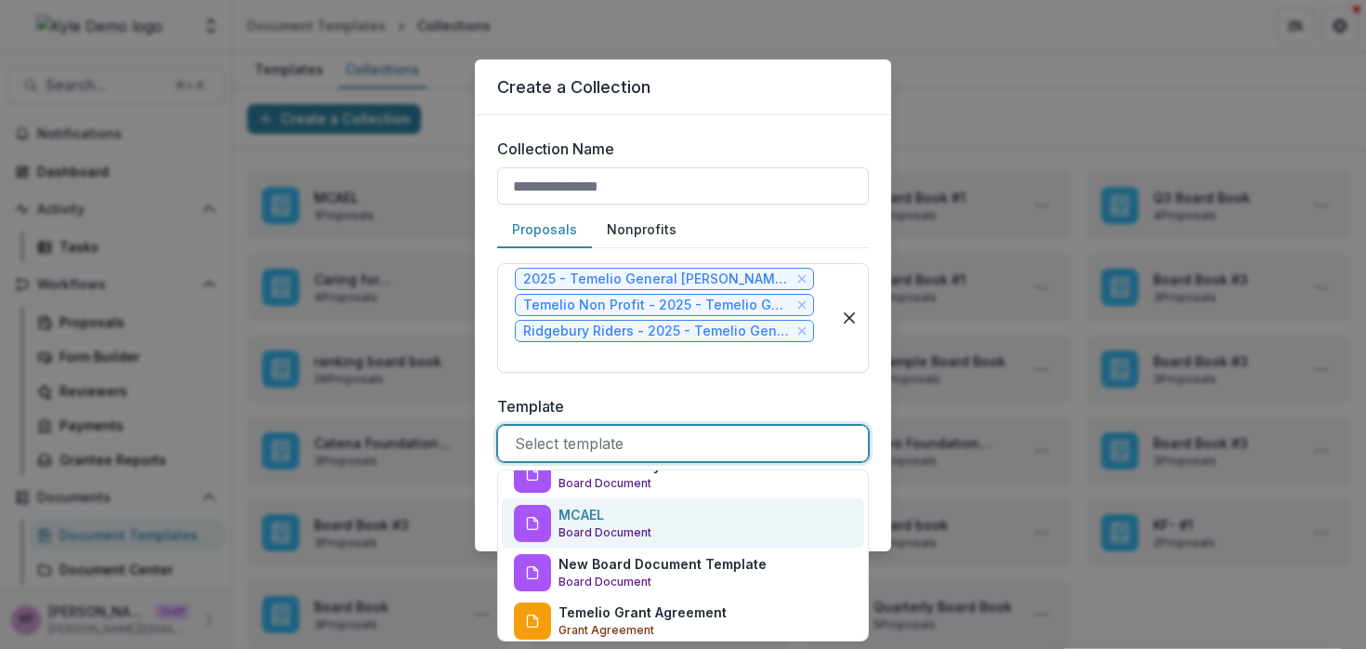
scroll to position [132, 0]
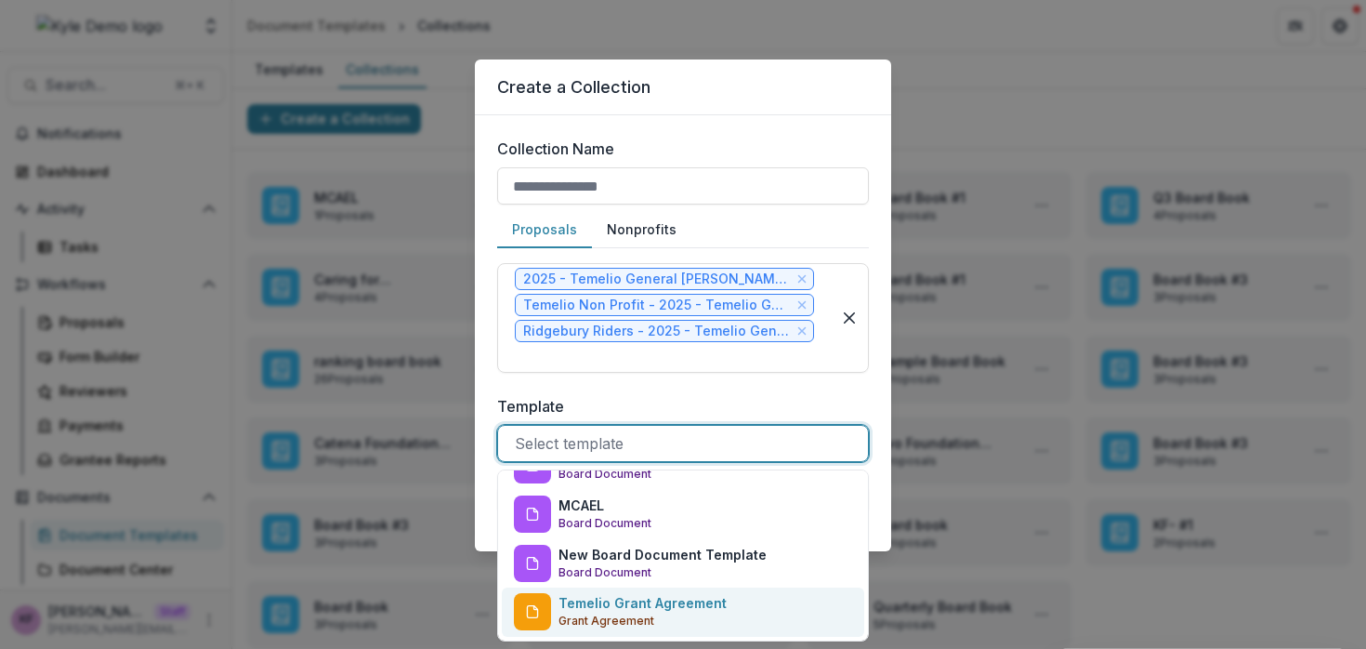
click at [622, 606] on p "Temelio Grant Agreement" at bounding box center [643, 603] width 168 height 20
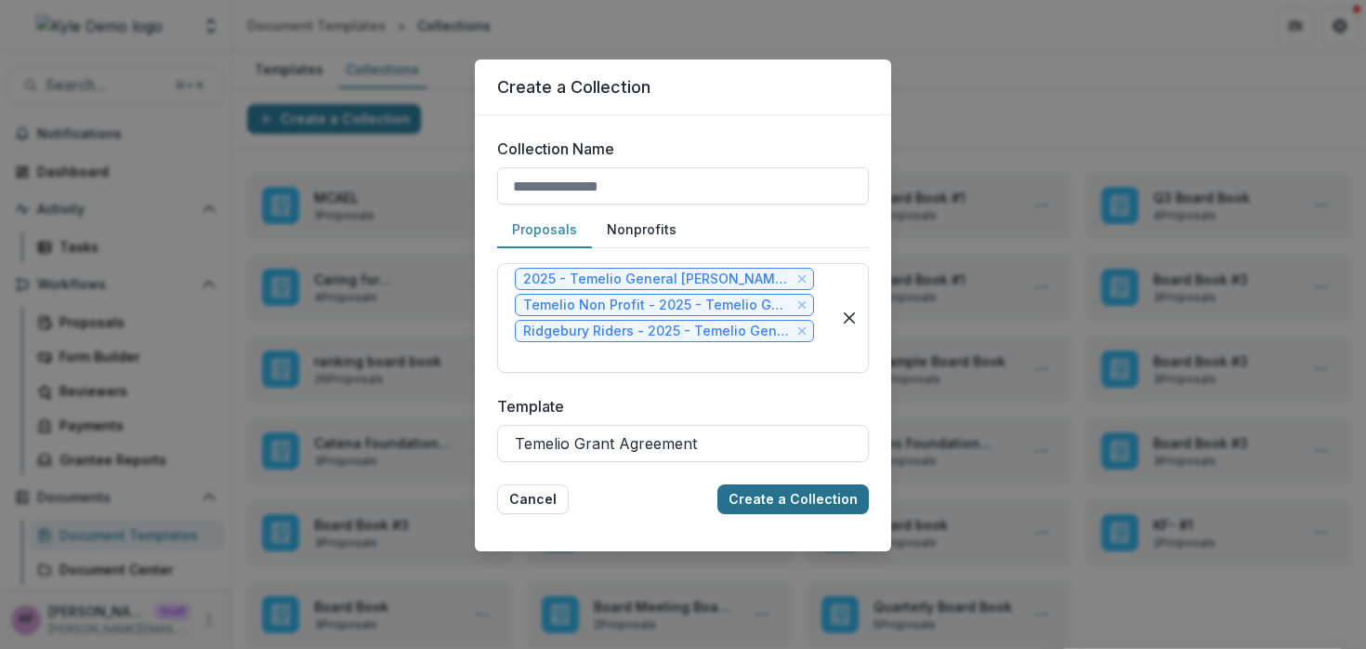
click at [748, 507] on button "Create a Collection" at bounding box center [794, 499] width 152 height 30
type input "**********"
click at [783, 495] on button "Create a Collection" at bounding box center [794, 499] width 152 height 30
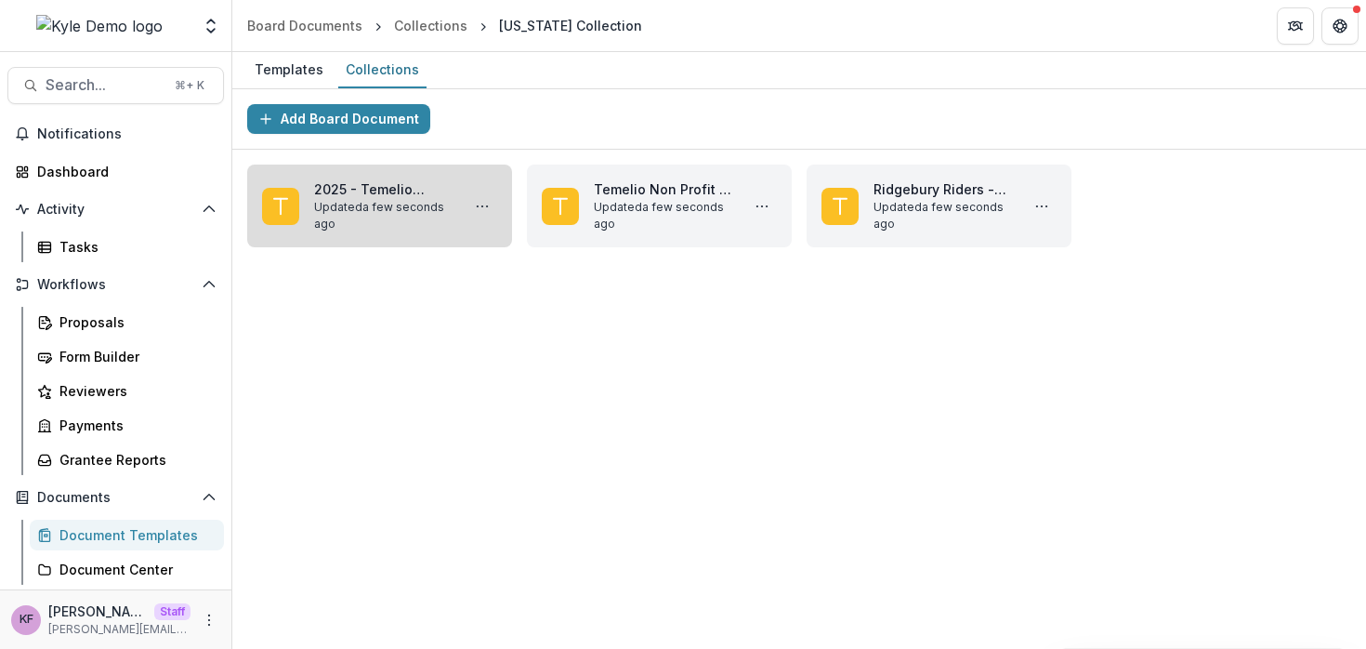
click at [355, 198] on link "2025 - Temelio General [PERSON_NAME] Proposal Spreadsheet test" at bounding box center [383, 189] width 138 height 20
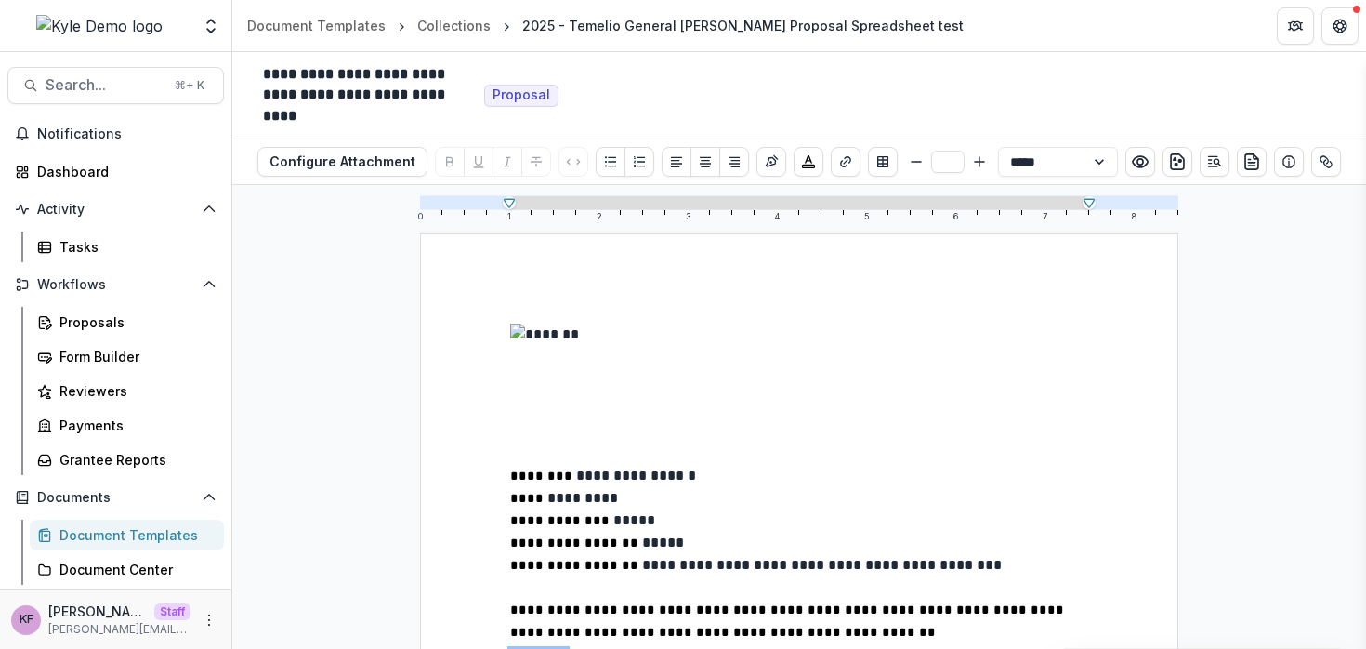
scroll to position [15, 0]
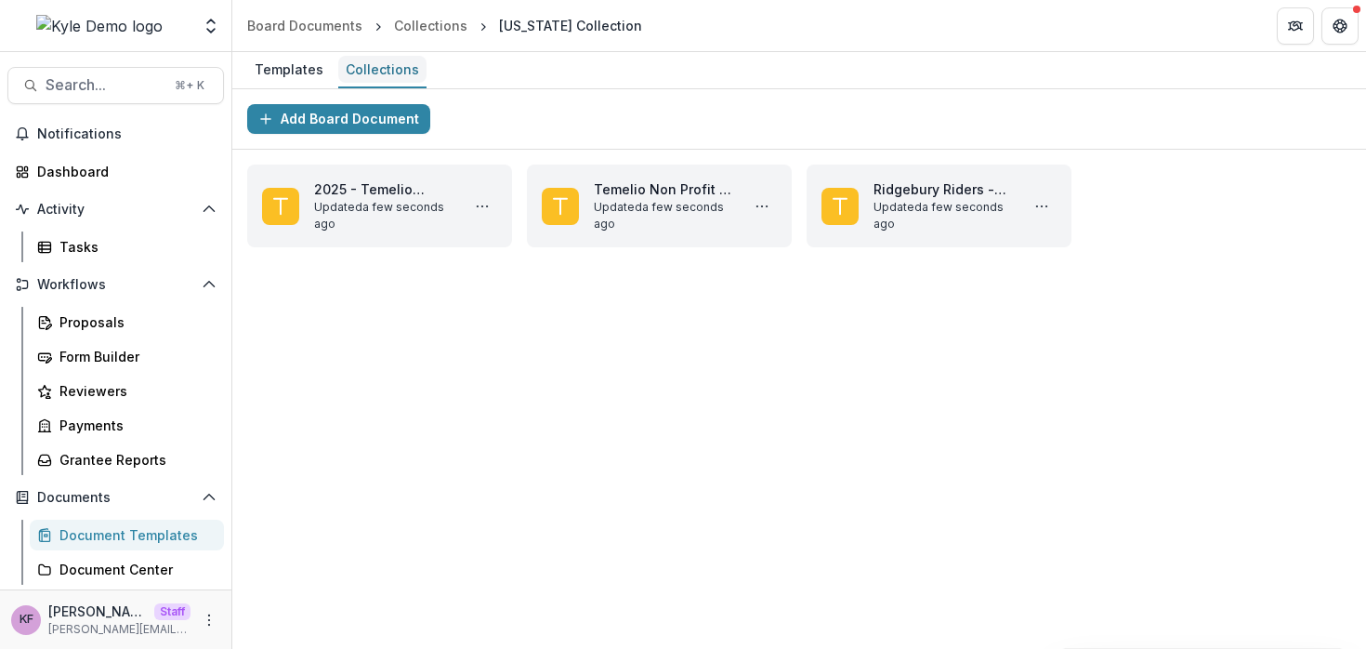
click at [392, 59] on div "Collections" at bounding box center [382, 69] width 88 height 27
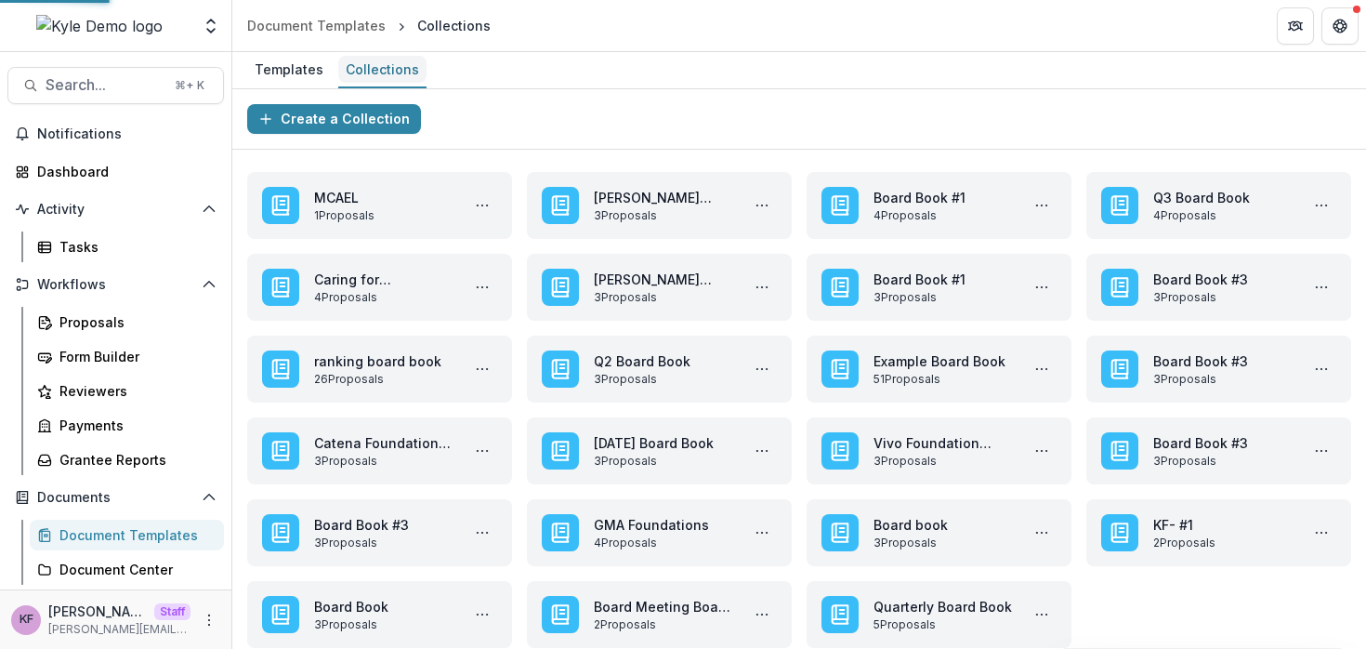
click at [392, 59] on div "Collections" at bounding box center [382, 69] width 88 height 27
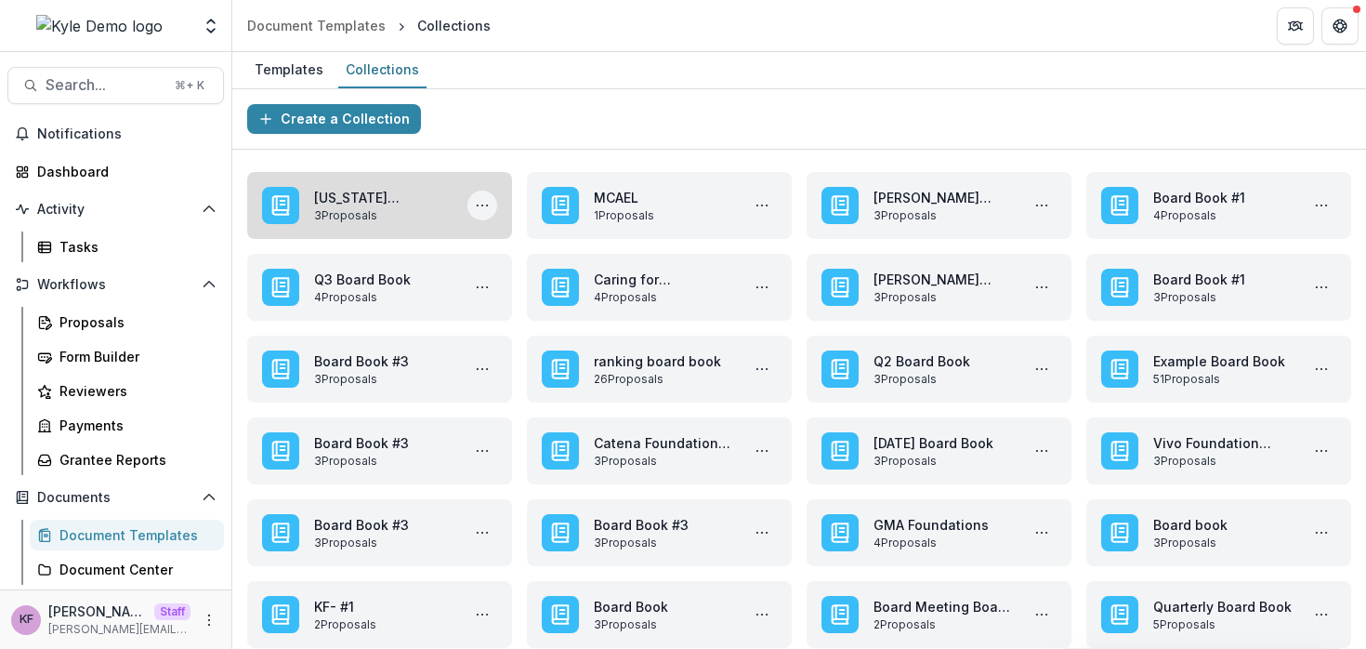
click at [493, 206] on button "More Oregon Collection Actions" at bounding box center [483, 206] width 30 height 30
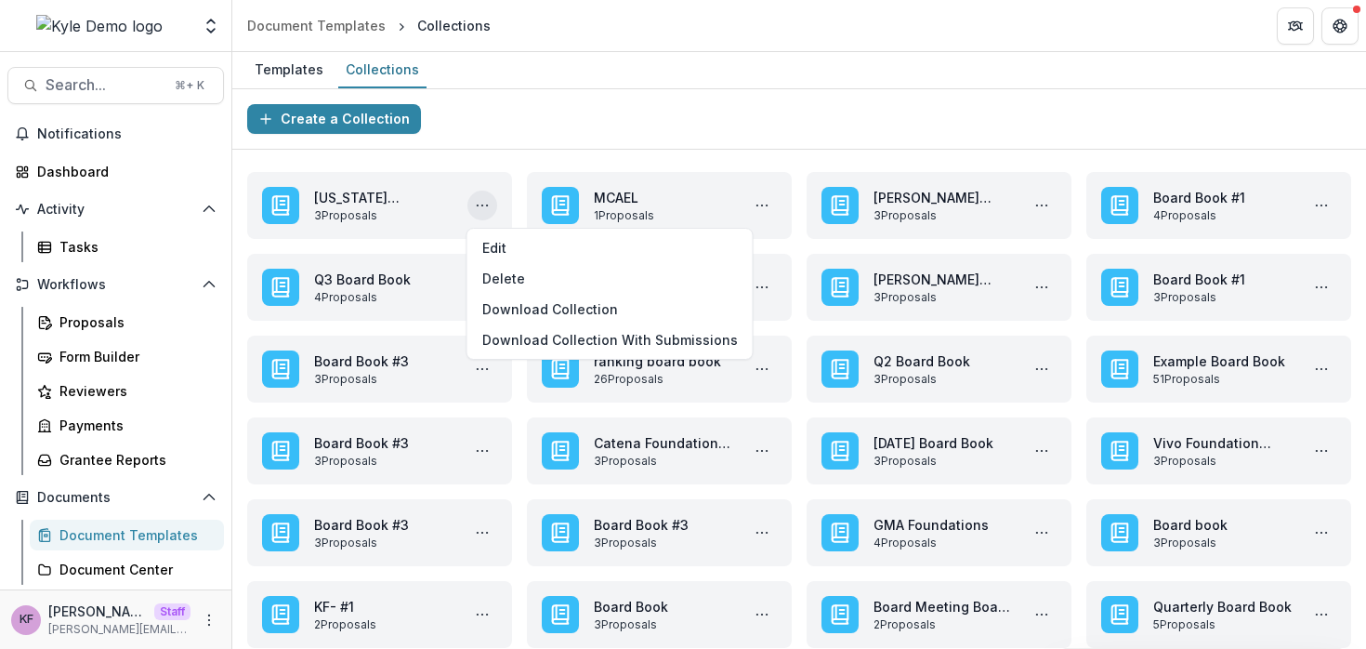
click at [513, 141] on div "Create a Collection" at bounding box center [799, 119] width 1134 height 60
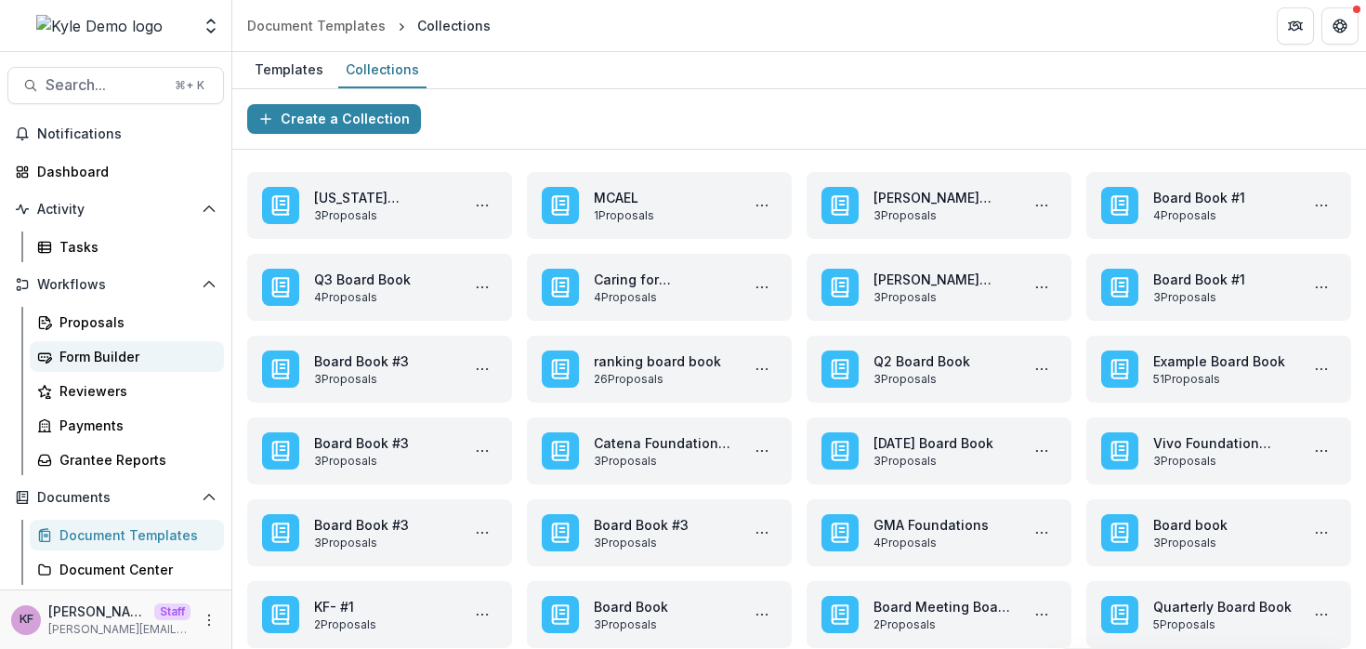
click at [108, 342] on link "Form Builder" at bounding box center [127, 356] width 194 height 31
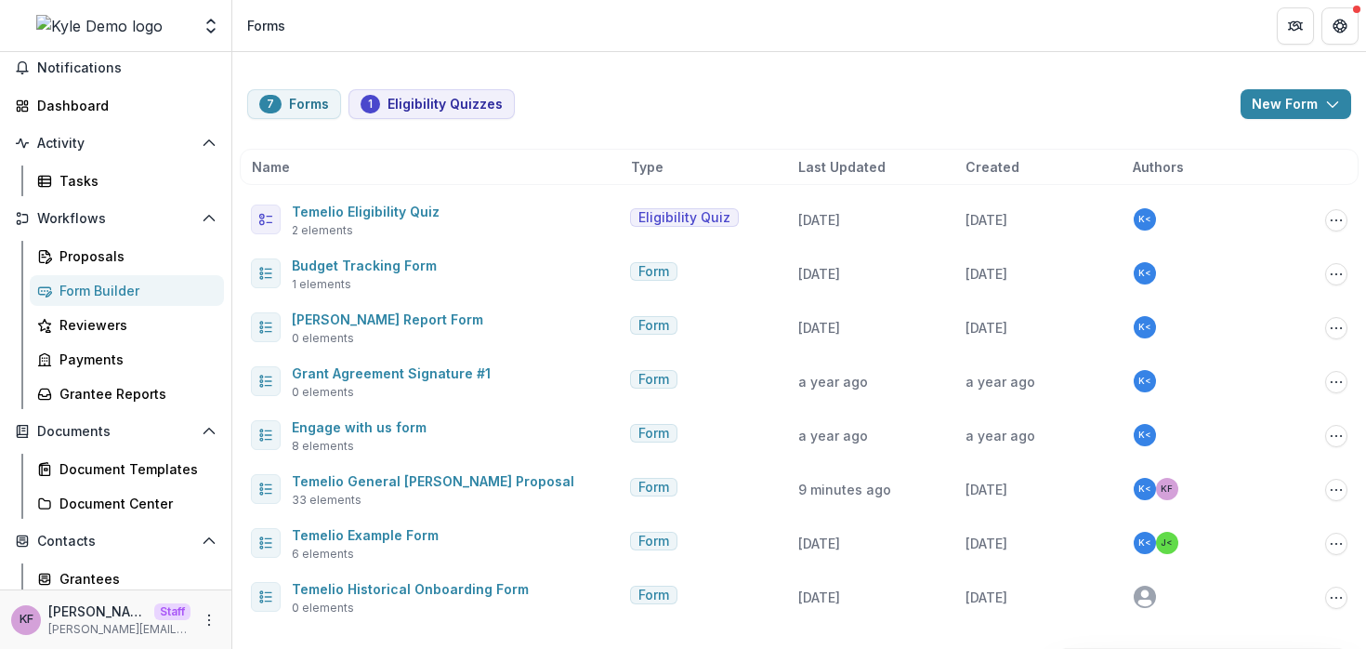
scroll to position [44, 0]
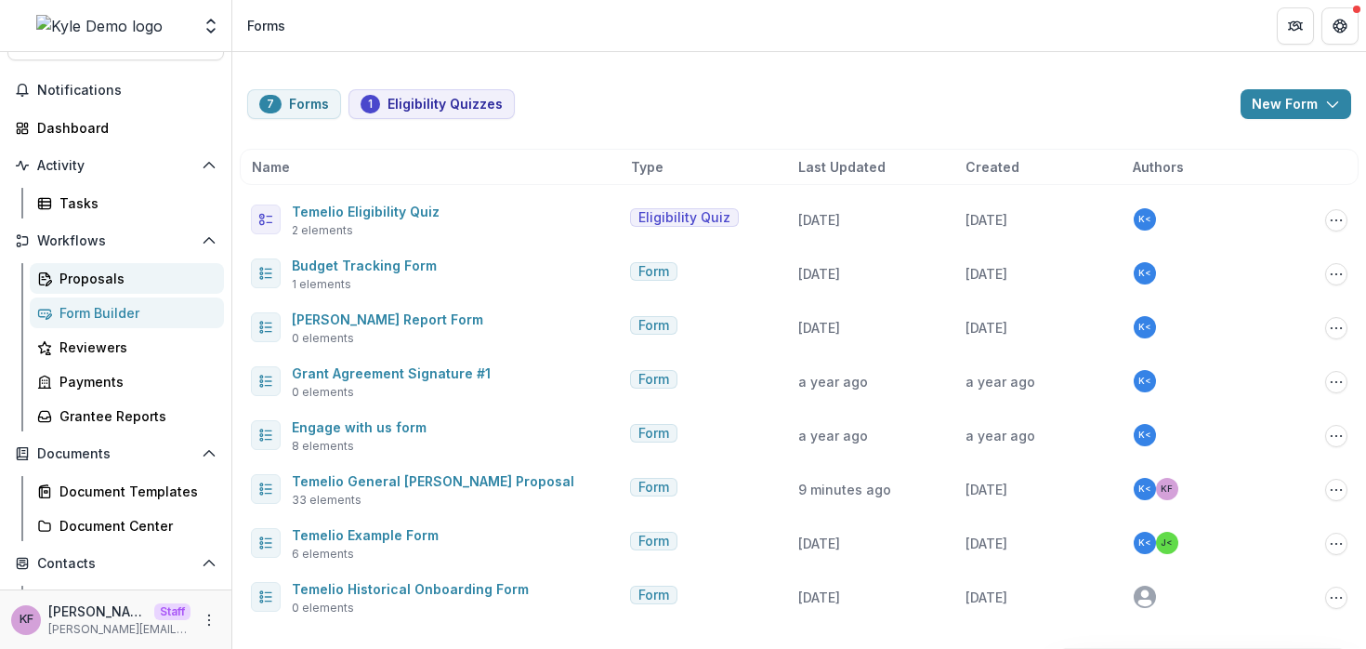
click at [103, 278] on div "Proposals" at bounding box center [134, 279] width 150 height 20
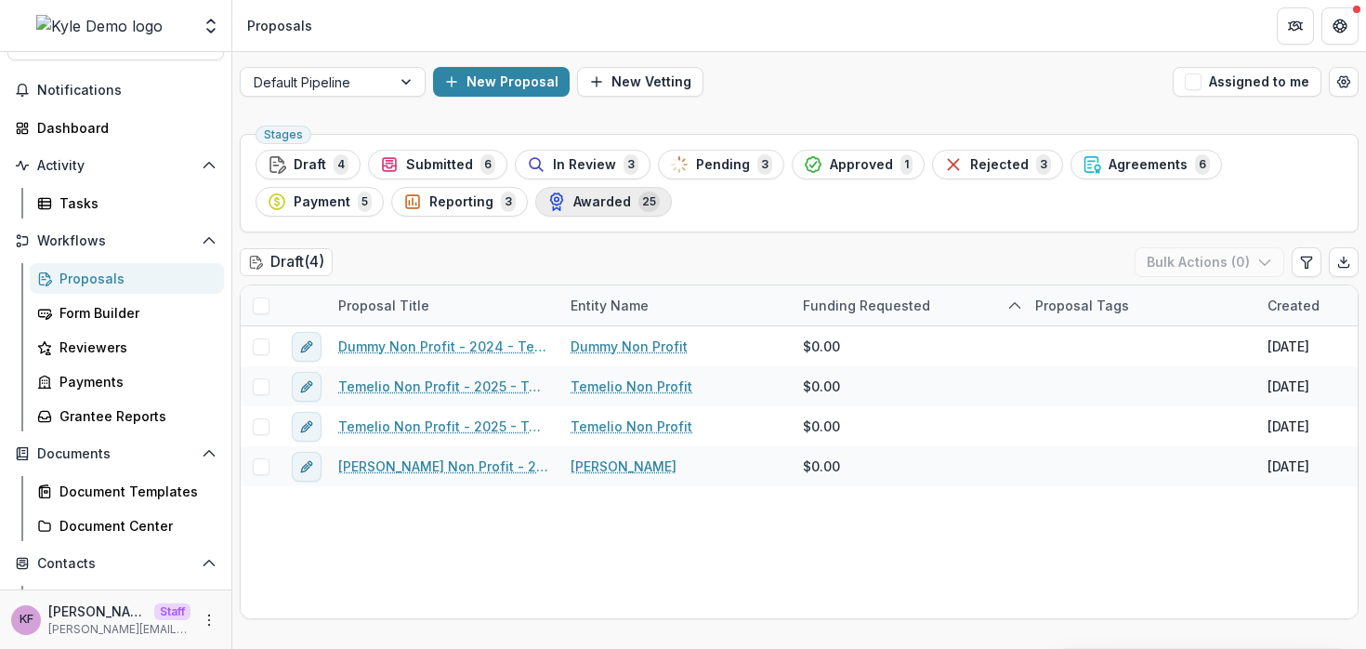
click at [555, 197] on circle "button" at bounding box center [557, 199] width 4 height 4
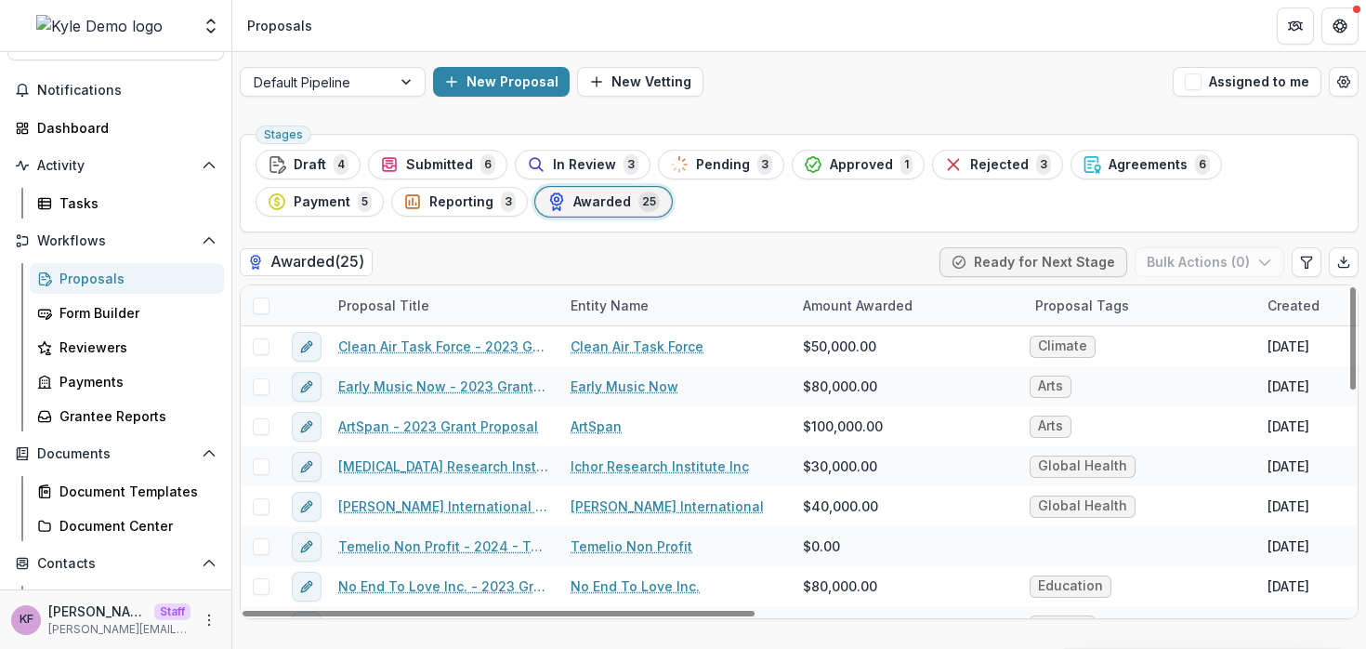
click at [264, 304] on span at bounding box center [261, 305] width 17 height 17
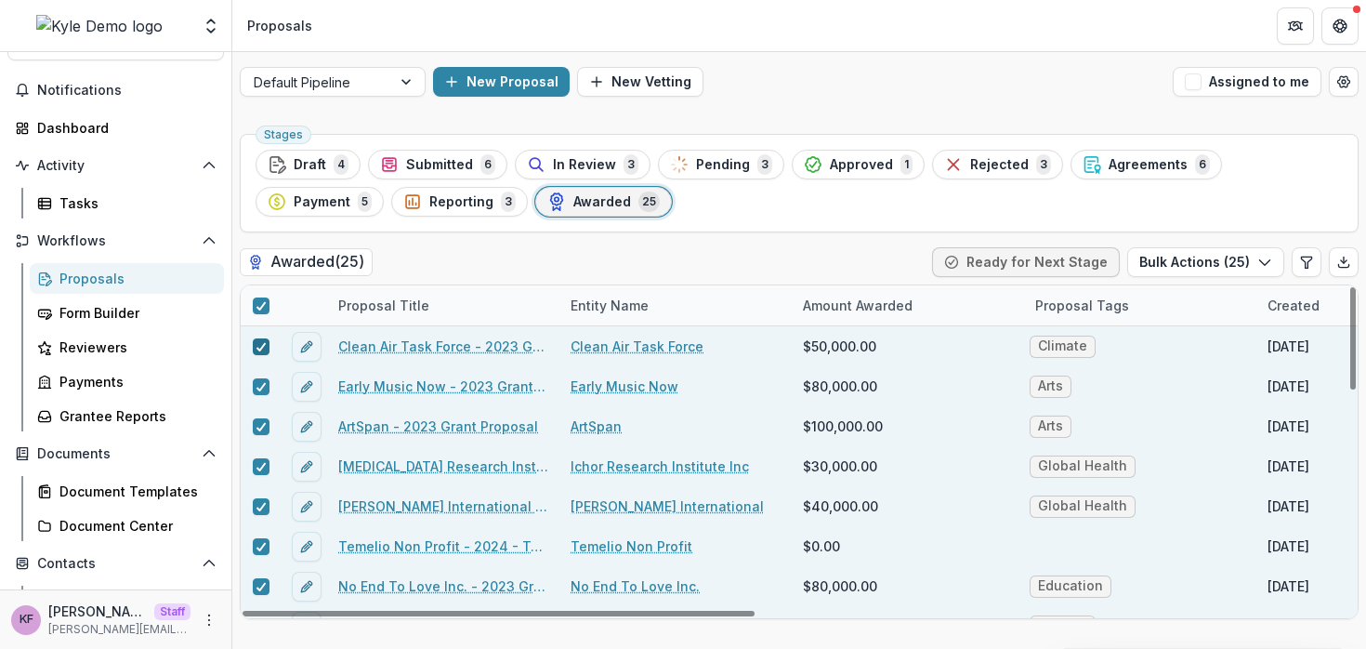
click at [264, 349] on icon at bounding box center [261, 346] width 11 height 9
click at [264, 376] on div at bounding box center [261, 386] width 40 height 40
click at [261, 386] on polyline at bounding box center [261, 386] width 8 height 7
click at [261, 422] on icon at bounding box center [261, 426] width 11 height 9
click at [1206, 250] on button "Bulk Actions ( 22 )" at bounding box center [1205, 262] width 157 height 30
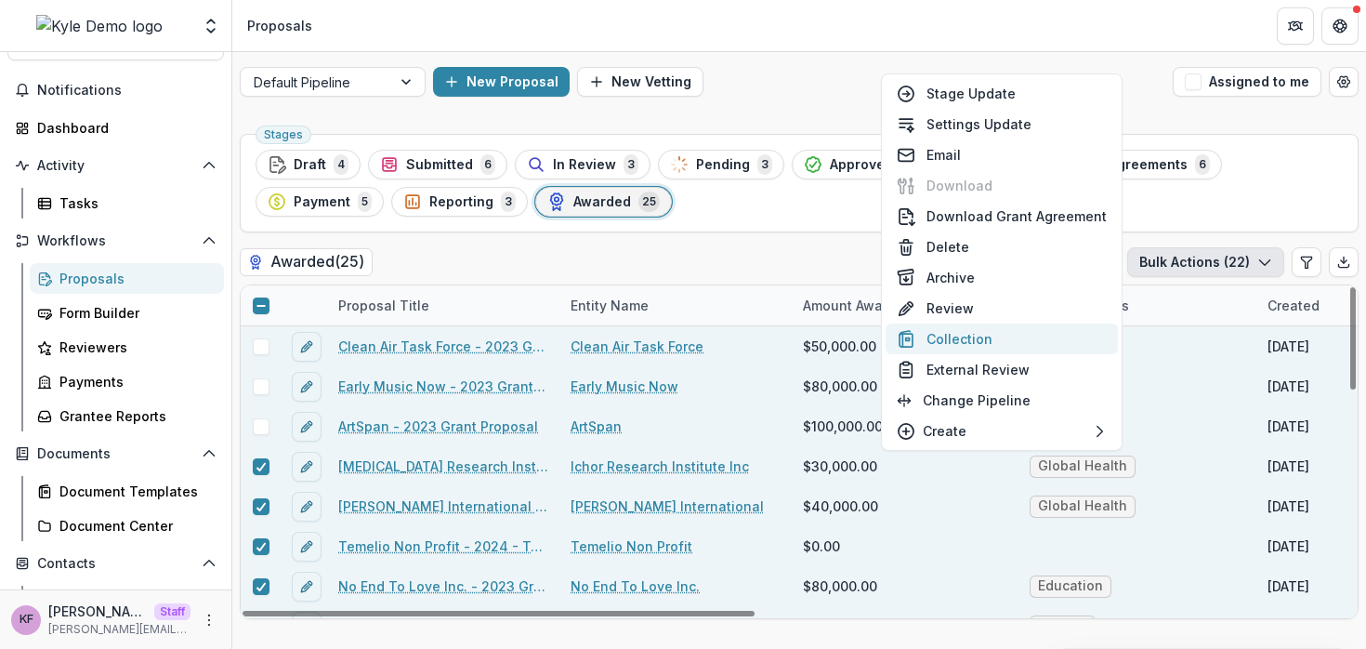
click at [934, 340] on button "Collection" at bounding box center [1002, 338] width 232 height 31
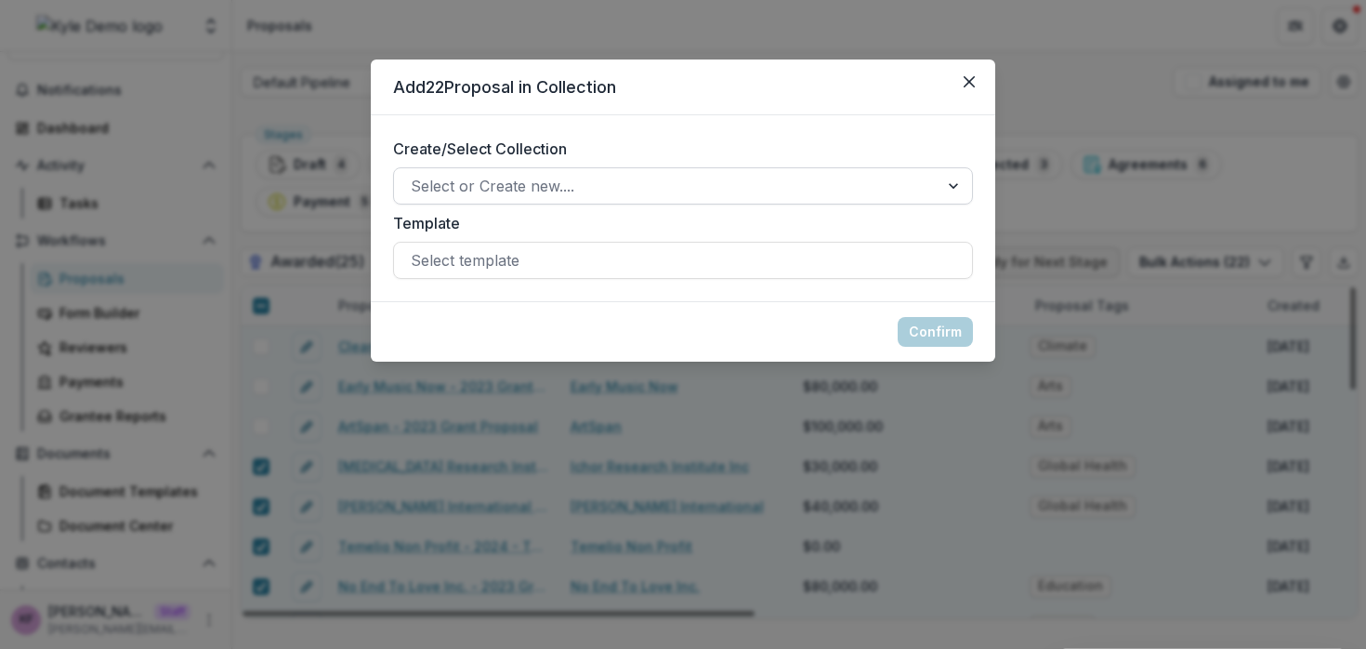
click at [623, 184] on div at bounding box center [666, 186] width 511 height 26
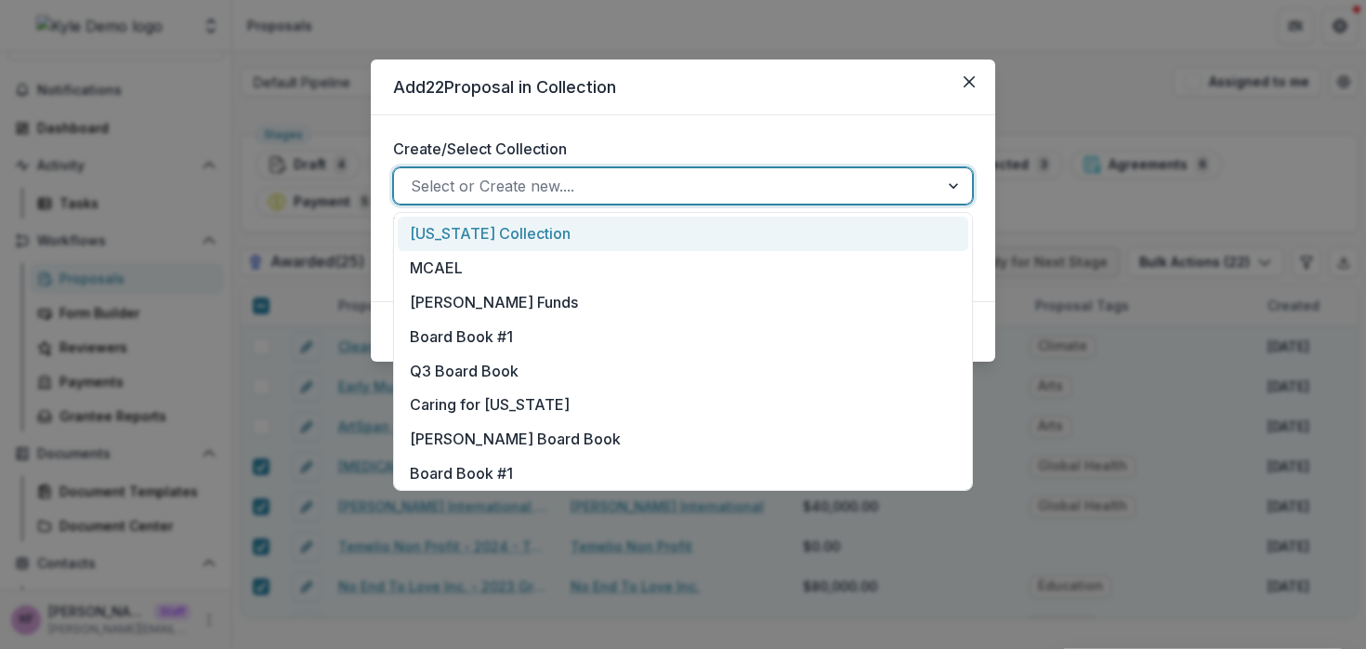
click at [498, 229] on div "Oregon Collection" at bounding box center [683, 234] width 571 height 34
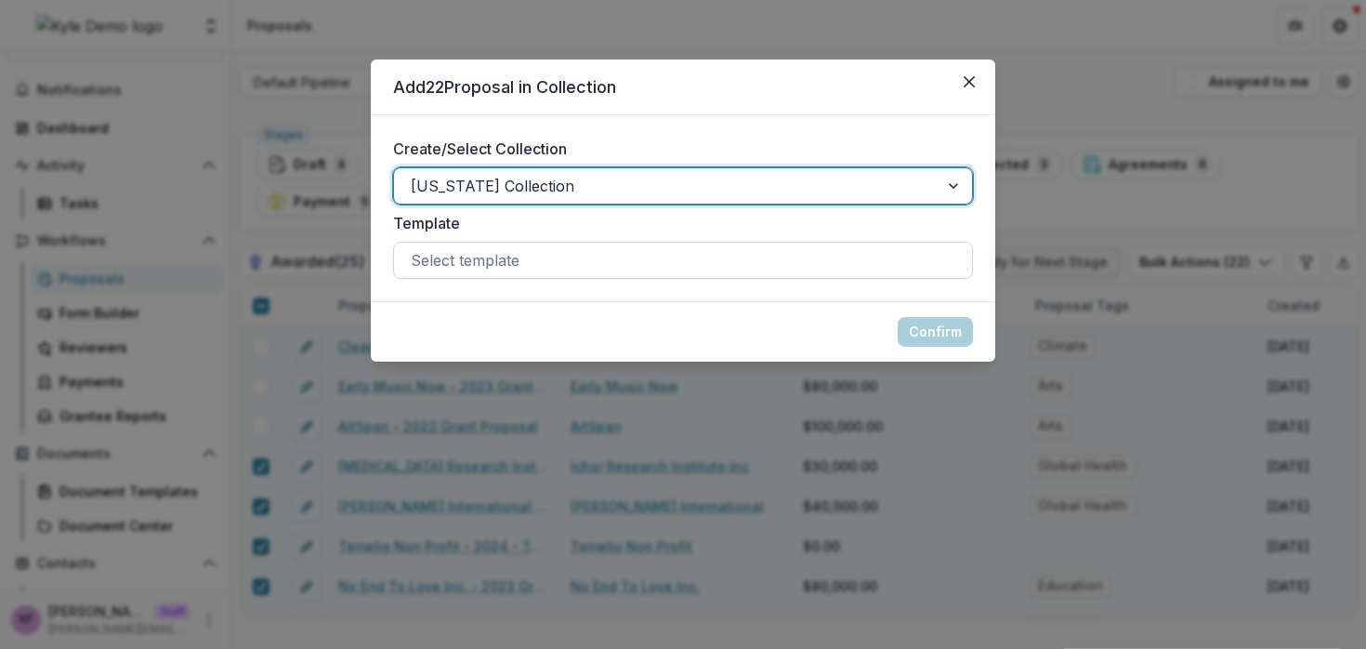
click at [618, 257] on div at bounding box center [683, 260] width 545 height 26
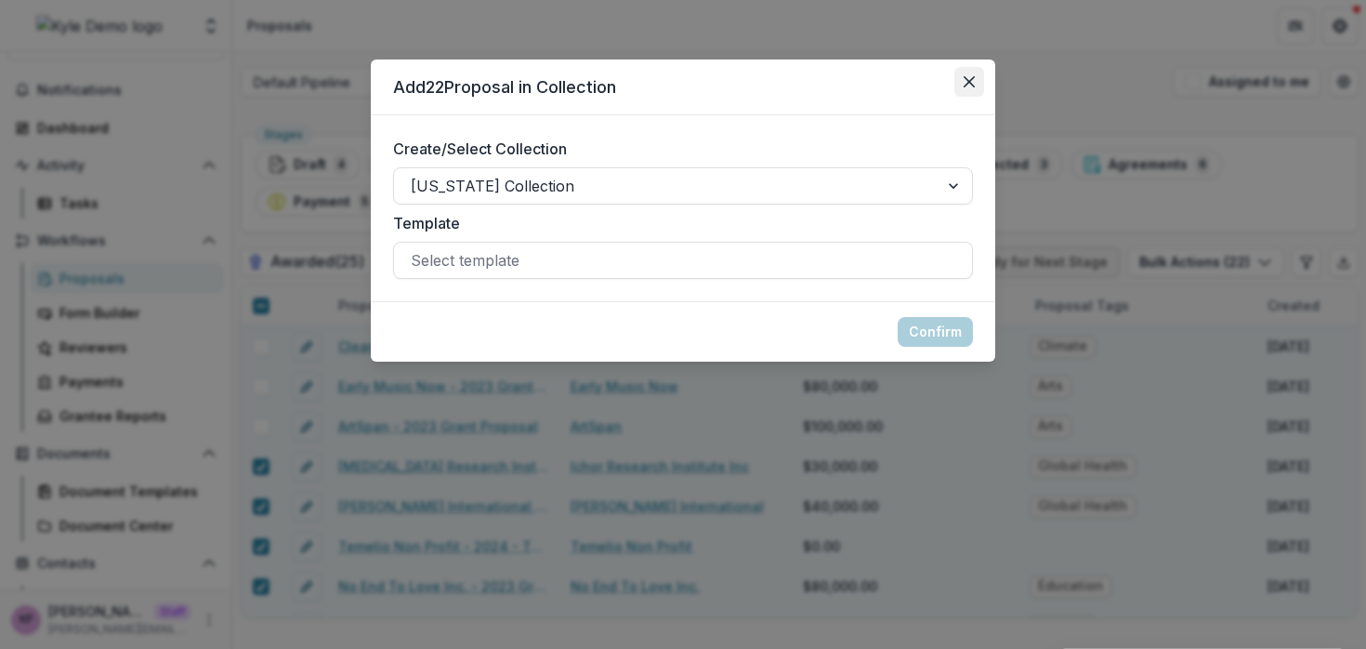
click at [971, 81] on icon "Close" at bounding box center [969, 81] width 11 height 11
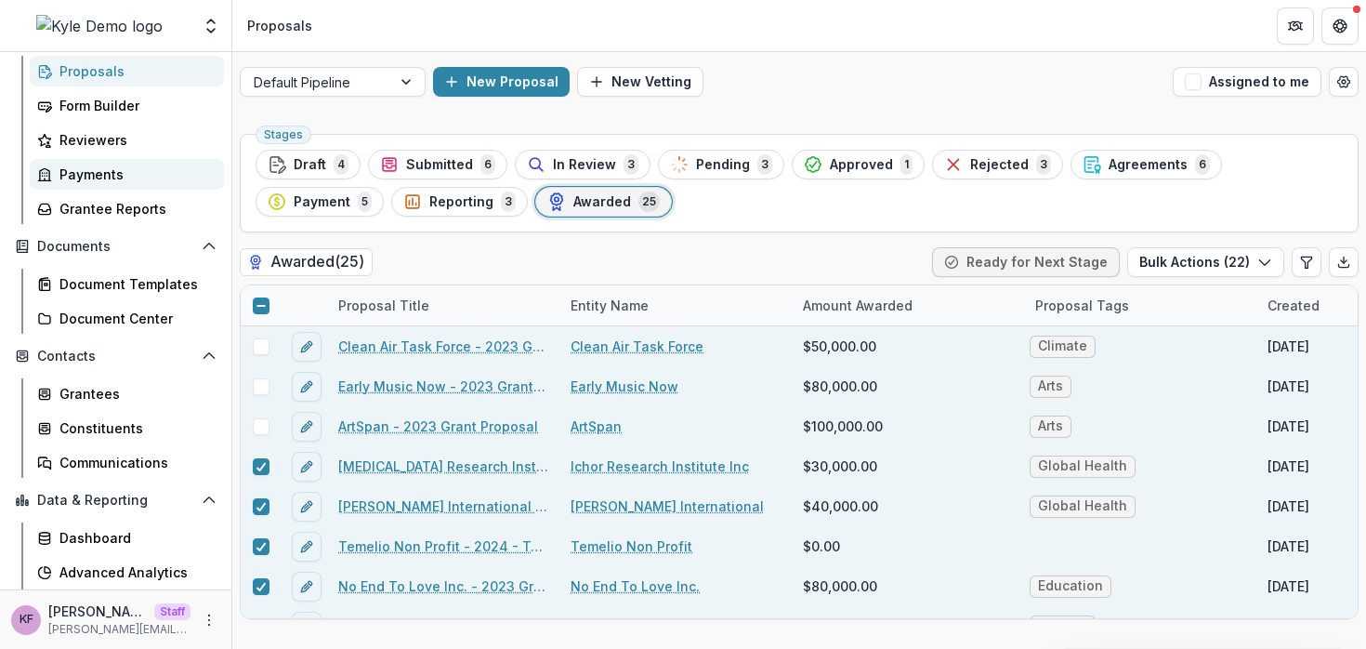
scroll to position [318, 0]
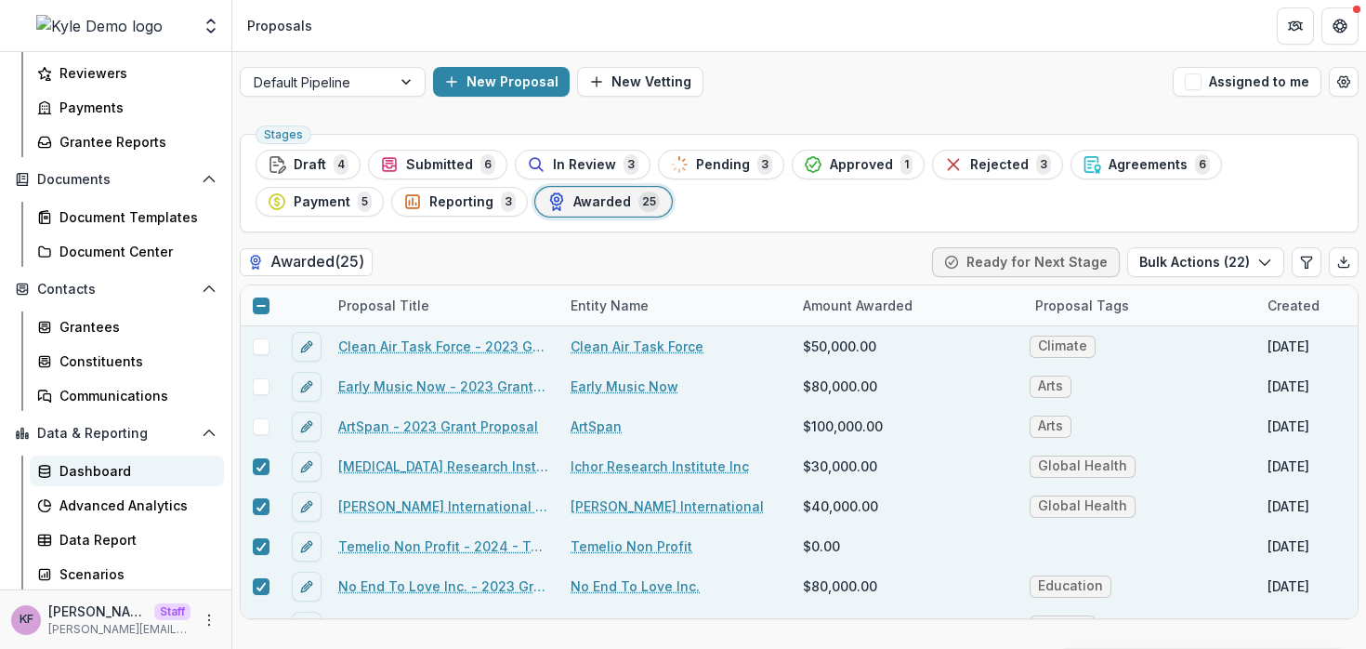
click at [88, 464] on div "Dashboard" at bounding box center [134, 471] width 150 height 20
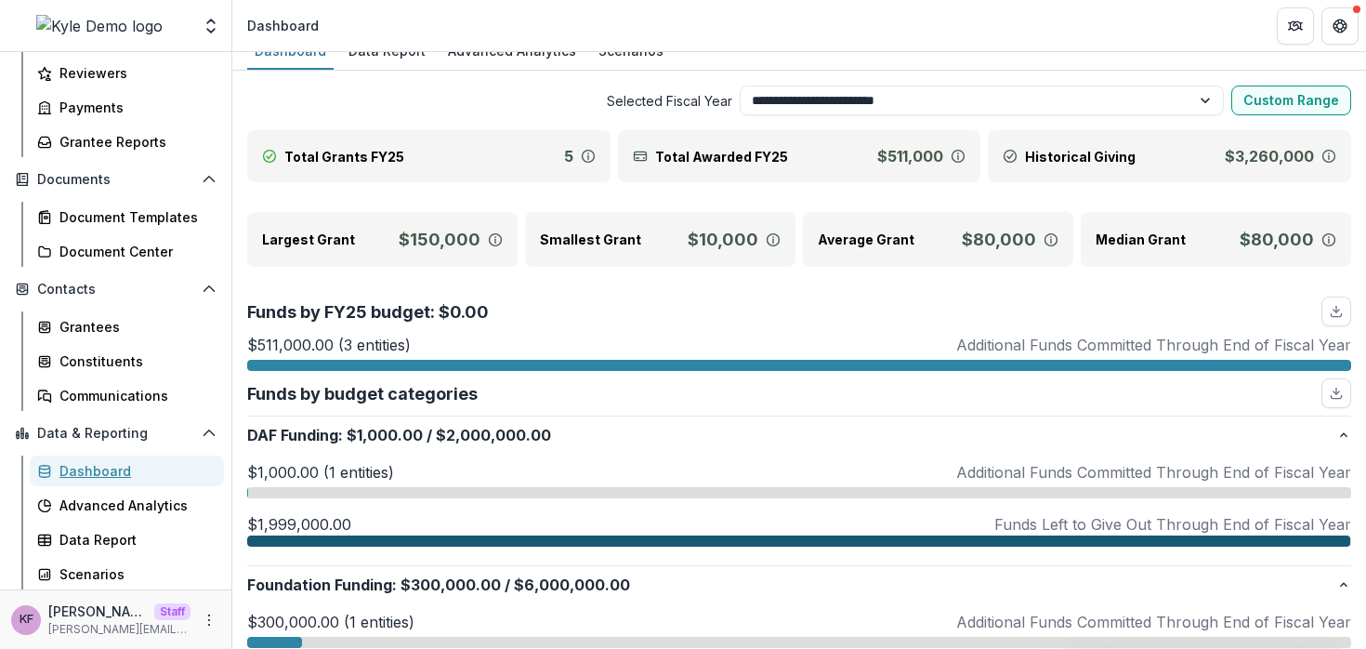
scroll to position [30, 0]
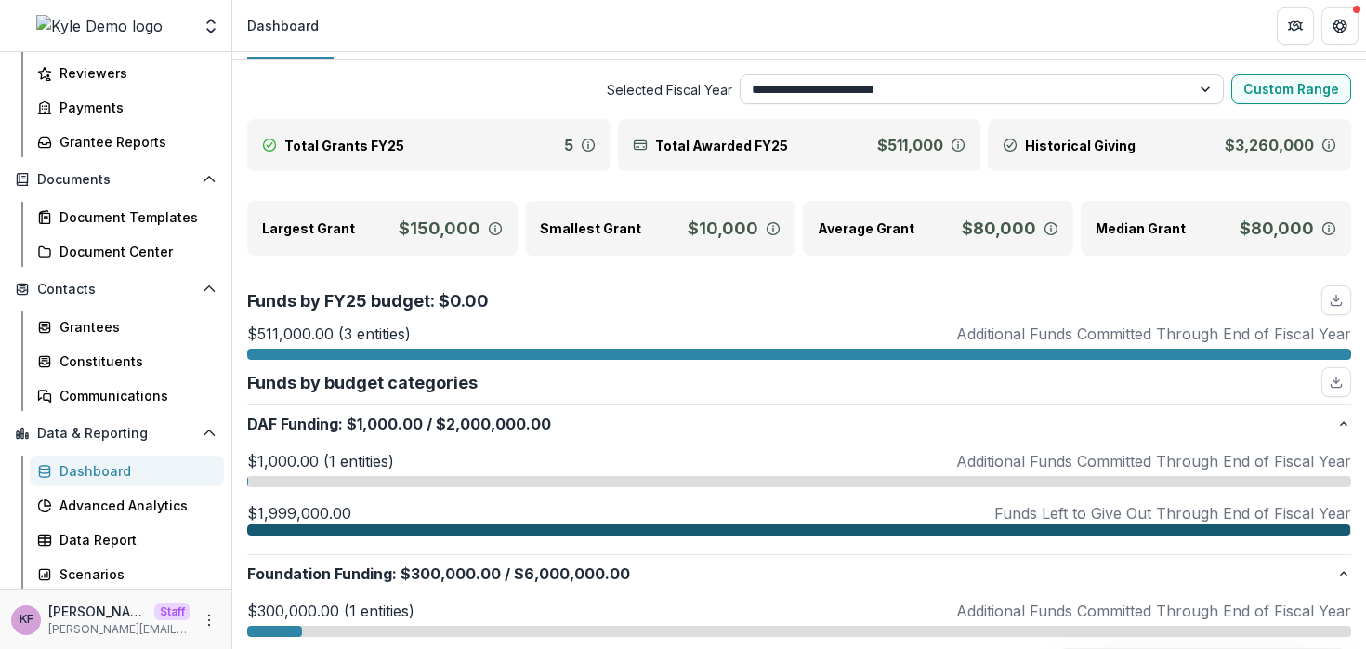
click at [796, 85] on select "**********" at bounding box center [982, 89] width 485 height 30
click at [740, 74] on select "**********" at bounding box center [982, 89] width 485 height 30
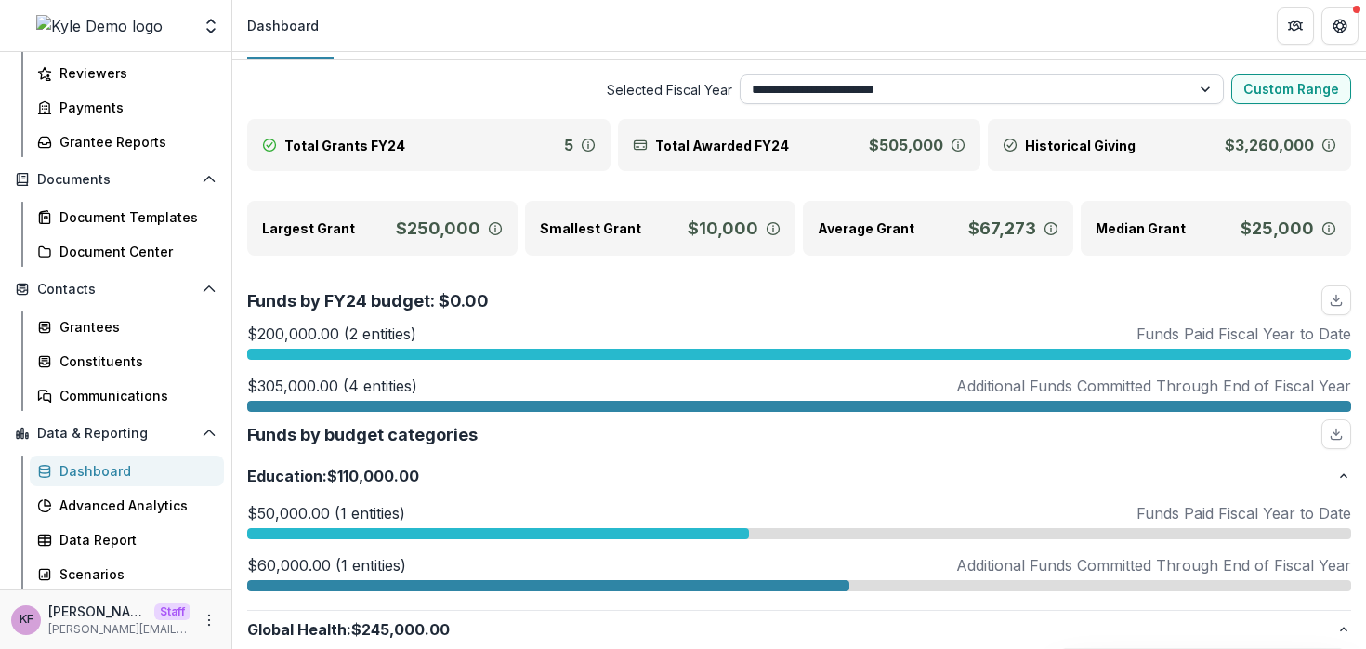
click at [832, 85] on select "**********" at bounding box center [982, 89] width 485 height 30
click at [740, 74] on select "**********" at bounding box center [982, 89] width 485 height 30
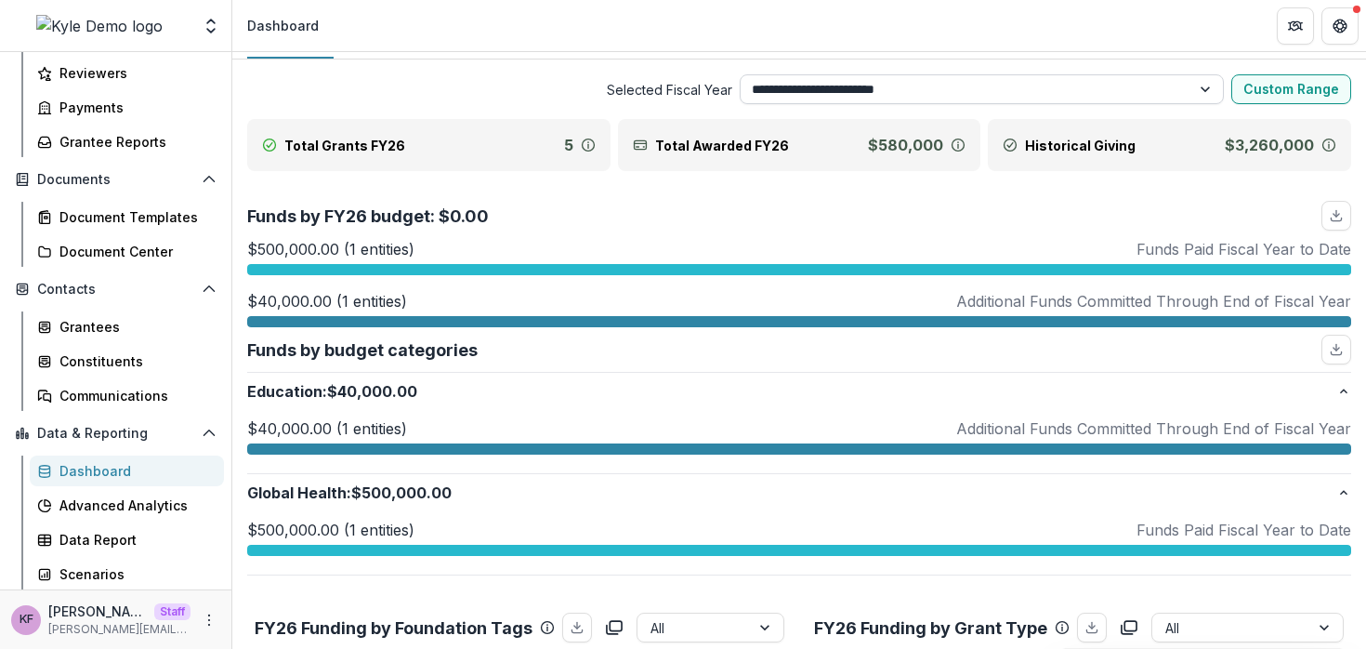
click at [797, 83] on select "**********" at bounding box center [982, 89] width 485 height 30
click at [740, 74] on select "**********" at bounding box center [982, 89] width 485 height 30
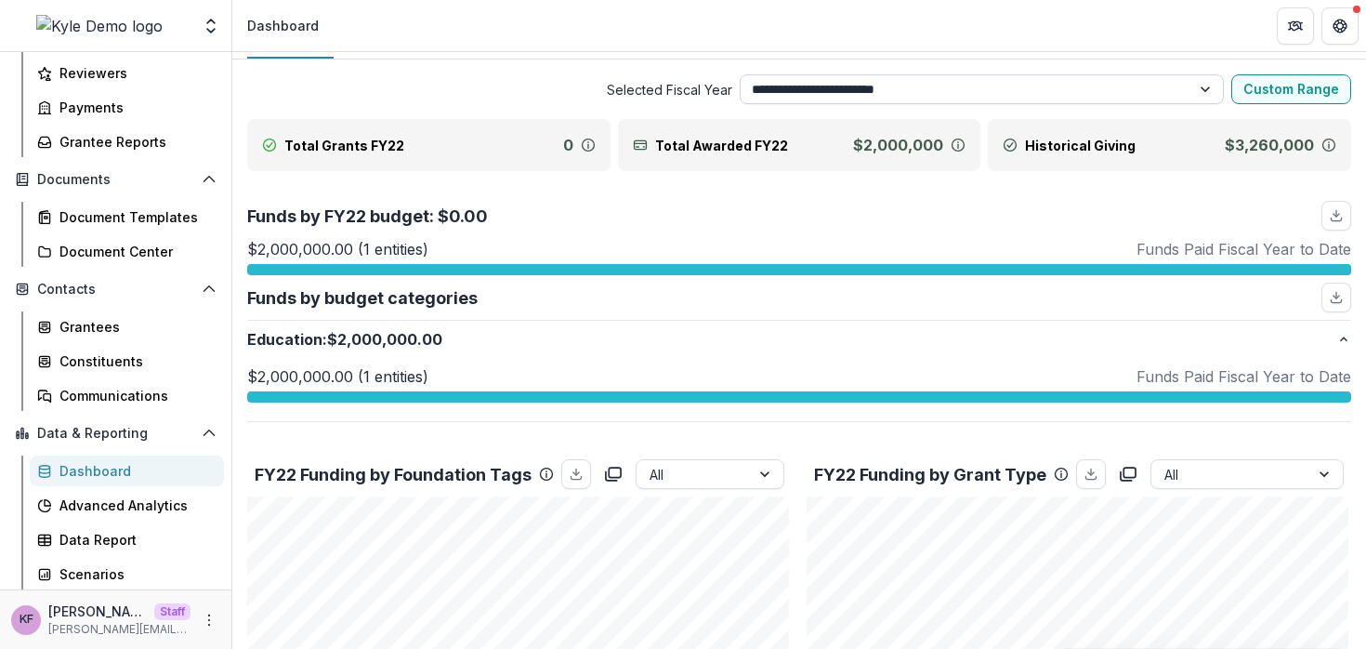
click at [862, 91] on select "**********" at bounding box center [982, 89] width 485 height 30
select select "**********"
click at [740, 74] on select "**********" at bounding box center [982, 89] width 485 height 30
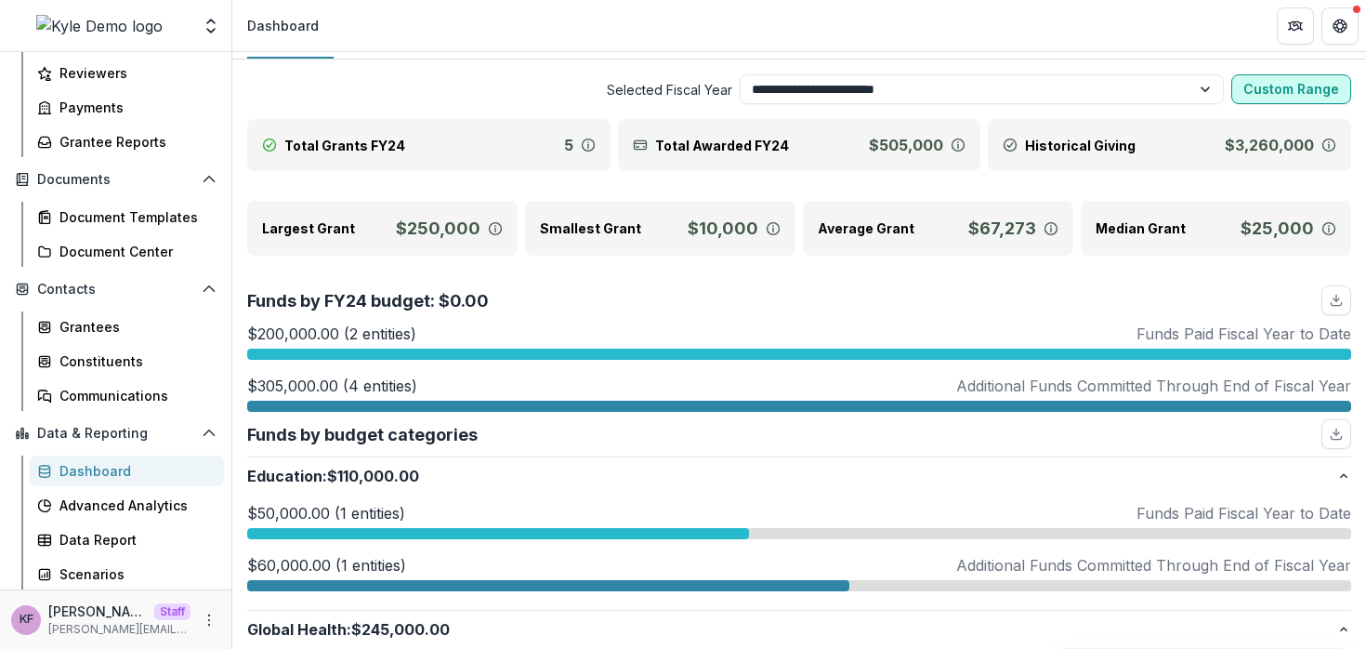
click at [1257, 98] on button "Custom Range" at bounding box center [1292, 89] width 120 height 30
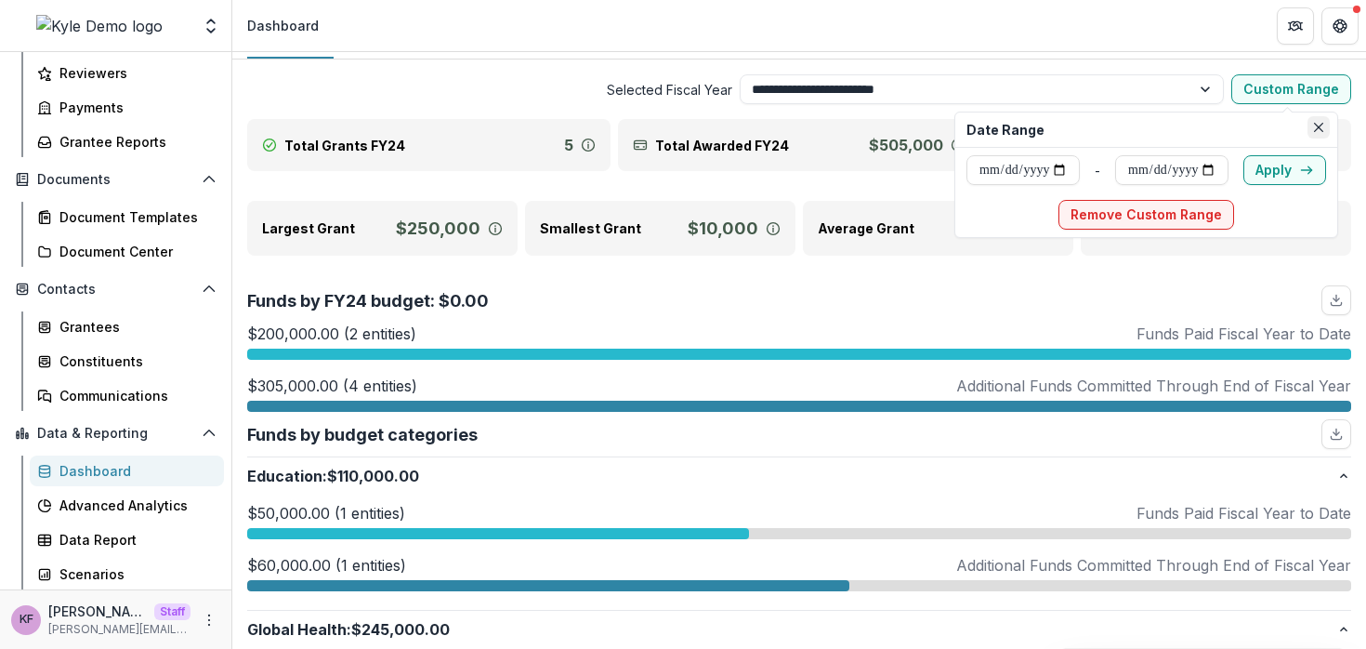
click at [1330, 125] on button "Close" at bounding box center [1319, 127] width 22 height 22
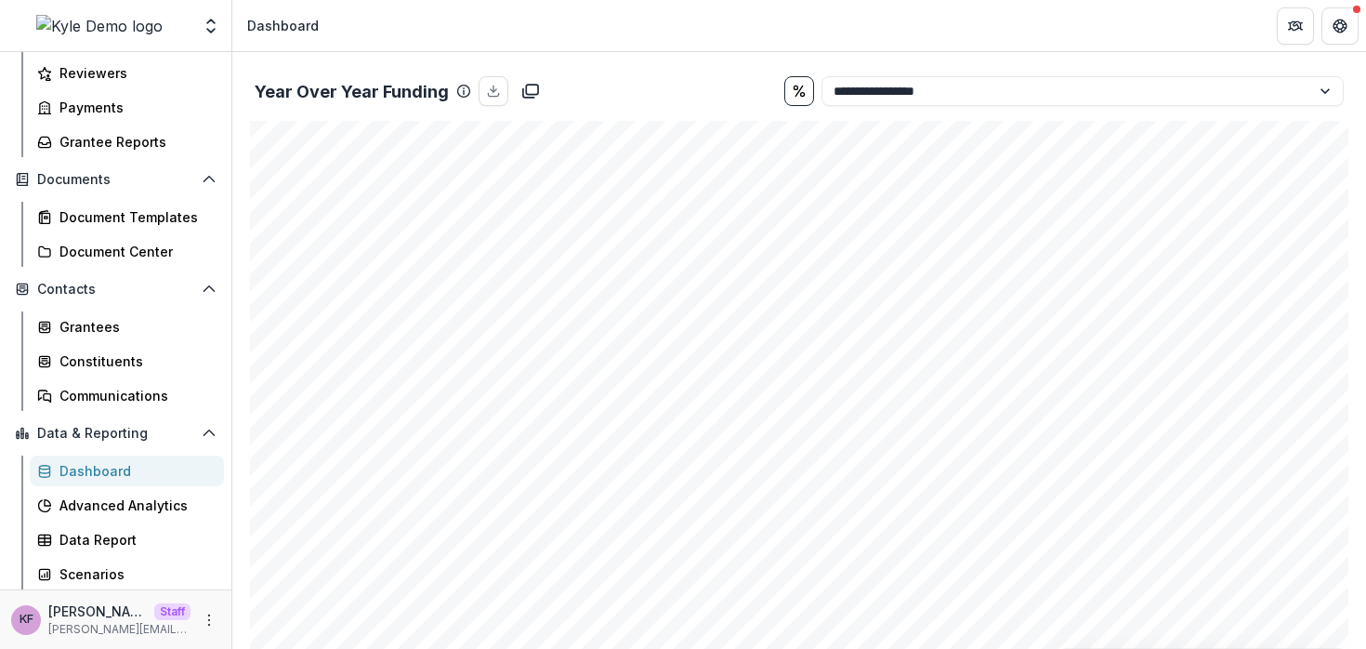
scroll to position [1435, 0]
click at [952, 92] on select "**********" at bounding box center [1083, 95] width 522 height 30
click at [822, 80] on select "**********" at bounding box center [1083, 95] width 522 height 30
click at [916, 95] on select "**********" at bounding box center [1083, 95] width 522 height 30
select select "**********"
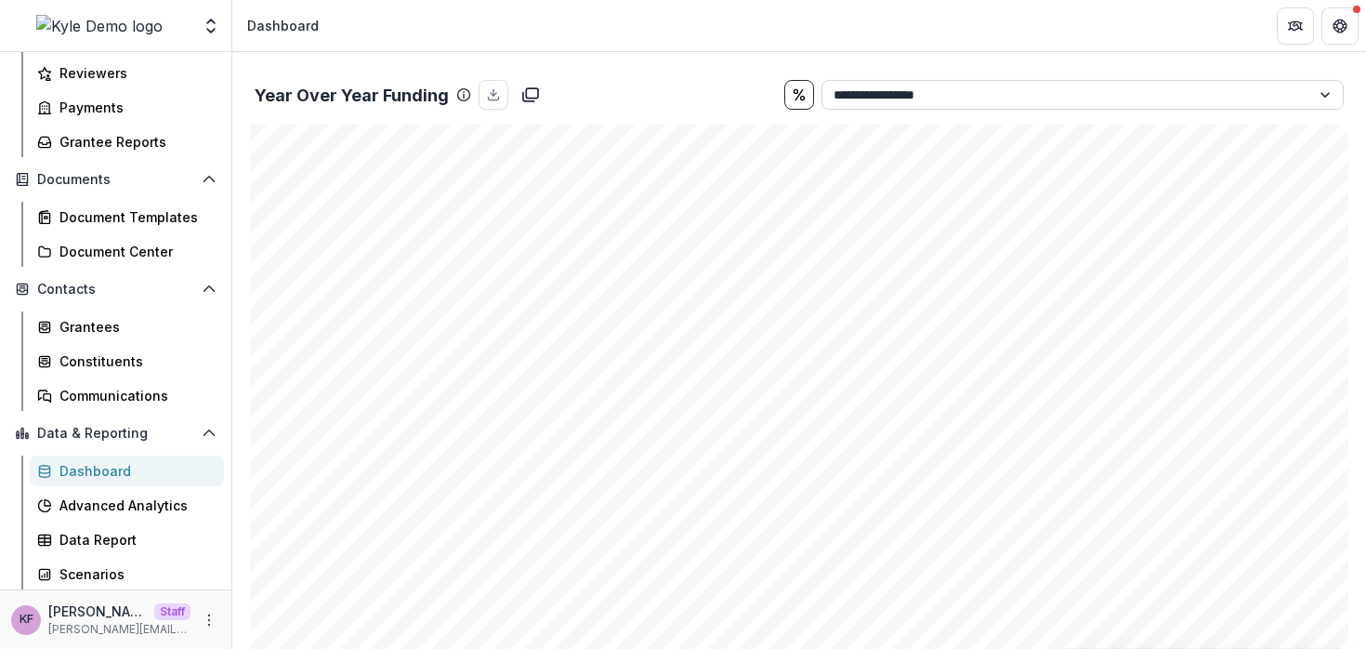
click at [822, 80] on select "**********" at bounding box center [1083, 95] width 522 height 30
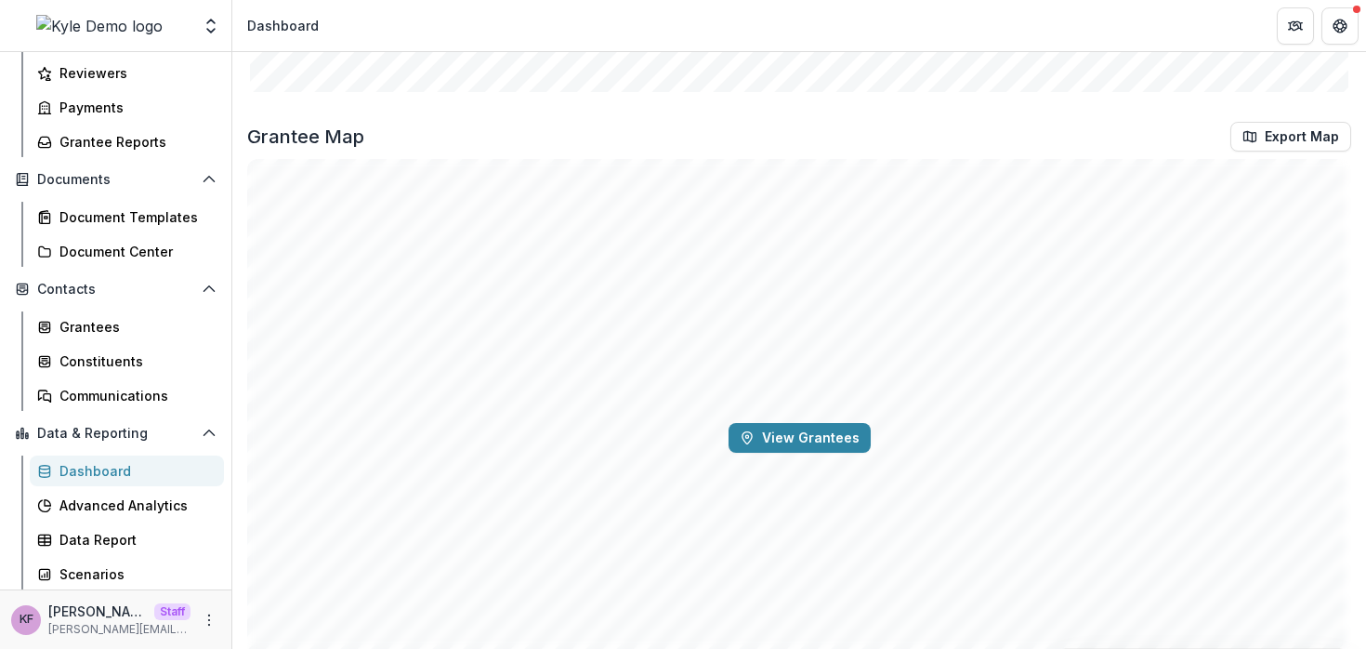
scroll to position [2100, 0]
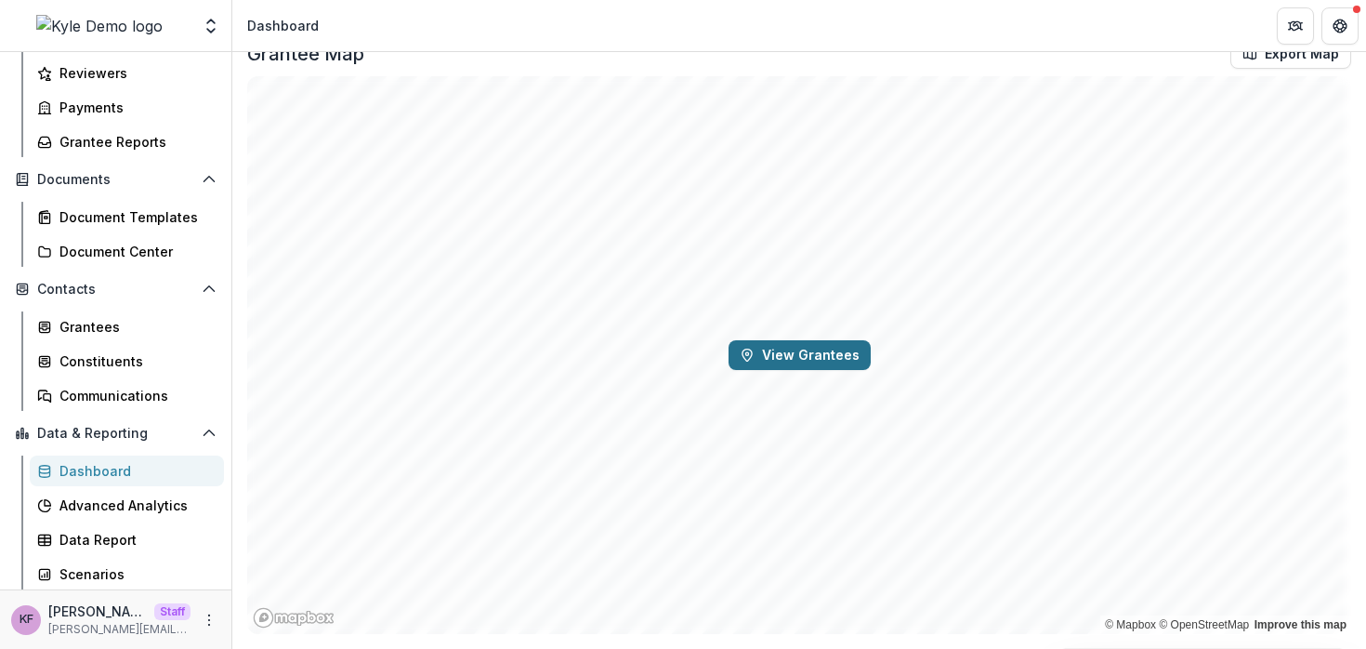
click at [786, 349] on button "View Grantees" at bounding box center [800, 355] width 142 height 30
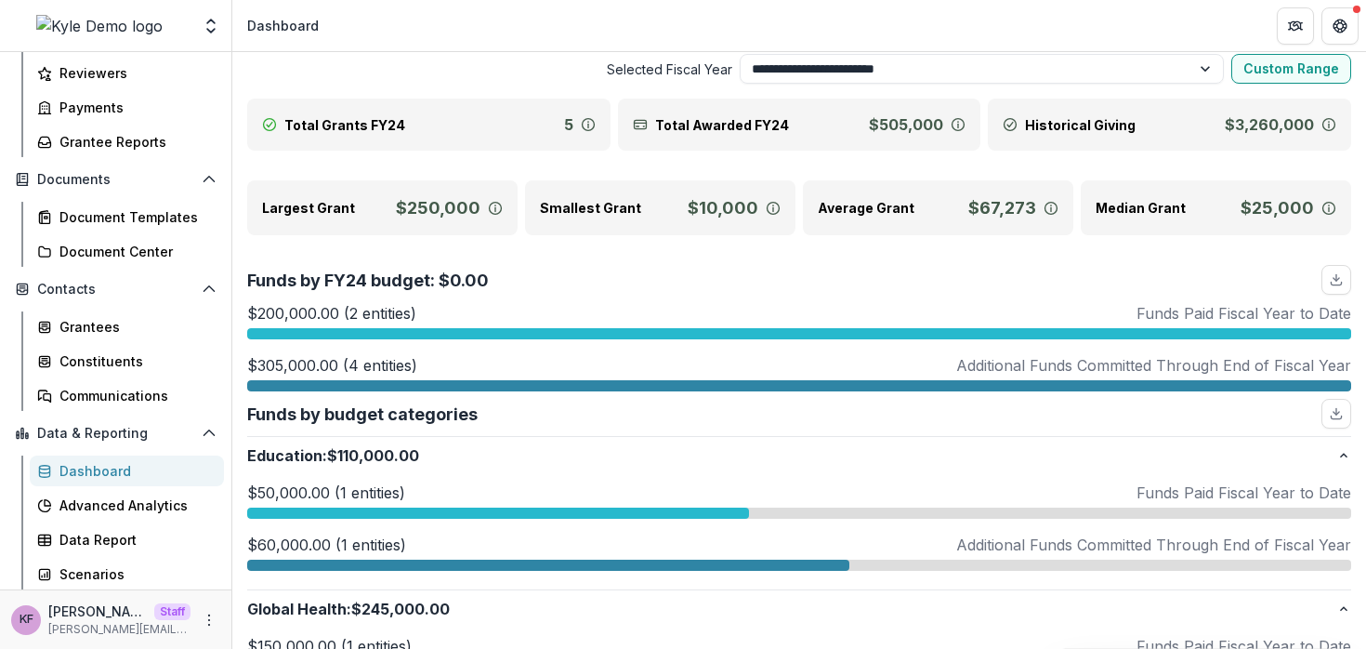
scroll to position [0, 0]
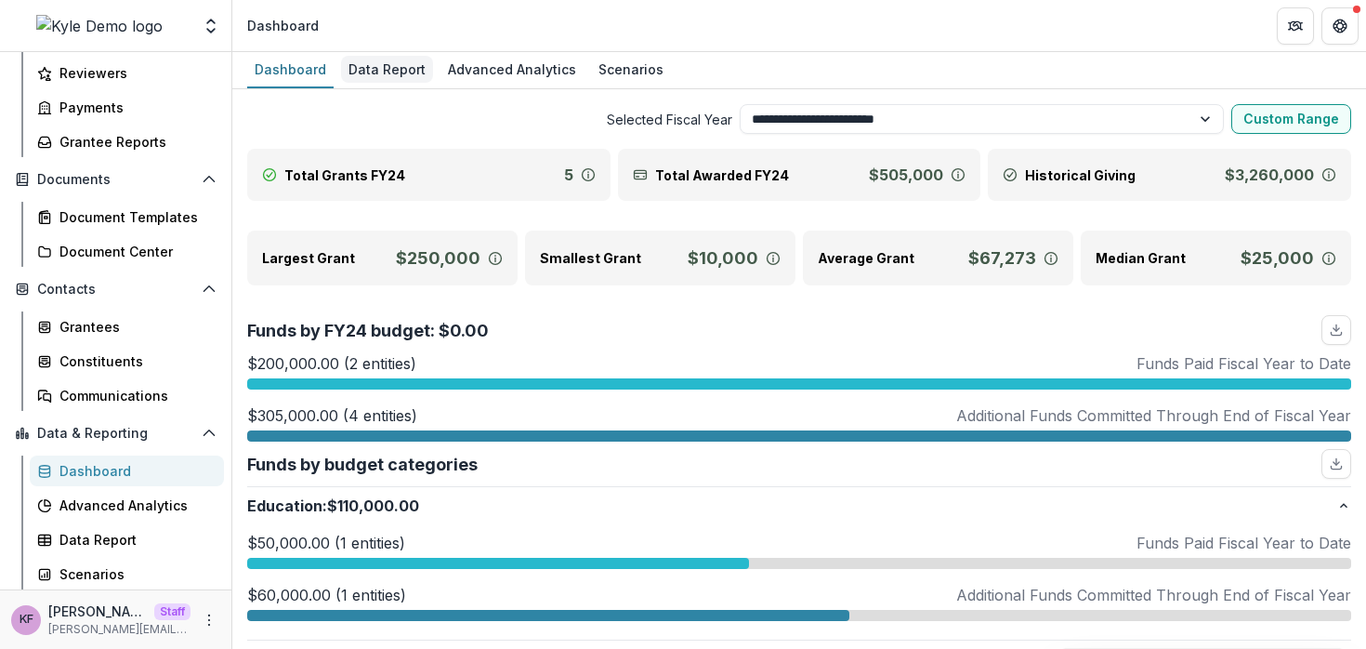
click at [357, 59] on div "Data Report" at bounding box center [387, 69] width 92 height 27
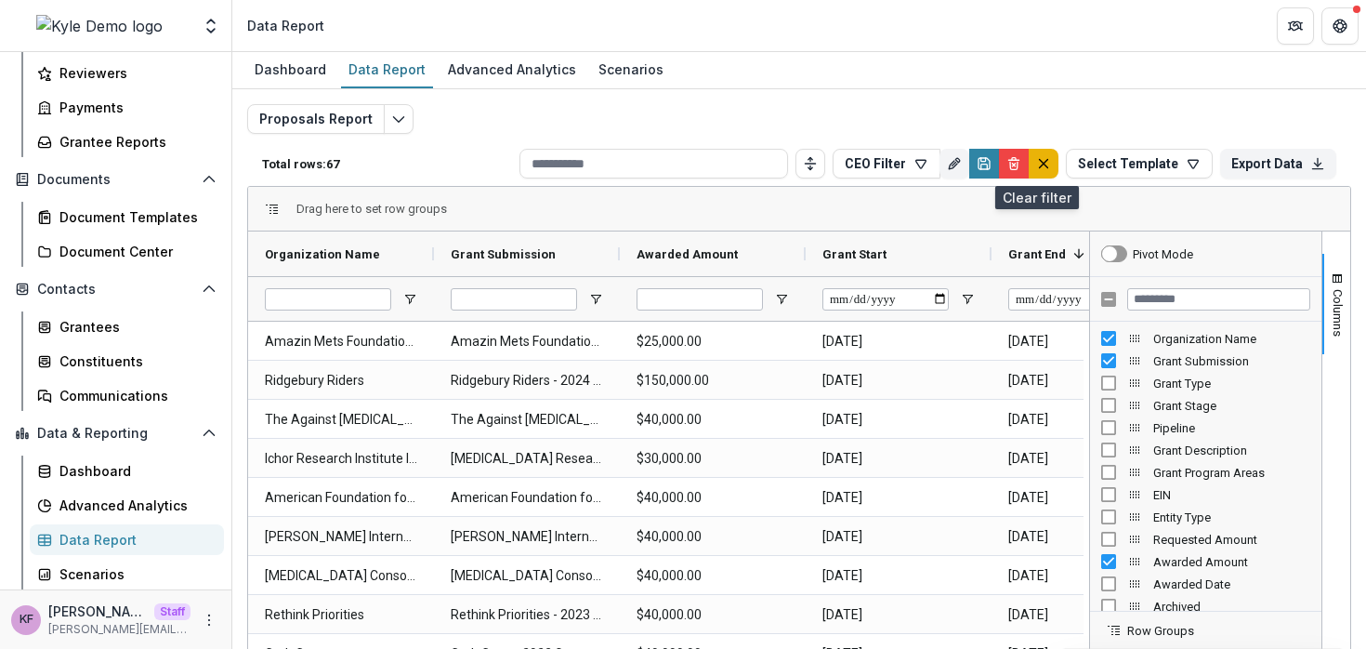
click at [1046, 165] on button "default" at bounding box center [1044, 164] width 30 height 30
click at [1338, 291] on button "Columns" at bounding box center [1337, 304] width 28 height 100
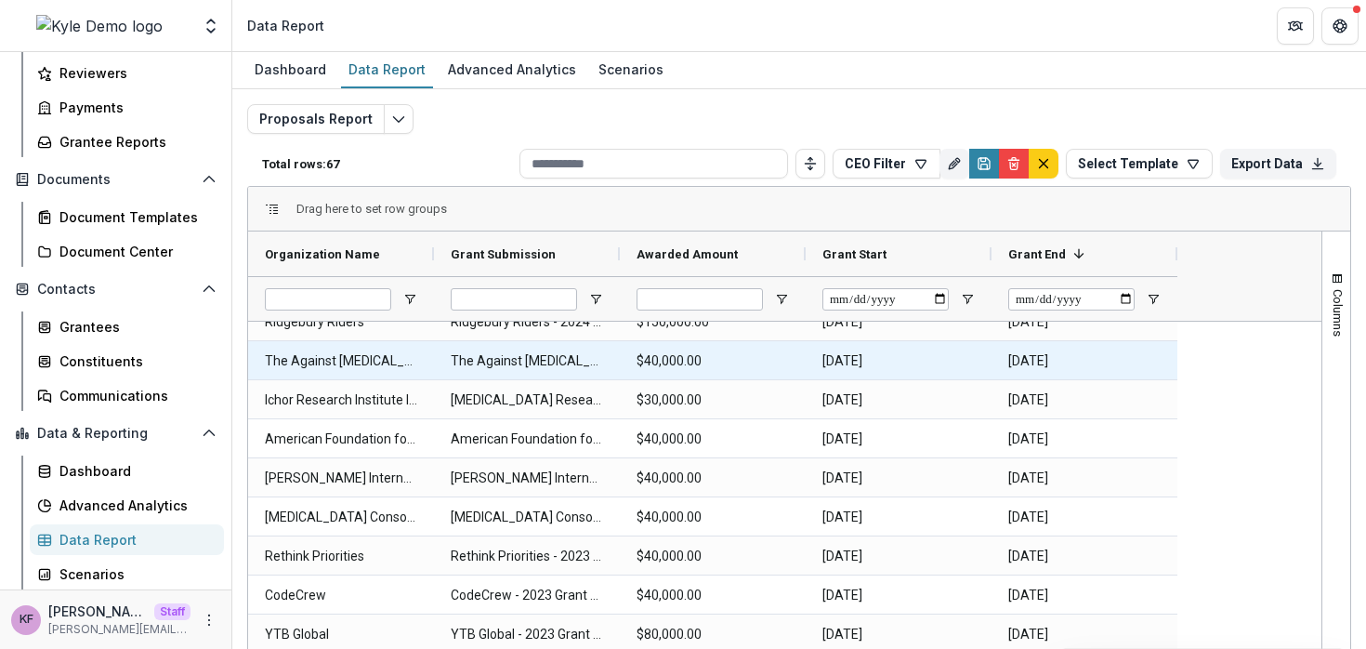
scroll to position [56, 0]
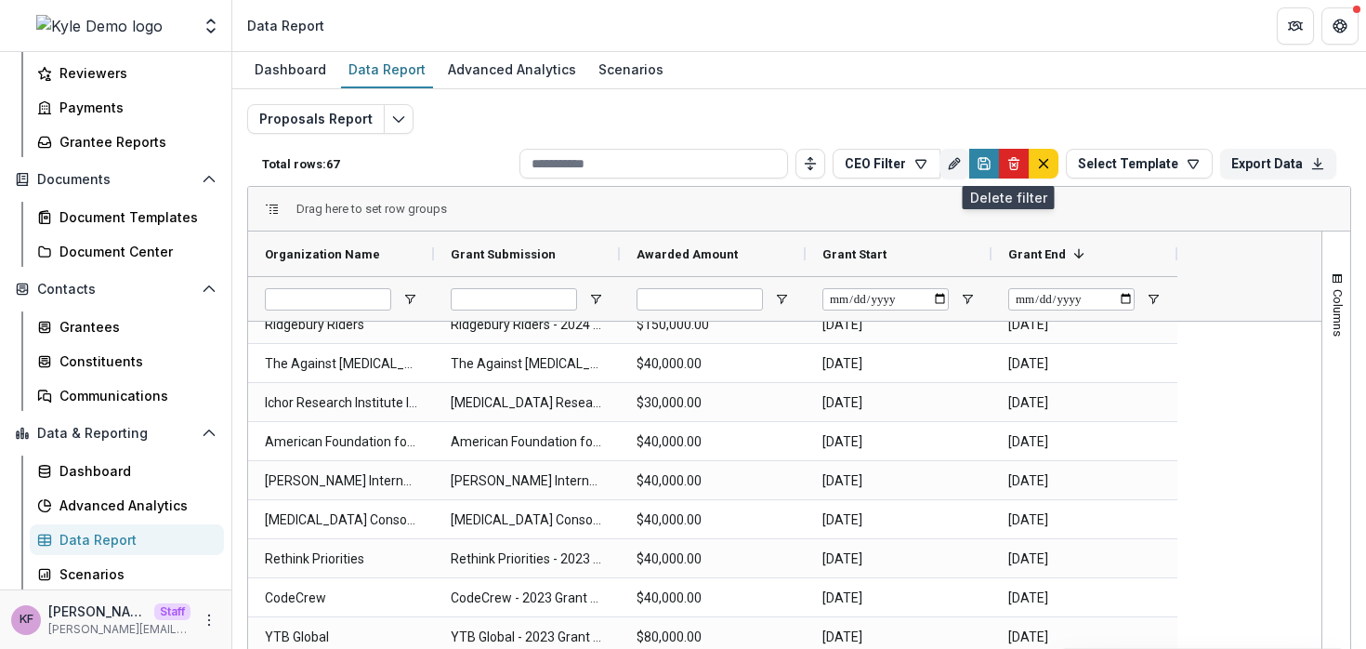
click at [1007, 161] on icon "Delete" at bounding box center [1014, 163] width 15 height 15
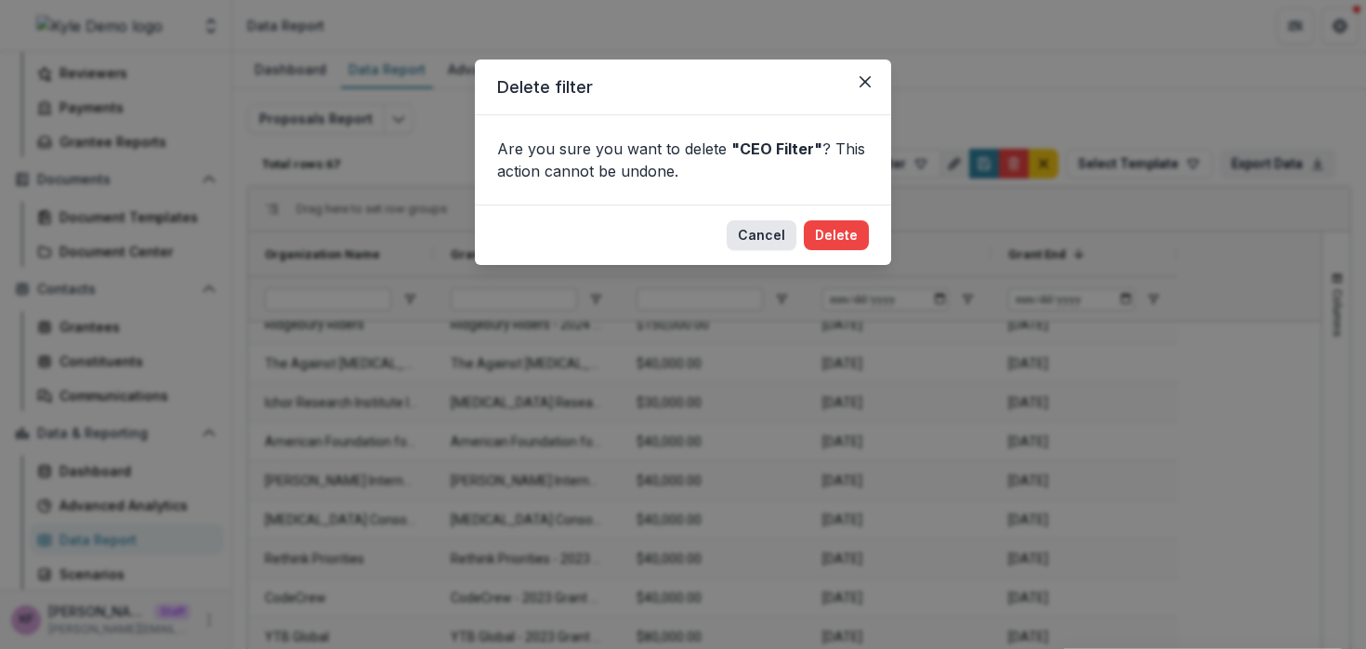
click at [755, 235] on button "Cancel" at bounding box center [762, 235] width 70 height 30
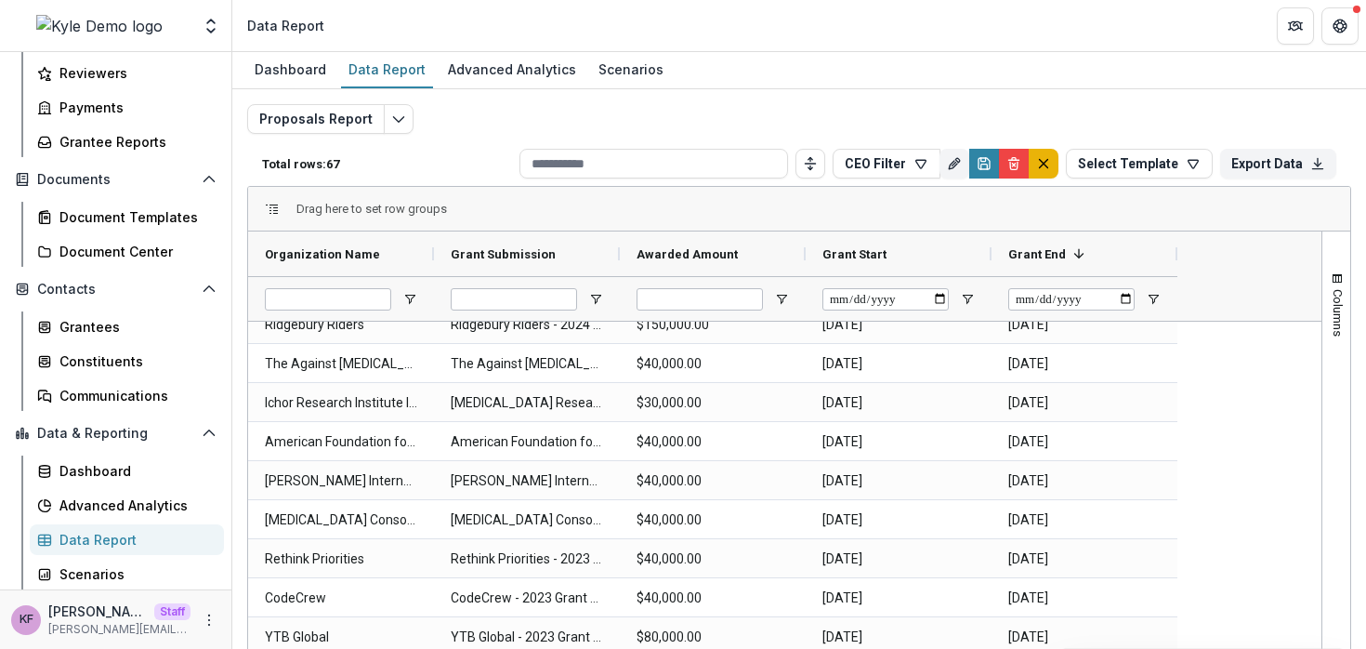
click at [1040, 161] on line "default" at bounding box center [1044, 164] width 8 height 8
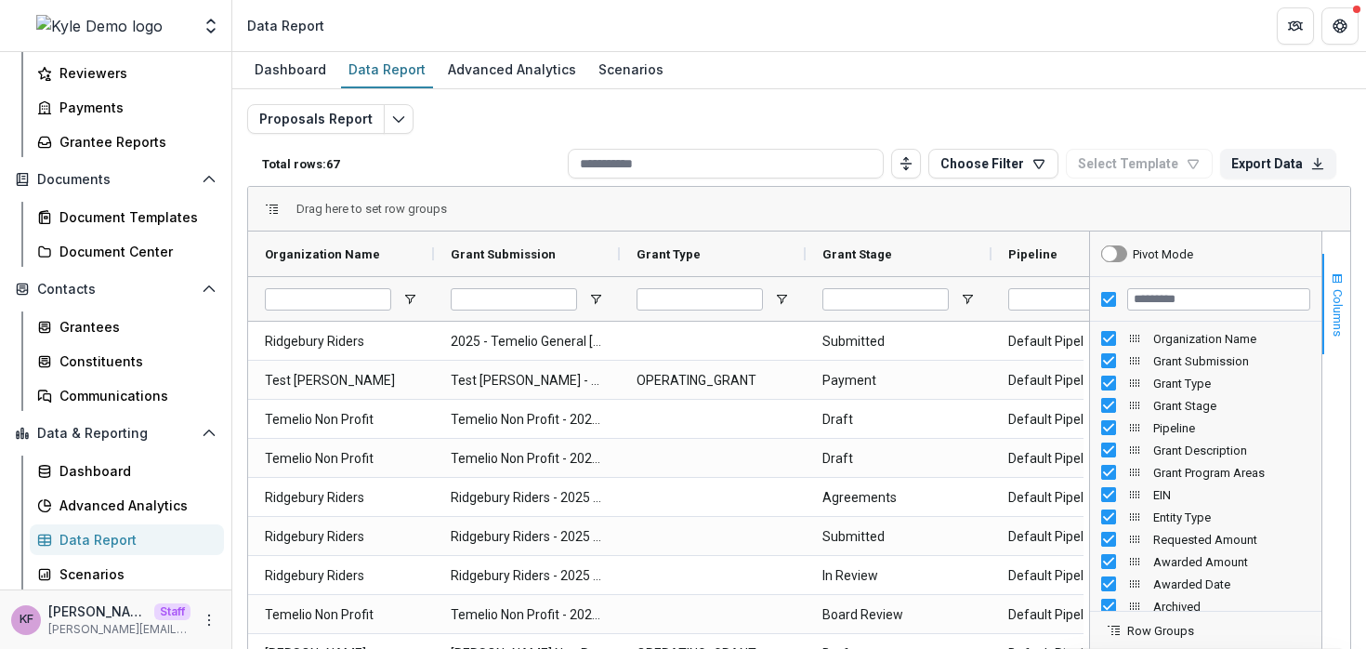
click at [1331, 295] on span "Columns" at bounding box center [1338, 312] width 14 height 47
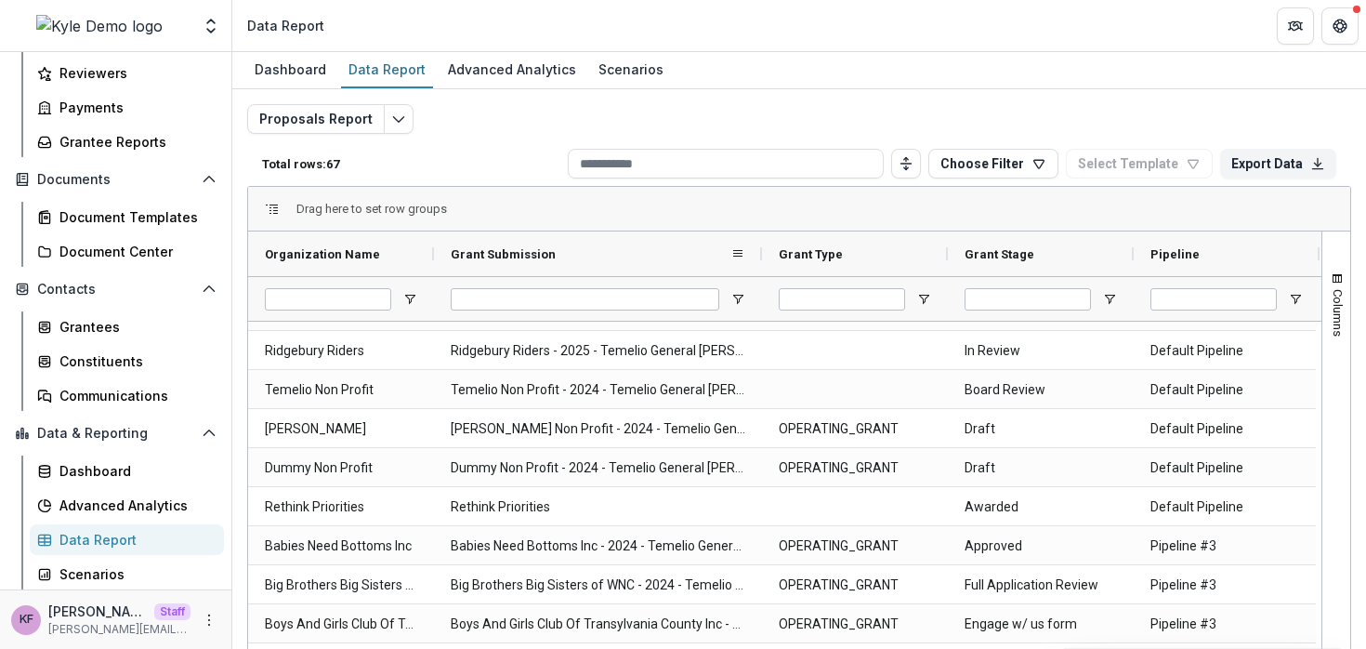
drag, startPoint x: 620, startPoint y: 249, endPoint x: 773, endPoint y: 251, distance: 153.4
click at [766, 251] on div at bounding box center [761, 253] width 7 height 45
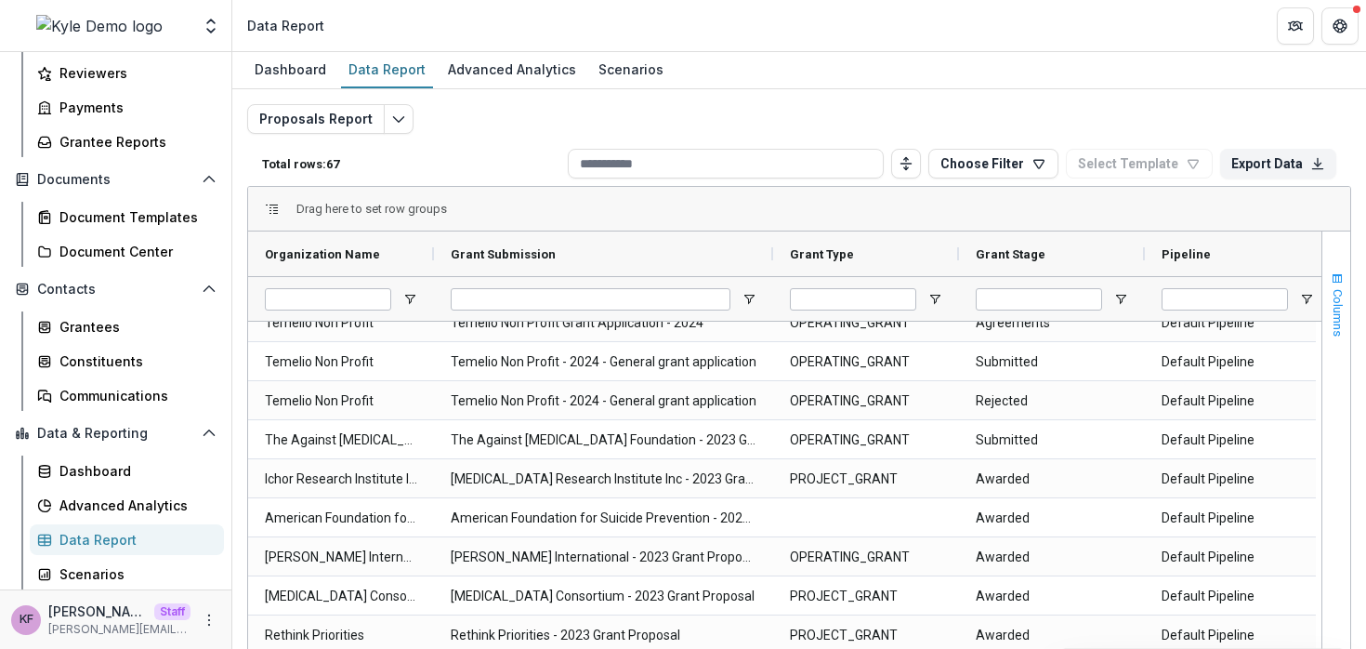
click at [1337, 307] on span "Columns" at bounding box center [1338, 312] width 14 height 47
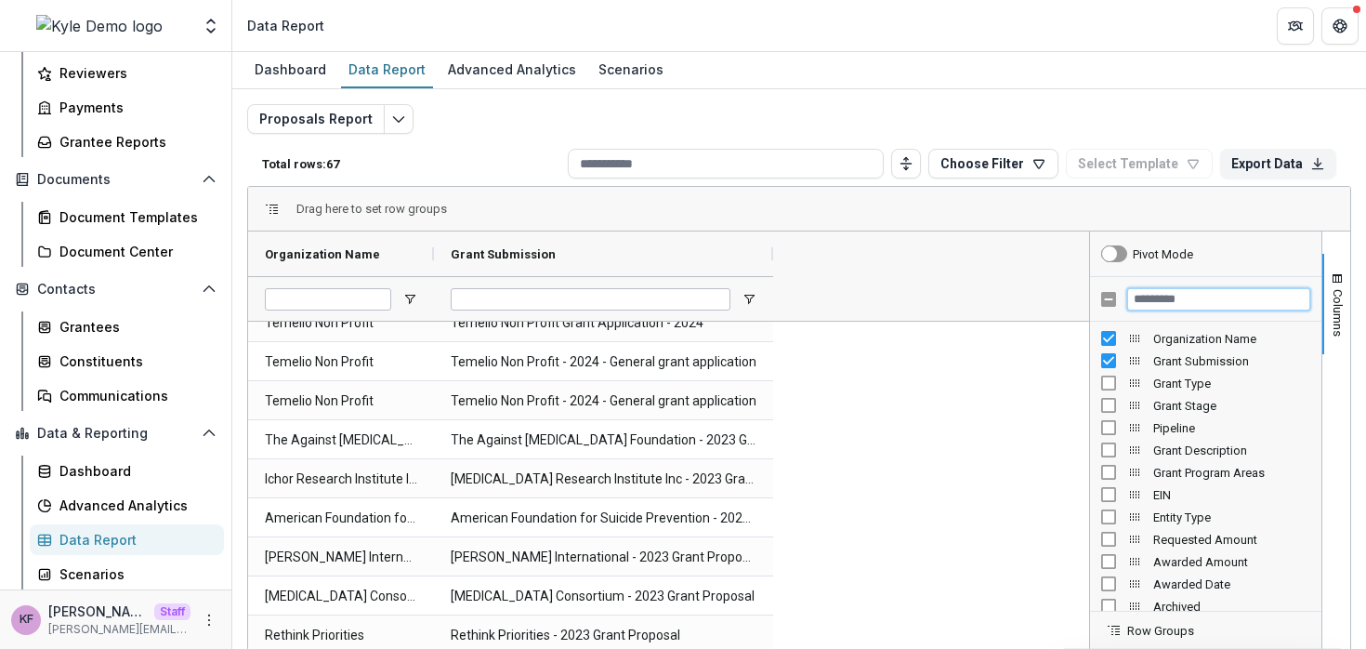
click at [1186, 298] on input "Filter Columns Input" at bounding box center [1218, 299] width 183 height 22
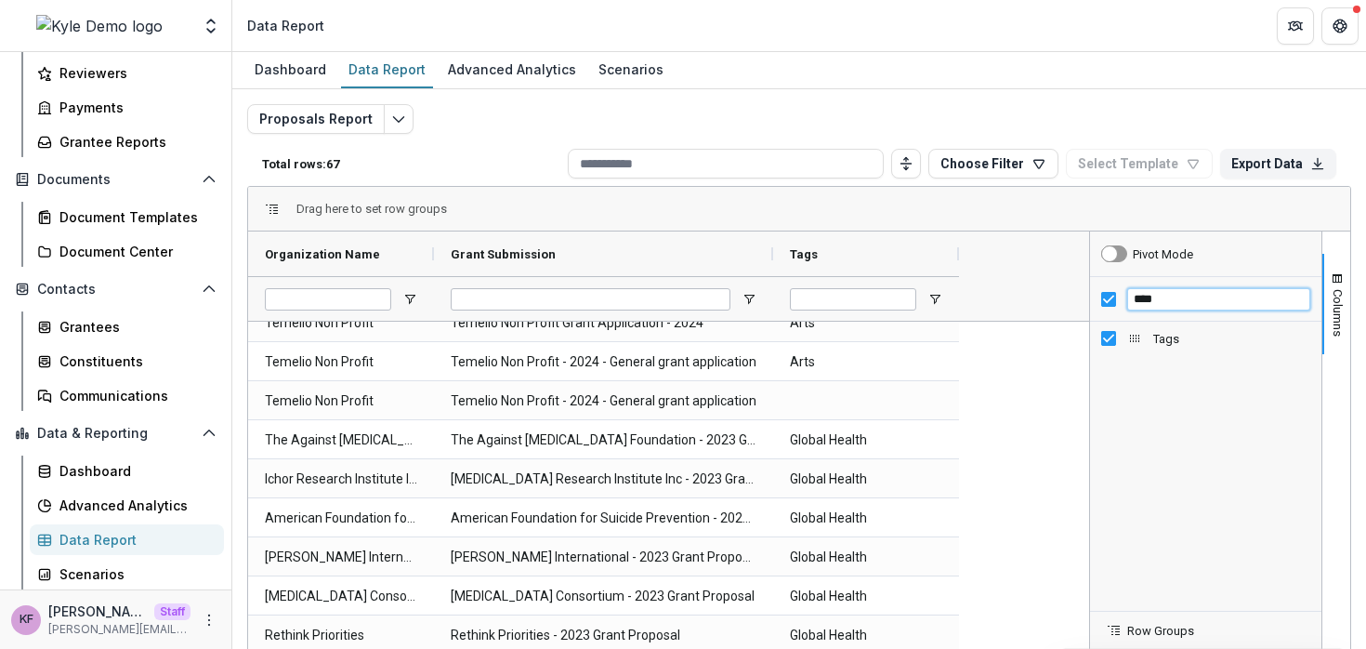
click at [1175, 310] on input "****" at bounding box center [1218, 299] width 183 height 22
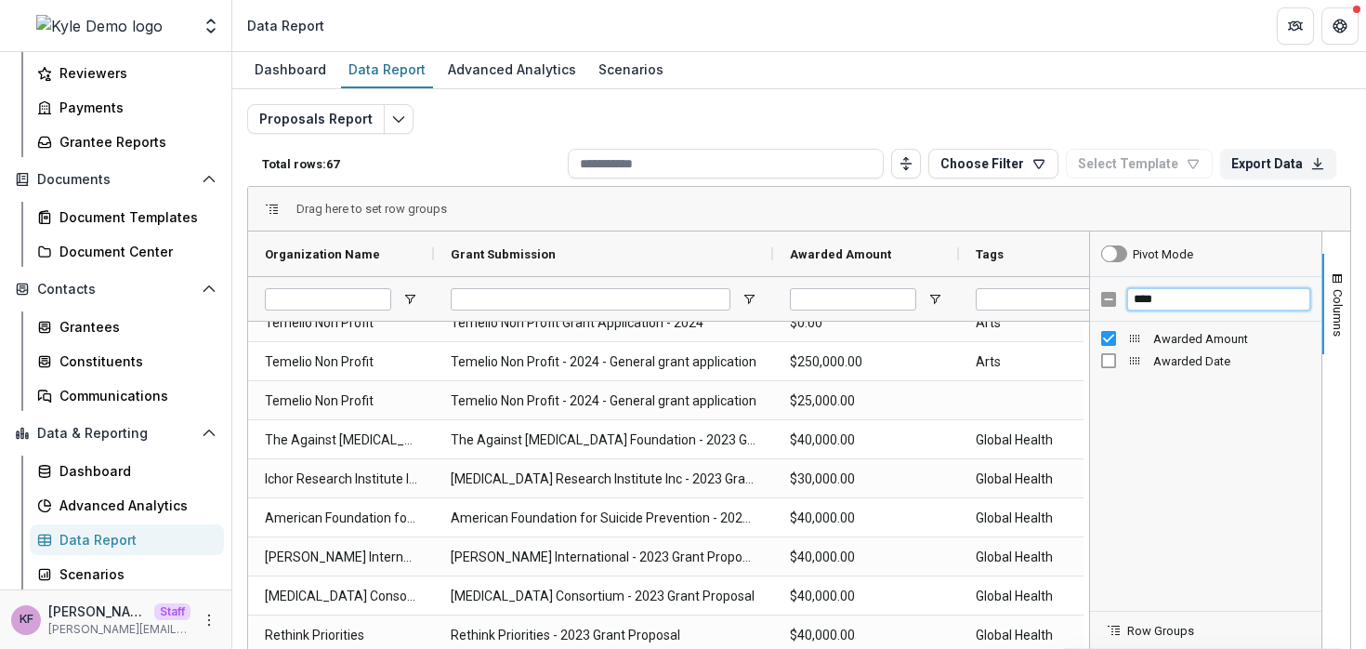
click at [1166, 303] on input "****" at bounding box center [1218, 299] width 183 height 22
type input "******"
click at [1324, 312] on button "Columns" at bounding box center [1337, 304] width 28 height 100
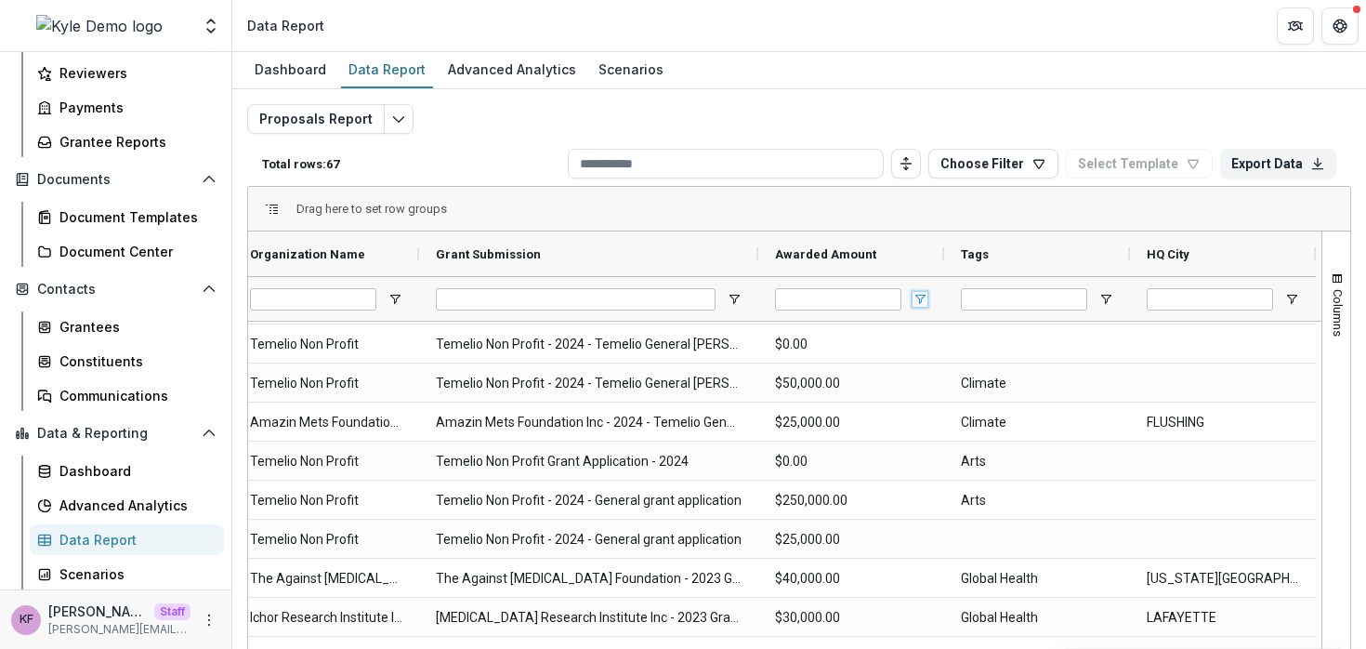
click at [913, 300] on span "Open Filter Menu" at bounding box center [920, 299] width 15 height 15
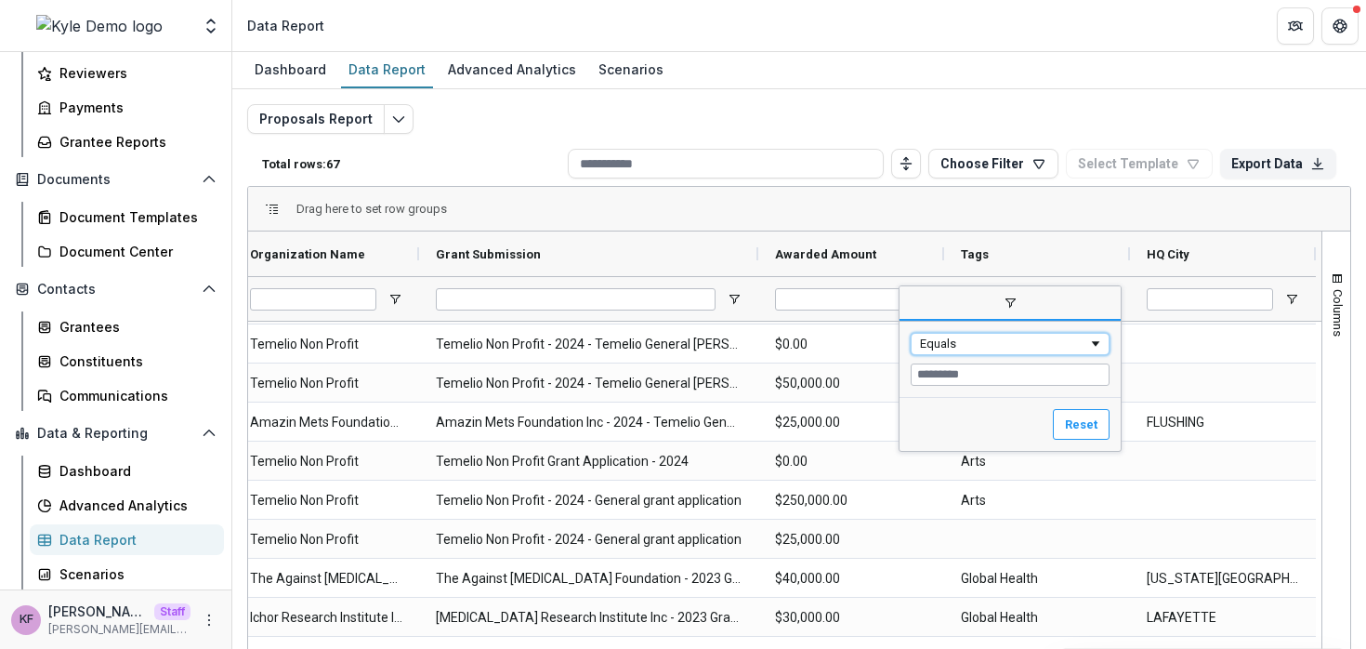
click at [923, 341] on div "Equals" at bounding box center [1004, 343] width 168 height 14
click at [957, 380] on input "Filter Value" at bounding box center [1010, 374] width 199 height 22
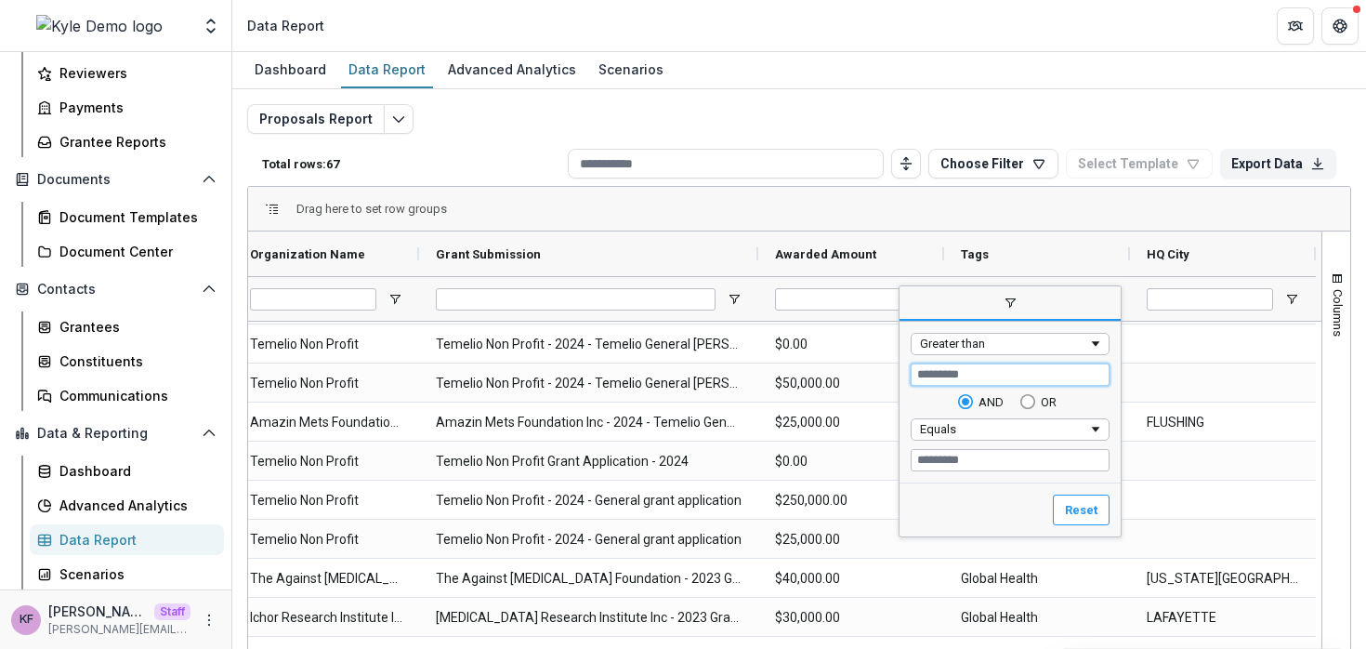
type input "*****"
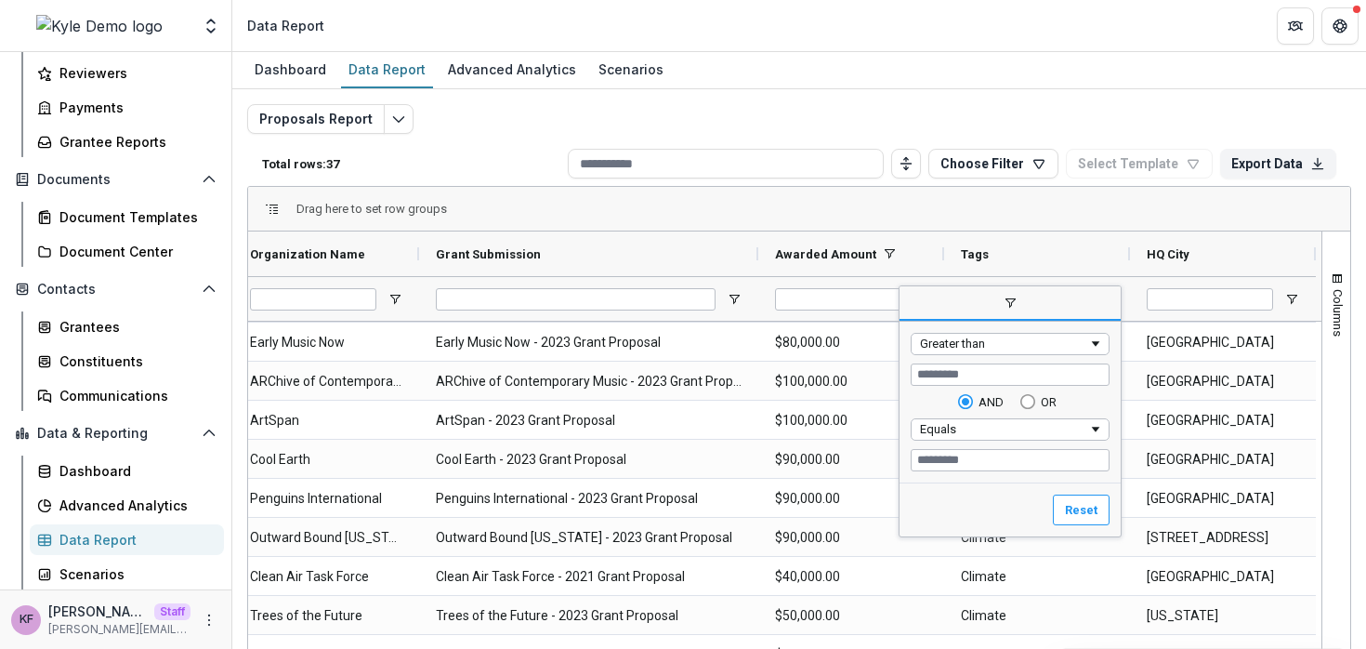
click at [822, 210] on div "Drag here to set row groups" at bounding box center [799, 209] width 1102 height 45
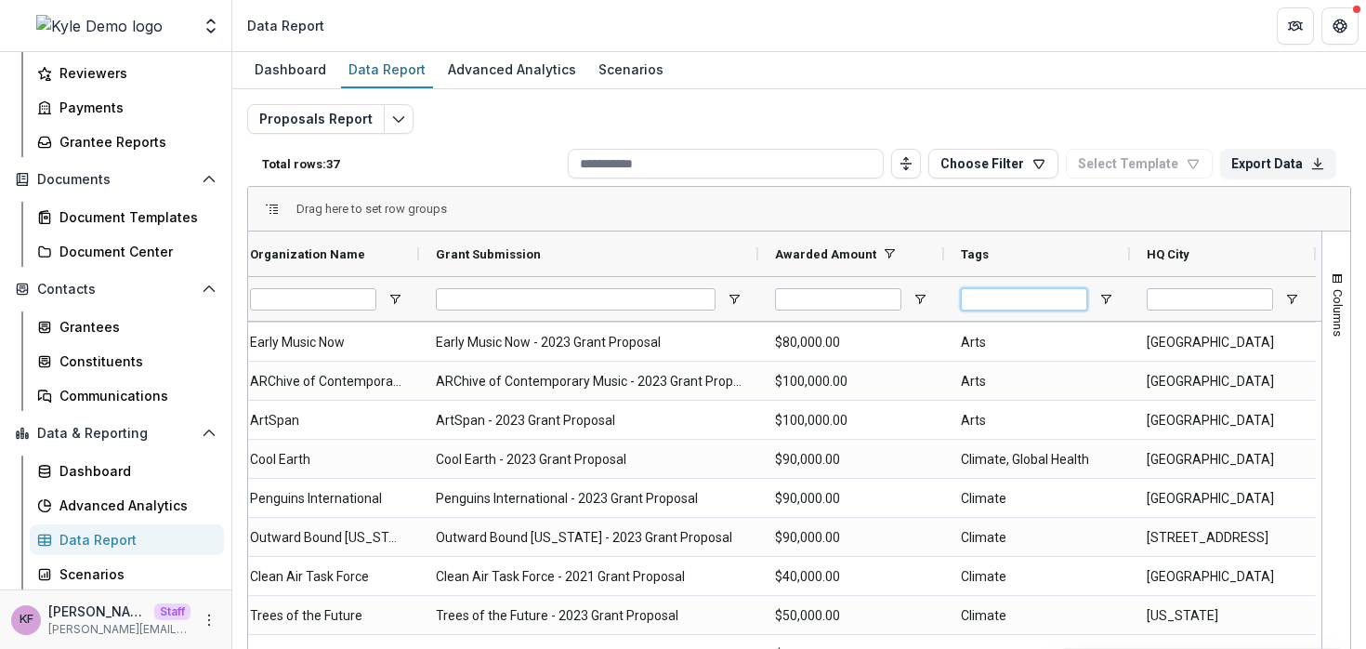
click at [967, 303] on input "Tags Filter Input" at bounding box center [1024, 299] width 126 height 22
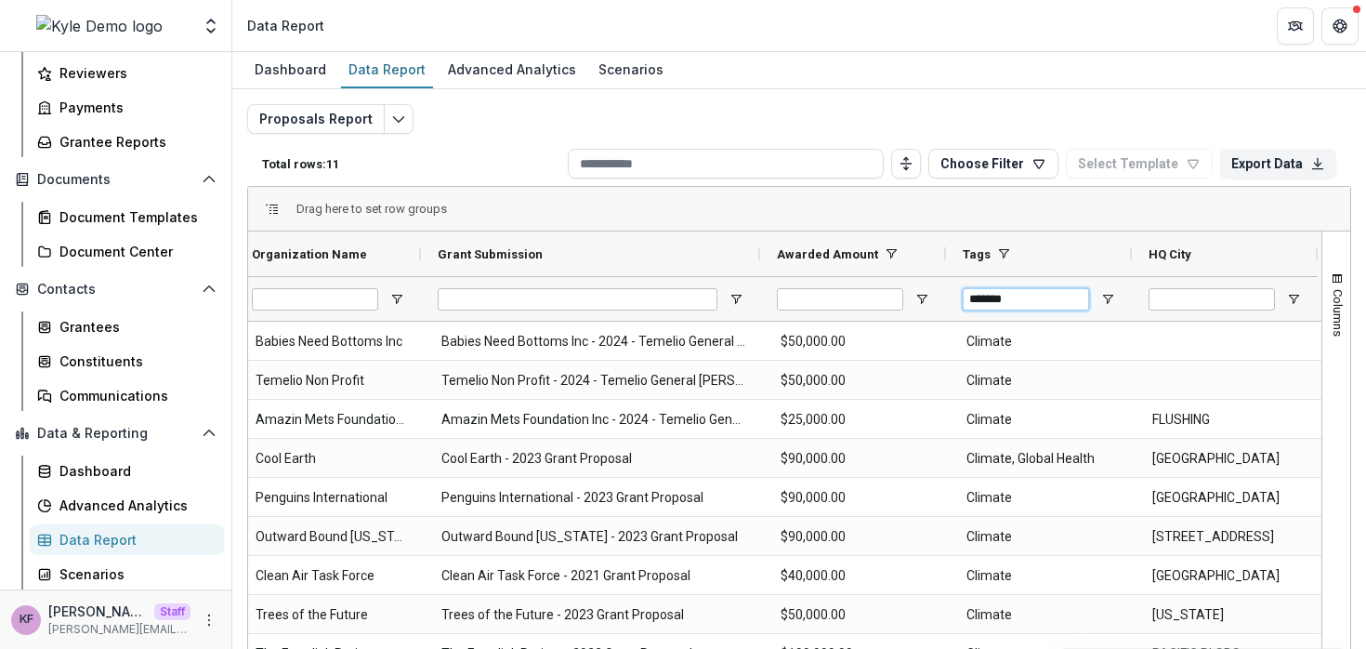
type input "*******"
click at [823, 201] on div "Drag here to set row groups" at bounding box center [799, 209] width 1102 height 45
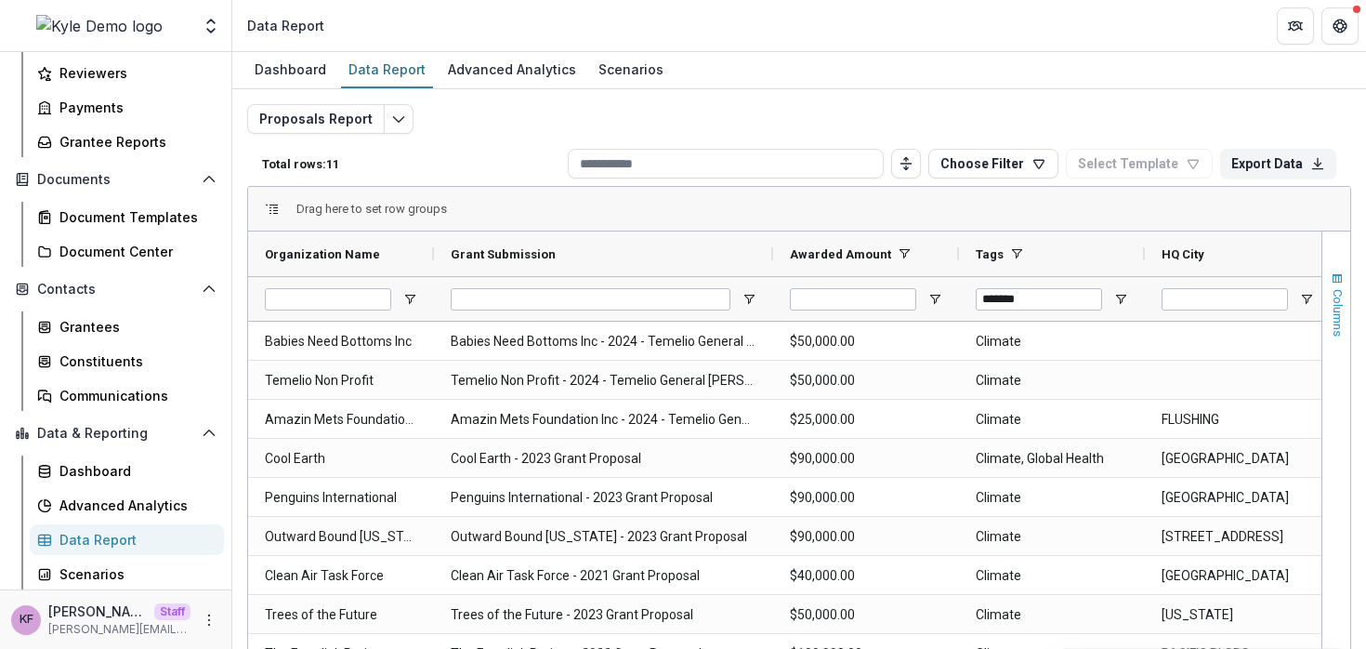
click at [1330, 279] on span "button" at bounding box center [1337, 278] width 15 height 15
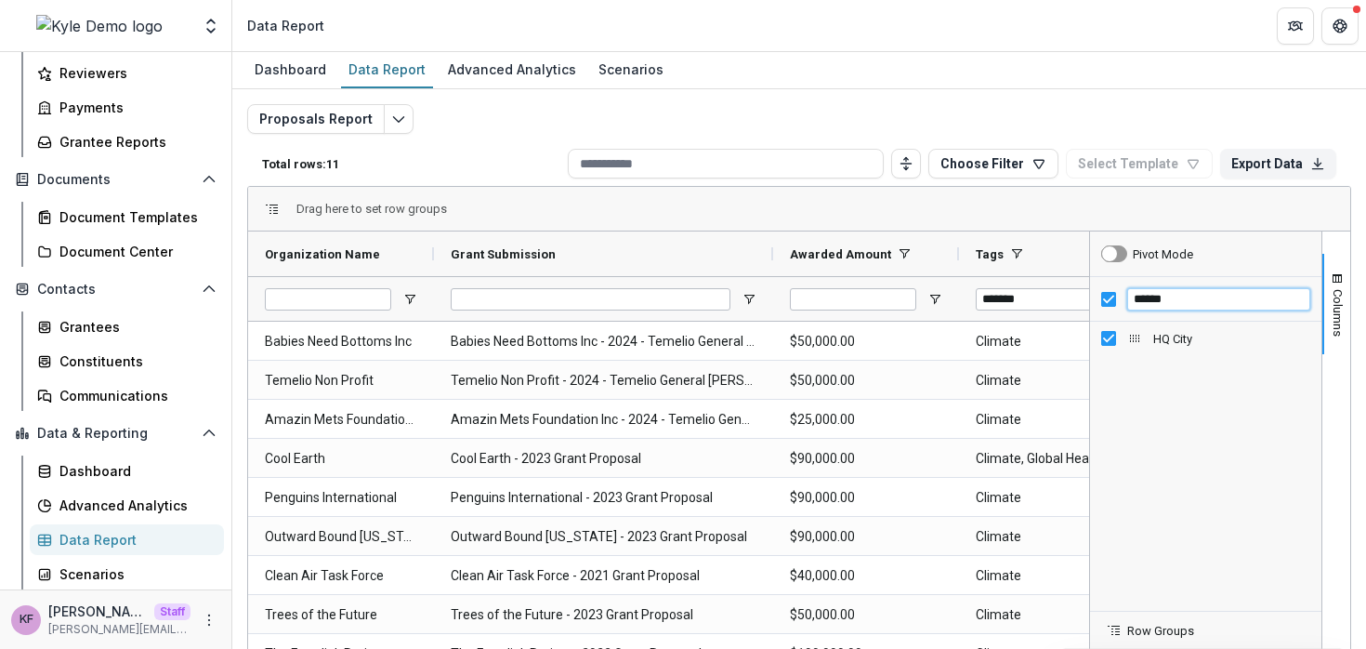
click at [1168, 293] on input "******" at bounding box center [1218, 299] width 183 height 22
type input "*********"
click at [1324, 323] on button "Columns" at bounding box center [1337, 304] width 28 height 100
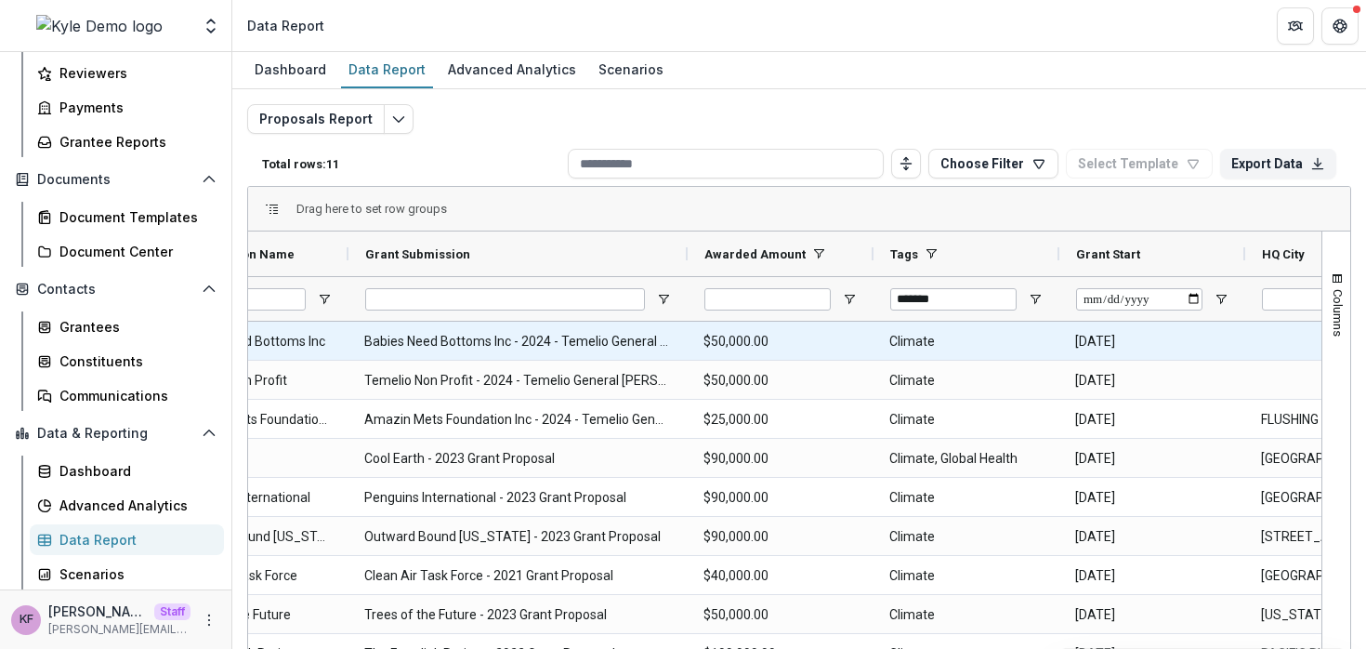
scroll to position [0, 86]
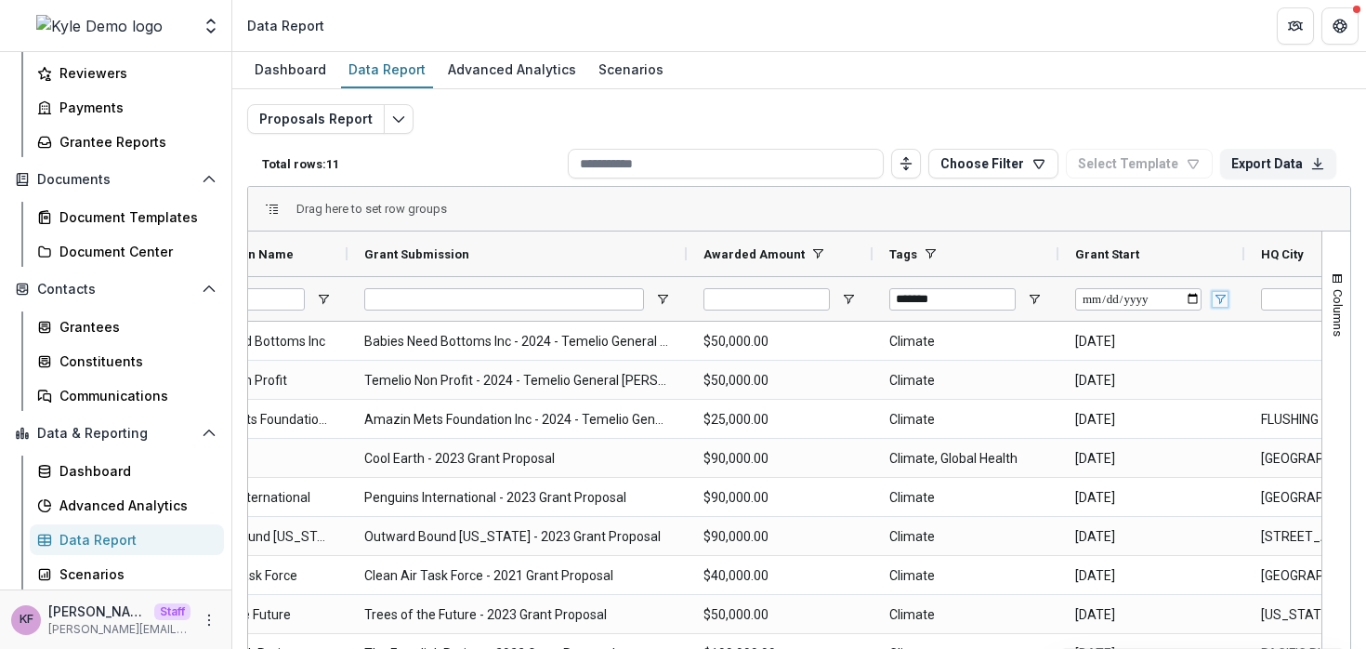
click at [1223, 292] on span "Open Filter Menu" at bounding box center [1220, 299] width 15 height 15
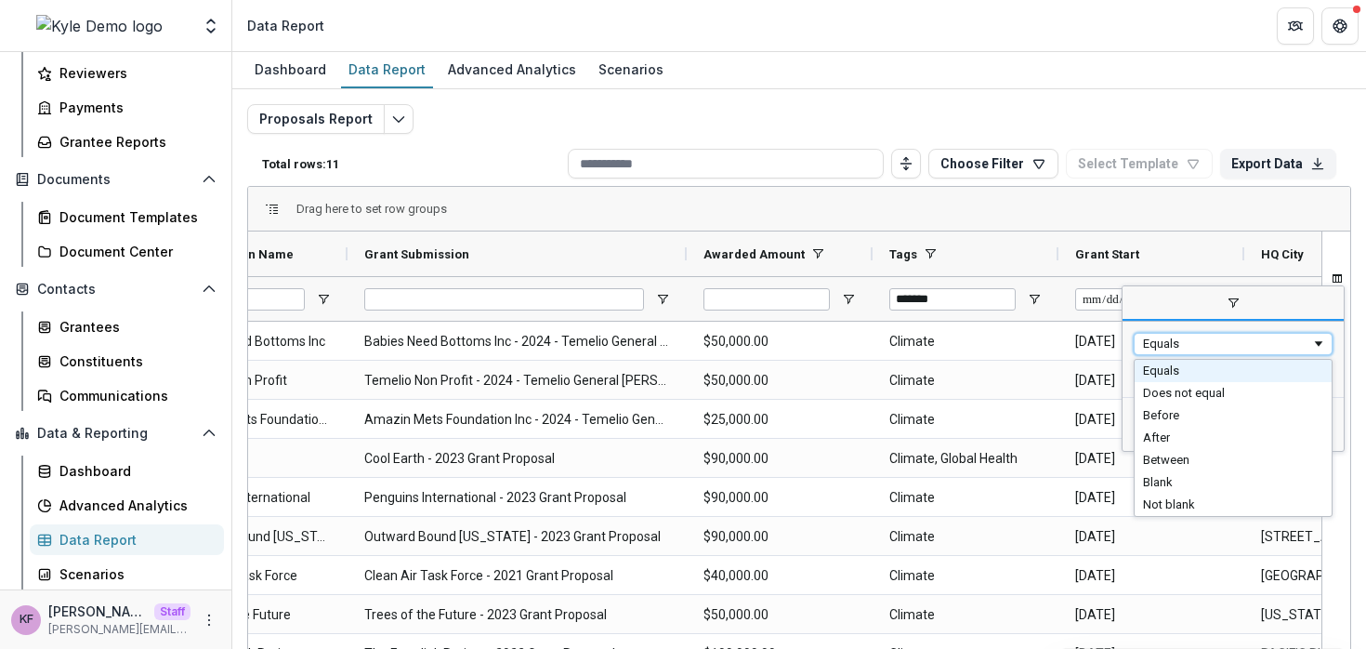
click at [1208, 350] on div "Equals" at bounding box center [1233, 344] width 199 height 22
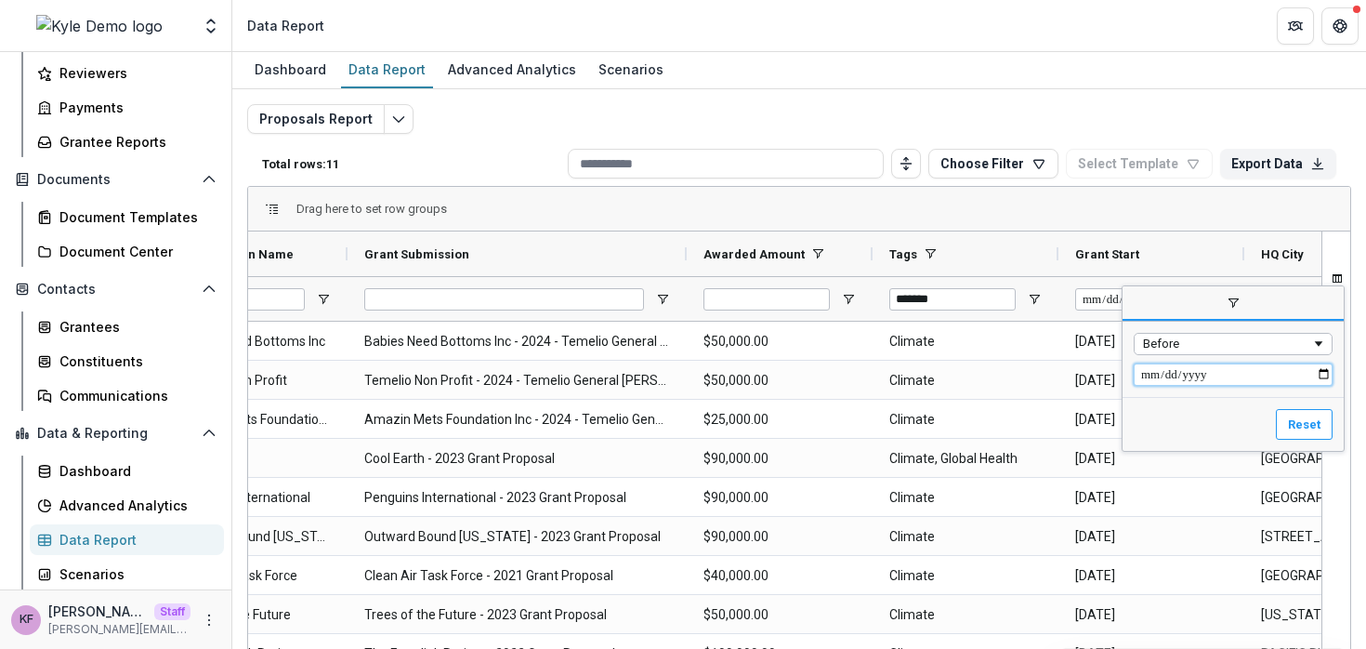
click at [1194, 380] on input "Filter Value" at bounding box center [1233, 374] width 199 height 22
click at [1201, 400] on div "Reset" at bounding box center [1233, 424] width 221 height 55
click at [1110, 210] on div "Drag here to set row groups" at bounding box center [799, 209] width 1102 height 45
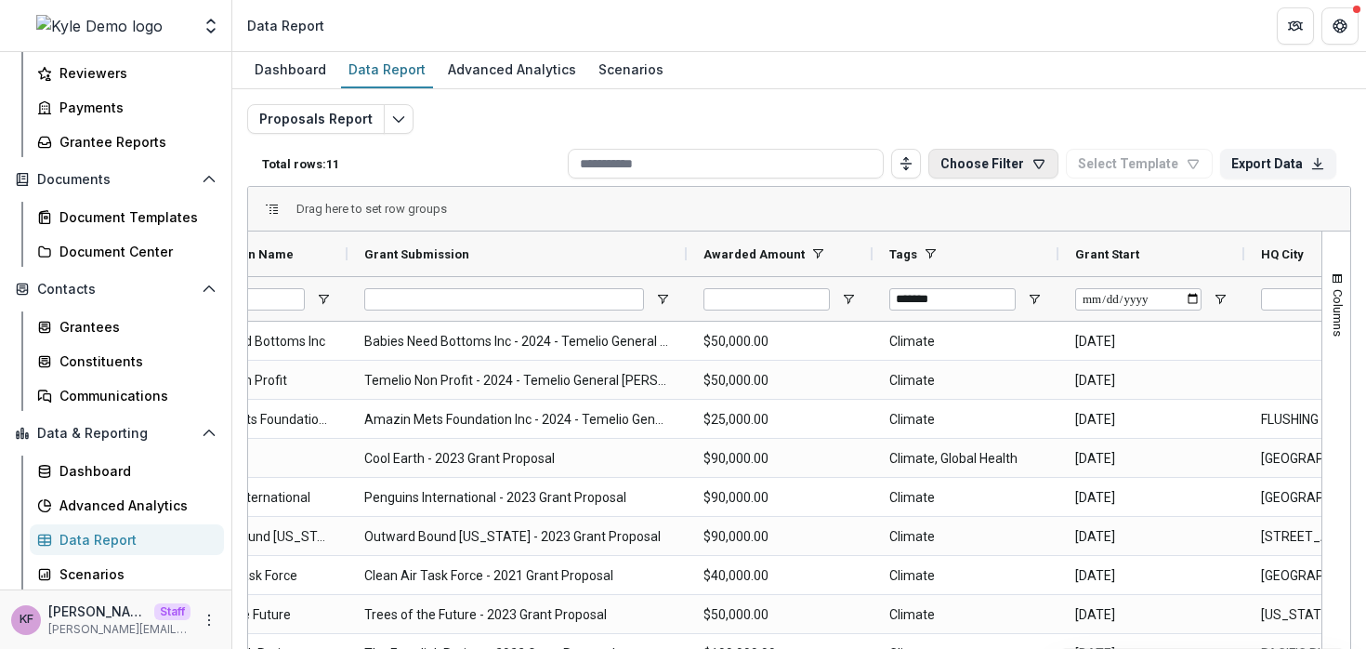
click at [1032, 165] on icon "button" at bounding box center [1039, 163] width 15 height 15
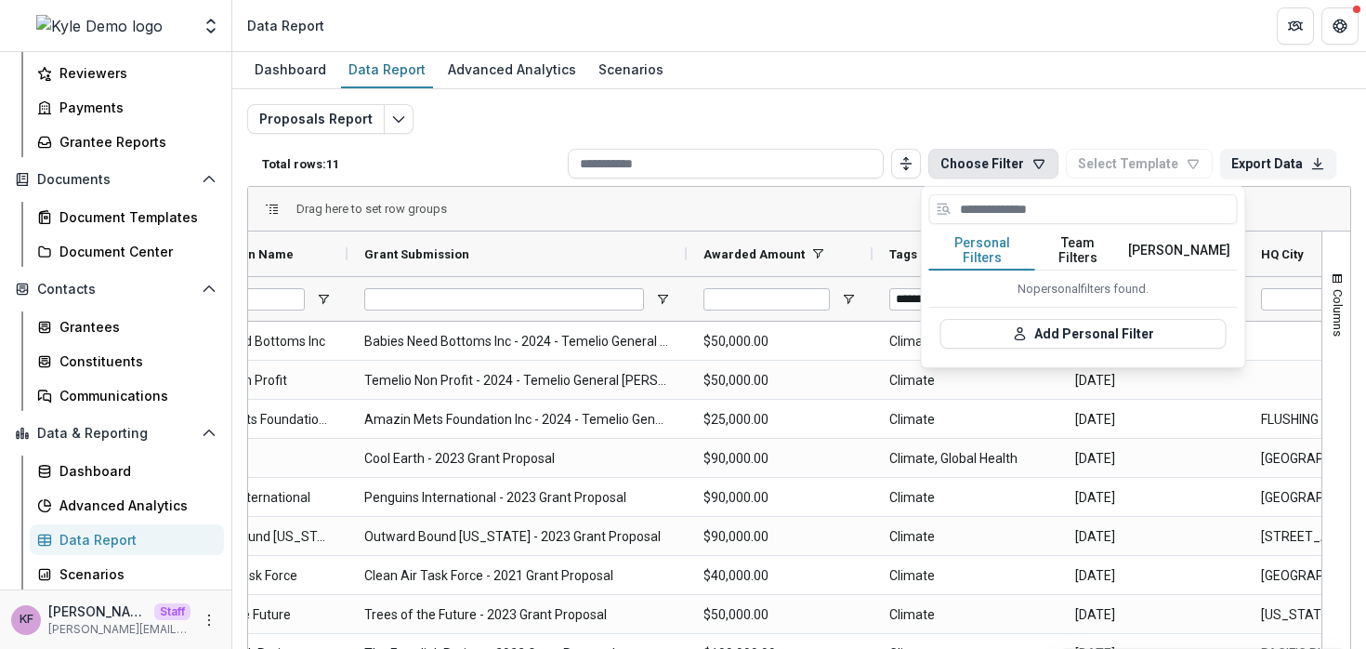
click at [1051, 239] on button "Team Filters" at bounding box center [1078, 250] width 86 height 39
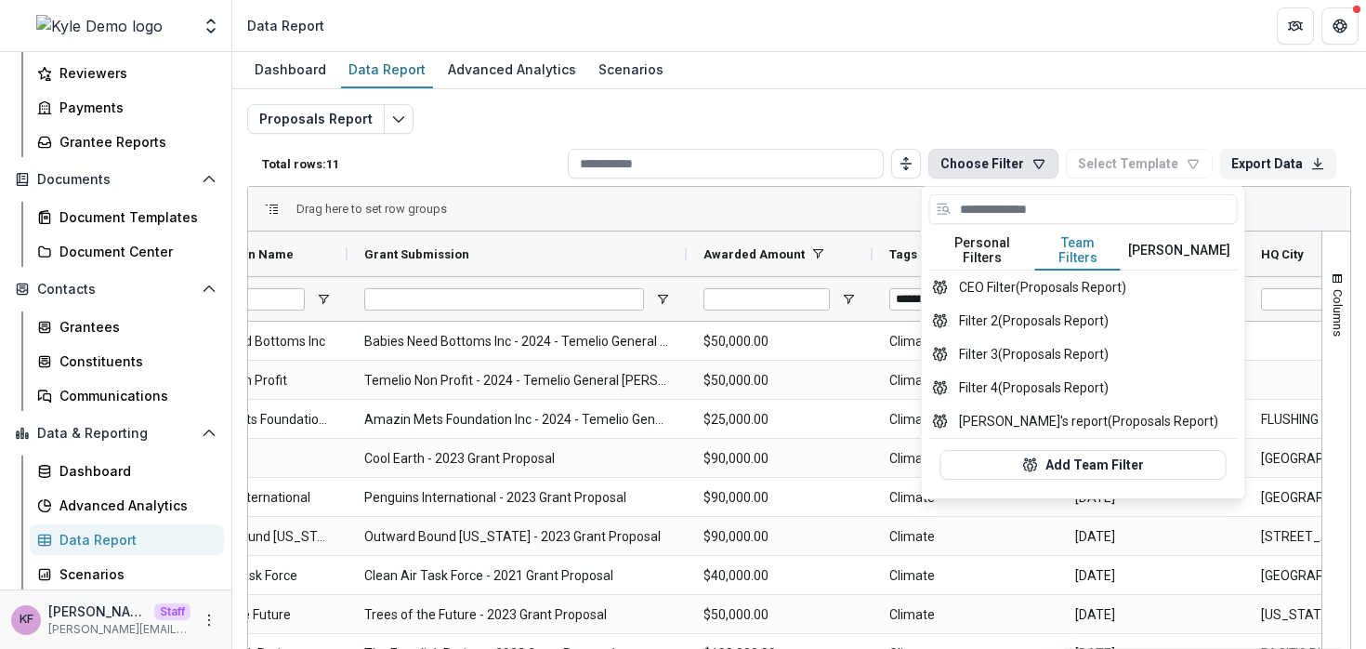
click at [827, 204] on div "Drag here to set row groups" at bounding box center [799, 209] width 1102 height 45
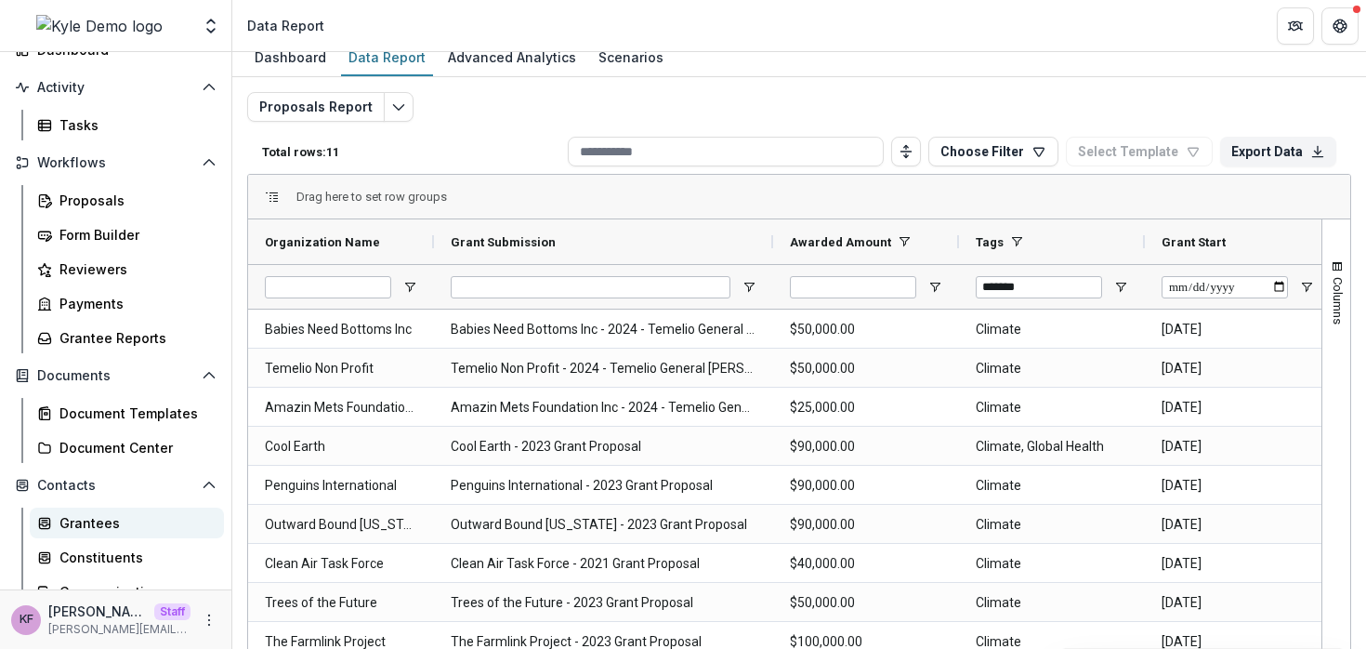
scroll to position [119, 0]
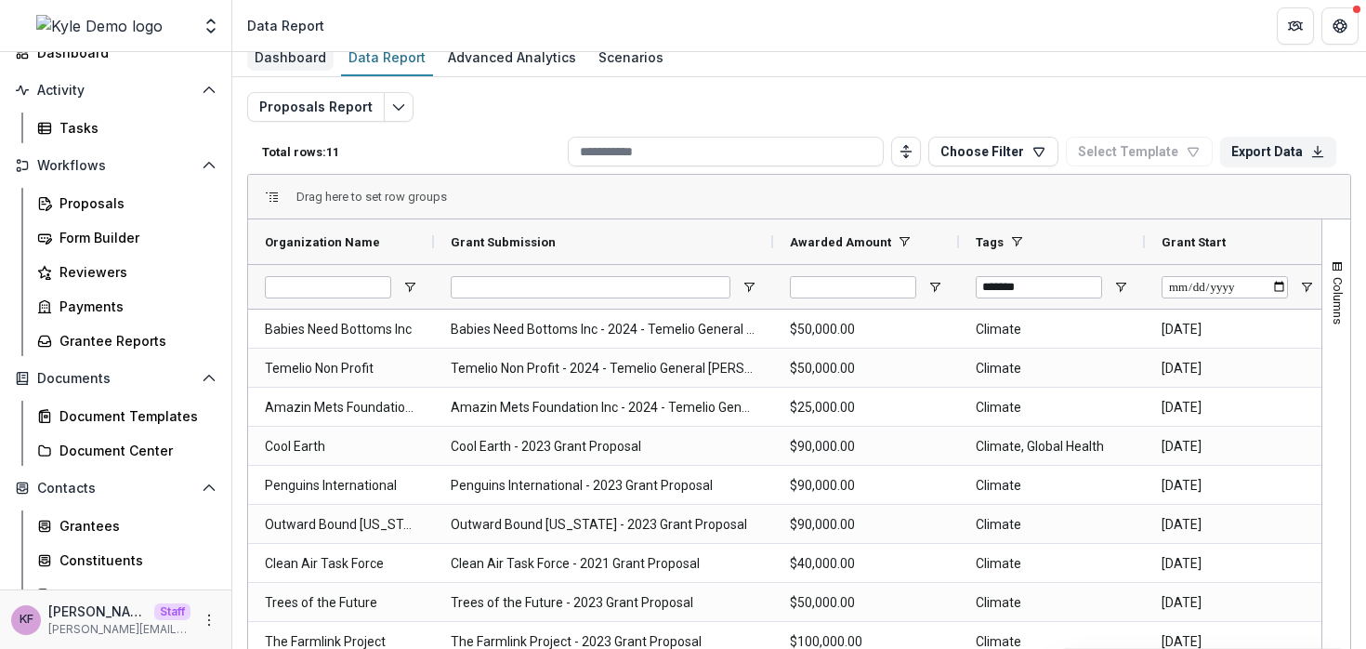
click at [288, 59] on div "Dashboard" at bounding box center [290, 57] width 86 height 27
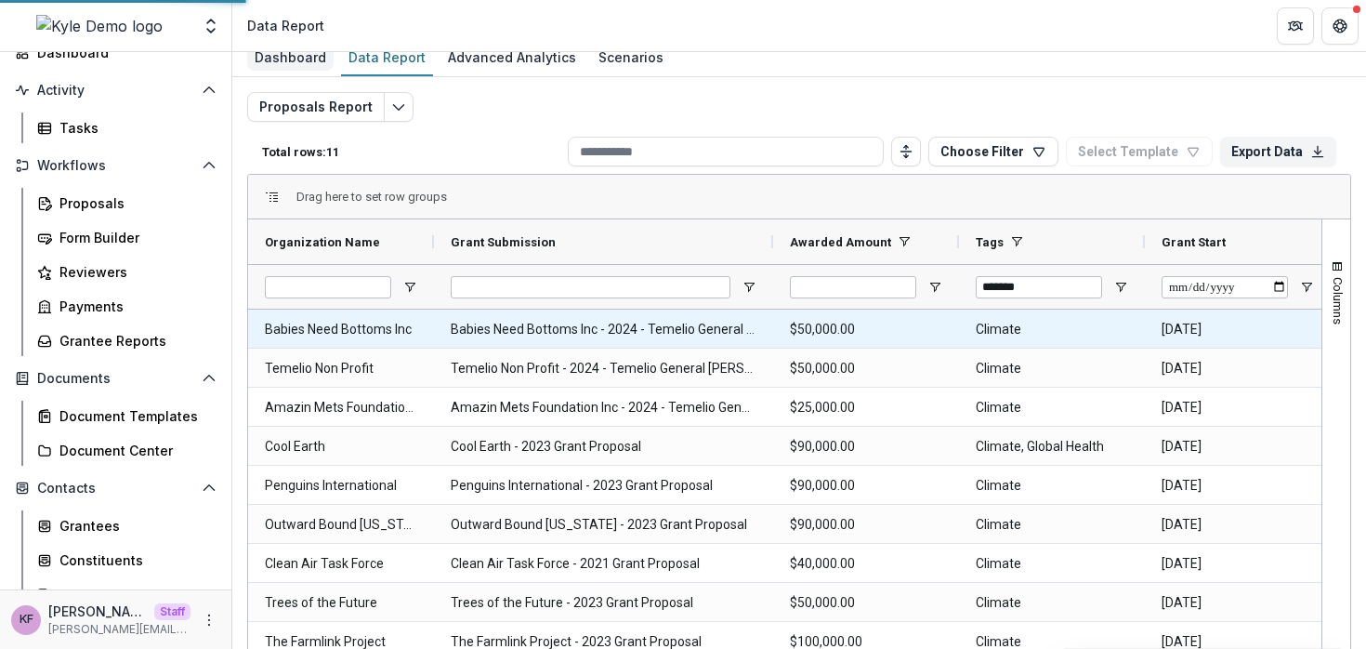
select select "**********"
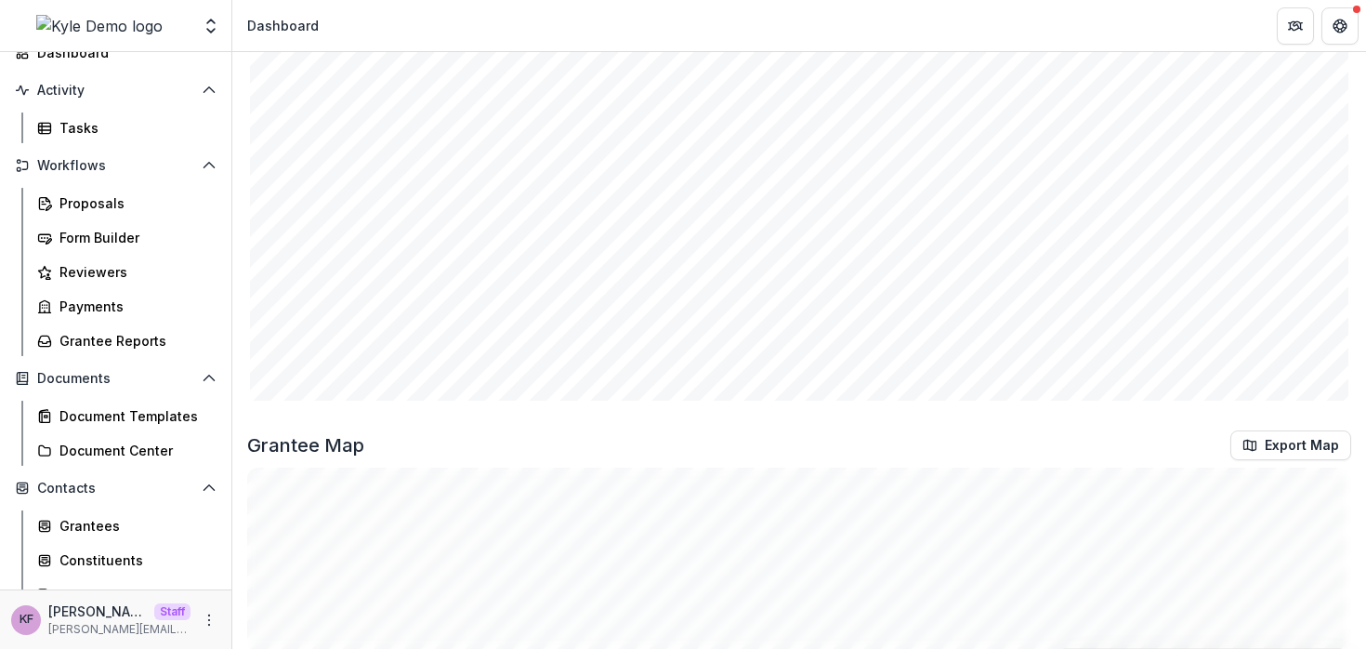
scroll to position [2078, 0]
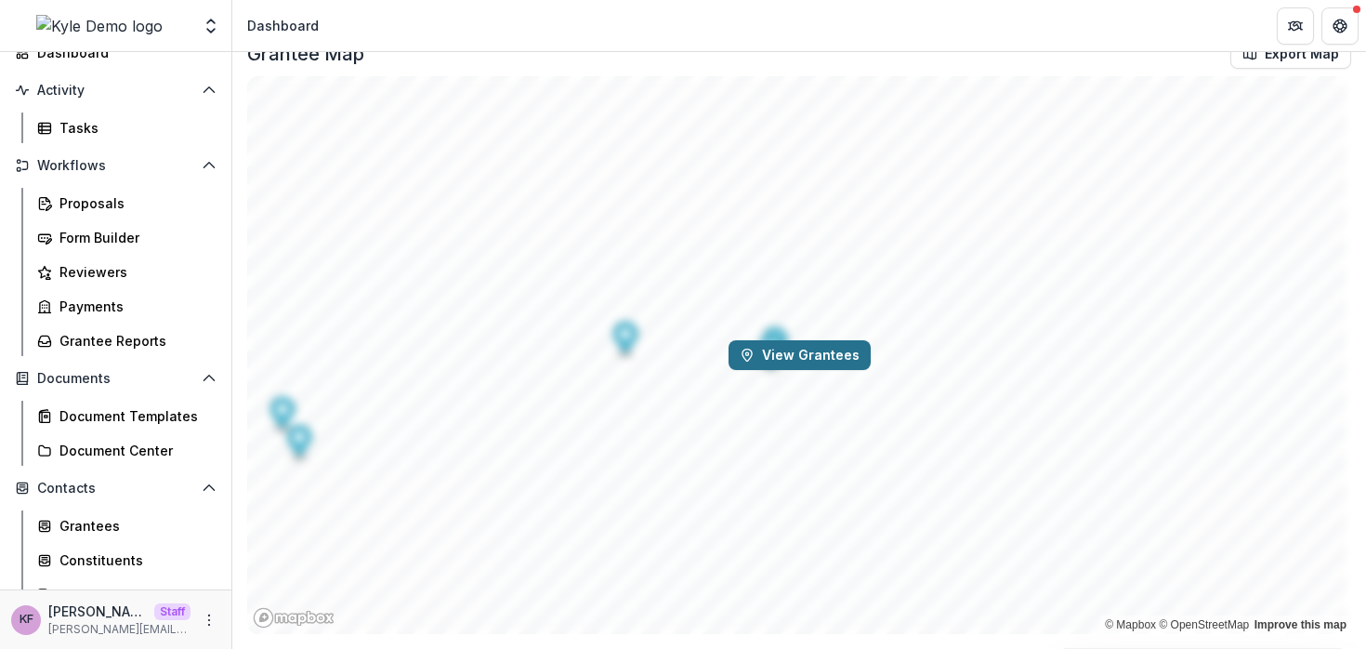
click at [777, 362] on button "View Grantees" at bounding box center [800, 355] width 142 height 30
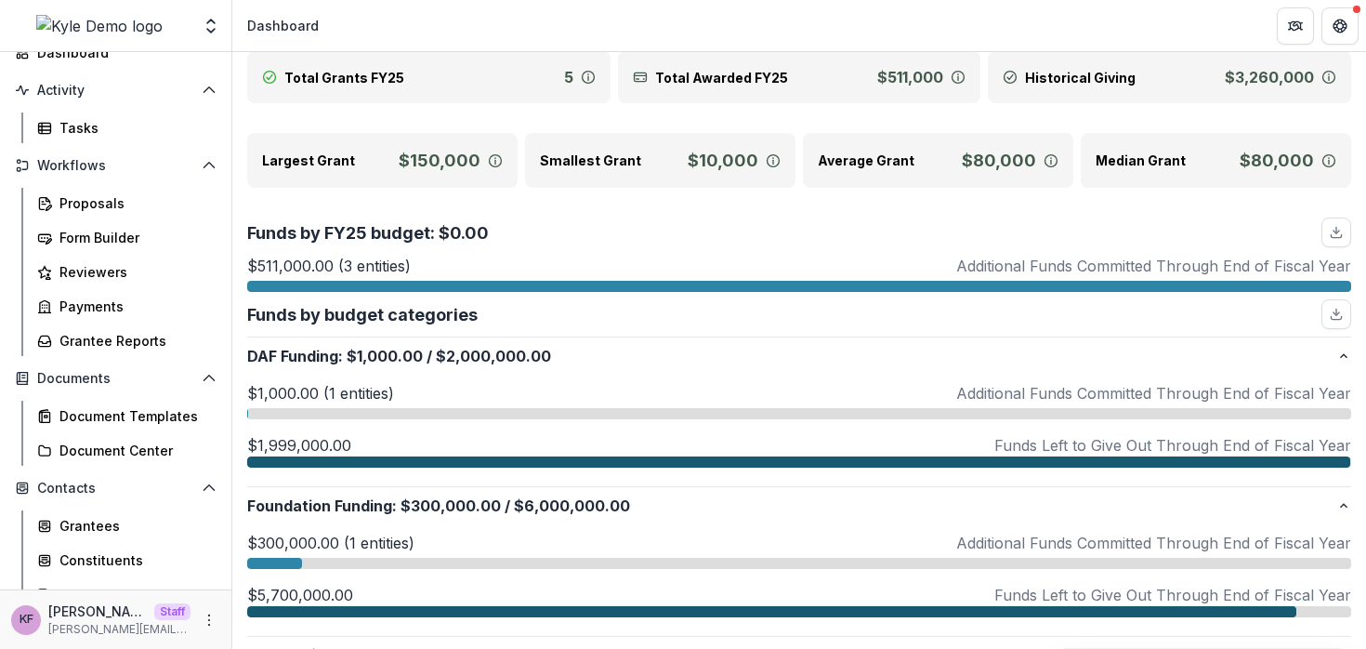
scroll to position [0, 0]
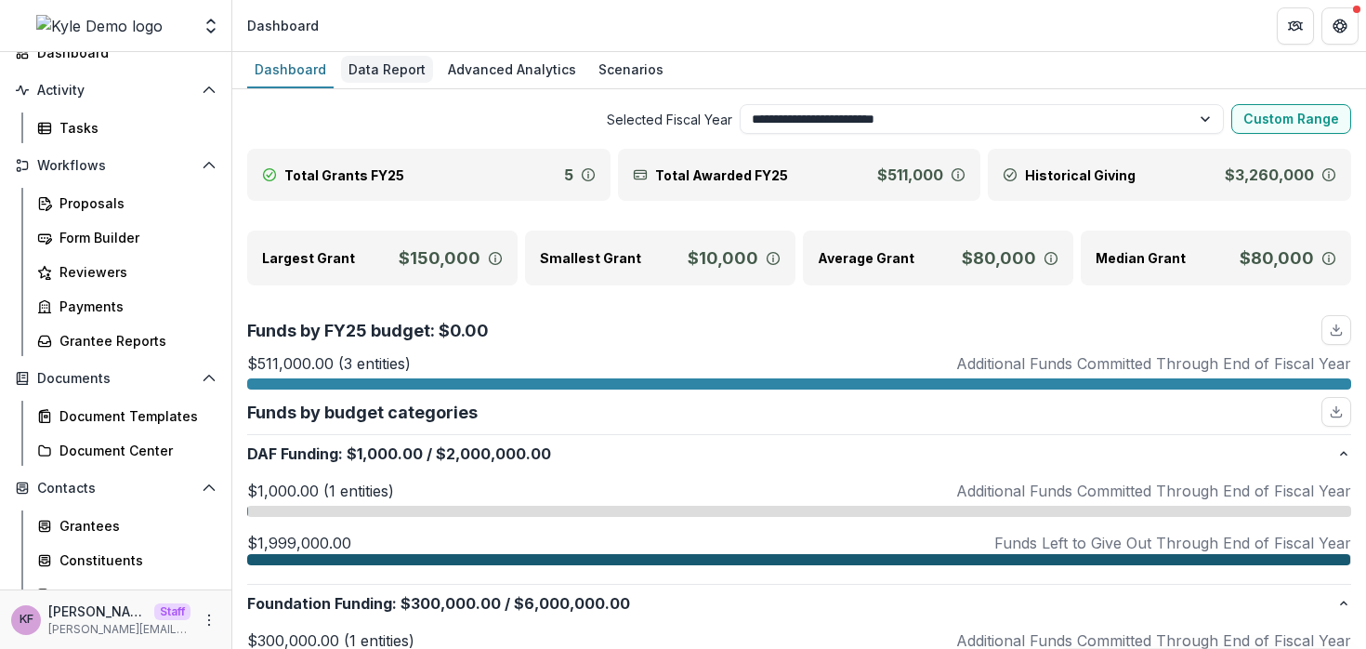
click at [375, 67] on div "Data Report" at bounding box center [387, 69] width 92 height 27
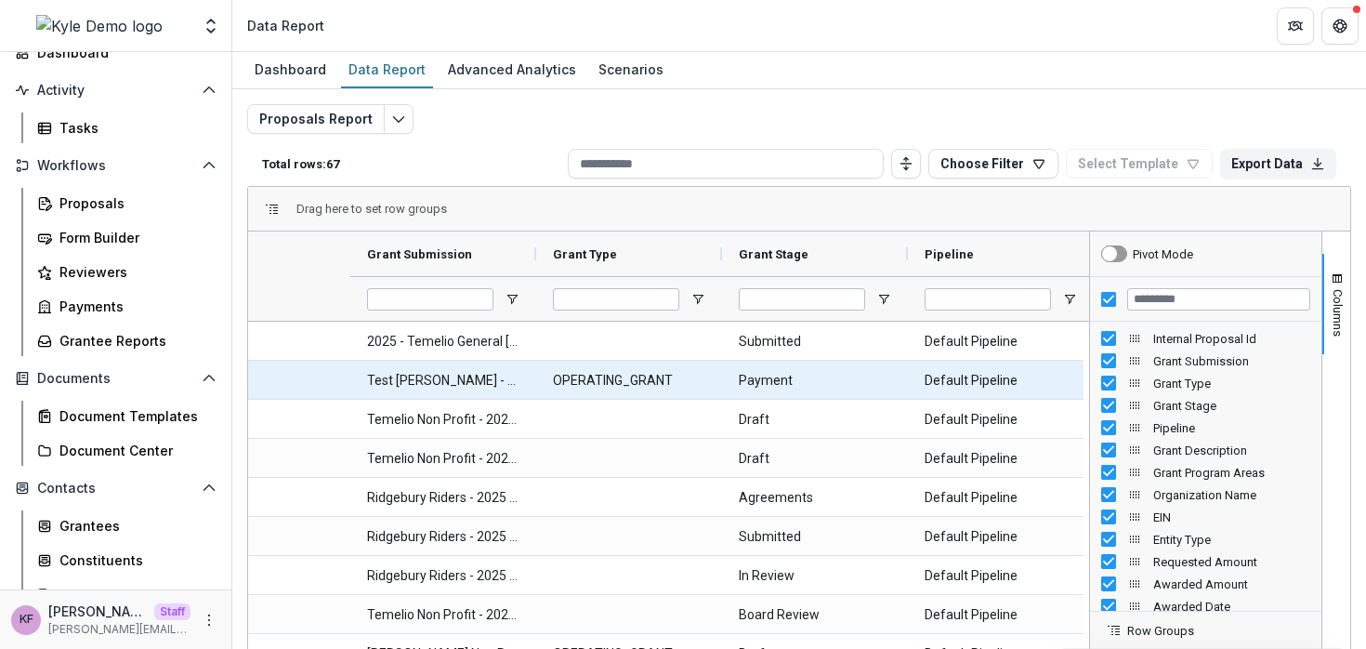
scroll to position [0, 651]
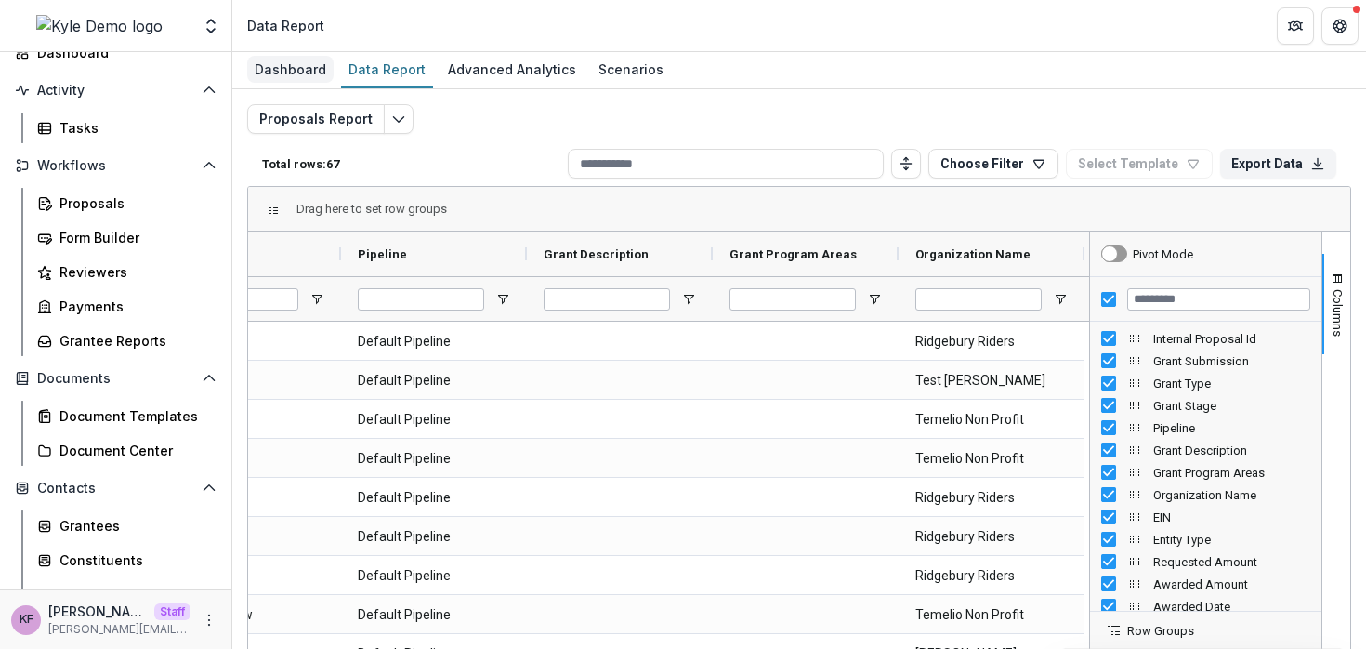
click at [308, 74] on div "Dashboard" at bounding box center [290, 69] width 86 height 27
select select "**********"
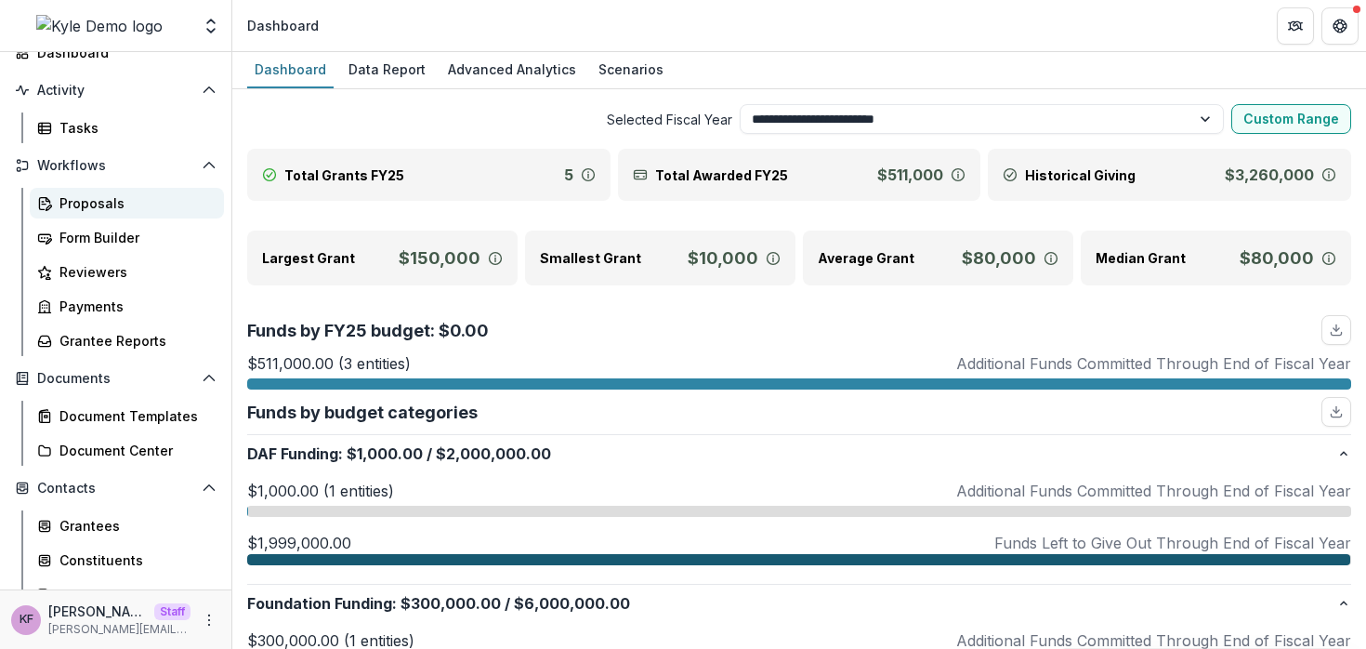
click at [80, 211] on div "Proposals" at bounding box center [134, 203] width 150 height 20
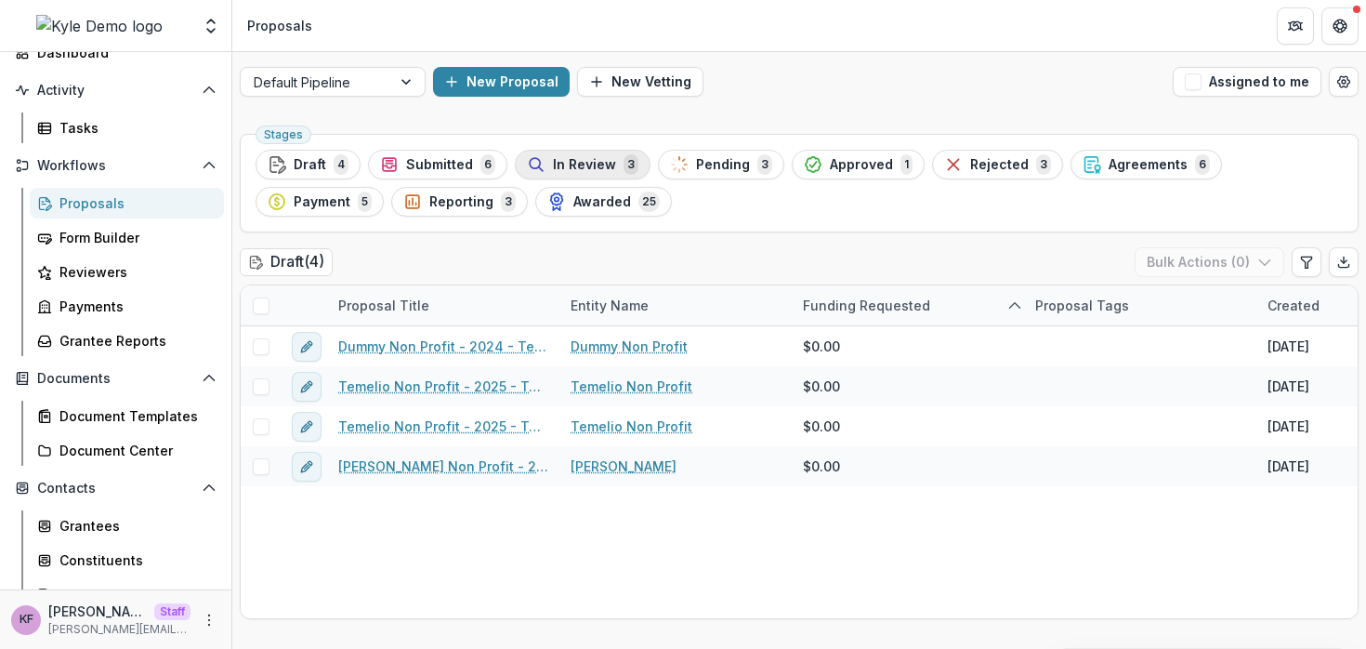
click at [520, 168] on button "In Review 3" at bounding box center [583, 165] width 136 height 30
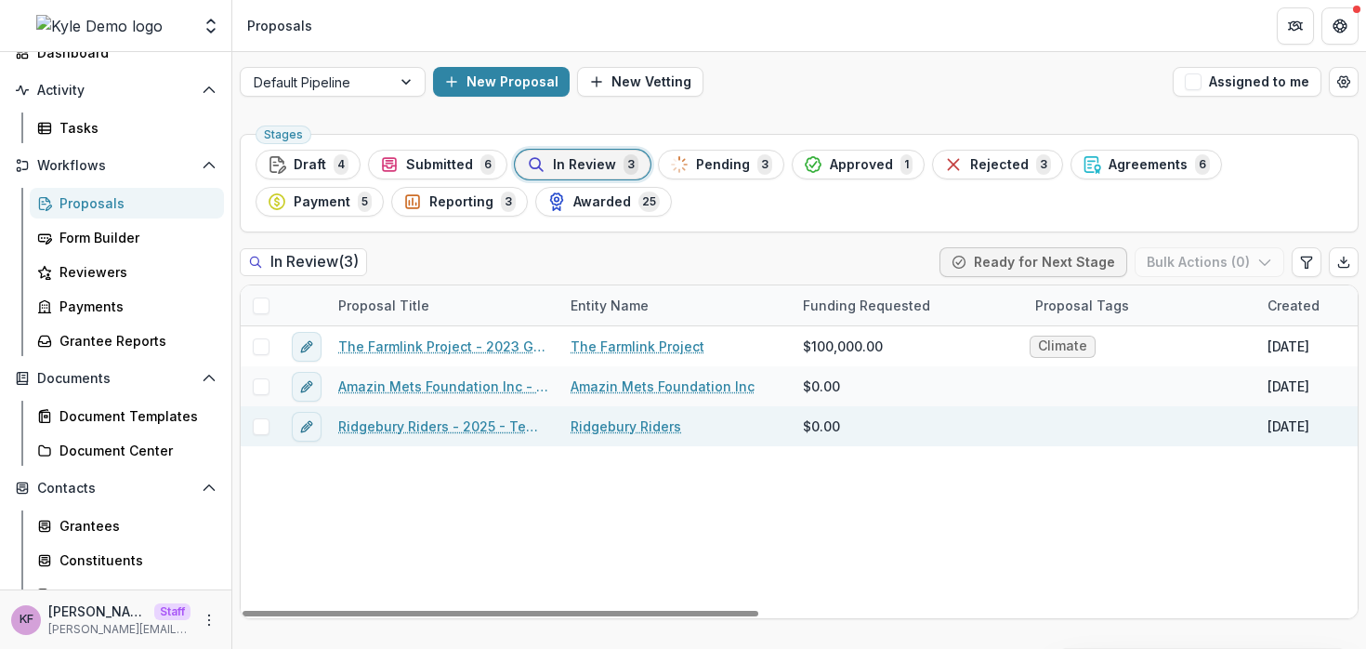
click at [409, 428] on link "Ridgebury Riders - 2025 - Temelio General [PERSON_NAME]" at bounding box center [443, 426] width 210 height 20
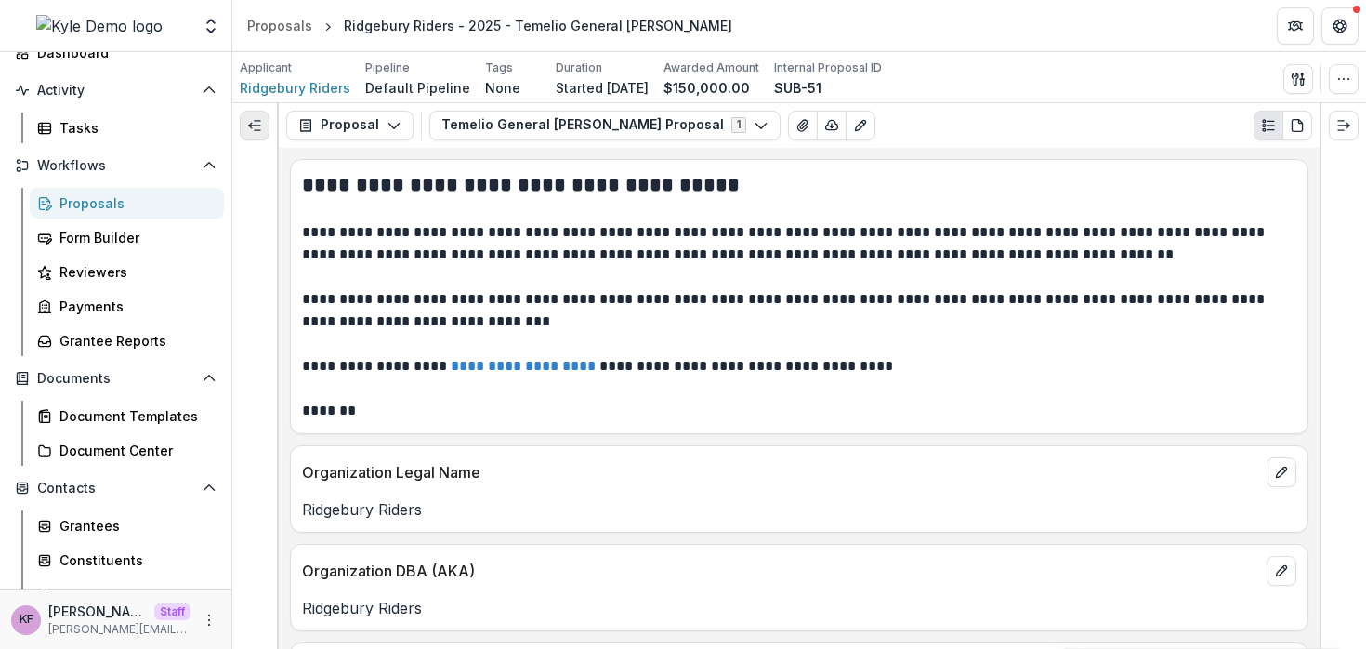
click at [263, 127] on button "Expand left" at bounding box center [255, 126] width 30 height 30
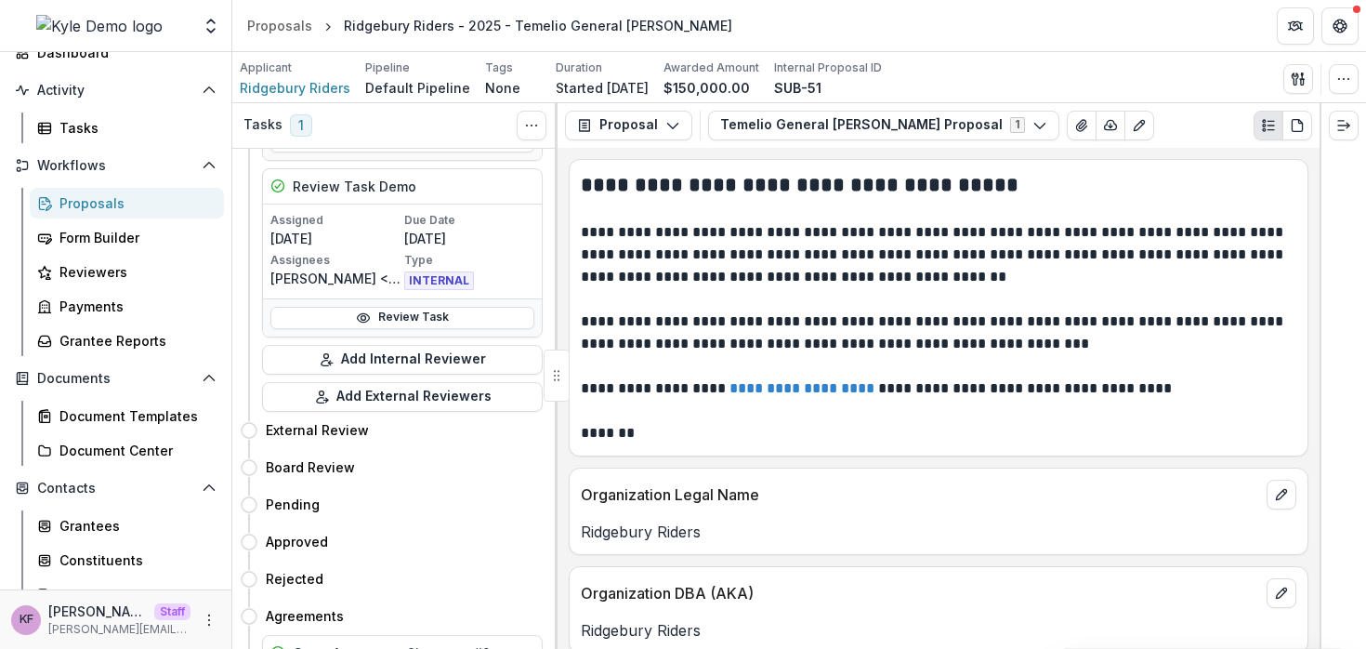
scroll to position [428, 0]
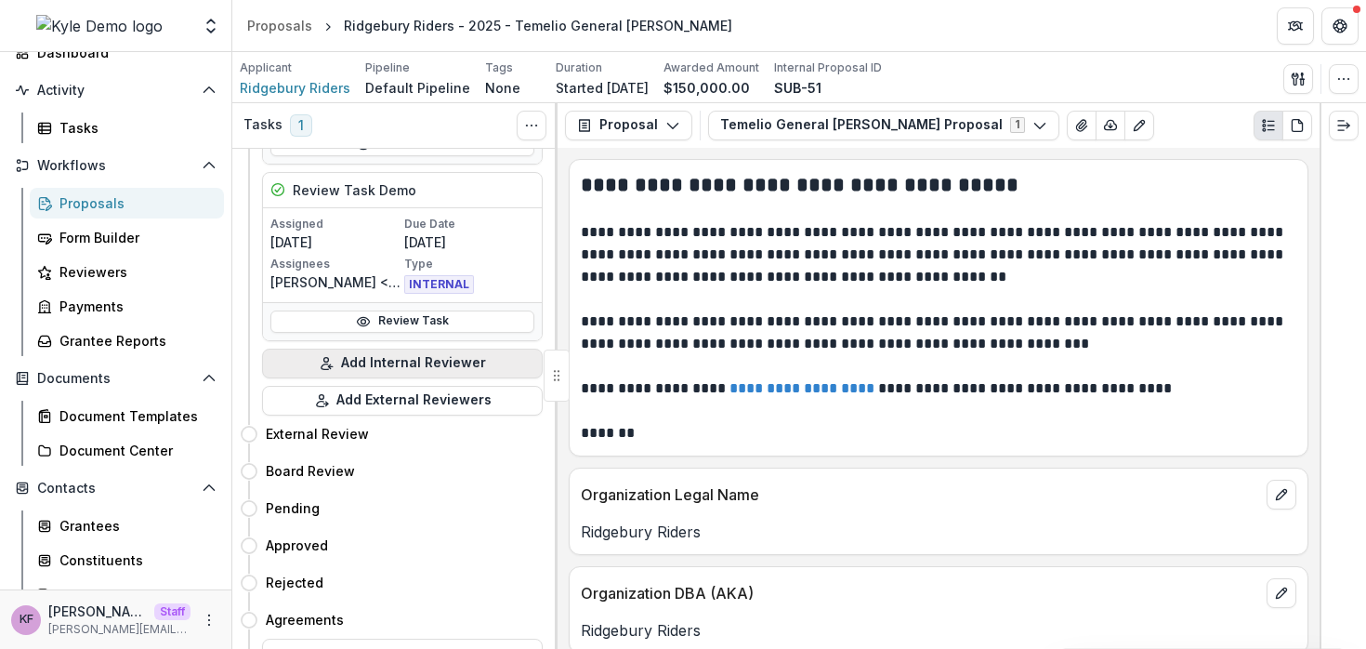
click at [427, 364] on button "Add Internal Reviewer" at bounding box center [402, 364] width 281 height 30
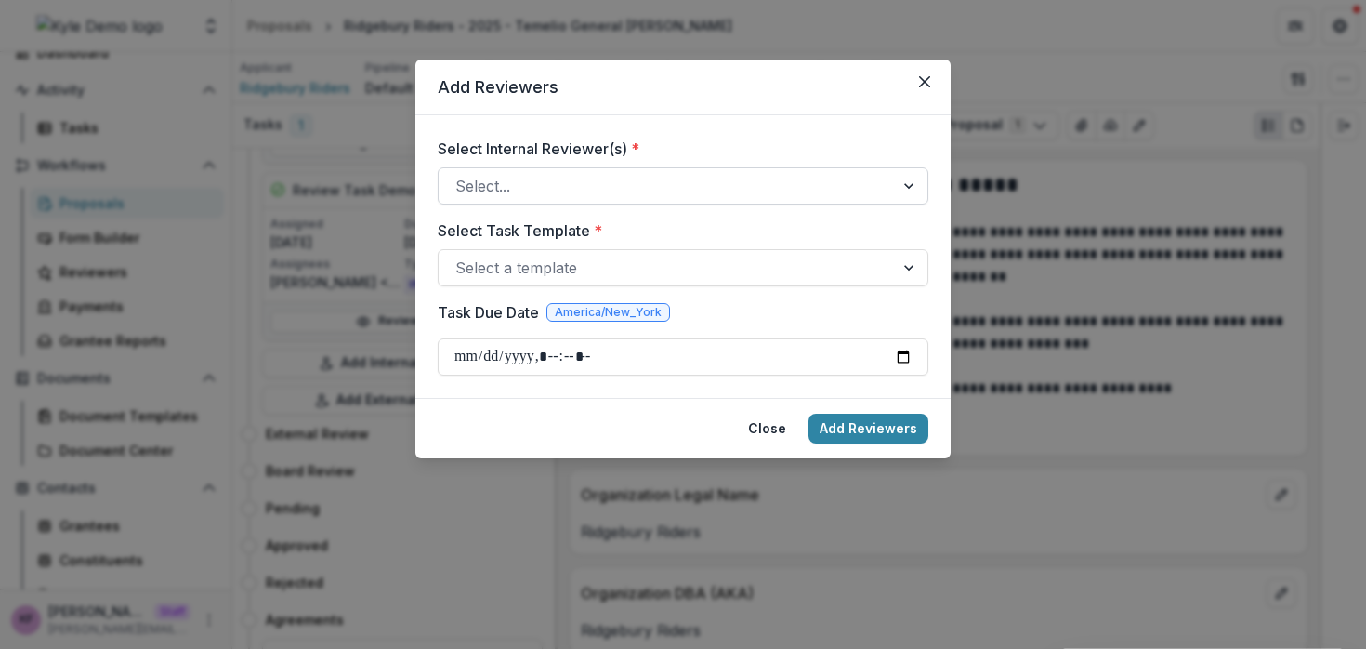
click at [572, 192] on div at bounding box center [666, 186] width 422 height 26
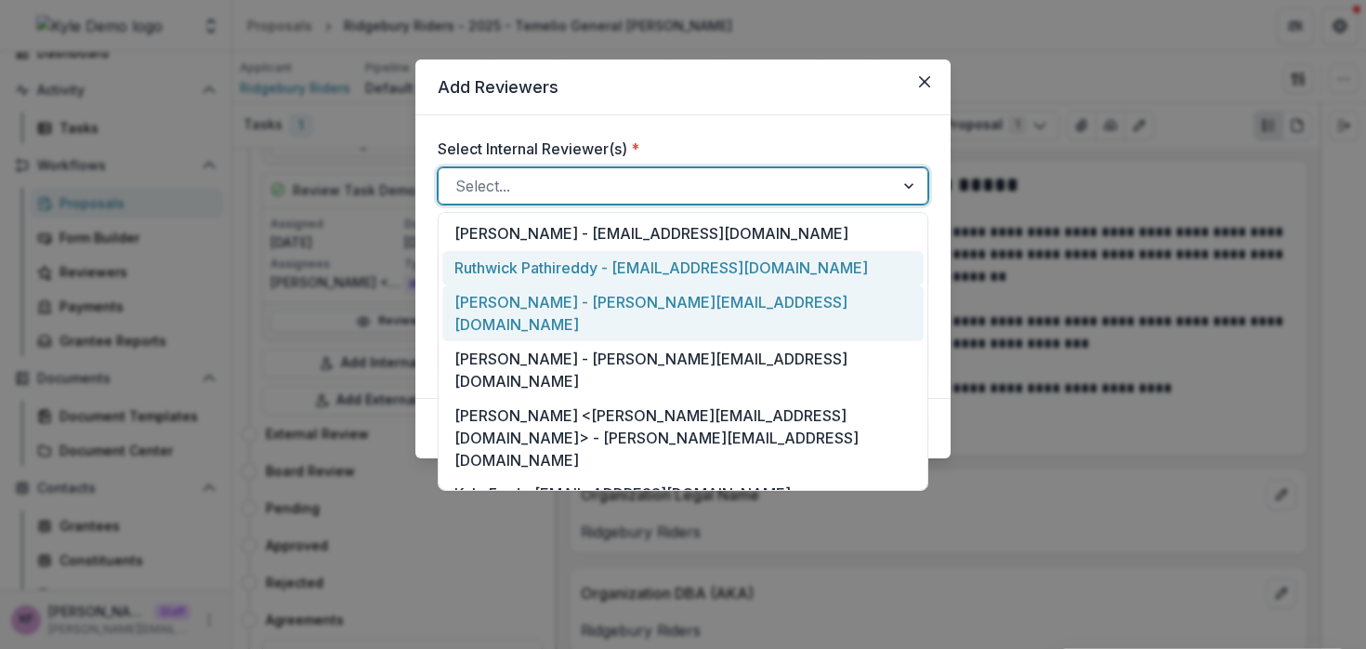
click at [523, 301] on div "Taylor Swift - maya+taylor+demo@trytemelio.com" at bounding box center [682, 313] width 481 height 57
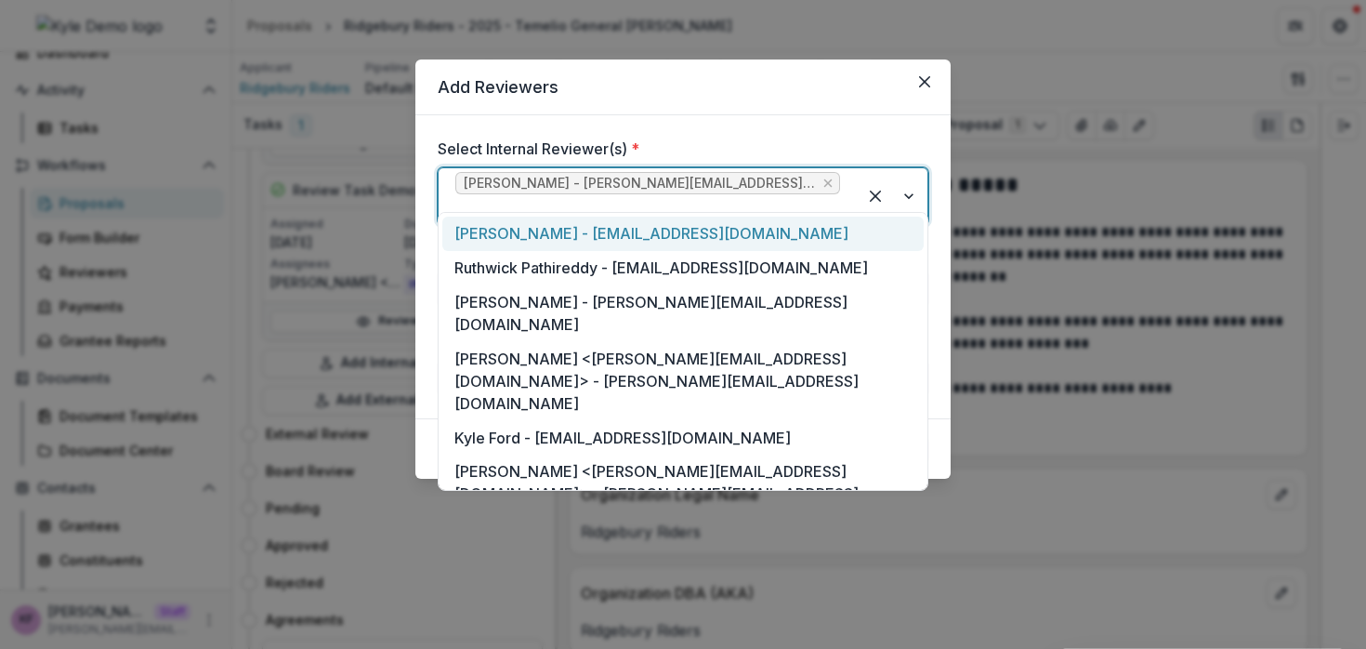
click at [816, 196] on div at bounding box center [647, 209] width 385 height 26
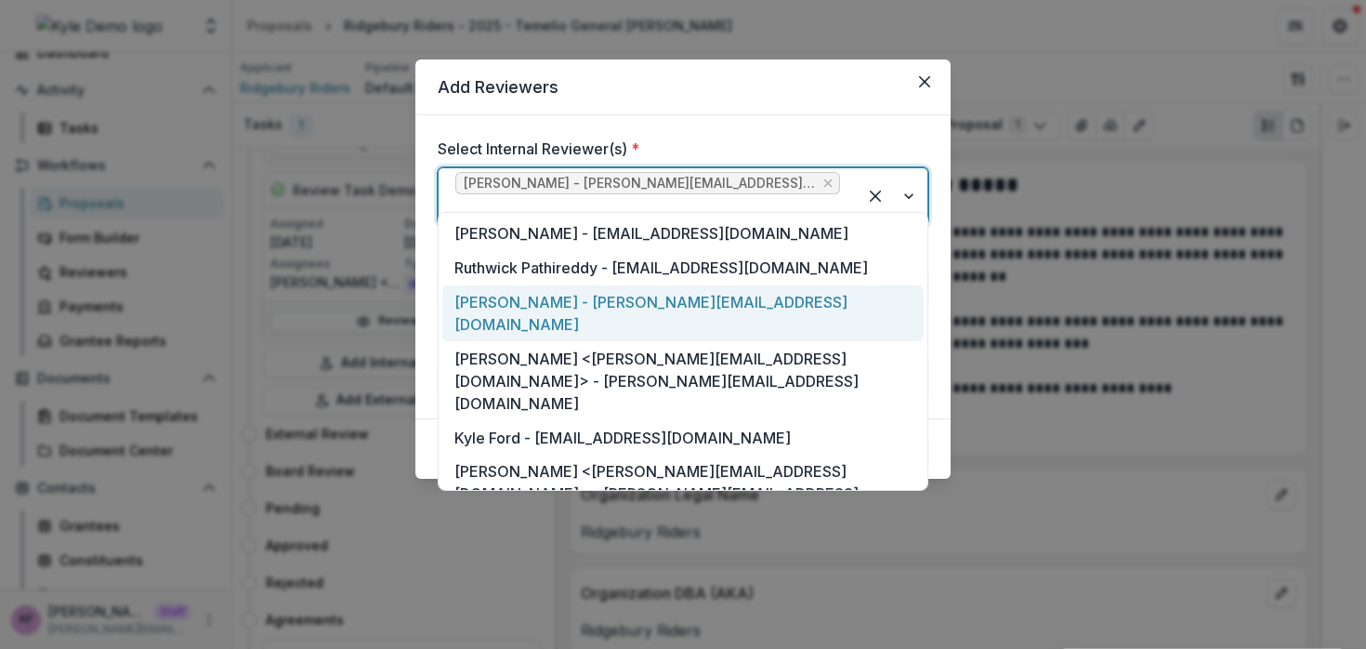
click at [639, 301] on div "Andrew Demo - andrew+temelio+demo@trytemelio.com" at bounding box center [682, 313] width 481 height 57
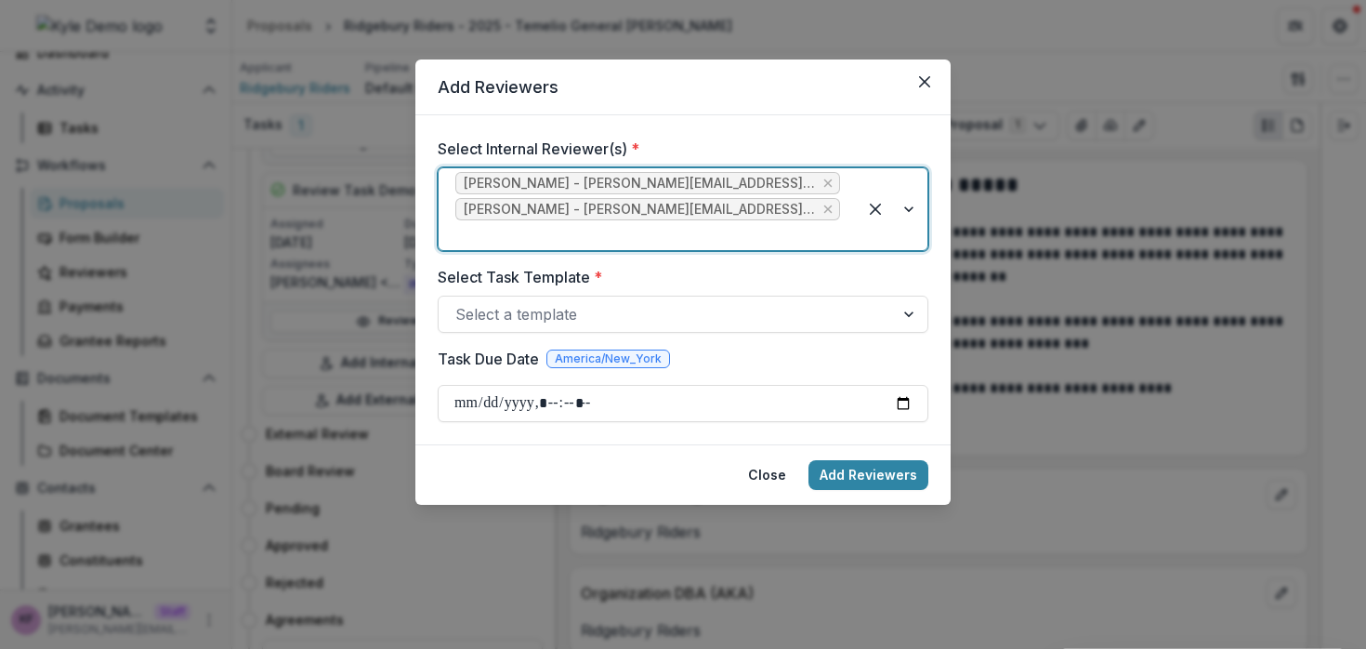
click at [814, 240] on div at bounding box center [647, 235] width 385 height 26
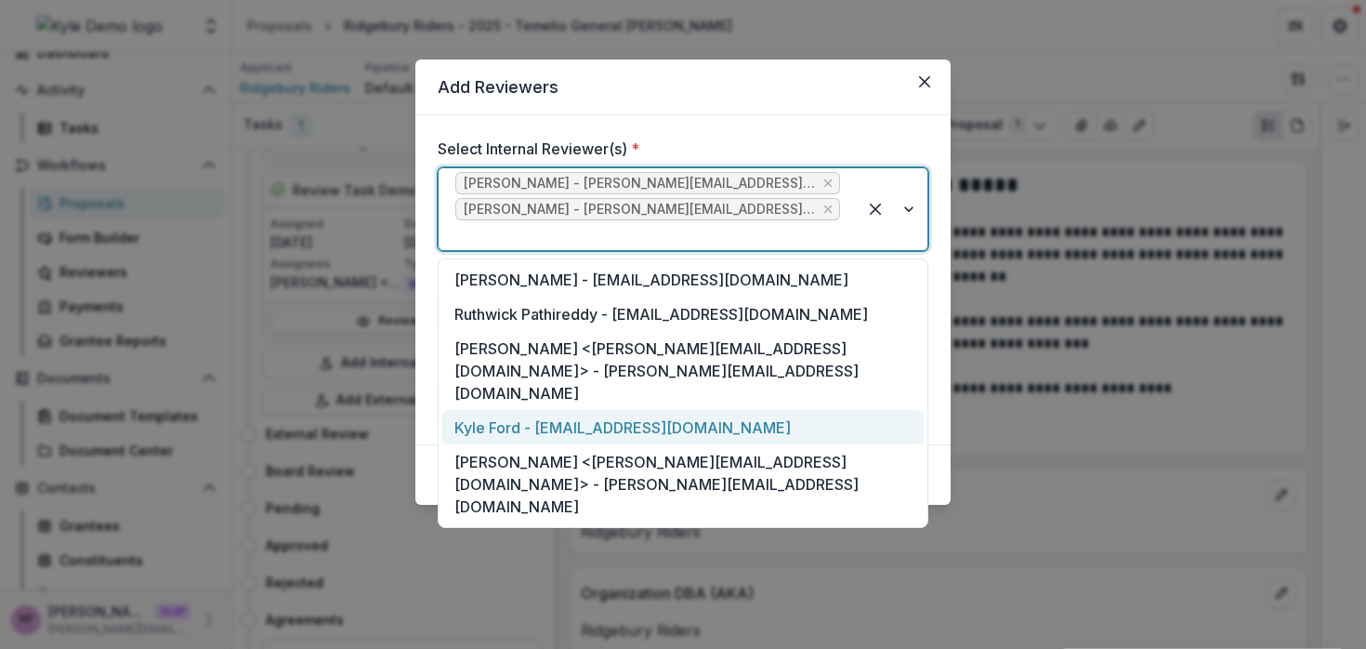
click at [544, 410] on div "Kyle Ford - kyle@trytemelio.com" at bounding box center [682, 427] width 481 height 34
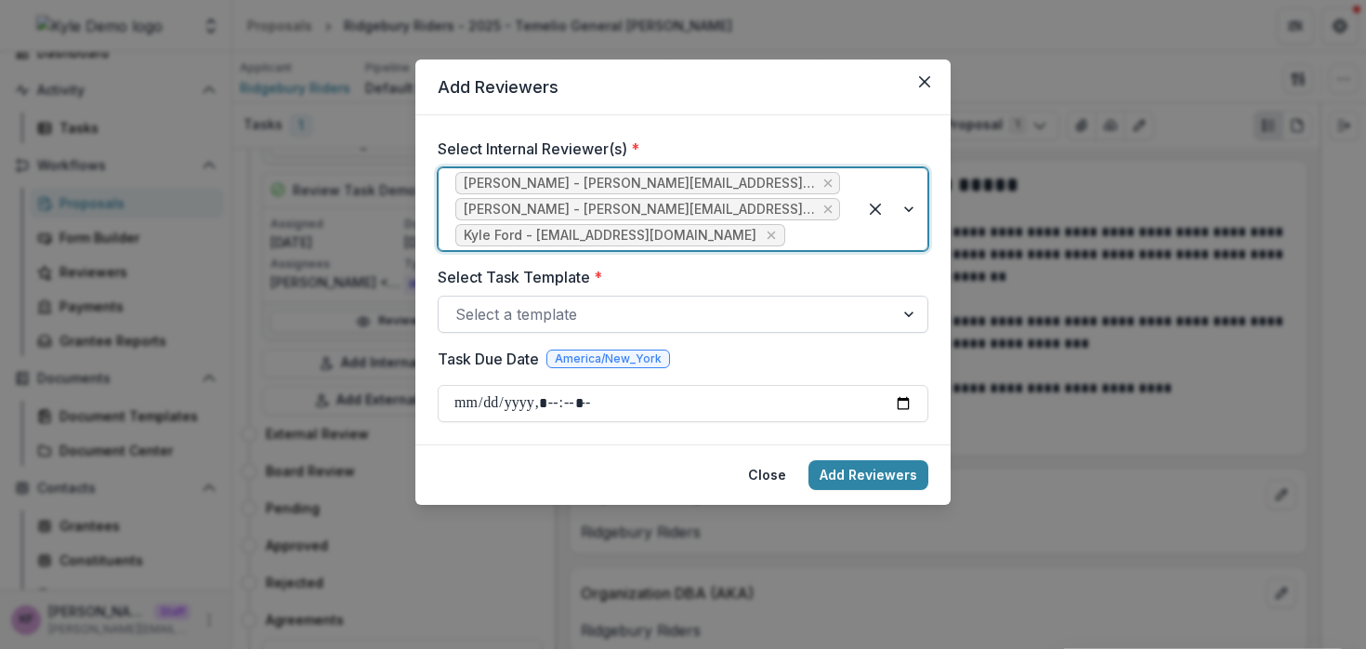
click at [695, 305] on div at bounding box center [666, 314] width 422 height 26
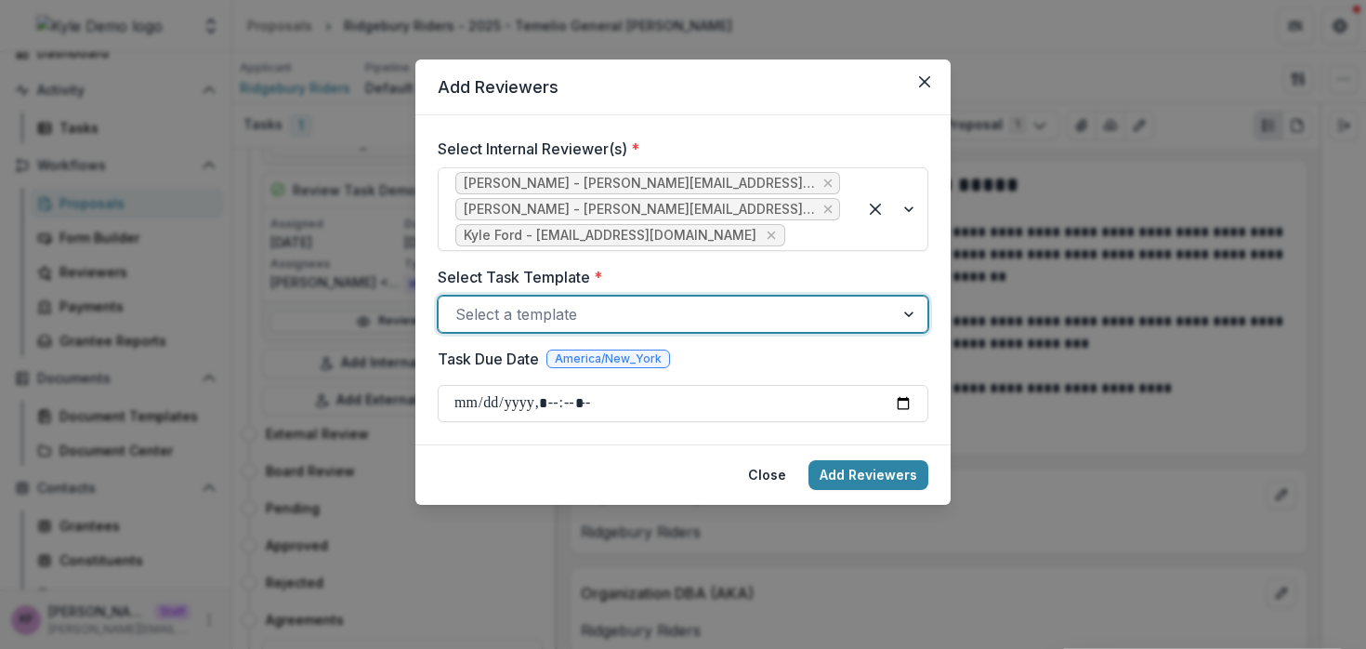
click at [687, 312] on div at bounding box center [666, 314] width 422 height 26
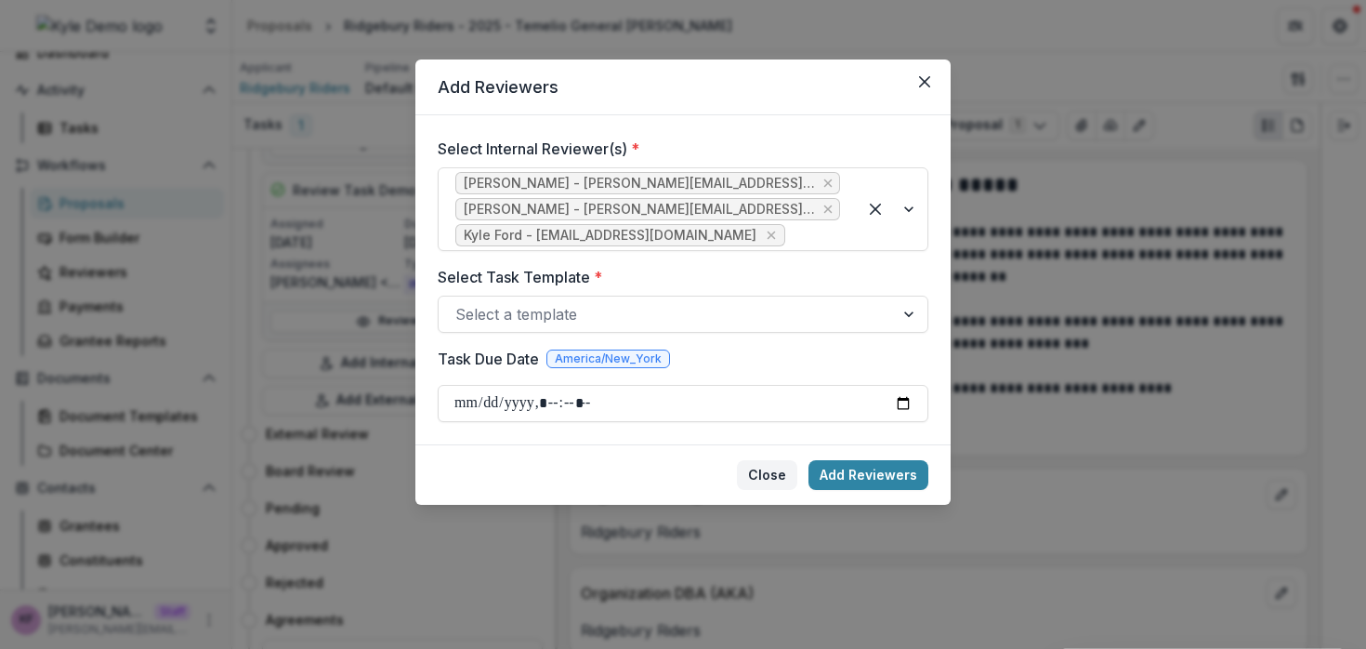
click at [777, 466] on button "Close" at bounding box center [767, 475] width 60 height 30
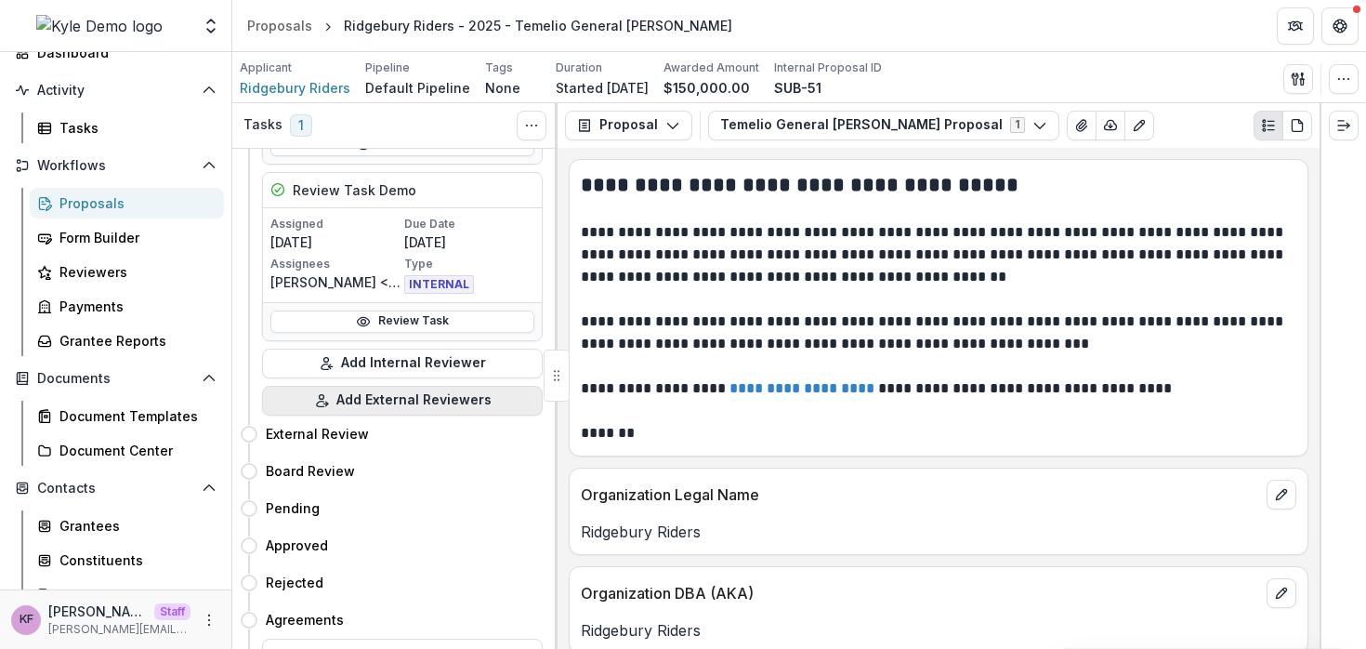
click at [438, 401] on button "Add External Reviewers" at bounding box center [402, 401] width 281 height 30
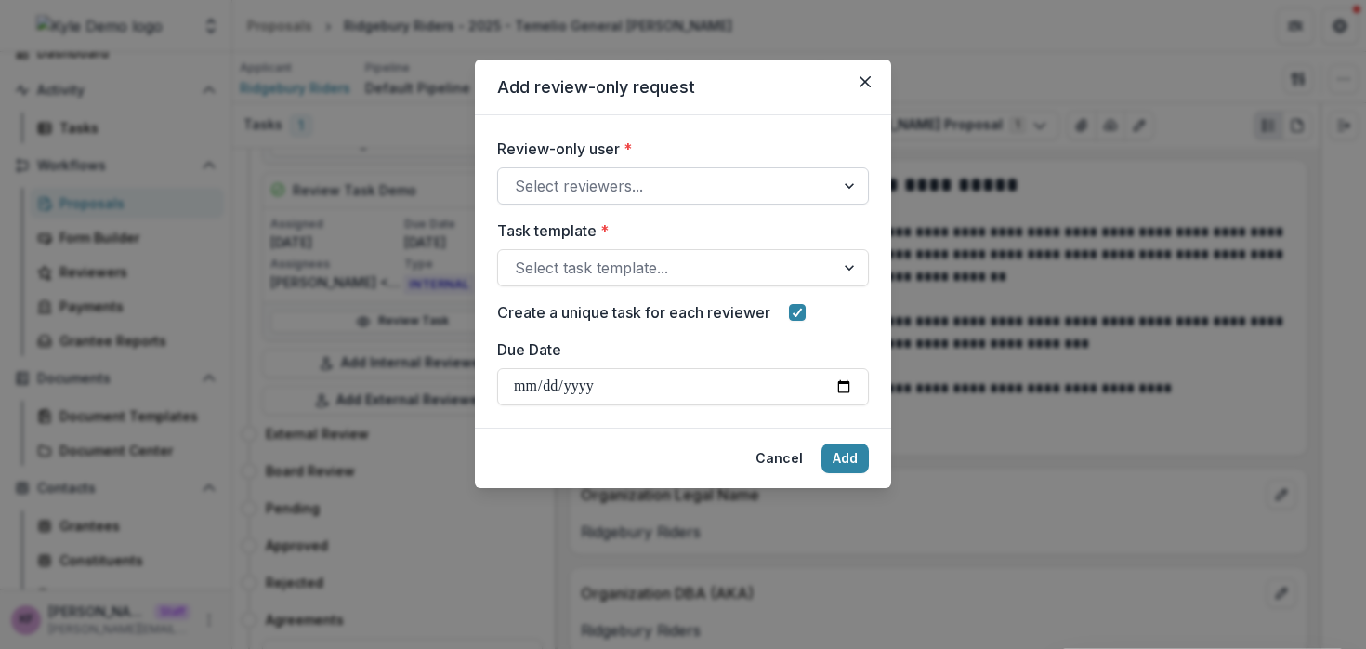
click at [591, 191] on div at bounding box center [666, 186] width 303 height 26
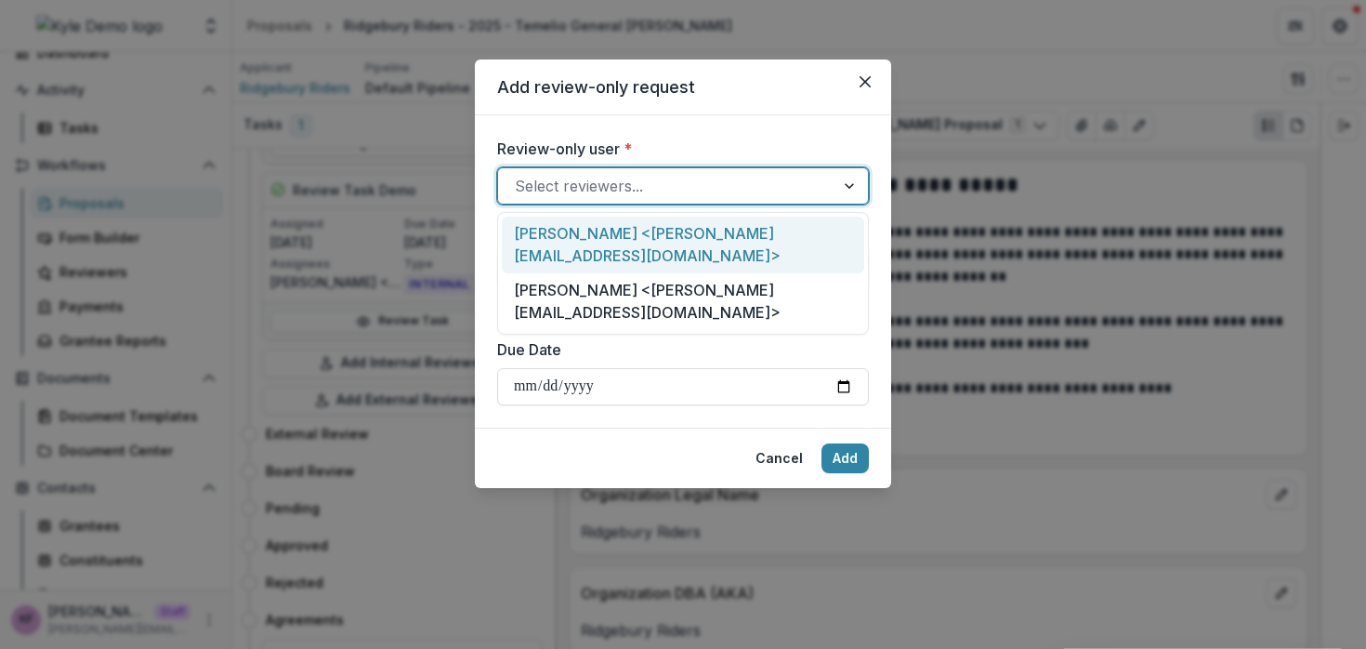
click at [609, 238] on div "Kyle Ford <kyle+reviewer@trytemelio.com>" at bounding box center [683, 245] width 362 height 57
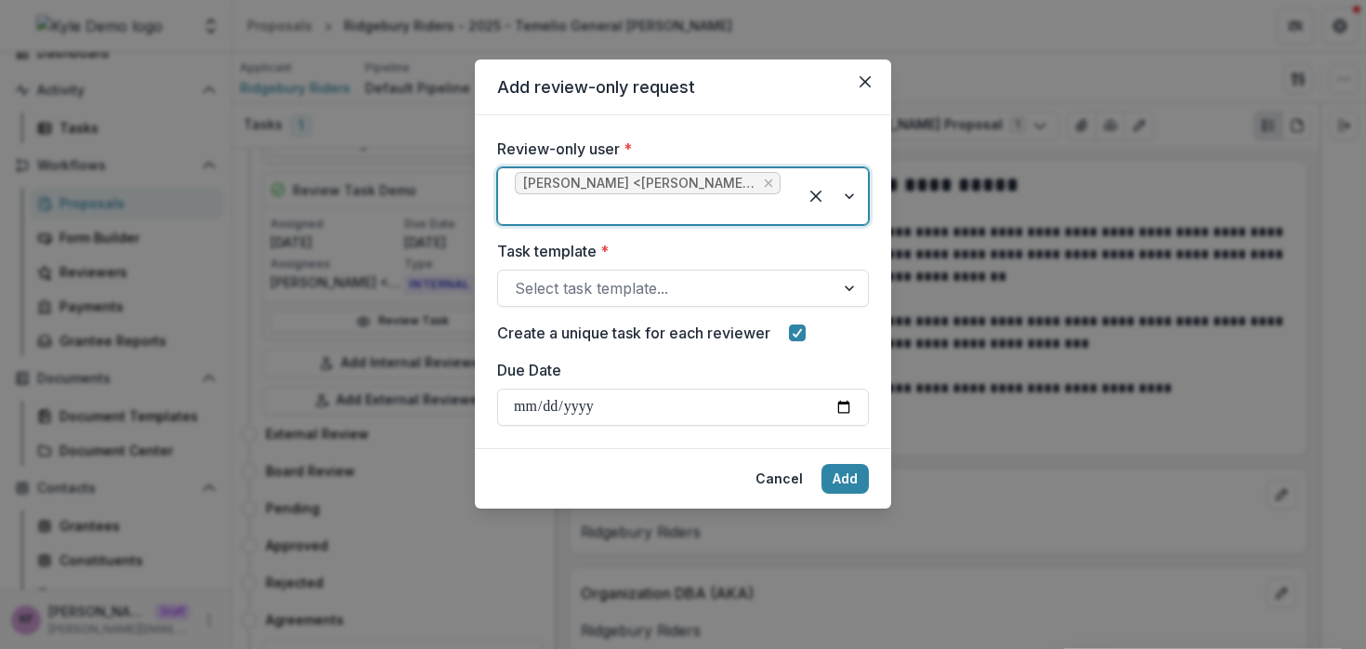
click at [616, 213] on div at bounding box center [648, 209] width 266 height 26
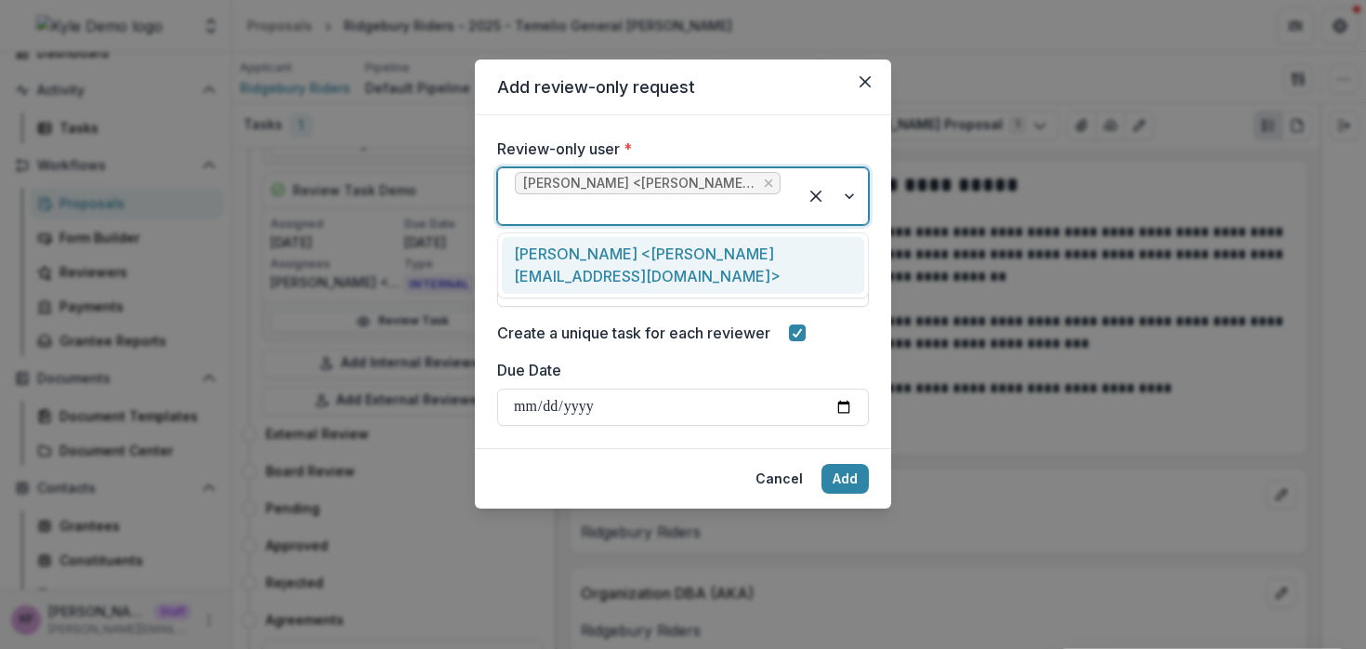
click at [637, 132] on div "Review-only user * option Kyle Ford <kyle+reviewer@trytemelio.com>, selected. J…" at bounding box center [683, 281] width 416 height 333
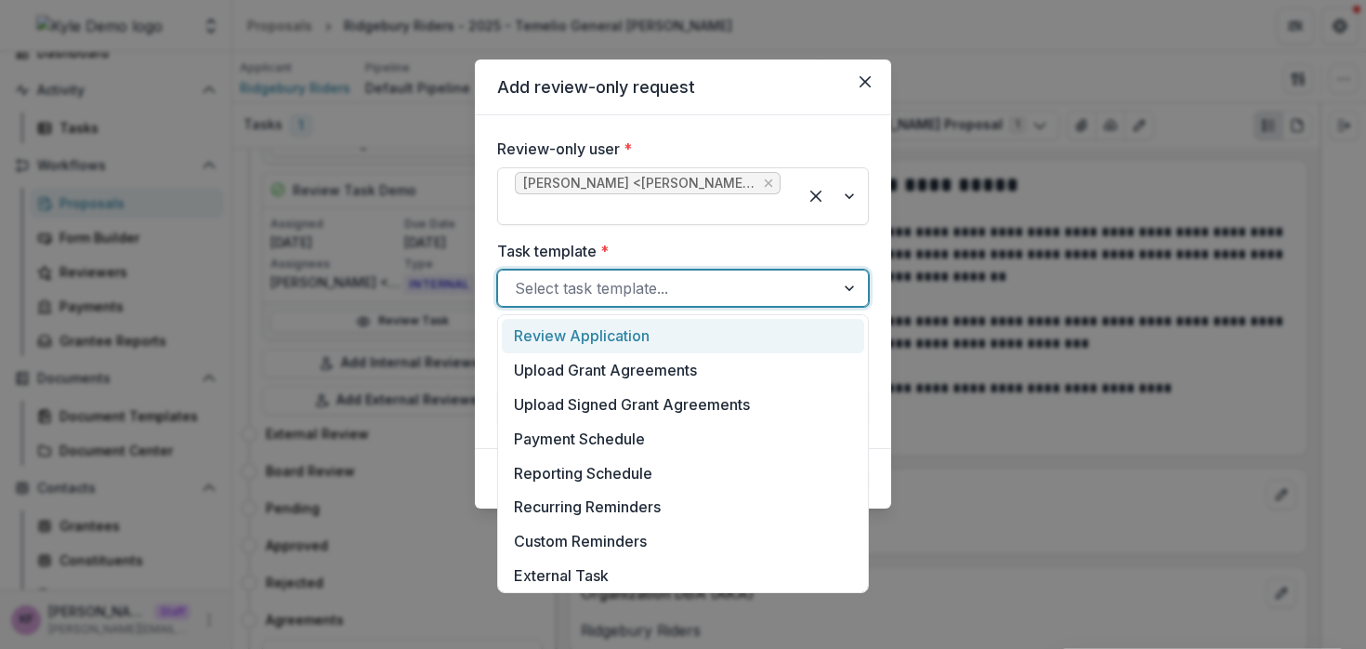
click at [583, 281] on div at bounding box center [666, 288] width 303 height 26
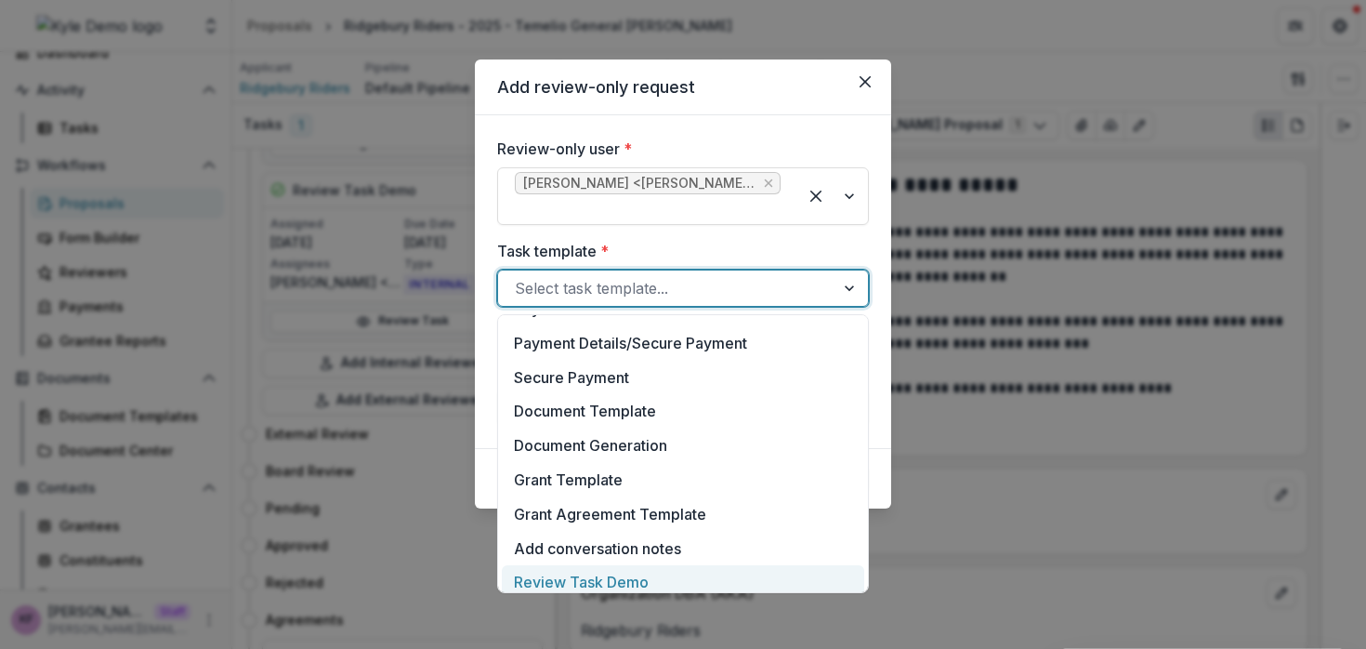
scroll to position [586, 0]
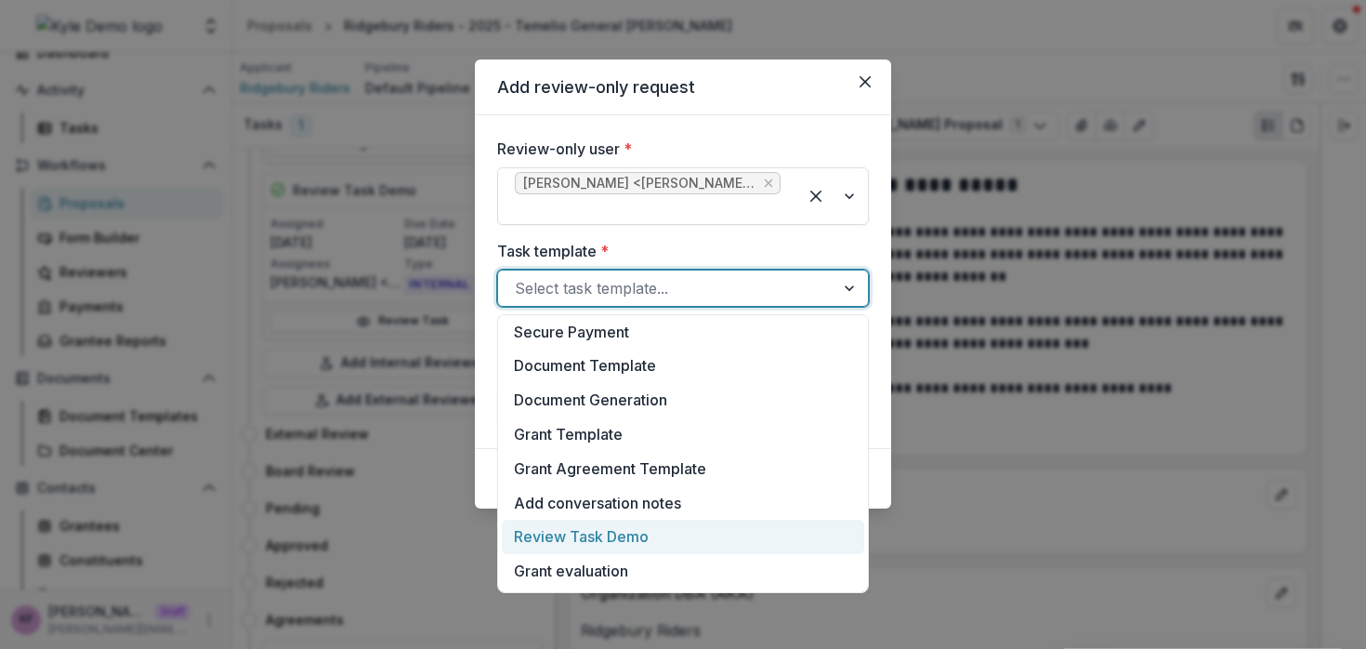
click at [646, 547] on div "Review Task Demo" at bounding box center [683, 537] width 362 height 34
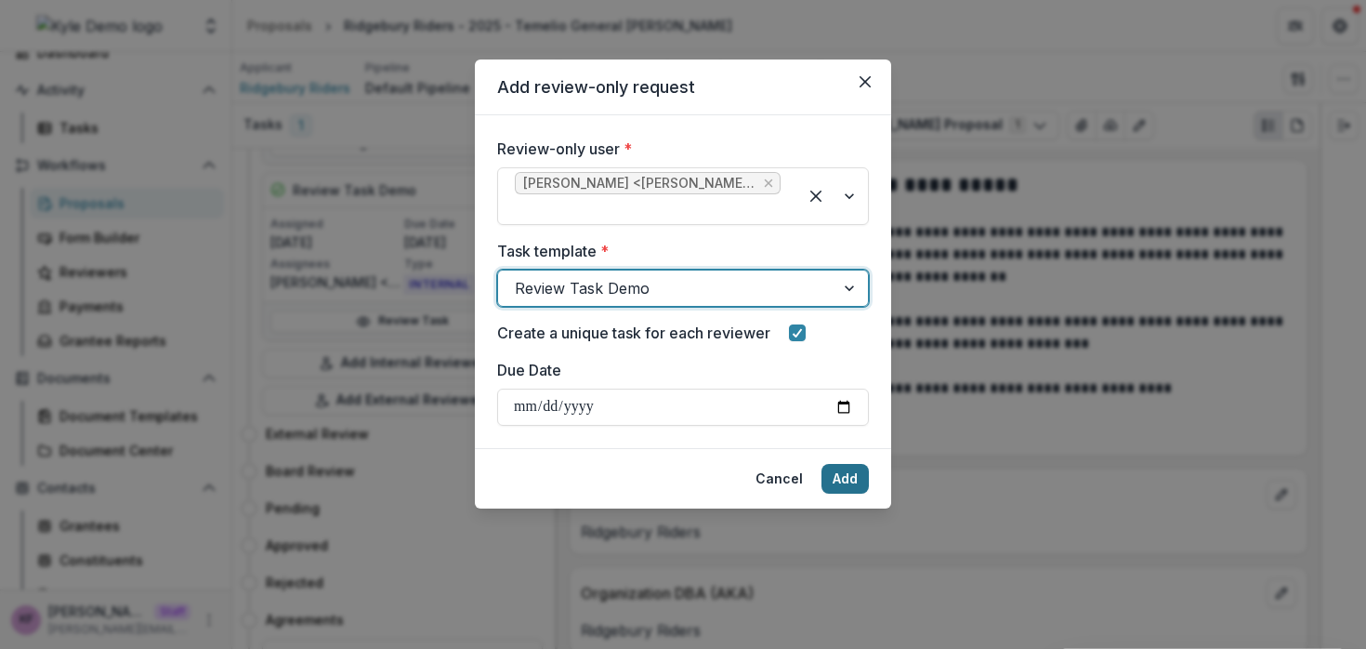
click at [862, 476] on button "Add" at bounding box center [845, 479] width 47 height 30
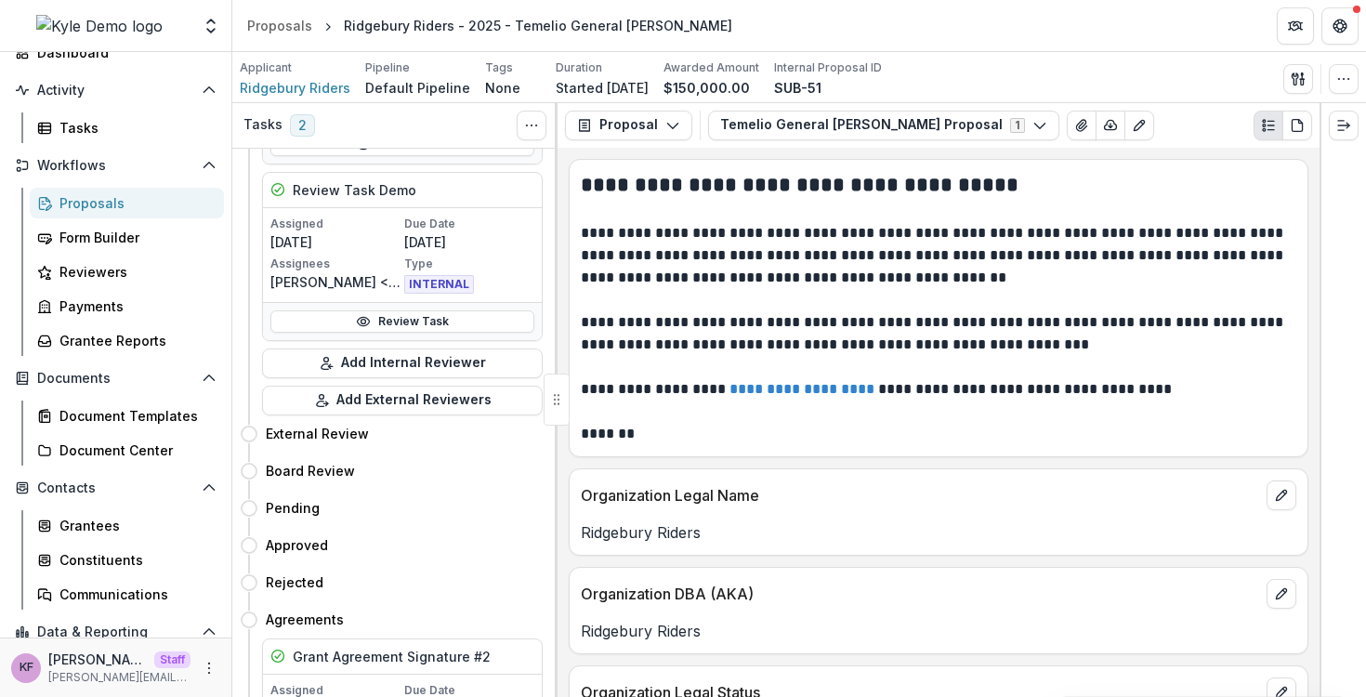
scroll to position [270, 0]
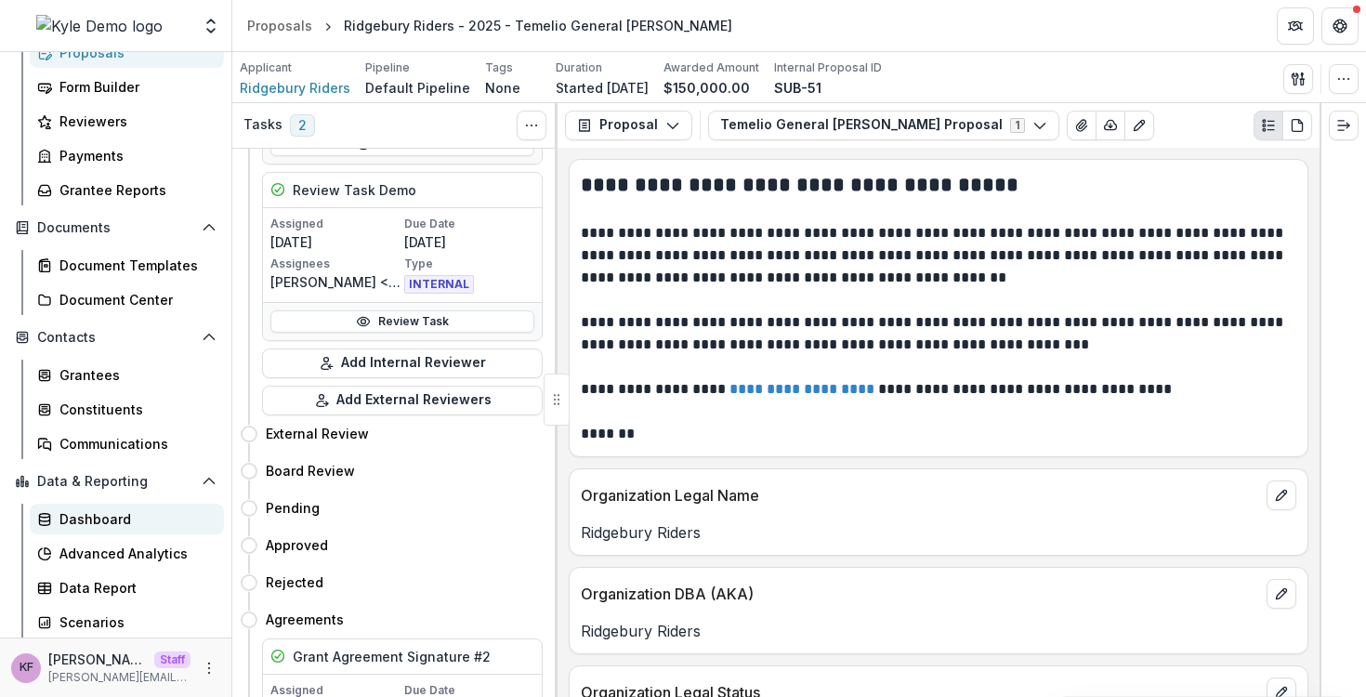
click at [110, 521] on div "Dashboard" at bounding box center [134, 519] width 150 height 20
select select "**********"
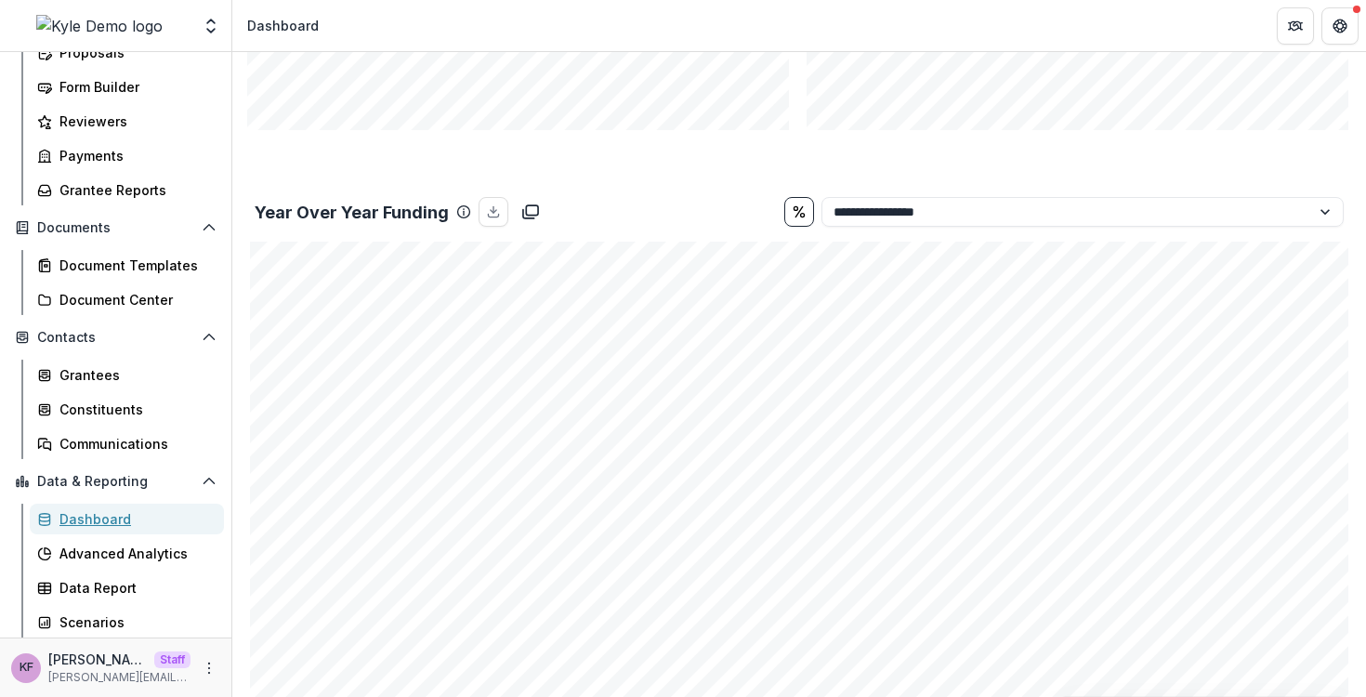
scroll to position [2030, 0]
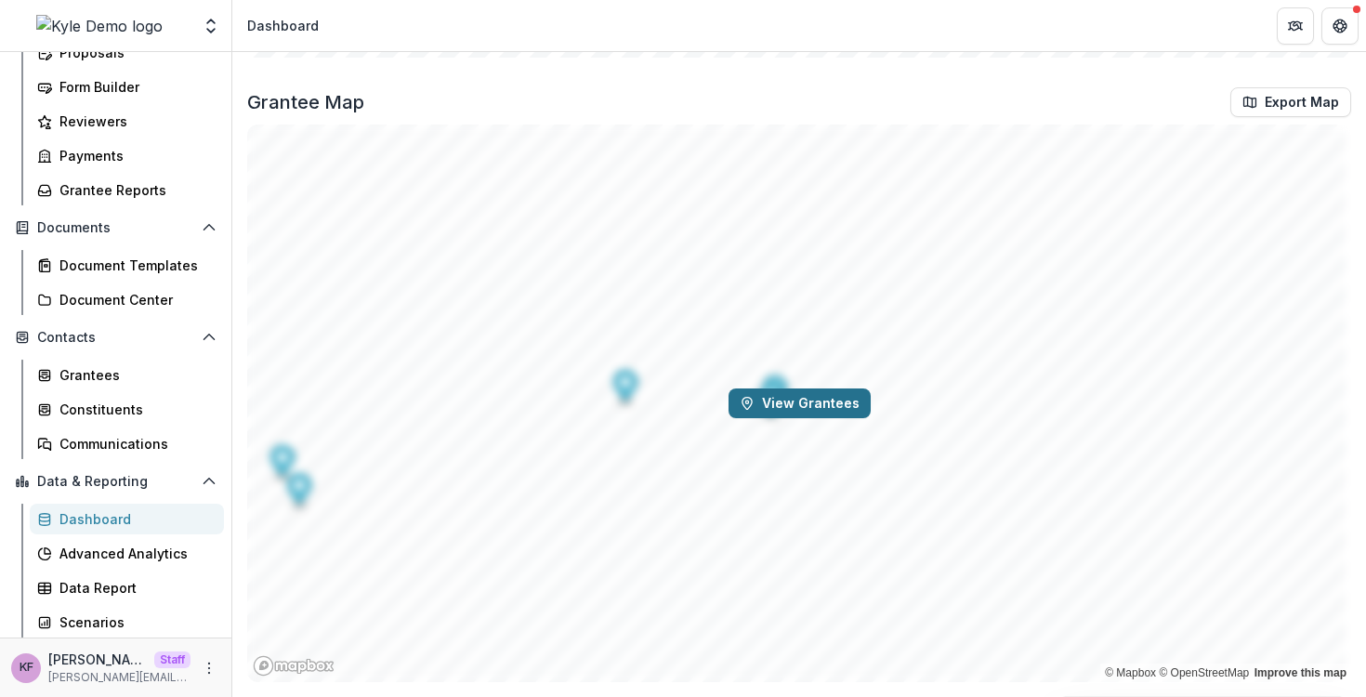
click at [731, 410] on button "View Grantees" at bounding box center [800, 404] width 142 height 30
